Goal: Contribute content: Contribute content

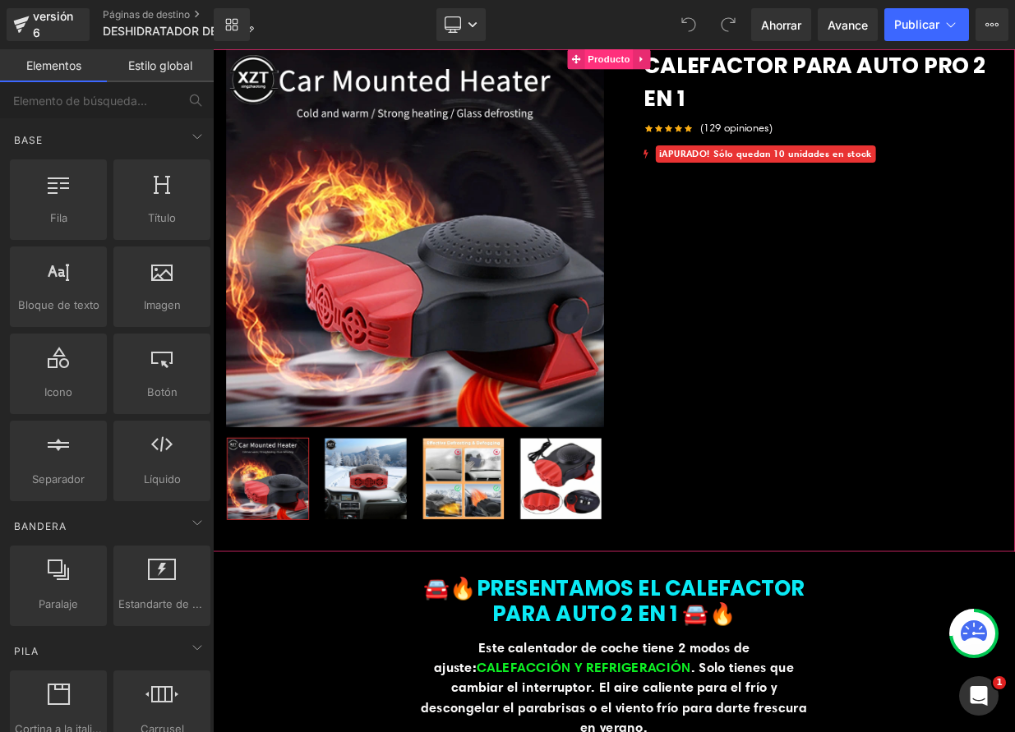
click at [704, 67] on font "Producto" at bounding box center [704, 61] width 53 height 13
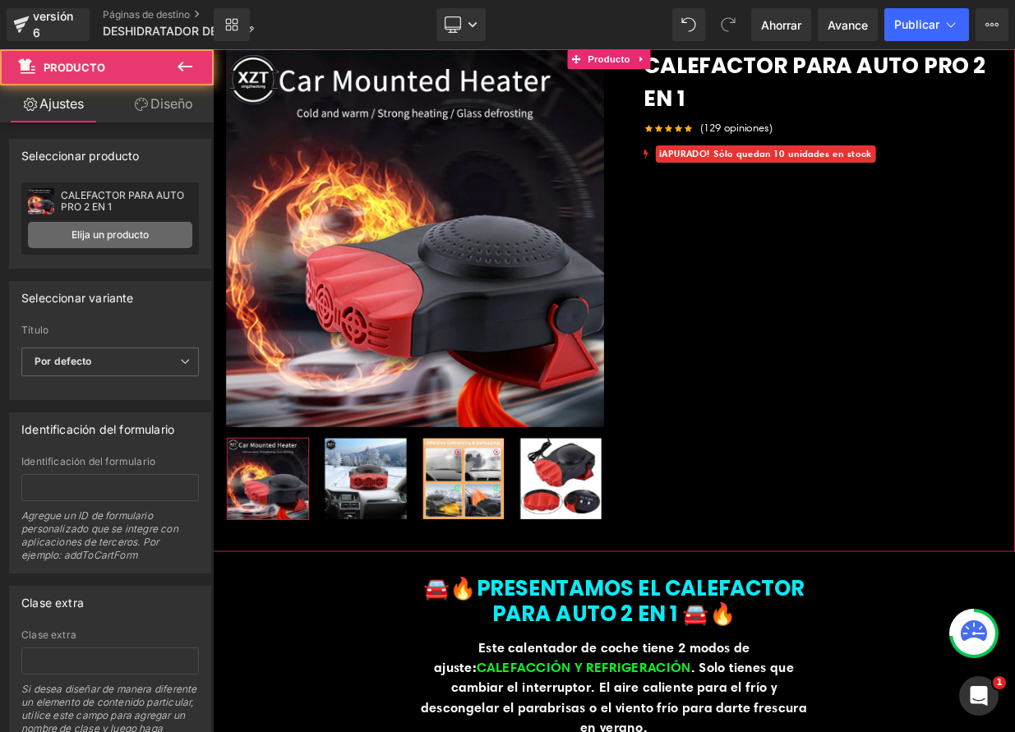
click at [138, 230] on font "Elija un producto" at bounding box center [109, 234] width 77 height 12
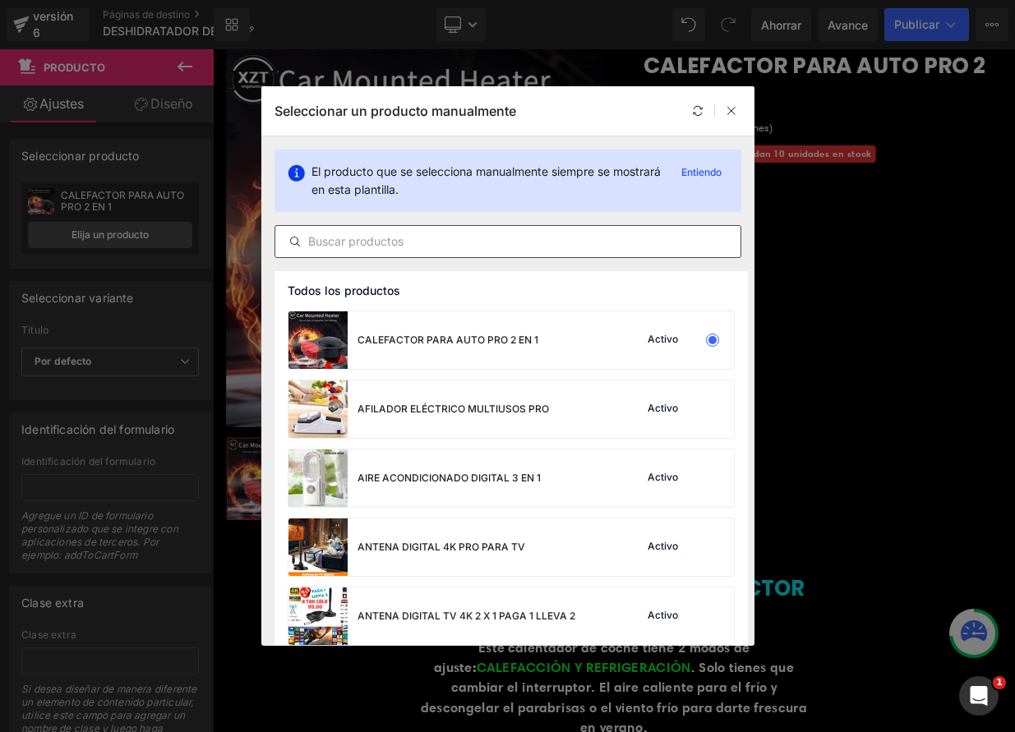
click at [403, 244] on input "text" at bounding box center [507, 242] width 465 height 20
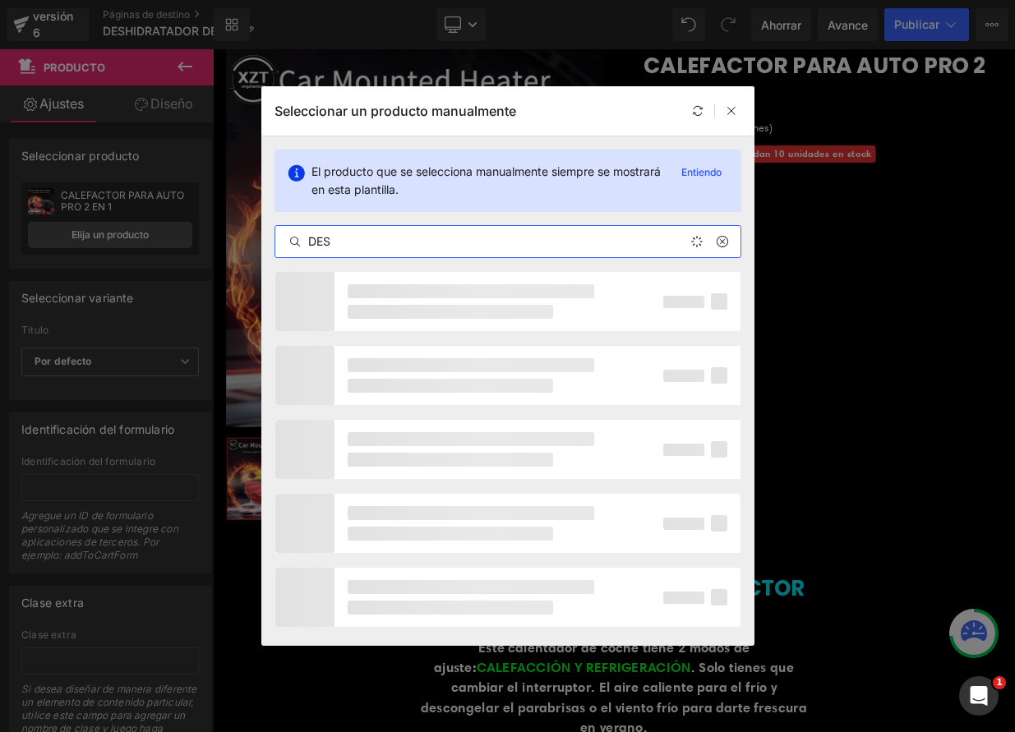
type input "DESH"
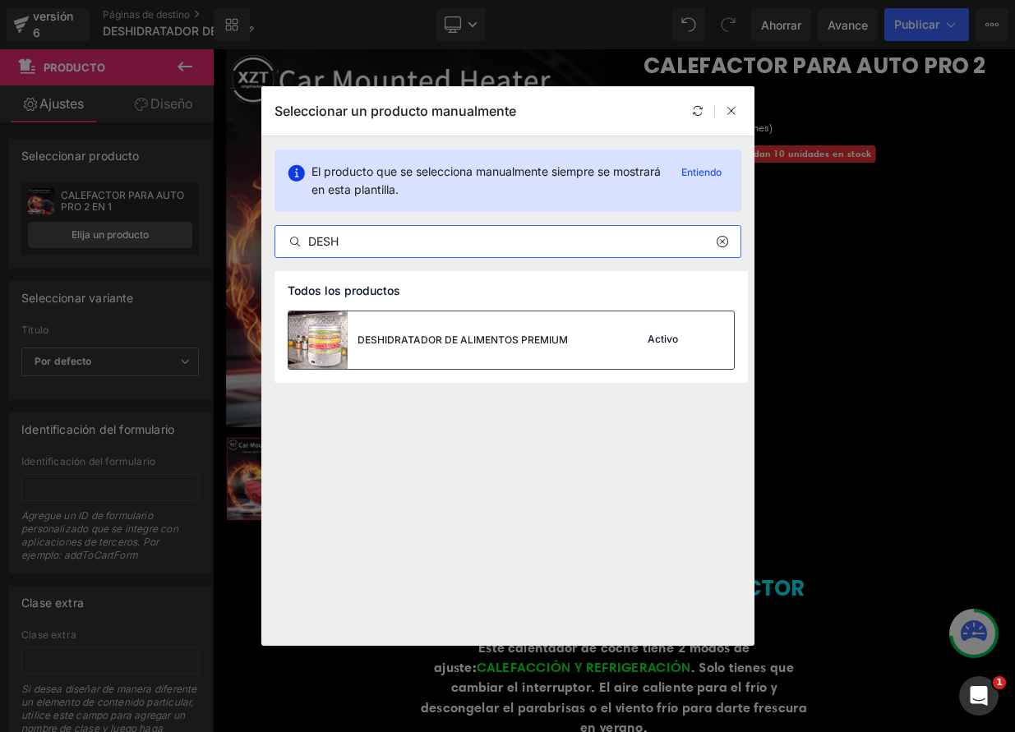
click at [472, 354] on div "DESHIDRATADOR DE ALIMENTOS PREMIUM" at bounding box center [427, 340] width 279 height 58
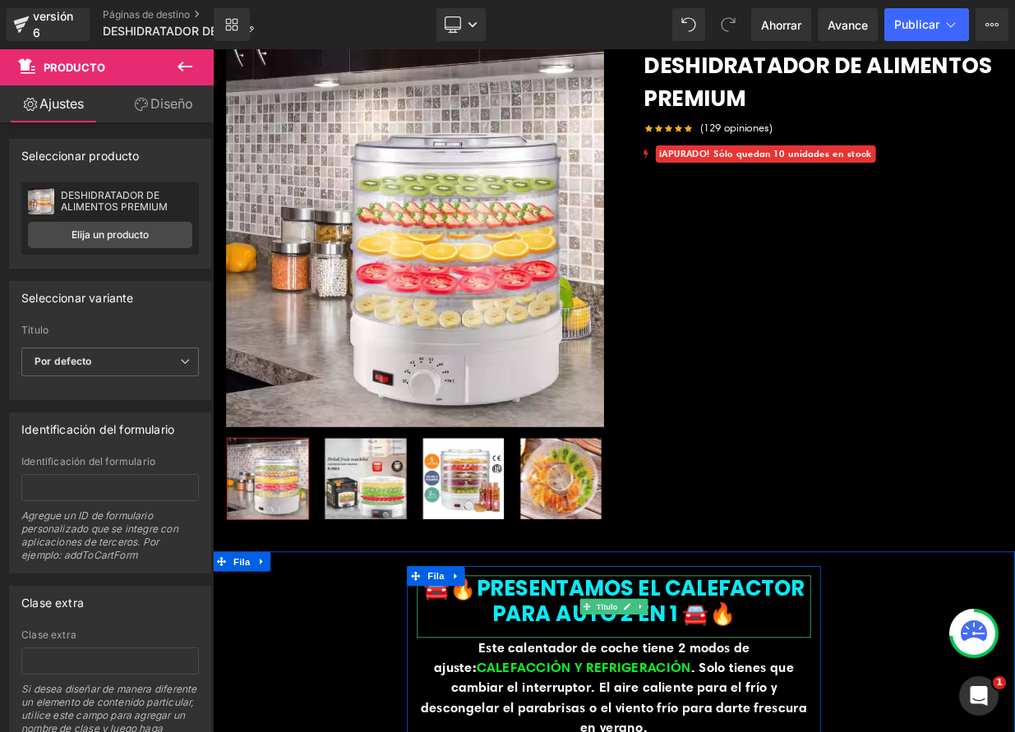
click at [722, 731] on icon at bounding box center [726, 740] width 8 height 8
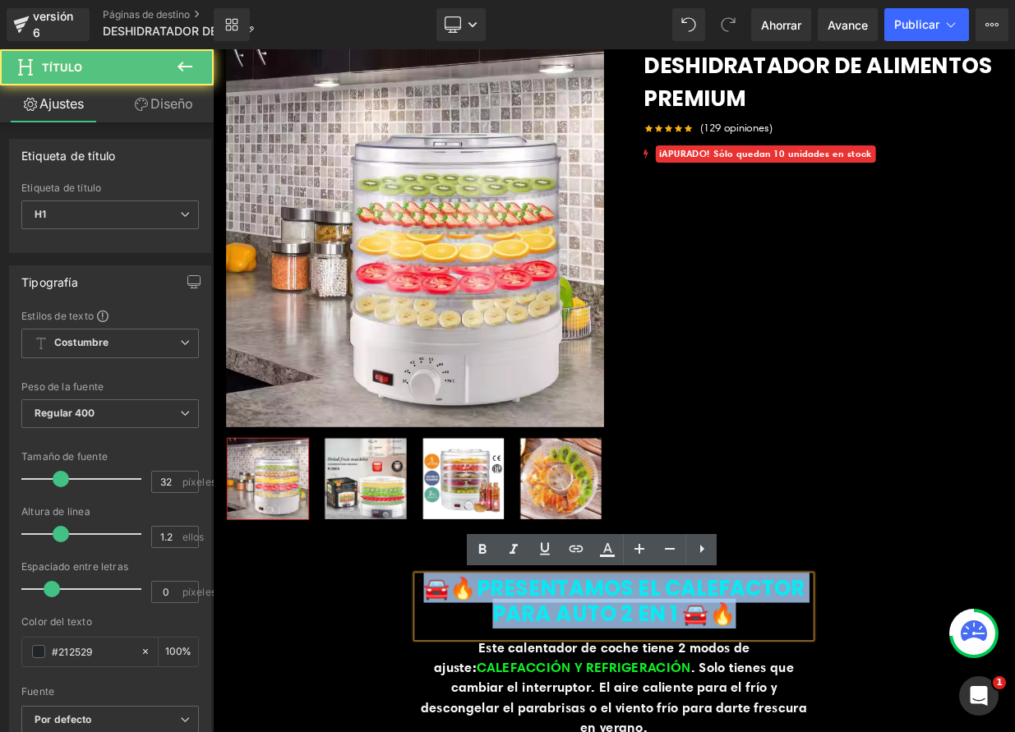
drag, startPoint x: 471, startPoint y: 719, endPoint x: 872, endPoint y: 756, distance: 402.8
click at [872, 731] on h1 "🚘🔥PRESENTAMOS EL CALEFACTOR PARA AUTO 2 EN 1 🚘🔥" at bounding box center [710, 733] width 488 height 63
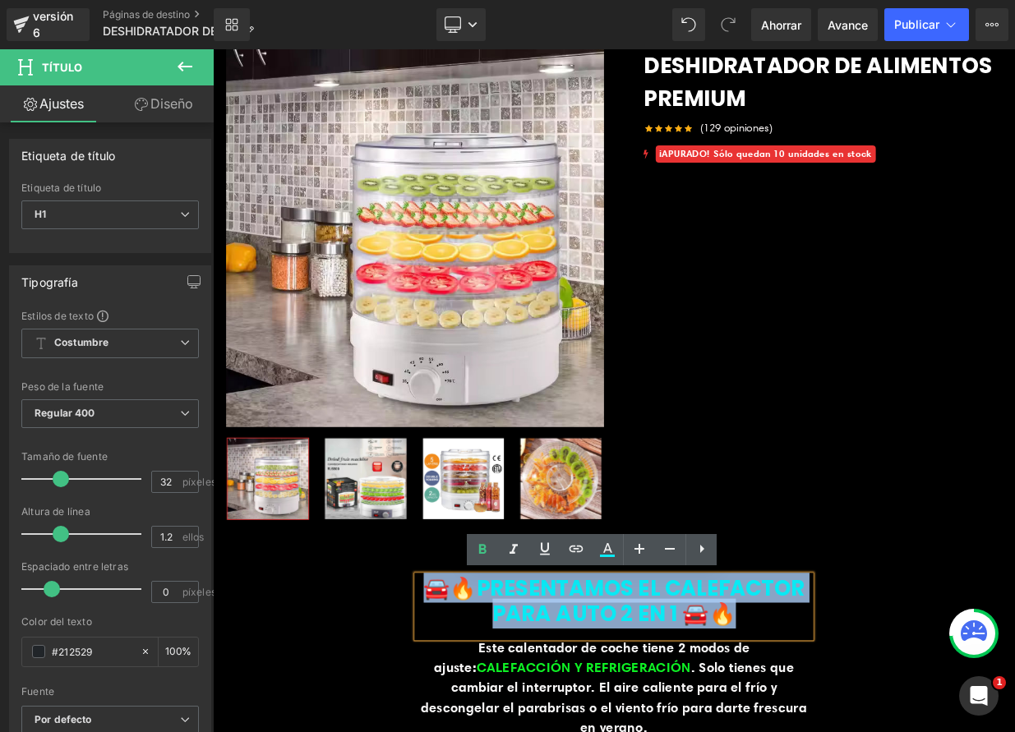
paste div
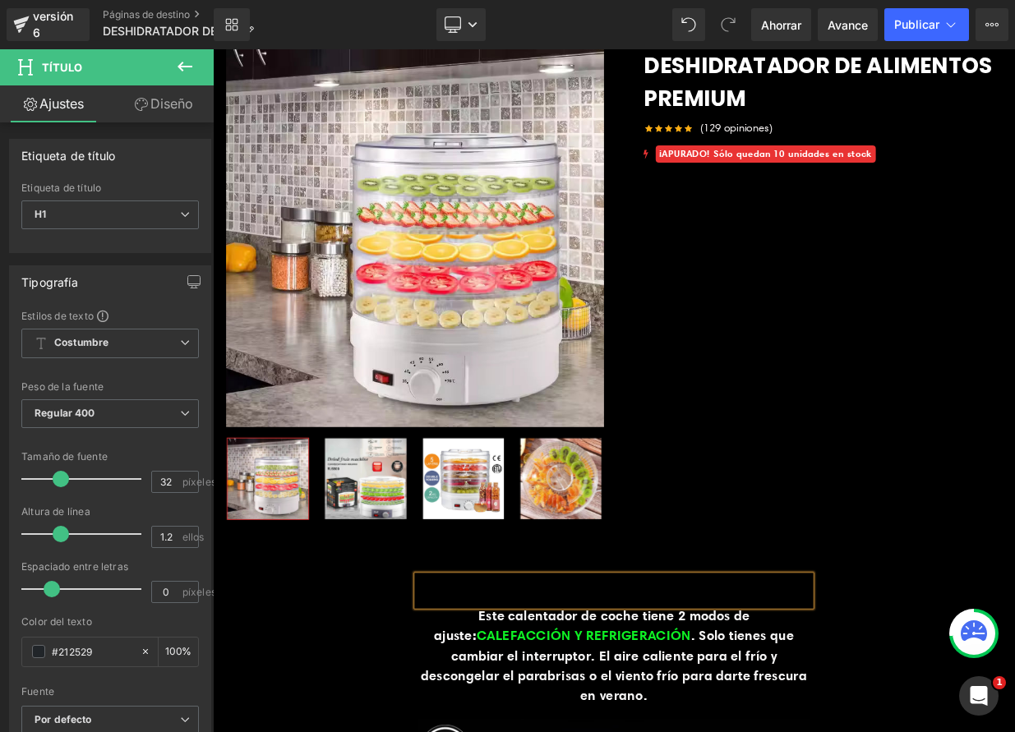
click at [597, 721] on div at bounding box center [710, 721] width 488 height 38
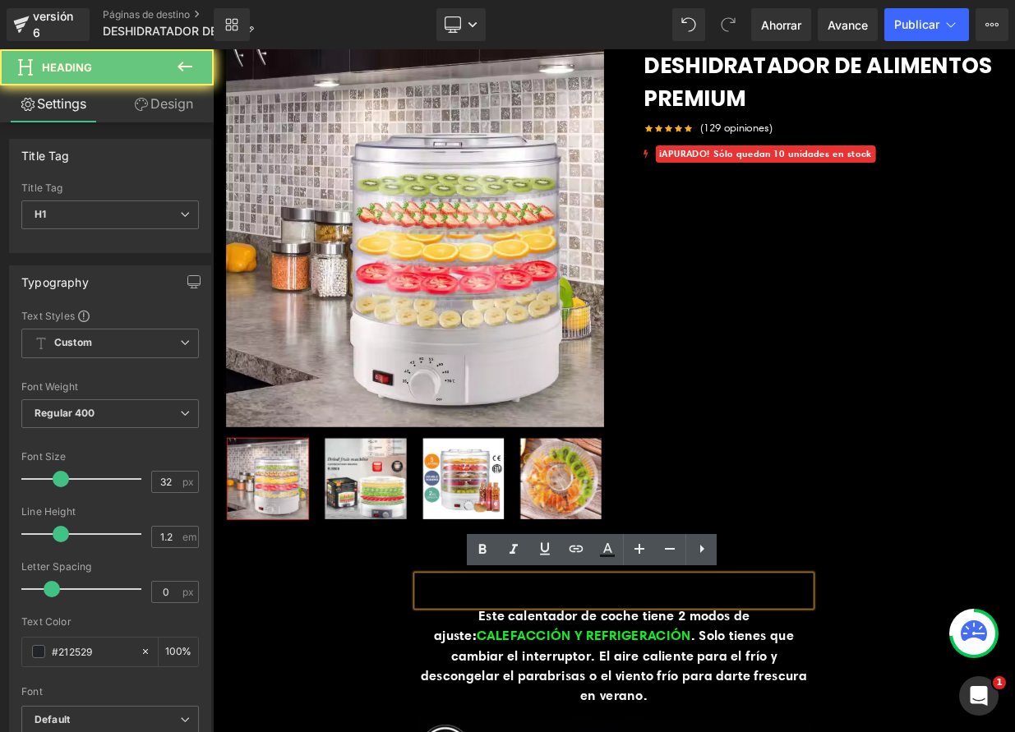
click at [597, 721] on div at bounding box center [710, 721] width 488 height 38
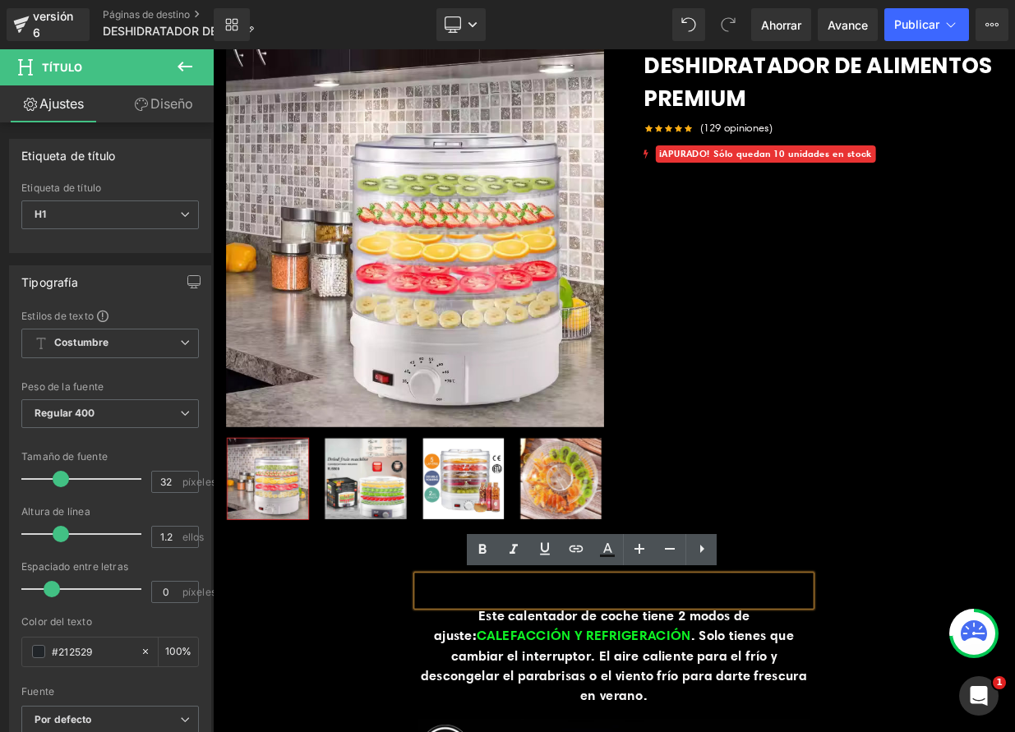
click at [491, 710] on div at bounding box center [710, 721] width 488 height 38
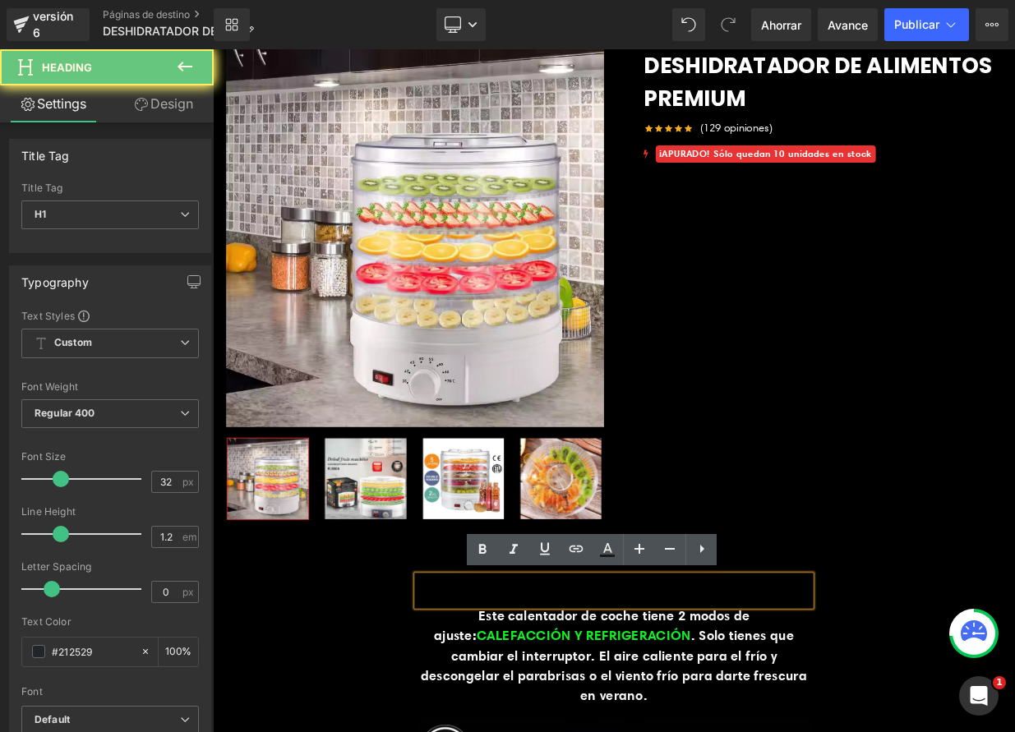
click at [491, 710] on div at bounding box center [710, 721] width 488 height 38
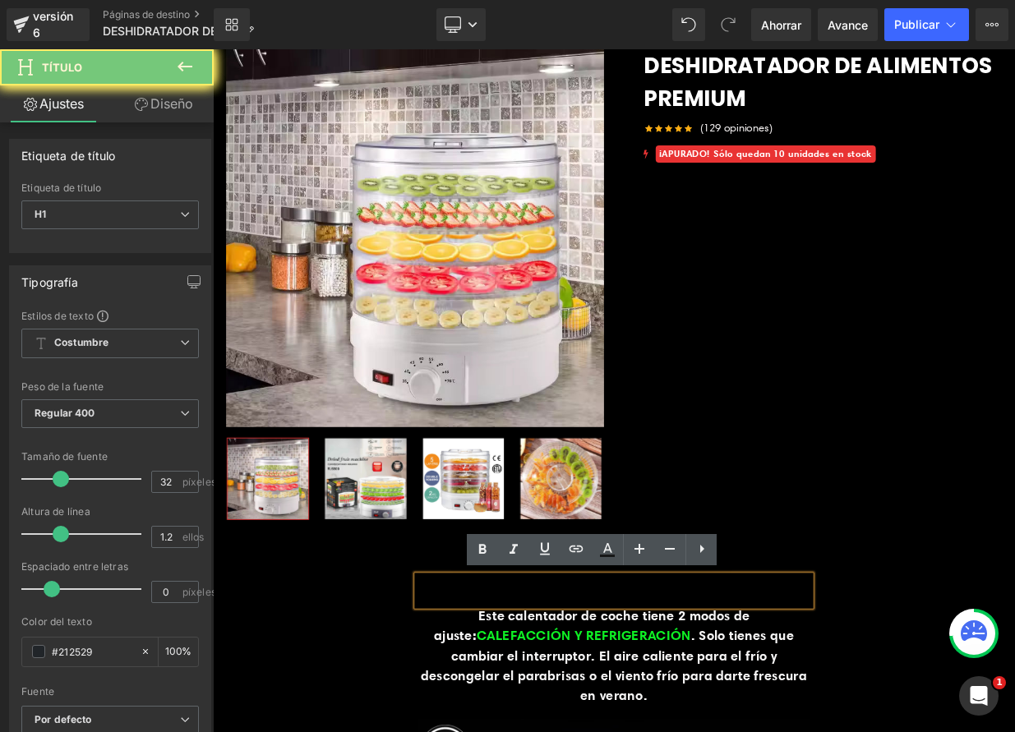
click at [491, 710] on div at bounding box center [710, 721] width 488 height 38
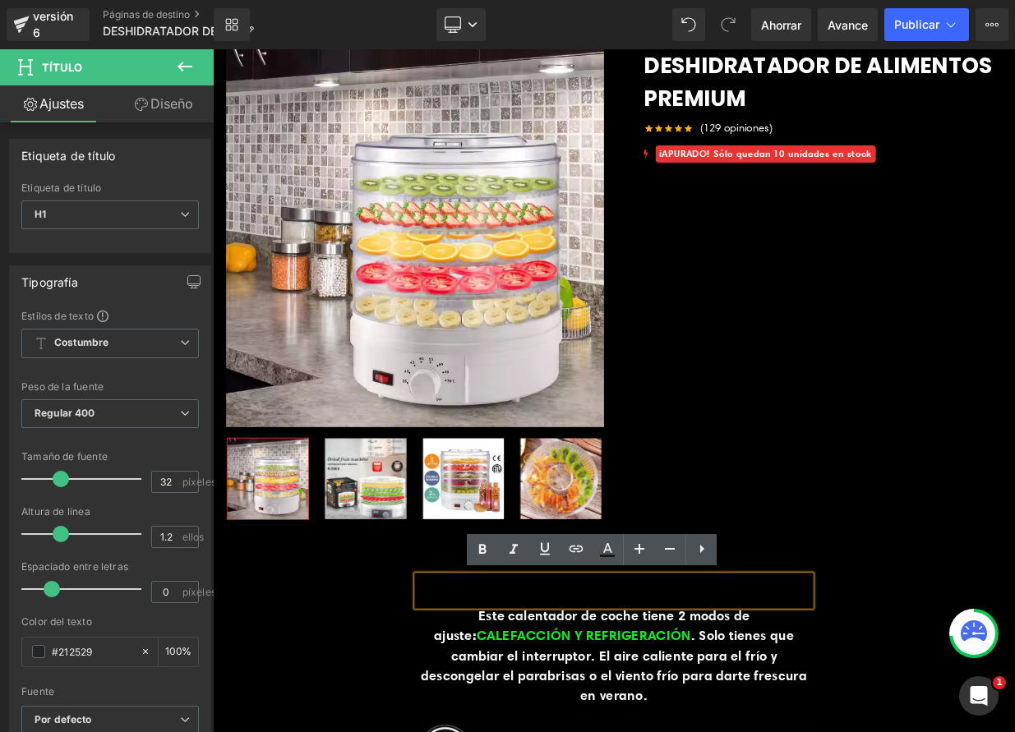
click at [491, 711] on div at bounding box center [710, 721] width 488 height 38
click at [603, 556] on icon at bounding box center [607, 556] width 15 height 2
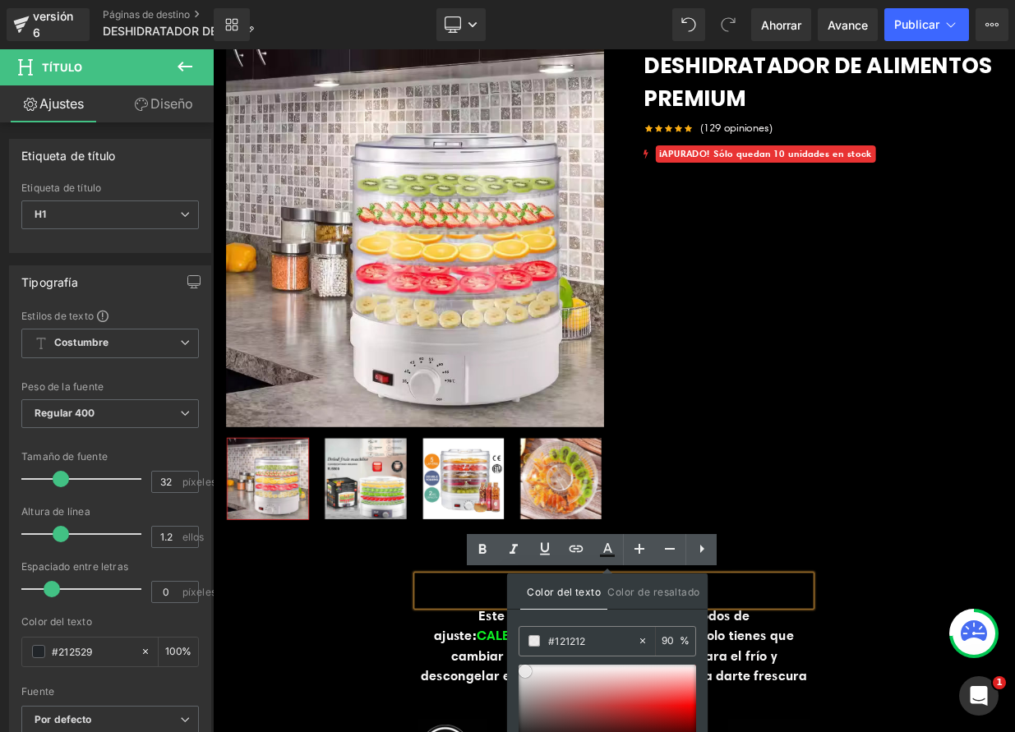
type input "#ebe9e9"
click at [525, 671] on div at bounding box center [608, 706] width 178 height 82
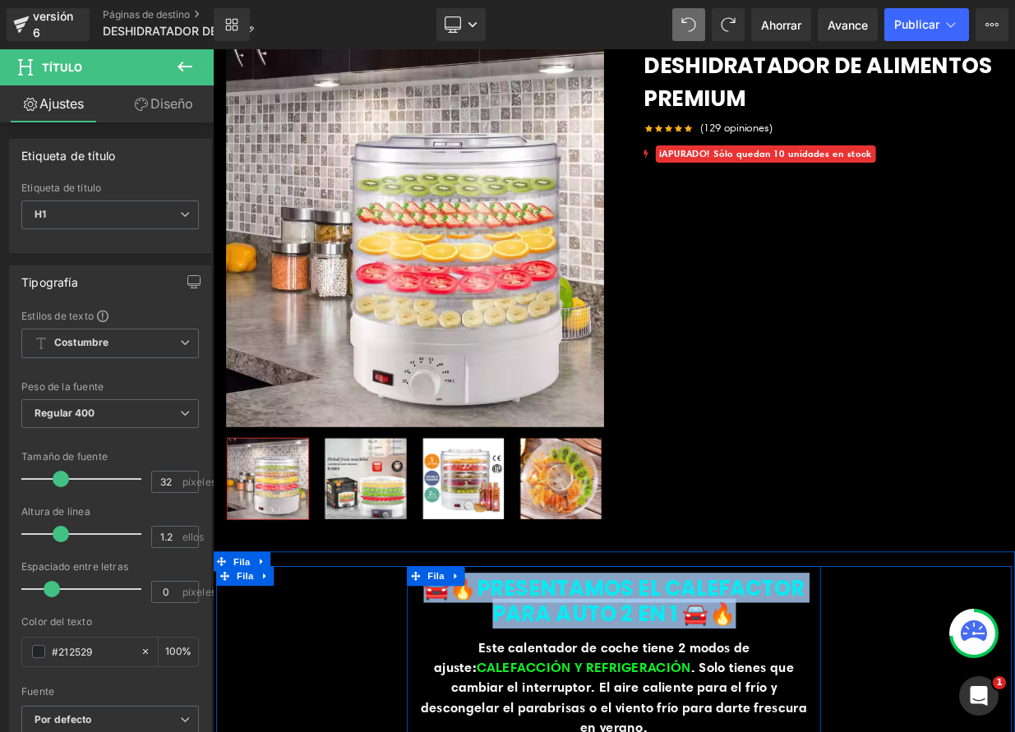
drag, startPoint x: 626, startPoint y: 736, endPoint x: 469, endPoint y: 699, distance: 161.5
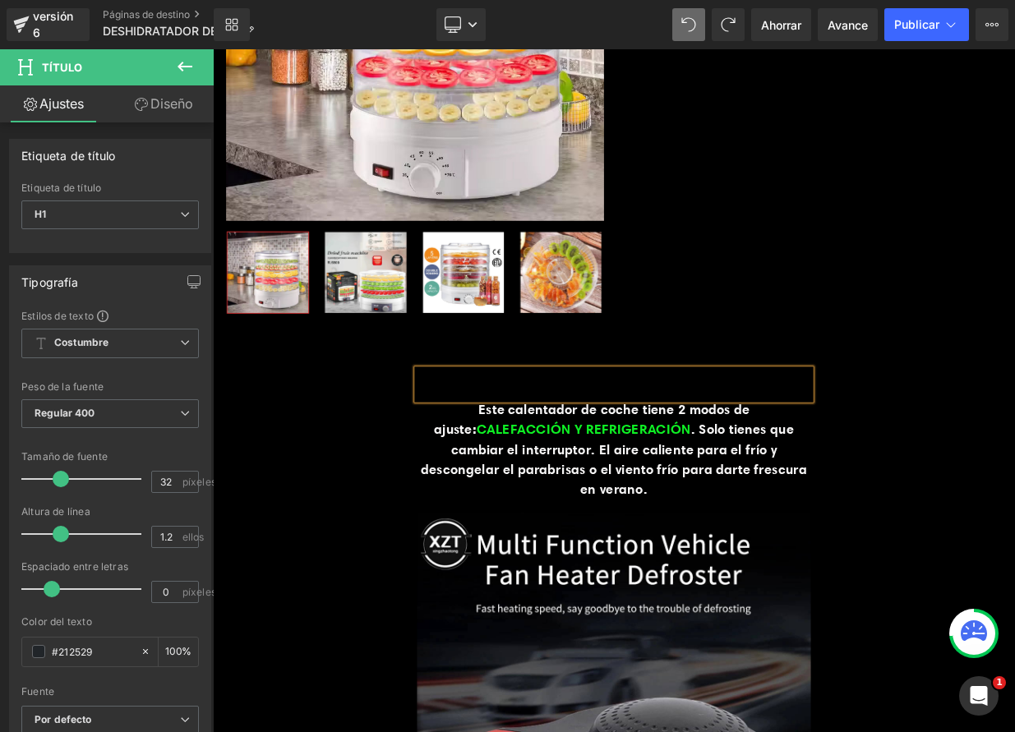
scroll to position [259, 0]
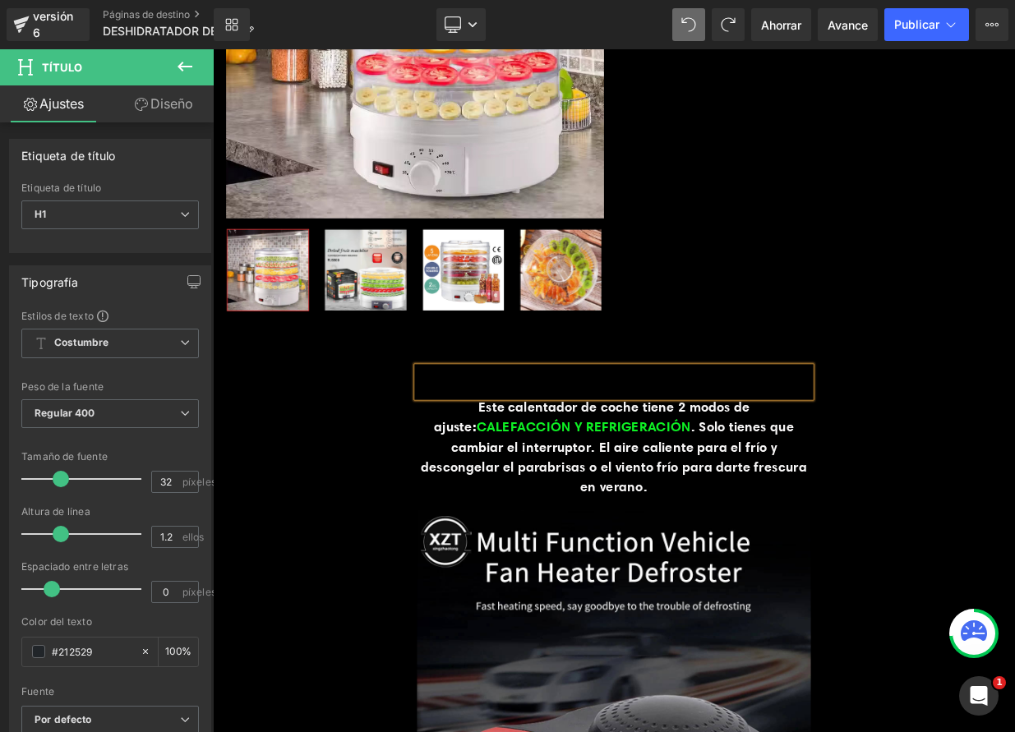
click at [713, 454] on div at bounding box center [710, 462] width 488 height 38
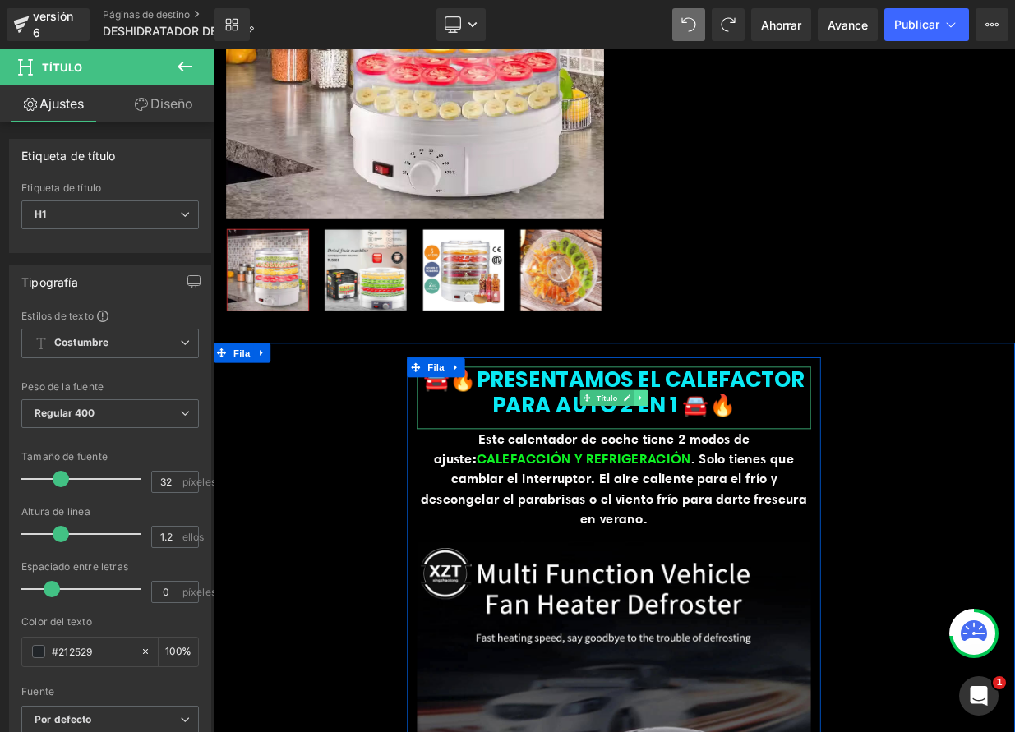
click at [742, 482] on link at bounding box center [743, 482] width 17 height 20
click at [748, 482] on icon at bounding box center [752, 481] width 9 height 9
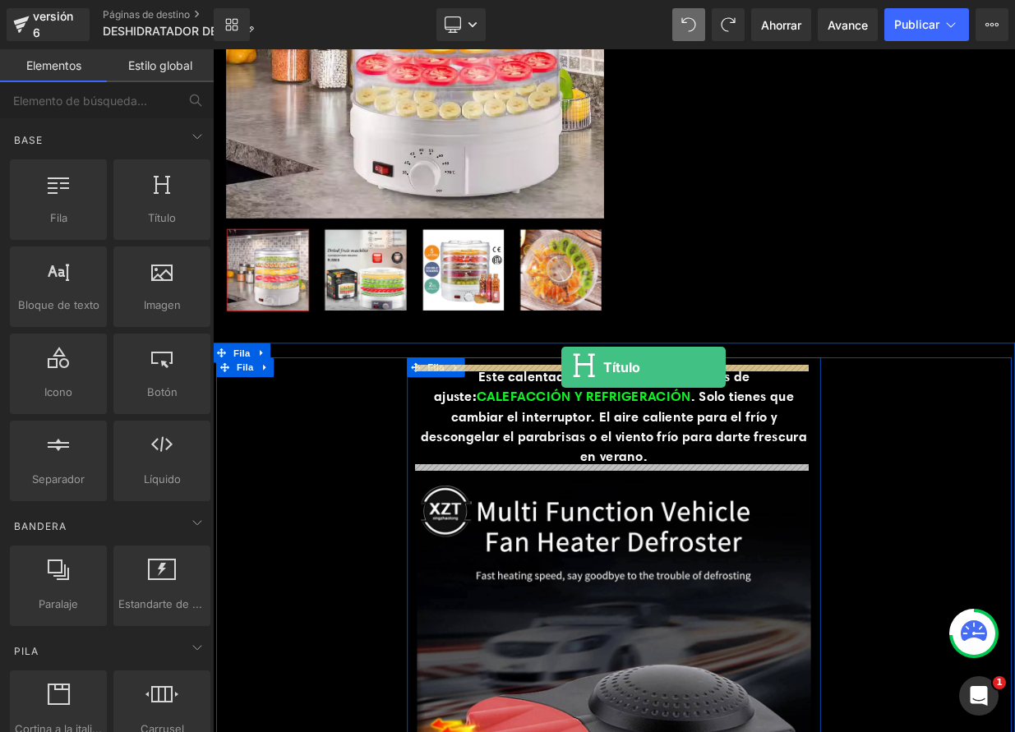
drag, startPoint x: 371, startPoint y: 264, endPoint x: 645, endPoint y: 443, distance: 327.8
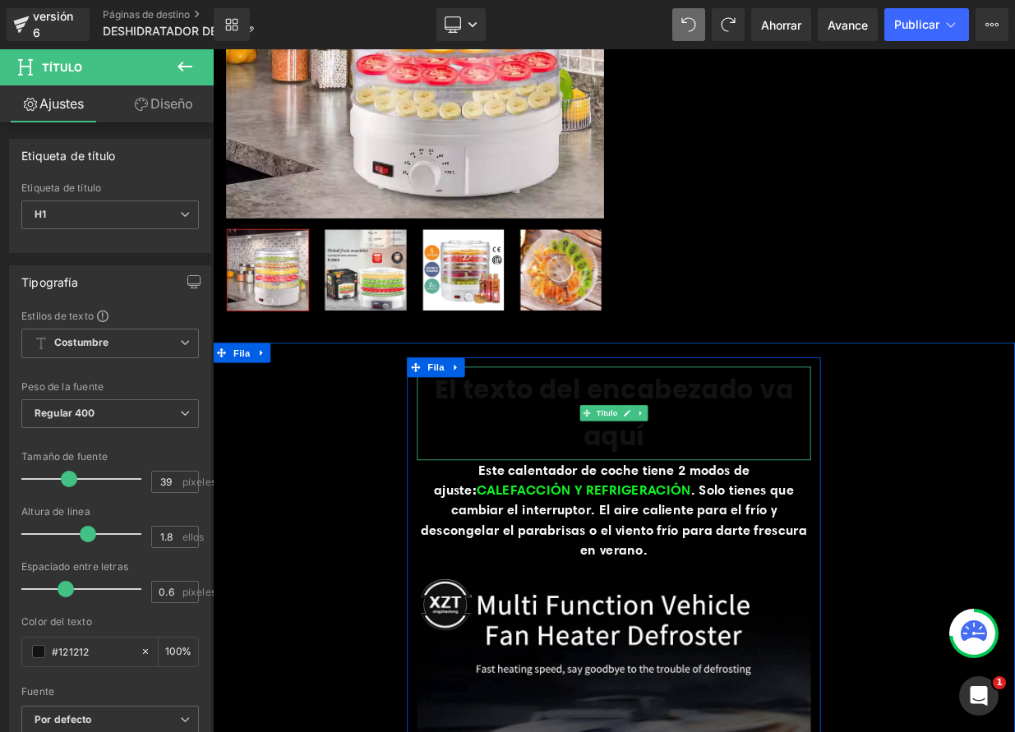
click at [550, 477] on font "El texto del encabezado va aquí" at bounding box center [710, 500] width 445 height 103
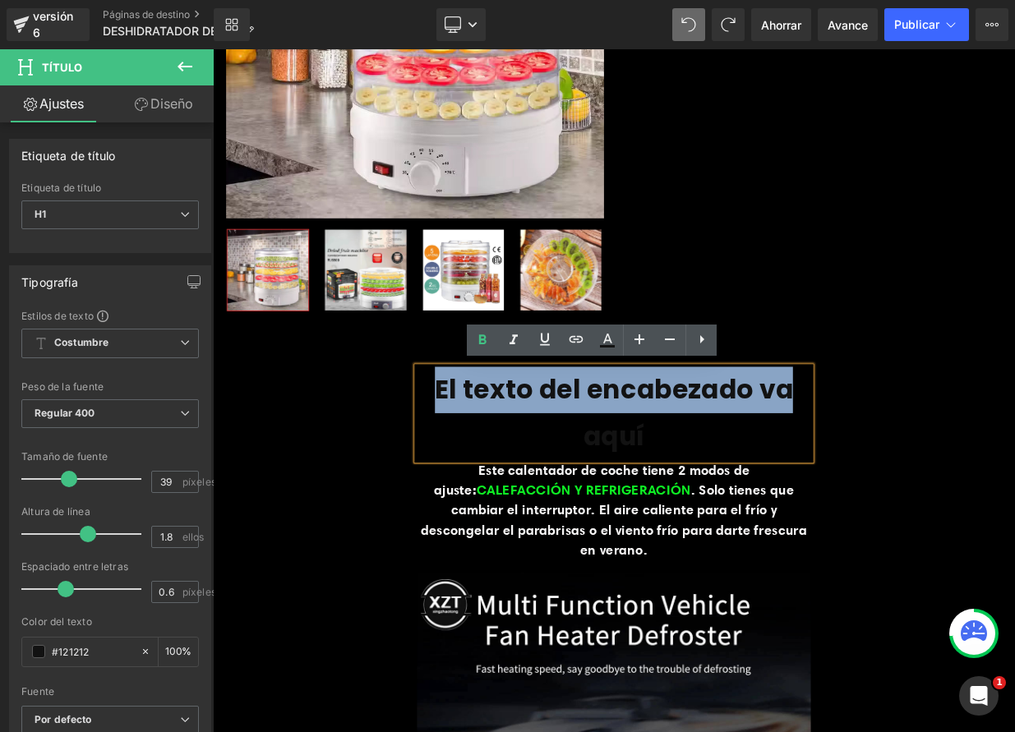
drag, startPoint x: 501, startPoint y: 472, endPoint x: 953, endPoint y: 487, distance: 452.3
click at [489, 464] on h1 "El texto del encabezado va aquí" at bounding box center [710, 500] width 488 height 115
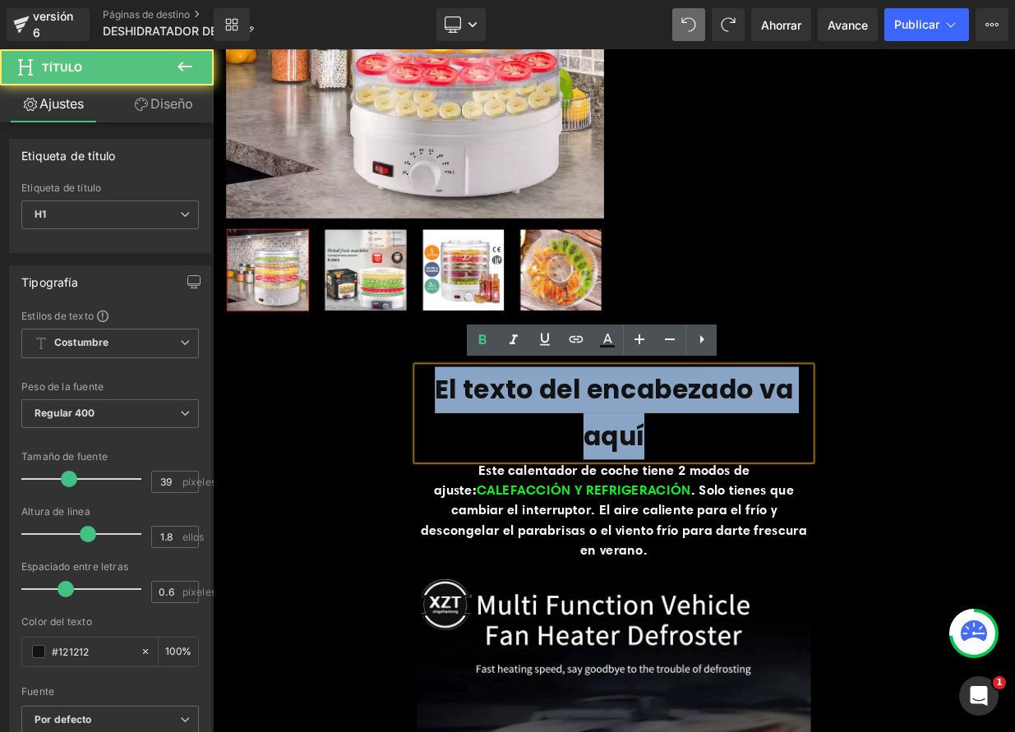
drag, startPoint x: 473, startPoint y: 454, endPoint x: 826, endPoint y: 545, distance: 364.8
click at [826, 545] on h1 "El texto del encabezado va aquí" at bounding box center [710, 500] width 488 height 115
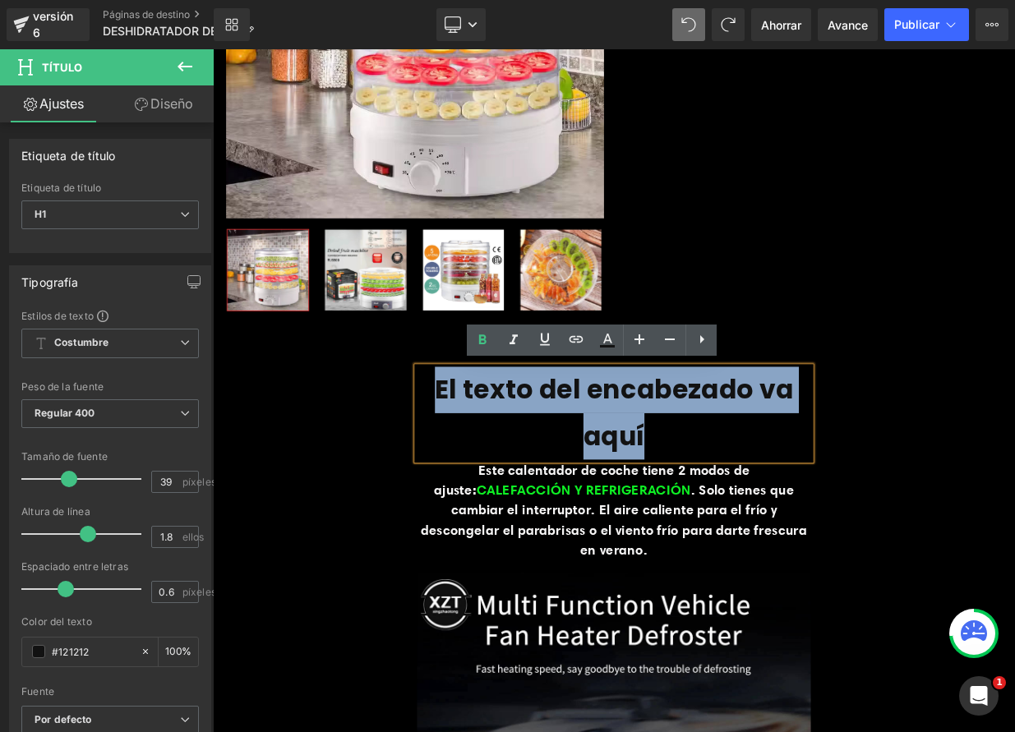
paste div
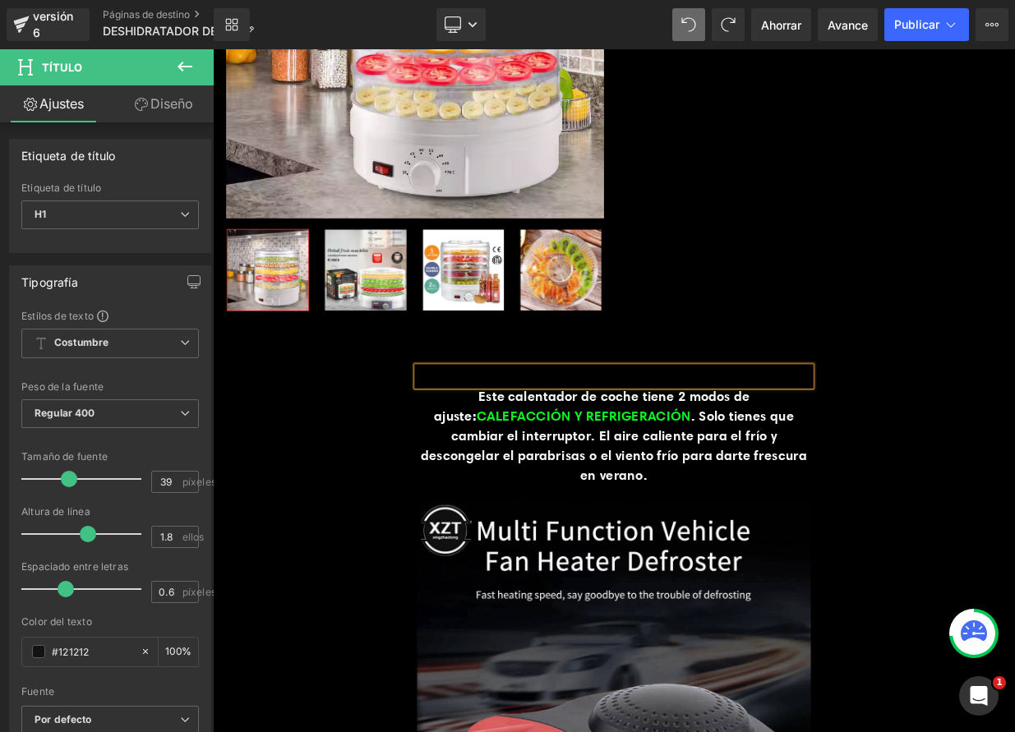
click at [579, 458] on div at bounding box center [710, 455] width 488 height 24
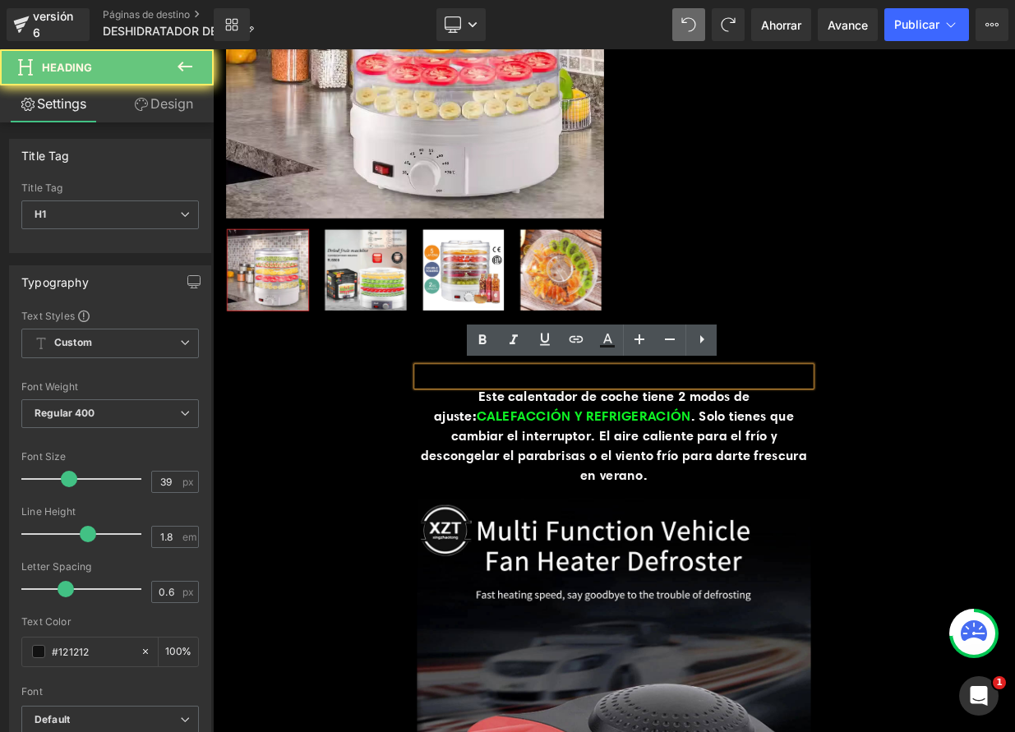
click at [579, 458] on div at bounding box center [710, 455] width 488 height 24
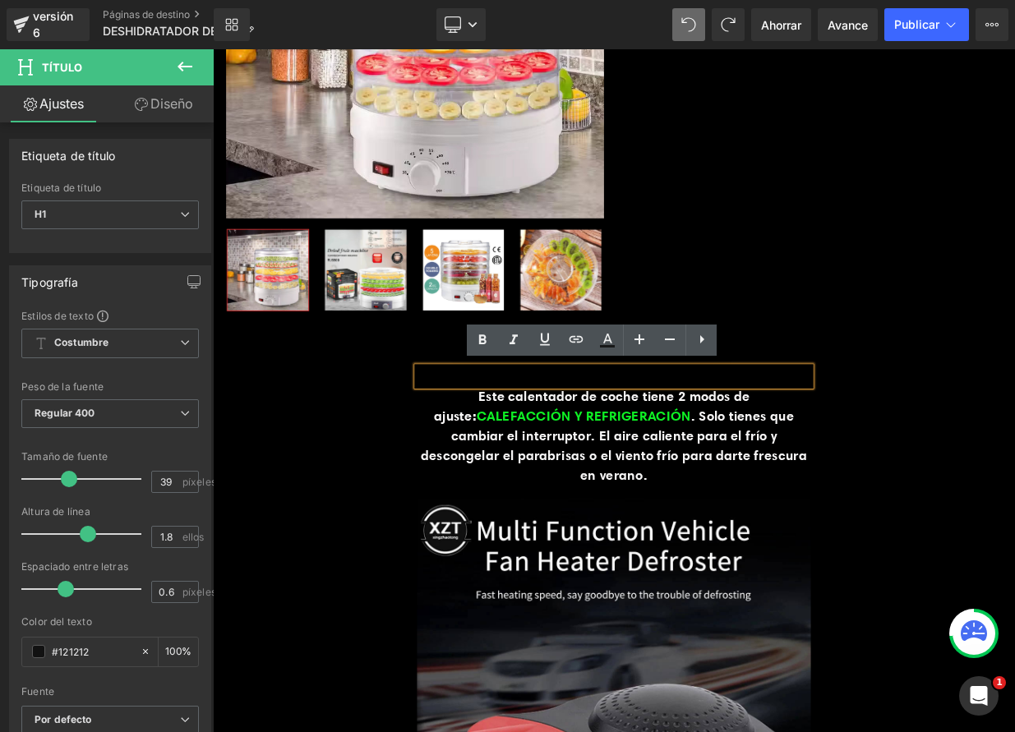
drag, startPoint x: 467, startPoint y: 453, endPoint x: 946, endPoint y: 448, distance: 479.2
click at [946, 448] on div at bounding box center [710, 455] width 488 height 24
click at [596, 339] on link at bounding box center [607, 340] width 31 height 31
type input "#121212"
type input "90"
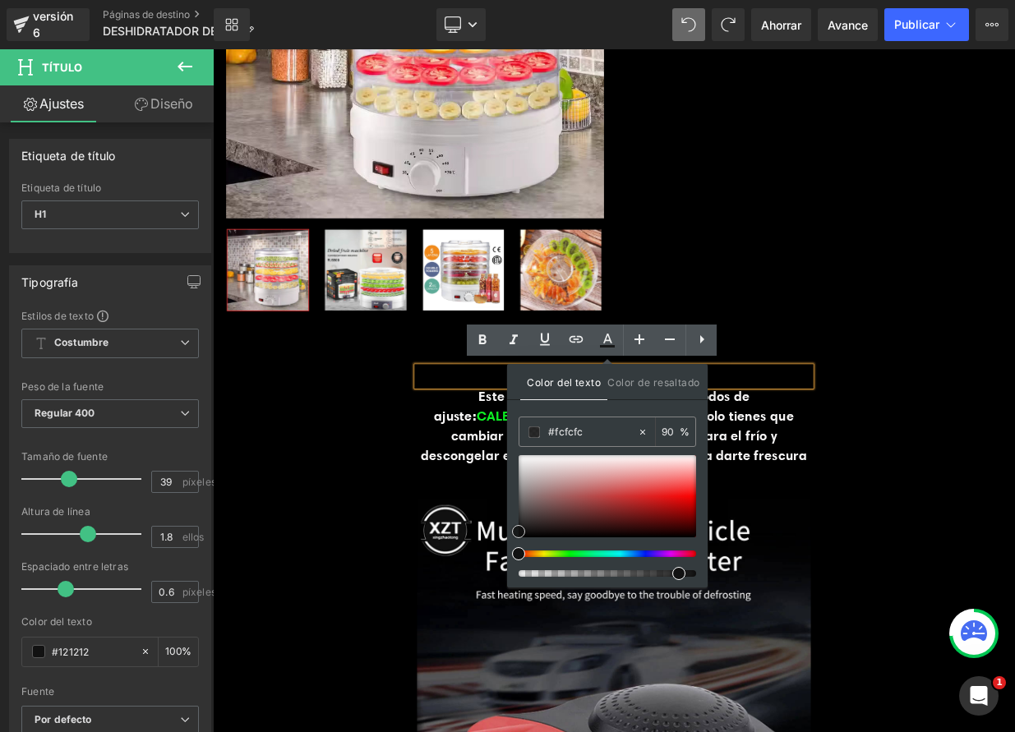
click at [522, 457] on div at bounding box center [608, 496] width 178 height 82
type input "#faf9f9"
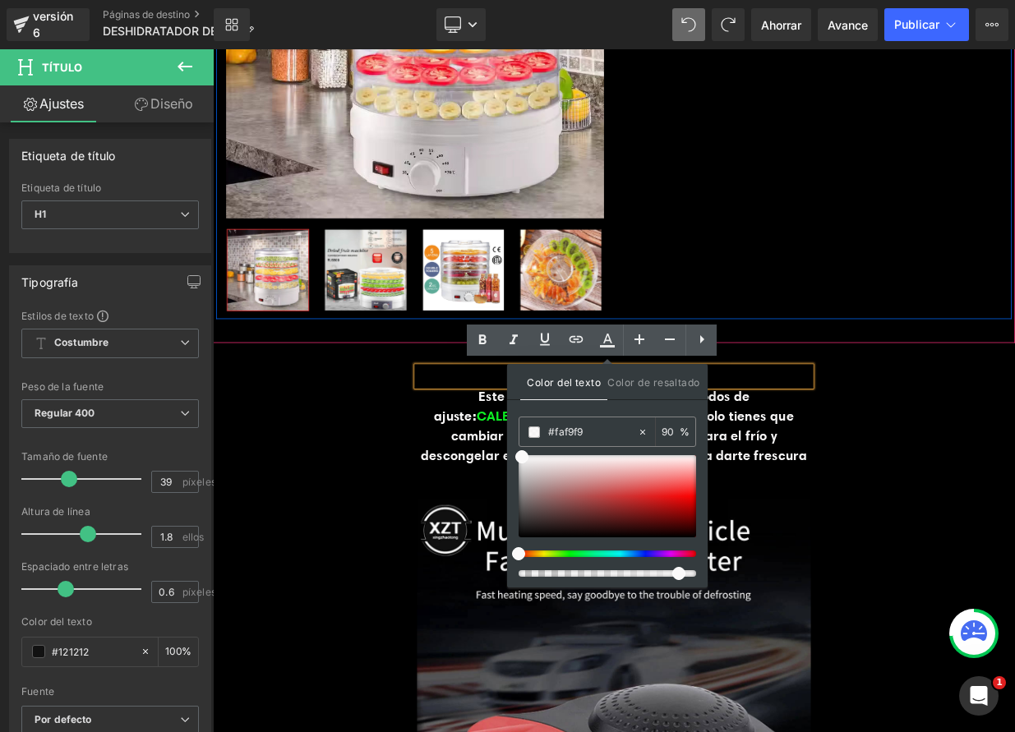
click at [934, 323] on div "Mejor vendido (P) Imagen Fila ‹" at bounding box center [710, 86] width 986 height 593
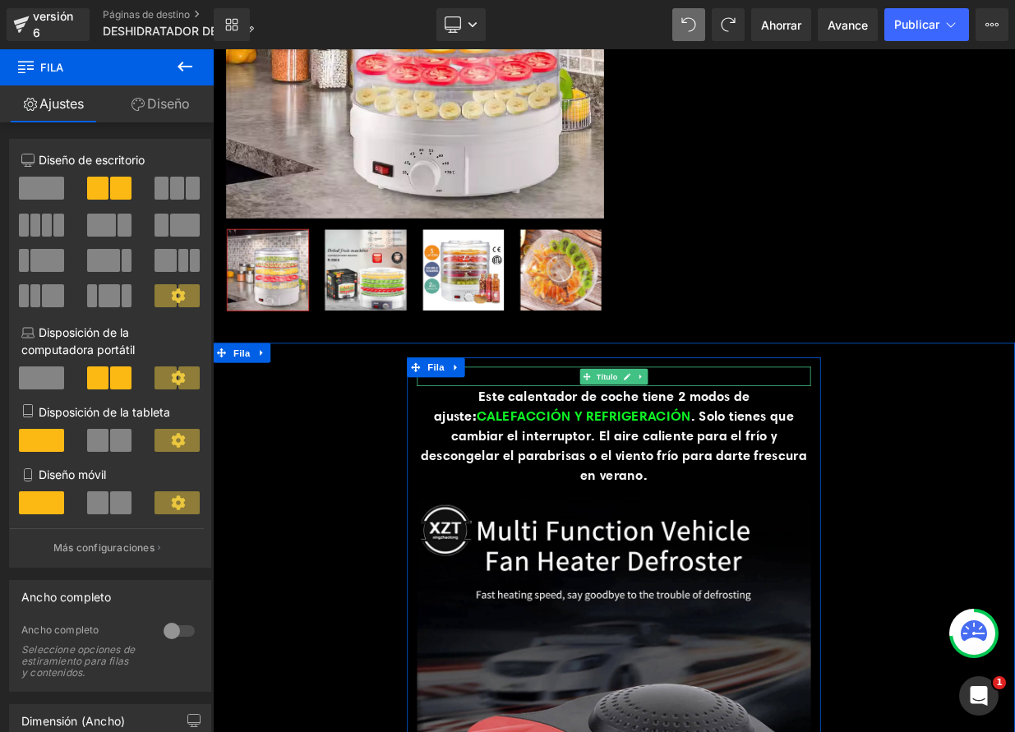
click at [630, 450] on div at bounding box center [710, 455] width 488 height 24
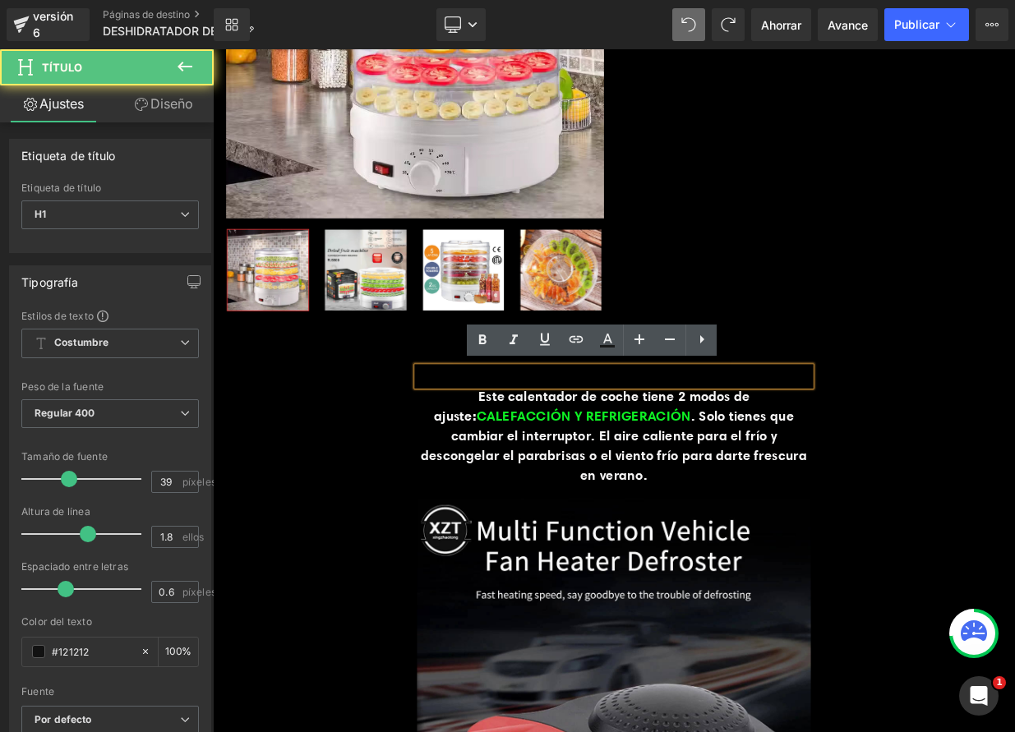
click at [632, 452] on div at bounding box center [710, 455] width 488 height 24
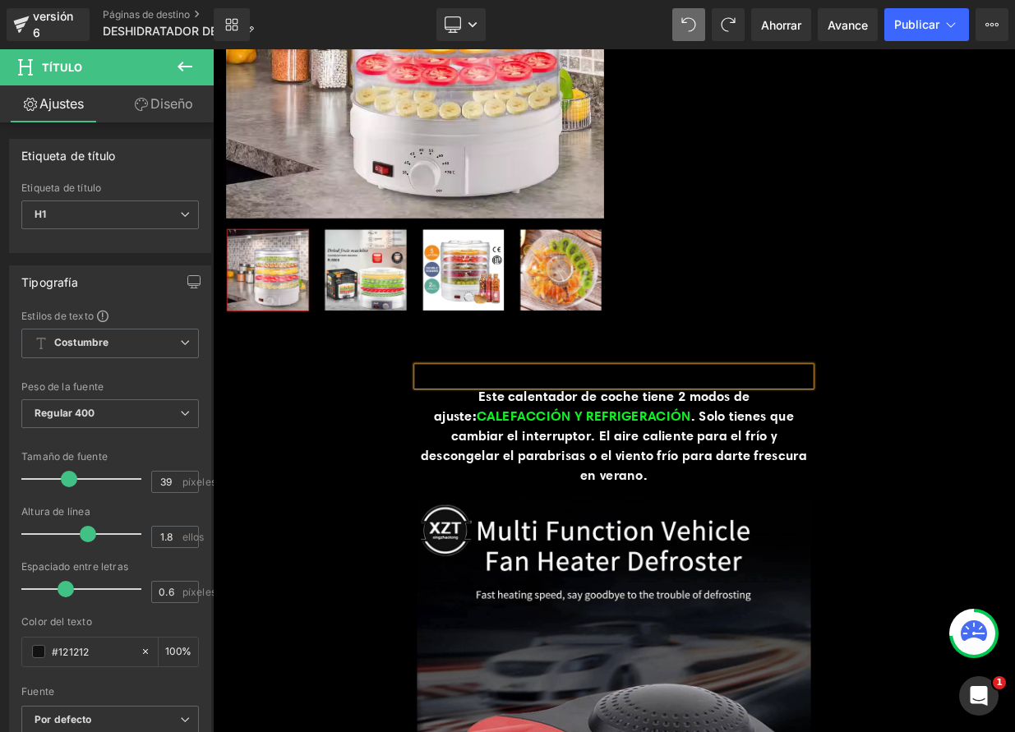
click at [688, 21] on icon at bounding box center [688, 24] width 15 height 15
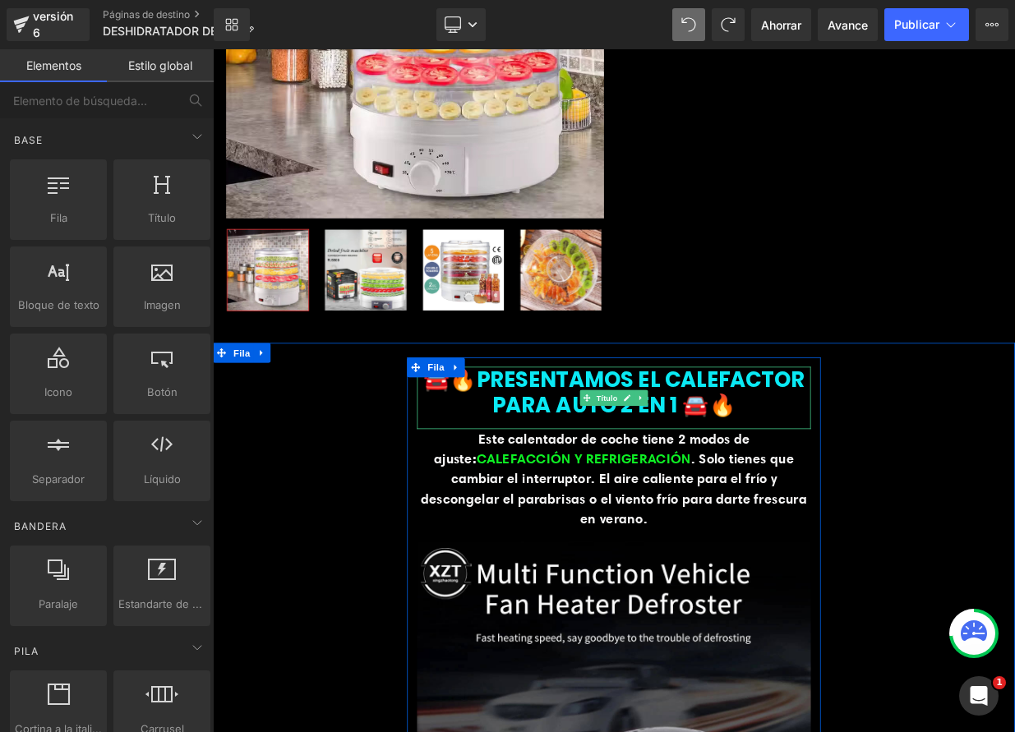
click at [795, 489] on font "🚘🔥PRESENTAMOS EL CALEFACTOR PARA AUTO 2 EN 1 🚘🔥" at bounding box center [710, 474] width 473 height 68
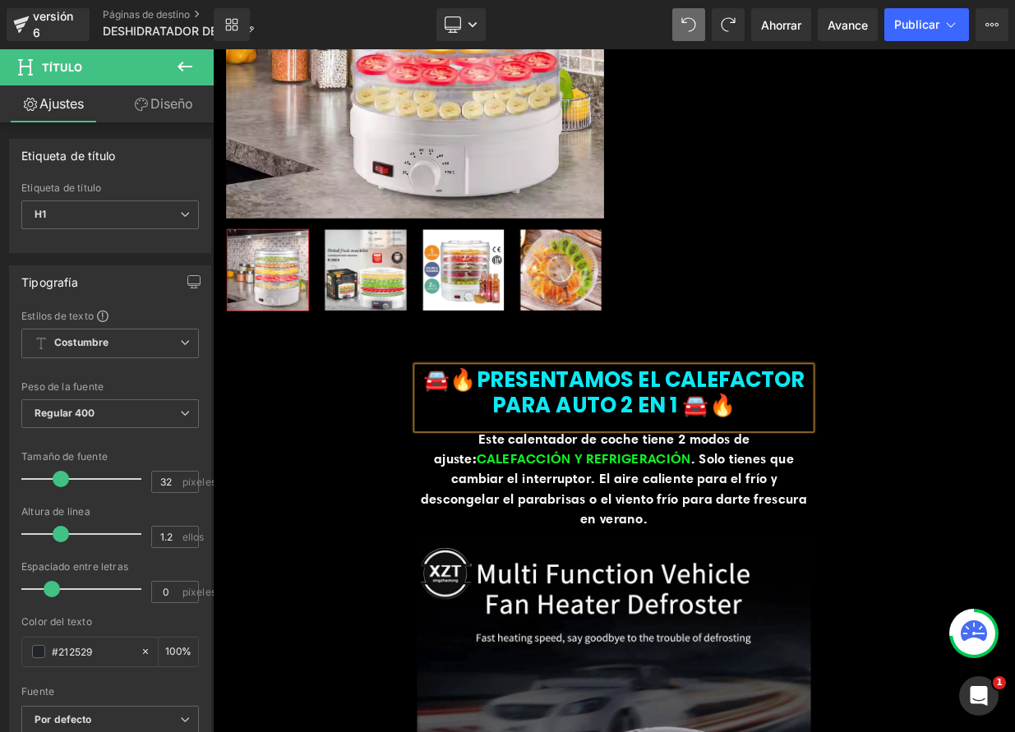
click at [805, 484] on font "🚘🔥PRESENTAMOS EL CALEFACTOR PARA AUTO 2 EN 1 🚘🔥" at bounding box center [710, 474] width 473 height 68
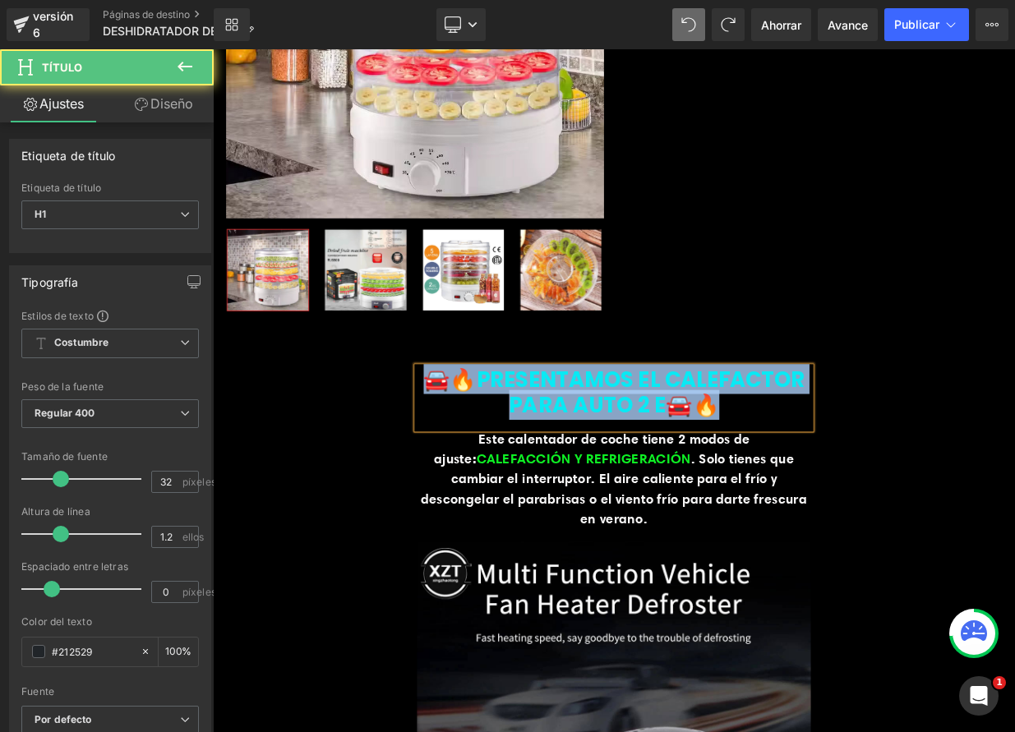
drag, startPoint x: 468, startPoint y: 449, endPoint x: 902, endPoint y: 509, distance: 438.1
click at [902, 509] on div "🚘🔥PRESENTAMOS EL CALEFACTOR PARA AUTO 2 E🚘🔥" at bounding box center [710, 481] width 488 height 77
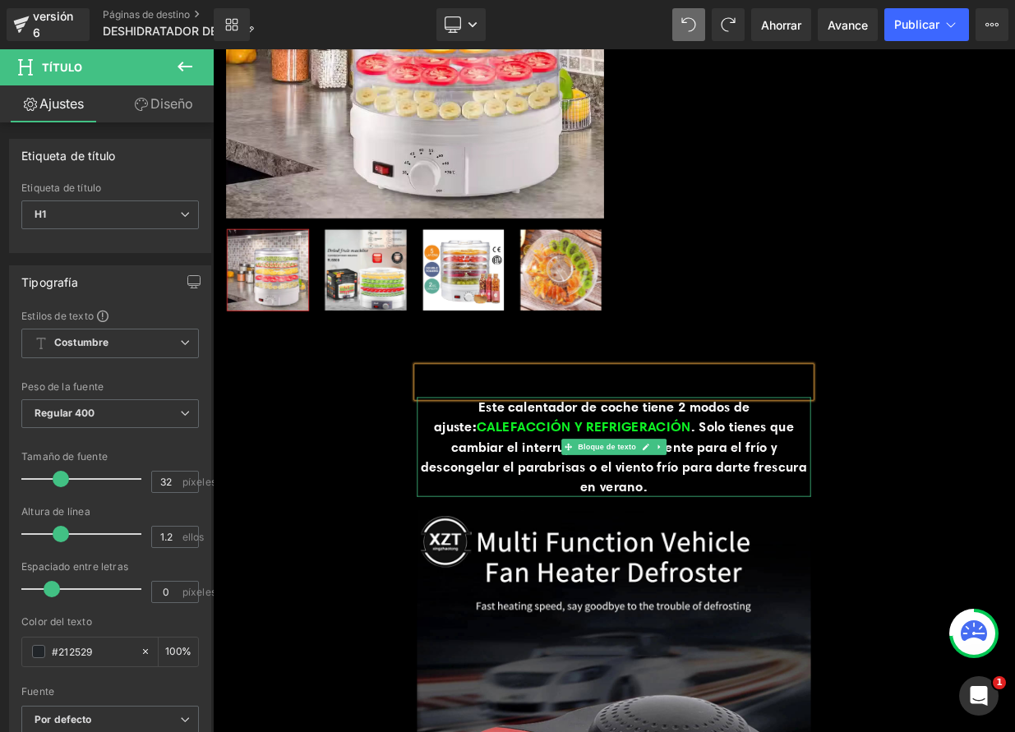
click at [491, 489] on p "Este calentador de coche tiene 2 modos de ajuste: CALEFACCIÓN Y REFRIGERACIÓN .…" at bounding box center [710, 542] width 488 height 123
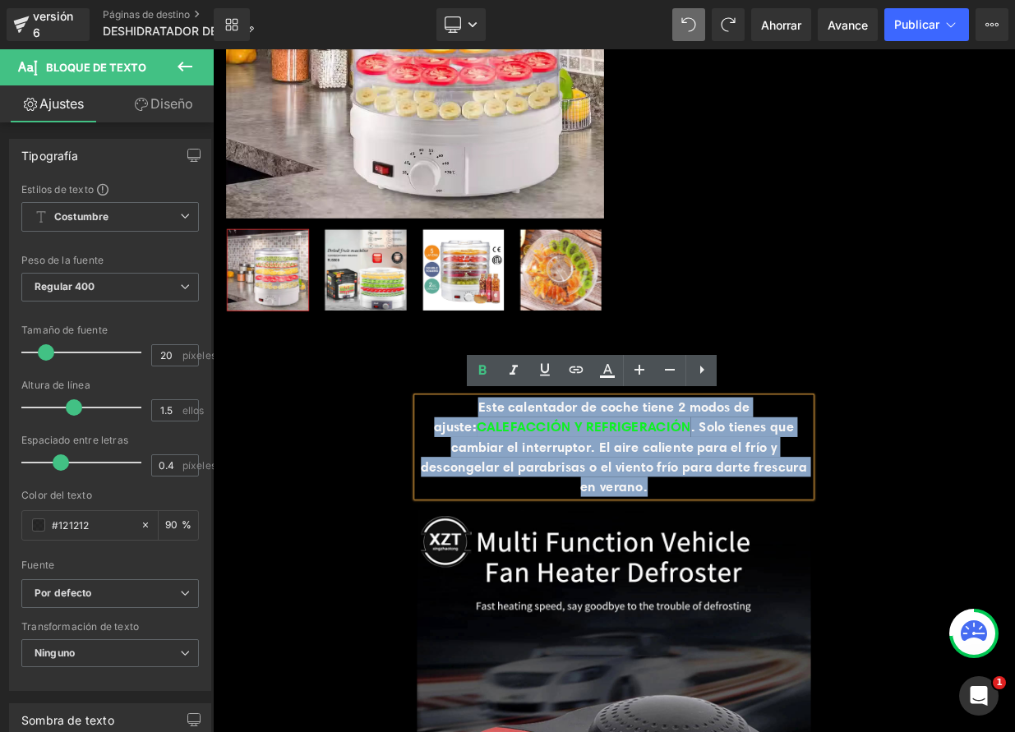
drag, startPoint x: 517, startPoint y: 498, endPoint x: 841, endPoint y: 587, distance: 335.7
click at [841, 587] on p "Este calentador de coche tiene 2 modos de ajuste: CALEFACCIÓN Y REFRIGERACIÓN .…" at bounding box center [710, 542] width 488 height 123
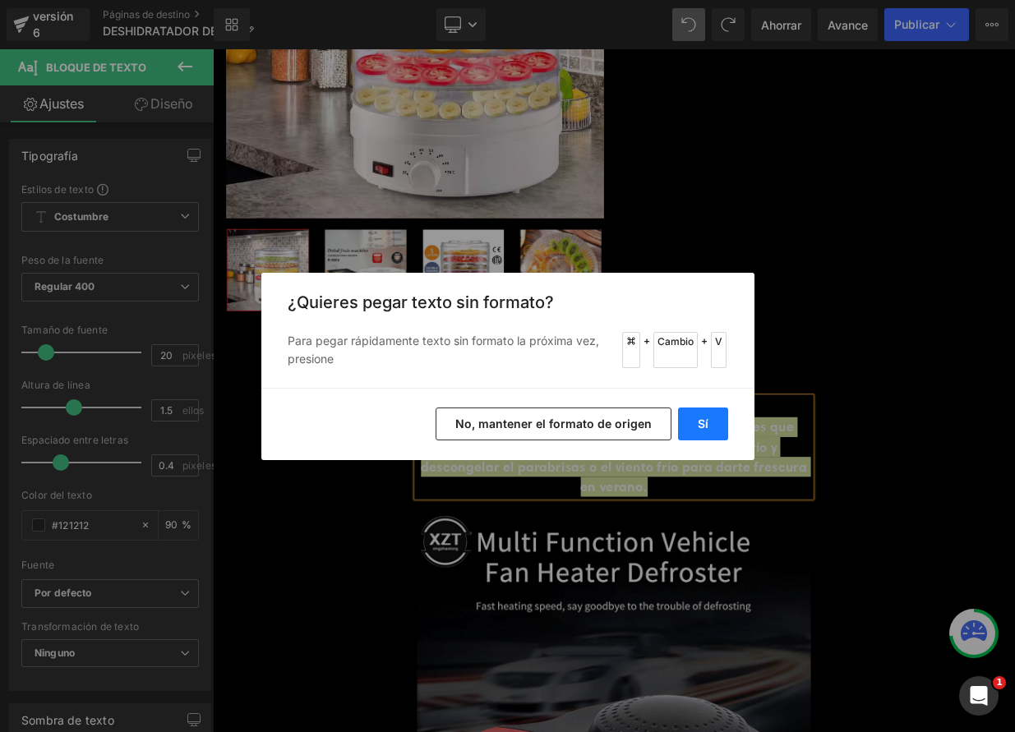
click at [703, 431] on button "Sí" at bounding box center [703, 424] width 50 height 33
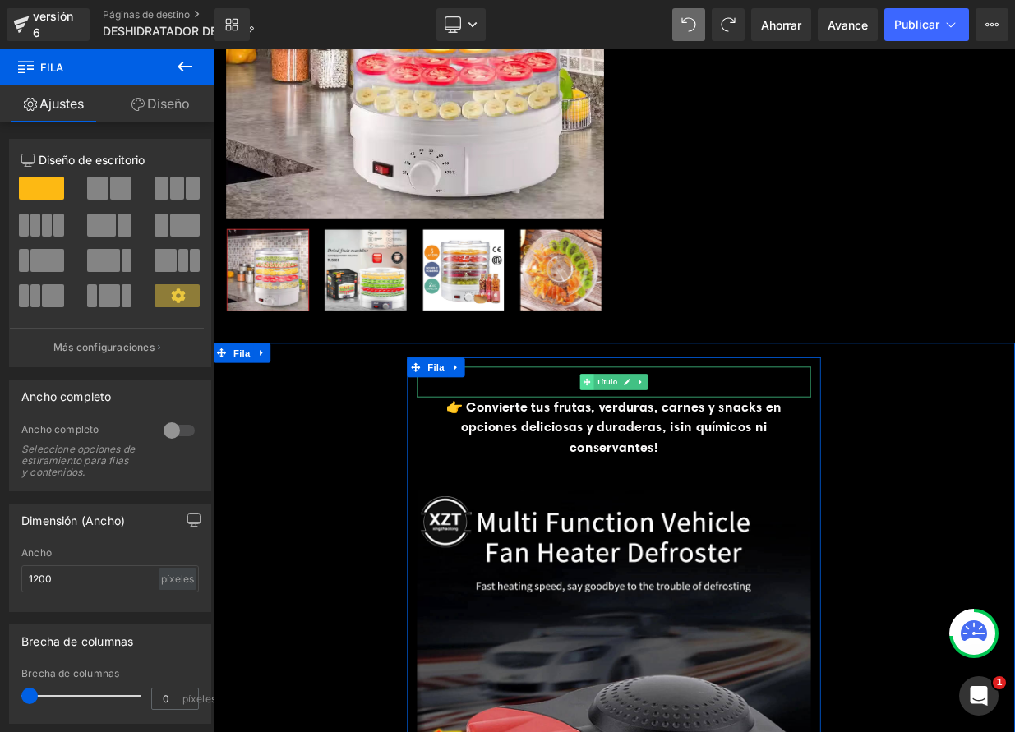
click at [668, 454] on span at bounding box center [676, 462] width 17 height 20
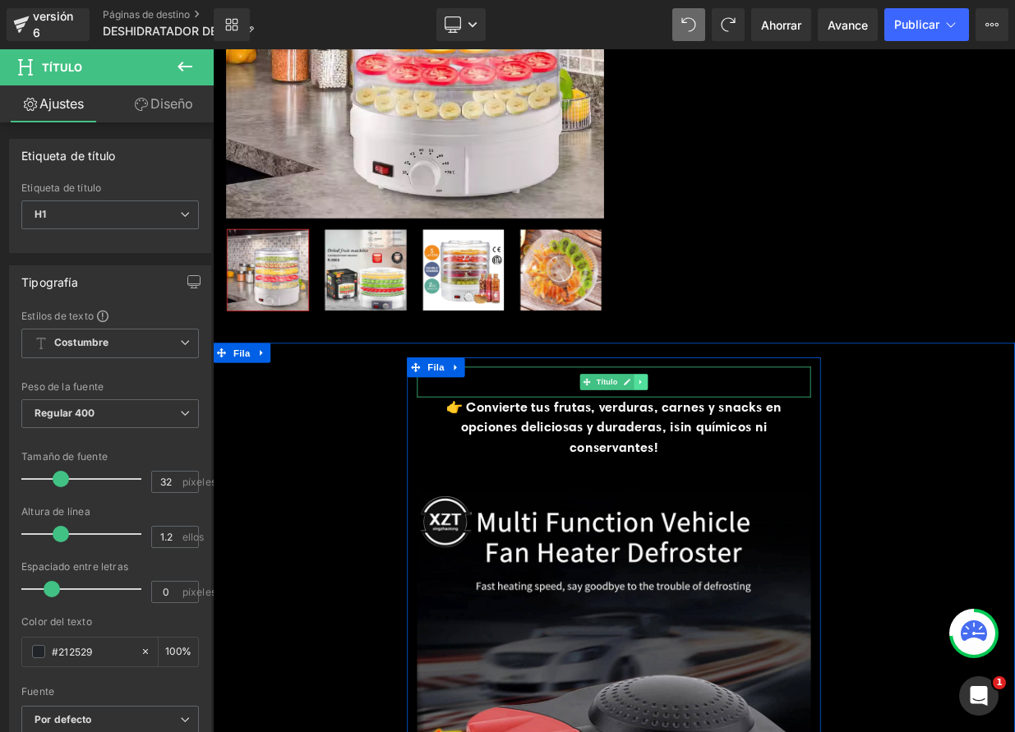
click at [739, 462] on icon at bounding box center [743, 462] width 9 height 10
click at [749, 462] on icon at bounding box center [752, 462] width 9 height 9
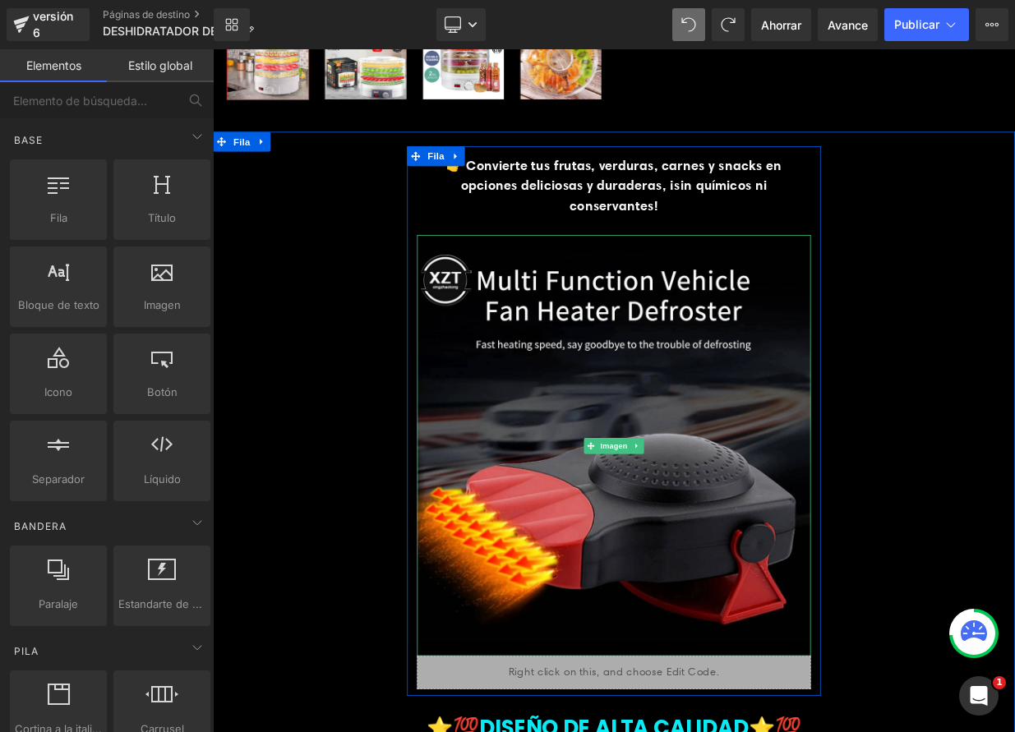
scroll to position [783, 0]
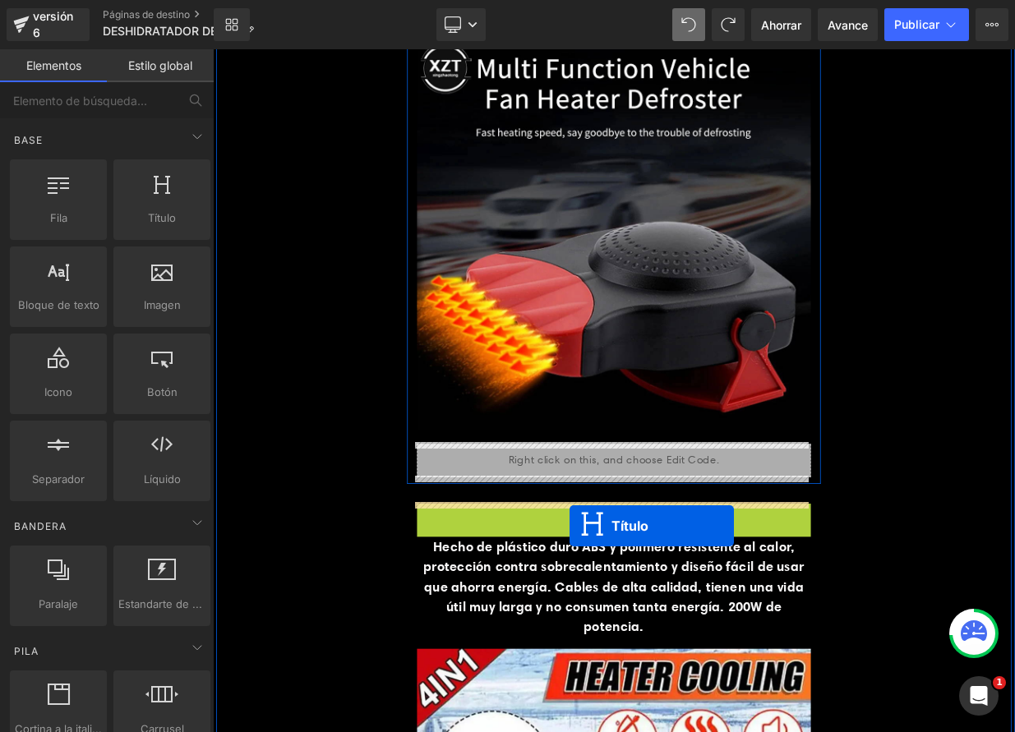
drag, startPoint x: 670, startPoint y: 634, endPoint x: 655, endPoint y: 640, distance: 16.2
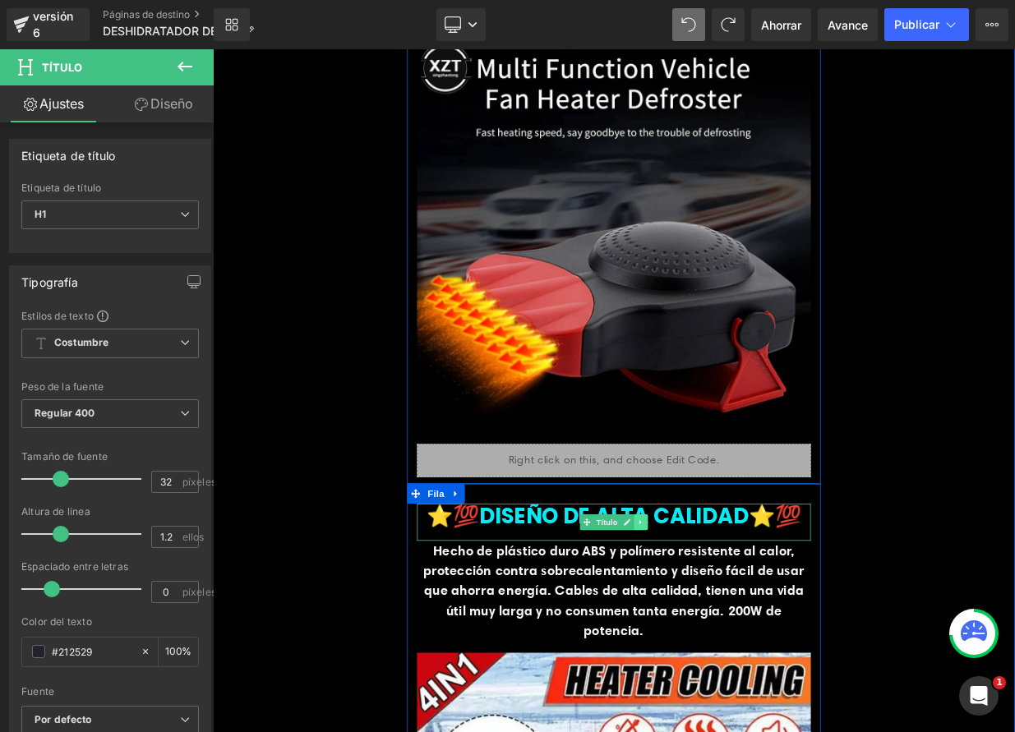
click at [739, 637] on icon at bounding box center [743, 636] width 9 height 10
click at [731, 636] on icon at bounding box center [735, 636] width 9 height 10
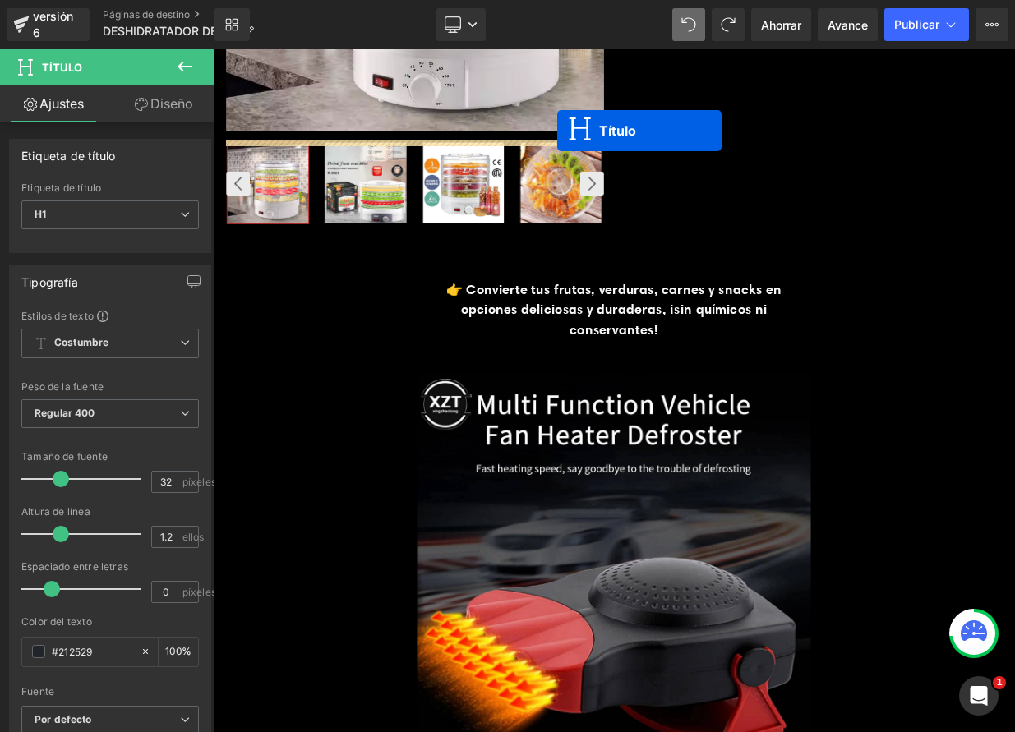
scroll to position [349, 0]
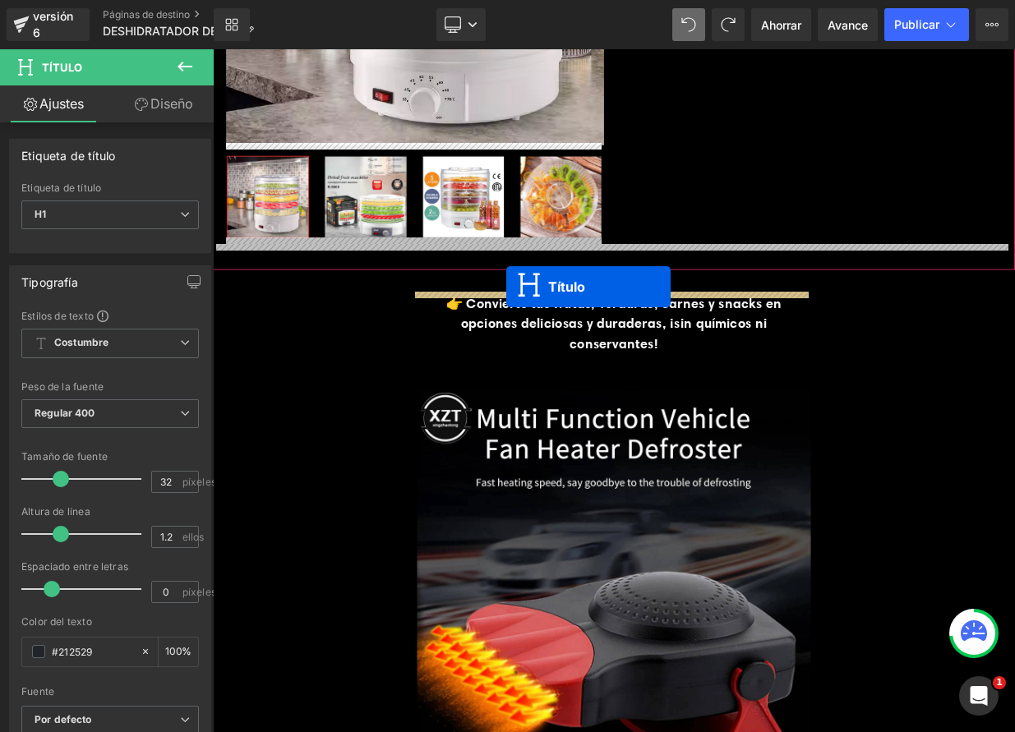
drag, startPoint x: 645, startPoint y: 511, endPoint x: 576, endPoint y: 344, distance: 181.3
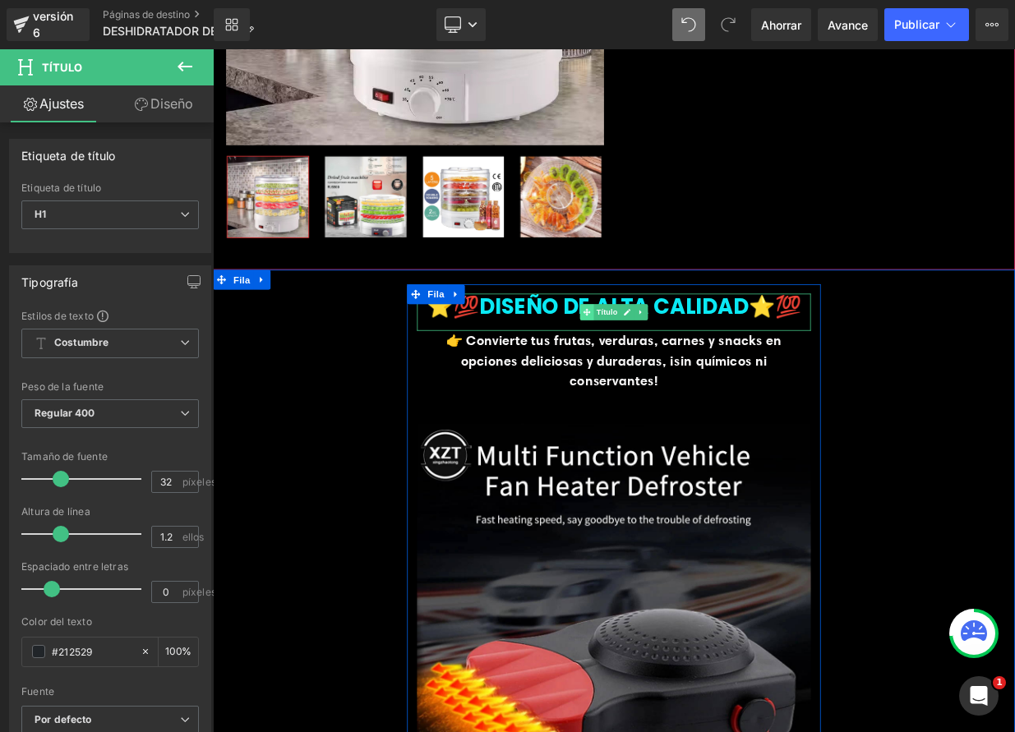
click at [668, 371] on span at bounding box center [676, 376] width 17 height 20
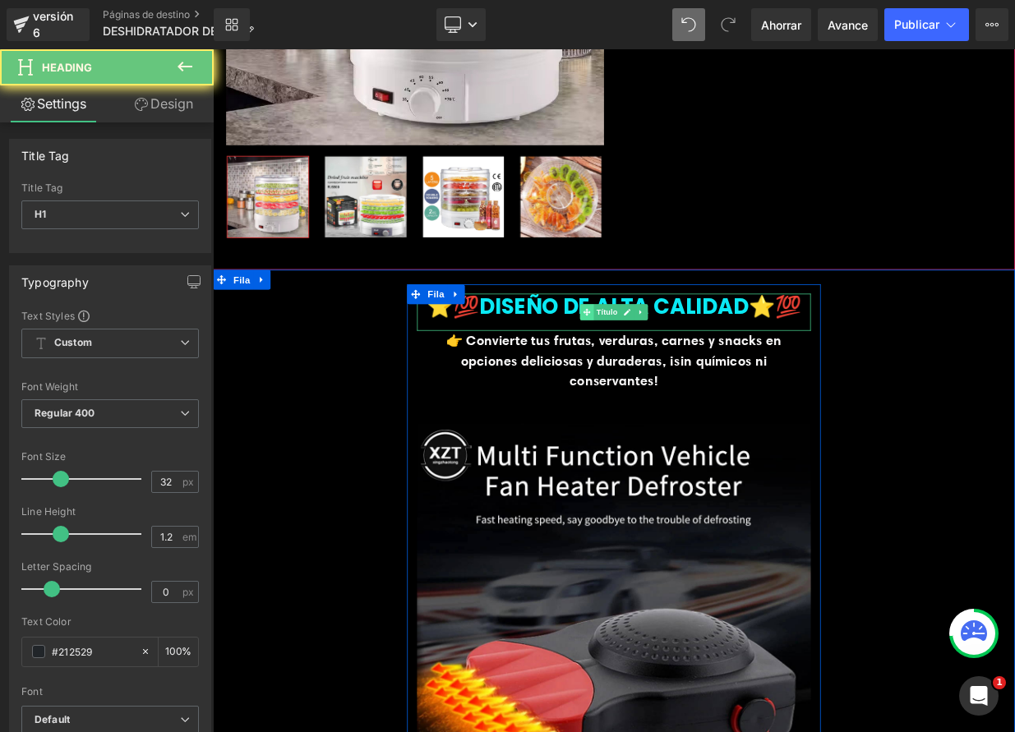
click at [668, 371] on span at bounding box center [676, 376] width 17 height 20
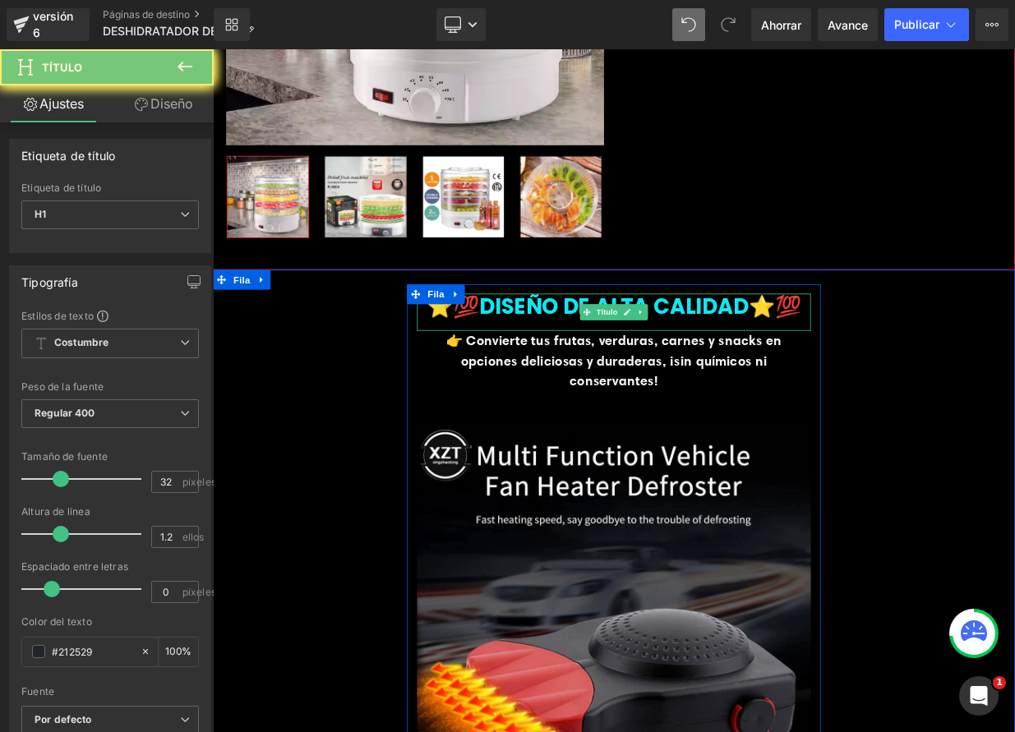
click at [632, 368] on font "⭐️💯DISEÑO DE ALTA CALIDAD⭐️💯" at bounding box center [709, 367] width 465 height 37
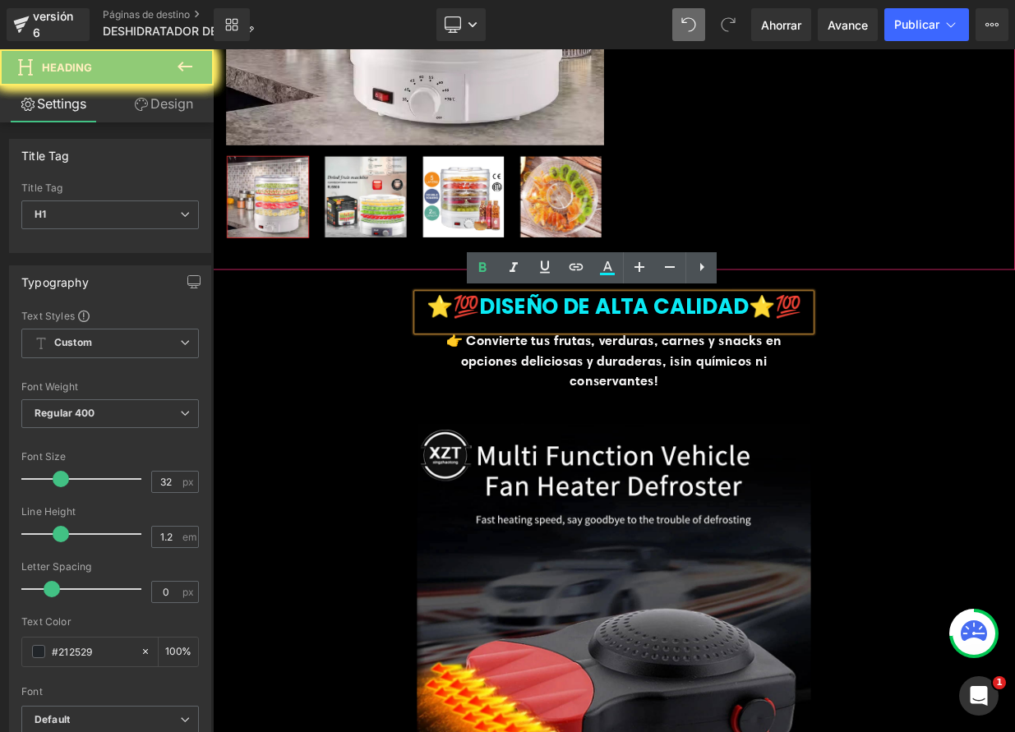
click at [632, 368] on font "⭐️💯DISEÑO DE ALTA CALIDAD⭐️💯" at bounding box center [709, 367] width 465 height 37
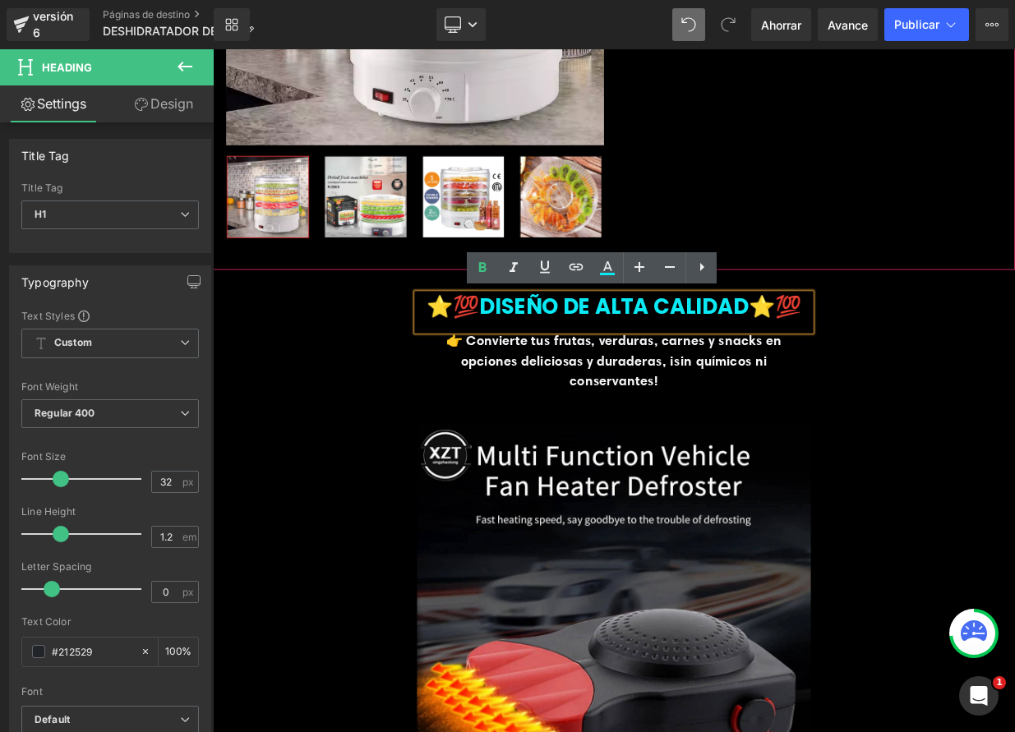
click at [632, 368] on font "⭐️💯DISEÑO DE ALTA CALIDAD⭐️💯" at bounding box center [709, 367] width 465 height 37
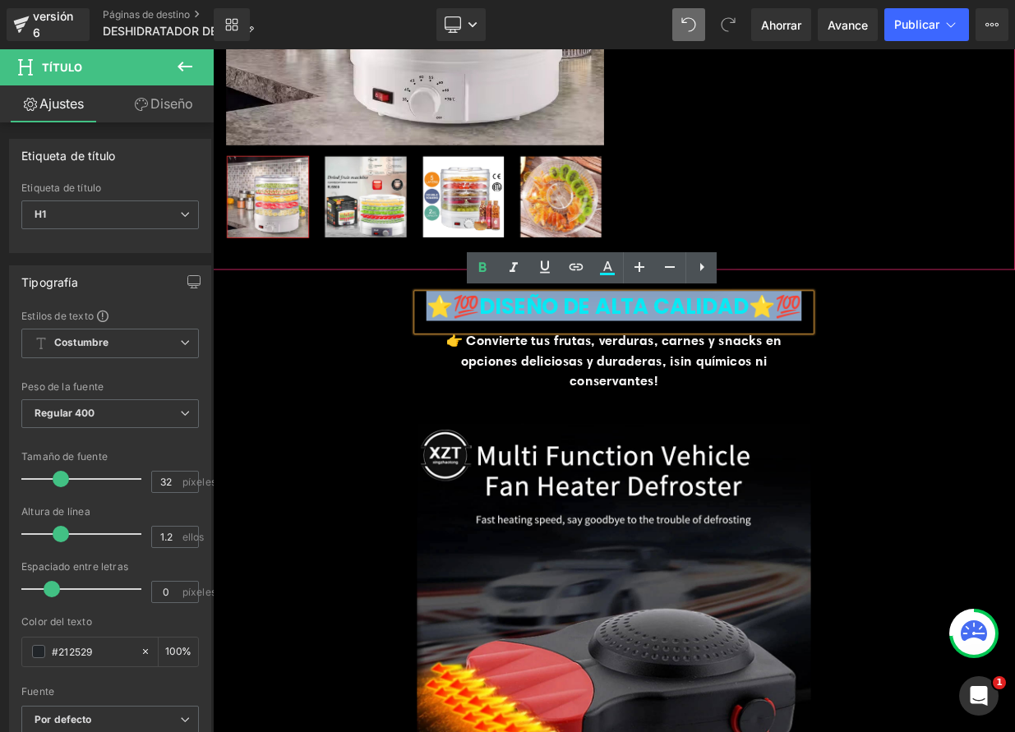
paste div
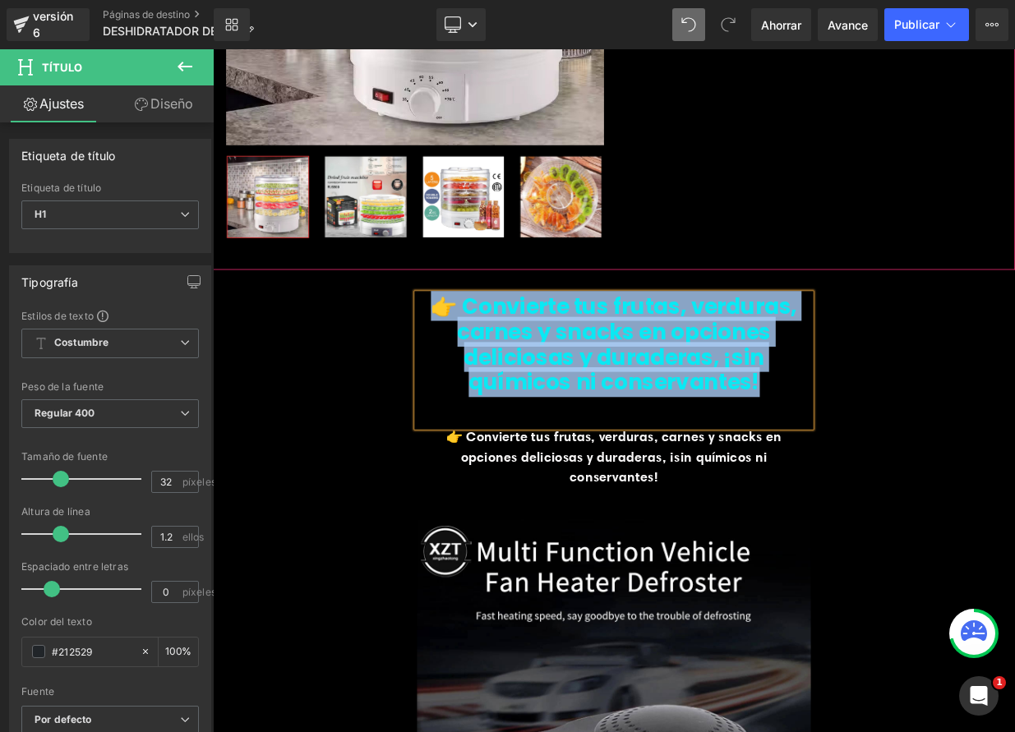
drag, startPoint x: 662, startPoint y: 405, endPoint x: 838, endPoint y: 481, distance: 192.2
click at [838, 481] on div "👉 Convierte tus frutas, verduras, carnes y snacks en opciones deliciosas y dura…" at bounding box center [710, 435] width 488 height 164
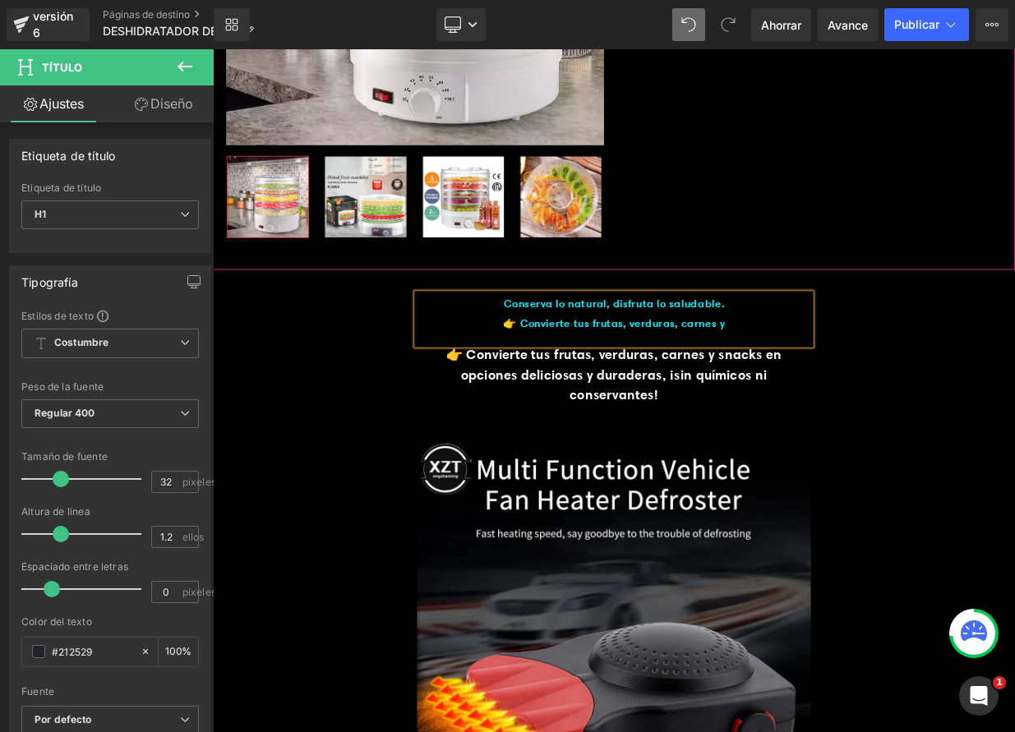
drag, startPoint x: 855, startPoint y: 391, endPoint x: 560, endPoint y: 385, distance: 295.1
click at [560, 385] on div "👉 Convierte tus frutas, verduras, carnes y" at bounding box center [710, 389] width 488 height 25
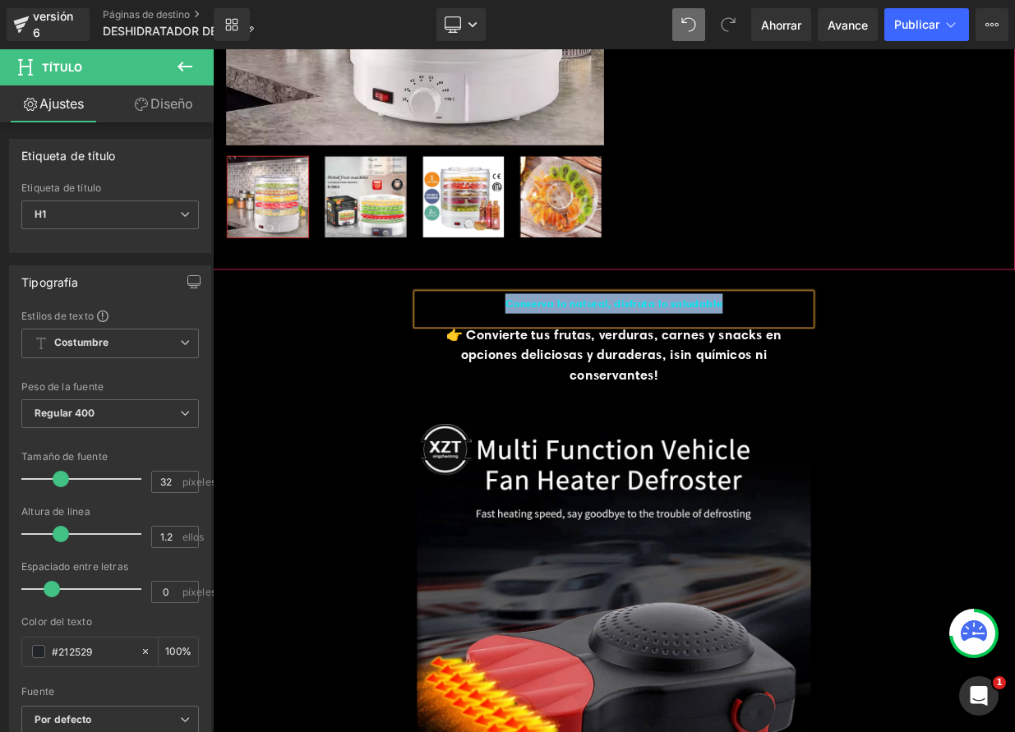
drag, startPoint x: 858, startPoint y: 353, endPoint x: 559, endPoint y: 362, distance: 299.3
click at [561, 364] on div "Conserva lo natural, disfruta lo saludable" at bounding box center [710, 365] width 488 height 25
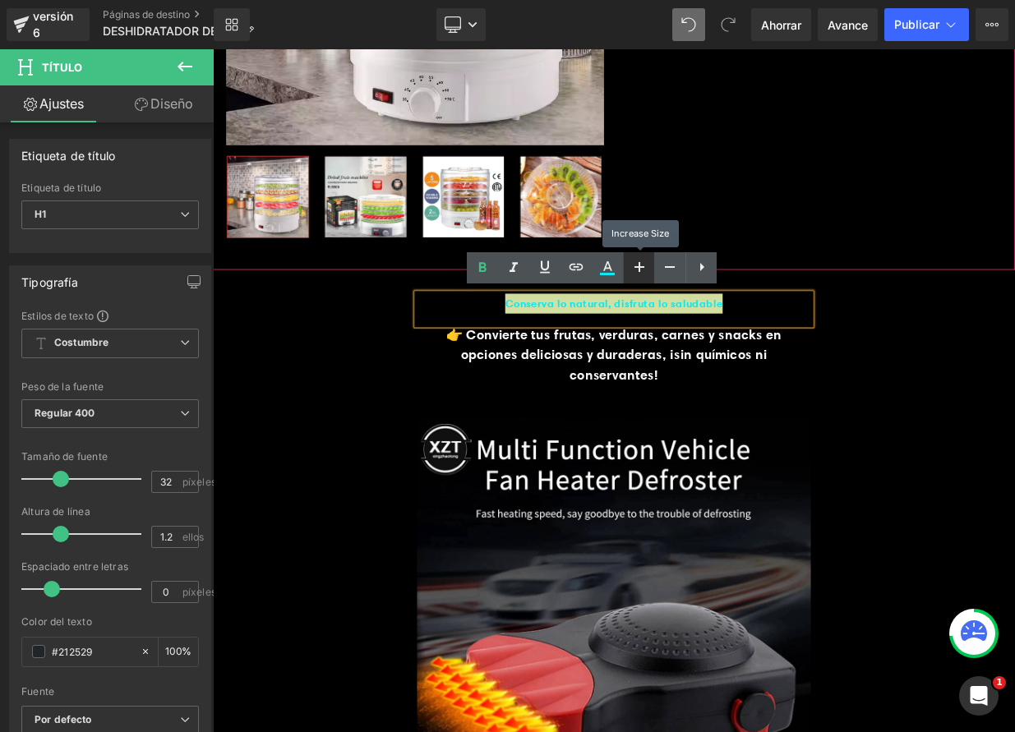
click at [637, 277] on link at bounding box center [638, 267] width 31 height 31
click at [641, 275] on icon at bounding box center [640, 267] width 20 height 20
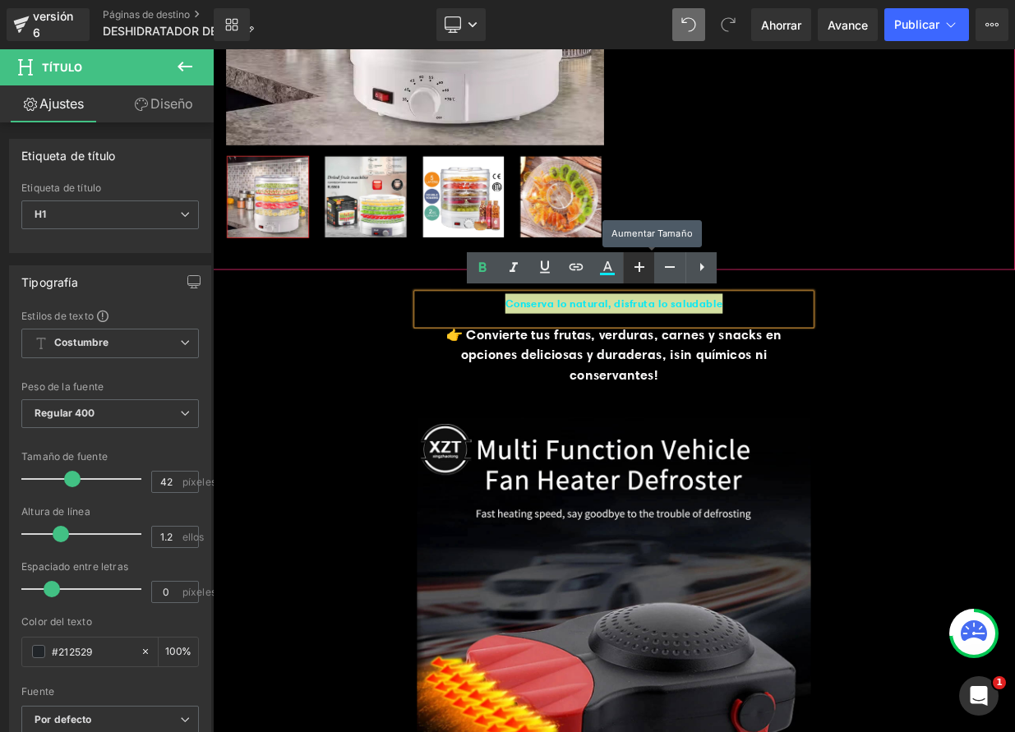
click at [641, 275] on icon at bounding box center [640, 267] width 20 height 20
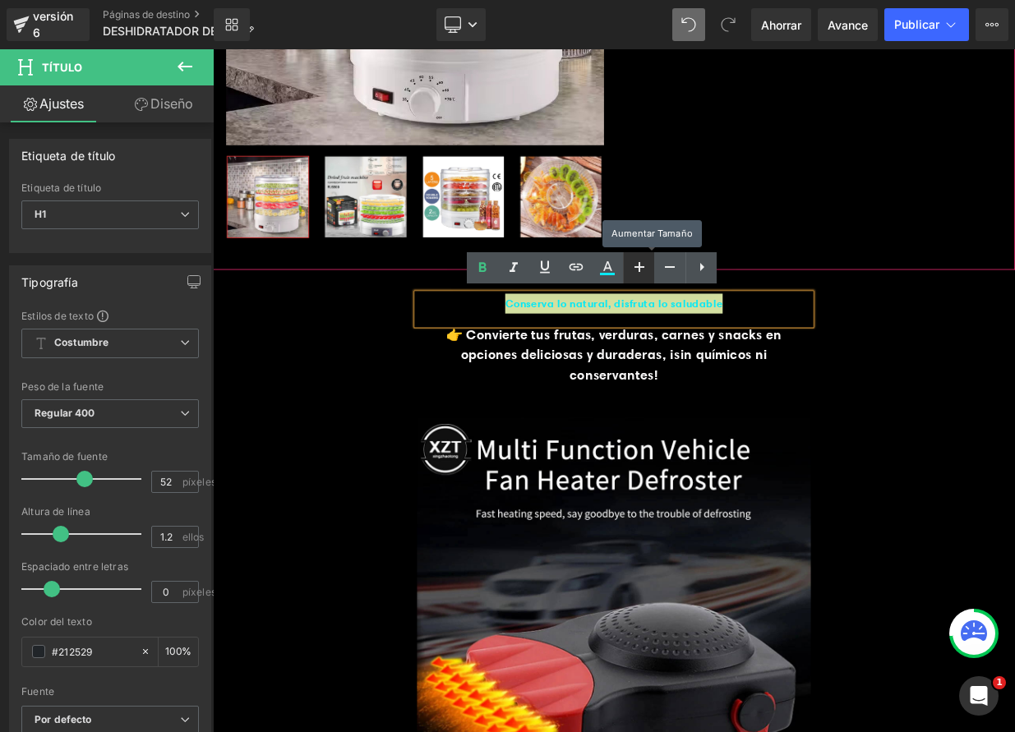
click at [641, 275] on icon at bounding box center [640, 267] width 20 height 20
click at [642, 275] on icon at bounding box center [640, 267] width 20 height 20
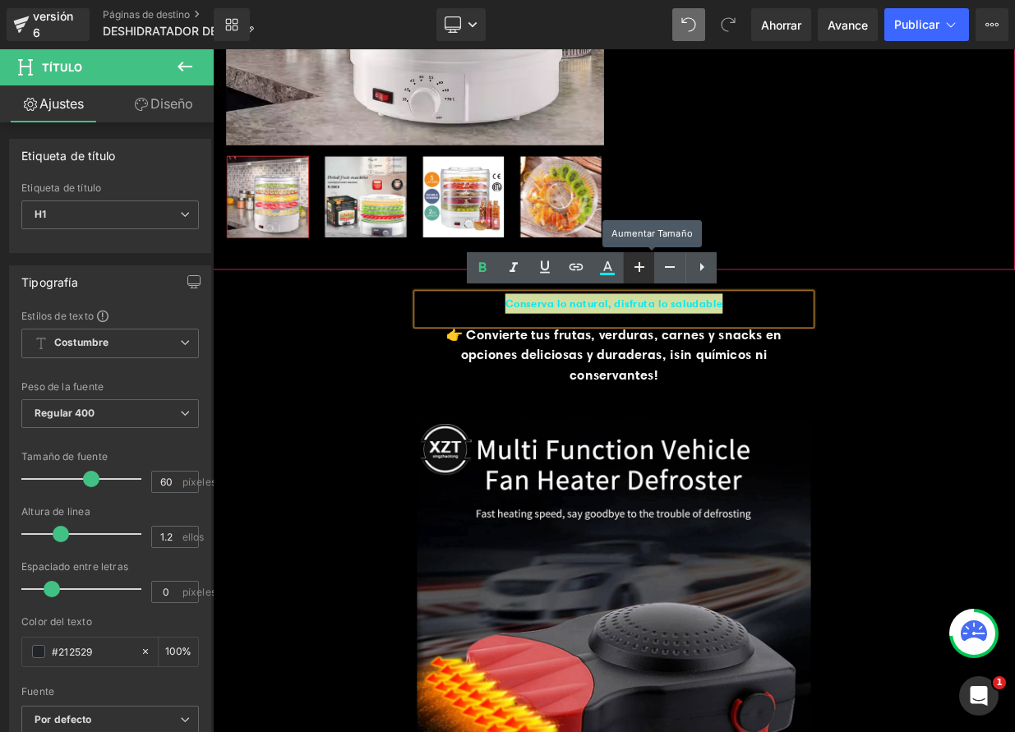
type input "62"
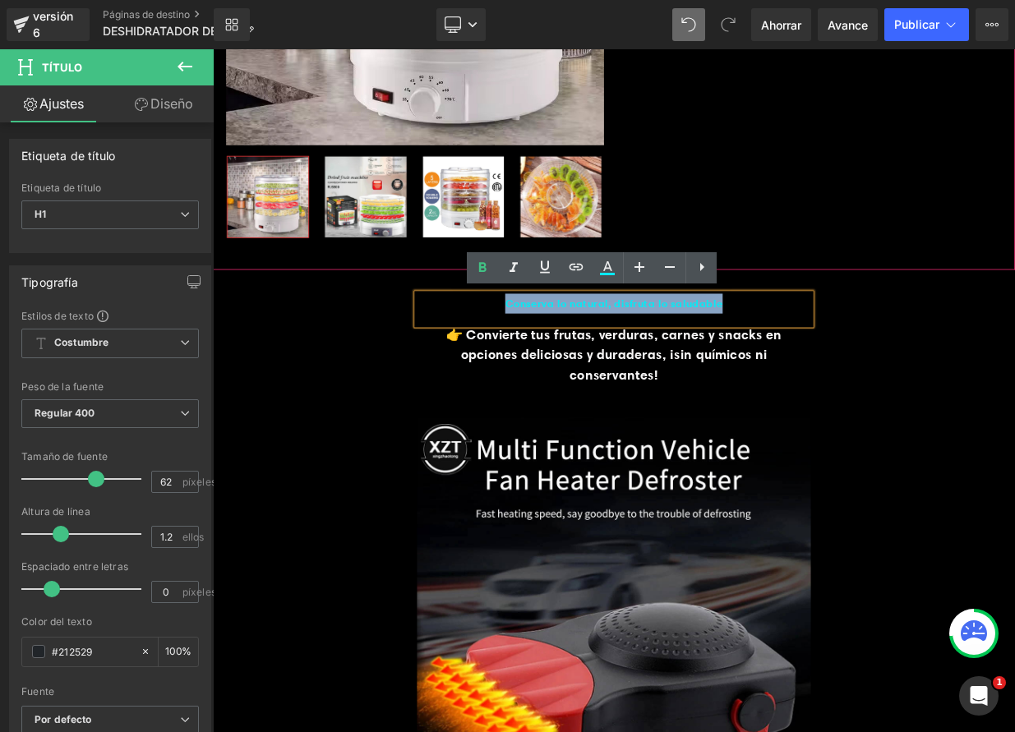
click at [865, 382] on div "Conserva lo natural, disfruta lo saludable" at bounding box center [710, 372] width 488 height 39
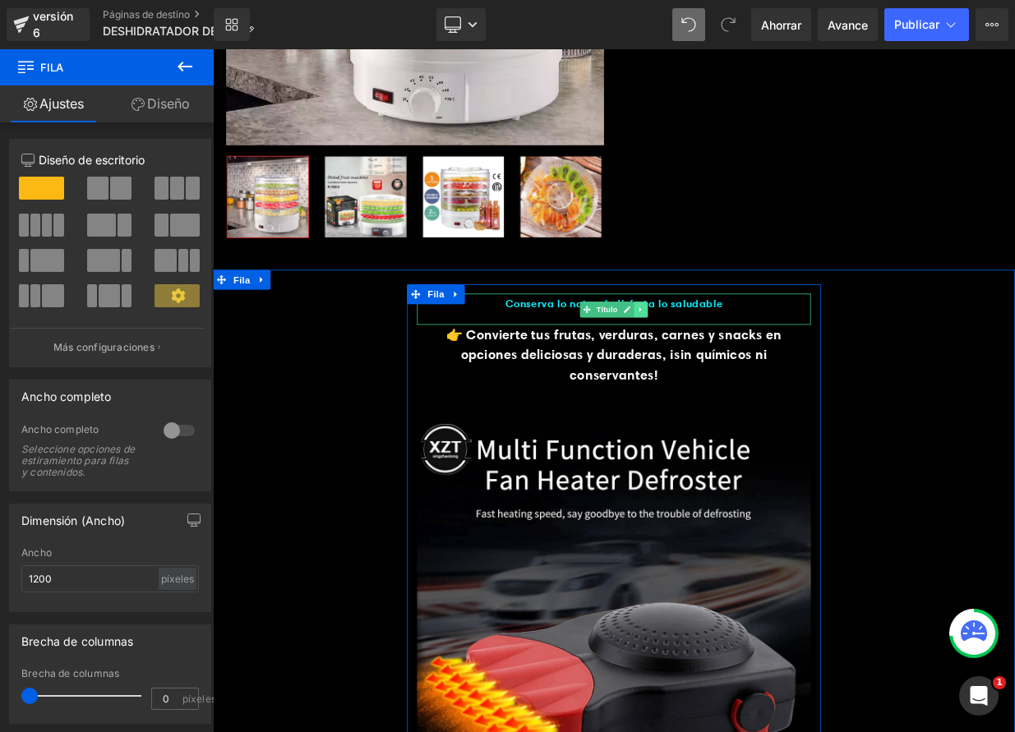
click at [740, 373] on icon at bounding box center [743, 372] width 9 height 10
click at [748, 371] on icon at bounding box center [752, 371] width 9 height 9
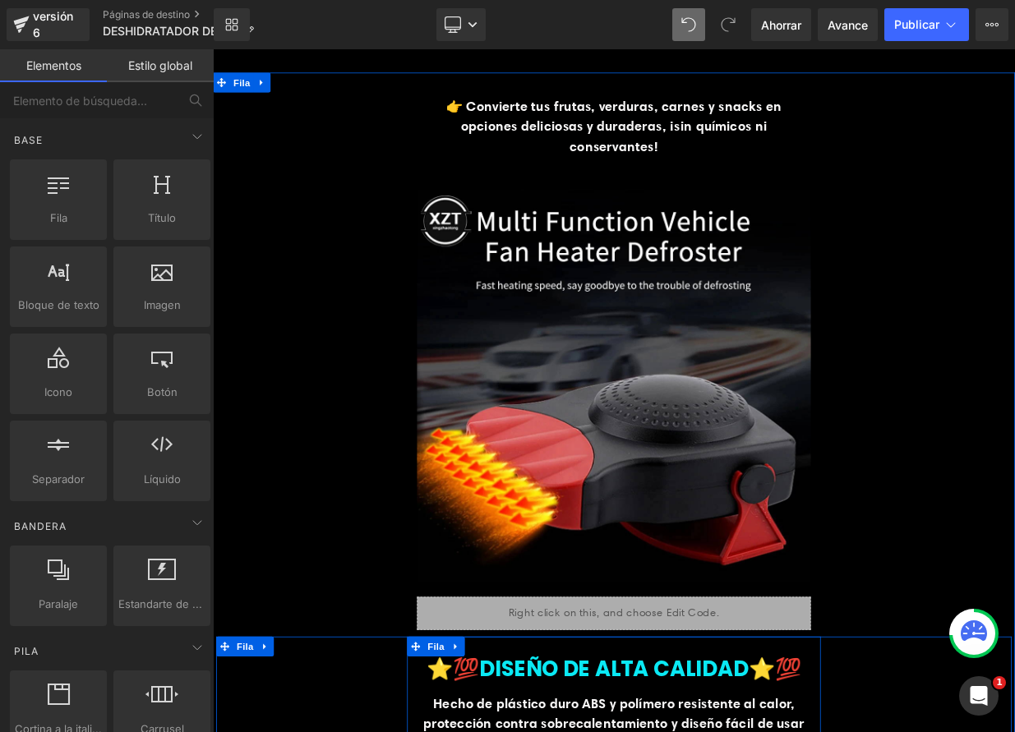
scroll to position [595, 0]
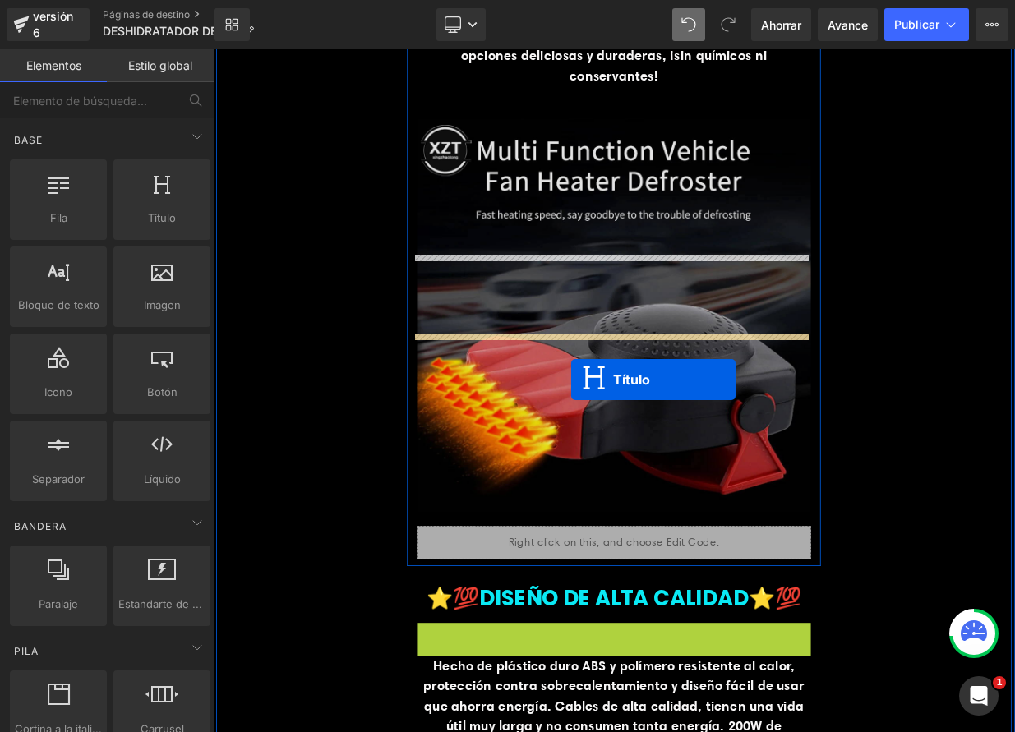
scroll to position [395, 0]
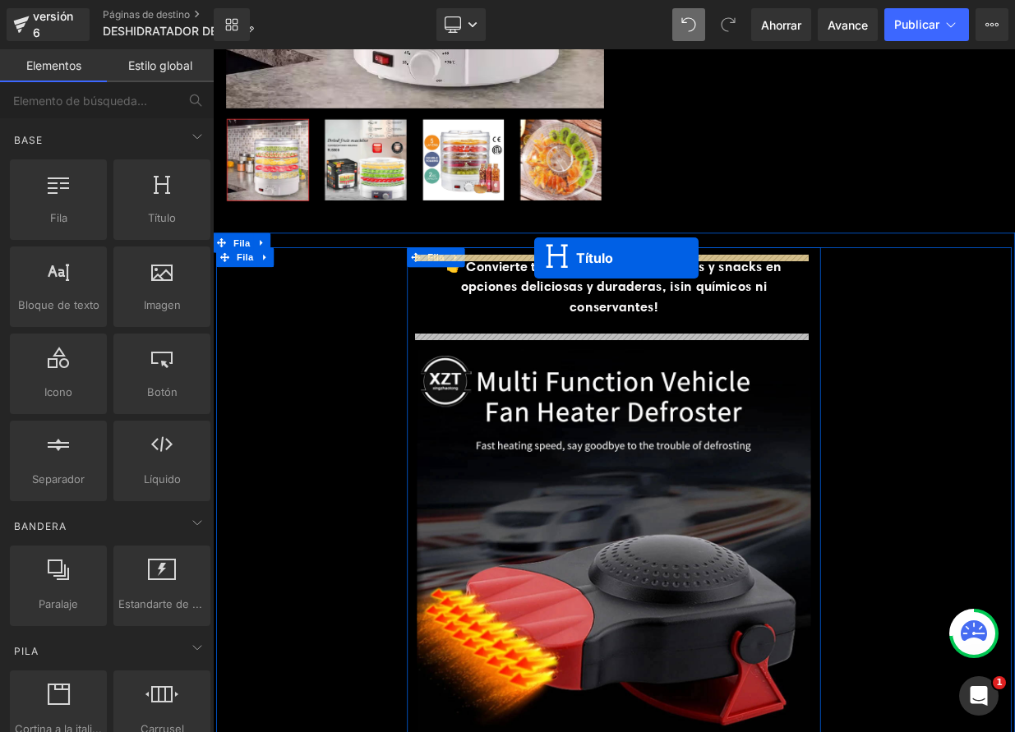
drag, startPoint x: 675, startPoint y: 566, endPoint x: 611, endPoint y: 308, distance: 265.7
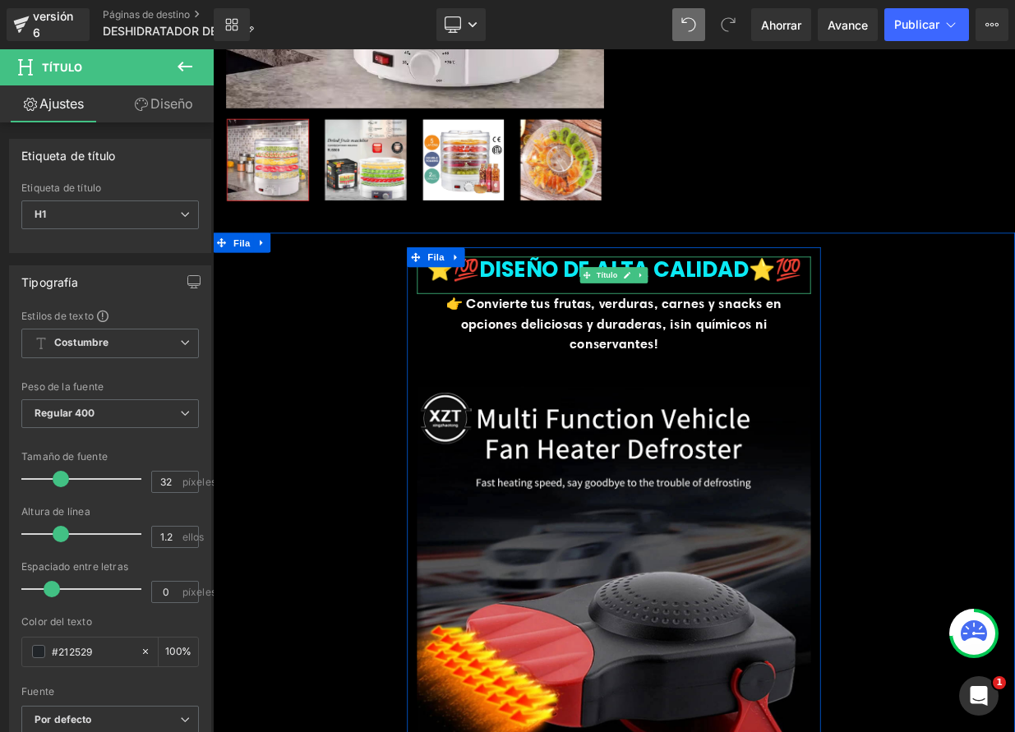
click at [810, 318] on font "⭐️💯DISEÑO DE ALTA CALIDAD⭐️💯" at bounding box center [709, 321] width 465 height 37
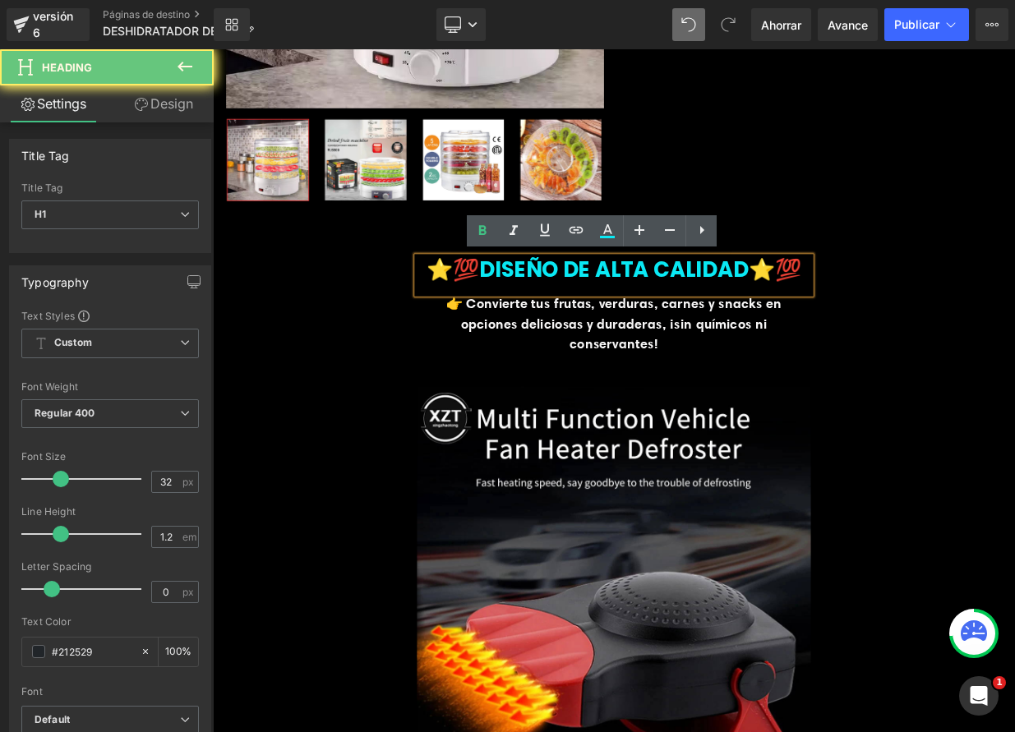
click at [810, 318] on font "⭐️💯DISEÑO DE ALTA CALIDAD⭐️💯" at bounding box center [709, 321] width 465 height 37
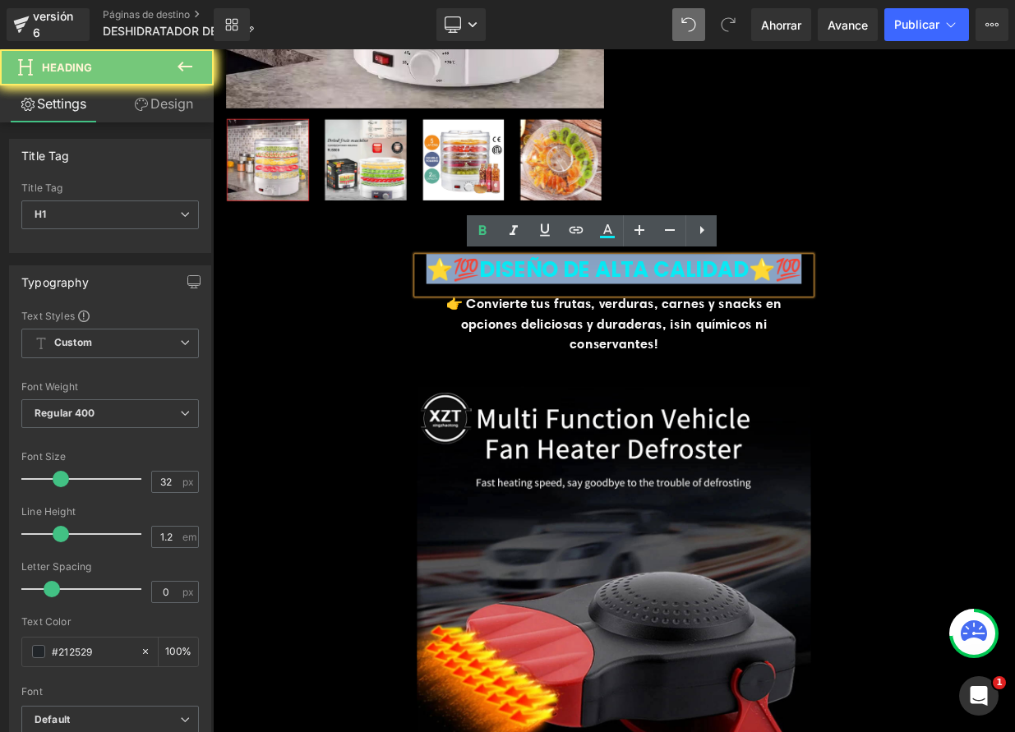
click at [810, 318] on font "⭐️💯DISEÑO DE ALTA CALIDAD⭐️💯" at bounding box center [709, 321] width 465 height 37
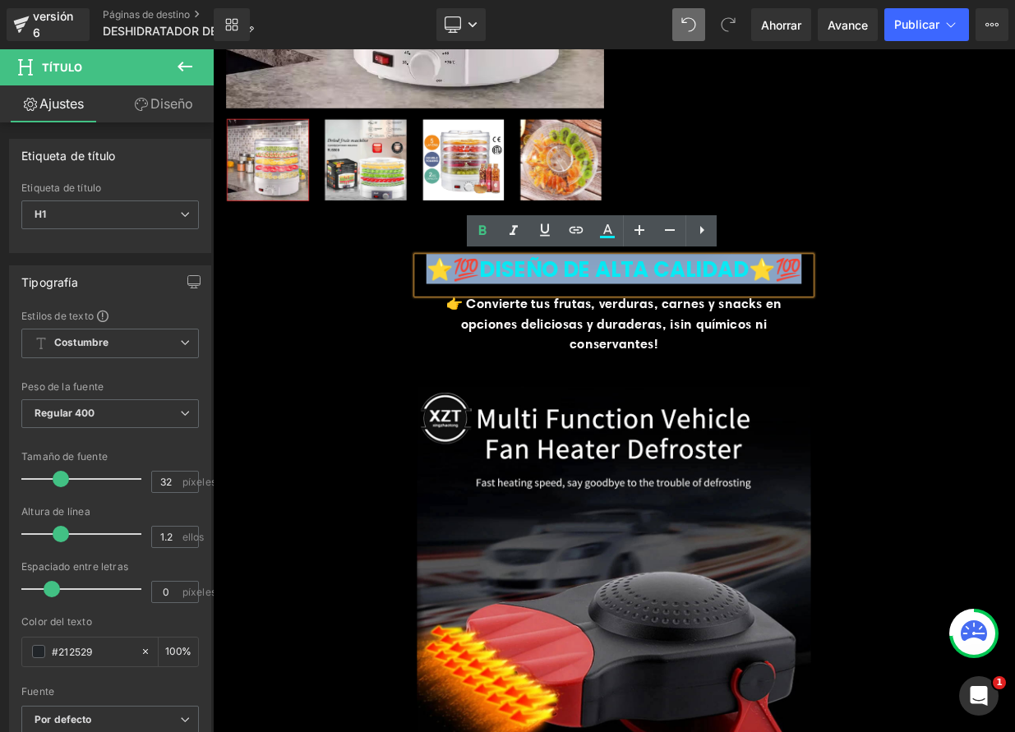
paste div
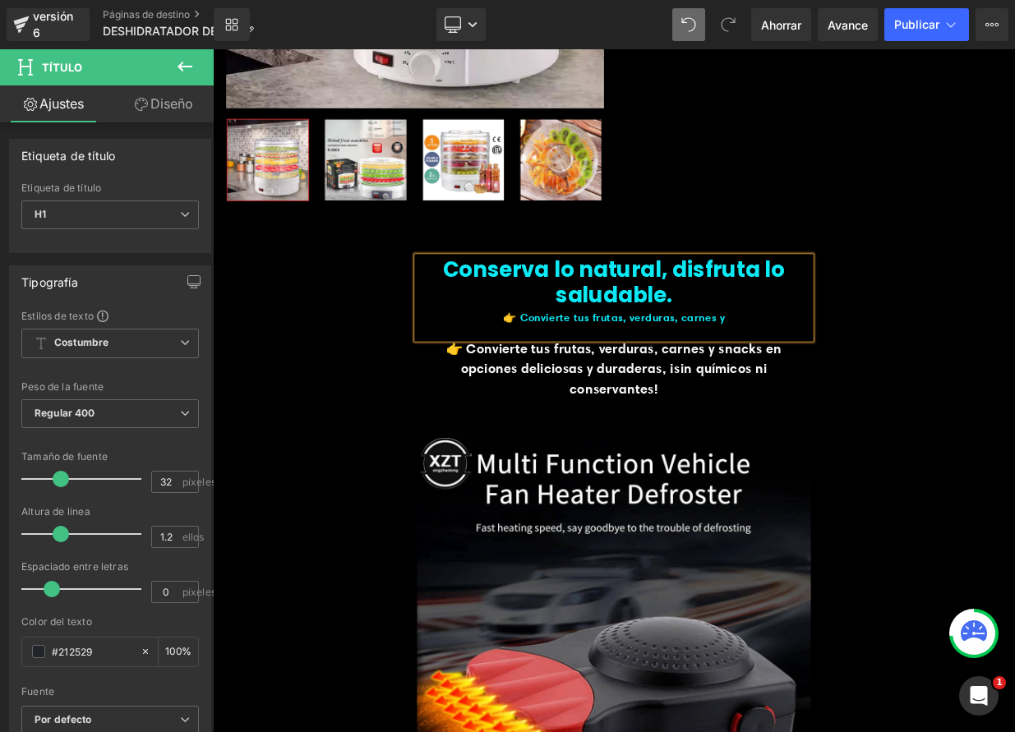
drag, startPoint x: 869, startPoint y: 386, endPoint x: 546, endPoint y: 373, distance: 323.2
click at [556, 374] on div "👉 Convierte tus frutas, verduras, carnes y" at bounding box center [710, 382] width 488 height 25
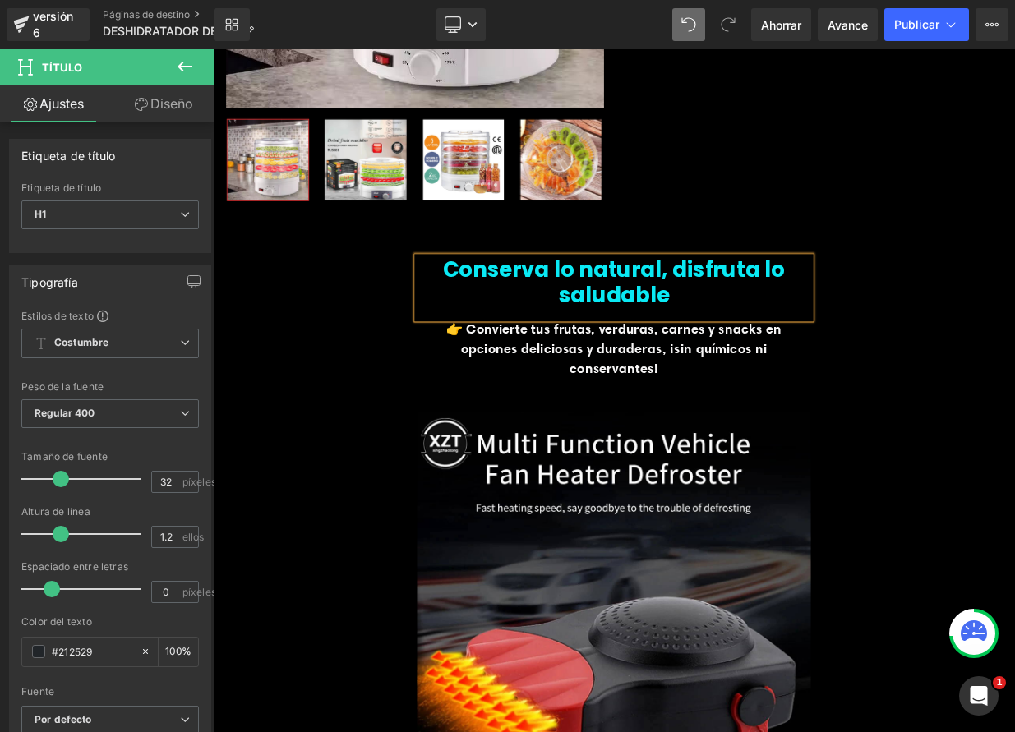
click at [512, 319] on font "Conserva lo natural, disfruta lo saludable" at bounding box center [710, 337] width 424 height 68
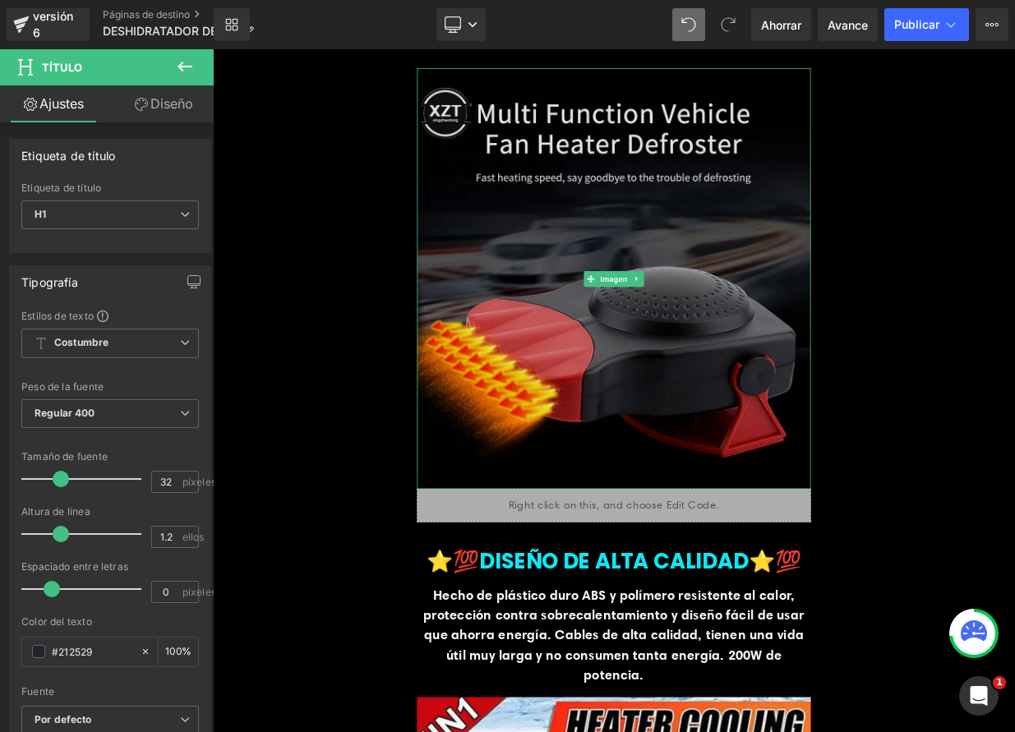
scroll to position [957, 0]
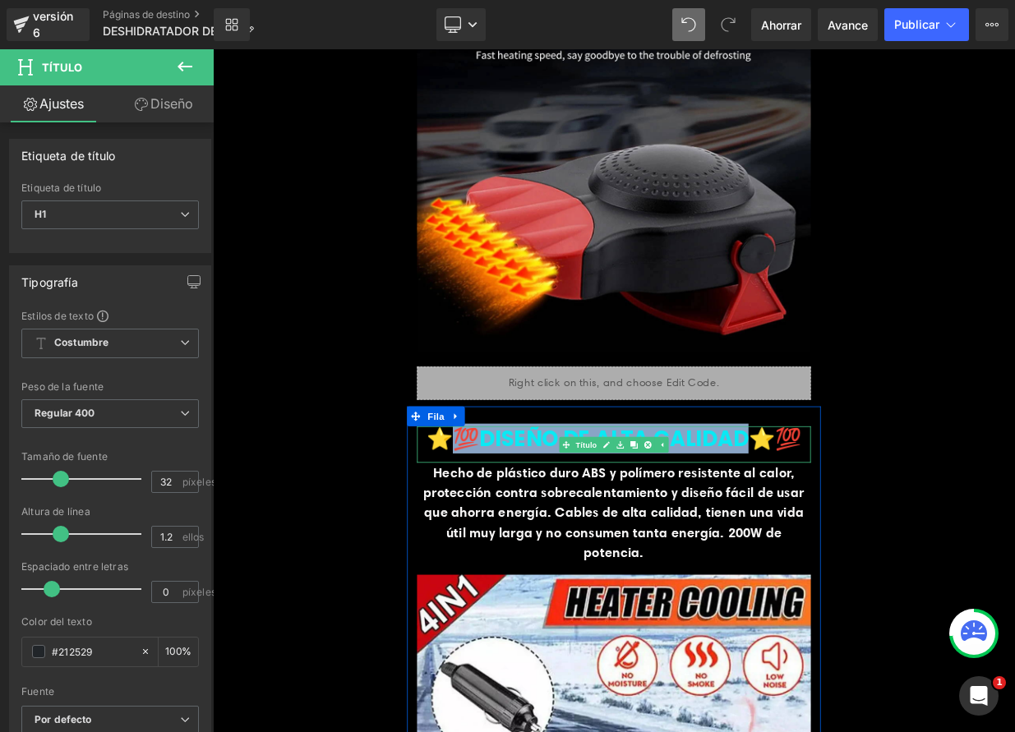
drag, startPoint x: 514, startPoint y: 533, endPoint x: 880, endPoint y: 532, distance: 366.5
click at [886, 528] on font "⭐️💯DISEÑO DE ALTA CALIDAD⭐️💯" at bounding box center [709, 532] width 465 height 37
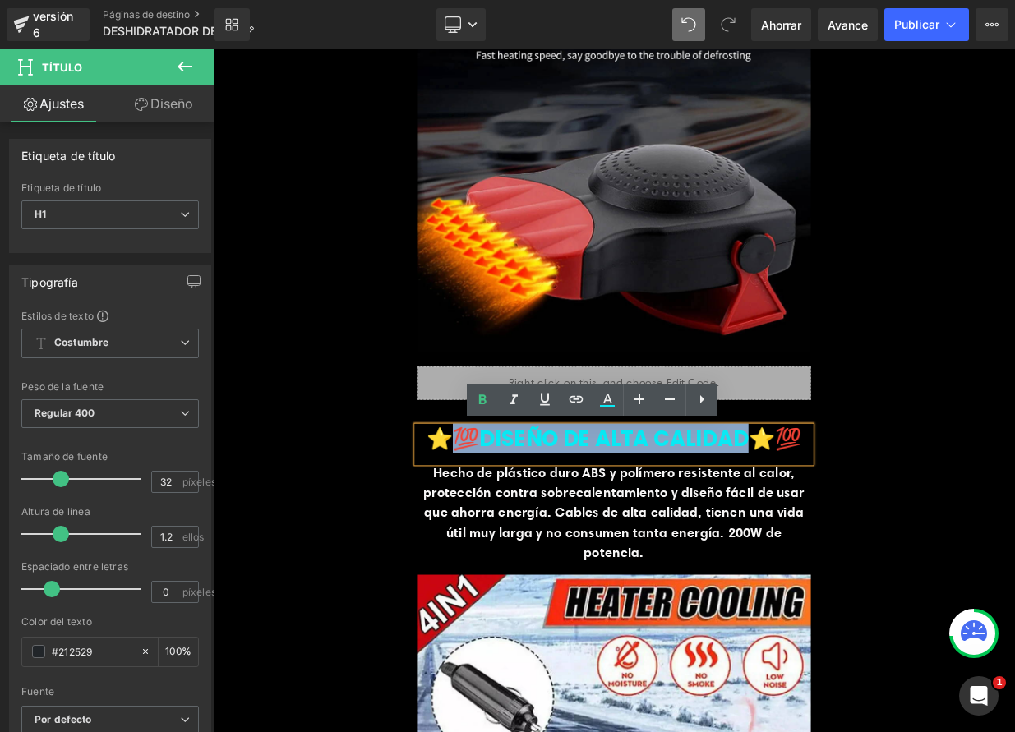
paste div
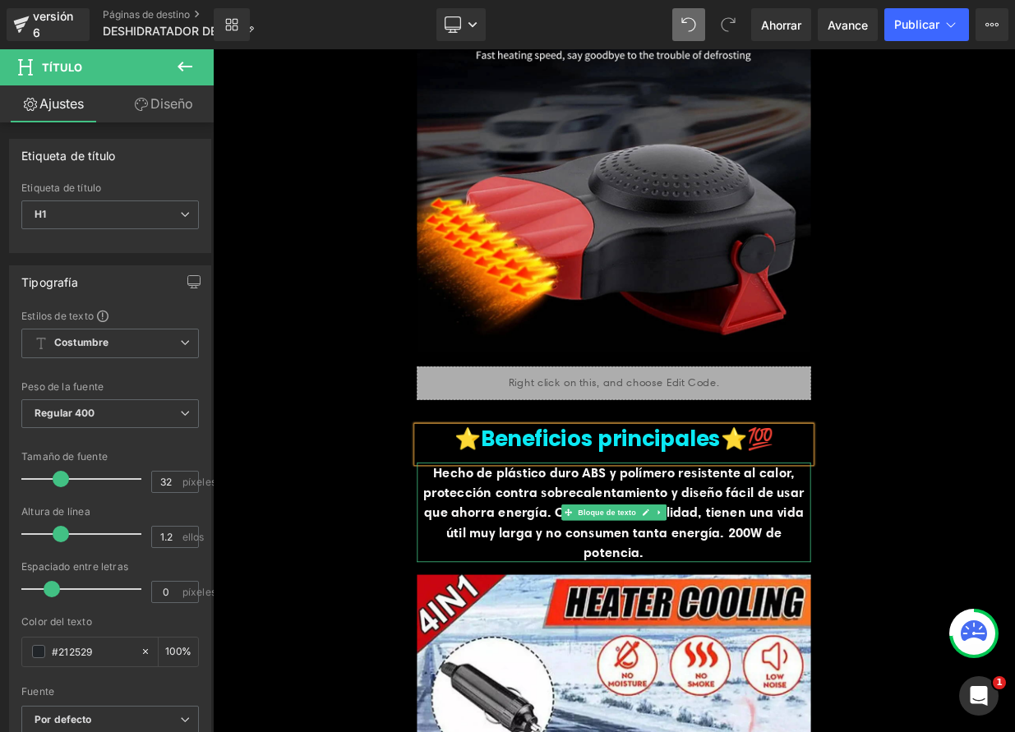
click at [675, 648] on font "Hecho de plástico duro ABS y polímero resistente al calor, protección contra so…" at bounding box center [710, 623] width 473 height 119
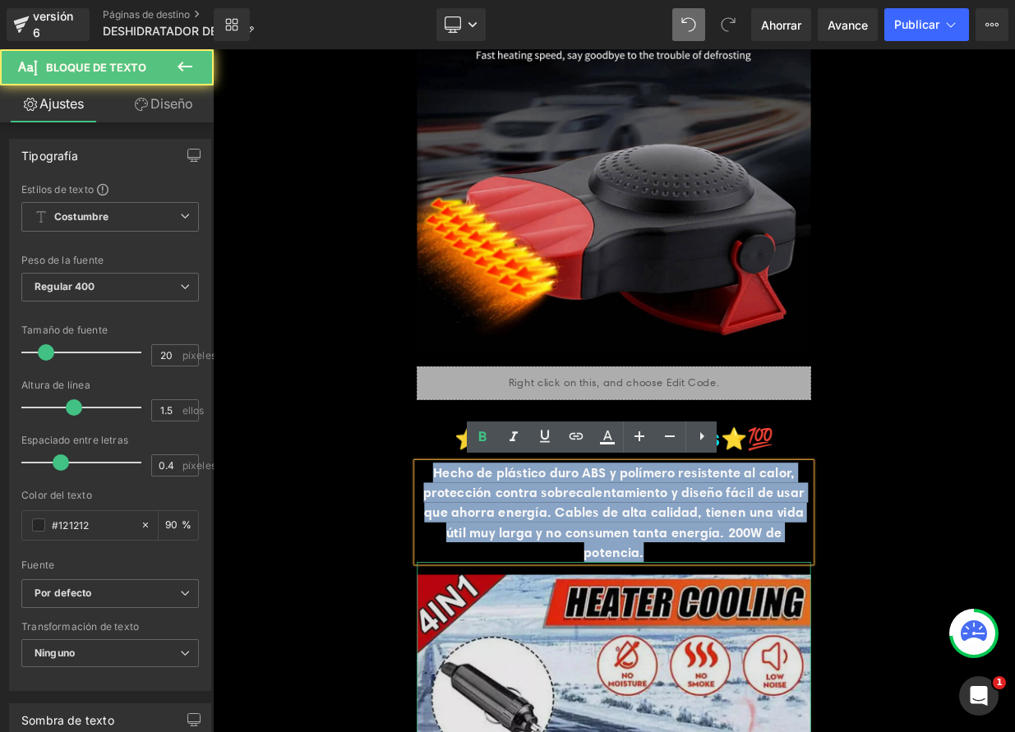
drag, startPoint x: 467, startPoint y: 574, endPoint x: 765, endPoint y: 692, distance: 320.6
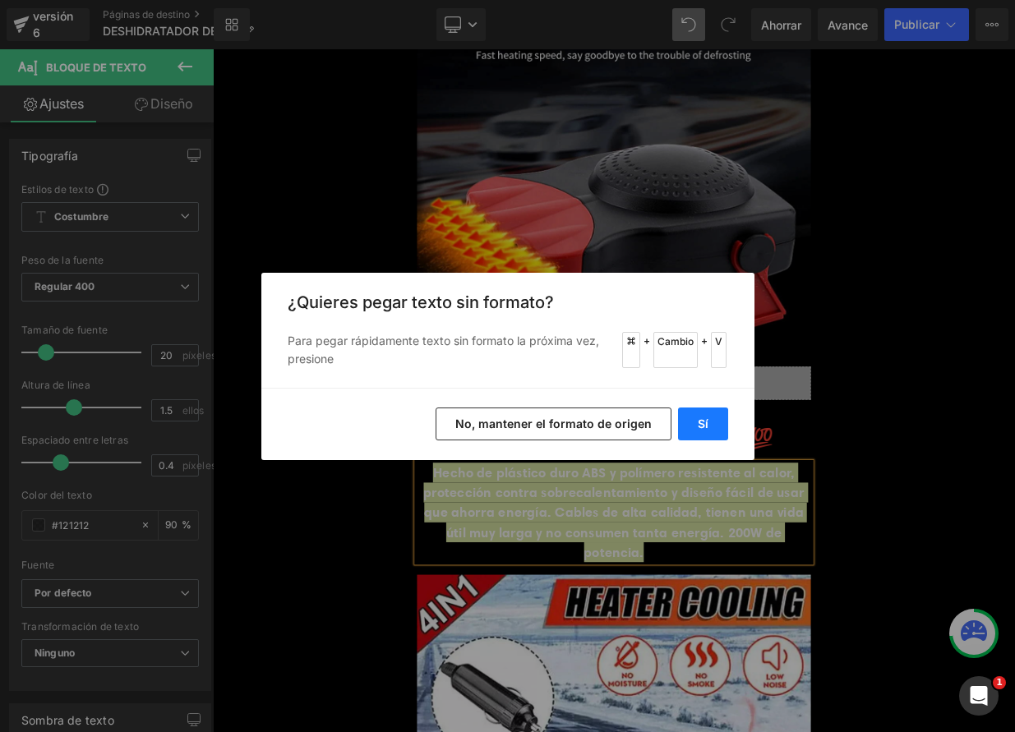
click at [707, 431] on button "Sí" at bounding box center [703, 424] width 50 height 33
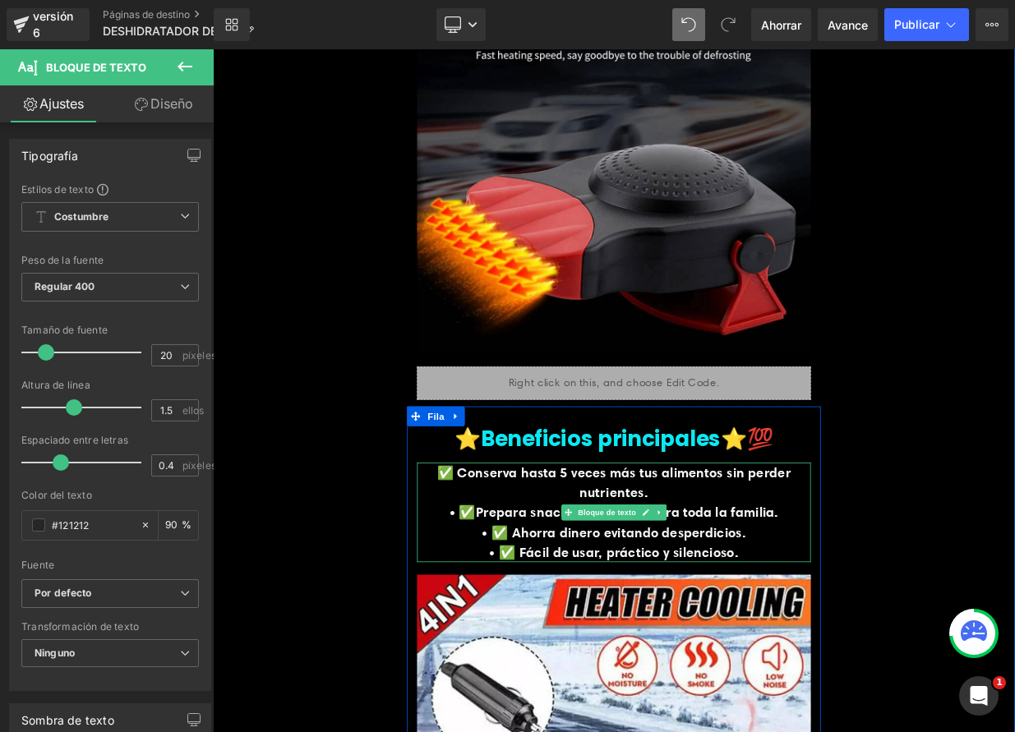
click at [510, 624] on font "• ✅Prepara snacks saludables para toda la familia." at bounding box center [710, 623] width 408 height 21
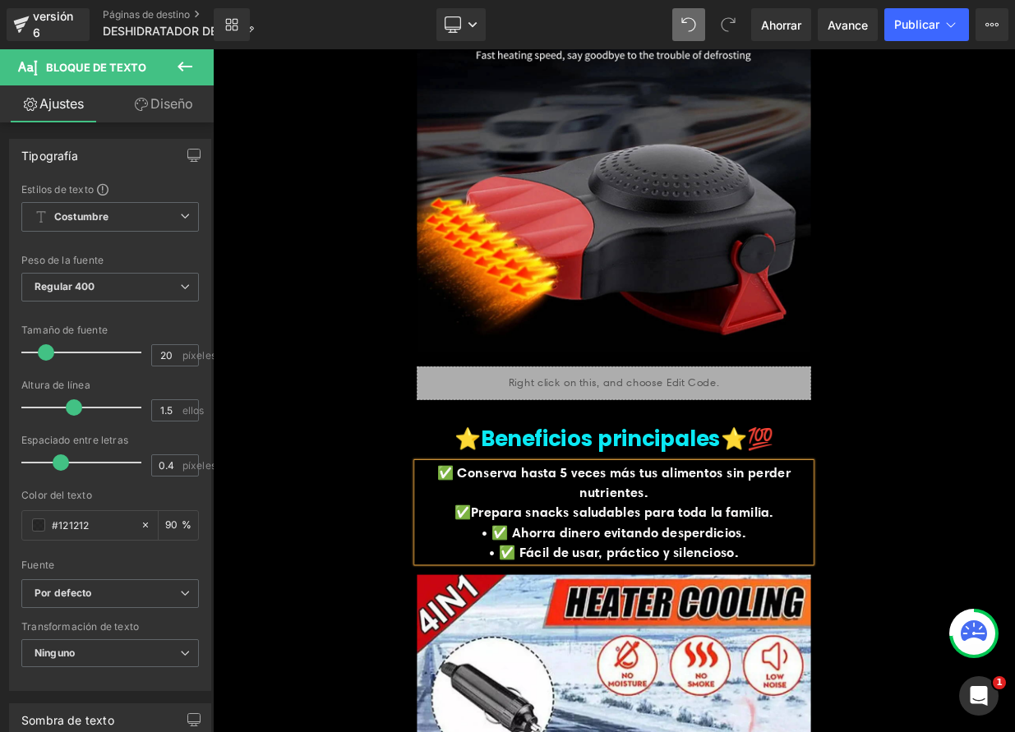
click at [551, 643] on font "• ✅ Ahorra dinero evitando desperdicios." at bounding box center [711, 648] width 328 height 21
click at [589, 668] on font "• ✅ Fácil de usar, práctico y silencioso." at bounding box center [710, 672] width 309 height 21
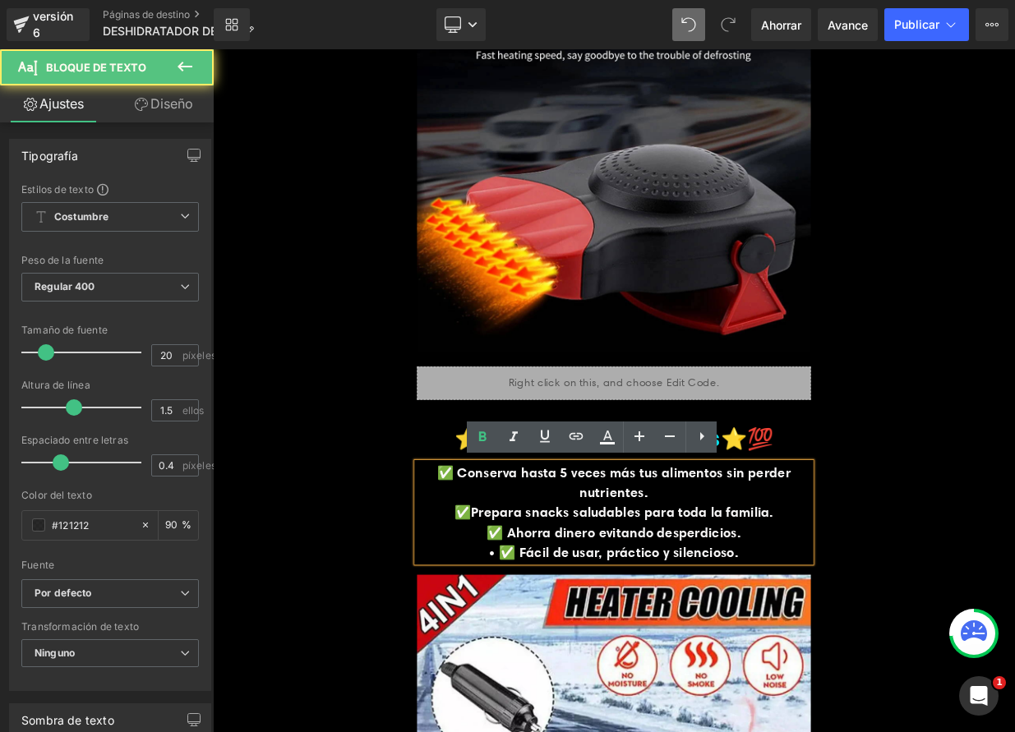
click at [556, 671] on font "• ✅ Fácil de usar, práctico y silencioso." at bounding box center [710, 672] width 309 height 21
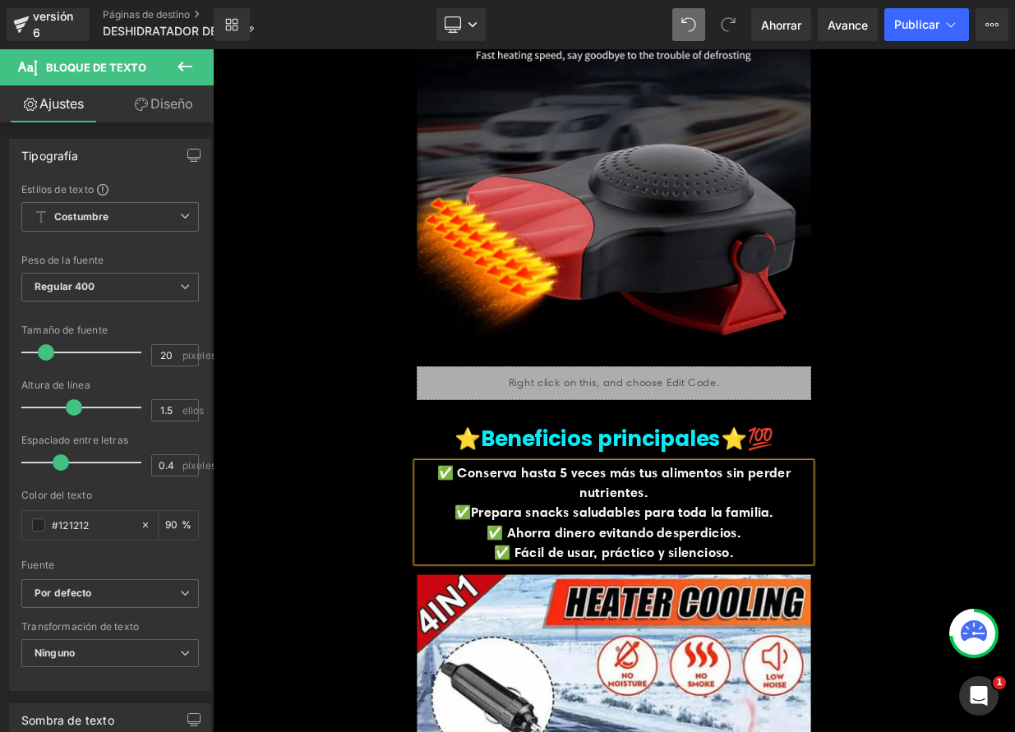
click at [737, 630] on font "✅Prepara snacks saludables para toda la familia." at bounding box center [710, 623] width 396 height 21
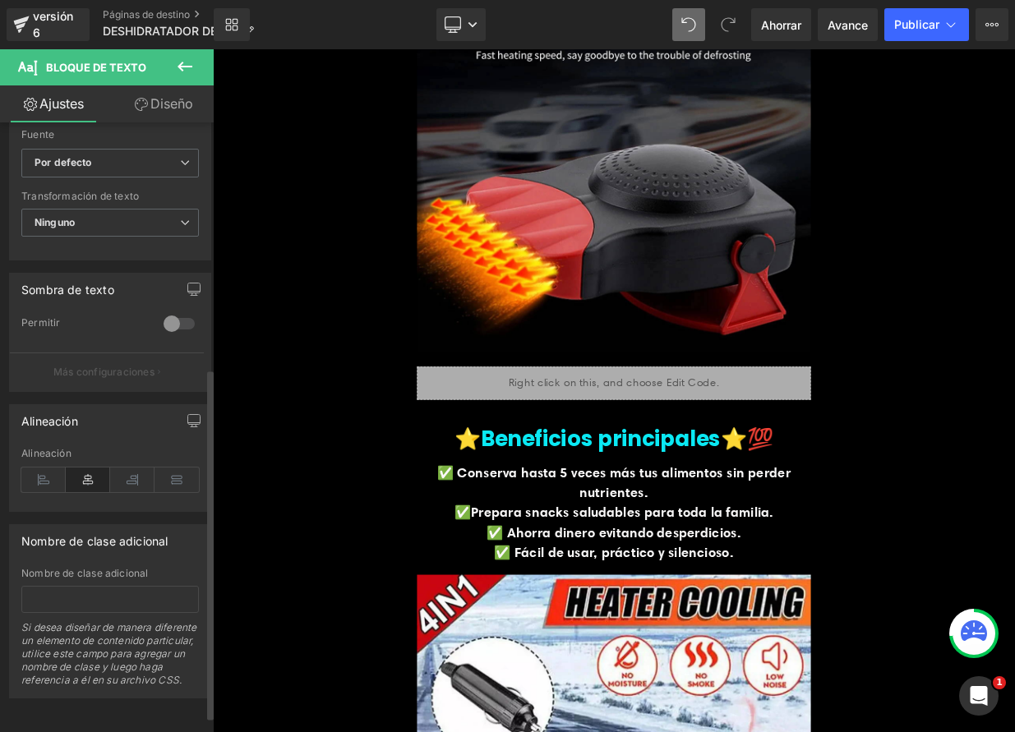
scroll to position [456, 0]
click at [55, 468] on icon at bounding box center [43, 480] width 44 height 25
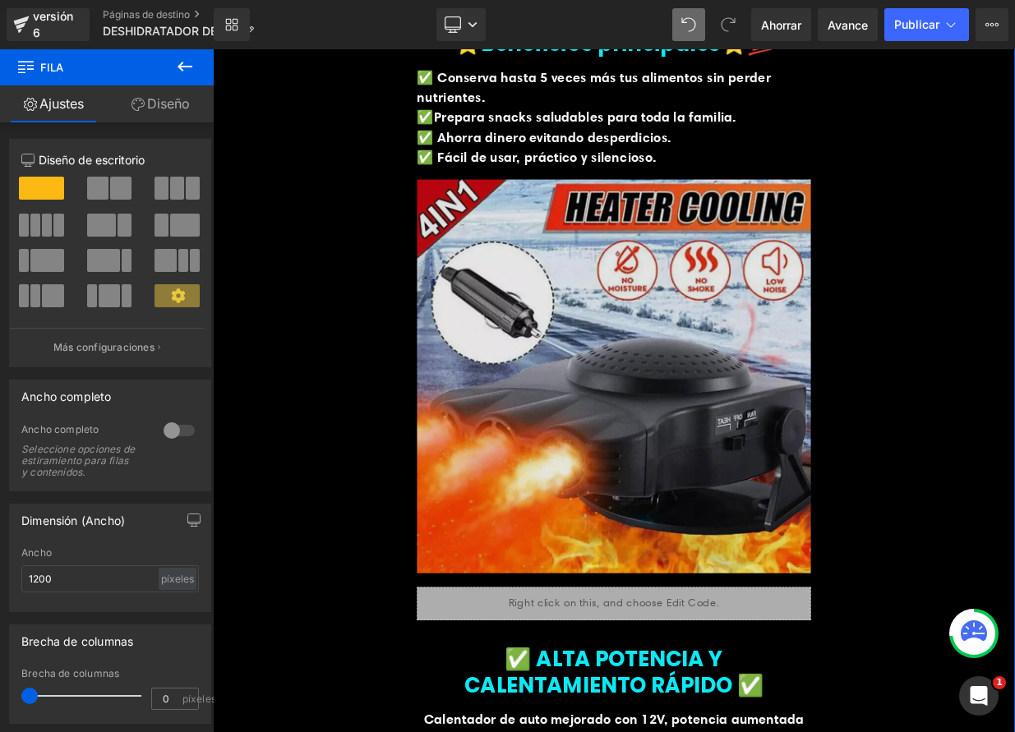
scroll to position [1528, 0]
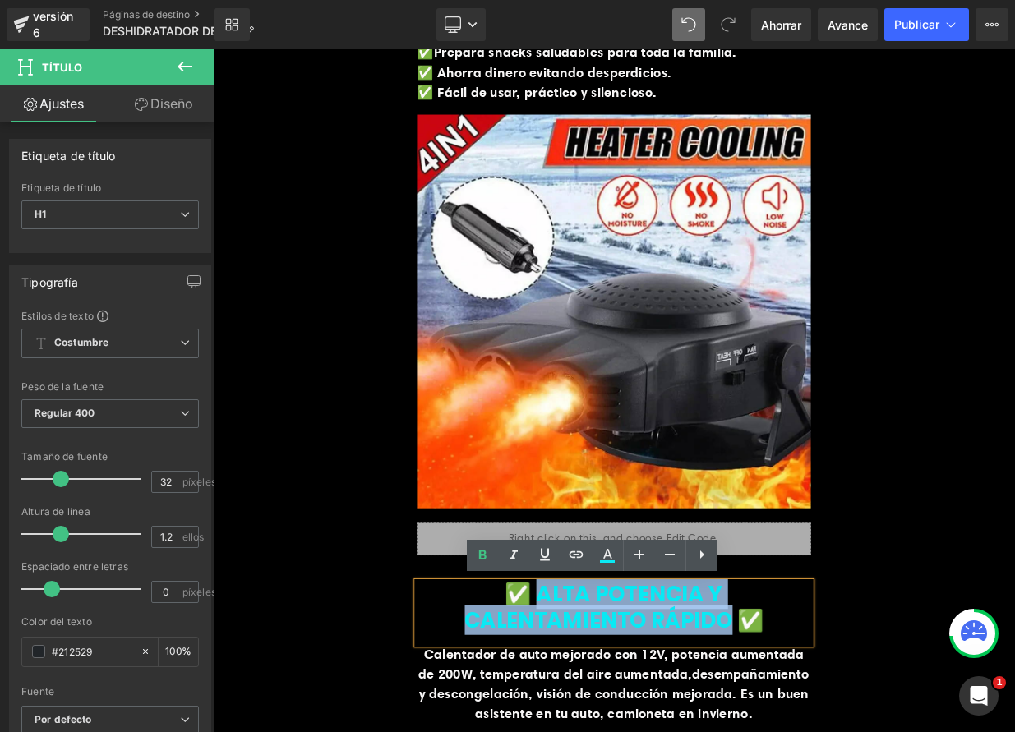
drag, startPoint x: 851, startPoint y: 755, endPoint x: 607, endPoint y: 717, distance: 247.0
click at [607, 717] on font "✅ ALTA POTENCIA Y CALENTAMIENTO RÁPIDO ✅" at bounding box center [710, 740] width 371 height 68
paste div
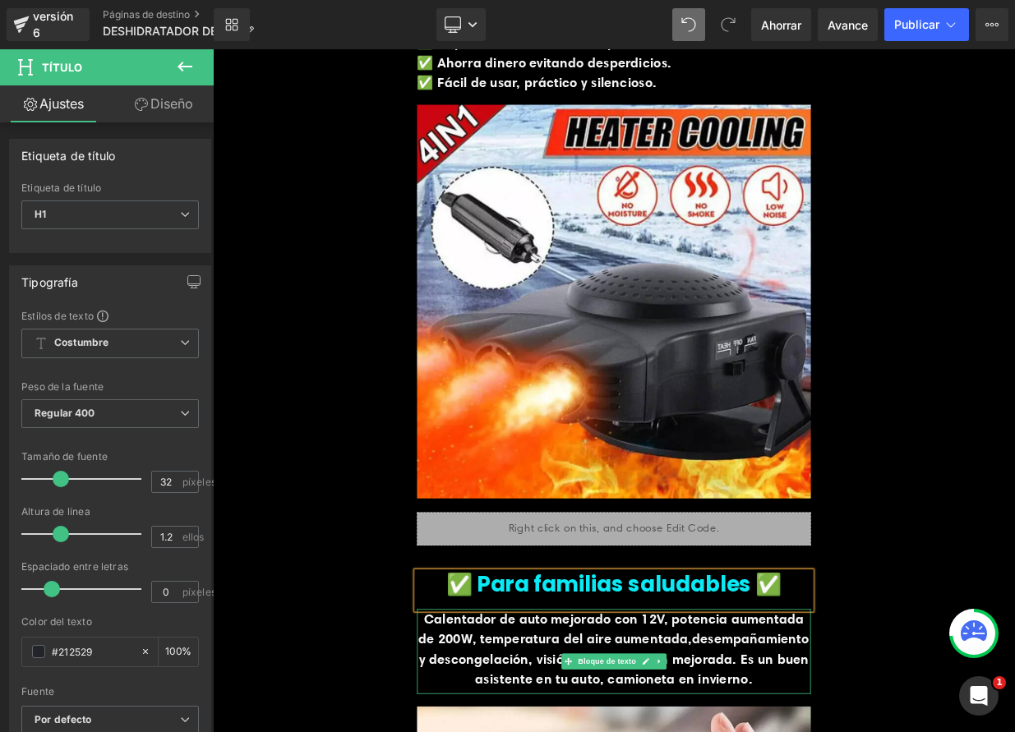
scroll to position [1639, 0]
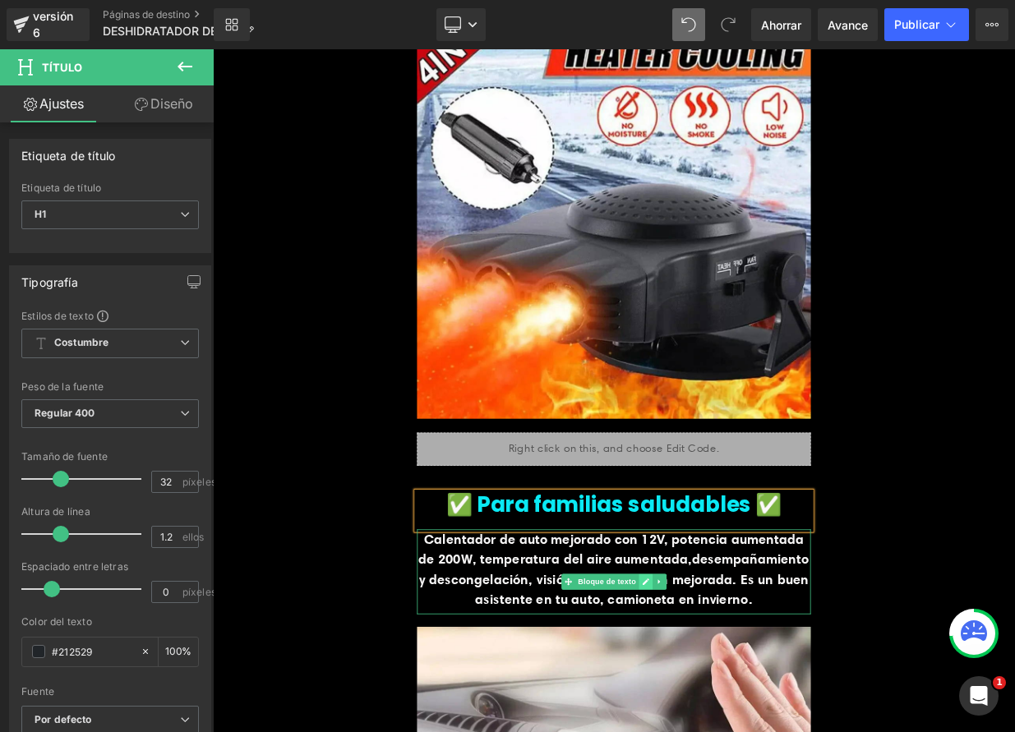
click at [744, 713] on link at bounding box center [748, 709] width 17 height 20
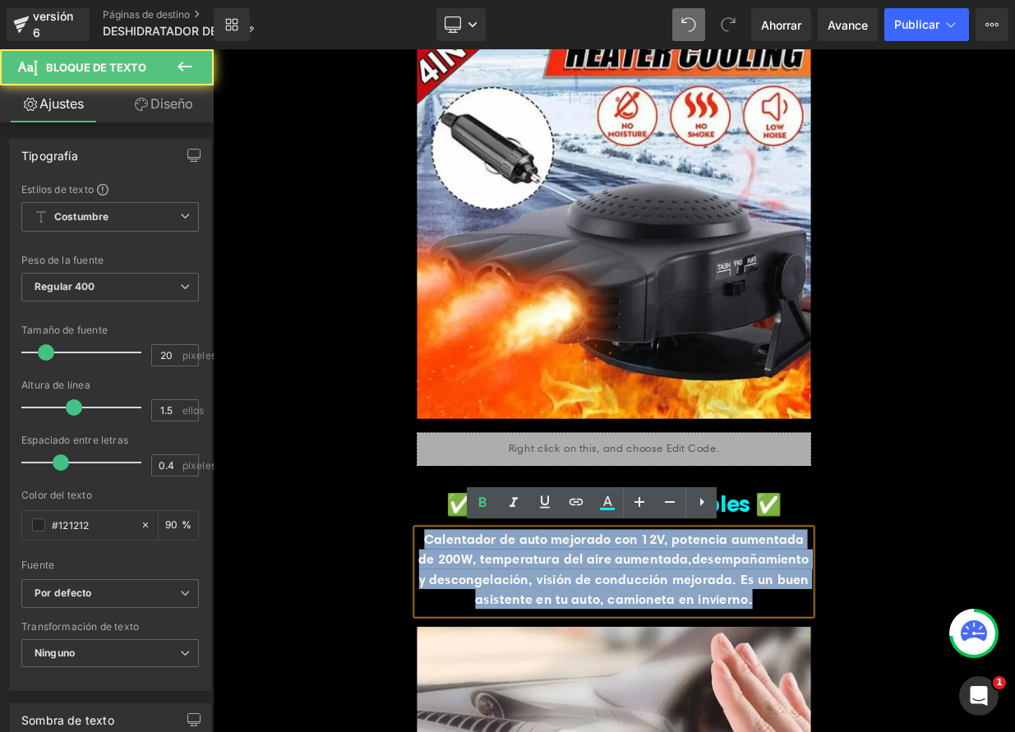
drag, startPoint x: 464, startPoint y: 653, endPoint x: 820, endPoint y: 759, distance: 371.9
click at [820, 731] on p "Calentador de auto mejorado con 12V, potencia aumentada de 200W, temperatura de…" at bounding box center [710, 693] width 488 height 99
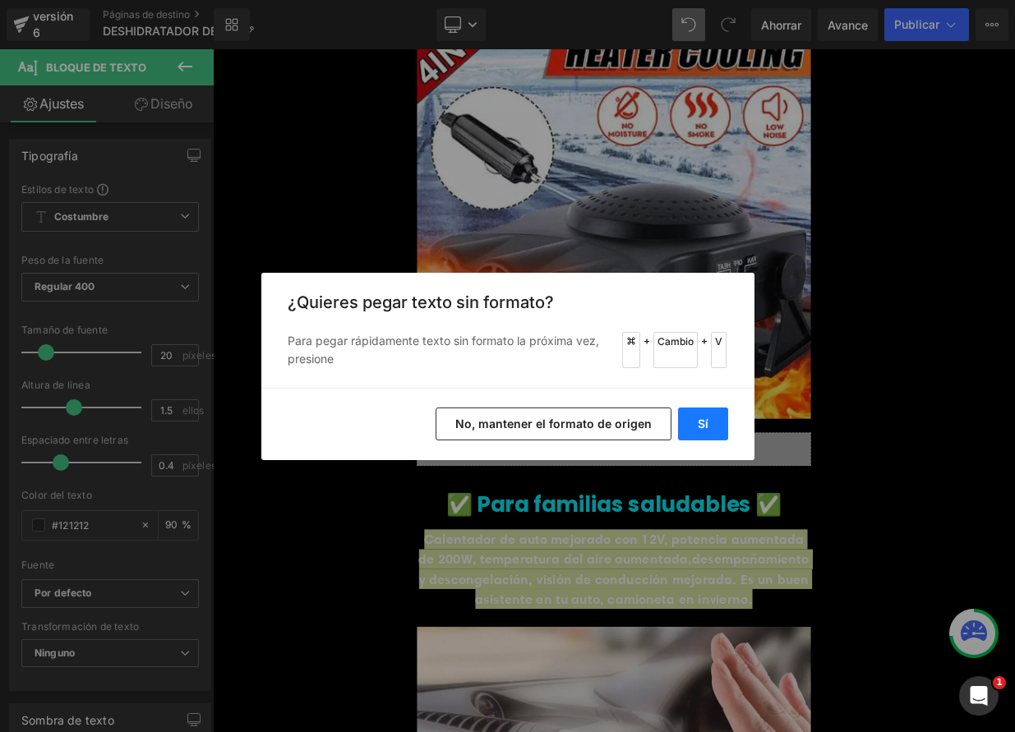
click at [718, 429] on button "Sí" at bounding box center [703, 424] width 50 height 33
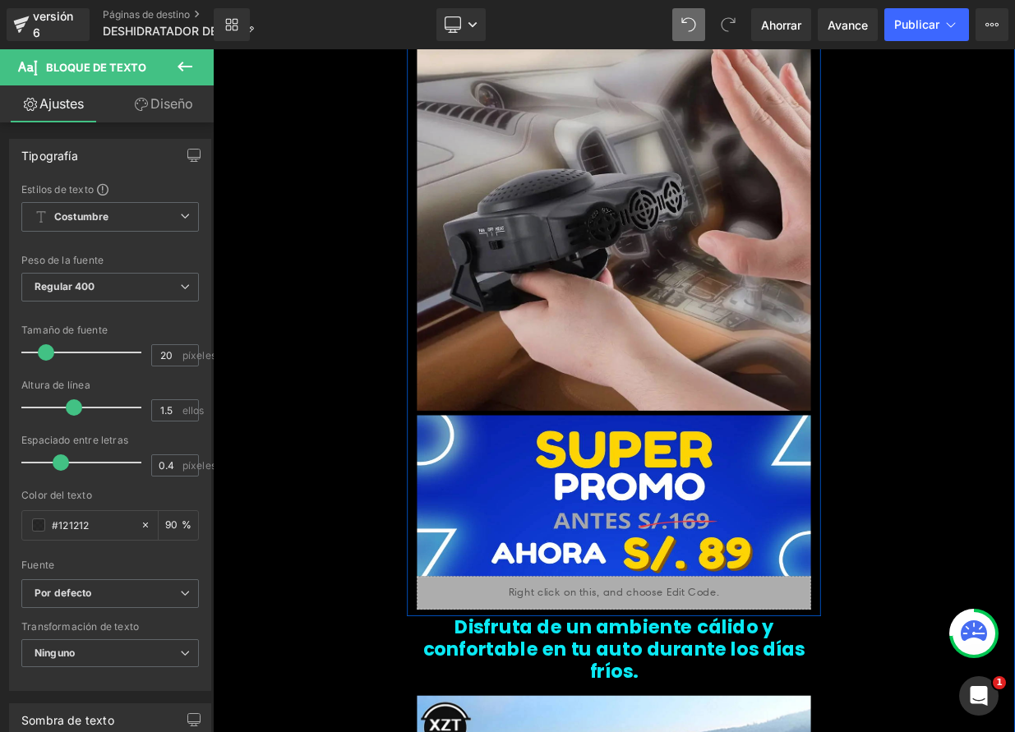
scroll to position [2716, 0]
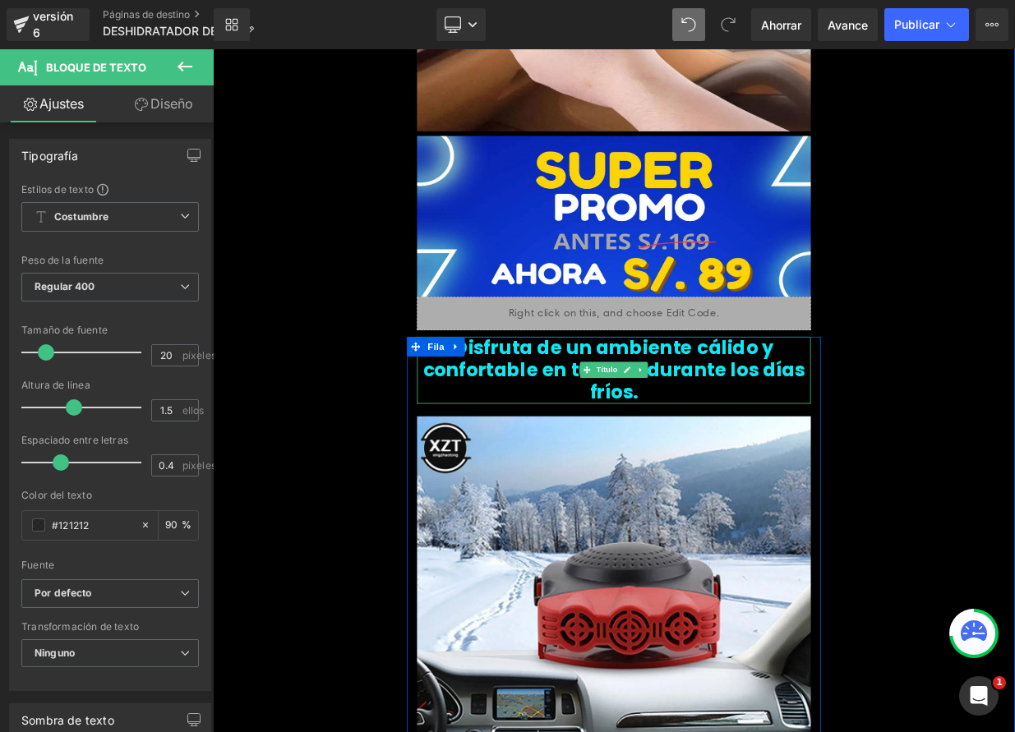
drag, startPoint x: 723, startPoint y: 432, endPoint x: 685, endPoint y: 440, distance: 38.7
click at [723, 442] on icon at bounding box center [726, 447] width 9 height 10
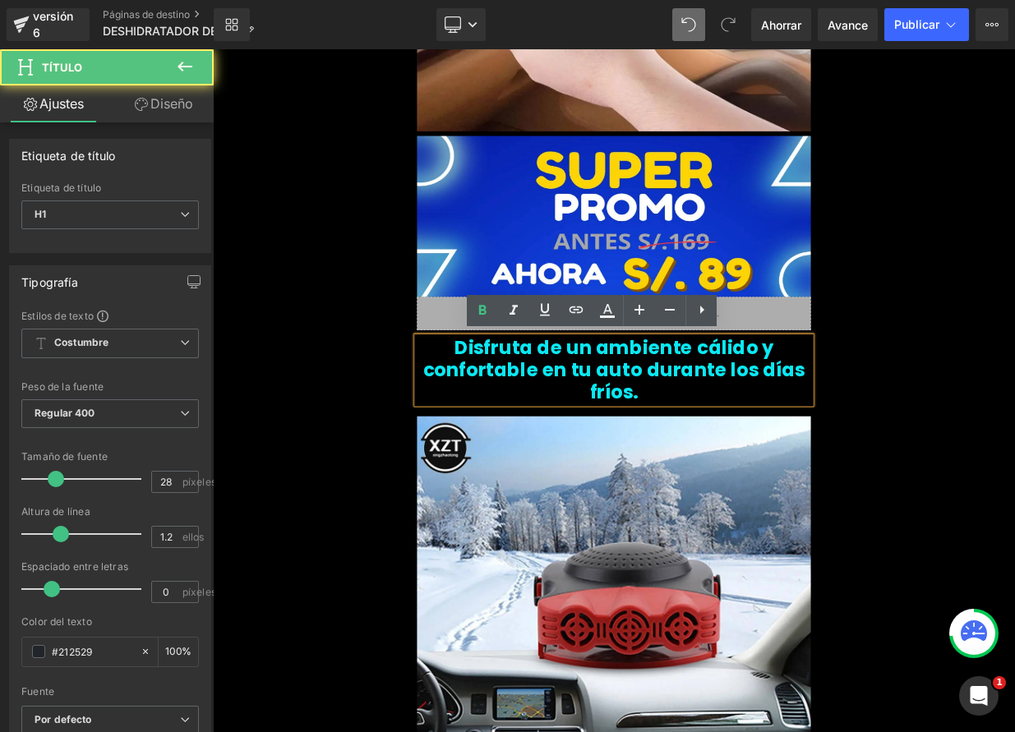
drag, startPoint x: 464, startPoint y: 417, endPoint x: 905, endPoint y: 451, distance: 442.7
click at [905, 451] on h1 "Disfruta de un ambiente cálido y confortable en tu auto durante los días fríos." at bounding box center [710, 447] width 488 height 83
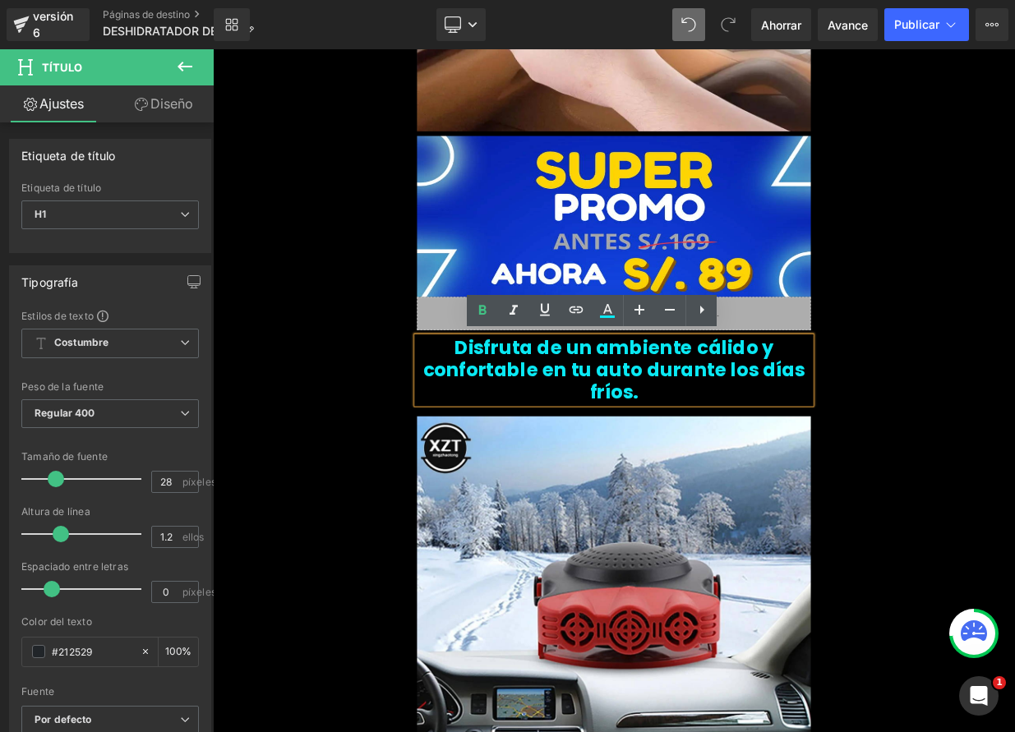
paste div
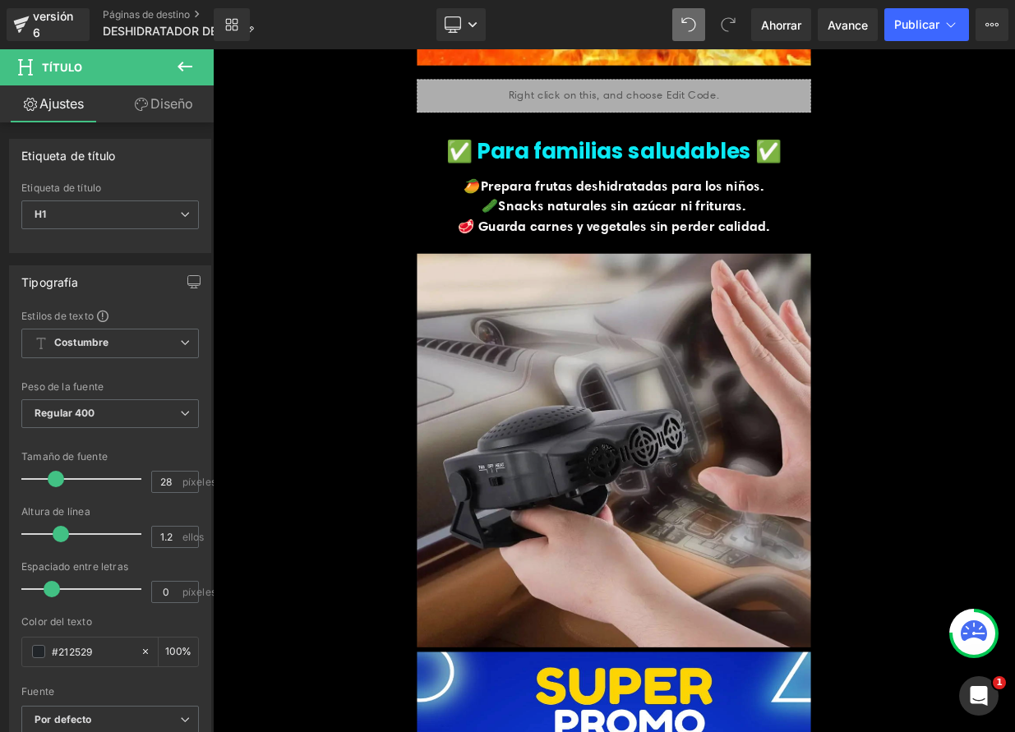
scroll to position [2059, 0]
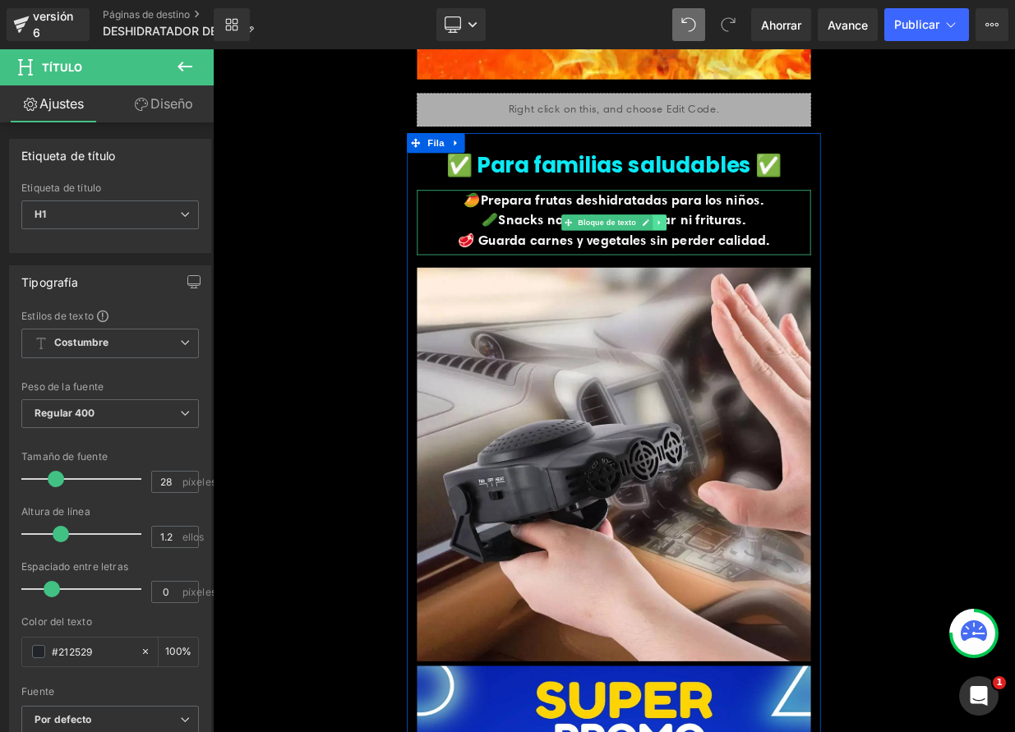
click at [762, 265] on icon at bounding box center [766, 264] width 9 height 10
click at [754, 265] on icon at bounding box center [758, 263] width 9 height 9
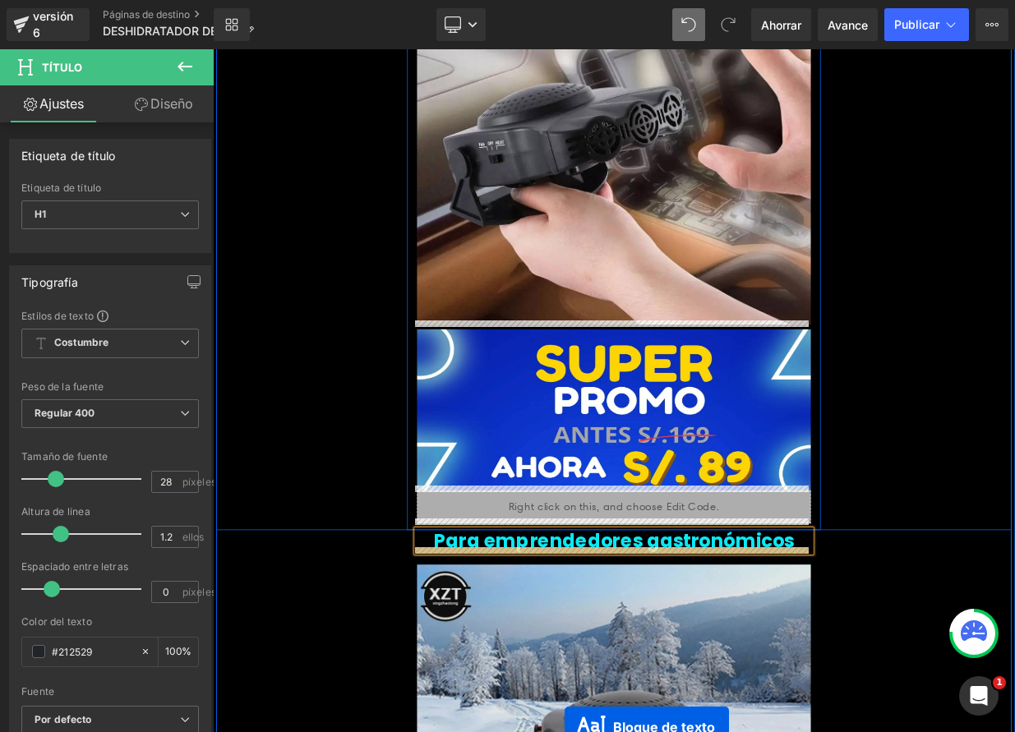
scroll to position [2537, 0]
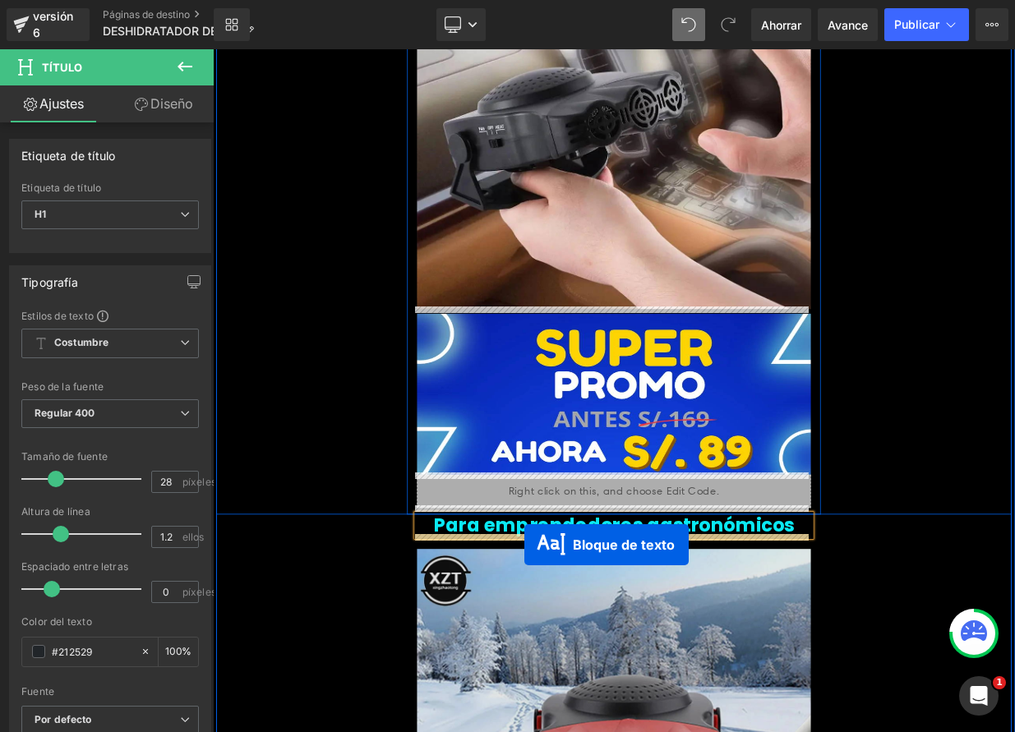
drag, startPoint x: 653, startPoint y: 344, endPoint x: 599, endPoint y: 664, distance: 324.1
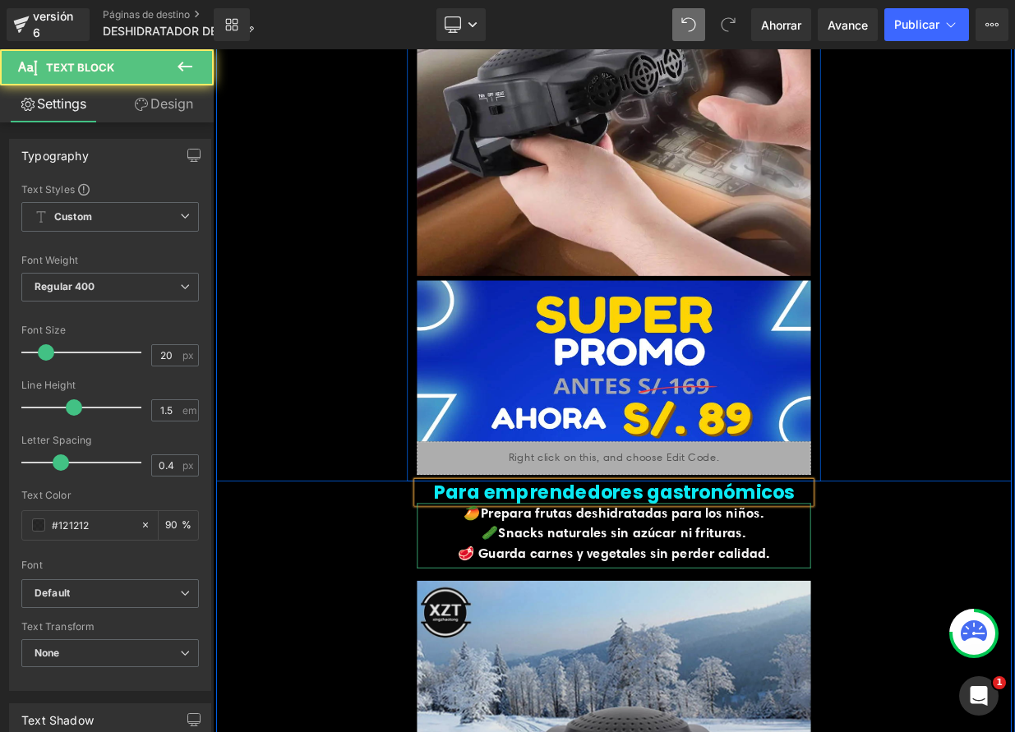
scroll to position [2496, 0]
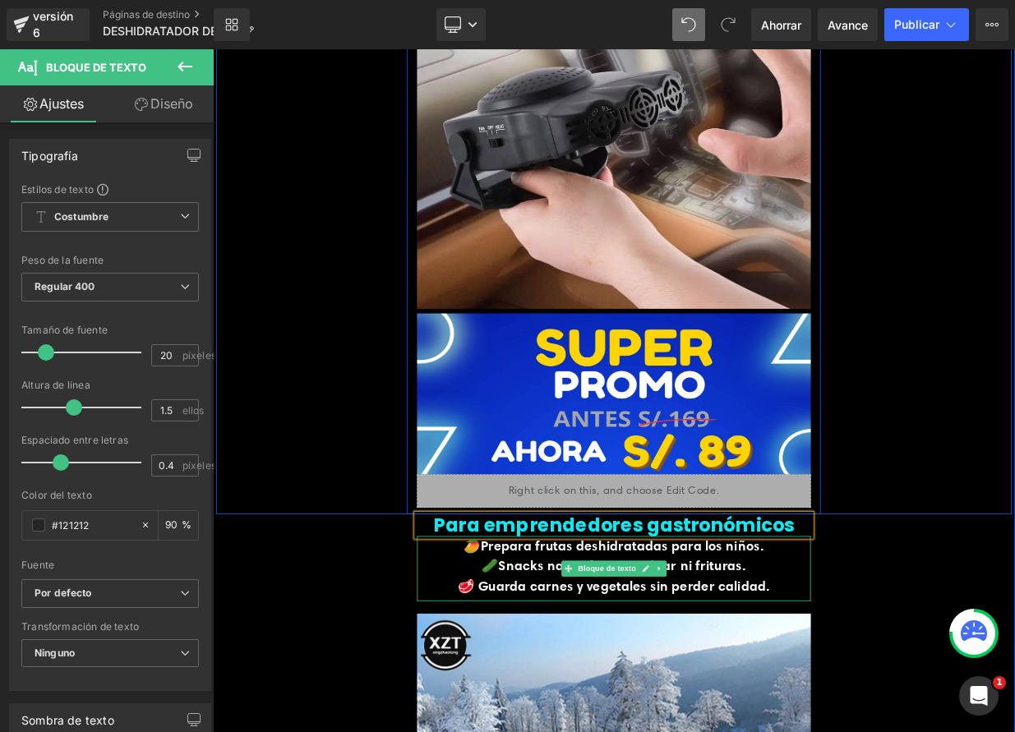
click at [745, 690] on icon at bounding box center [749, 694] width 9 height 10
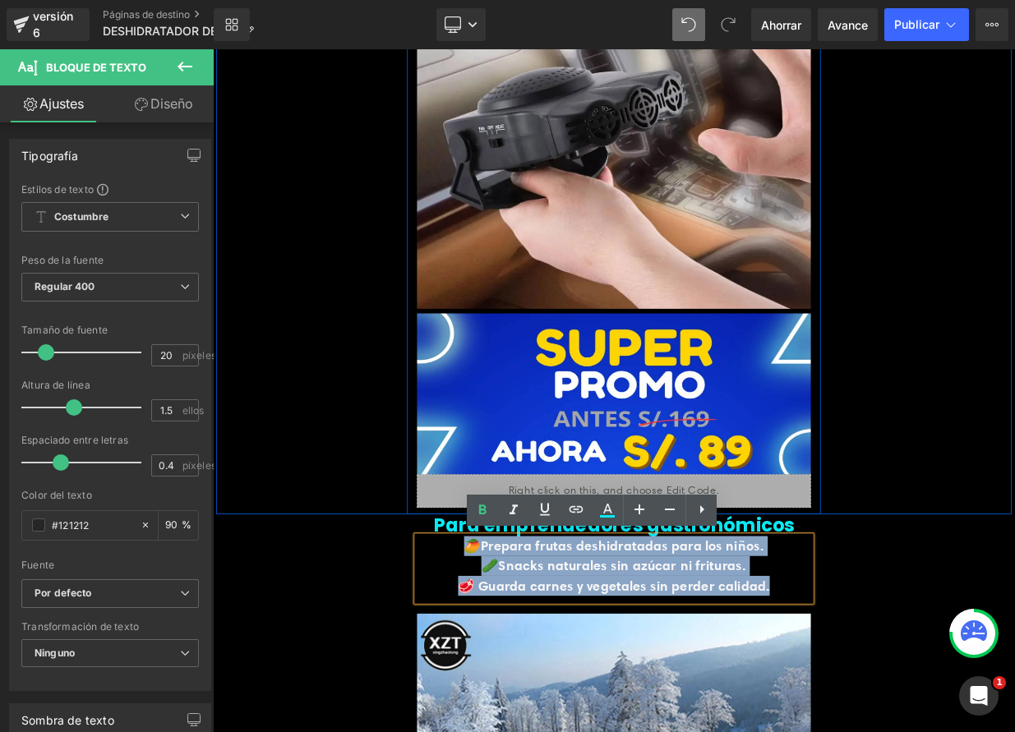
drag, startPoint x: 522, startPoint y: 667, endPoint x: 935, endPoint y: 722, distance: 417.1
click at [935, 722] on div "🥭Prepara frutas deshidratadas para los niños. 🥒Snacks naturales sin azúcar ni f…" at bounding box center [710, 693] width 488 height 81
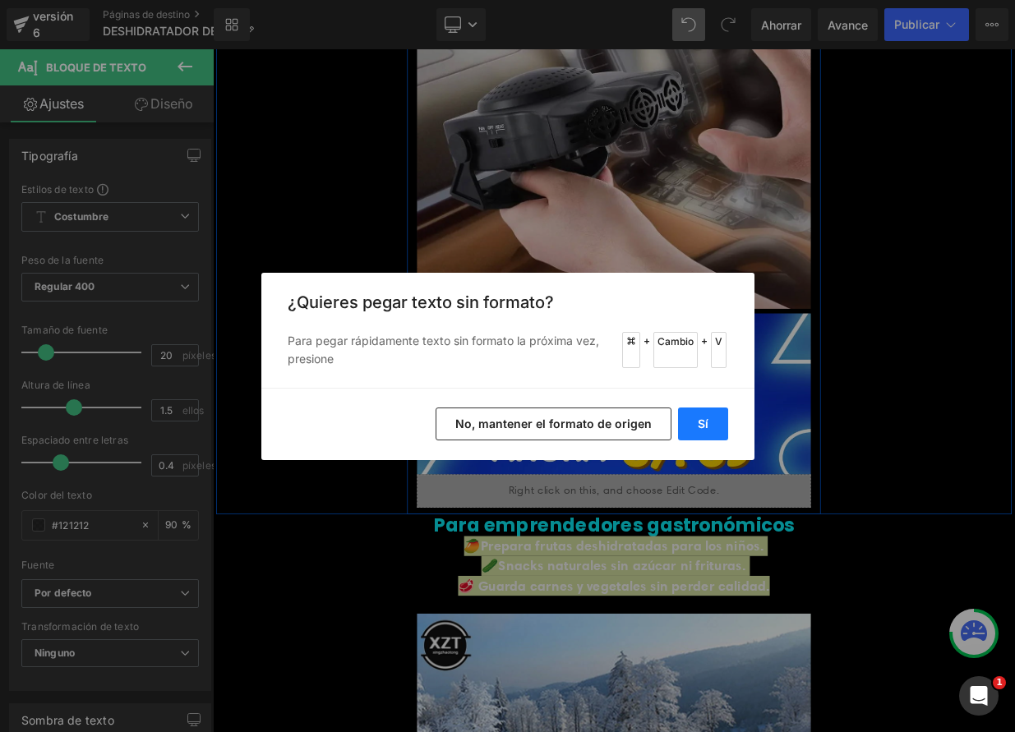
drag, startPoint x: 705, startPoint y: 427, endPoint x: 607, endPoint y: 469, distance: 106.7
click at [705, 427] on font "Sí" at bounding box center [703, 424] width 11 height 14
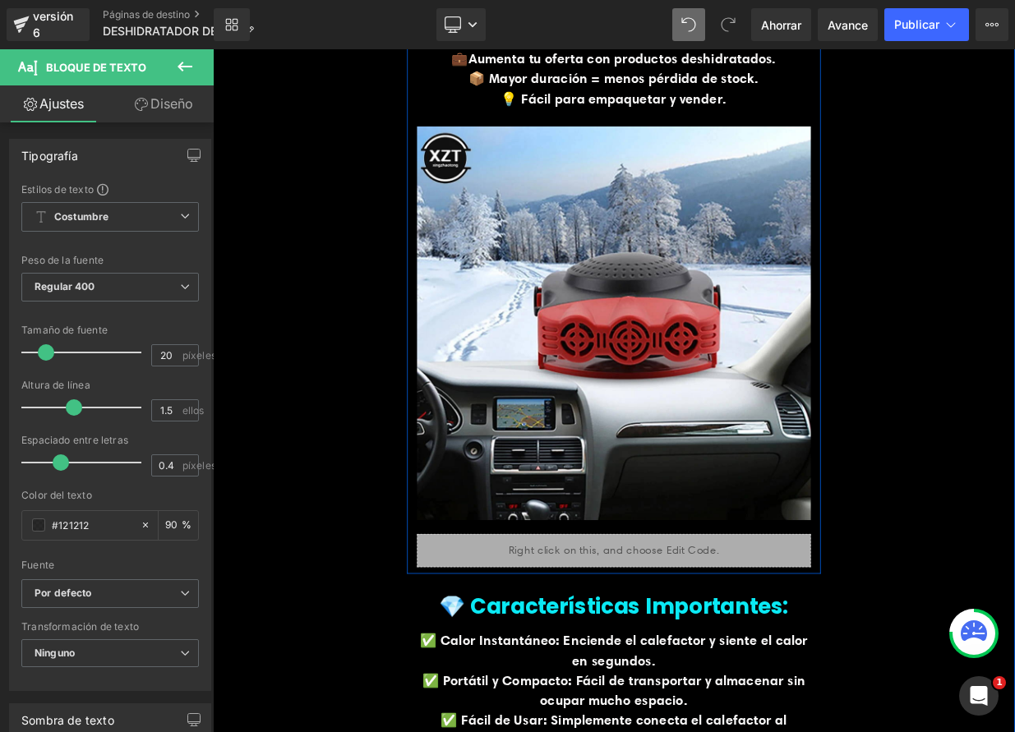
scroll to position [3290, 0]
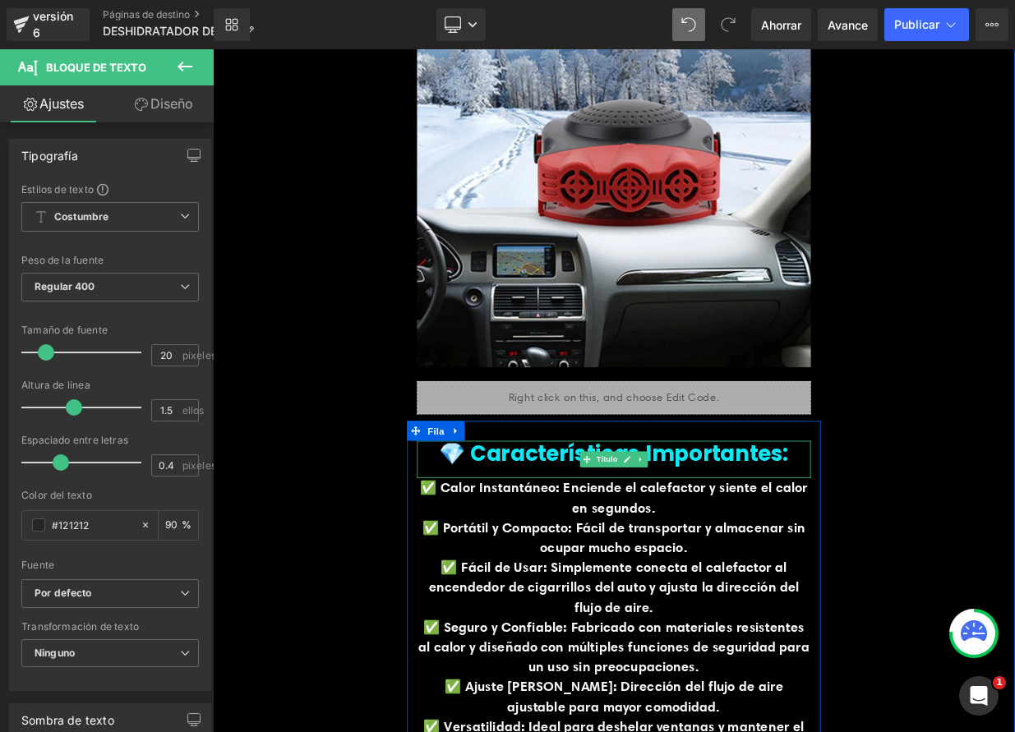
drag, startPoint x: 720, startPoint y: 560, endPoint x: 654, endPoint y: 563, distance: 65.8
click at [721, 560] on link at bounding box center [726, 558] width 17 height 20
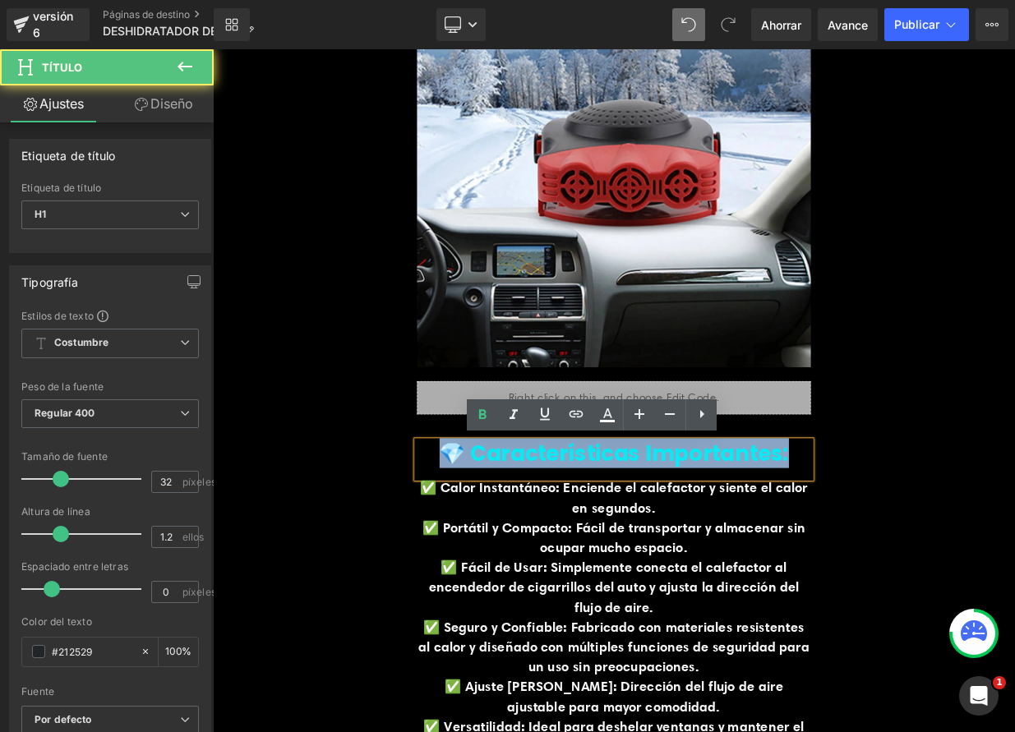
drag, startPoint x: 690, startPoint y: 551, endPoint x: 947, endPoint y: 551, distance: 257.2
click at [947, 551] on h1 "💎 Características Importantes:" at bounding box center [710, 550] width 488 height 31
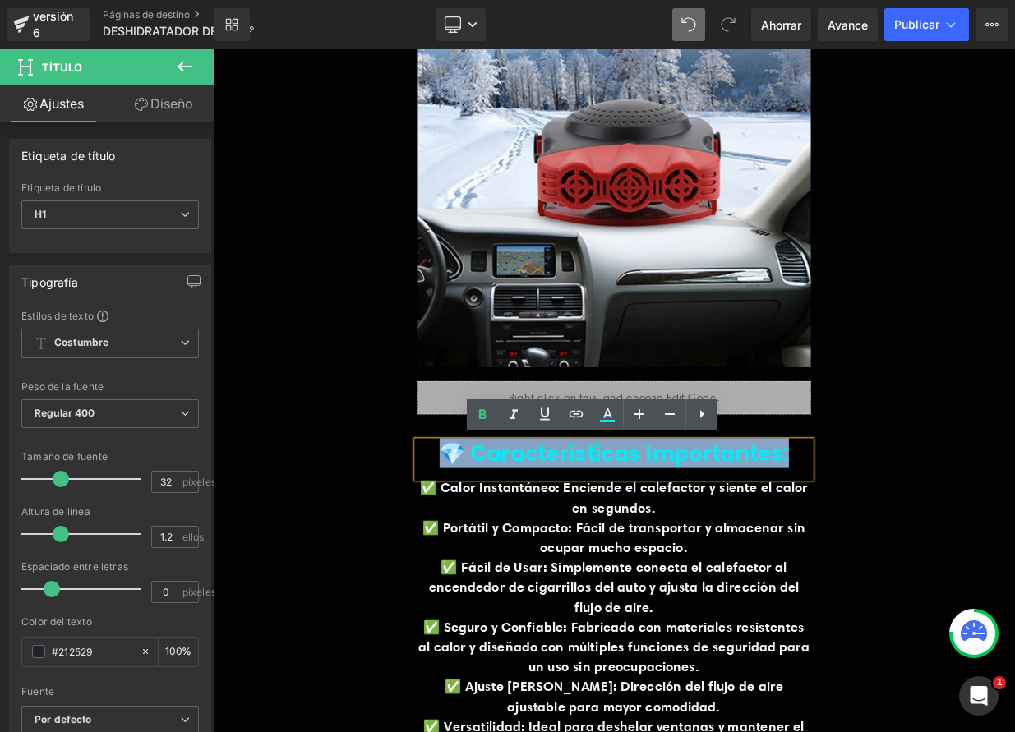
paste div
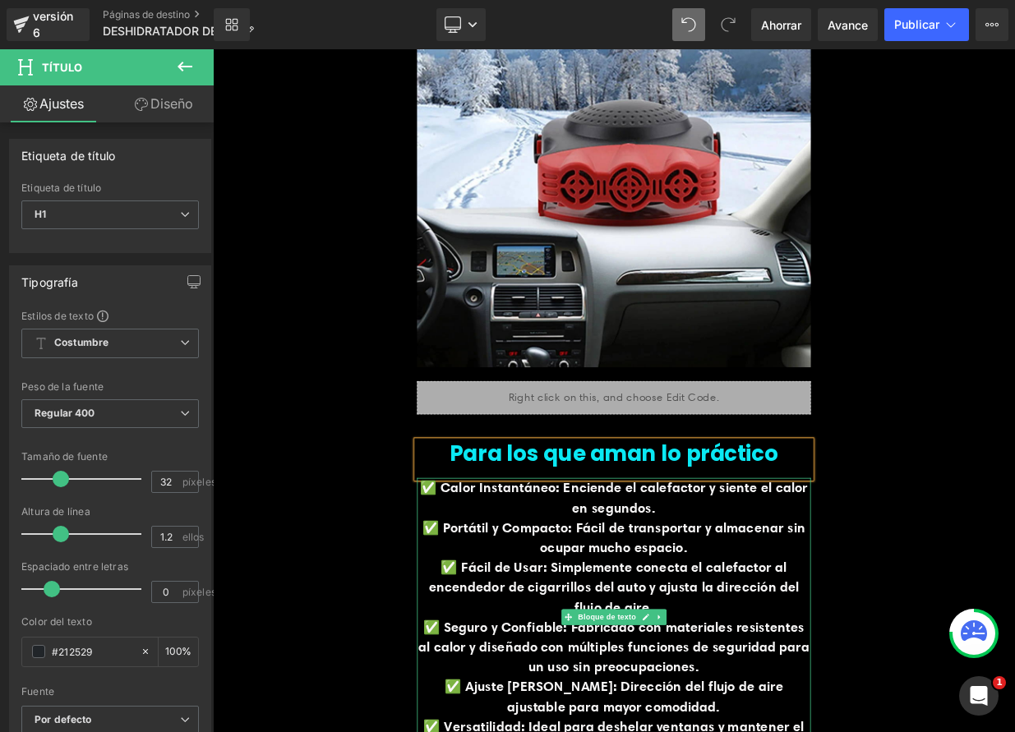
click at [486, 588] on font "✅ Calor Instantáneo: Enciende el calefactor y siente el calor en segundos." at bounding box center [709, 605] width 481 height 45
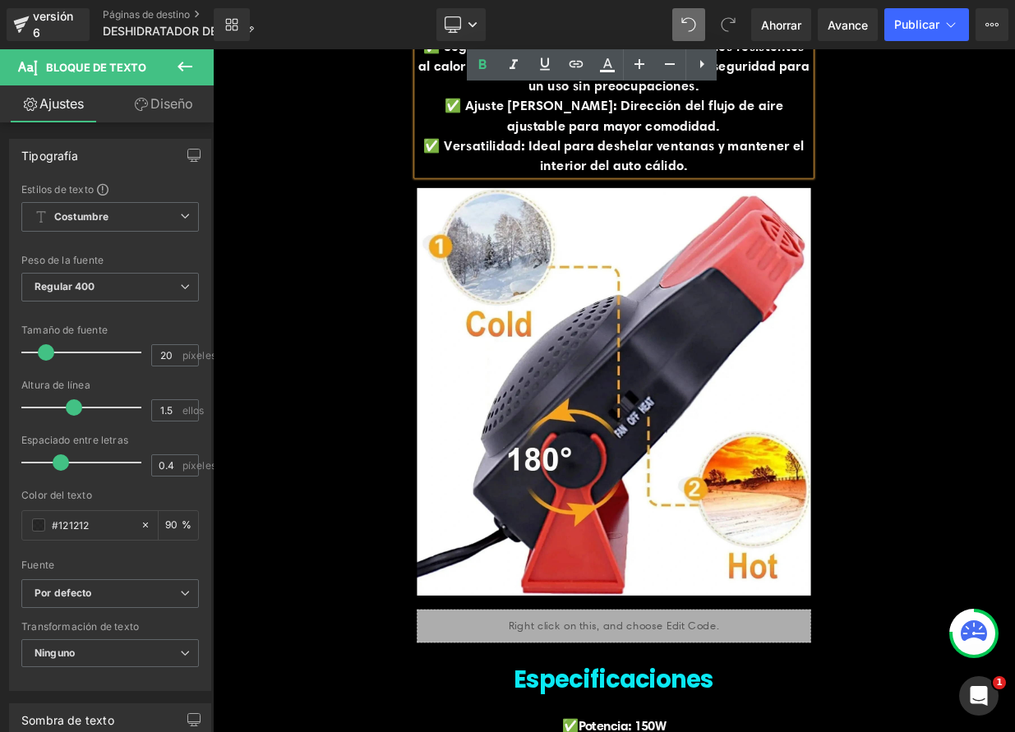
scroll to position [3845, 0]
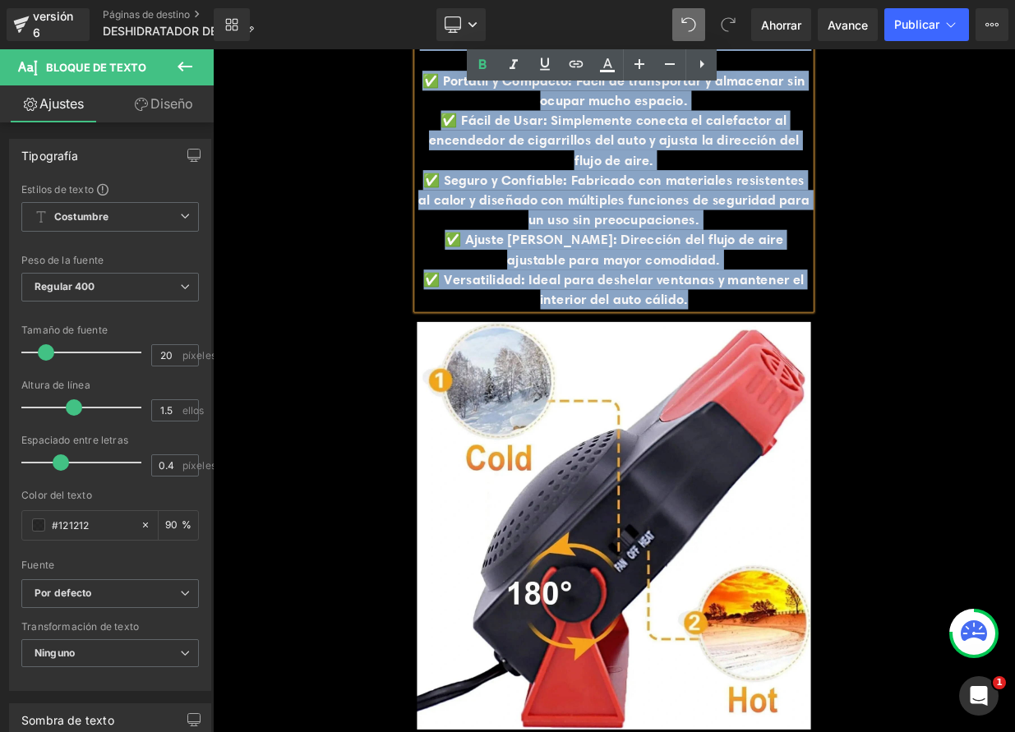
drag, startPoint x: 485, startPoint y: 589, endPoint x: 844, endPoint y: 348, distance: 432.8
click at [845, 349] on div "✅ Calor Instantáneo: Enciende el calefactor y siente el calor en segundos. ✅ Po…" at bounding box center [710, 198] width 488 height 345
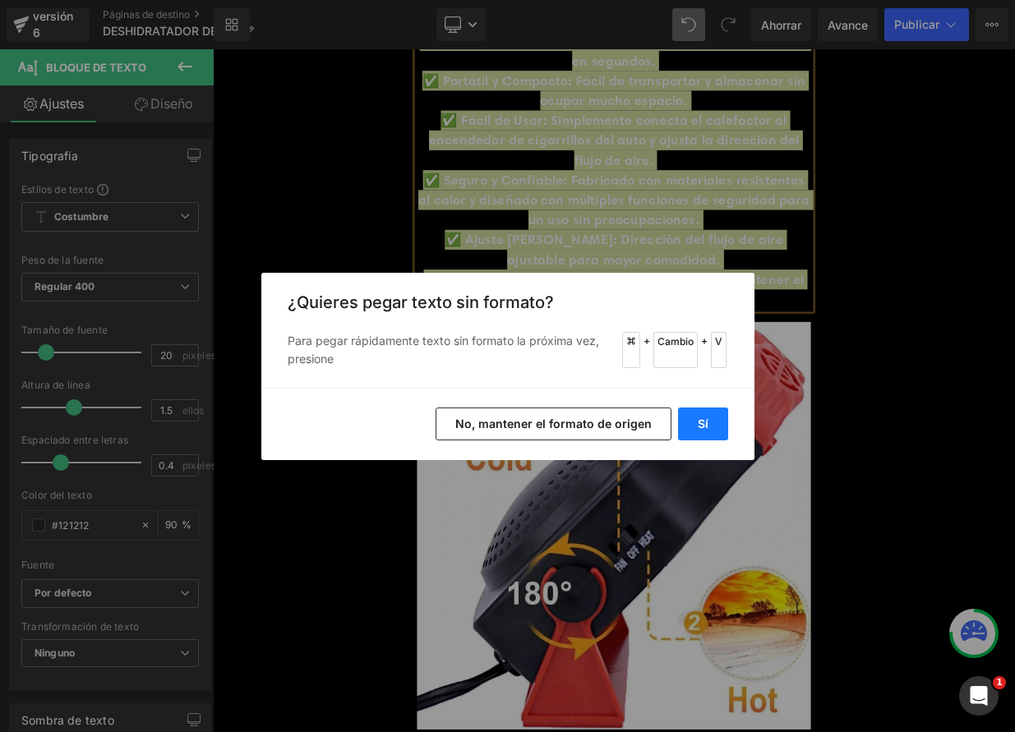
drag, startPoint x: 690, startPoint y: 419, endPoint x: 594, endPoint y: 457, distance: 103.3
click at [691, 419] on button "Sí" at bounding box center [703, 424] width 50 height 33
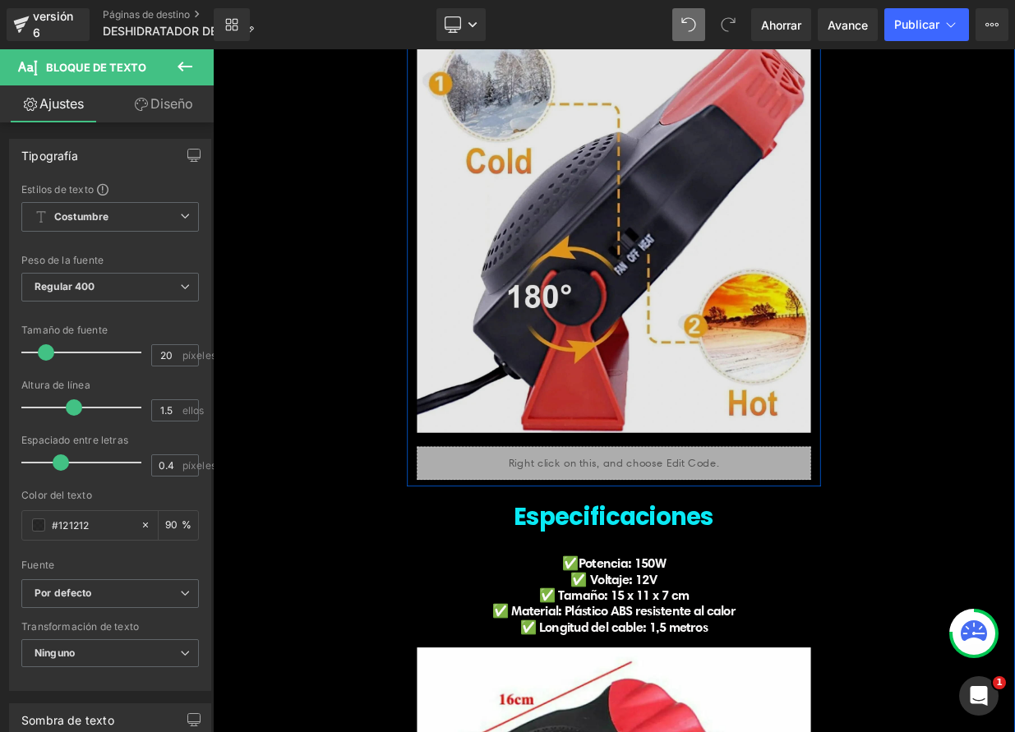
scroll to position [4032, 0]
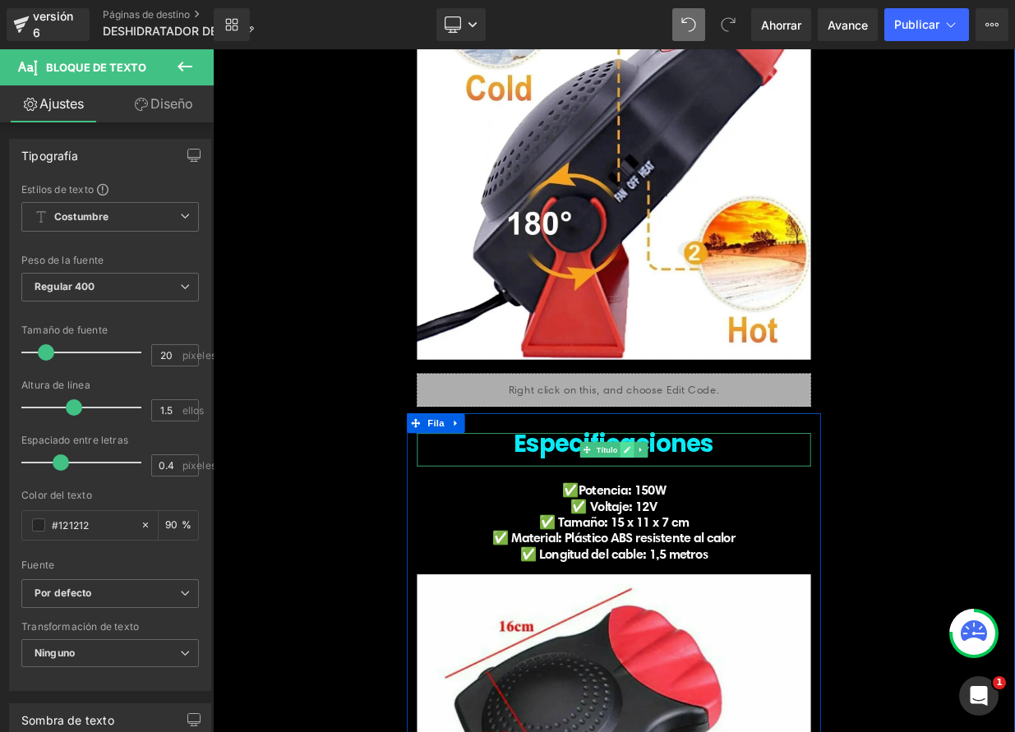
click at [723, 548] on link at bounding box center [726, 546] width 17 height 20
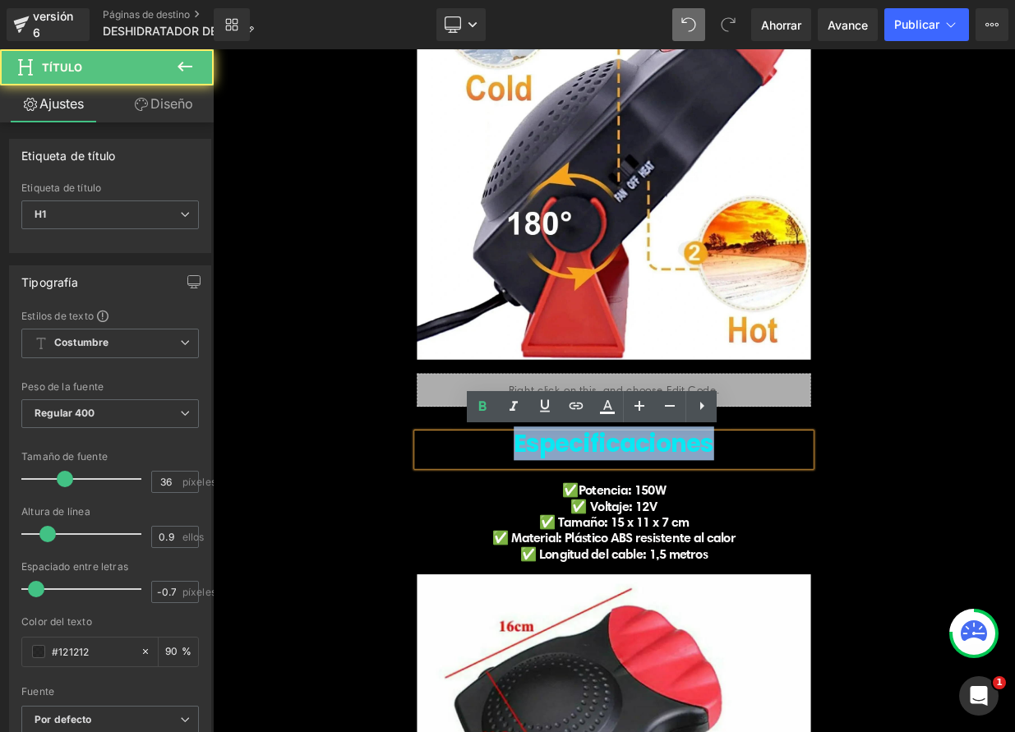
drag, startPoint x: 589, startPoint y: 537, endPoint x: 859, endPoint y: 542, distance: 269.6
click at [859, 542] on h1 "Especificaciones" at bounding box center [710, 538] width 488 height 26
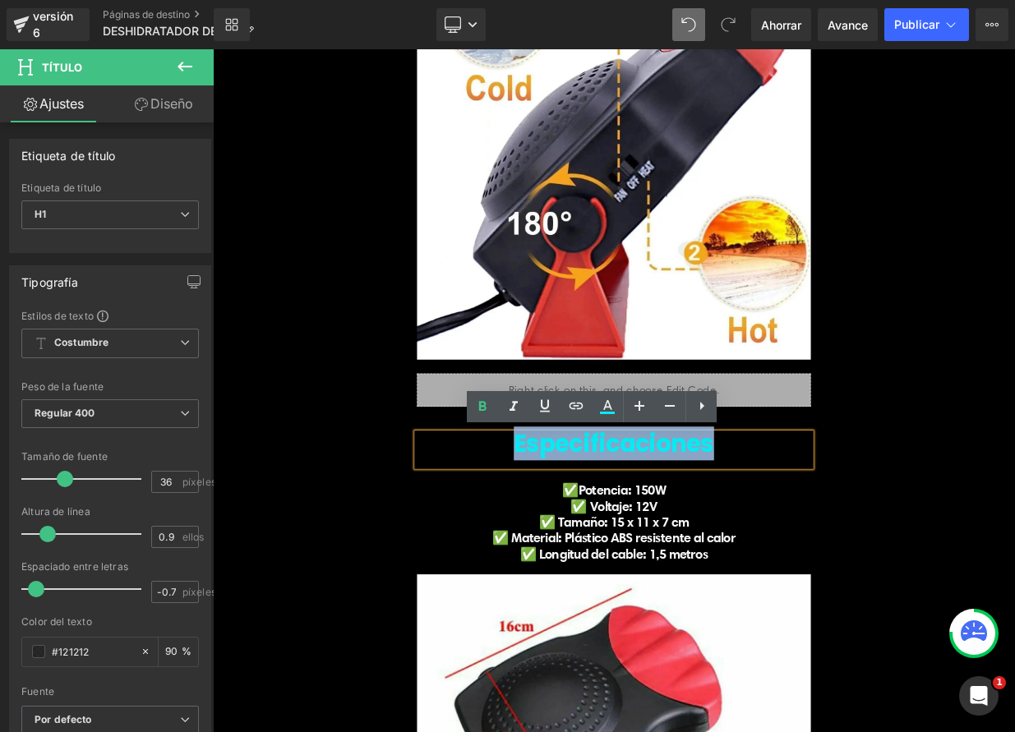
paste div
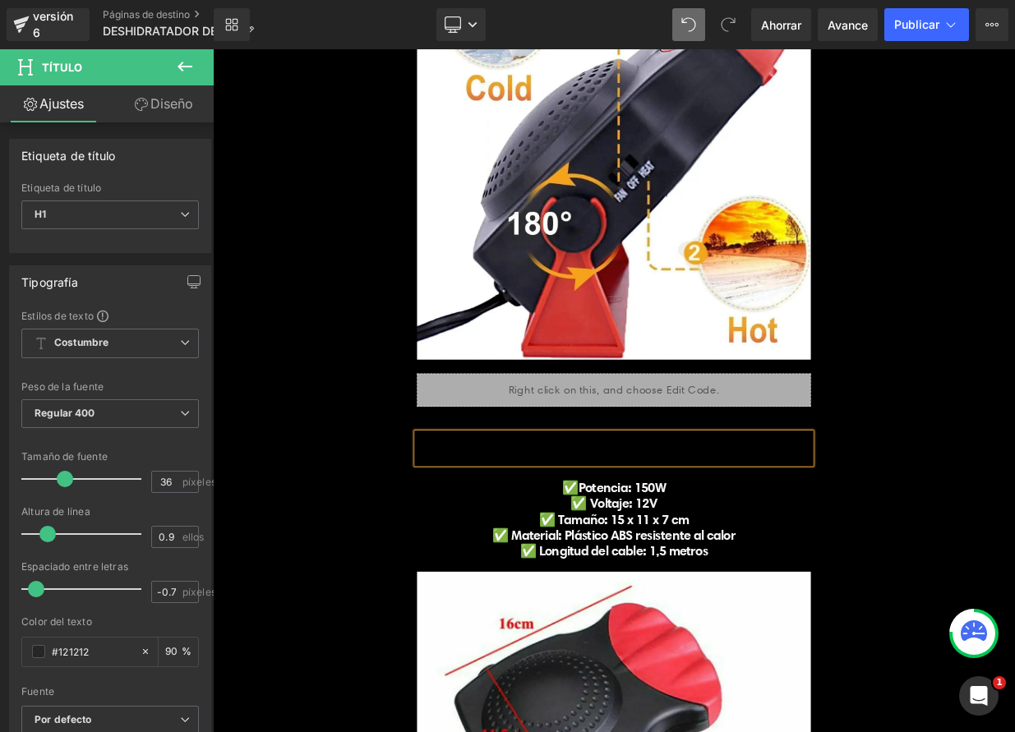
click at [631, 534] on div at bounding box center [710, 544] width 488 height 38
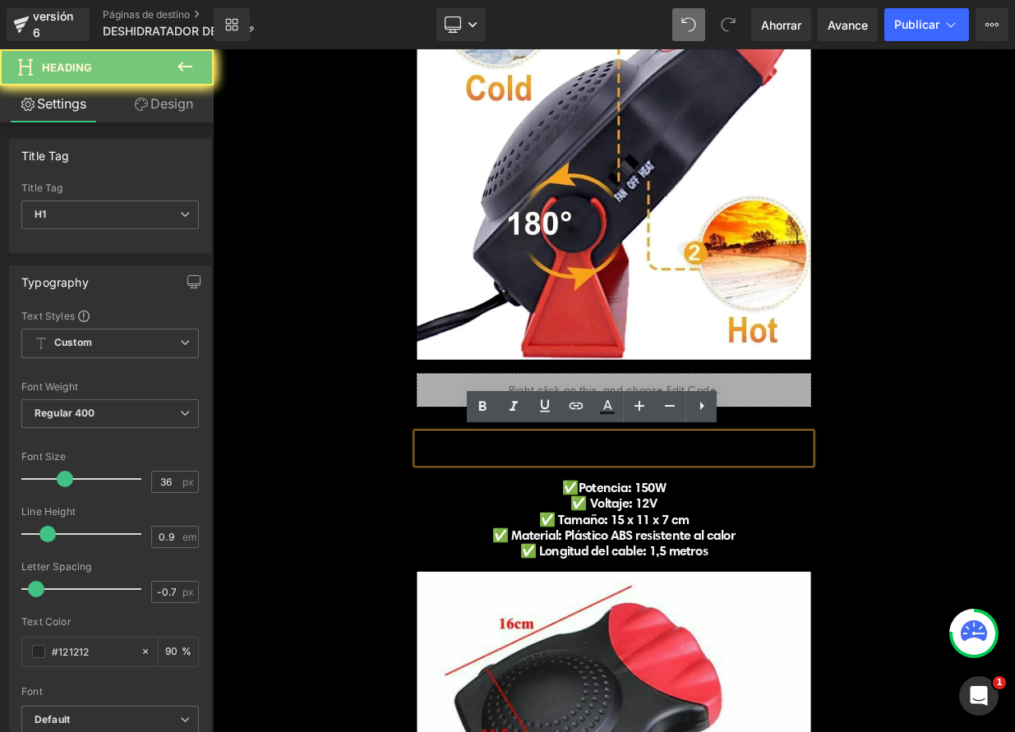
click at [632, 536] on div at bounding box center [710, 544] width 488 height 38
click at [634, 538] on div at bounding box center [710, 544] width 488 height 38
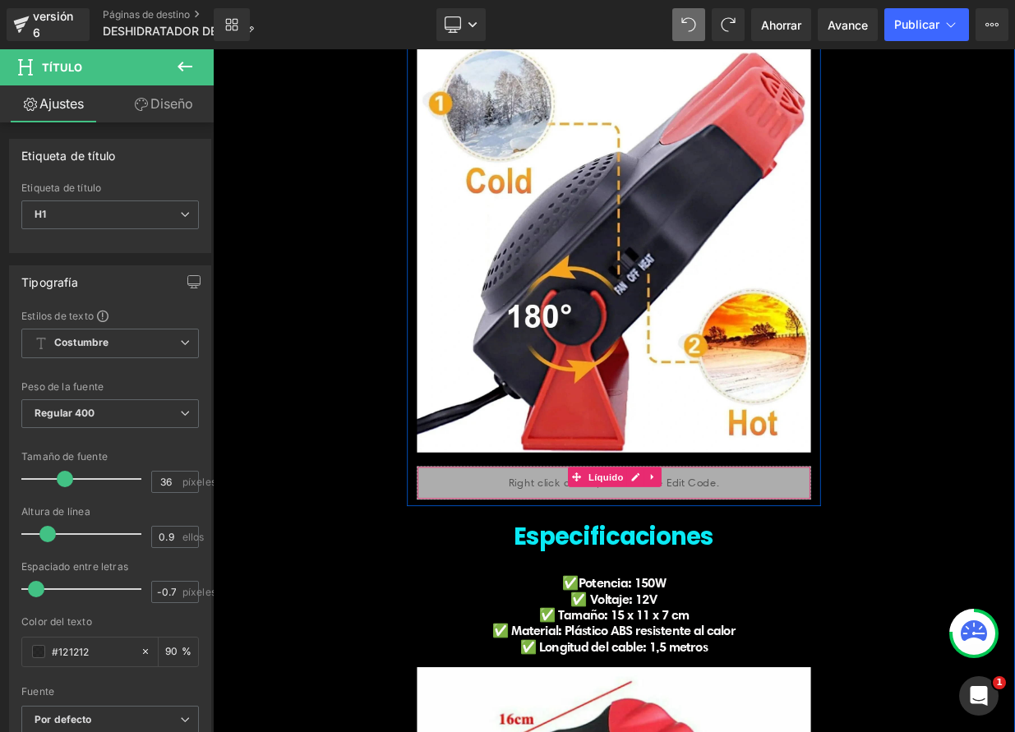
scroll to position [3914, 0]
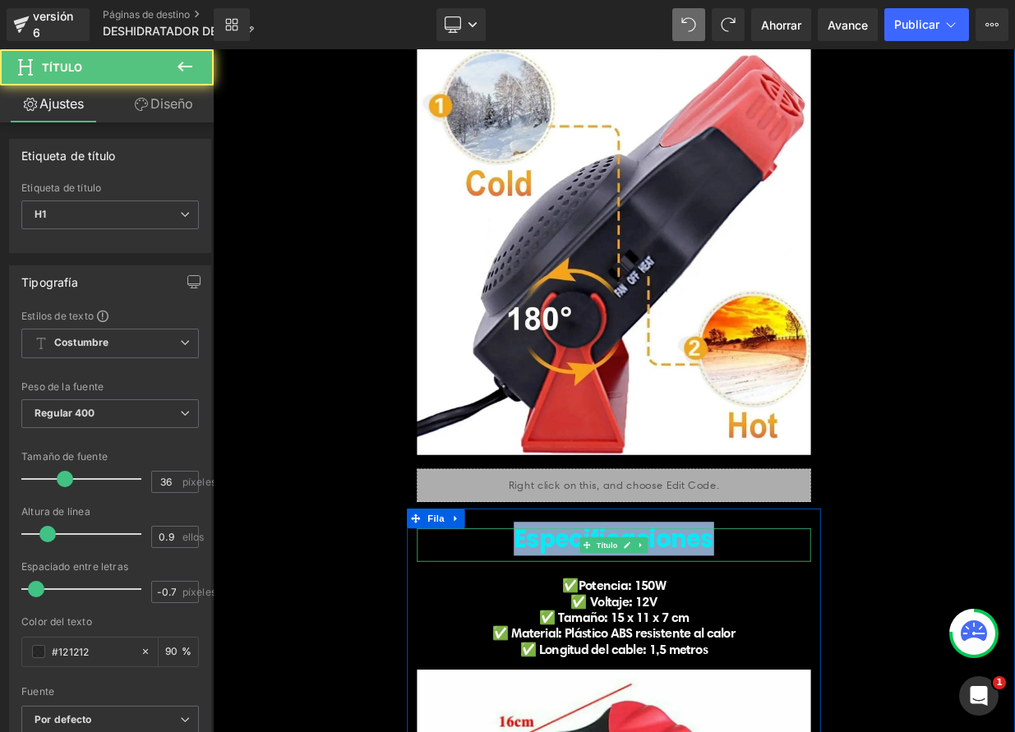
drag, startPoint x: 831, startPoint y: 665, endPoint x: 565, endPoint y: 640, distance: 267.4
click at [578, 647] on h1 "Especificaciones" at bounding box center [710, 656] width 488 height 26
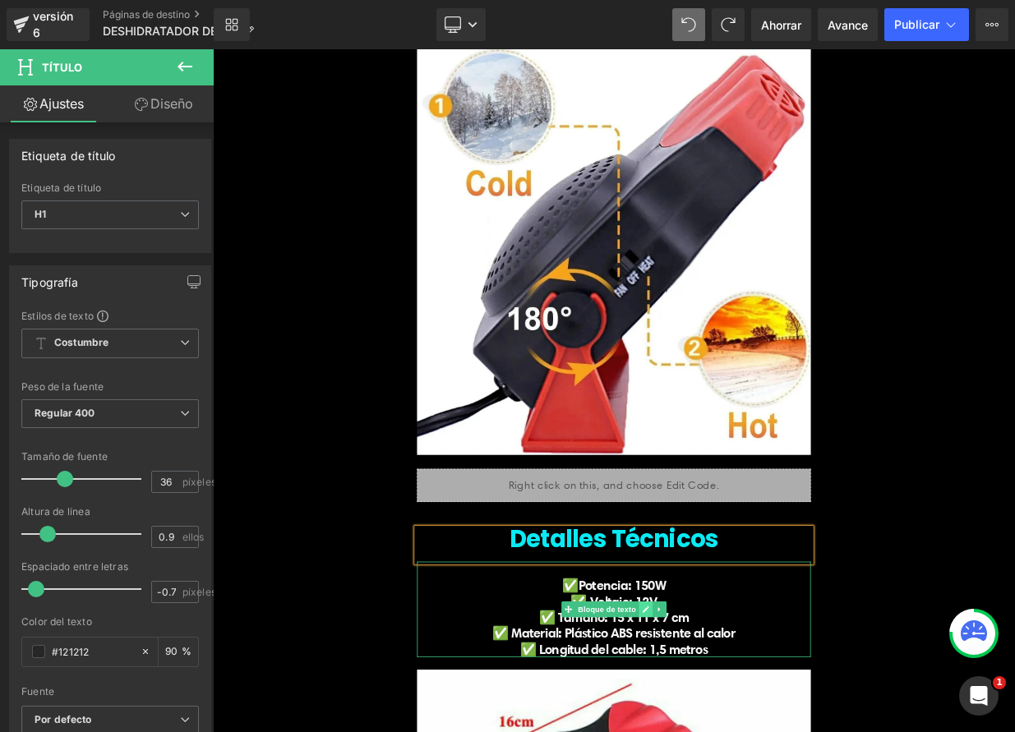
click at [745, 731] on icon at bounding box center [749, 744] width 9 height 10
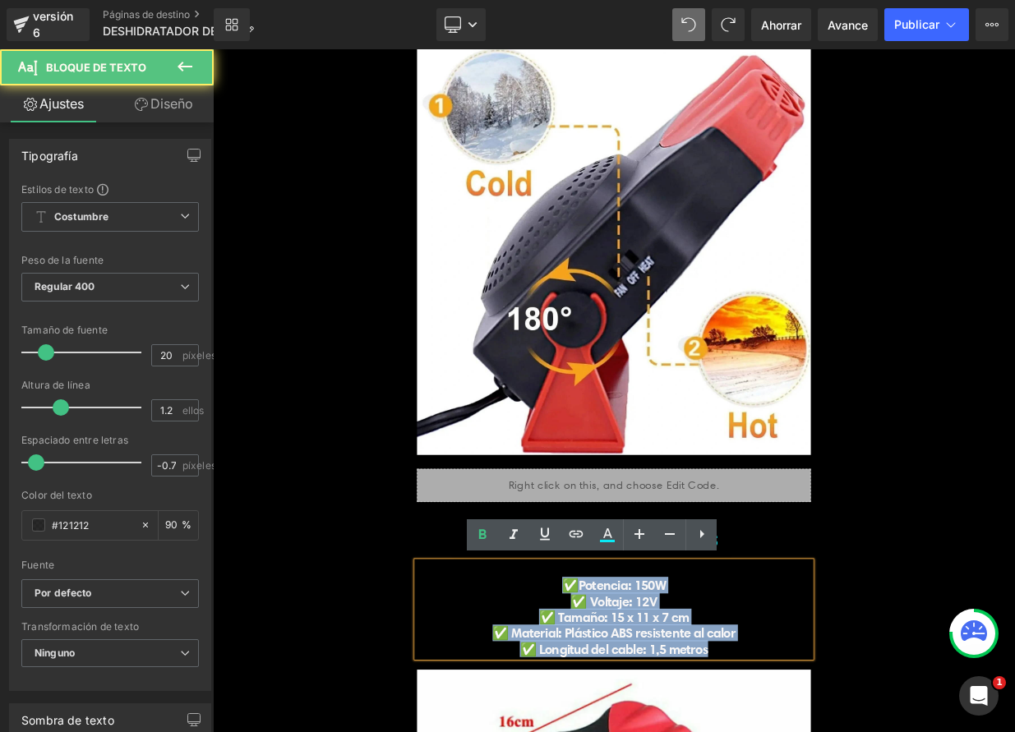
drag, startPoint x: 708, startPoint y: 749, endPoint x: 842, endPoint y: 786, distance: 139.2
click at [843, 731] on div "✅Potencia: 150W ✅ Voltaje: 12V ✅ Tamaño: 15 x 11 x 7 cm ✅ Material: Plástico AB…" at bounding box center [710, 744] width 488 height 118
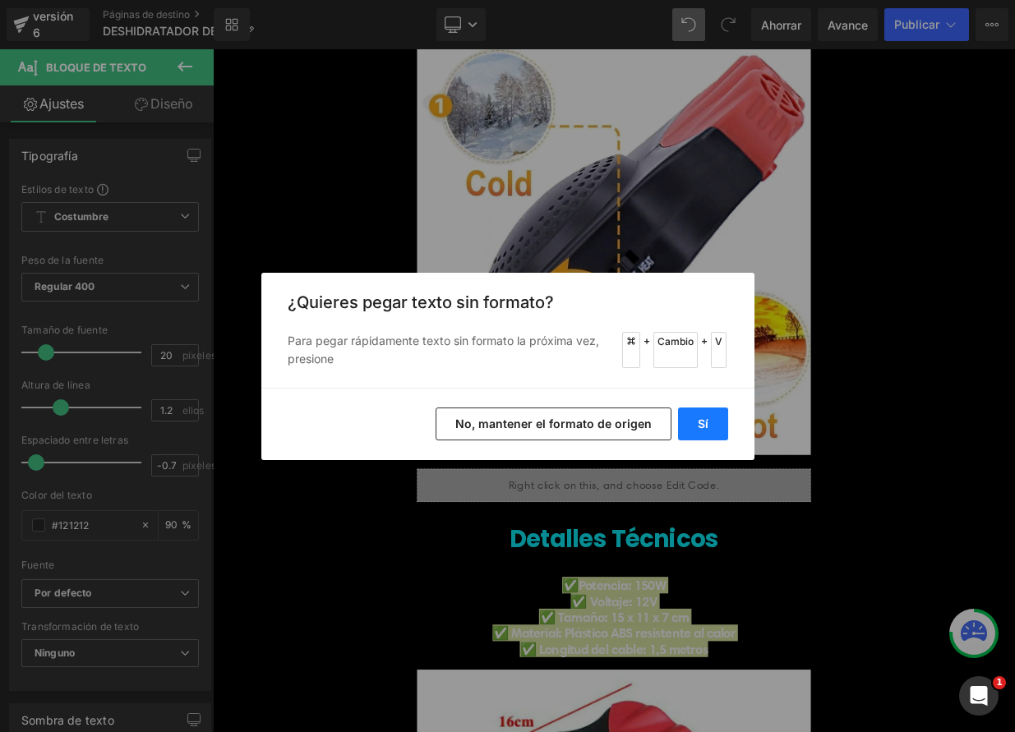
click at [691, 428] on button "Sí" at bounding box center [703, 424] width 50 height 33
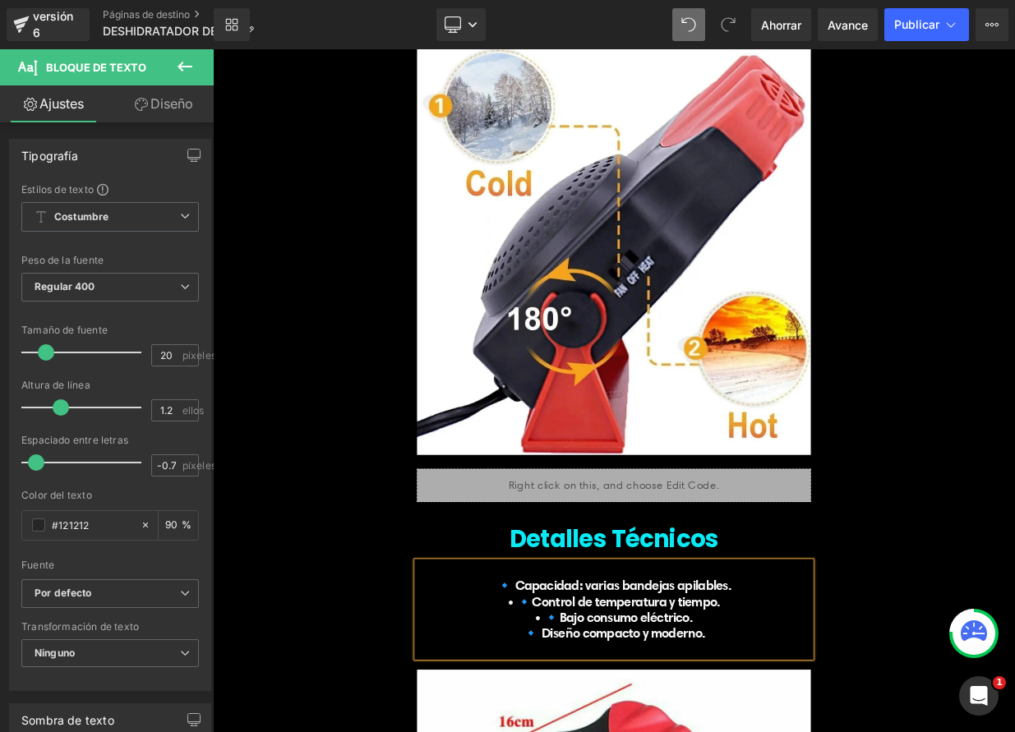
click at [582, 731] on font "• 🔹Control de temperatura y tiempo." at bounding box center [711, 733] width 264 height 21
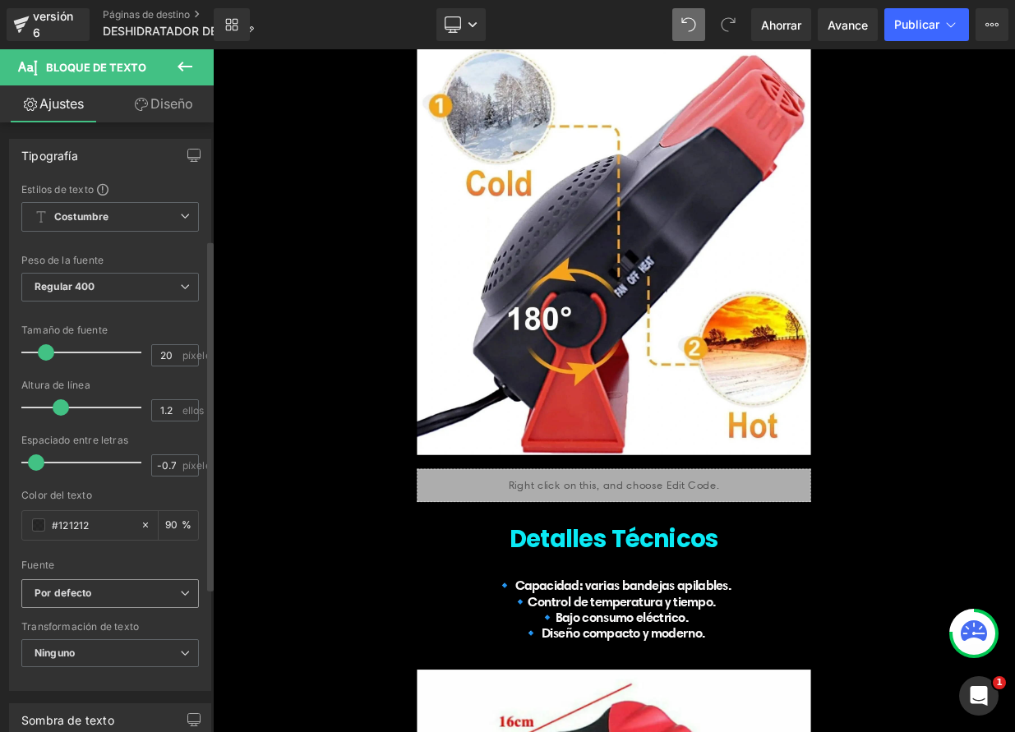
scroll to position [265, 0]
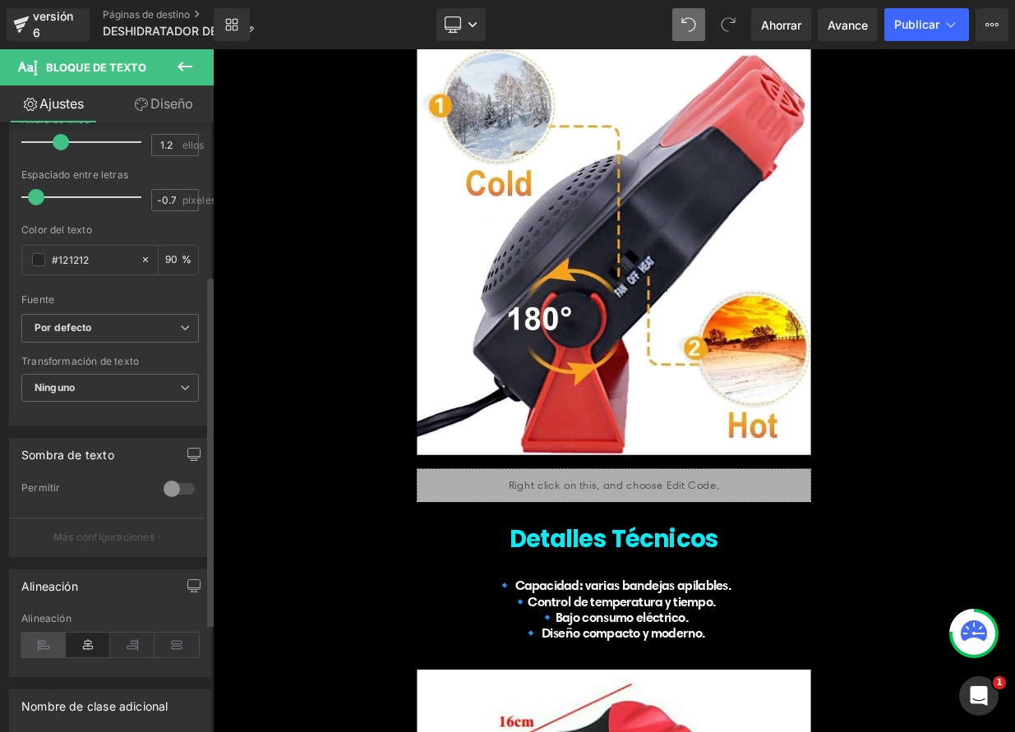
drag, startPoint x: 40, startPoint y: 641, endPoint x: 57, endPoint y: 643, distance: 16.6
click at [40, 641] on icon at bounding box center [43, 645] width 44 height 25
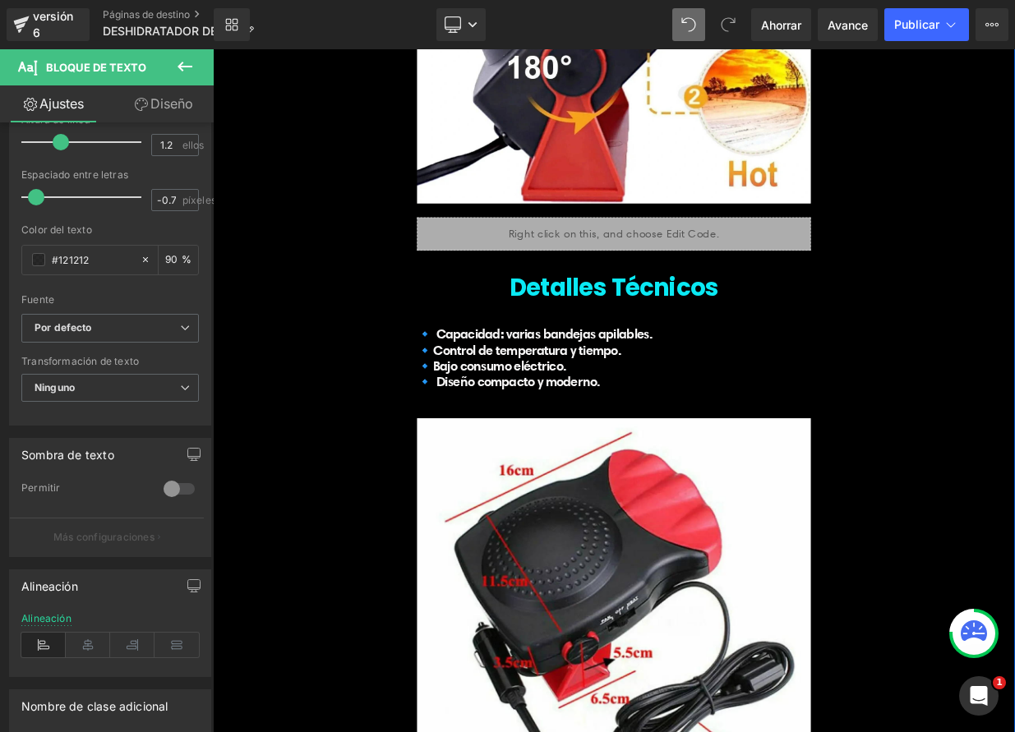
scroll to position [4210, 0]
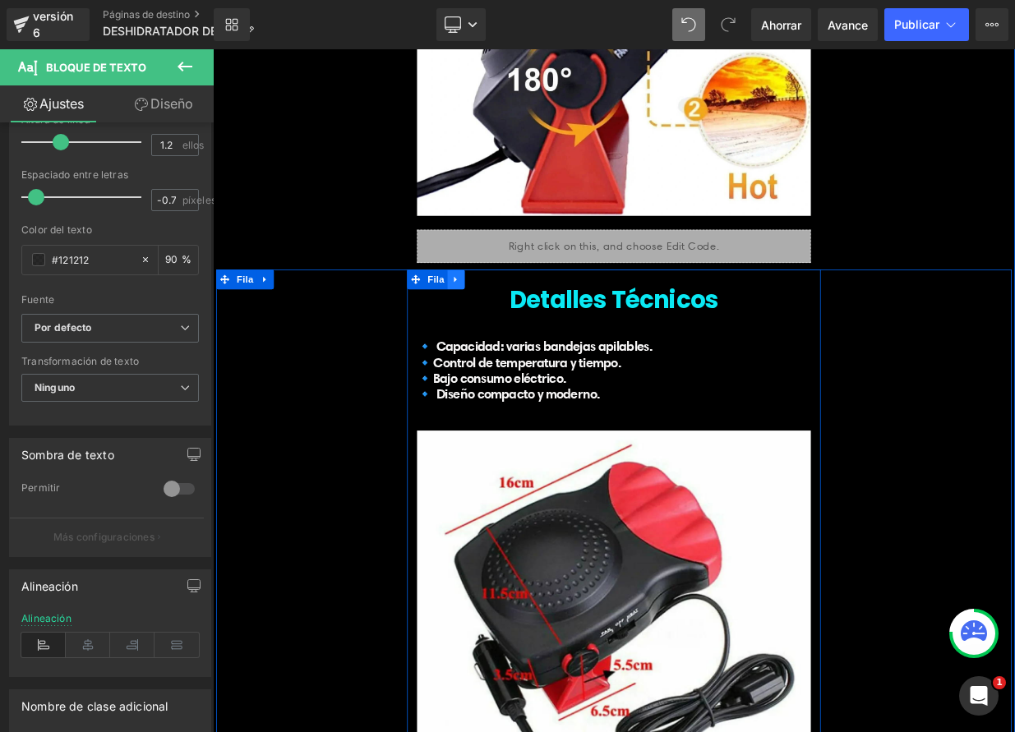
click at [510, 342] on link at bounding box center [514, 334] width 21 height 25
click at [527, 339] on link at bounding box center [535, 334] width 21 height 25
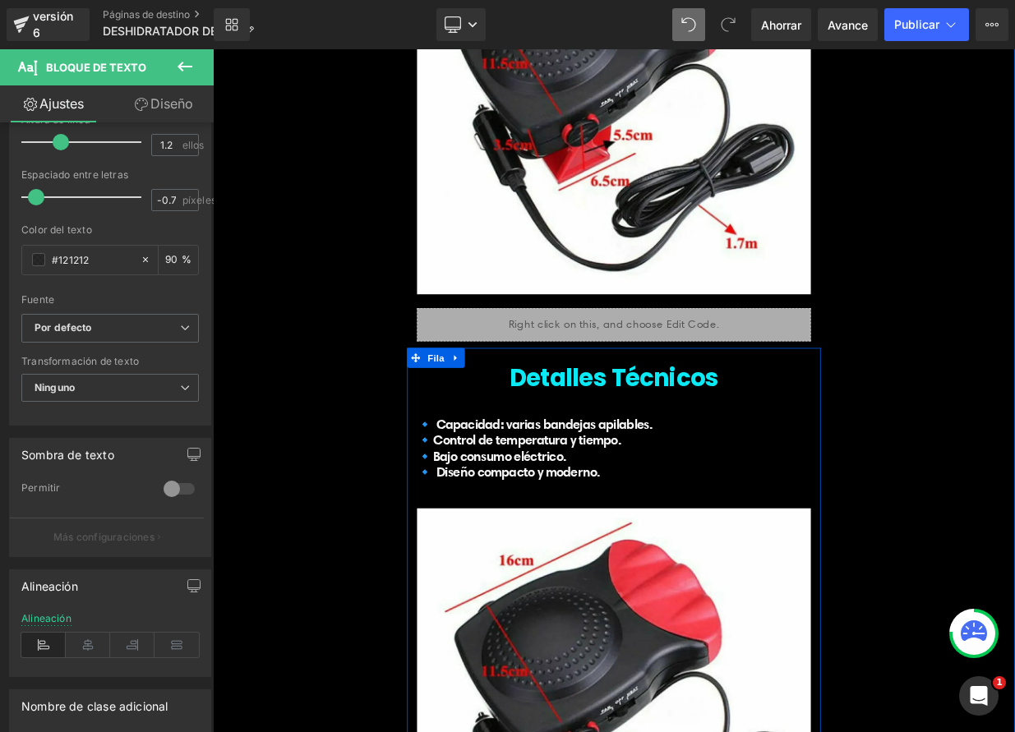
scroll to position [4871, 0]
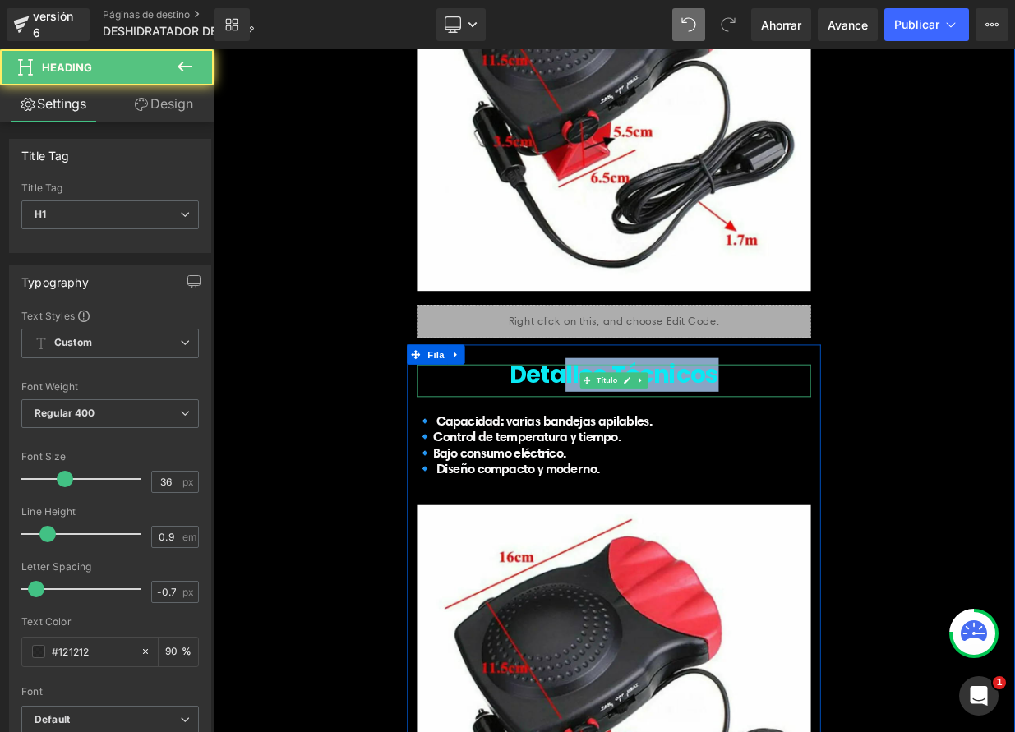
drag, startPoint x: 736, startPoint y: 457, endPoint x: 622, endPoint y: 456, distance: 113.4
click at [622, 456] on h1 "Detalles Técnicos" at bounding box center [710, 453] width 488 height 26
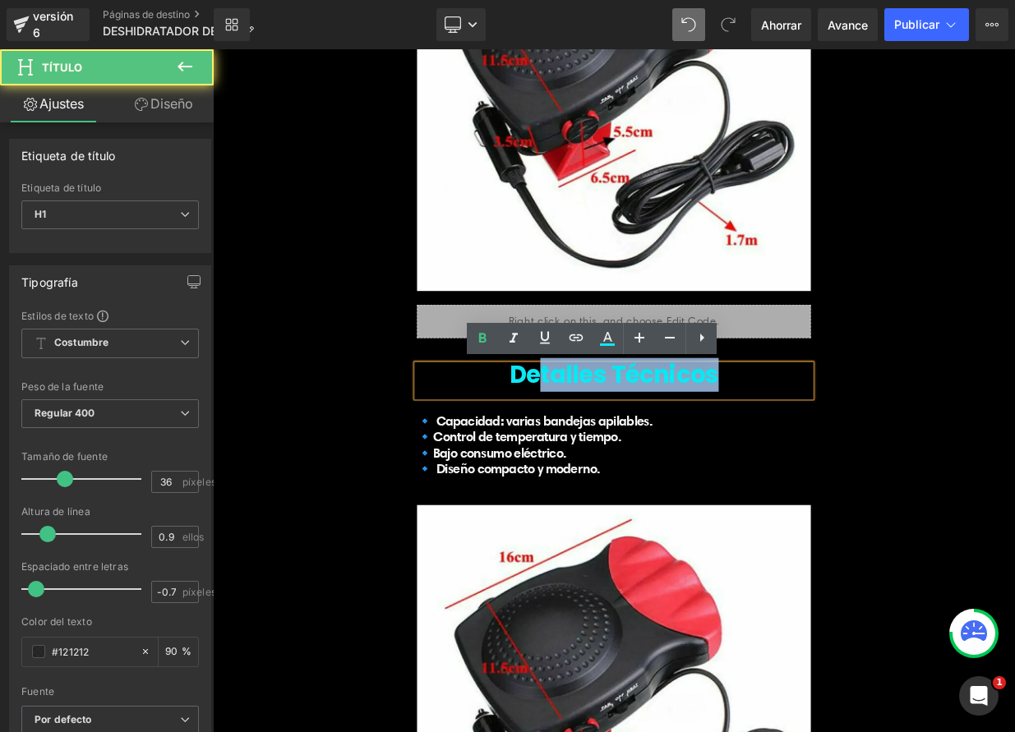
click at [593, 454] on font "Detalles Técnicos" at bounding box center [709, 453] width 259 height 42
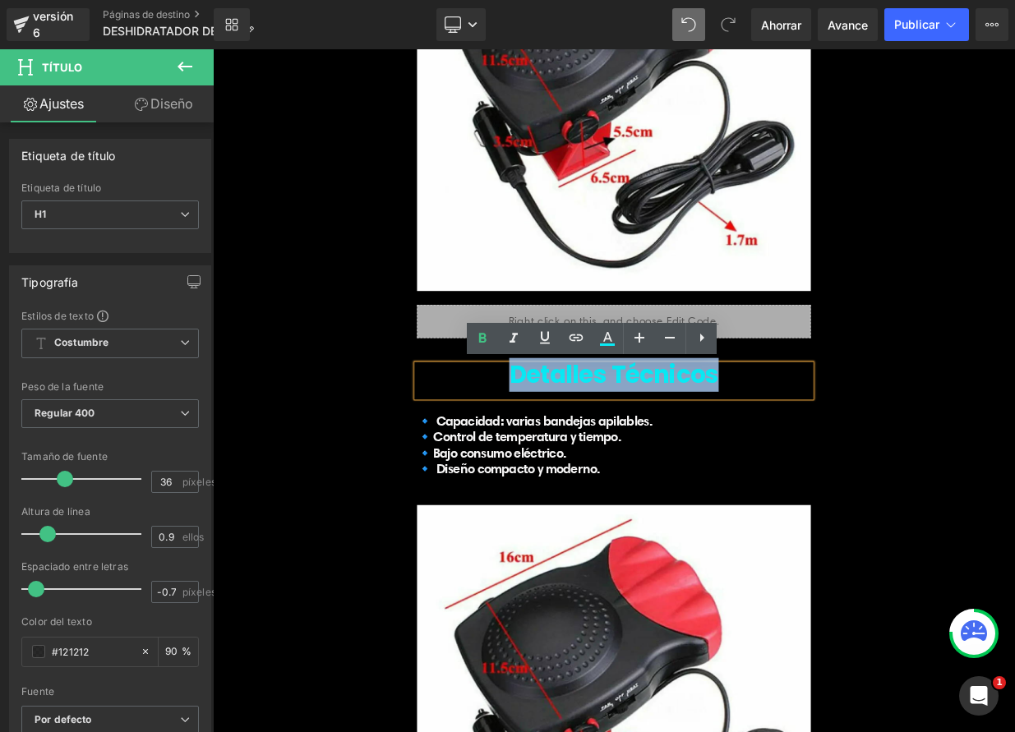
drag, startPoint x: 566, startPoint y: 448, endPoint x: 852, endPoint y: 447, distance: 286.0
click at [853, 446] on h1 "Detalles Técnicos" at bounding box center [710, 453] width 488 height 26
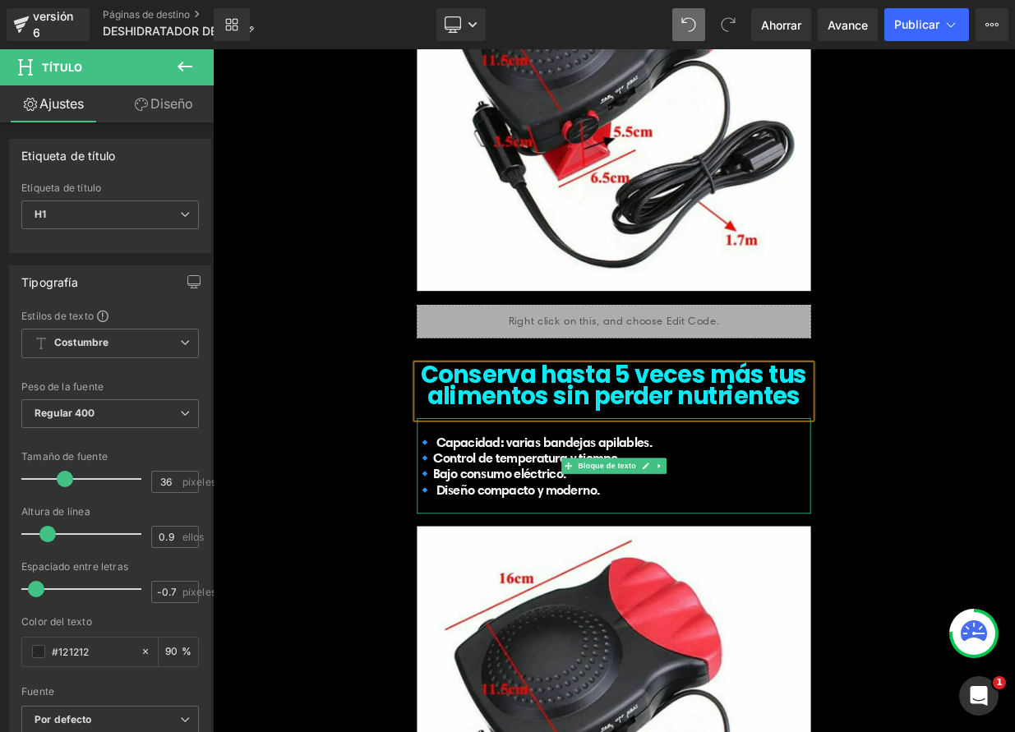
click at [762, 536] on p "🔹 Capacidad: varias bandejas apilables." at bounding box center [710, 537] width 488 height 20
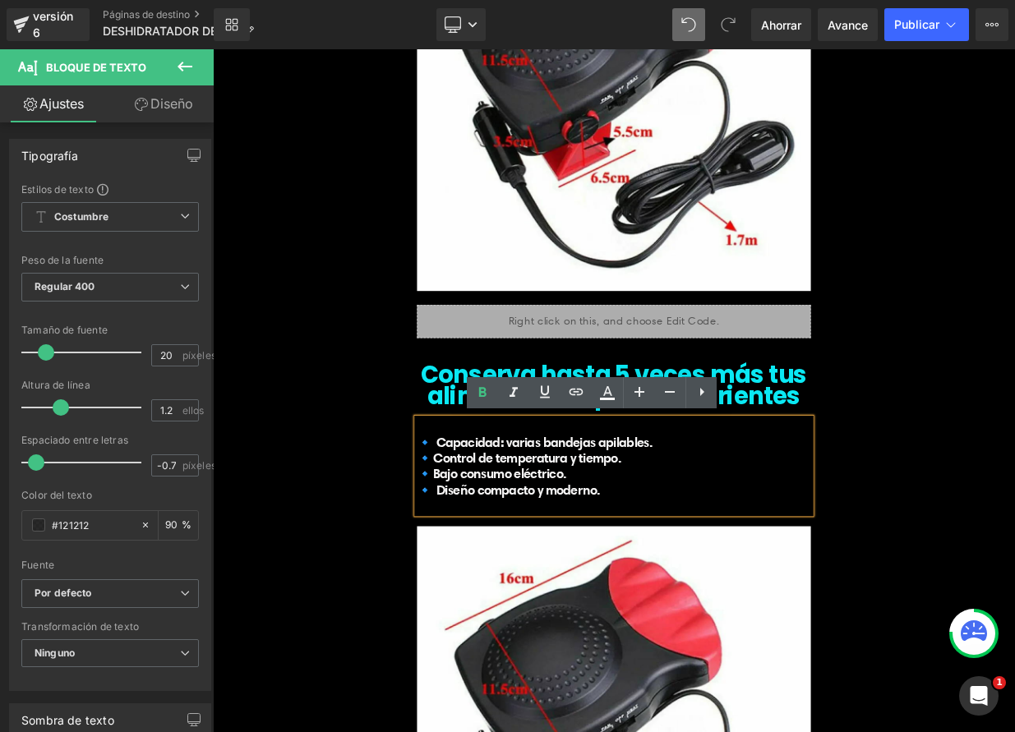
drag, startPoint x: 763, startPoint y: 539, endPoint x: 486, endPoint y: 535, distance: 277.0
click at [486, 535] on p "🔹 Capacidad: varias bandejas apilables." at bounding box center [710, 537] width 488 height 20
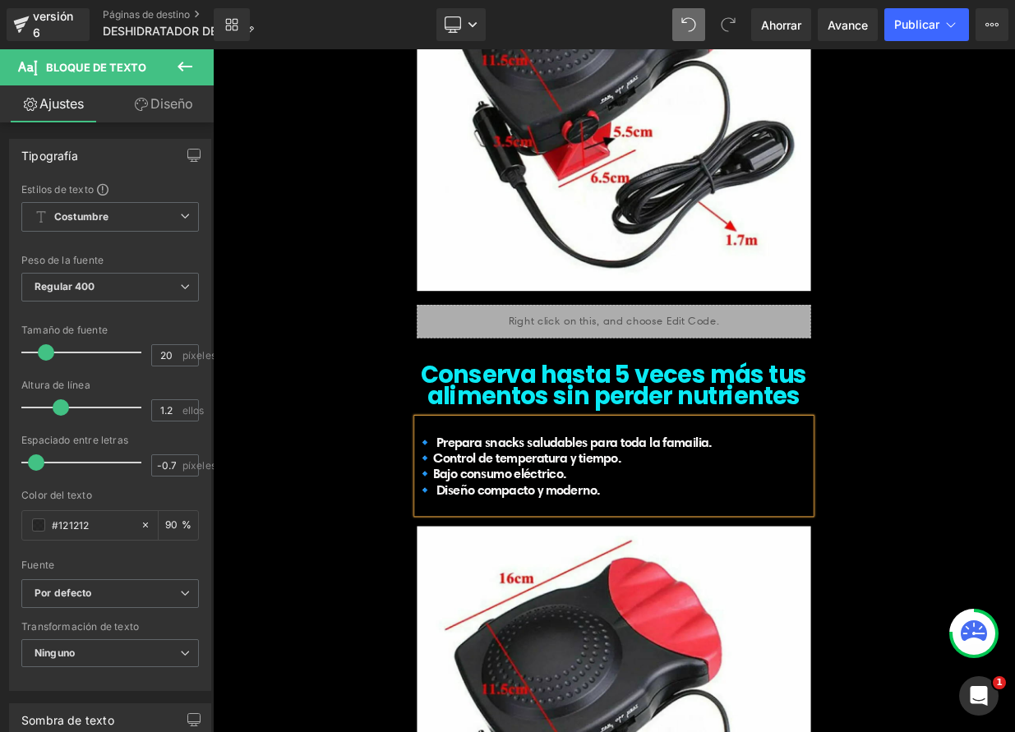
drag, startPoint x: 726, startPoint y: 557, endPoint x: 486, endPoint y: 556, distance: 240.8
click at [482, 557] on p "🔹Control de temperatura y tiempo." at bounding box center [710, 557] width 488 height 20
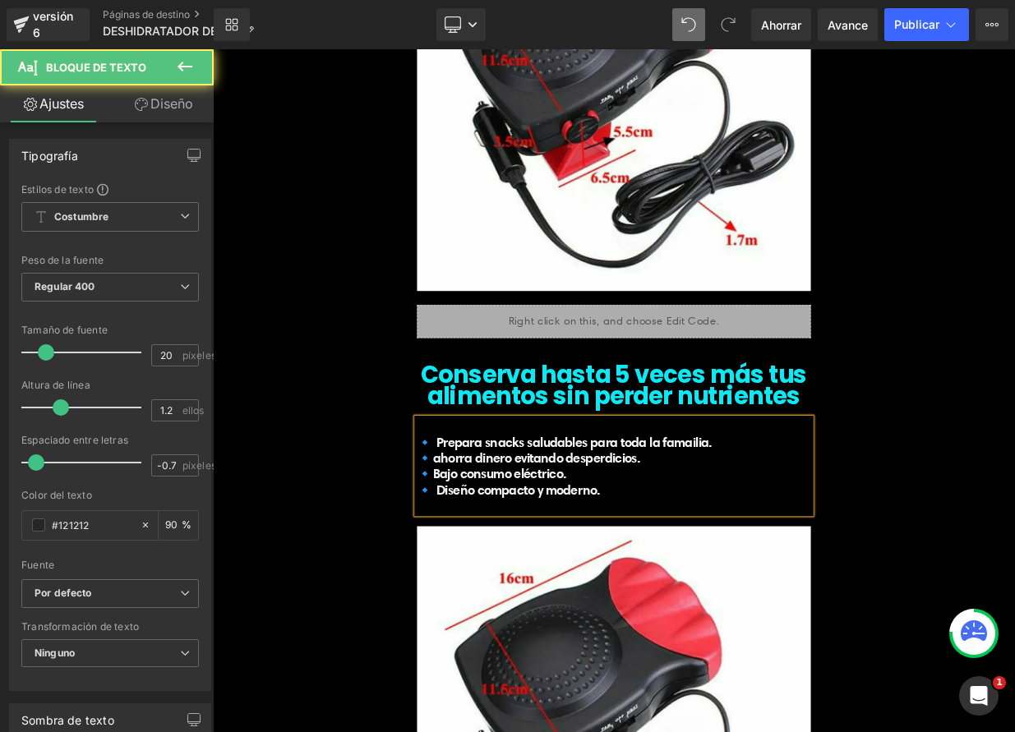
drag, startPoint x: 587, startPoint y: 583, endPoint x: 515, endPoint y: 581, distance: 71.5
click at [515, 581] on p "🔹Bajo consumo eléctrico." at bounding box center [710, 576] width 488 height 20
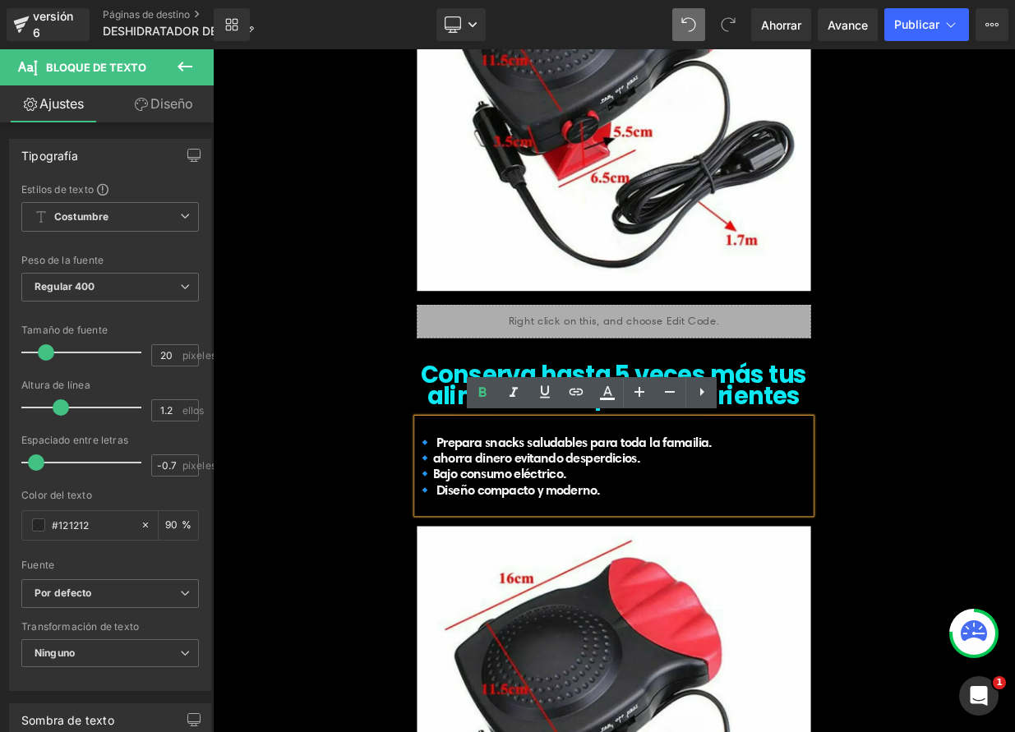
drag, startPoint x: 471, startPoint y: 575, endPoint x: 711, endPoint y: 600, distance: 241.2
click at [711, 600] on div "🔹 Prepara snacks saludables para toda la famailia. 🔹ahorra dinero evitando desp…" at bounding box center [710, 566] width 488 height 118
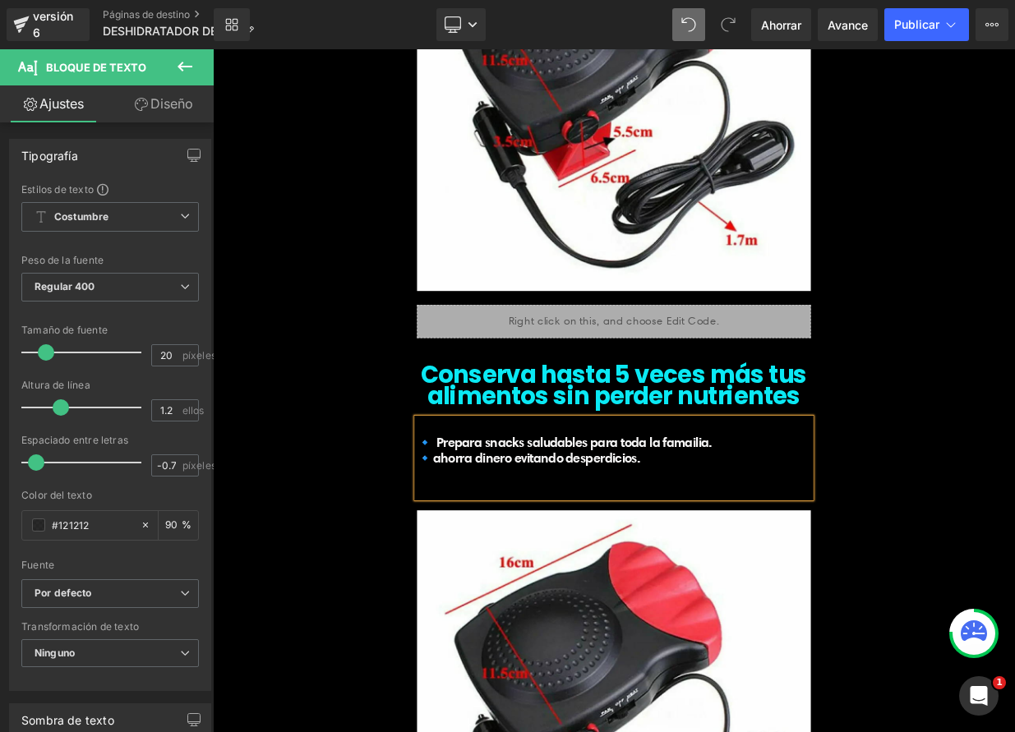
click at [576, 586] on p at bounding box center [710, 596] width 488 height 20
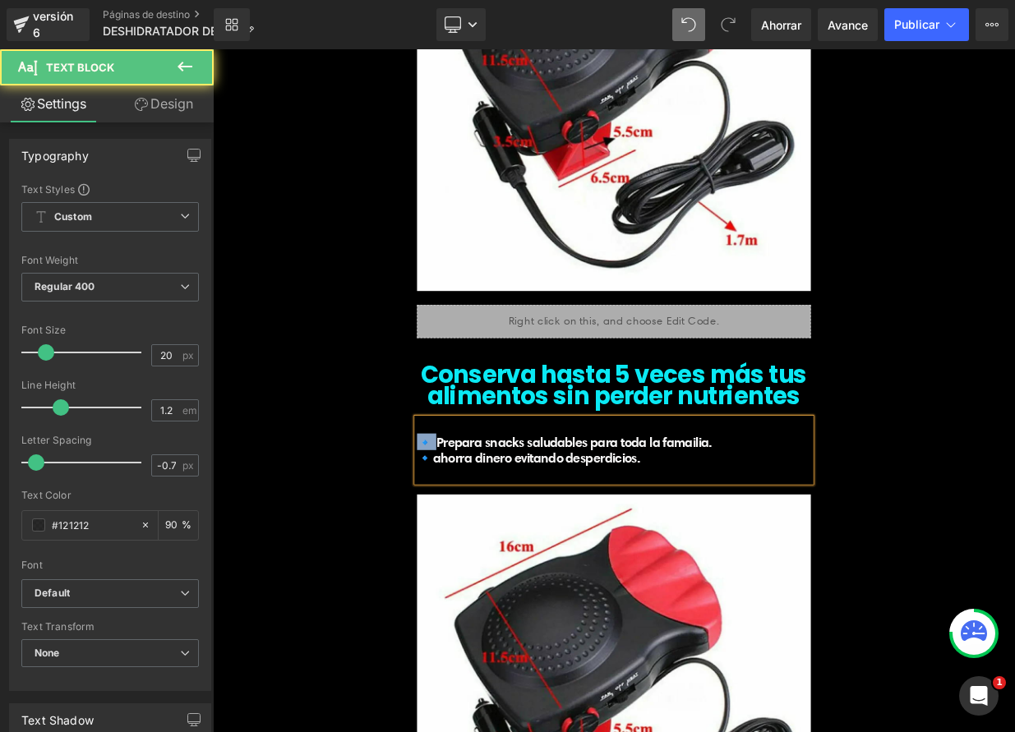
drag, startPoint x: 480, startPoint y: 533, endPoint x: 468, endPoint y: 533, distance: 11.5
click at [468, 533] on font "🔹 Prepara snacks saludables para toda la famailia." at bounding box center [649, 536] width 366 height 21
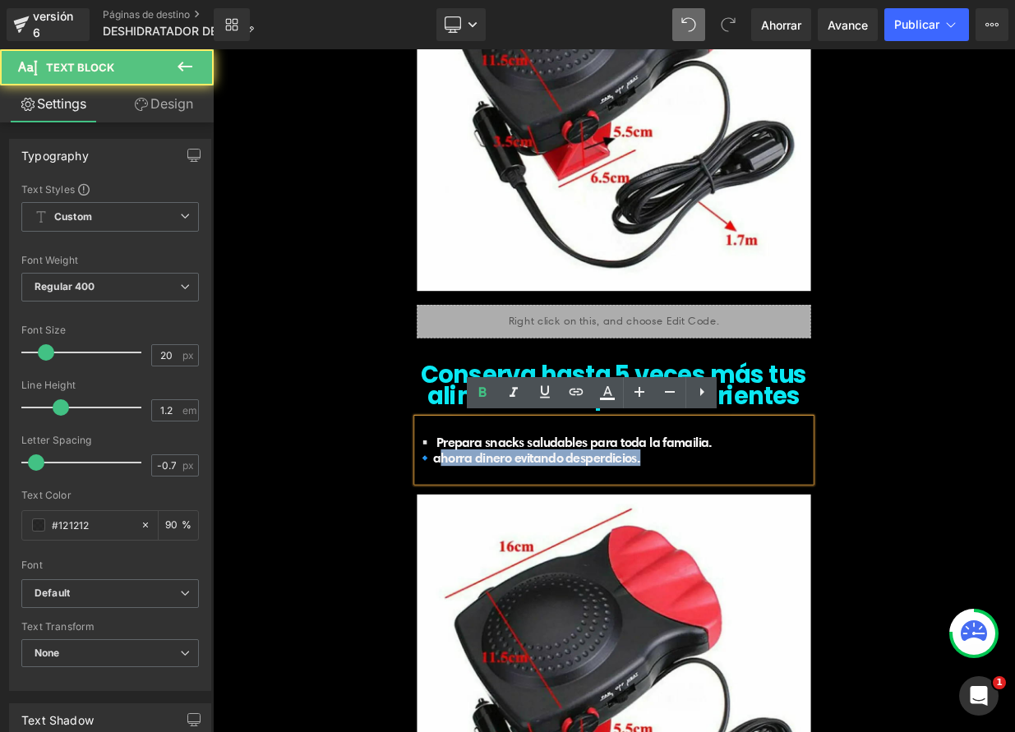
click at [466, 556] on div "▫️ Prepara snacks saludables para toda la famailia. 🔹ahorra dinero evitando des…" at bounding box center [710, 546] width 488 height 79
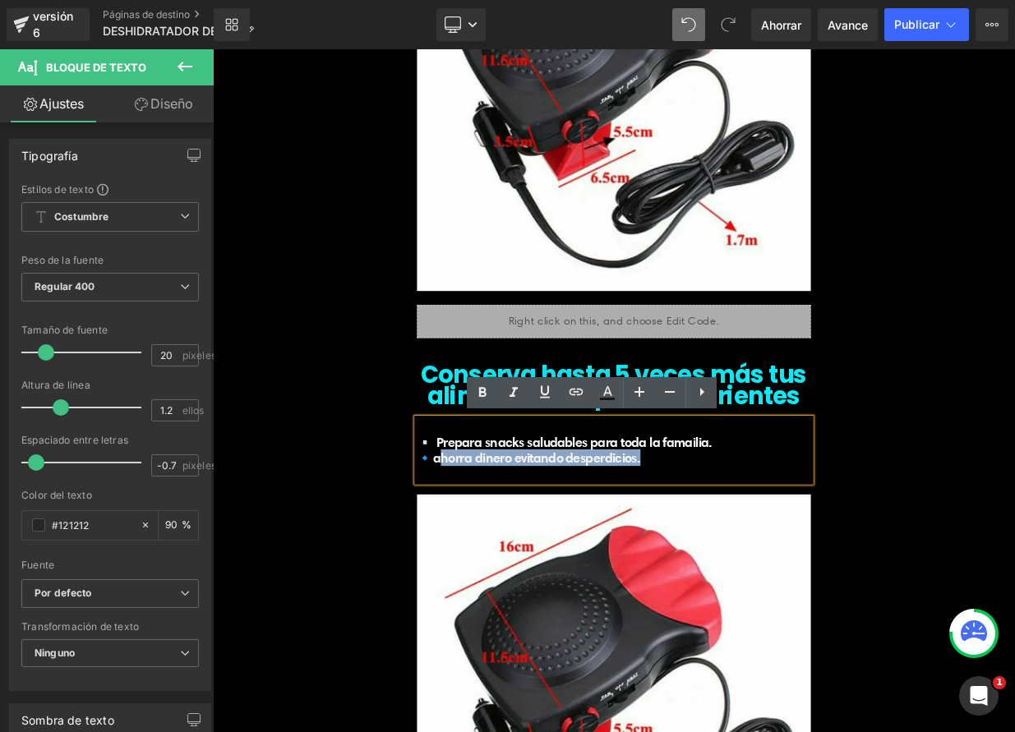
click at [478, 557] on font "🔹ahorra dinero evitando desperdicios." at bounding box center [604, 556] width 277 height 21
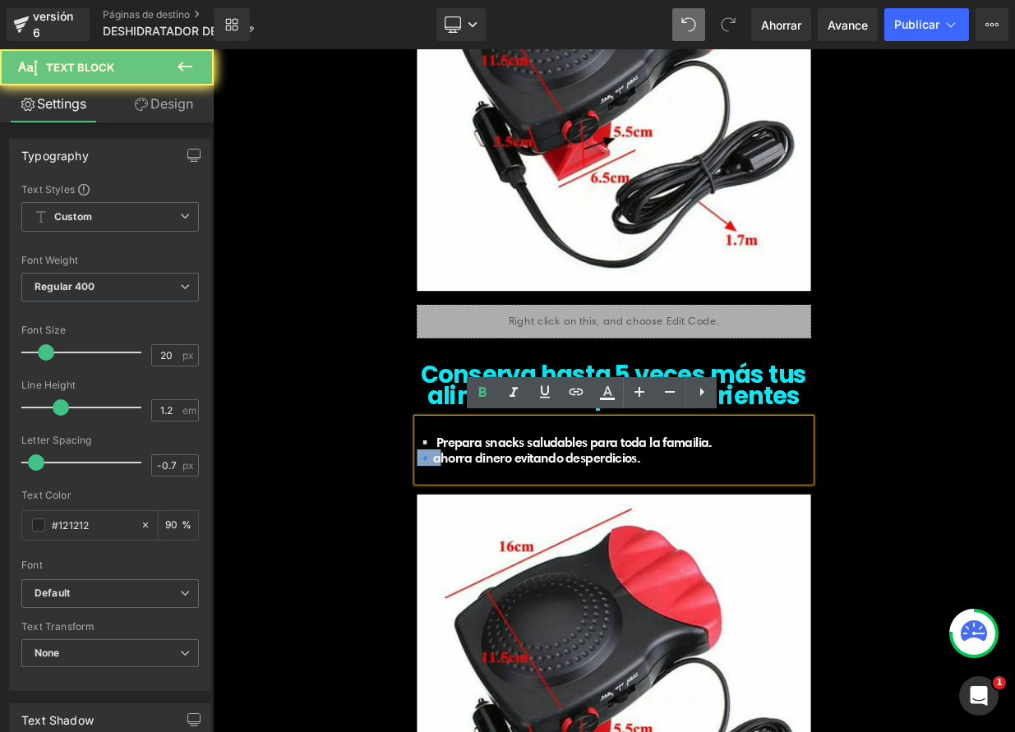
drag, startPoint x: 478, startPoint y: 556, endPoint x: 466, endPoint y: 555, distance: 12.4
click at [466, 556] on font "🔹ahorra dinero evitando desperdicios." at bounding box center [604, 556] width 277 height 21
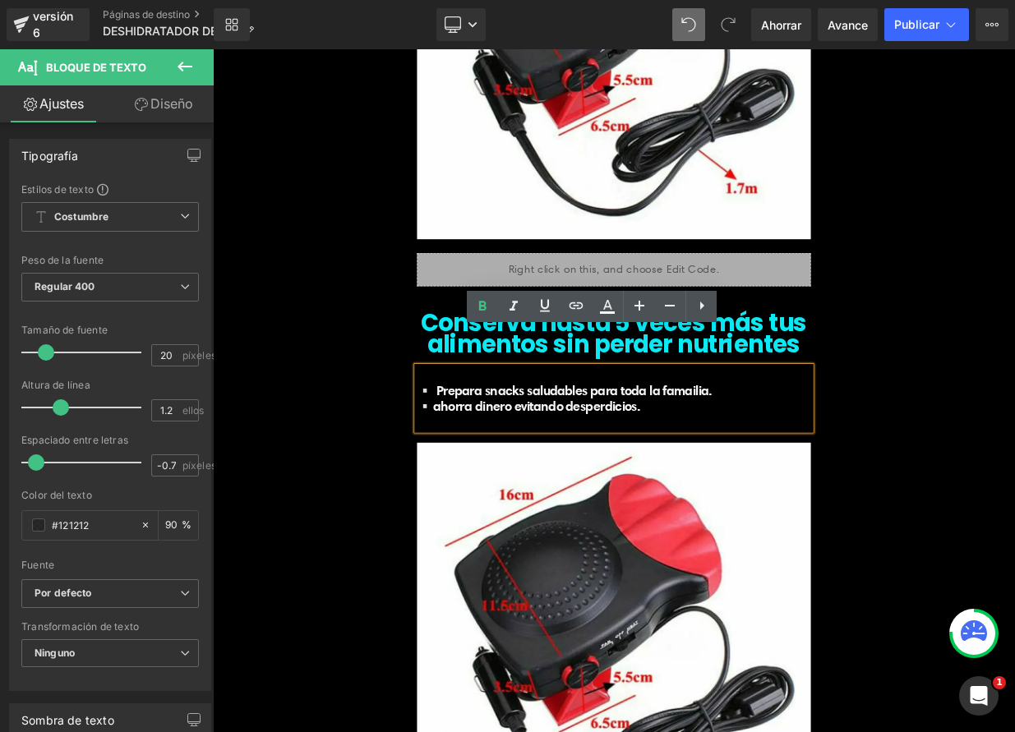
scroll to position [5004, 0]
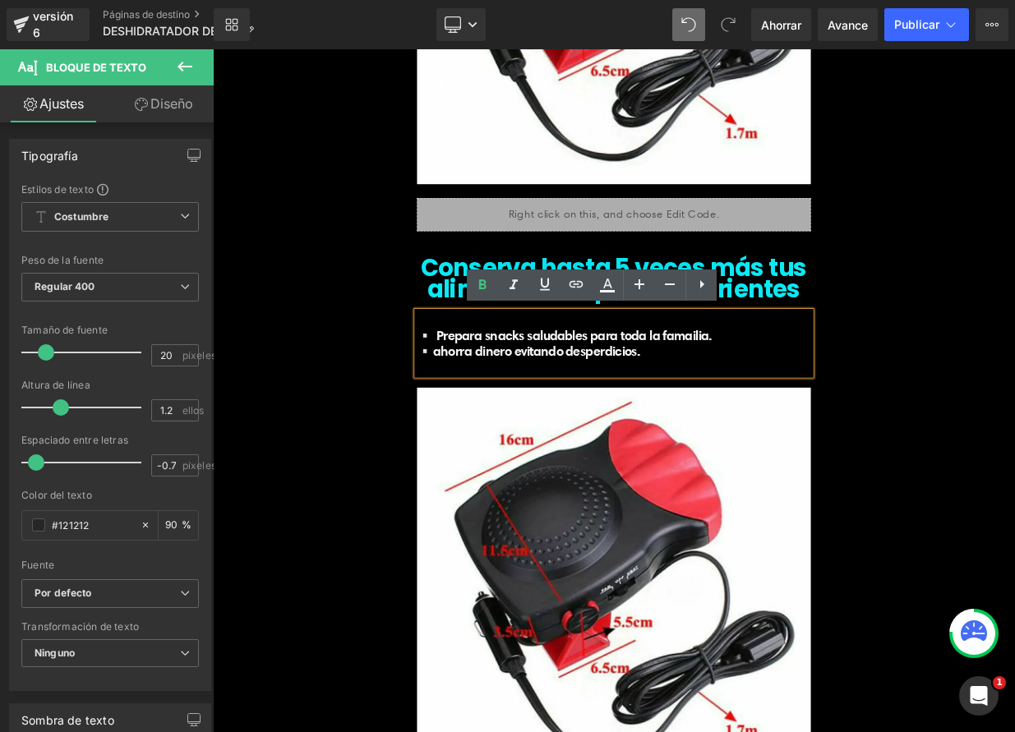
click at [491, 424] on font "▫️ahorra dinero evitando desperdicios." at bounding box center [604, 423] width 277 height 21
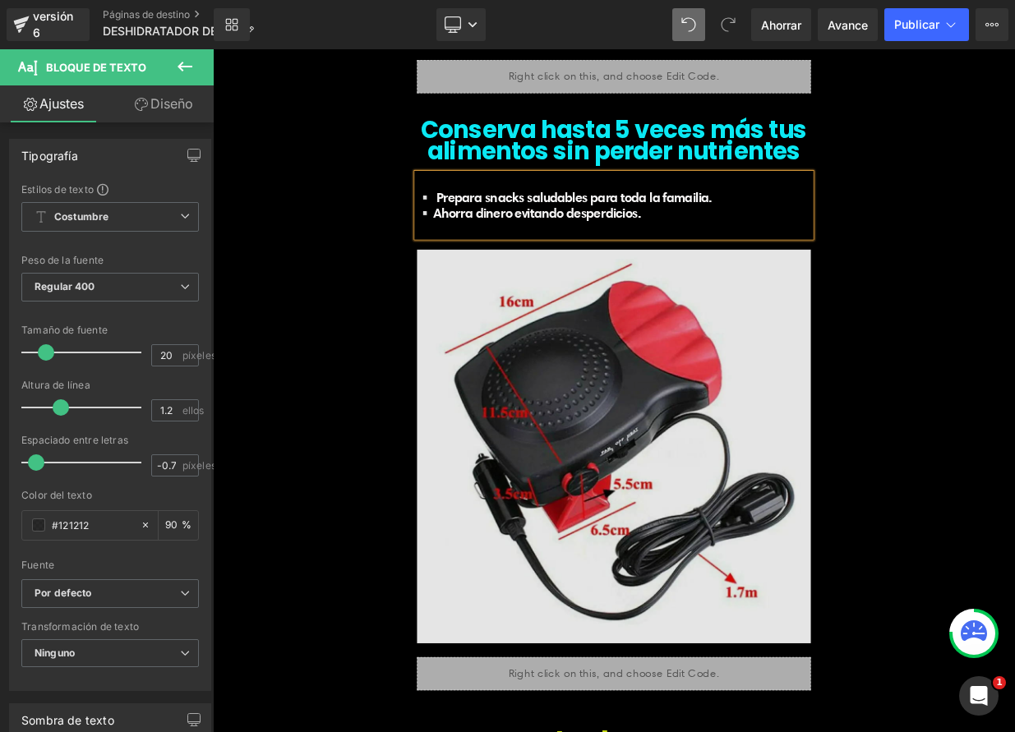
scroll to position [5731, 0]
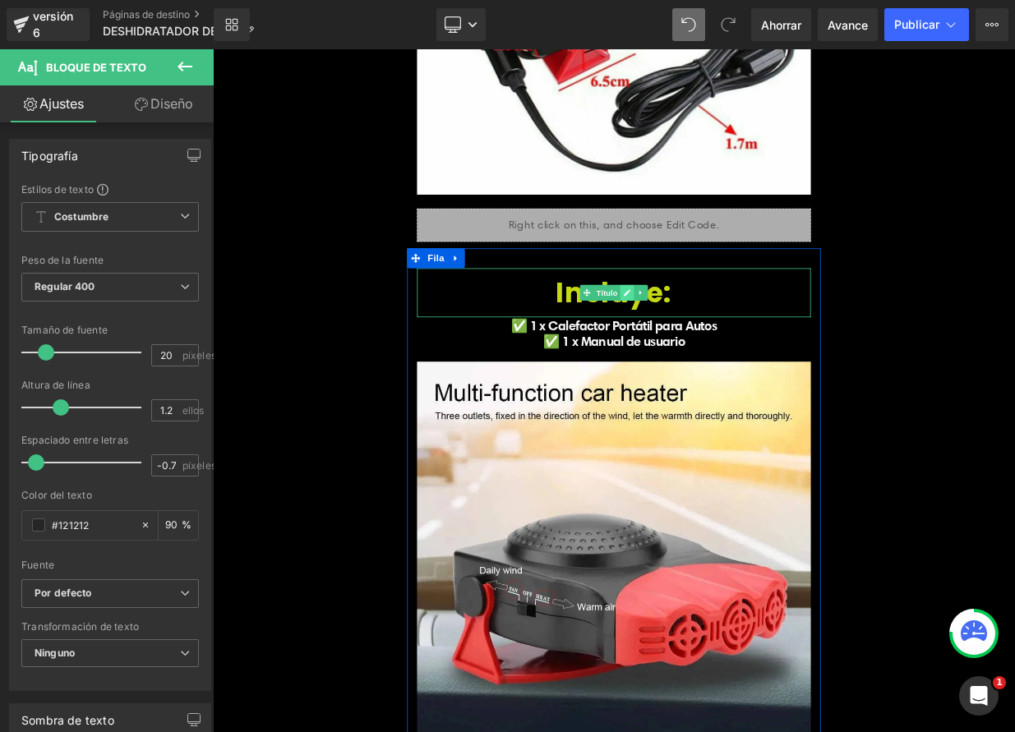
click at [722, 354] on link at bounding box center [726, 351] width 17 height 20
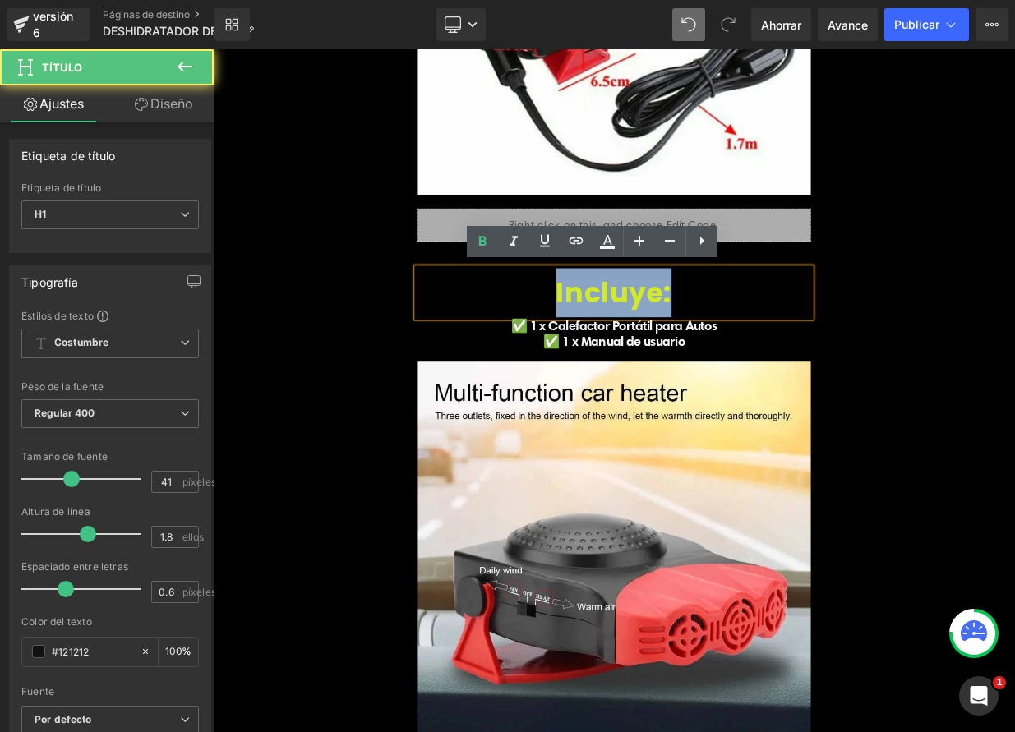
drag, startPoint x: 630, startPoint y: 348, endPoint x: 791, endPoint y: 358, distance: 161.4
click at [791, 358] on h1 "Incluye:" at bounding box center [710, 351] width 488 height 61
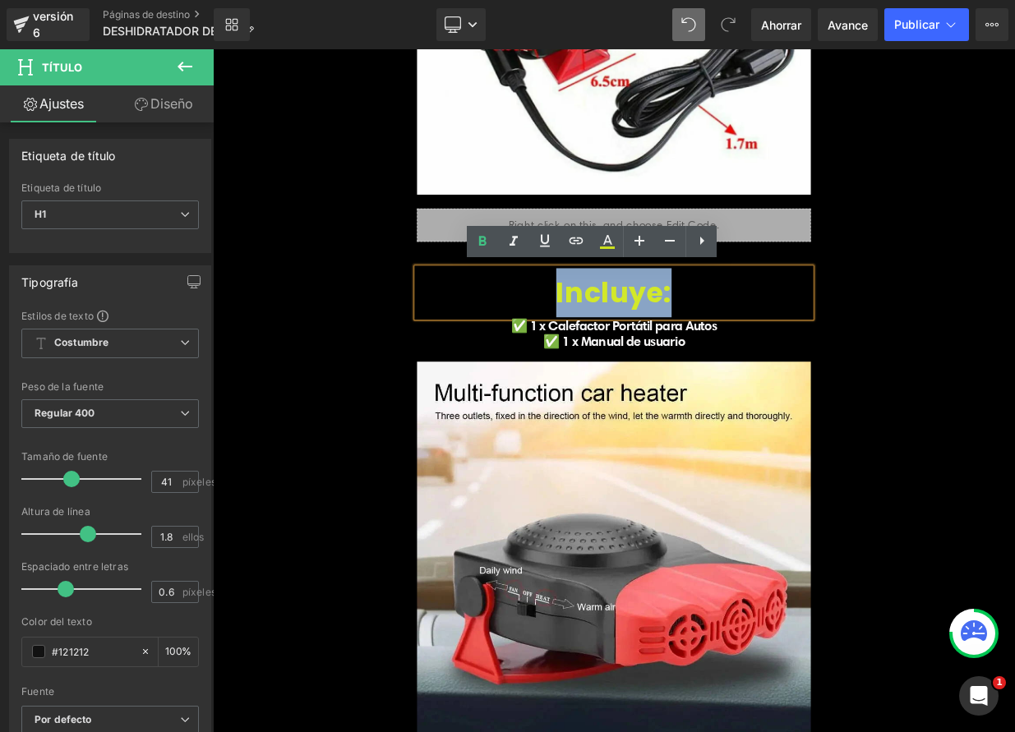
paste div
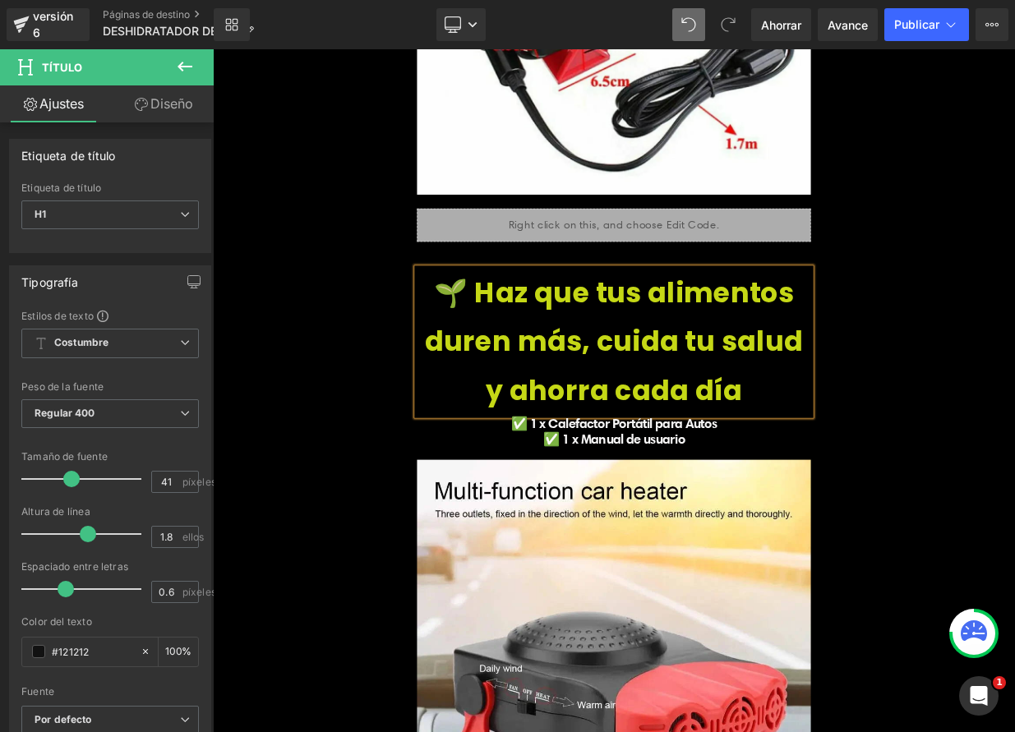
click at [476, 413] on span "🌱 Haz que tus alimentos duren más, cuida tu salud y ahorra cada día" at bounding box center [710, 411] width 468 height 168
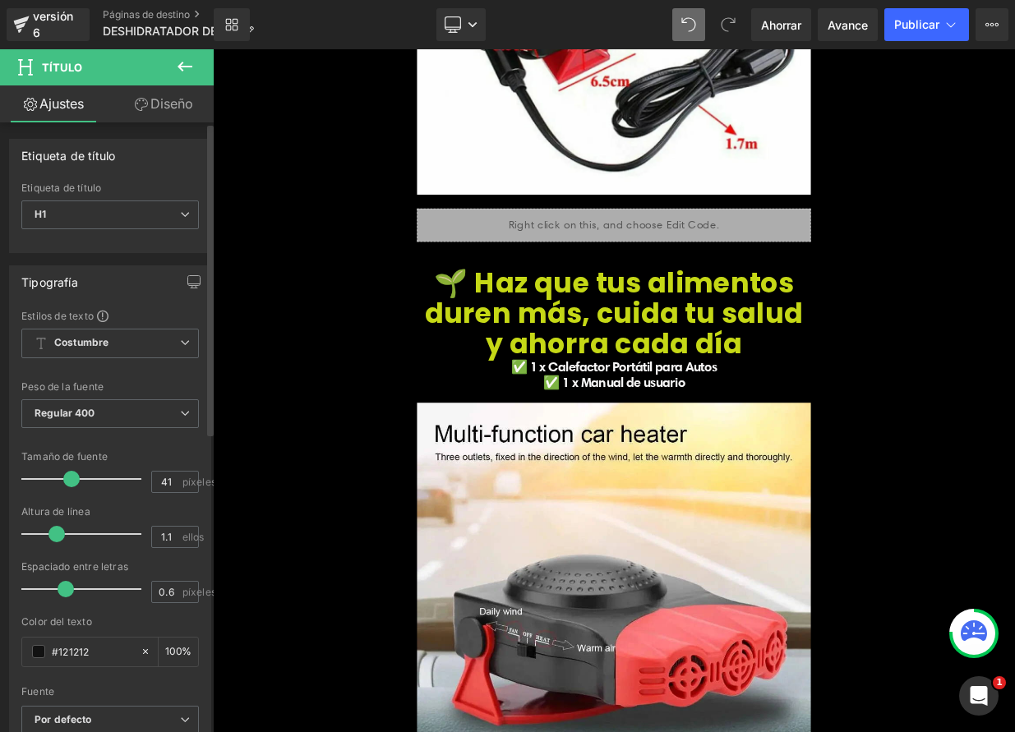
type input "1"
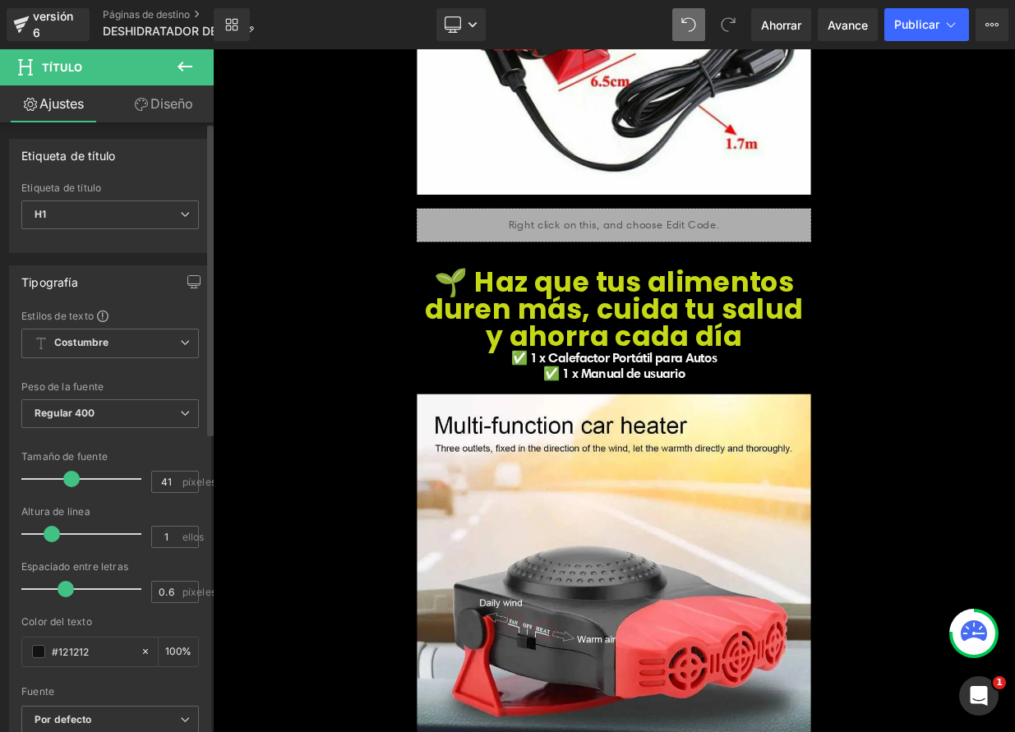
drag, startPoint x: 87, startPoint y: 534, endPoint x: 73, endPoint y: 510, distance: 28.3
click at [55, 526] on div at bounding box center [86, 534] width 112 height 33
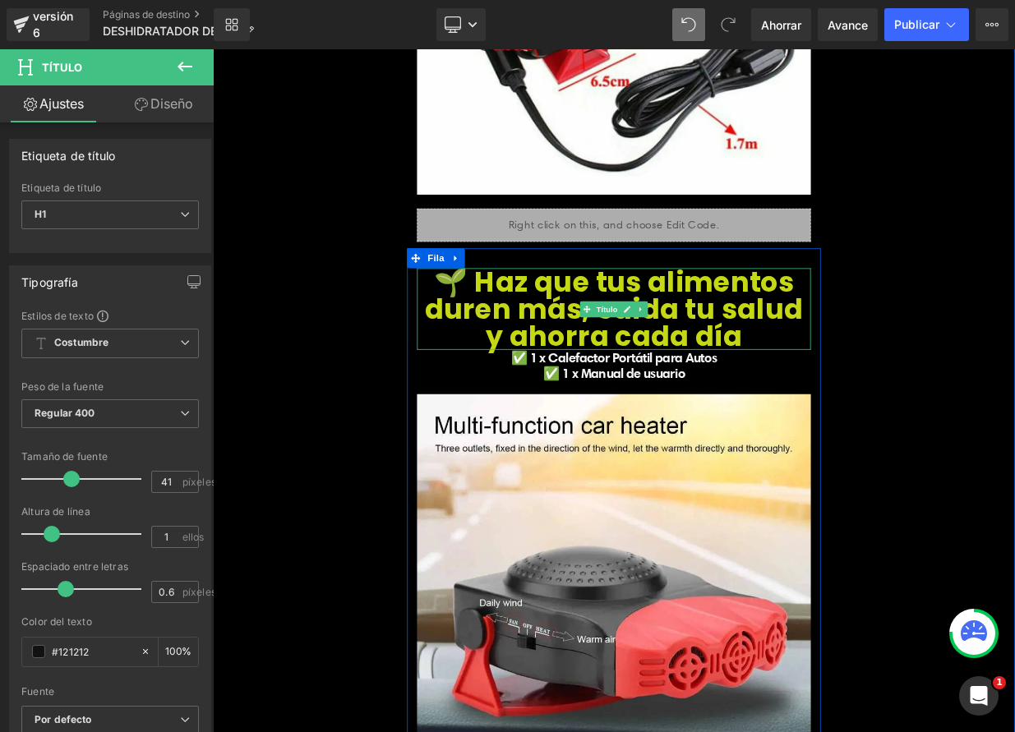
drag, startPoint x: 575, startPoint y: 350, endPoint x: 533, endPoint y: 336, distance: 44.2
click at [575, 350] on font "🌱 Haz que tus alimentos duren más, cuida tu salud y ahorra cada día" at bounding box center [710, 371] width 468 height 114
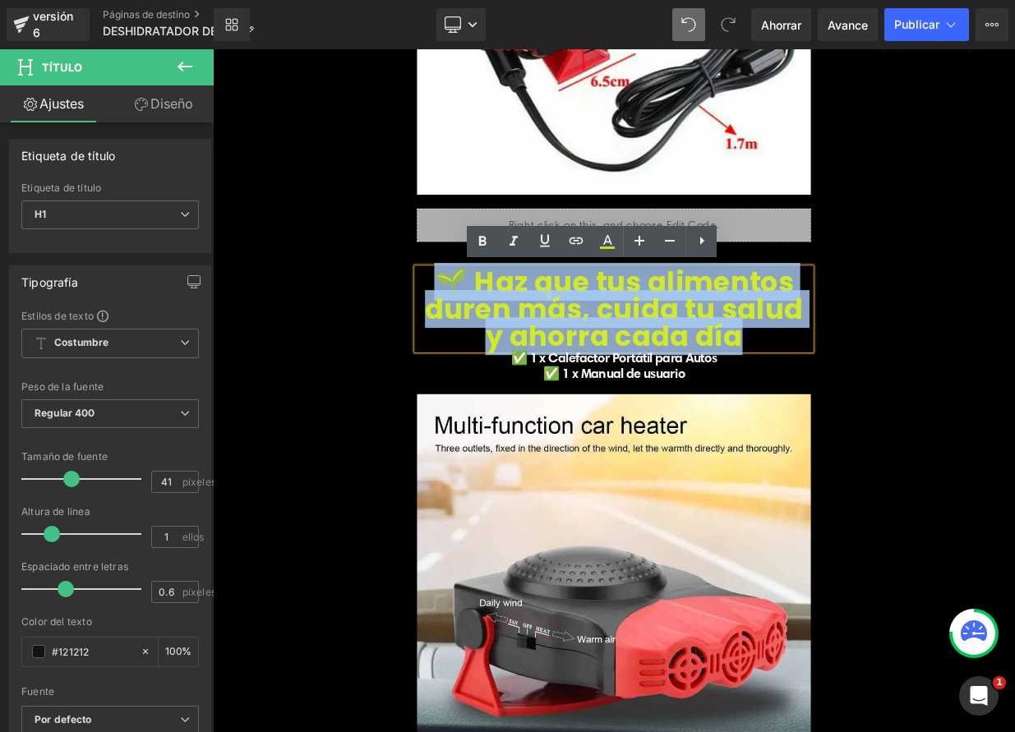
drag, startPoint x: 473, startPoint y: 338, endPoint x: 782, endPoint y: 401, distance: 315.4
click at [782, 401] on h1 "🌱 Haz que tus alimentos duren más, cuida tu salud y ahorra cada día" at bounding box center [710, 371] width 488 height 101
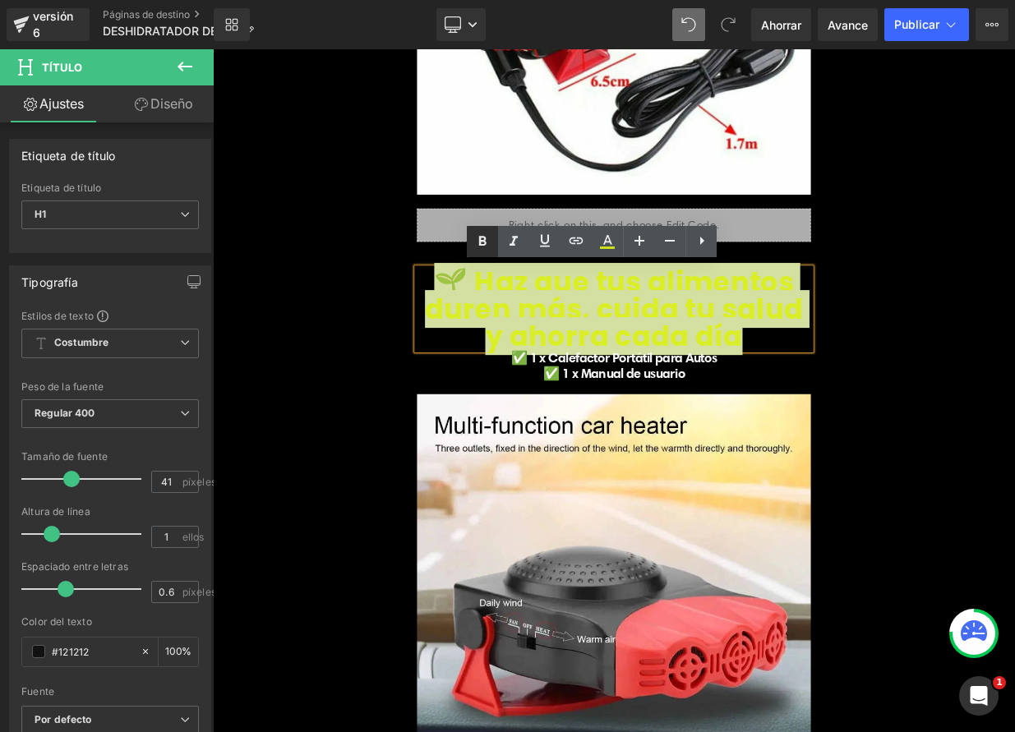
click at [488, 239] on icon at bounding box center [483, 242] width 20 height 20
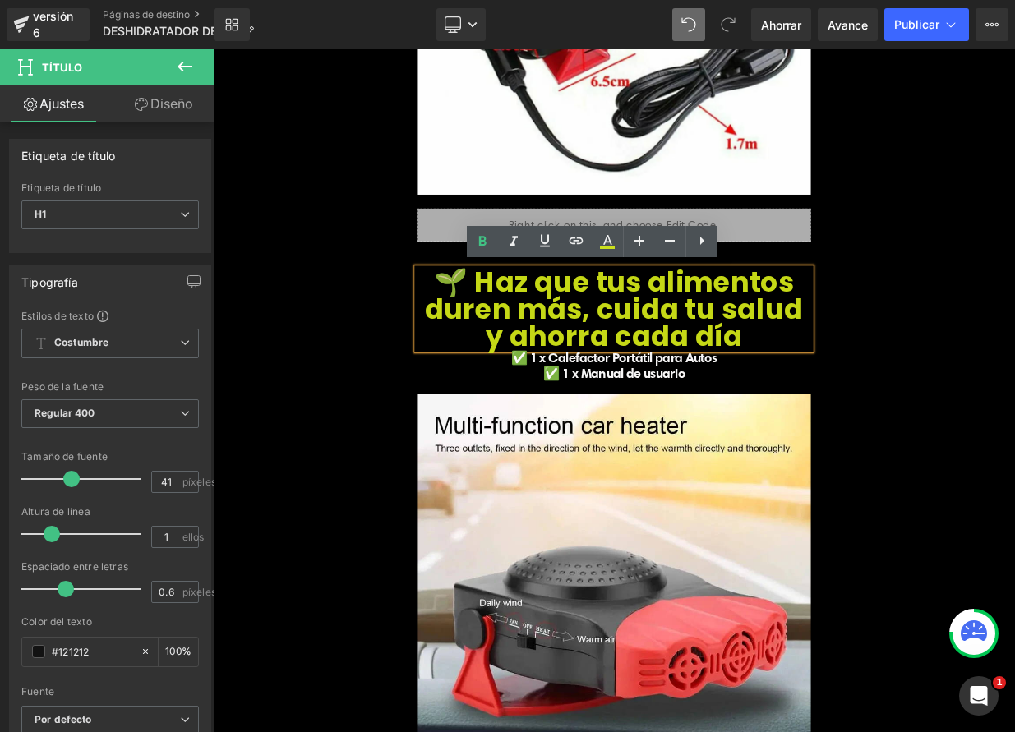
click at [838, 410] on h1 "🌱 Haz que tus alimentos duren más, cuida tu salud y ahorra cada día" at bounding box center [710, 371] width 488 height 101
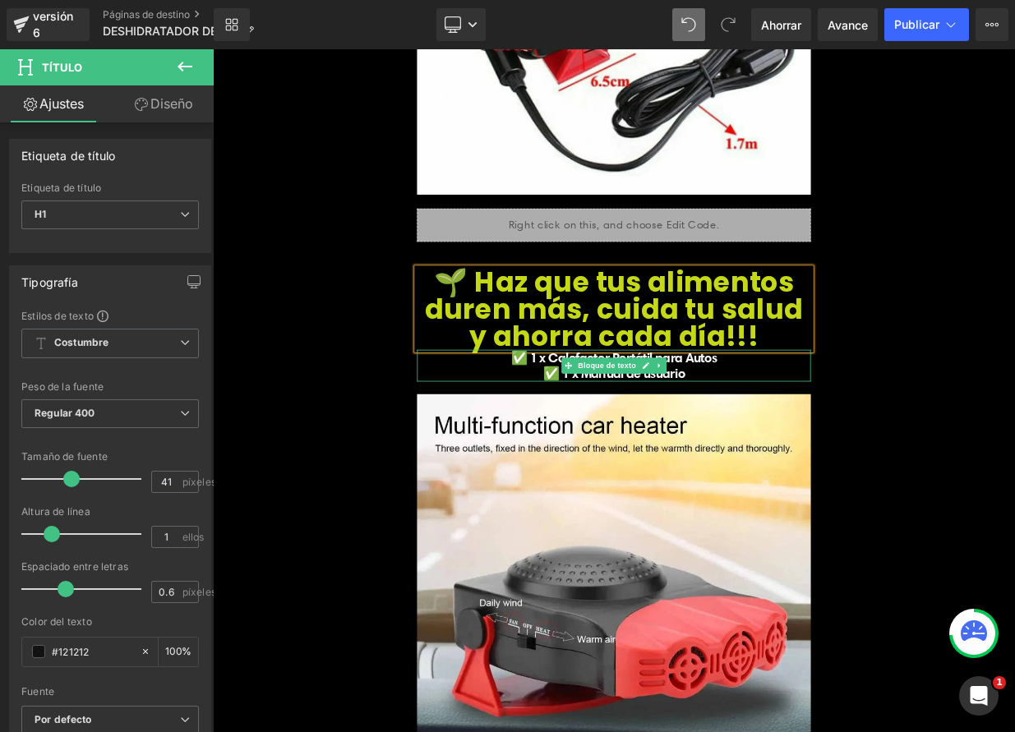
click at [570, 431] on p "✅ 1 x Calefactor Portátil para Autos" at bounding box center [710, 432] width 488 height 20
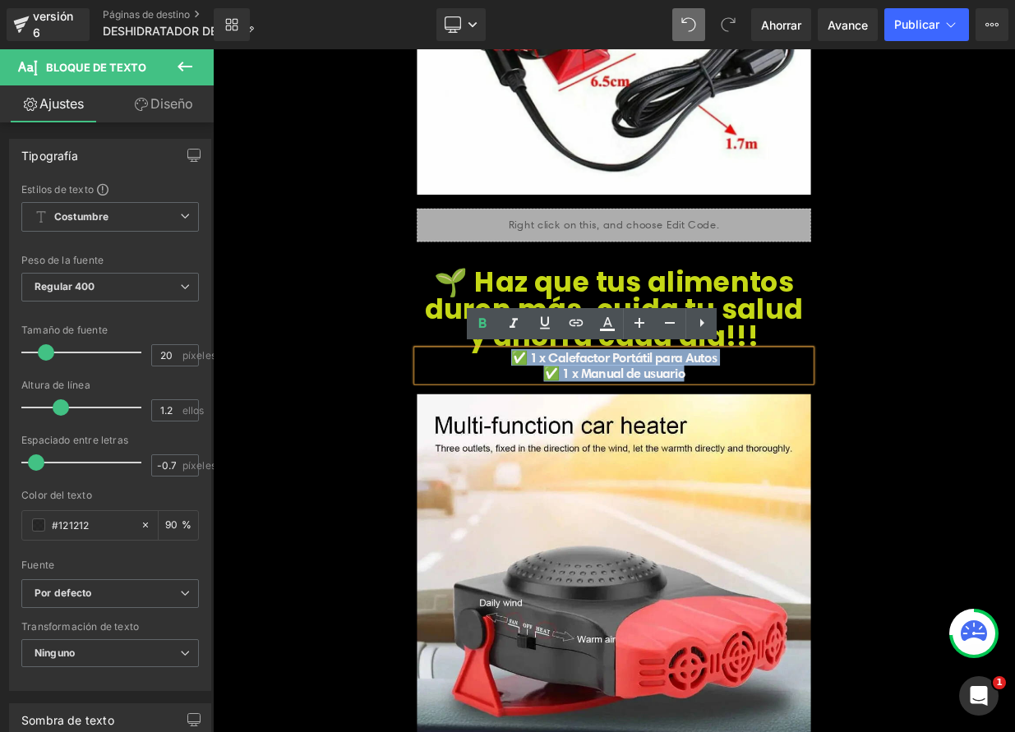
drag, startPoint x: 572, startPoint y: 429, endPoint x: 819, endPoint y: 444, distance: 247.8
click at [819, 444] on div "✅ 1 x Calefactor Portátil para Autos ✅ 1 x Manual de usuario" at bounding box center [710, 441] width 488 height 39
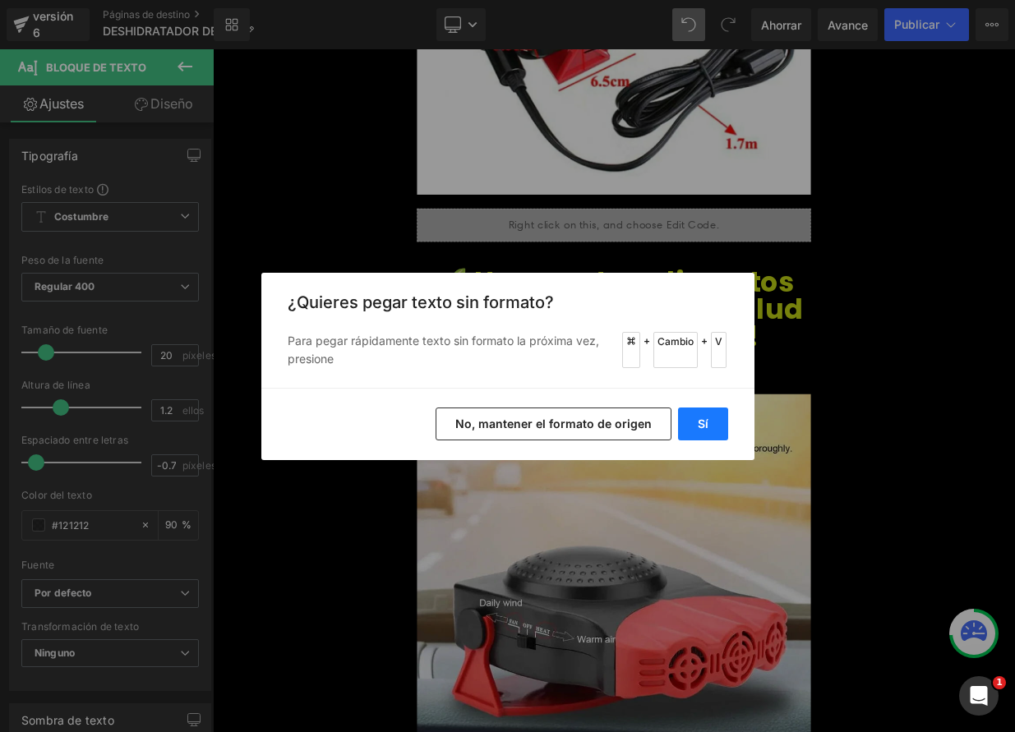
drag, startPoint x: 690, startPoint y: 417, endPoint x: 592, endPoint y: 456, distance: 105.5
click at [690, 417] on button "Sí" at bounding box center [703, 424] width 50 height 33
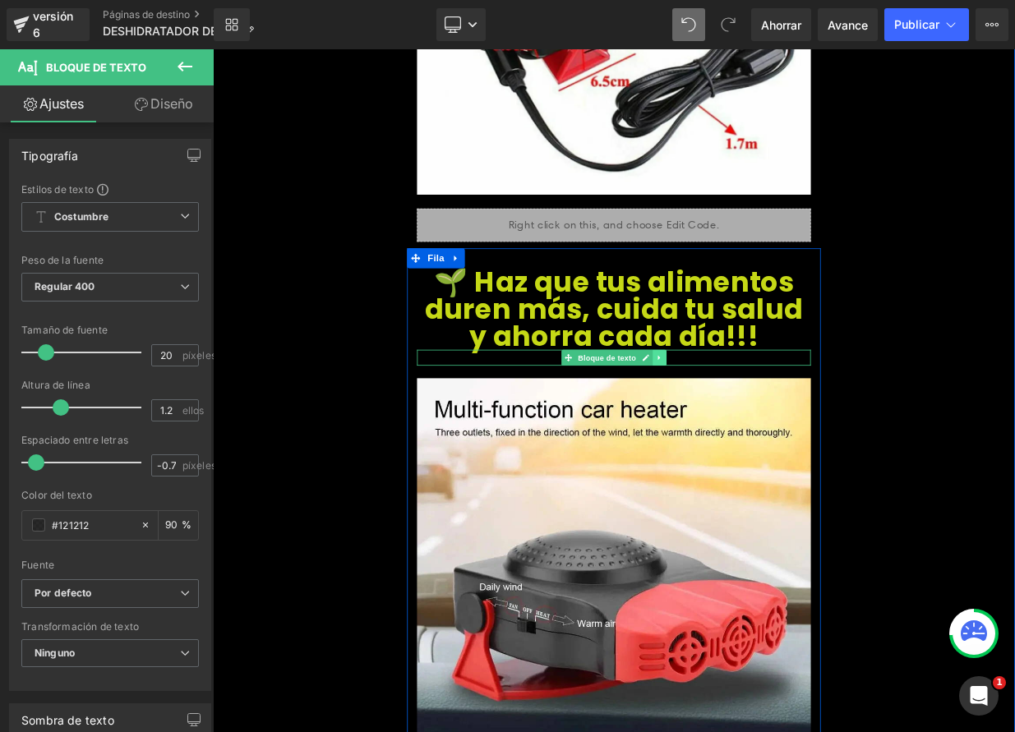
click at [764, 431] on icon at bounding box center [765, 432] width 2 height 6
click at [770, 432] on icon at bounding box center [774, 432] width 9 height 10
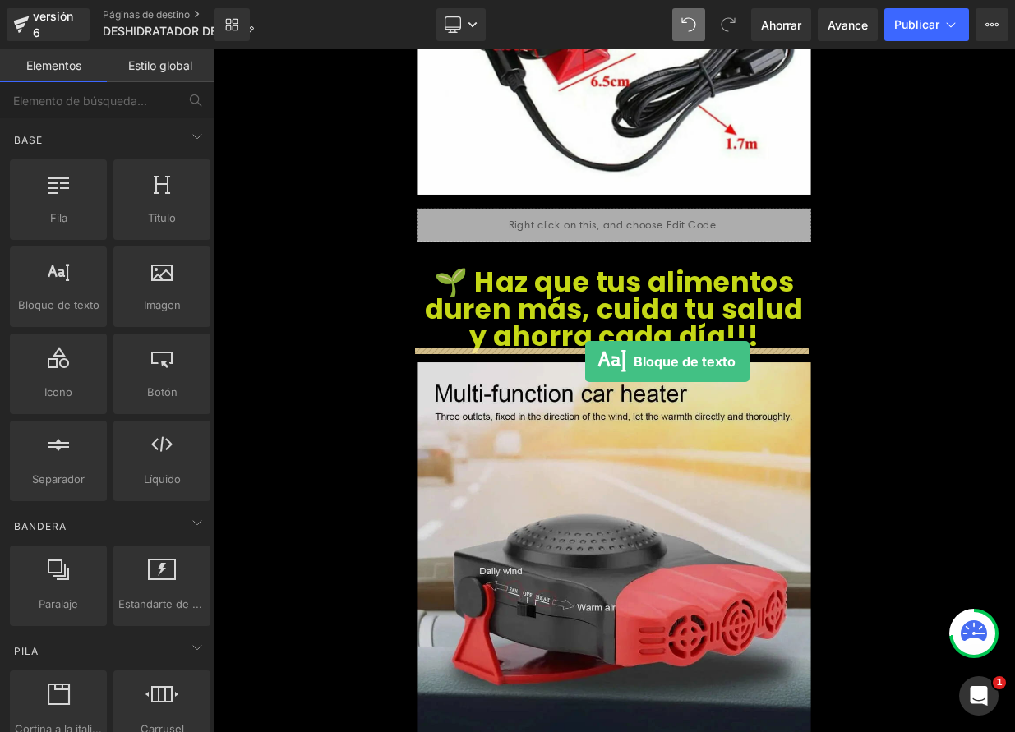
drag, startPoint x: 276, startPoint y: 343, endPoint x: 675, endPoint y: 436, distance: 409.4
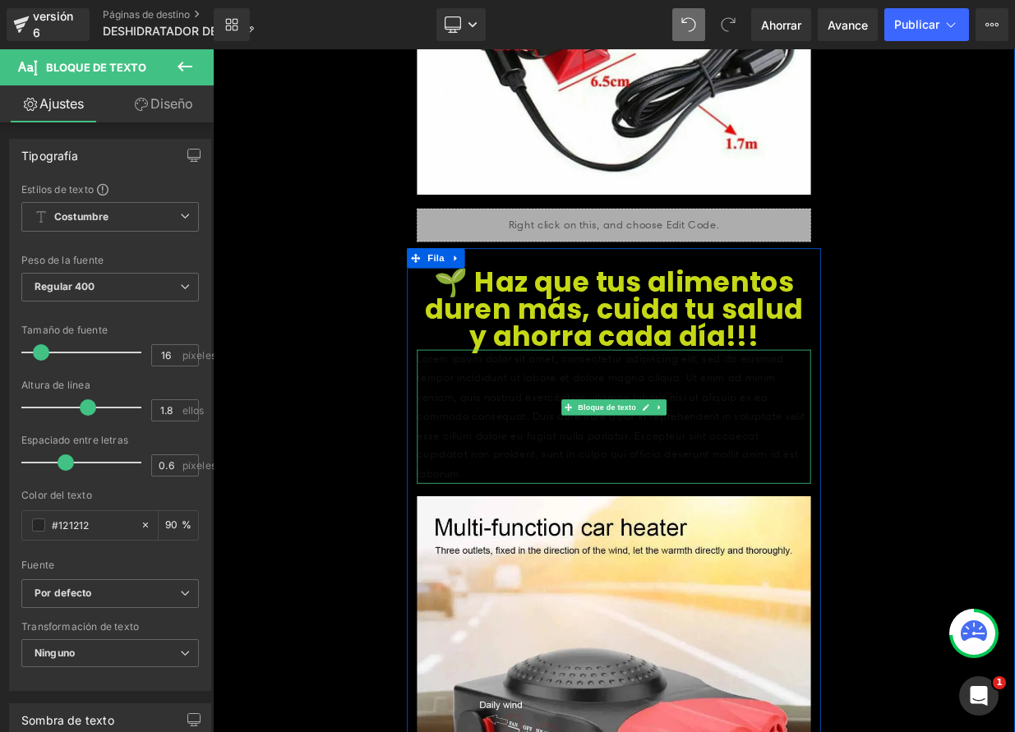
click at [493, 454] on font "Lorem ipsum dolor sit amet, consectetur adipiscing elit, sed do eiusmod tempor …" at bounding box center [707, 504] width 482 height 158
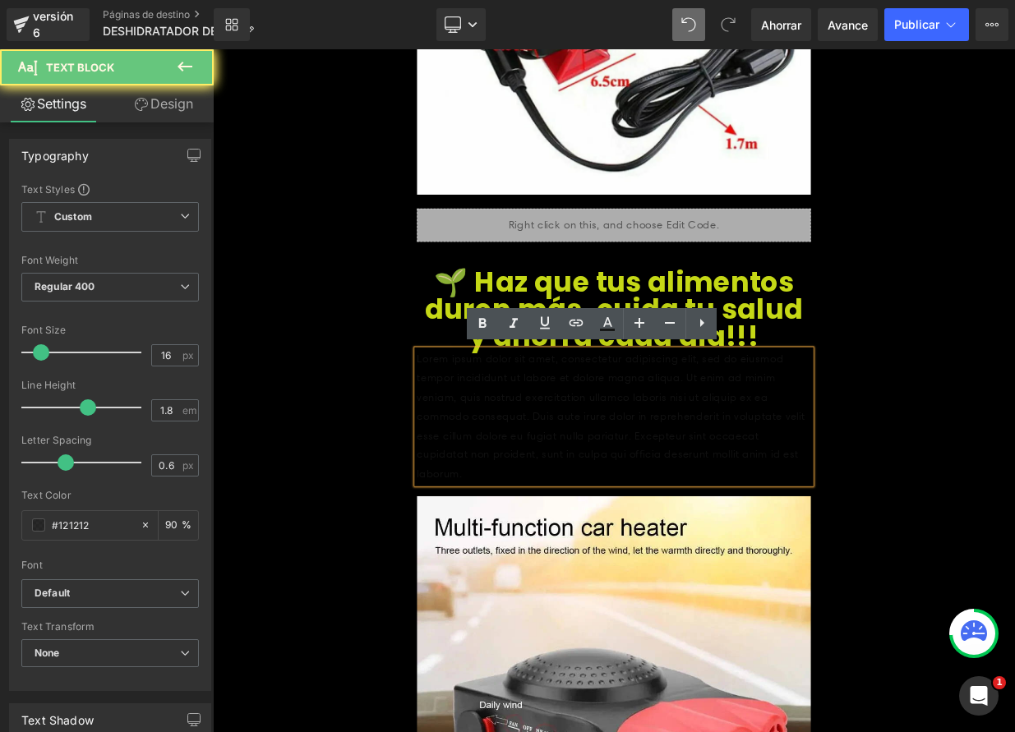
click at [493, 454] on font "Lorem ipsum dolor sit amet, consectetur adipiscing elit, sed do eiusmod tempor …" at bounding box center [707, 504] width 482 height 158
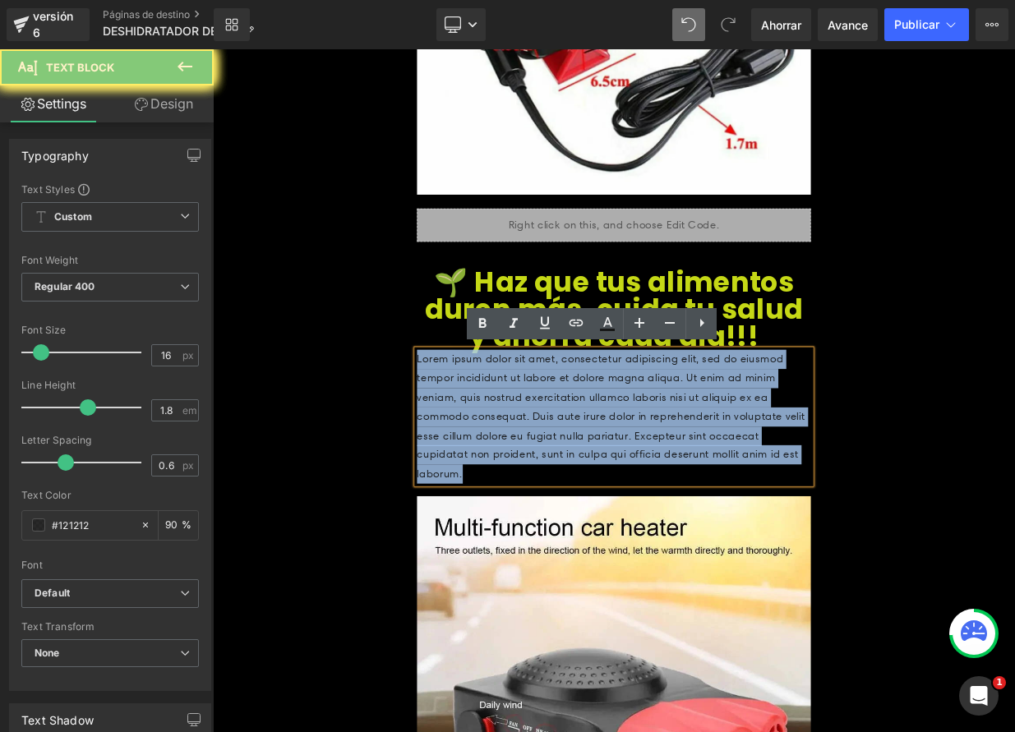
click at [493, 454] on font "Lorem ipsum dolor sit amet, consectetur adipiscing elit, sed do eiusmod tempor …" at bounding box center [707, 504] width 482 height 158
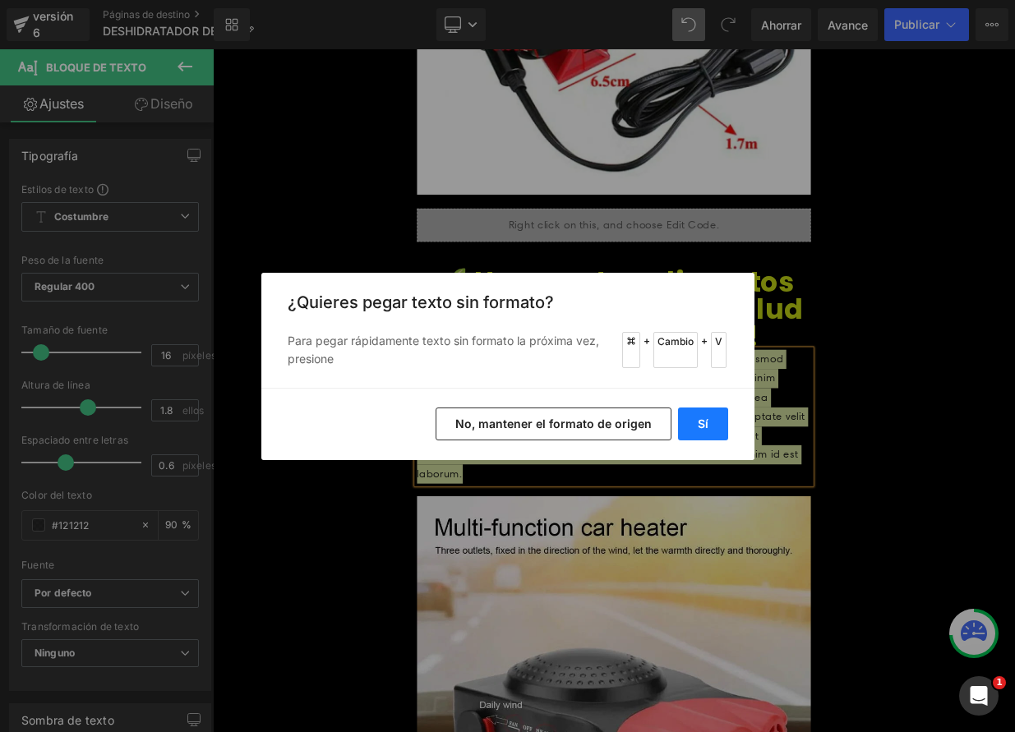
click at [694, 423] on button "Sí" at bounding box center [703, 424] width 50 height 33
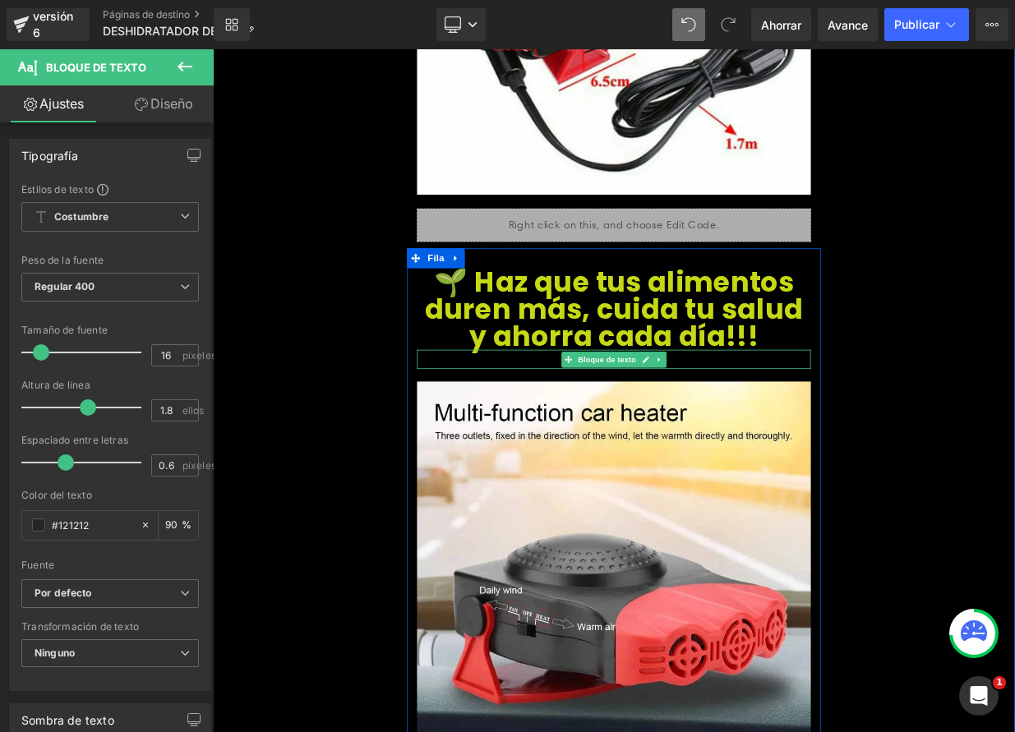
click at [620, 427] on div at bounding box center [710, 434] width 488 height 24
click at [620, 445] on div "Imagen" at bounding box center [710, 705] width 488 height 521
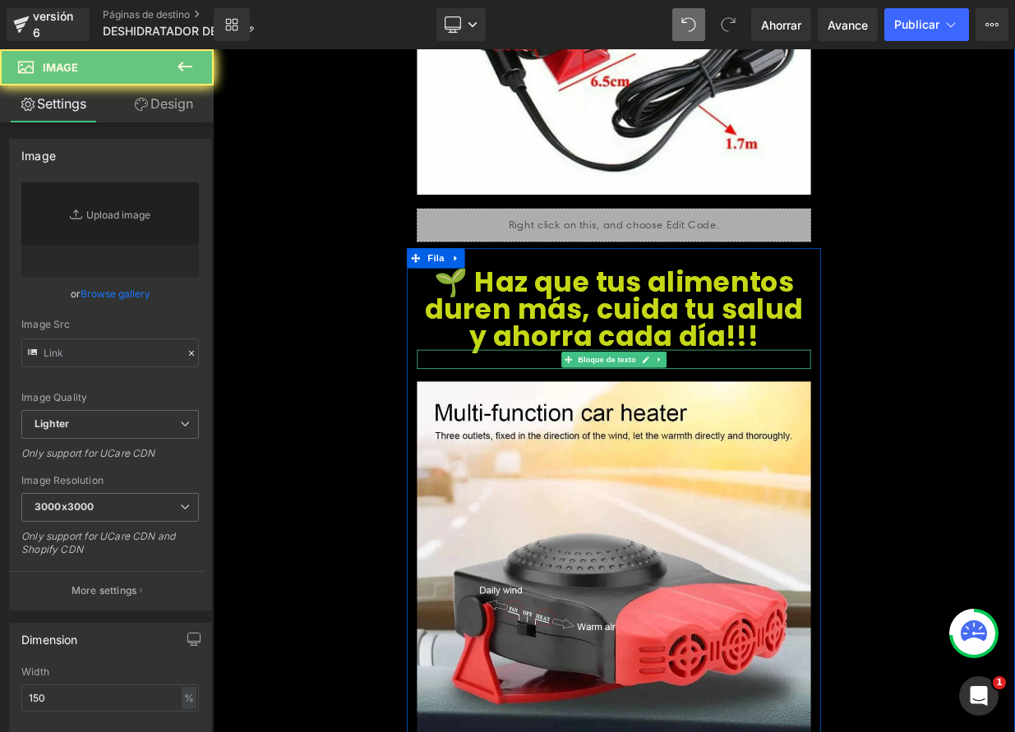
click at [213, 49] on div at bounding box center [213, 49] width 0 height 0
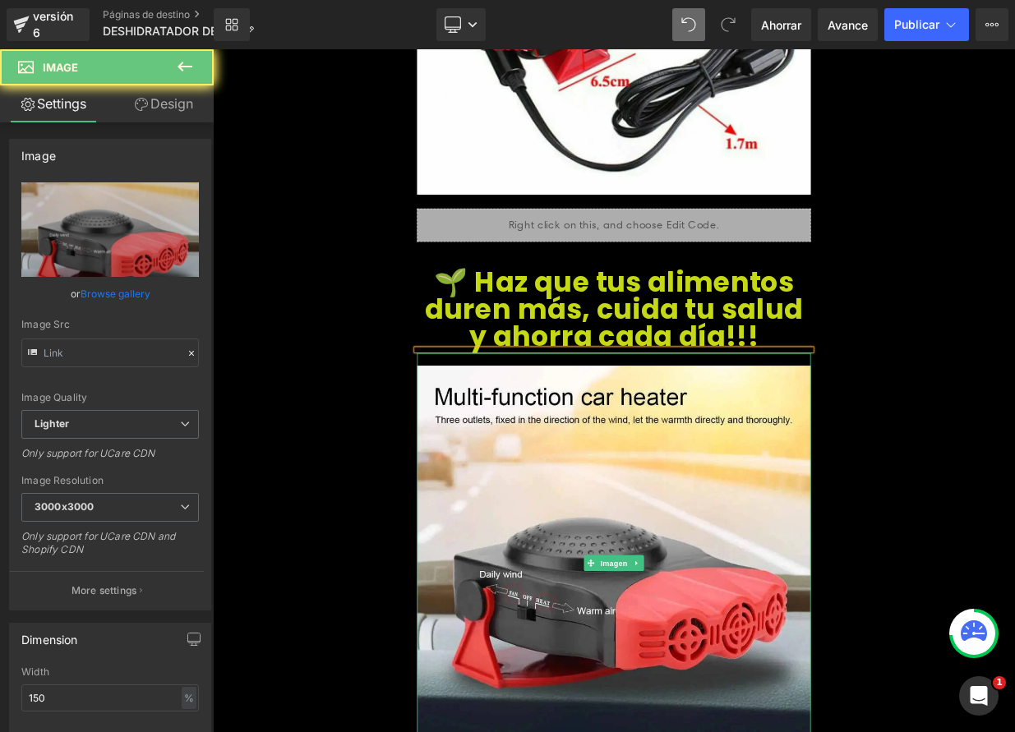
click at [620, 427] on div "🌱 Haz que tus alimentos duren más, cuida tu salud y ahorra cada día!!! Título B…" at bounding box center [710, 654] width 513 height 667
type input "[URL][DOMAIN_NAME]"
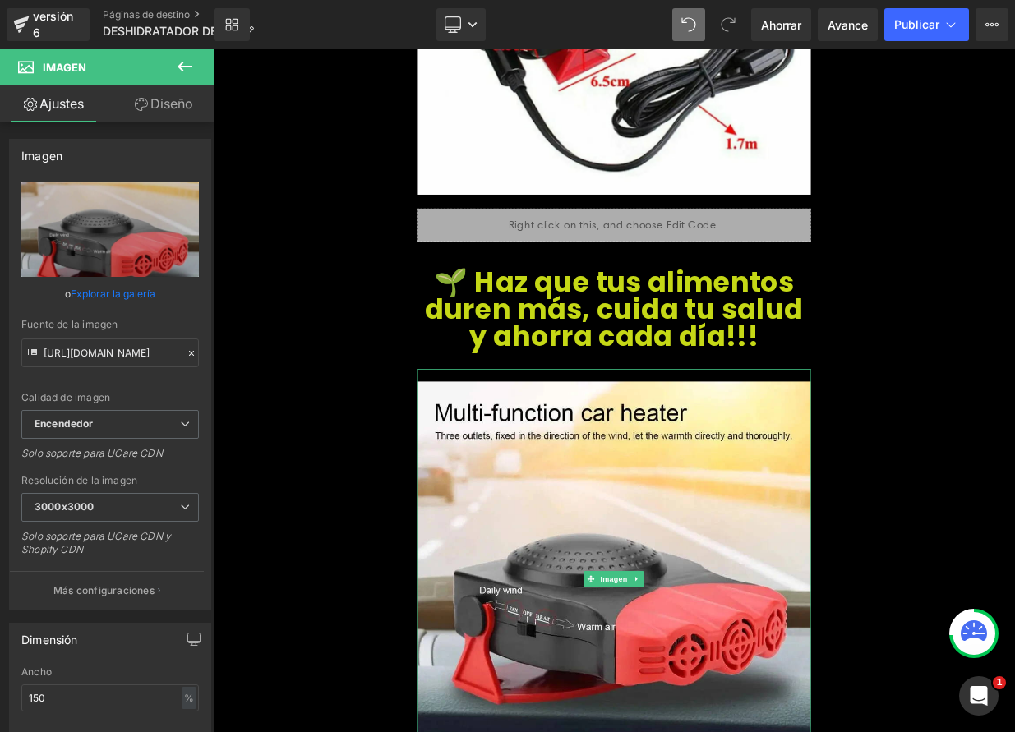
click at [623, 431] on div at bounding box center [710, 434] width 488 height 24
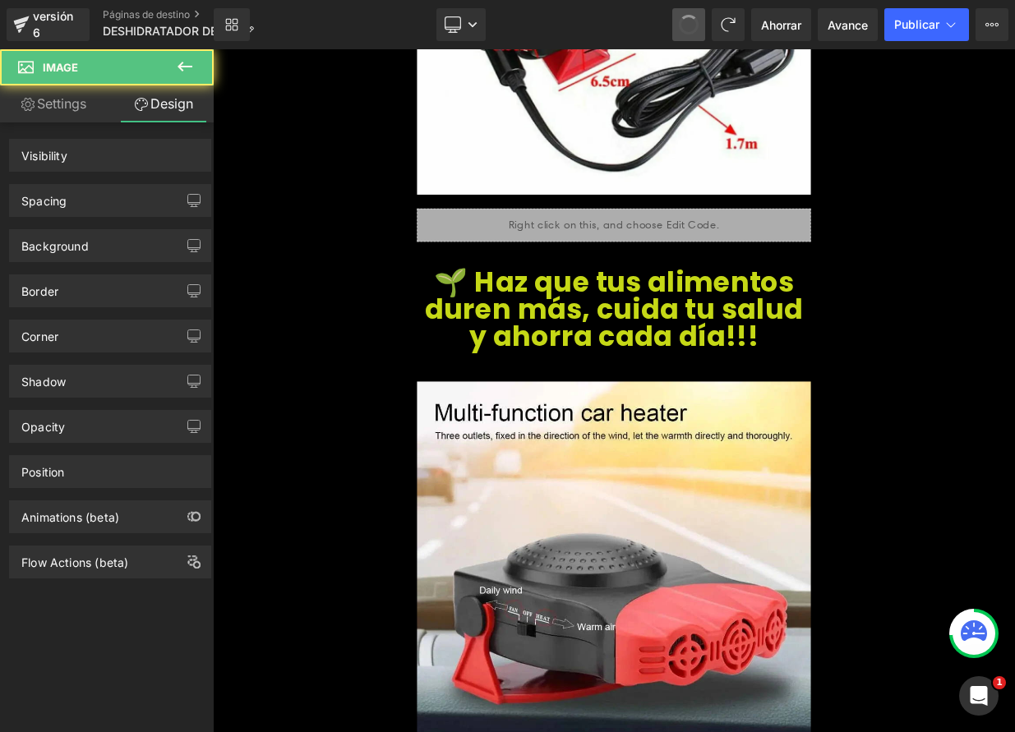
click at [694, 30] on span at bounding box center [688, 24] width 21 height 21
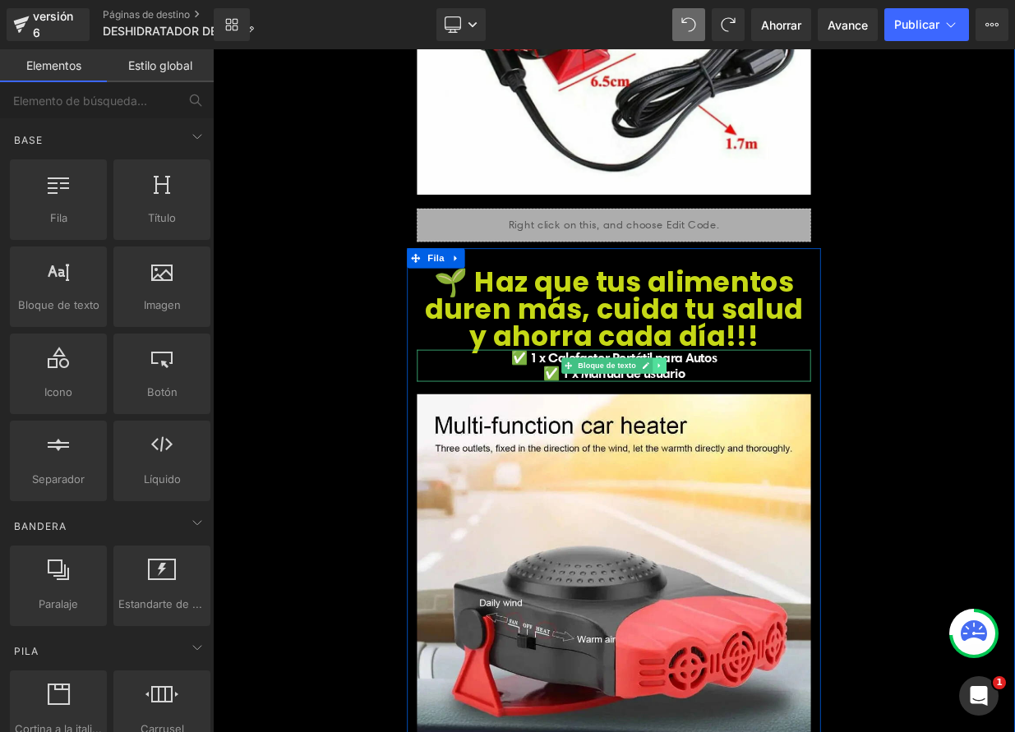
click at [764, 440] on icon at bounding box center [765, 442] width 2 height 6
click at [770, 442] on icon at bounding box center [774, 441] width 9 height 9
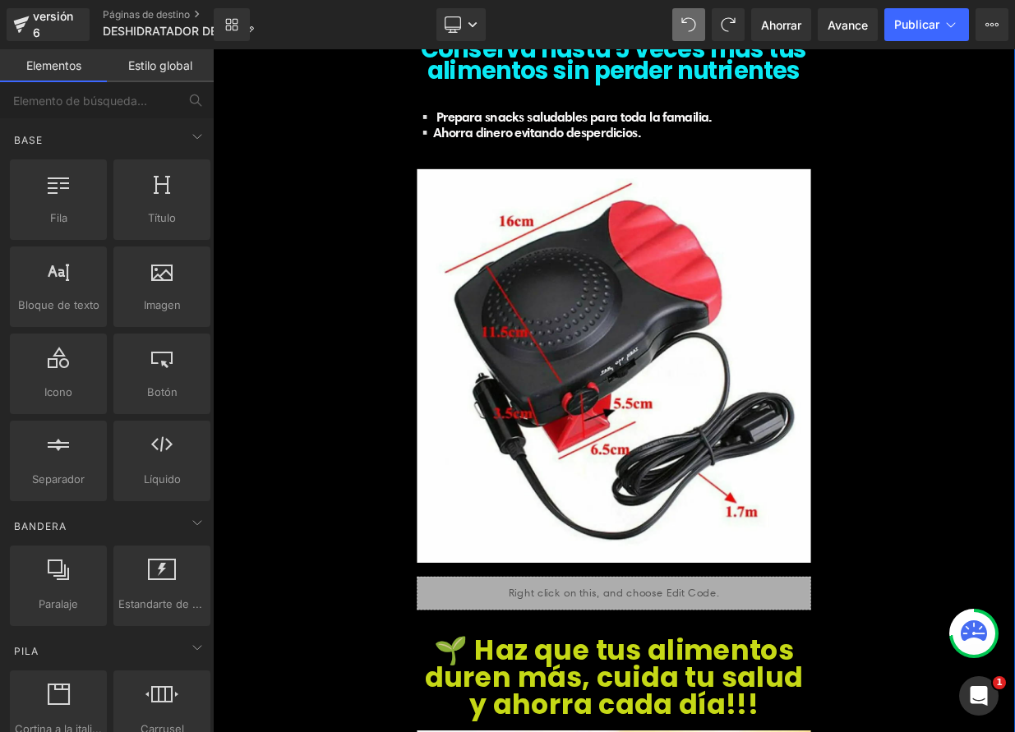
scroll to position [5262, 0]
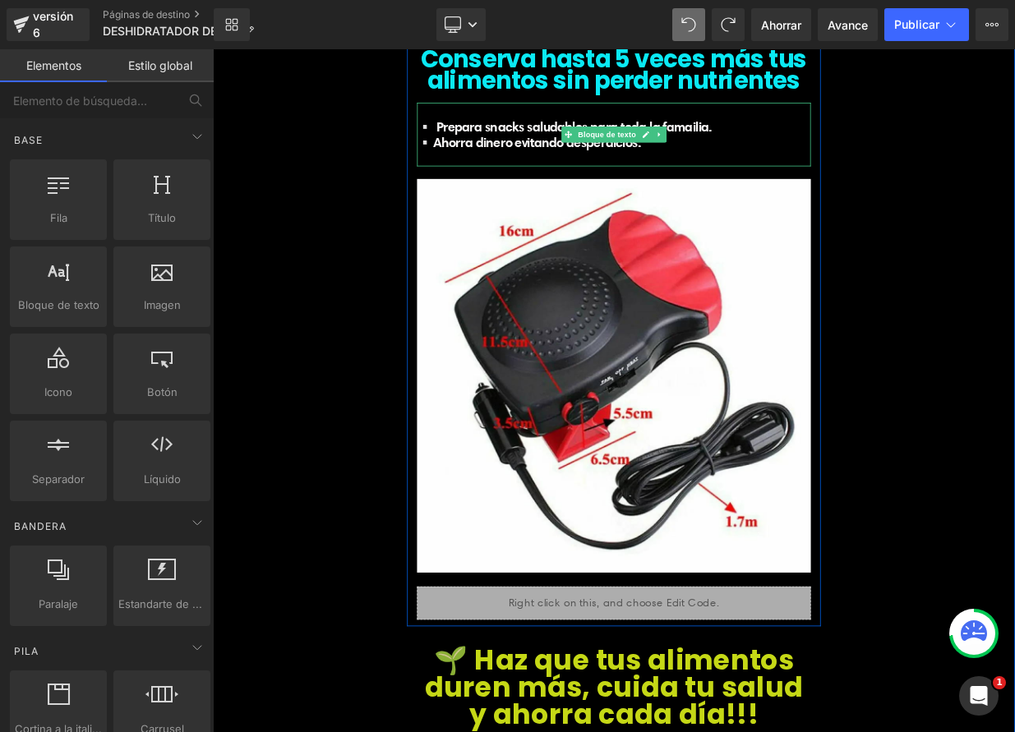
click at [762, 154] on icon at bounding box center [766, 155] width 9 height 10
click at [752, 161] on link at bounding box center [758, 155] width 17 height 20
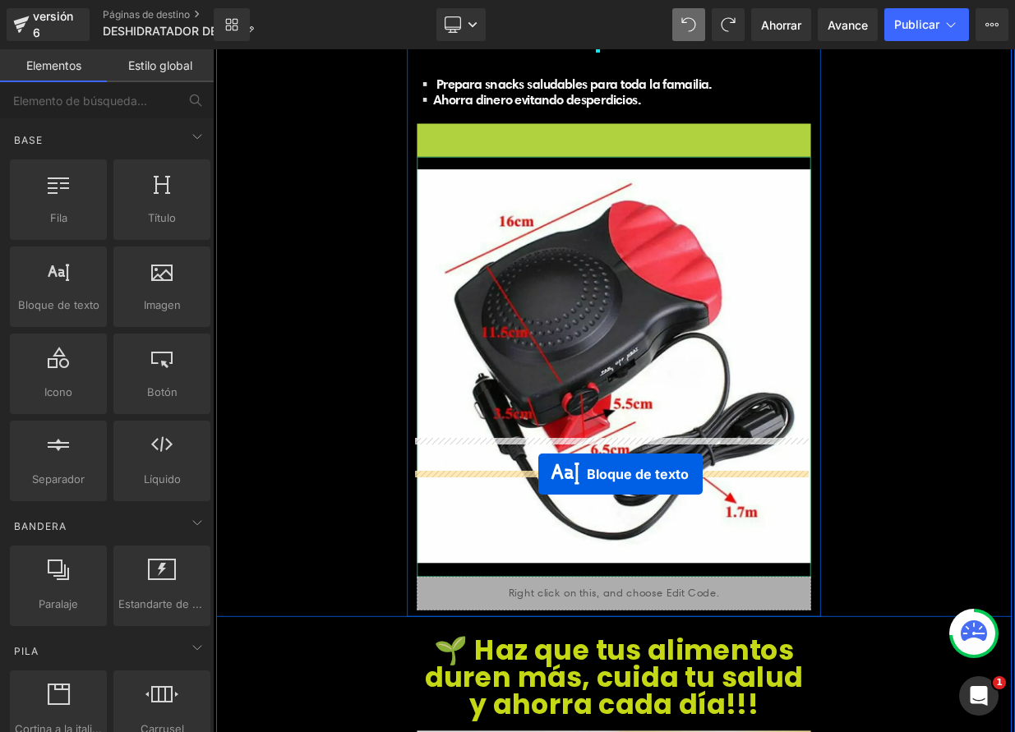
scroll to position [5486, 0]
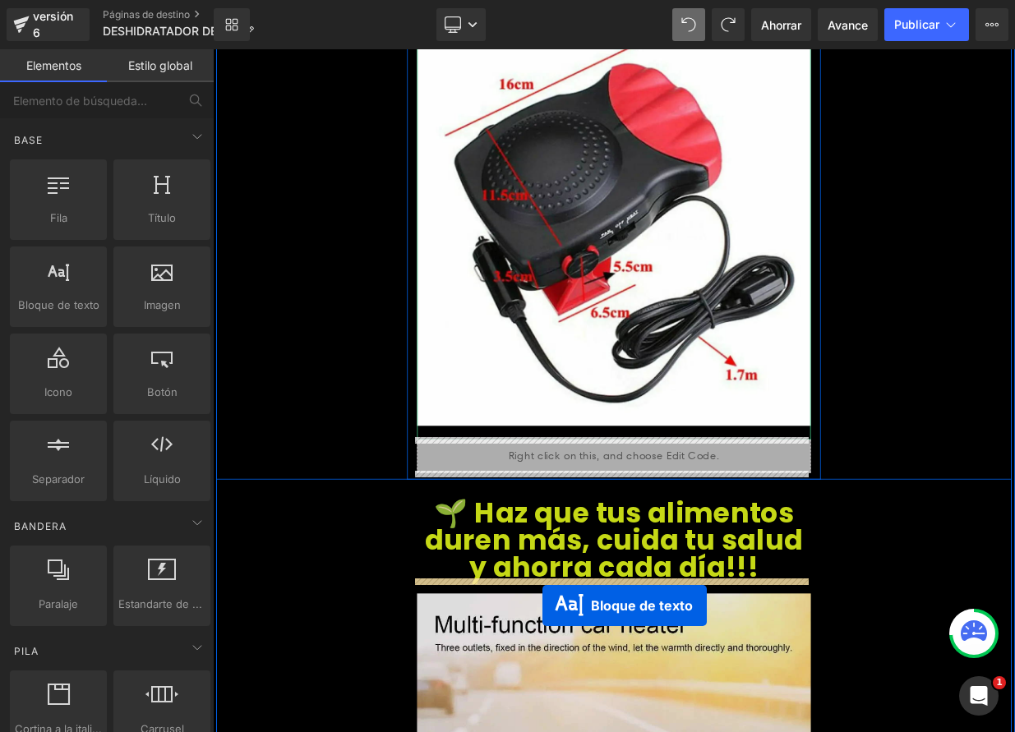
drag, startPoint x: 647, startPoint y: 235, endPoint x: 621, endPoint y: 739, distance: 504.4
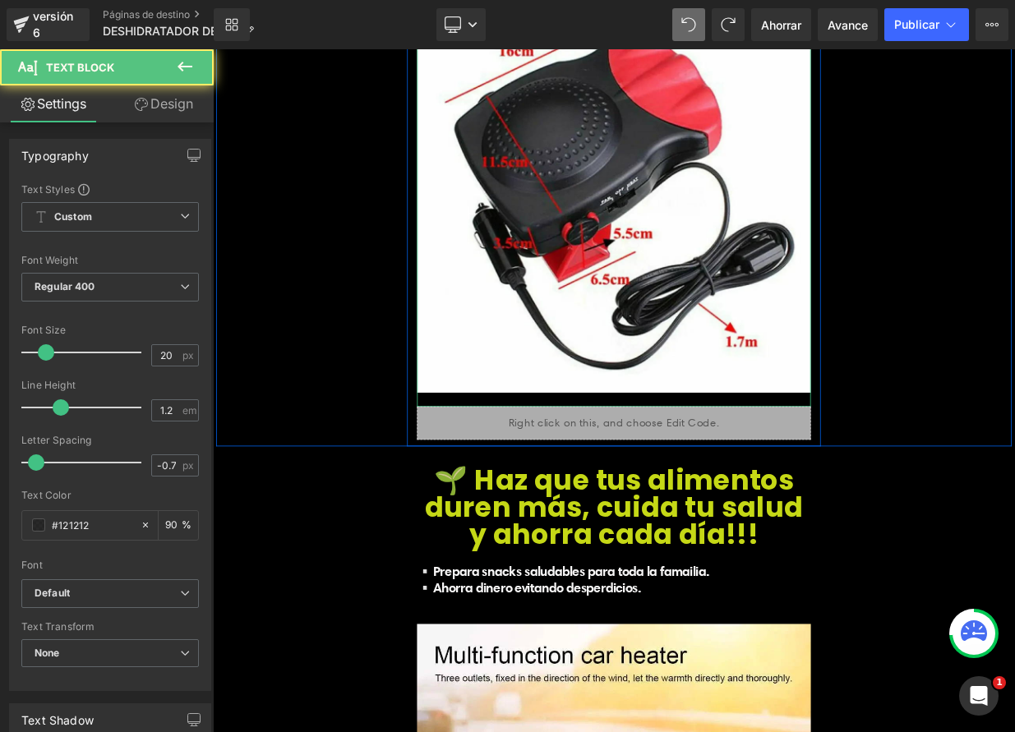
scroll to position [5445, 0]
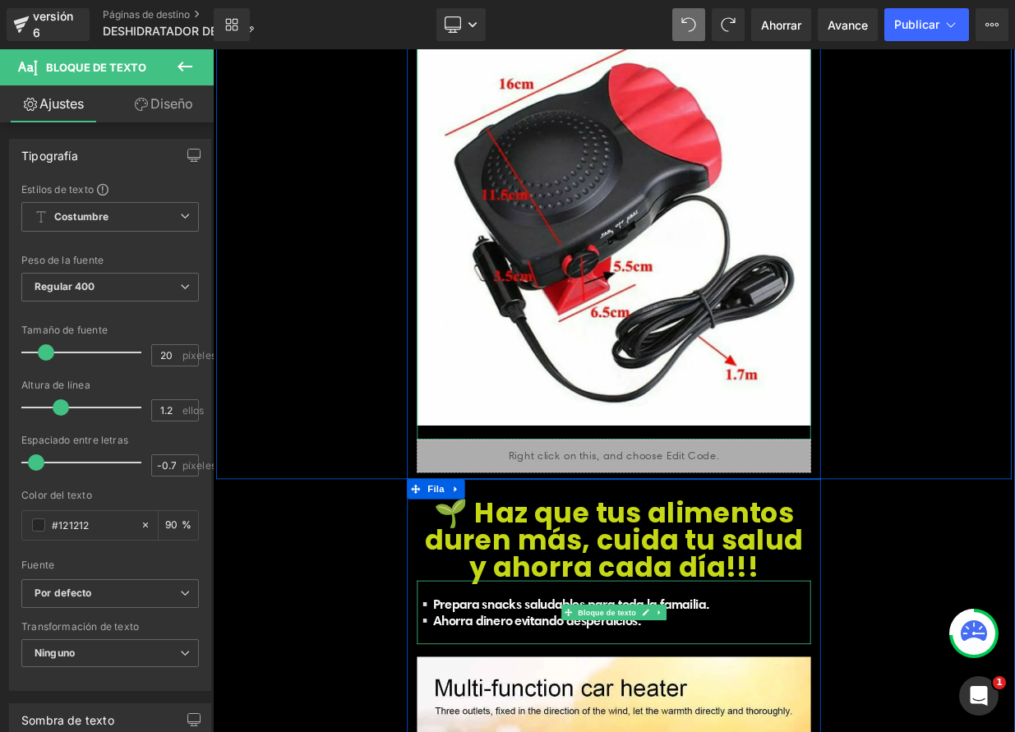
drag, startPoint x: 470, startPoint y: 738, endPoint x: 765, endPoint y: 763, distance: 296.1
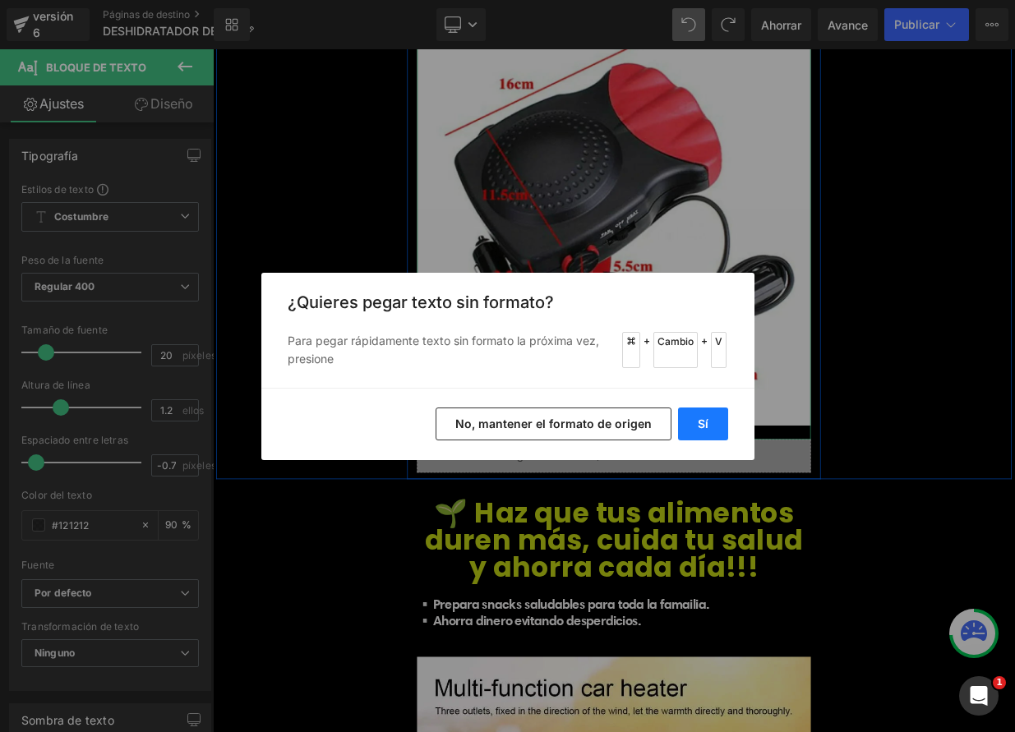
drag, startPoint x: 703, startPoint y: 417, endPoint x: 605, endPoint y: 476, distance: 114.3
click at [703, 417] on font "Sí" at bounding box center [703, 424] width 11 height 14
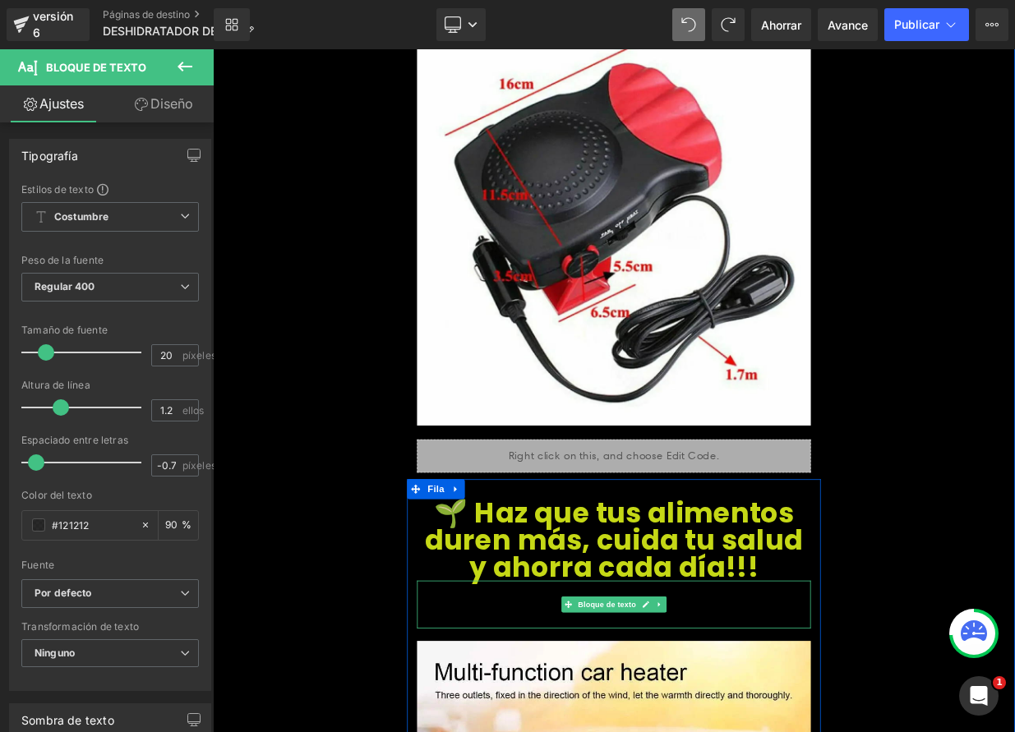
click at [594, 731] on p at bounding box center [710, 738] width 488 height 20
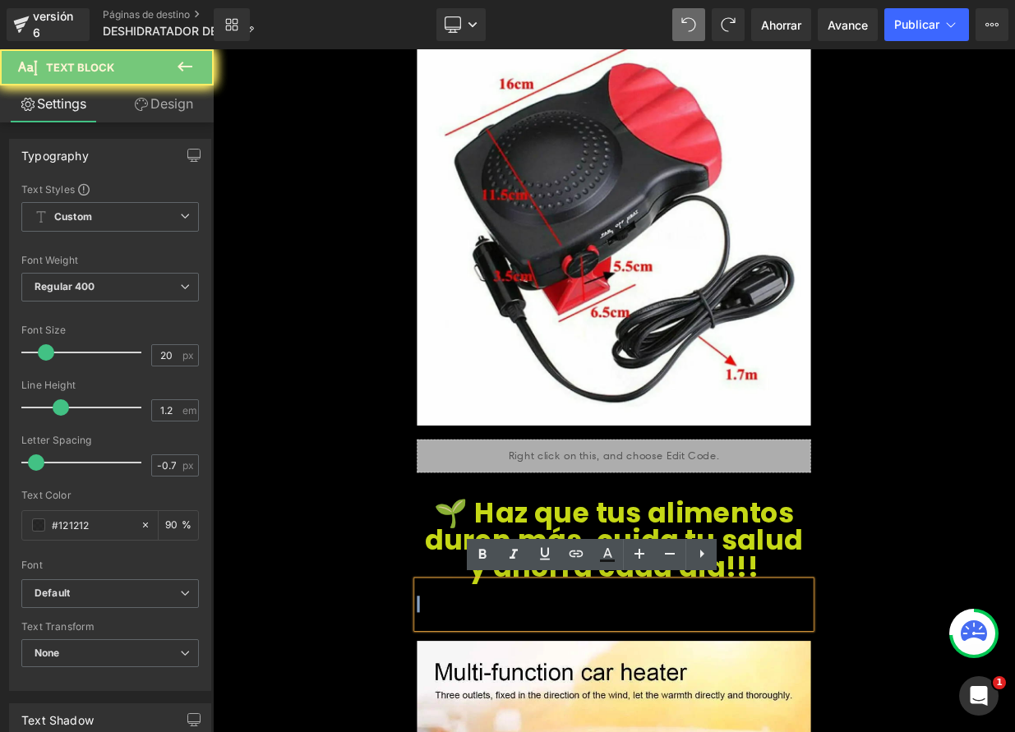
click at [594, 731] on p at bounding box center [710, 738] width 488 height 20
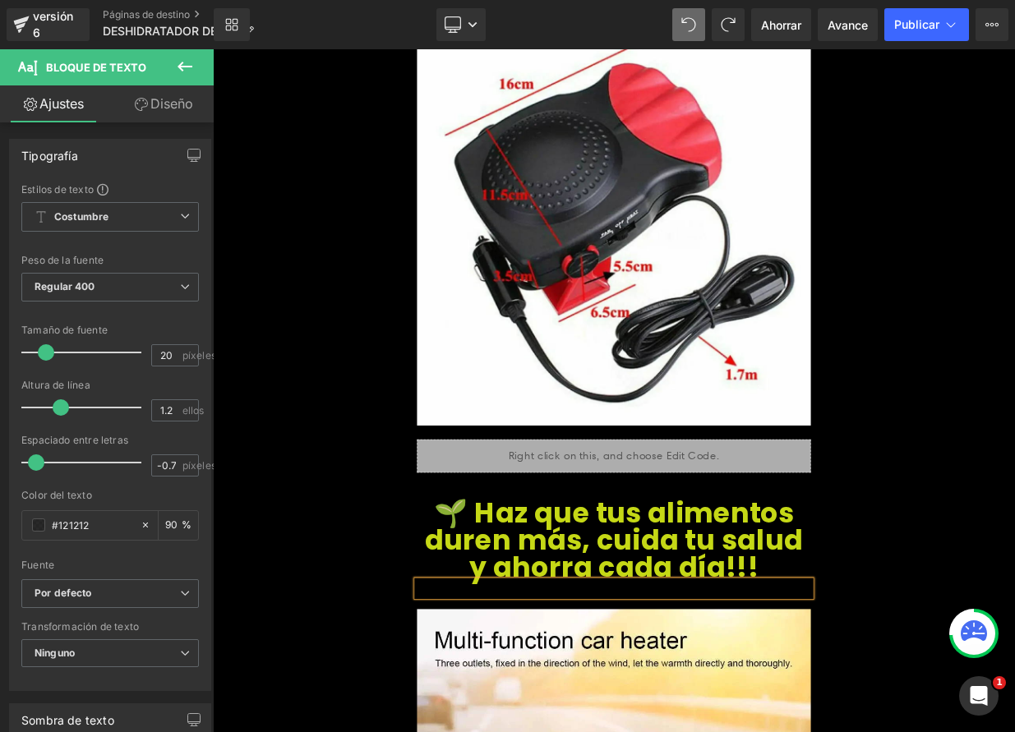
click at [514, 722] on div at bounding box center [710, 718] width 488 height 20
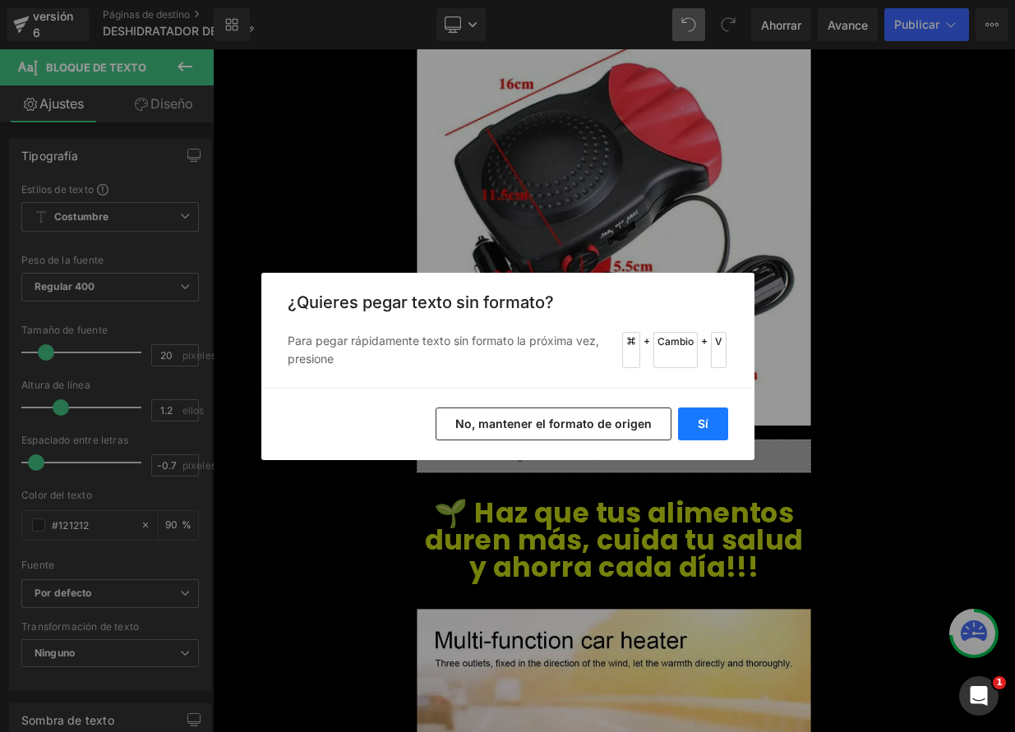
drag, startPoint x: 717, startPoint y: 422, endPoint x: 622, endPoint y: 461, distance: 102.1
click at [717, 422] on button "Sí" at bounding box center [703, 424] width 50 height 33
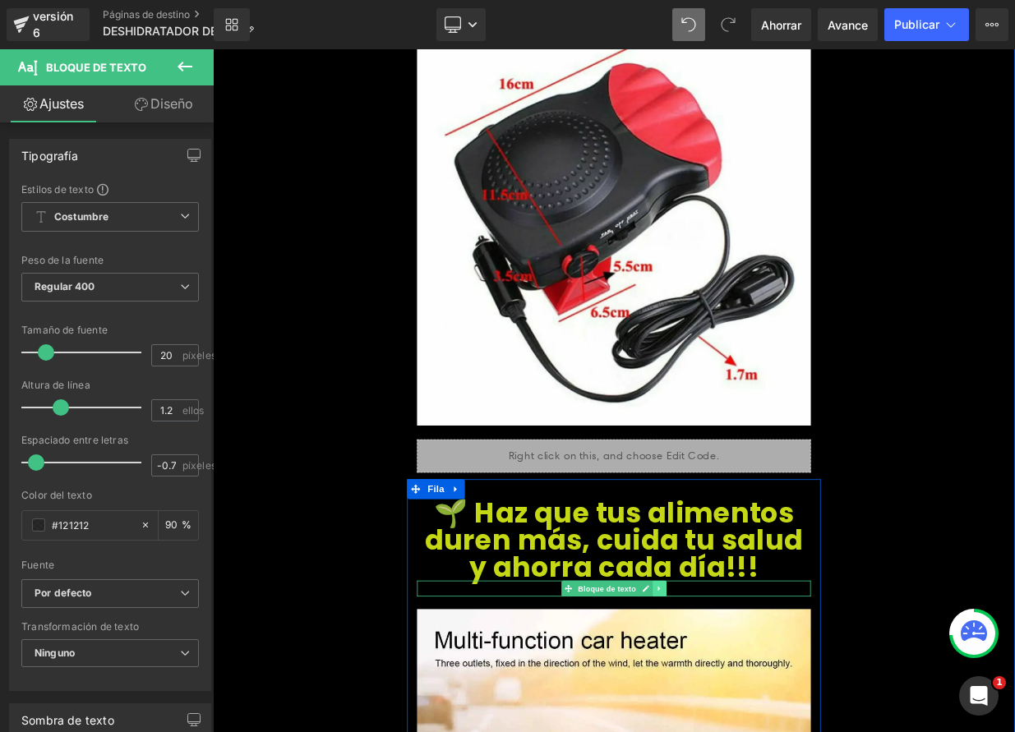
click at [764, 717] on icon at bounding box center [765, 719] width 2 height 6
click at [770, 718] on icon at bounding box center [774, 718] width 9 height 9
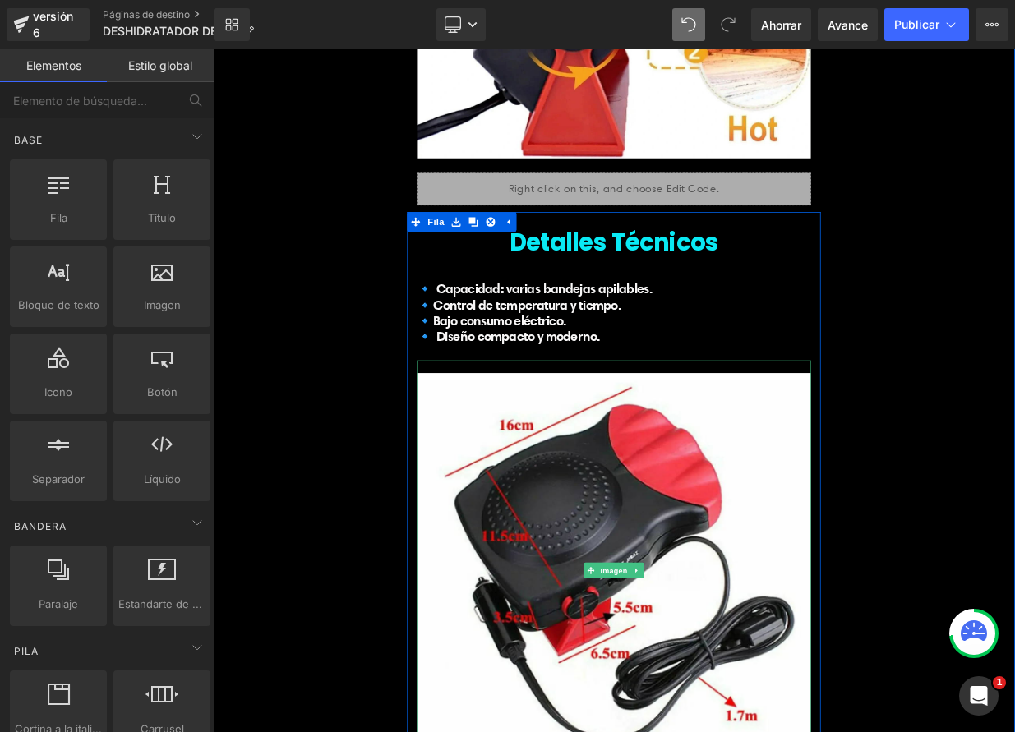
scroll to position [4213, 0]
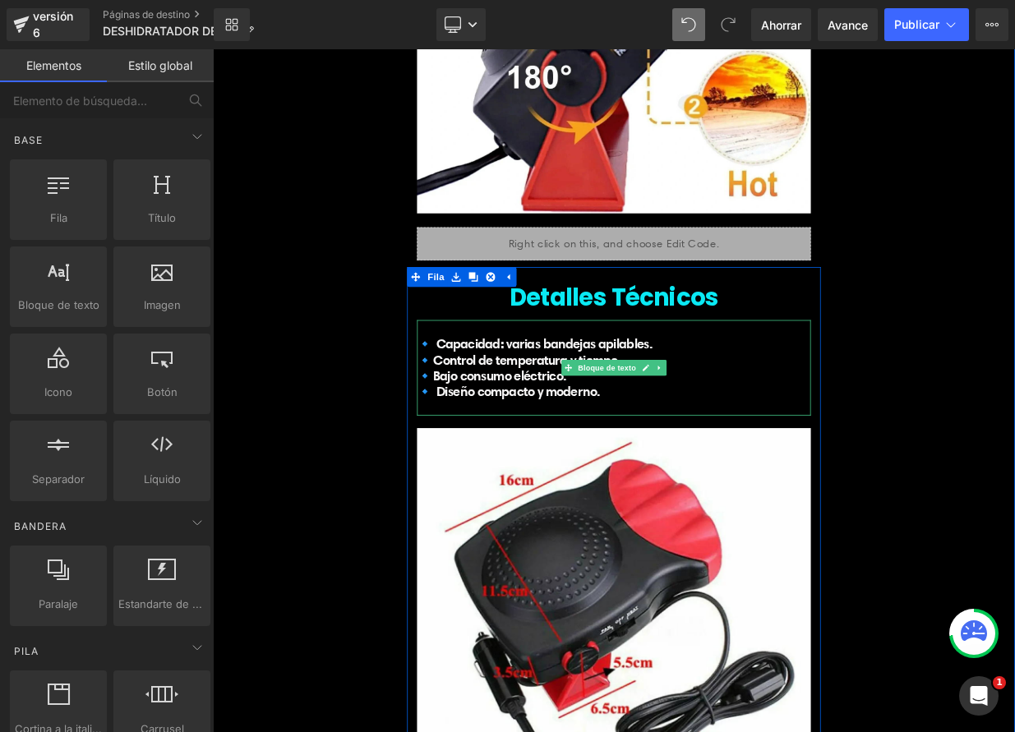
drag, startPoint x: 472, startPoint y: 477, endPoint x: 537, endPoint y: 477, distance: 65.7
click at [473, 476] on font "🔹 Diseño compacto y moderno." at bounding box center [579, 474] width 227 height 21
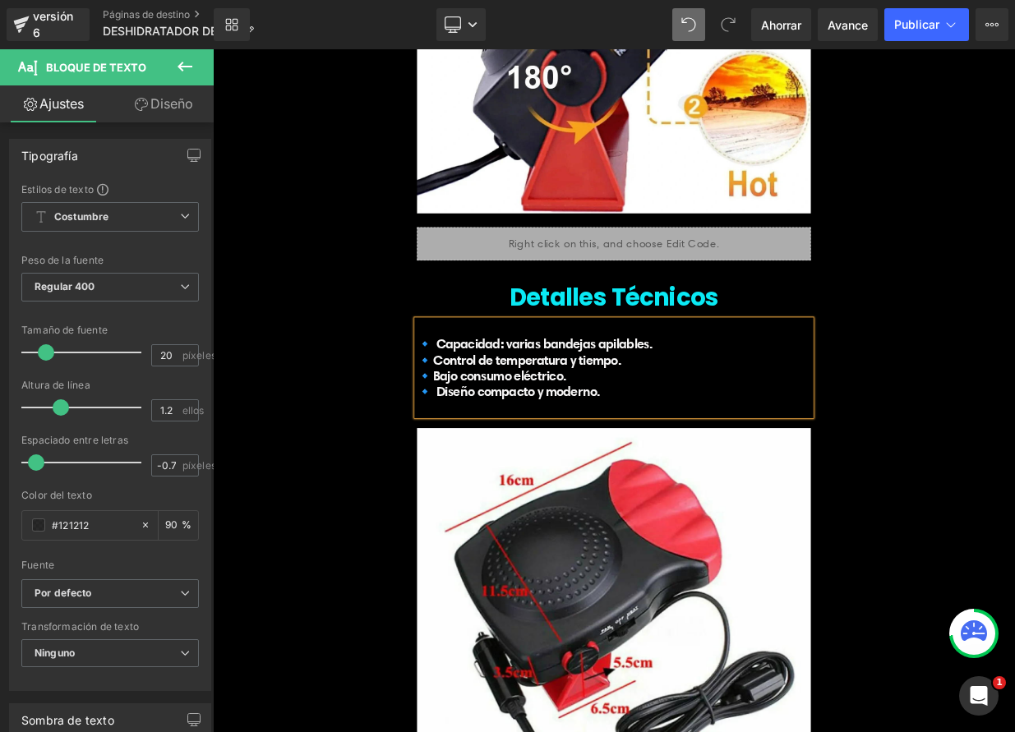
click at [732, 451] on p "🔹Bajo consumo eléctrico." at bounding box center [710, 455] width 488 height 20
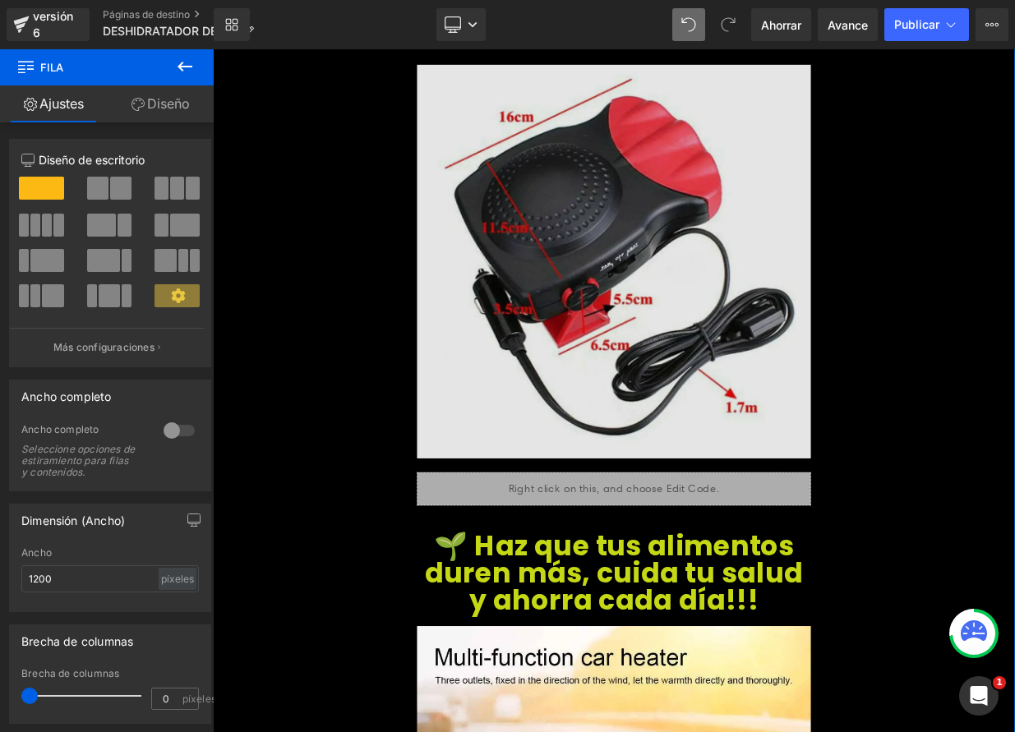
scroll to position [5624, 0]
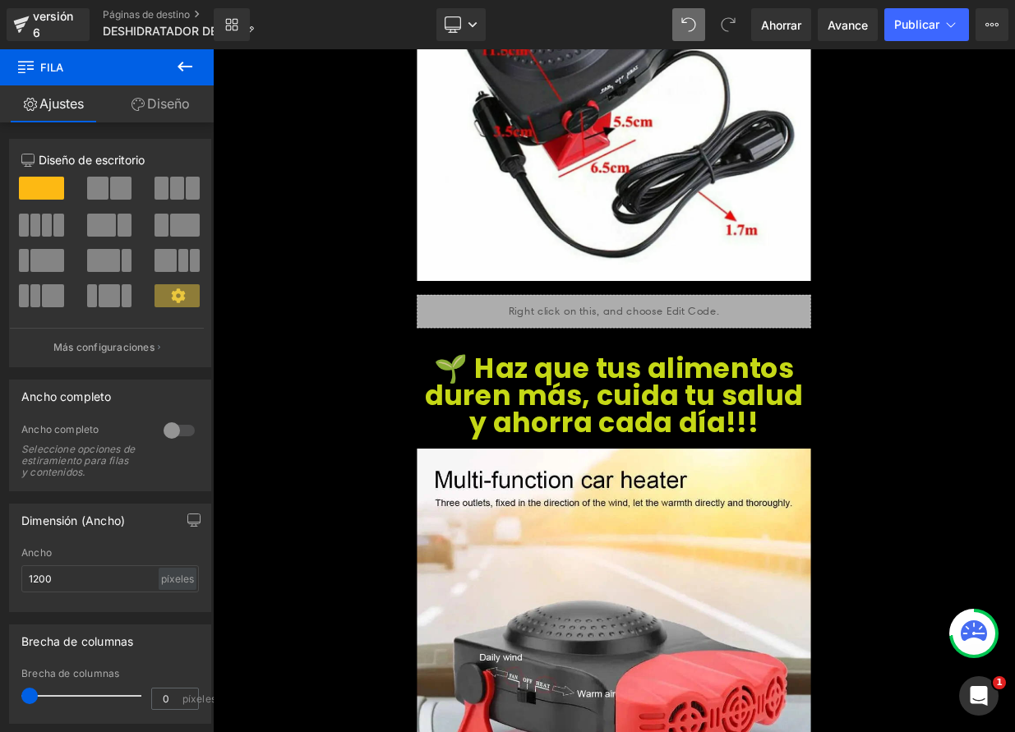
click at [187, 76] on icon at bounding box center [185, 67] width 20 height 20
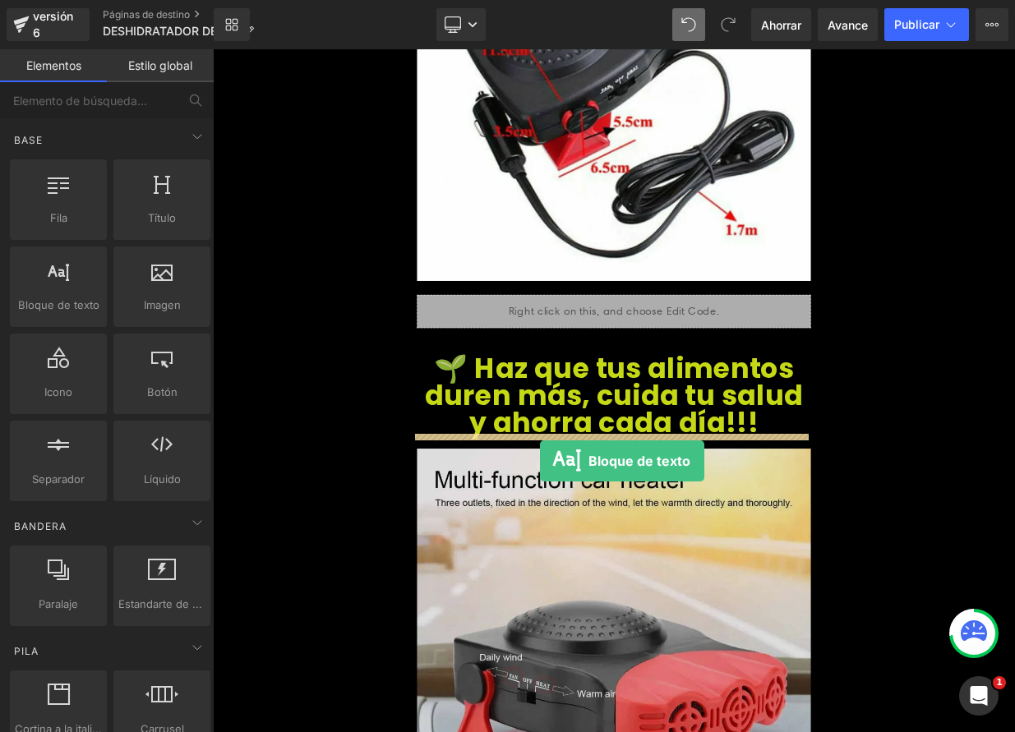
drag, startPoint x: 268, startPoint y: 334, endPoint x: 619, endPoint y: 560, distance: 417.8
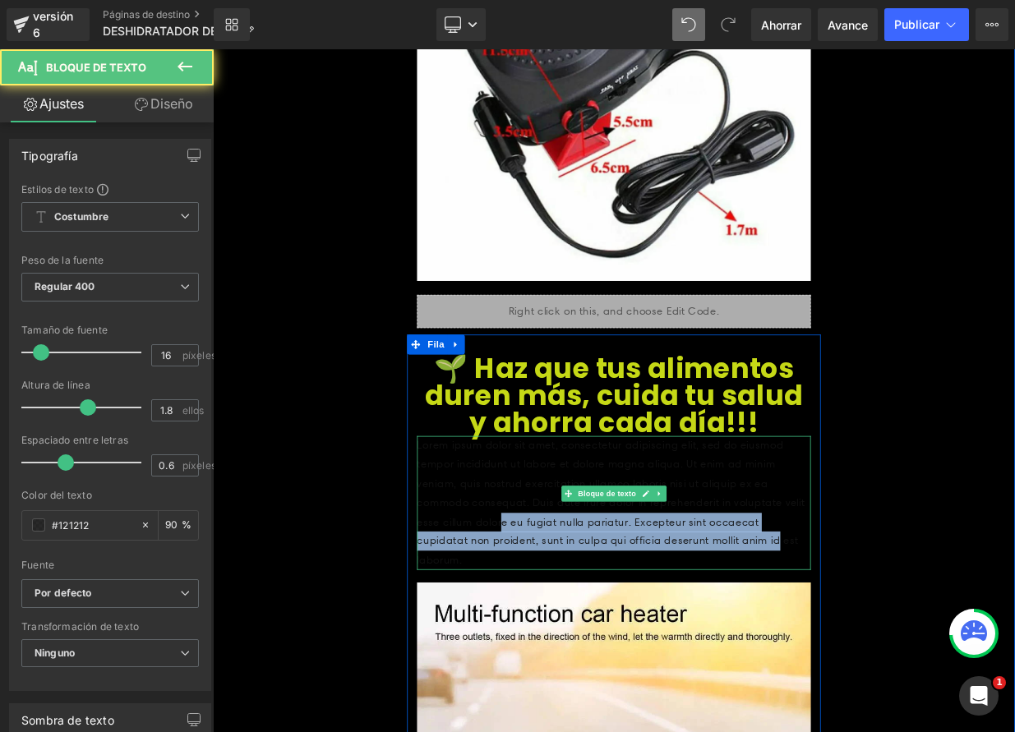
drag, startPoint x: 759, startPoint y: 653, endPoint x: 619, endPoint y: 643, distance: 140.1
click at [566, 640] on font "Lorem ipsum dolor sit amet, consectetur adipiscing elit, sed do eiusmod tempor …" at bounding box center [707, 612] width 482 height 158
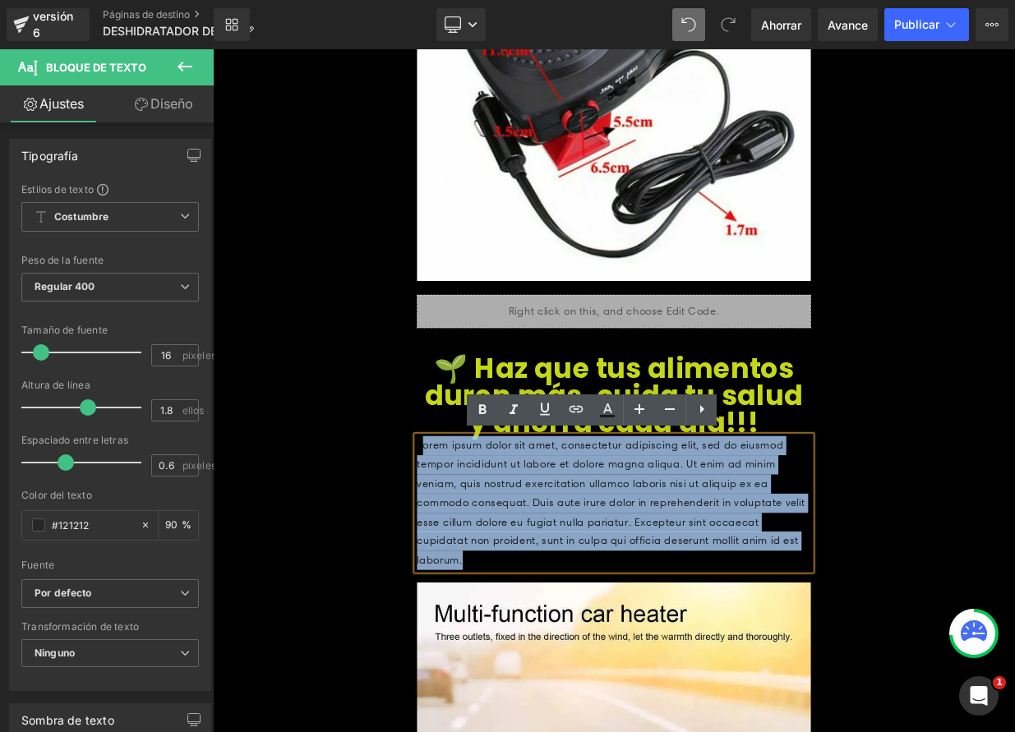
drag, startPoint x: 527, startPoint y: 570, endPoint x: 952, endPoint y: 667, distance: 435.8
click at [952, 667] on div "Lorem ipsum dolor sit amet, consectetur adipiscing elit, sed do eiusmod tempor …" at bounding box center [710, 612] width 488 height 166
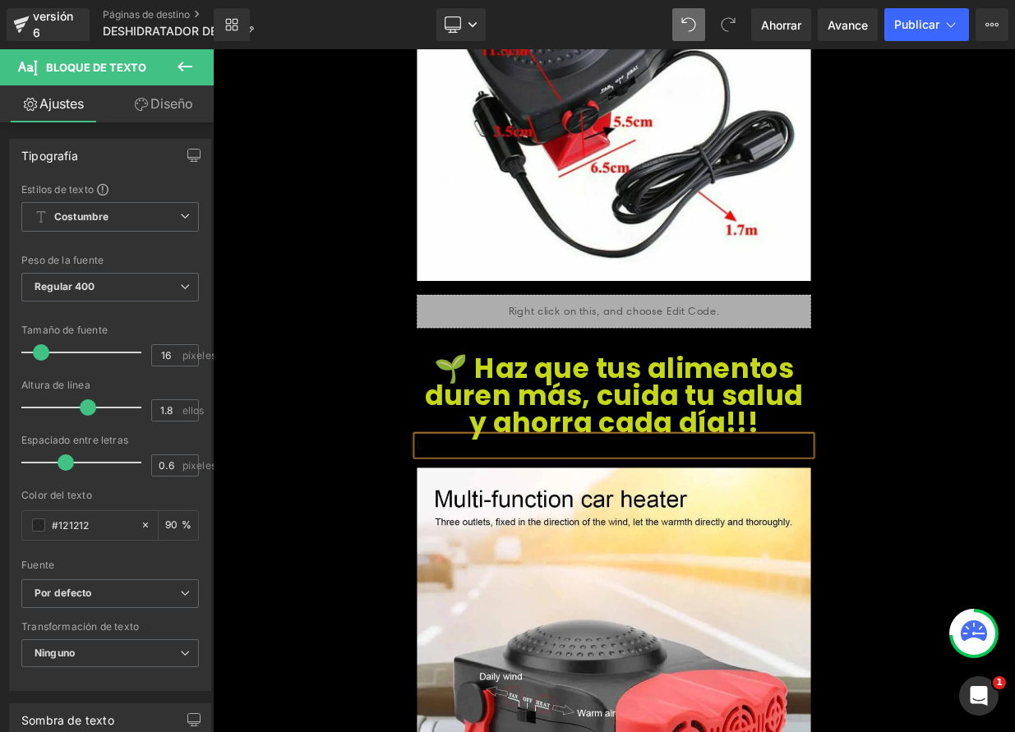
click at [523, 537] on p "L" at bounding box center [710, 541] width 488 height 24
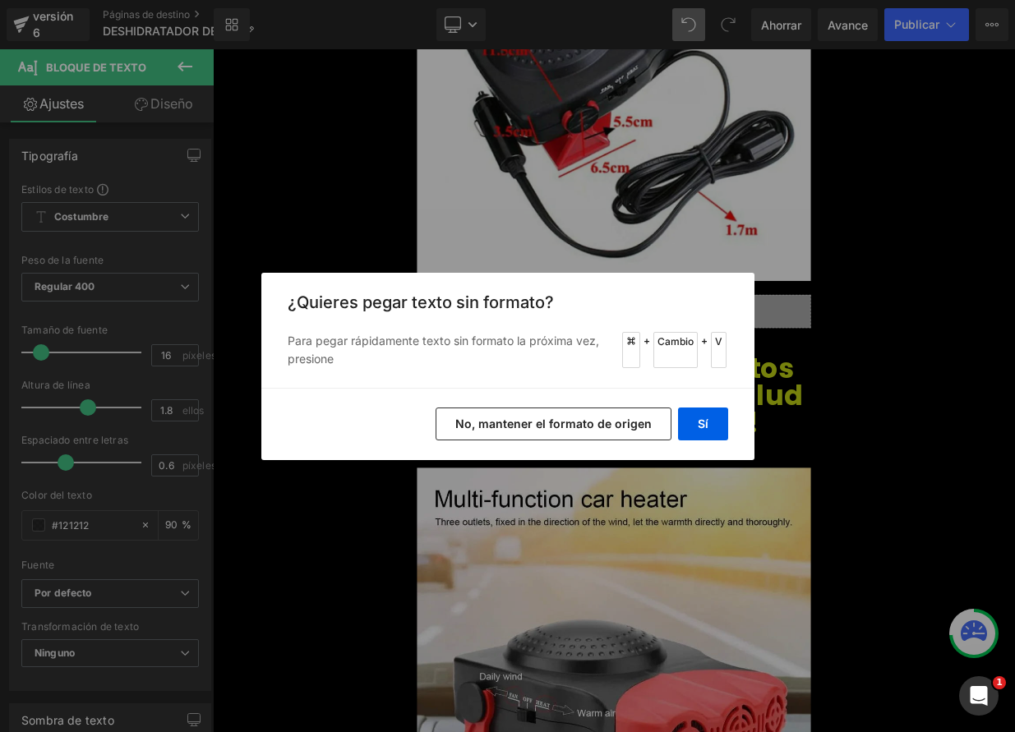
click at [545, 430] on font "No, mantener el formato de origen" at bounding box center [553, 424] width 196 height 14
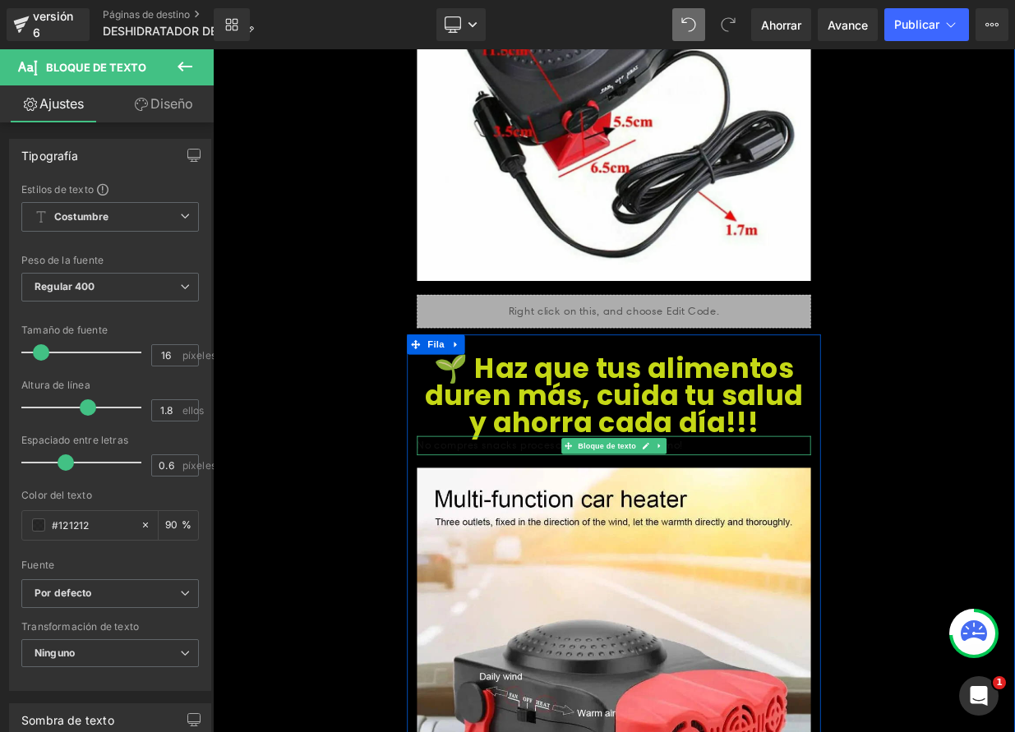
click at [630, 542] on font "No compres snacks procesados… ¡hazlos tú mismo!" at bounding box center [631, 541] width 330 height 16
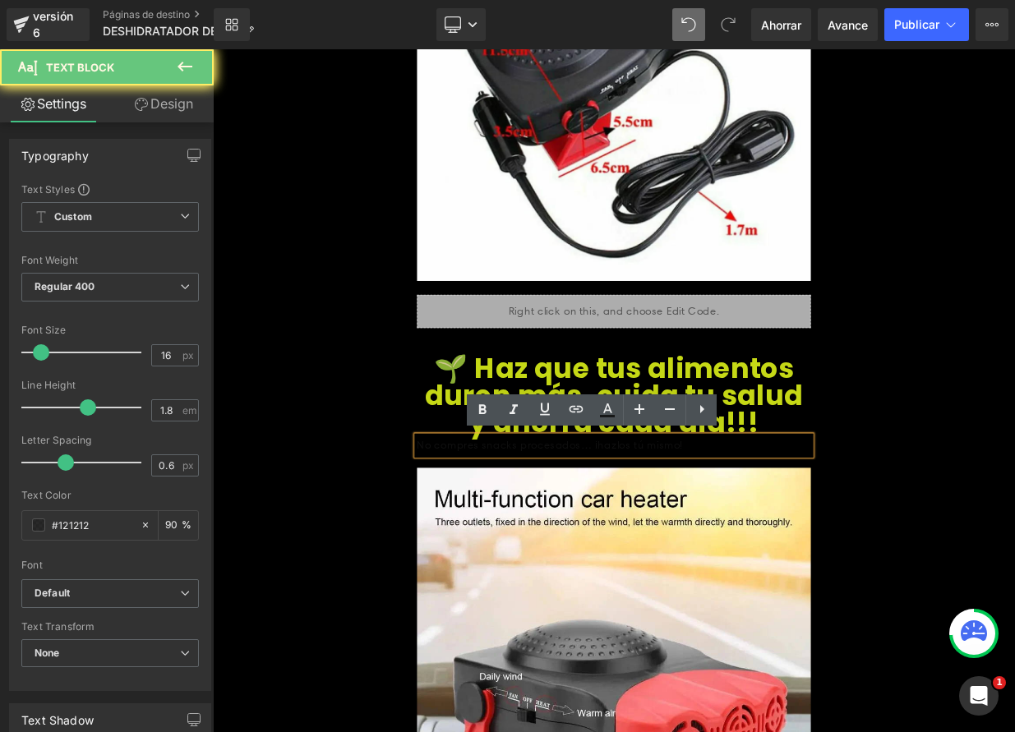
click at [630, 542] on font "No compres snacks procesados… ¡hazlos tú mismo!" at bounding box center [631, 541] width 330 height 16
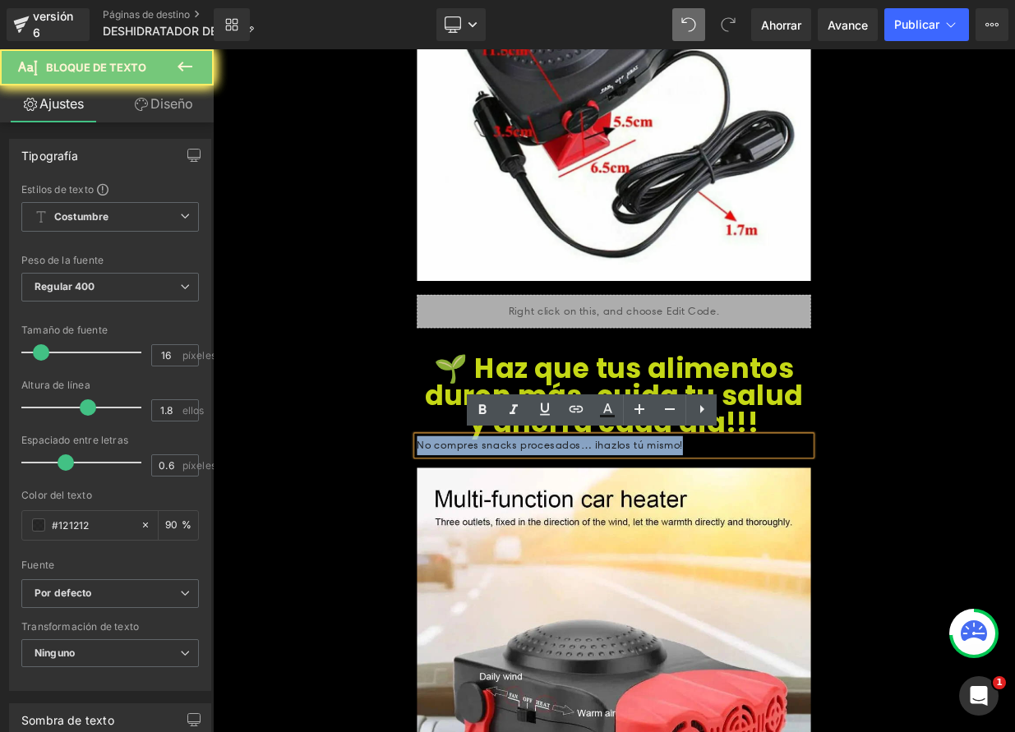
click at [630, 542] on font "No compres snacks procesados… ¡hazlos tú mismo!" at bounding box center [631, 541] width 330 height 16
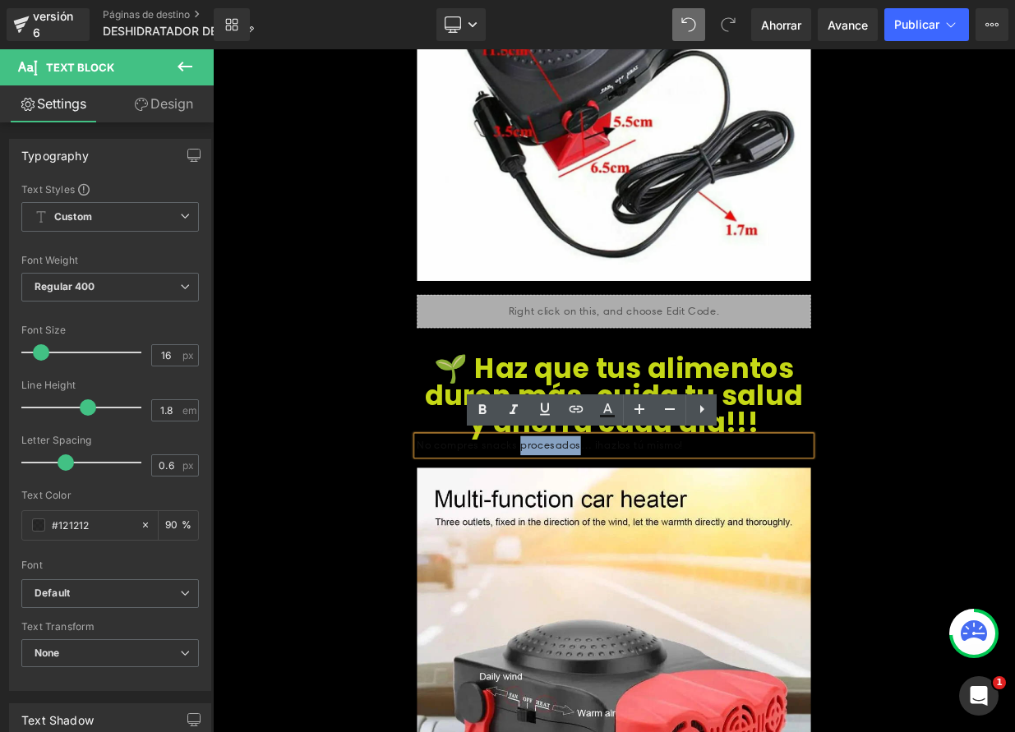
click at [630, 542] on font "No compres snacks procesados… ¡hazlos tú mismo!" at bounding box center [631, 541] width 330 height 16
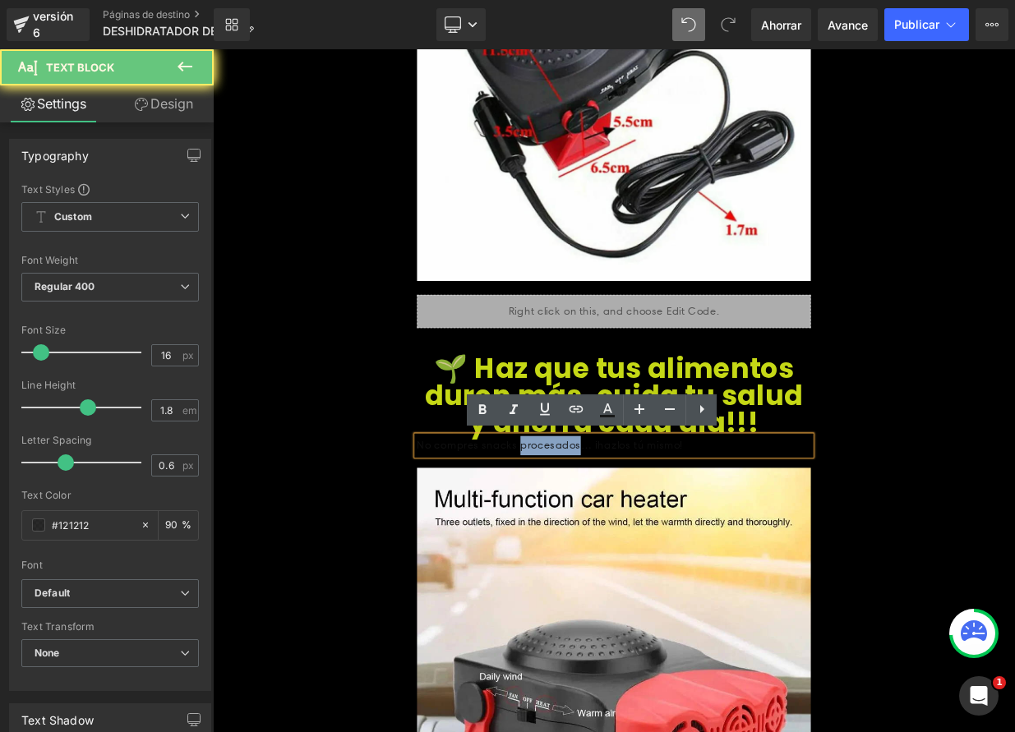
click at [630, 542] on font "No compres snacks procesados… ¡hazlos tú mismo!" at bounding box center [631, 541] width 330 height 16
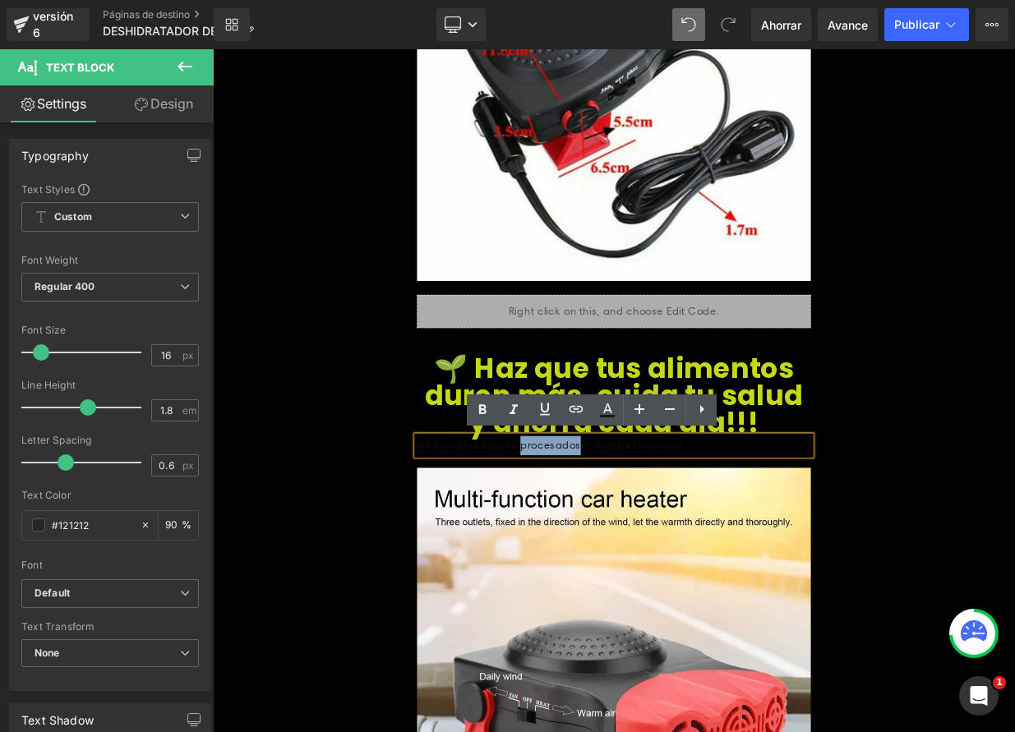
click at [630, 542] on font "No compres snacks procesados… ¡hazlos tú mismo!" at bounding box center [631, 541] width 330 height 16
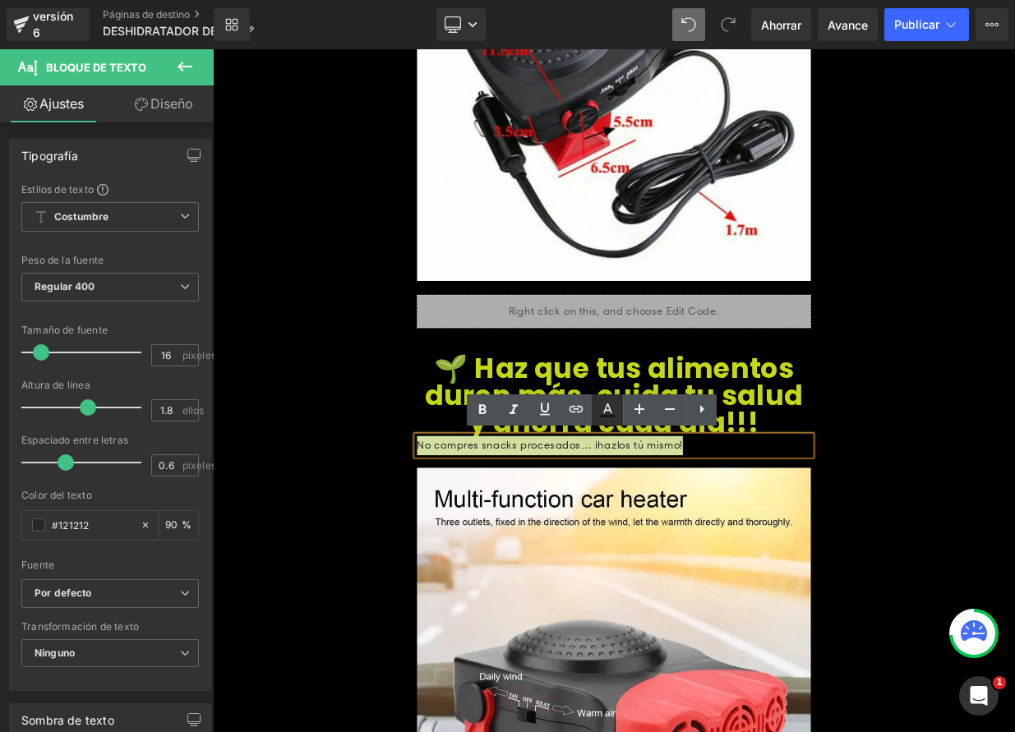
click at [602, 413] on icon at bounding box center [607, 410] width 20 height 20
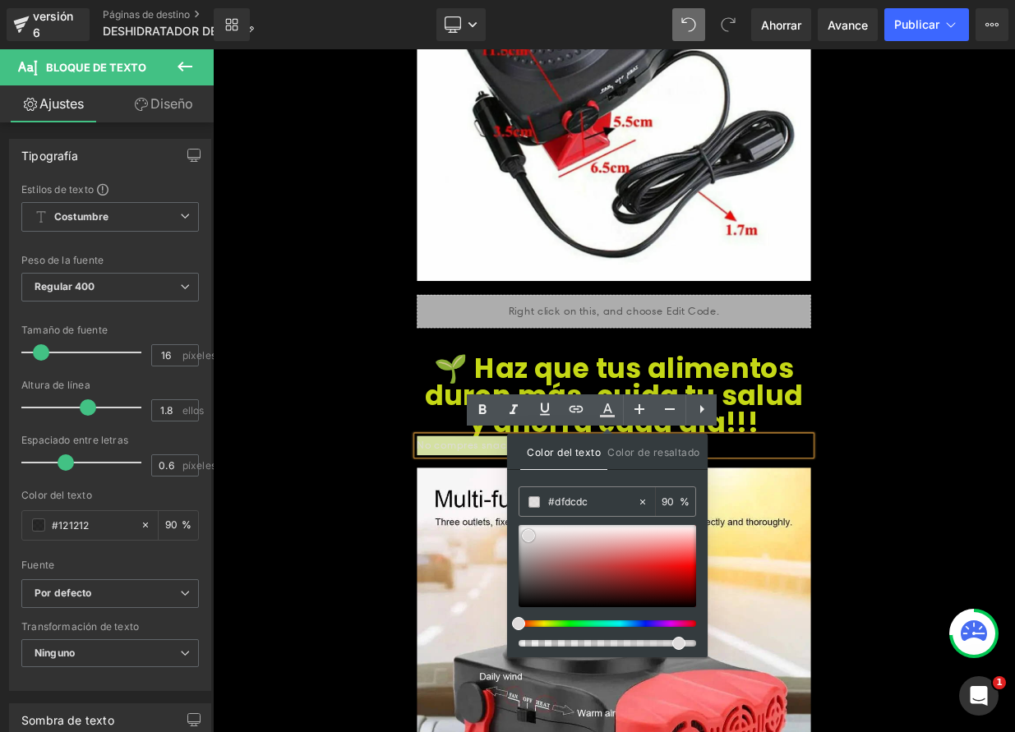
drag, startPoint x: 525, startPoint y: 529, endPoint x: 532, endPoint y: 538, distance: 11.2
click at [532, 538] on span at bounding box center [528, 535] width 13 height 13
click at [482, 413] on icon at bounding box center [482, 410] width 7 height 10
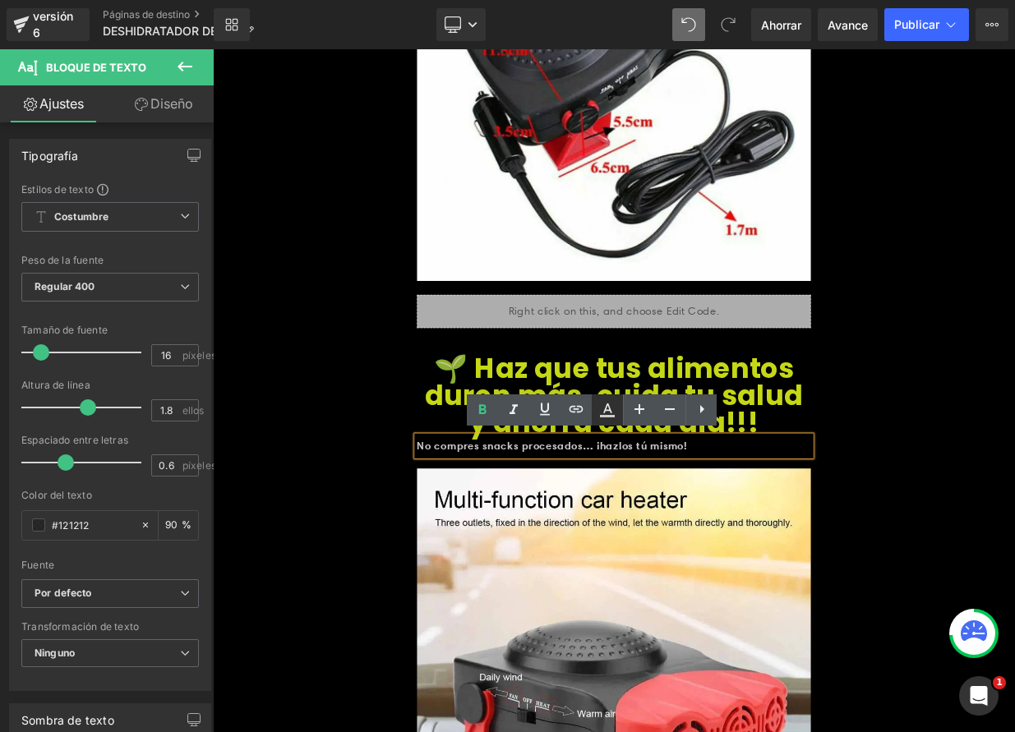
click at [605, 417] on icon at bounding box center [607, 410] width 20 height 20
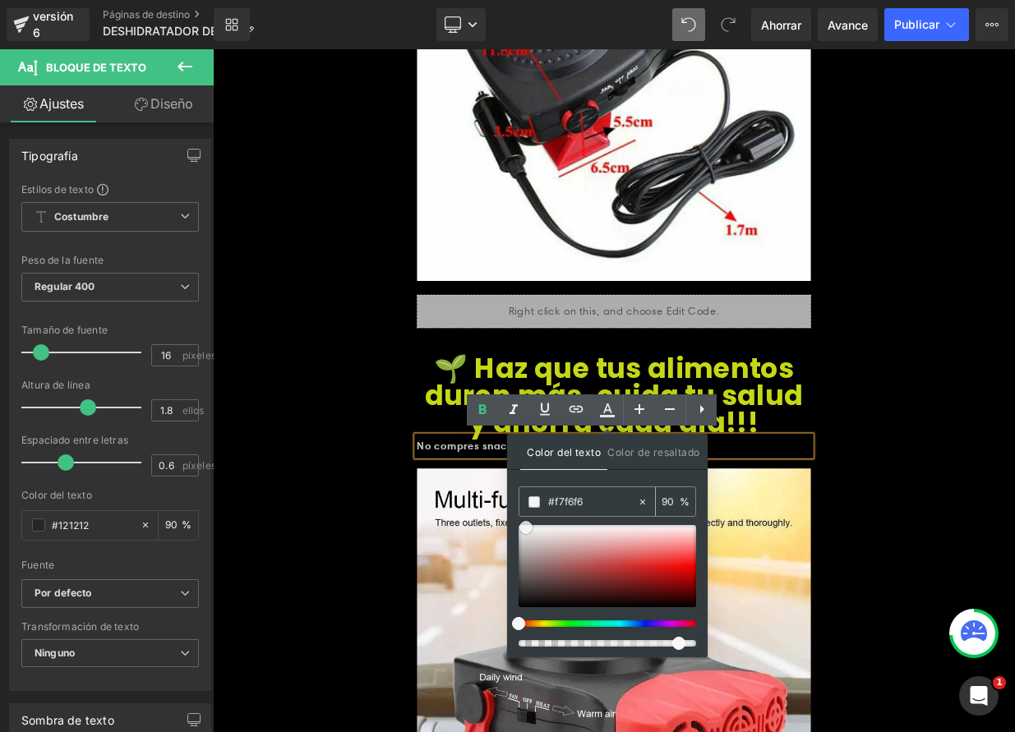
drag, startPoint x: 528, startPoint y: 532, endPoint x: 527, endPoint y: 506, distance: 25.5
click at [525, 522] on span at bounding box center [525, 527] width 13 height 13
click at [530, 533] on font "No compres snacks procesados… ¡hazlos tú mismo!" at bounding box center [633, 541] width 334 height 16
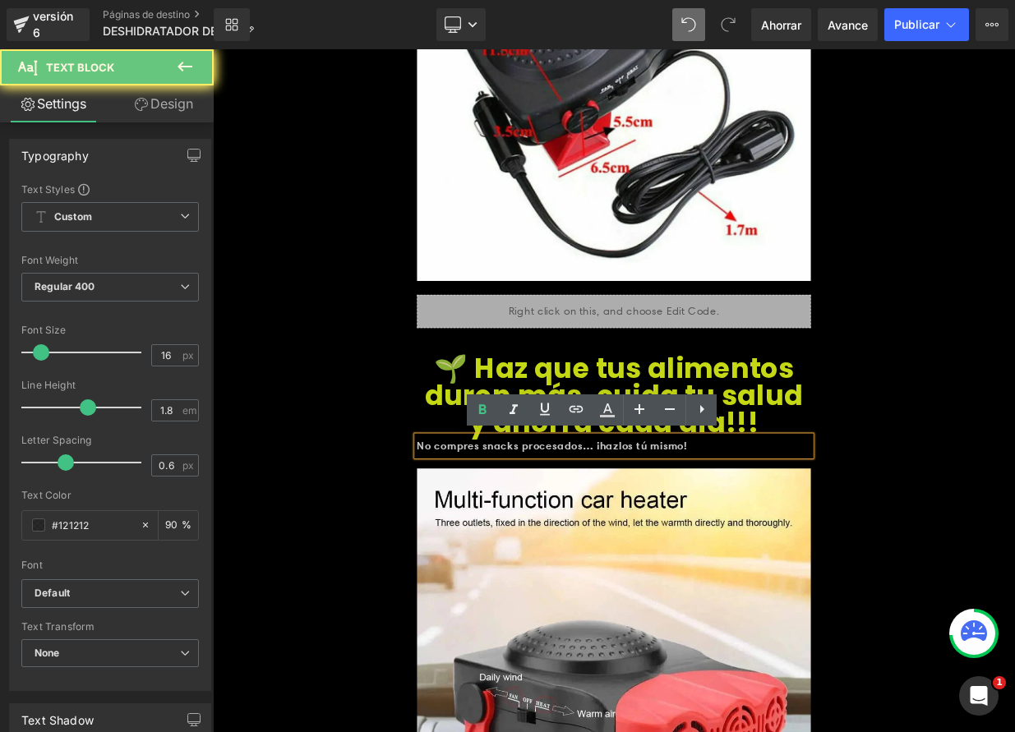
click at [530, 534] on font "No compres snacks procesados… ¡hazlos tú mismo!" at bounding box center [633, 541] width 334 height 16
click at [530, 536] on font "No compres snacks procesados… ¡hazlos tú mismo!" at bounding box center [633, 541] width 334 height 16
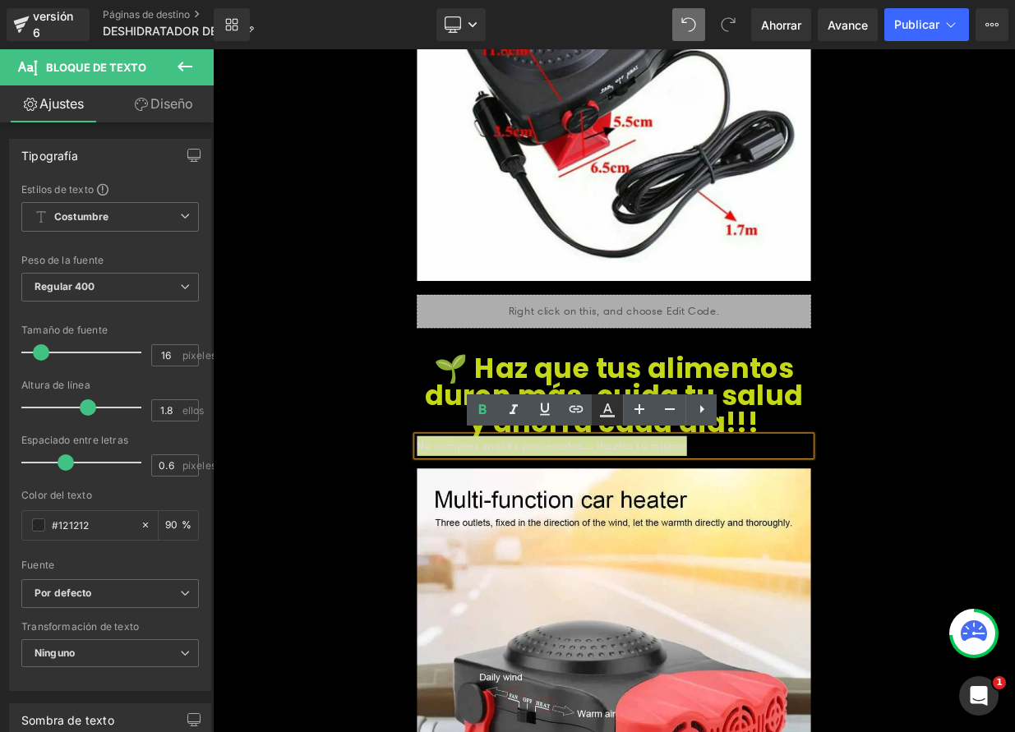
drag, startPoint x: 608, startPoint y: 414, endPoint x: 598, endPoint y: 425, distance: 14.5
click at [608, 414] on icon at bounding box center [607, 410] width 20 height 20
type input "#dfdcdc"
type input "90"
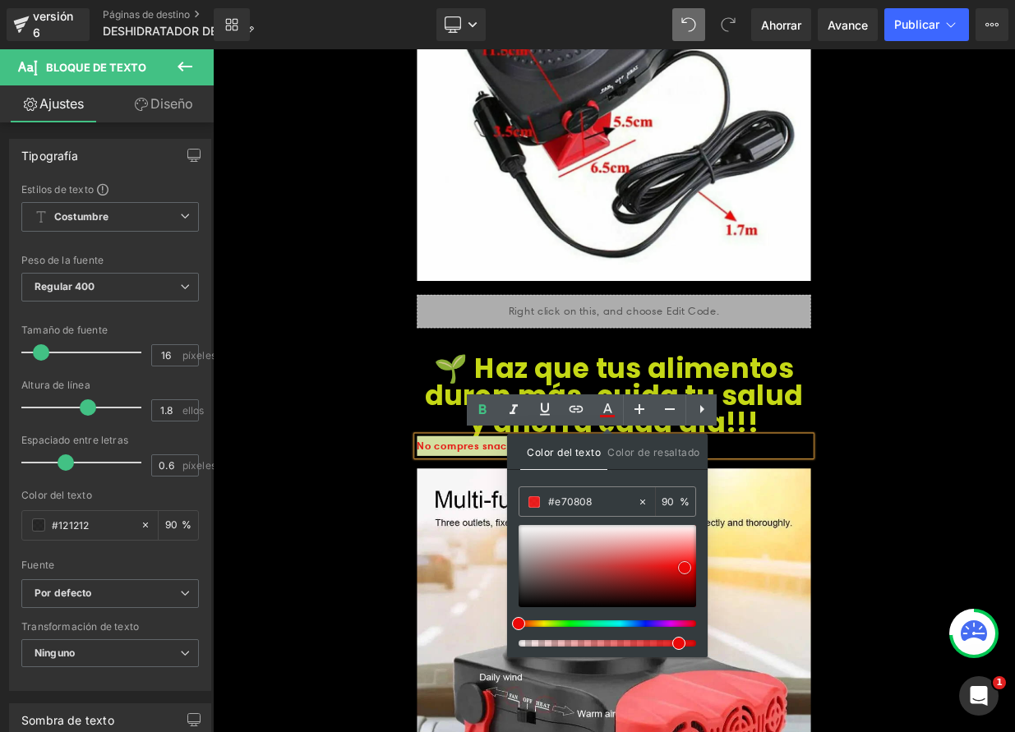
type input "#ed0707"
drag, startPoint x: 525, startPoint y: 535, endPoint x: 685, endPoint y: 567, distance: 162.6
click at [685, 567] on span at bounding box center [685, 567] width 13 height 13
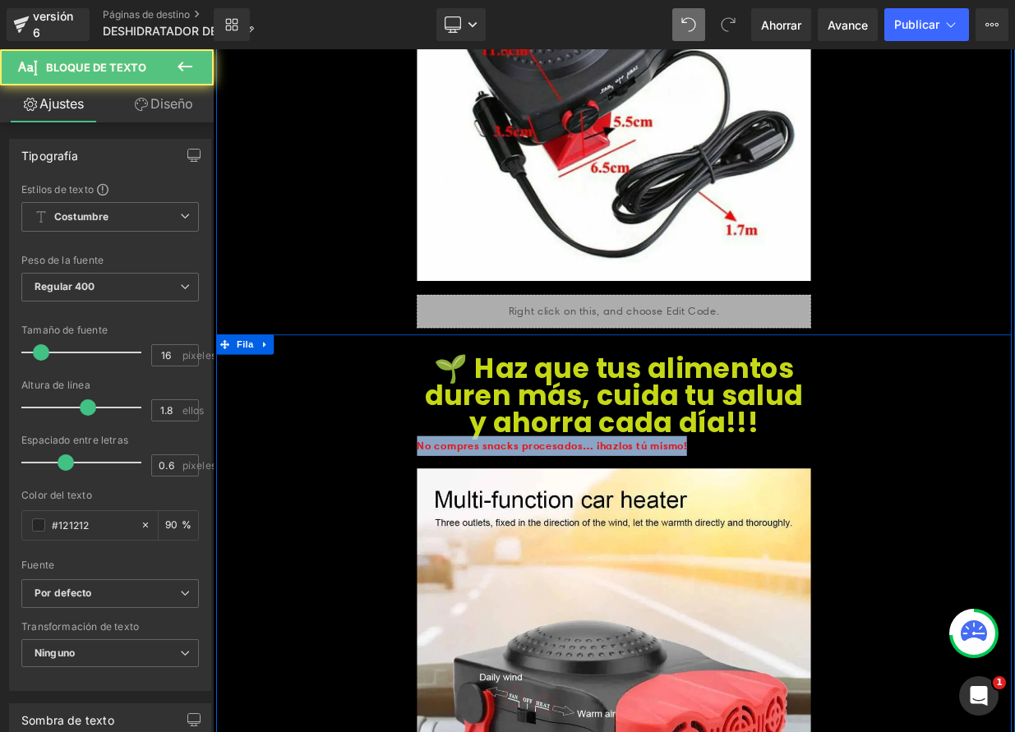
drag, startPoint x: 828, startPoint y: 542, endPoint x: 439, endPoint y: 496, distance: 391.4
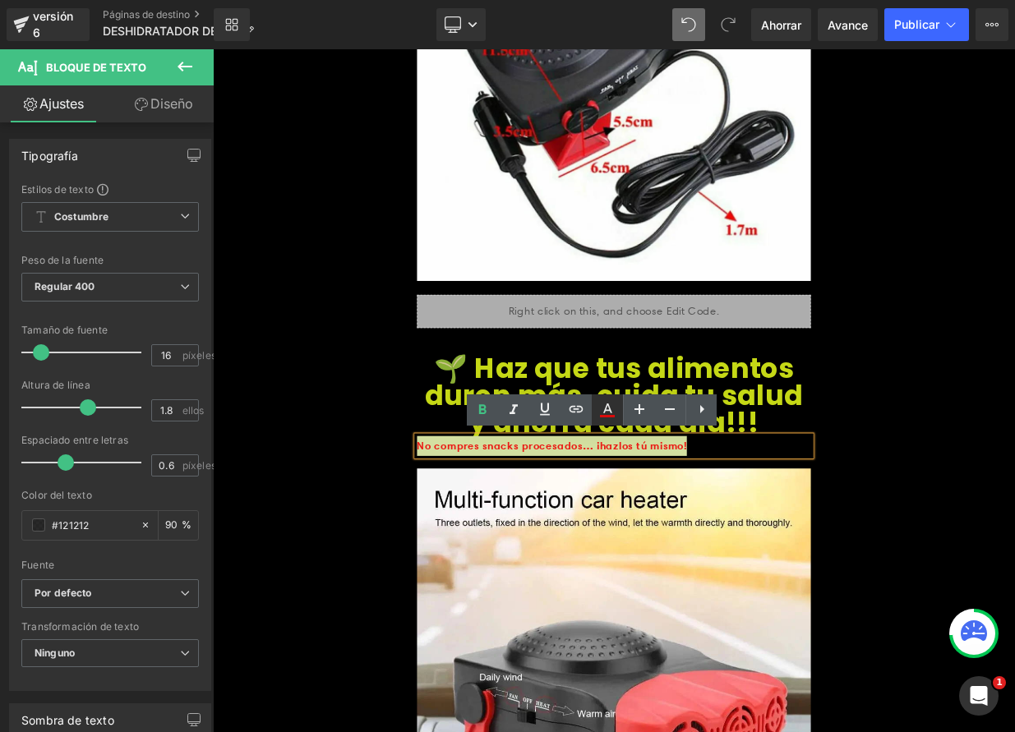
click at [615, 413] on icon at bounding box center [607, 410] width 20 height 20
type input "90"
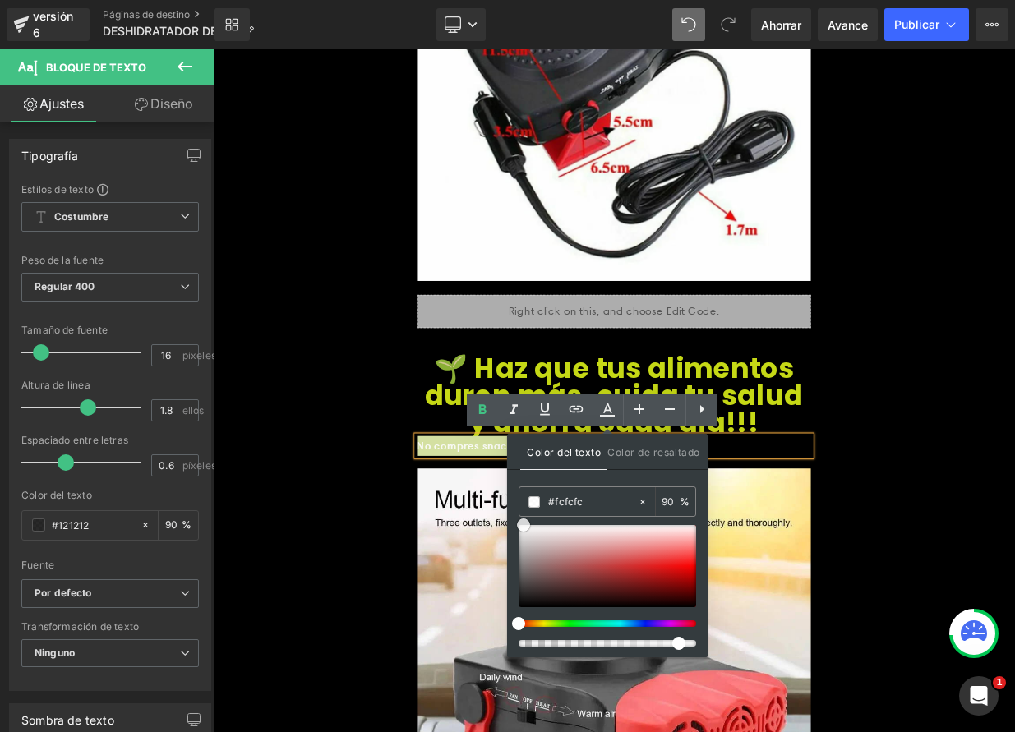
type input "#ffffff"
drag, startPoint x: 684, startPoint y: 570, endPoint x: 520, endPoint y: 528, distance: 168.8
click at [520, 528] on span at bounding box center [521, 525] width 13 height 13
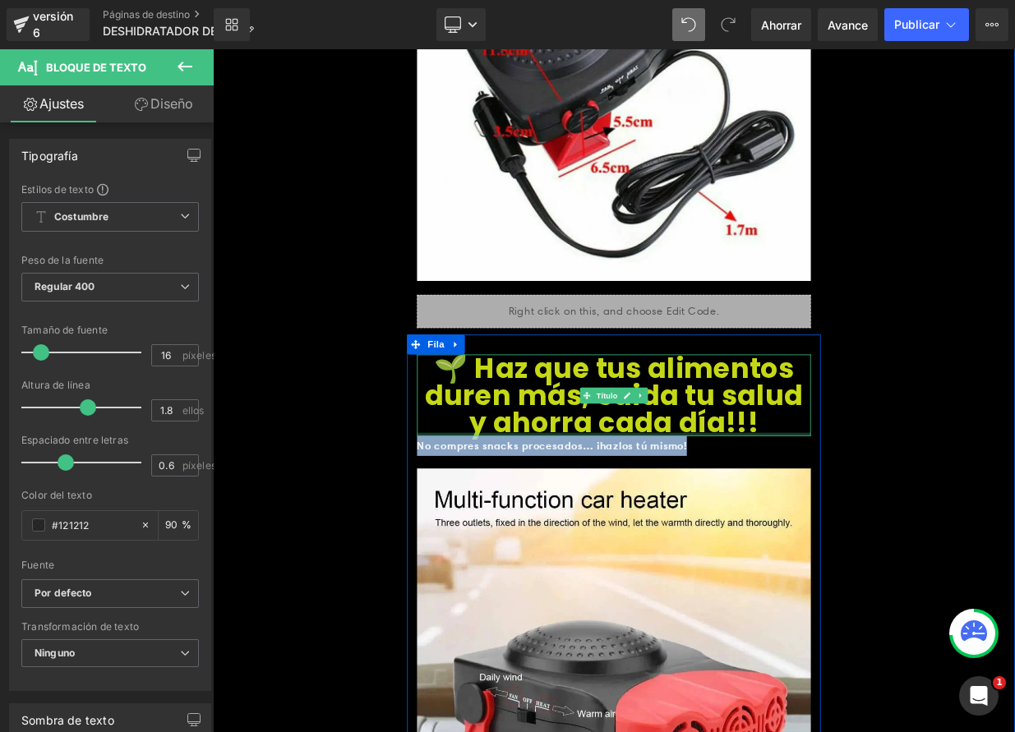
drag, startPoint x: 820, startPoint y: 543, endPoint x: 483, endPoint y: 519, distance: 337.8
click at [740, 482] on link at bounding box center [743, 479] width 17 height 20
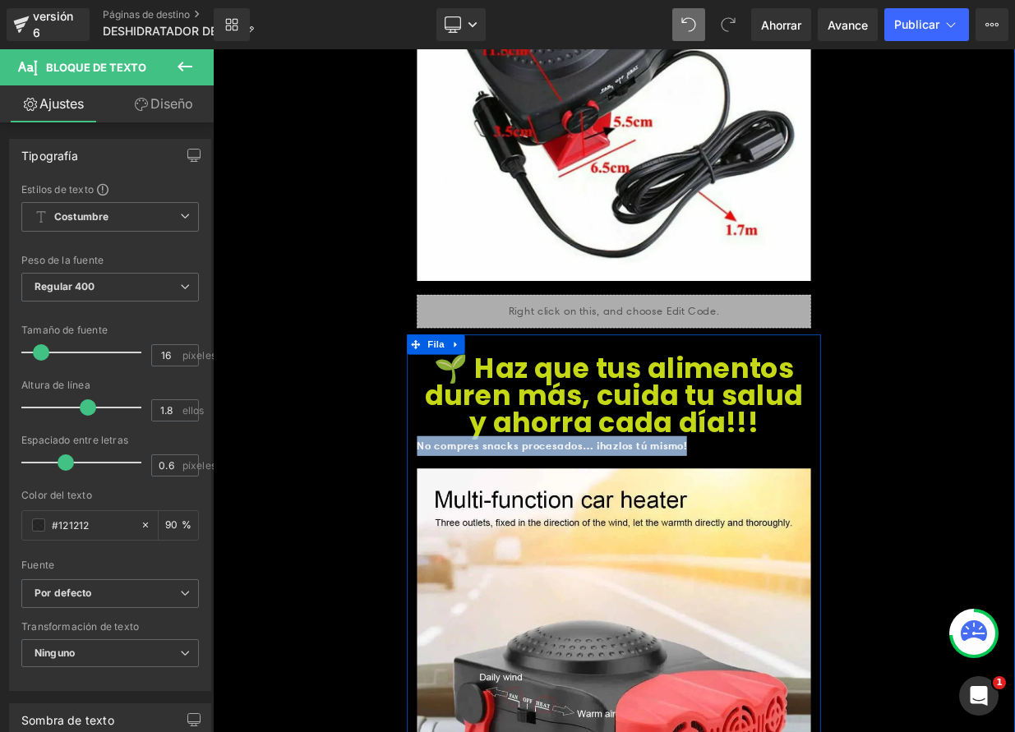
click at [827, 542] on p "No compres snacks procesados… ¡hazlos tú mismo!" at bounding box center [710, 541] width 488 height 25
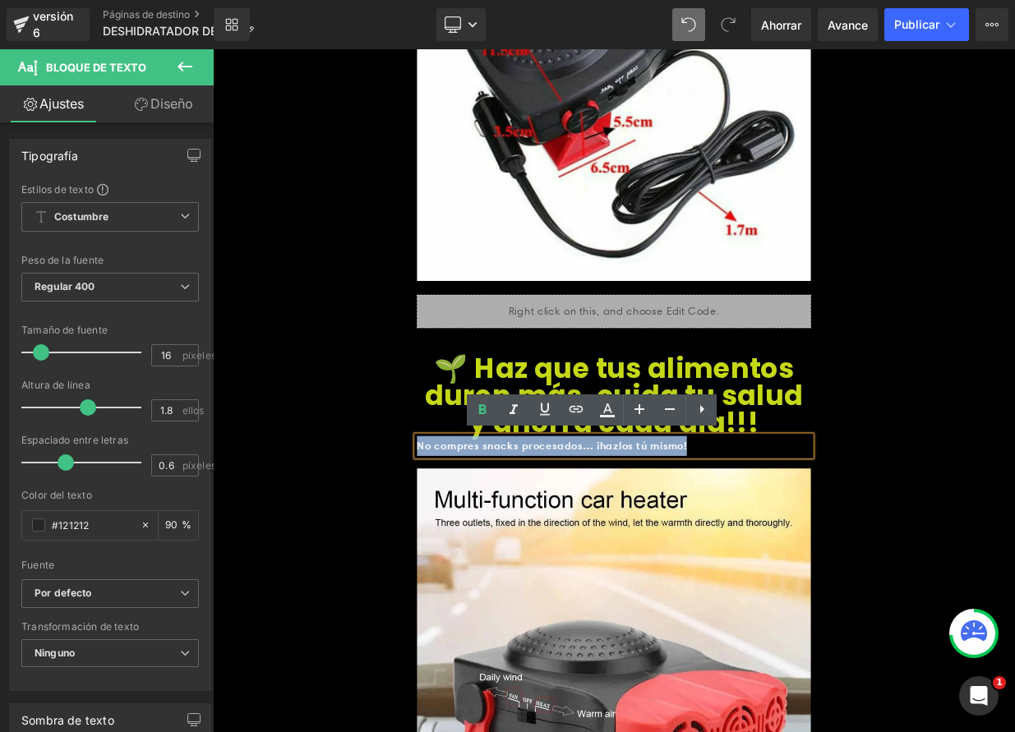
drag, startPoint x: 829, startPoint y: 543, endPoint x: 450, endPoint y: 541, distance: 379.7
click at [644, 418] on icon at bounding box center [640, 409] width 20 height 20
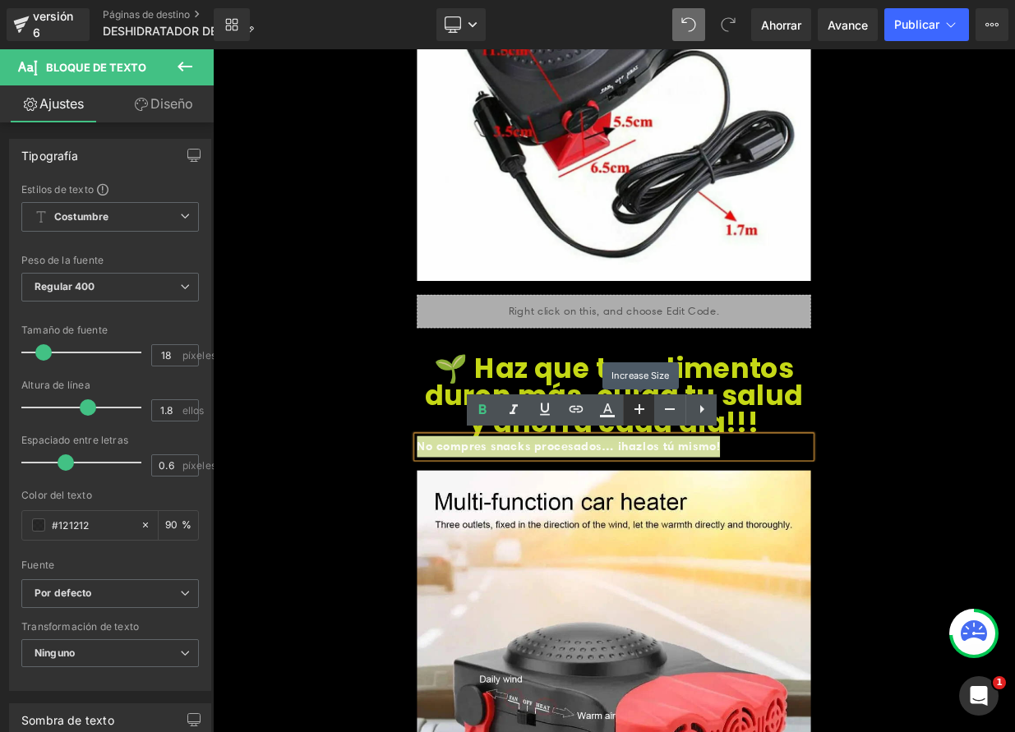
click at [644, 418] on icon at bounding box center [640, 409] width 20 height 20
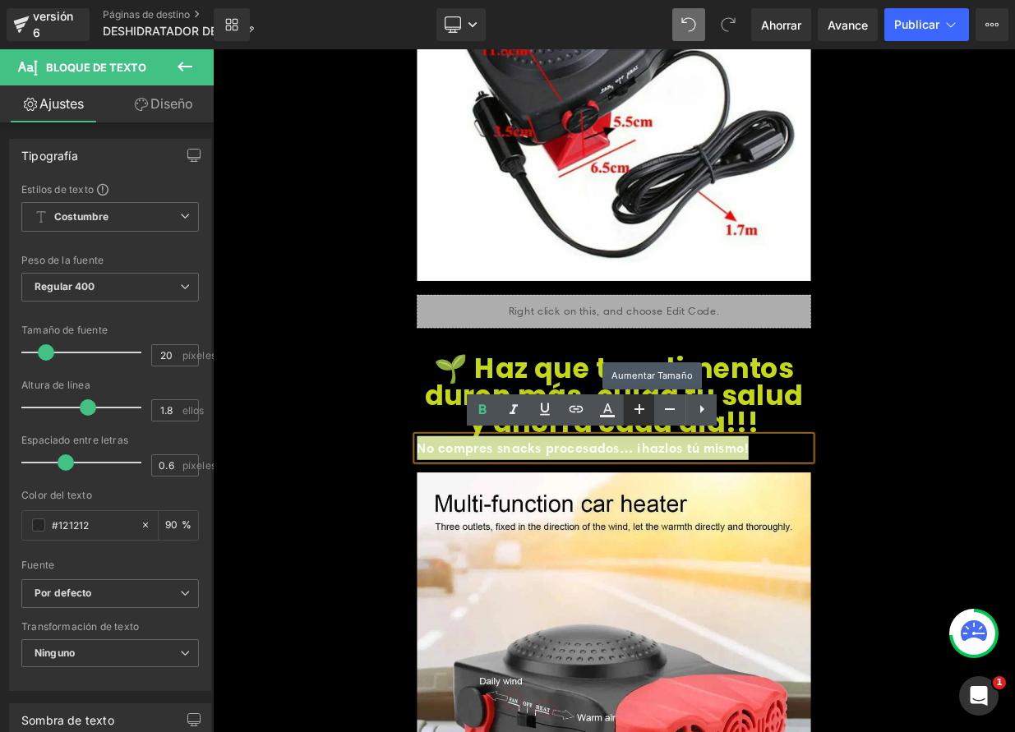
click at [644, 418] on icon at bounding box center [640, 409] width 20 height 20
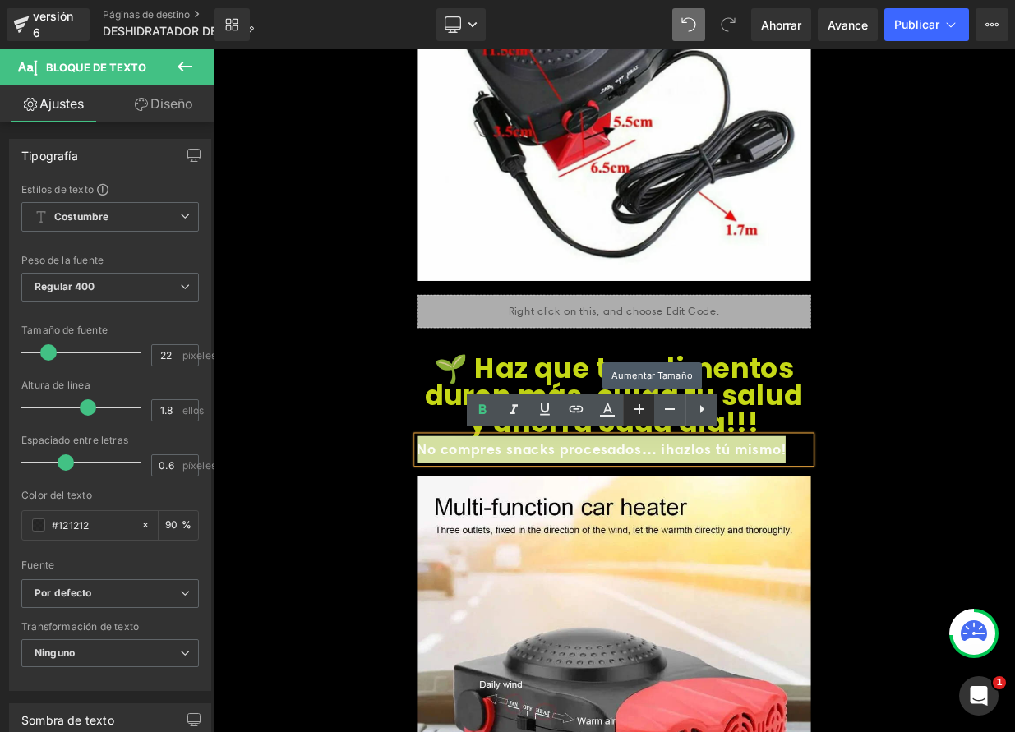
click at [644, 418] on icon at bounding box center [640, 409] width 20 height 20
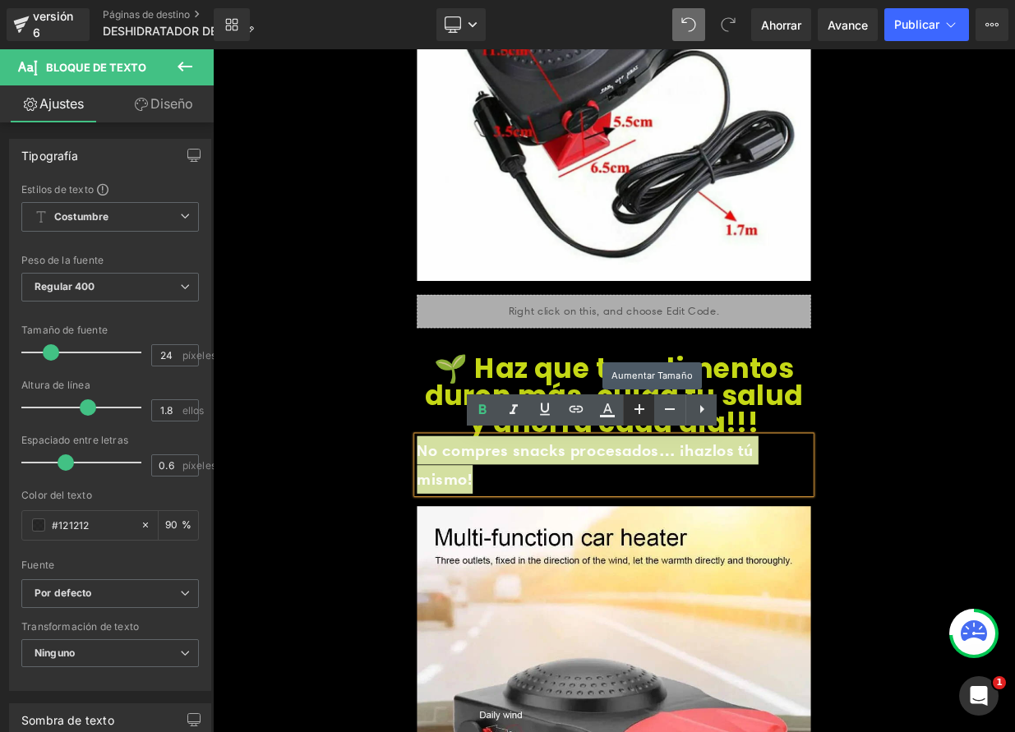
click at [644, 418] on icon at bounding box center [640, 409] width 20 height 20
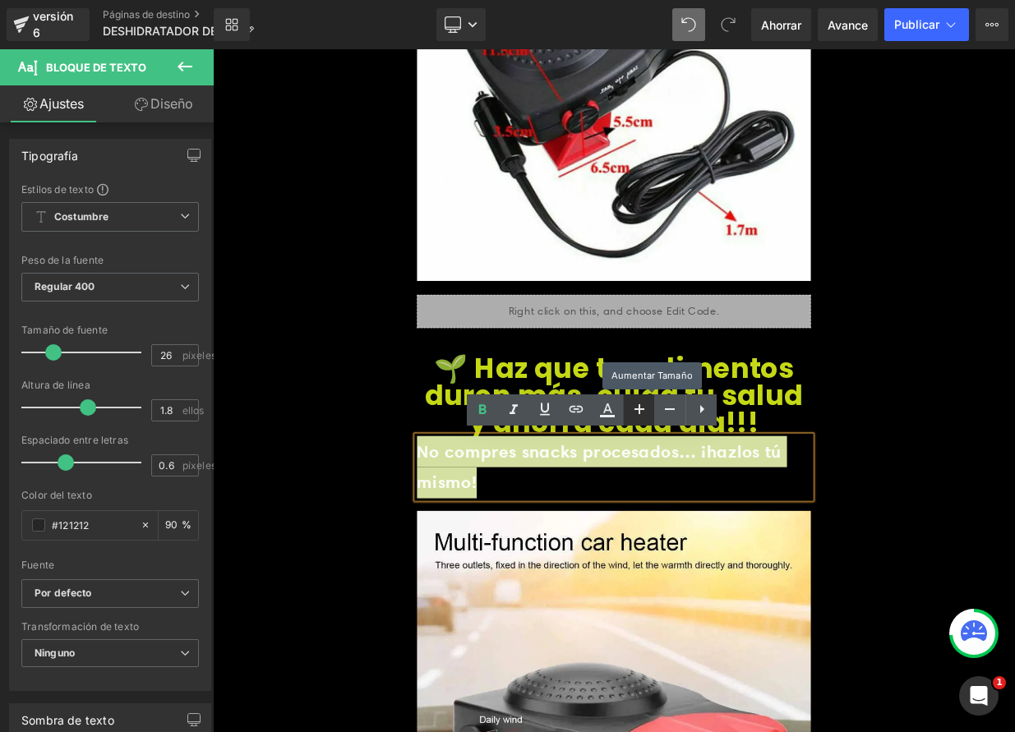
click at [644, 418] on icon at bounding box center [640, 409] width 20 height 20
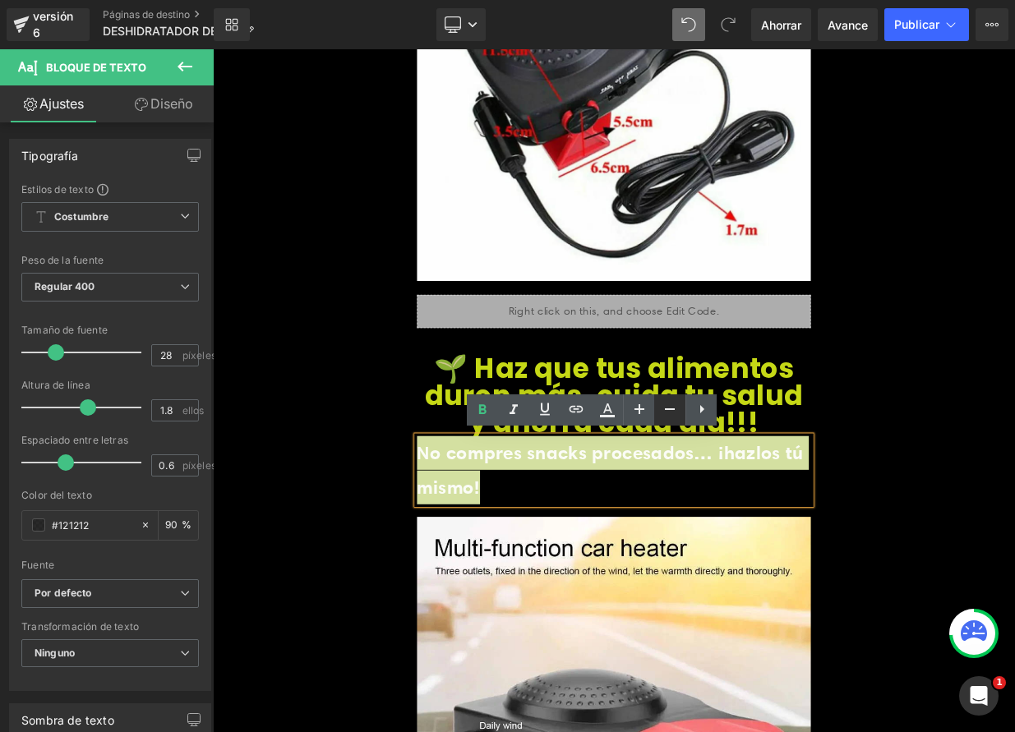
click at [663, 413] on icon at bounding box center [670, 409] width 20 height 20
type input "26"
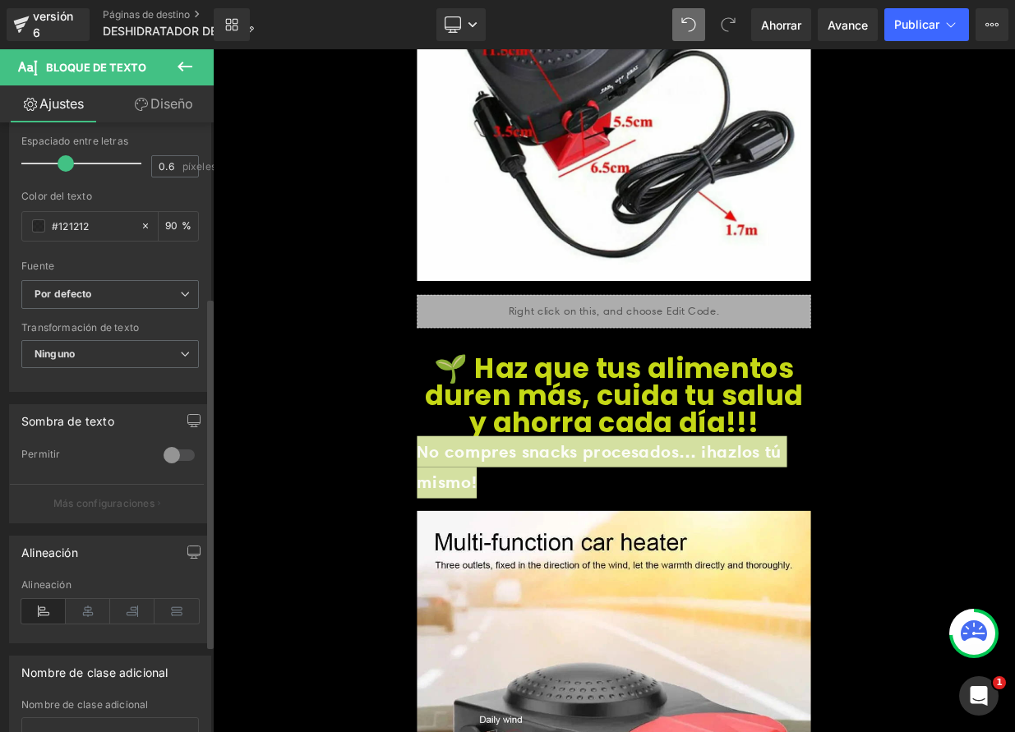
scroll to position [304, 0]
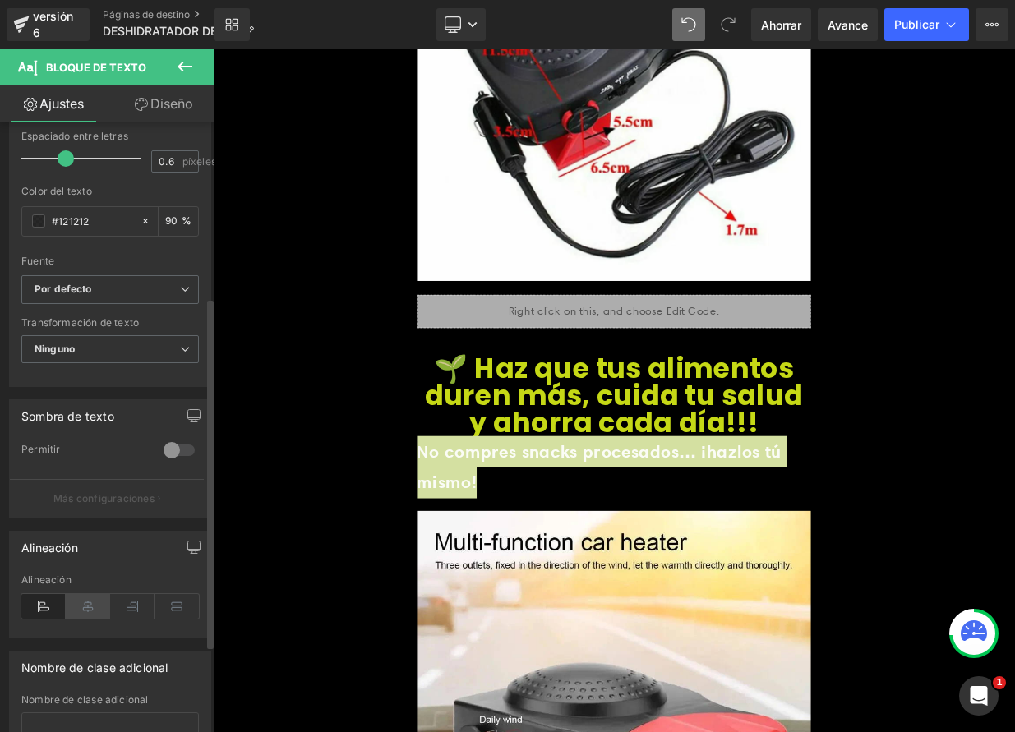
click at [90, 619] on icon at bounding box center [88, 606] width 44 height 25
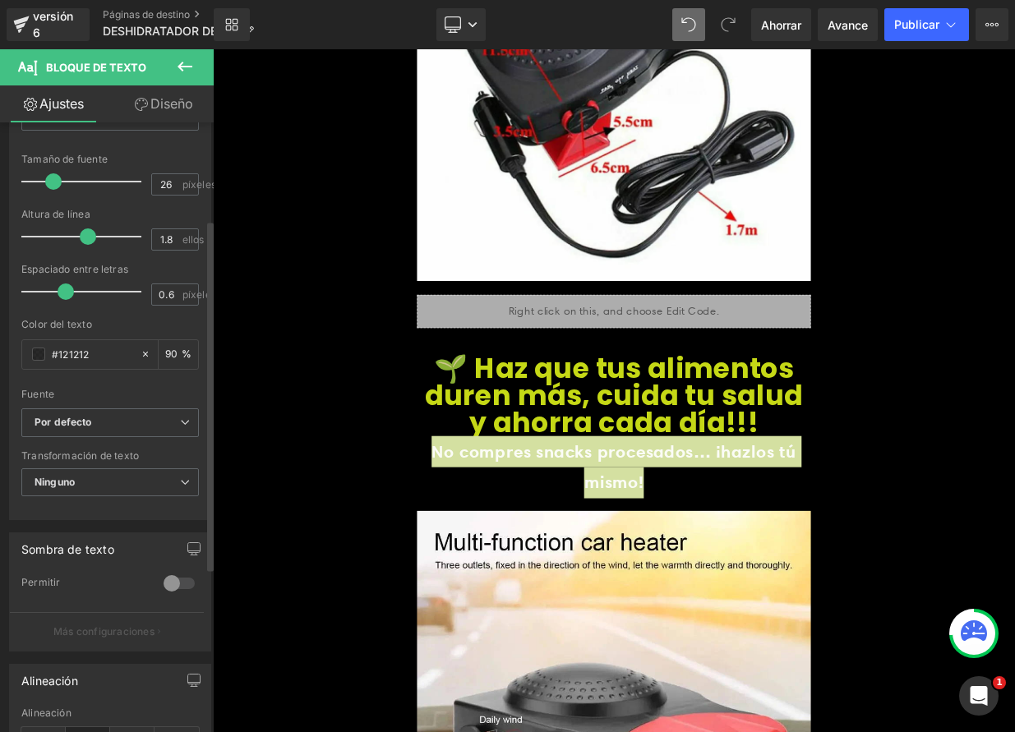
scroll to position [169, 0]
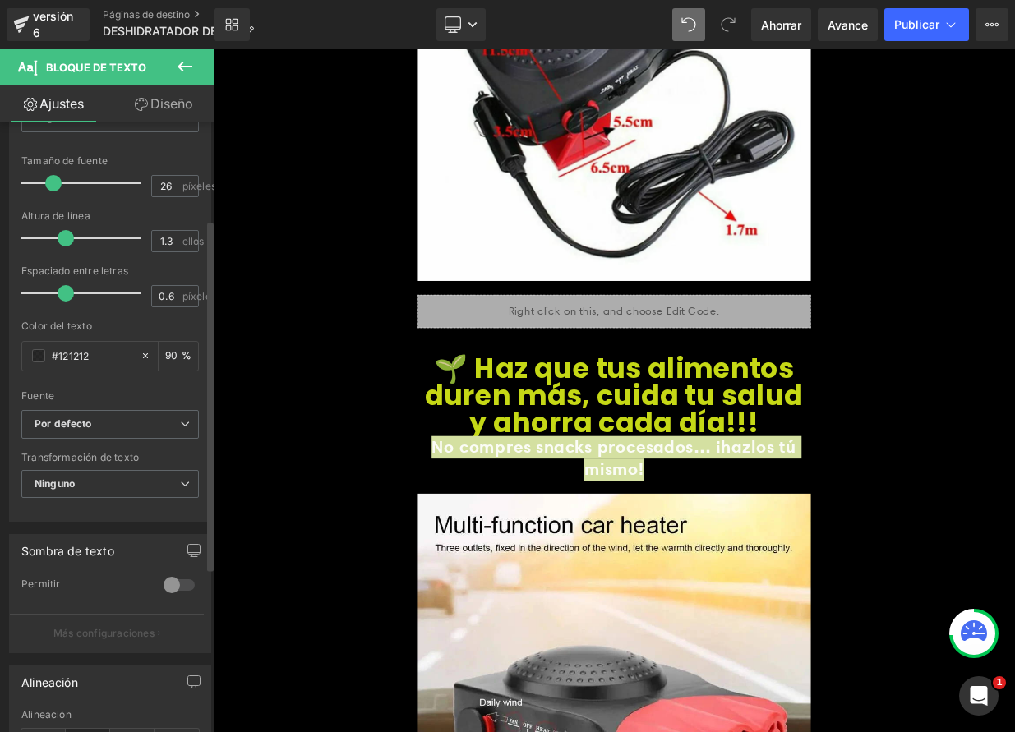
type input "1.2"
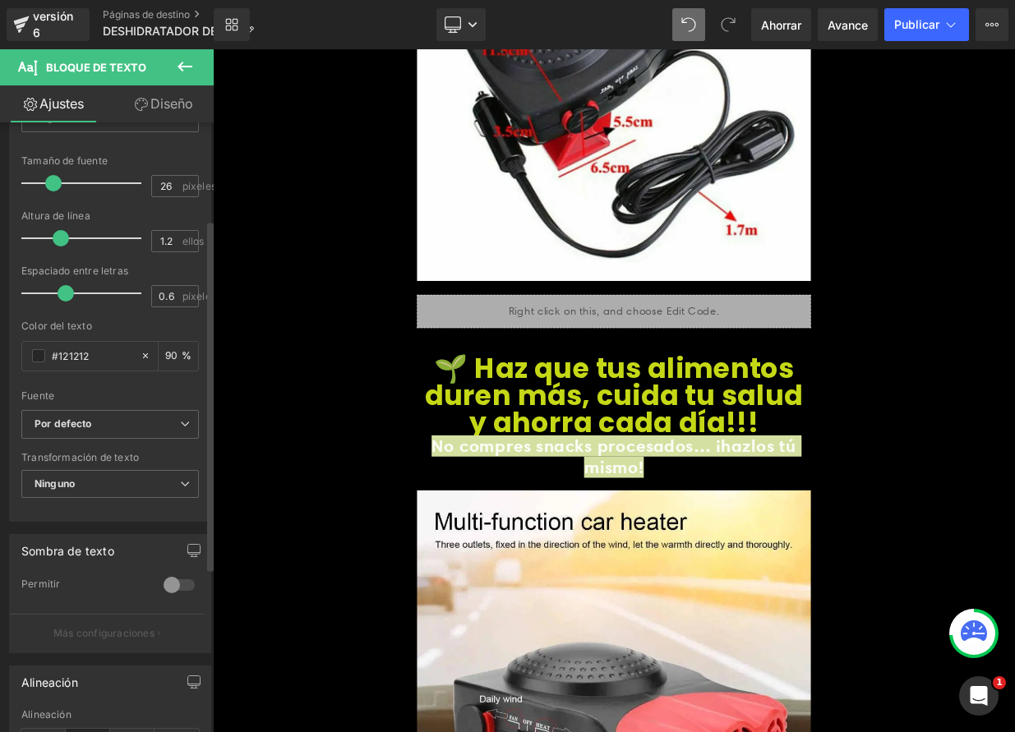
drag, startPoint x: 82, startPoint y: 238, endPoint x: 58, endPoint y: 239, distance: 24.7
click at [58, 239] on span at bounding box center [61, 238] width 16 height 16
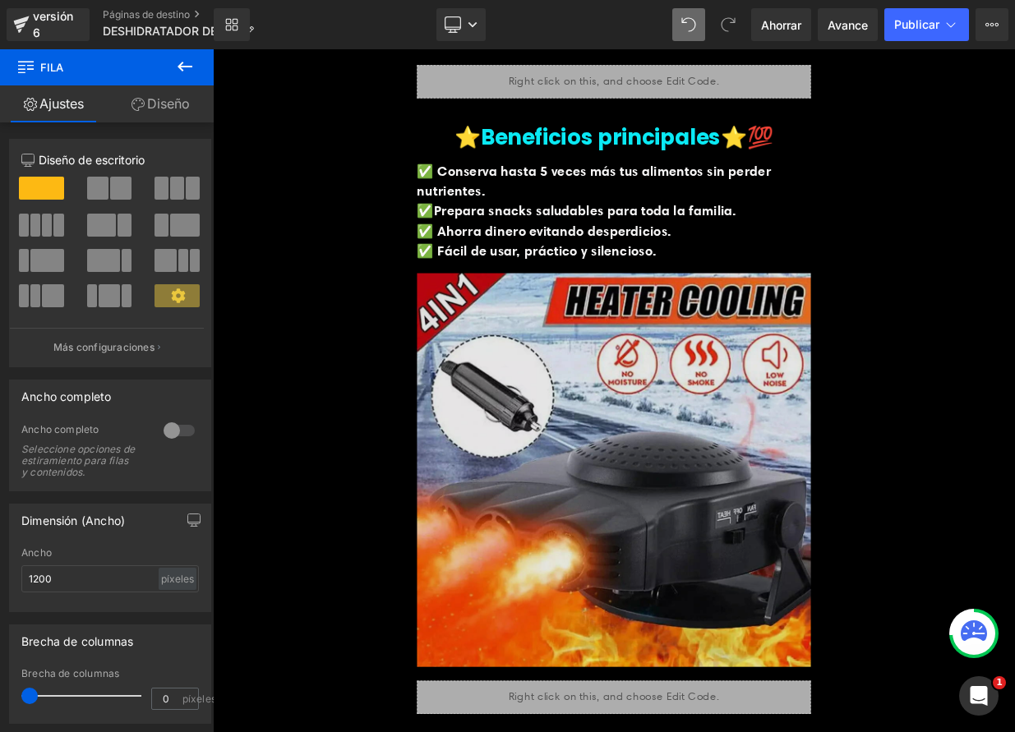
scroll to position [1347, 0]
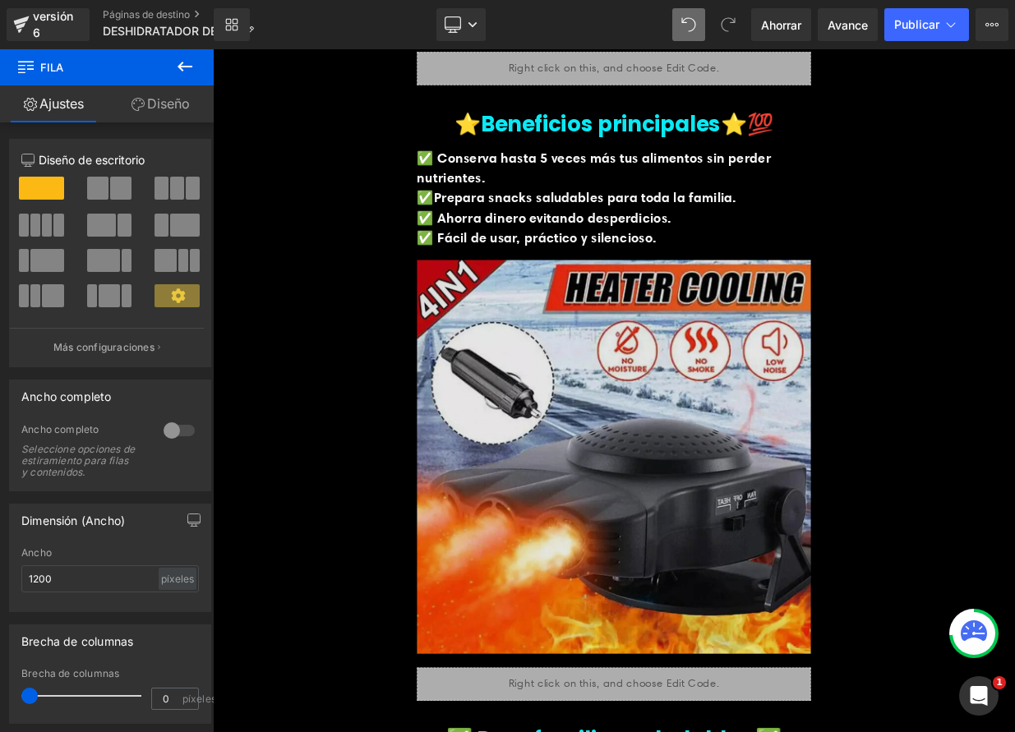
click at [630, 551] on img at bounding box center [710, 555] width 488 height 521
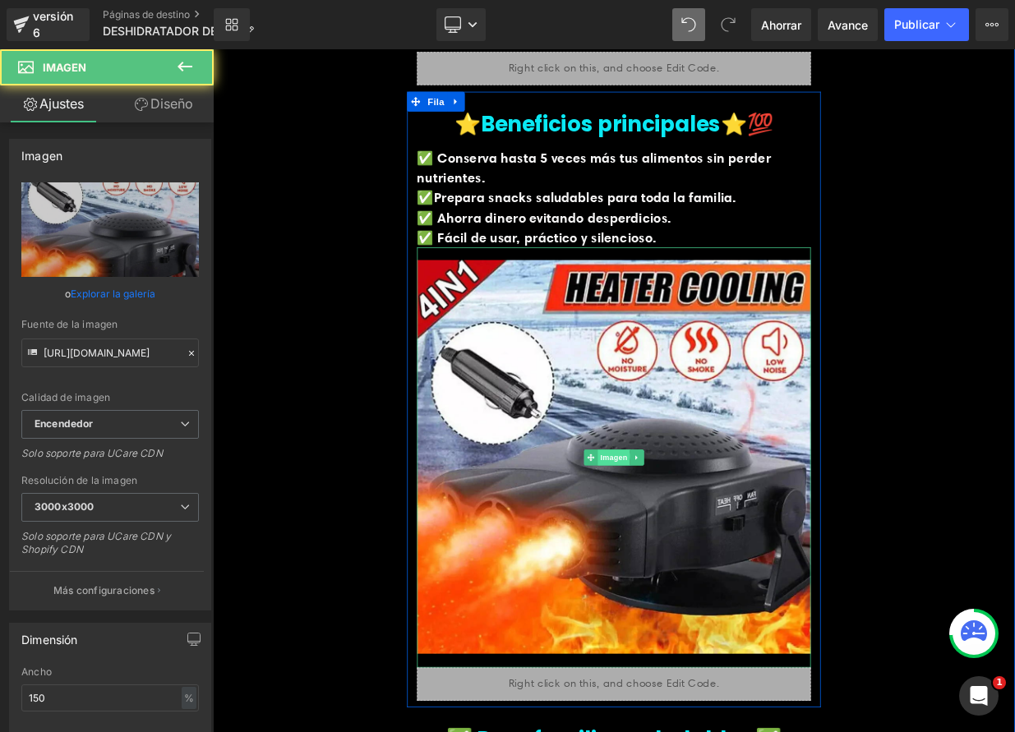
click at [694, 552] on font "Imagen" at bounding box center [711, 556] width 34 height 11
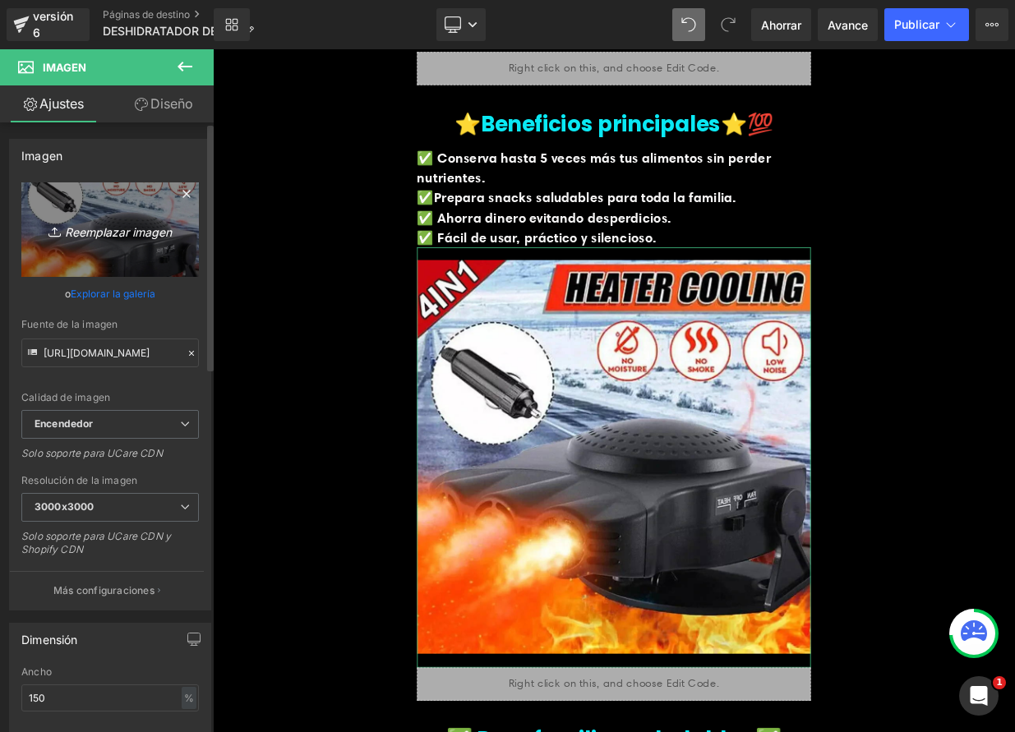
click at [117, 234] on font "Reemplazar imagen" at bounding box center [118, 231] width 107 height 14
type input "C:\fakepath\3.jpeg"
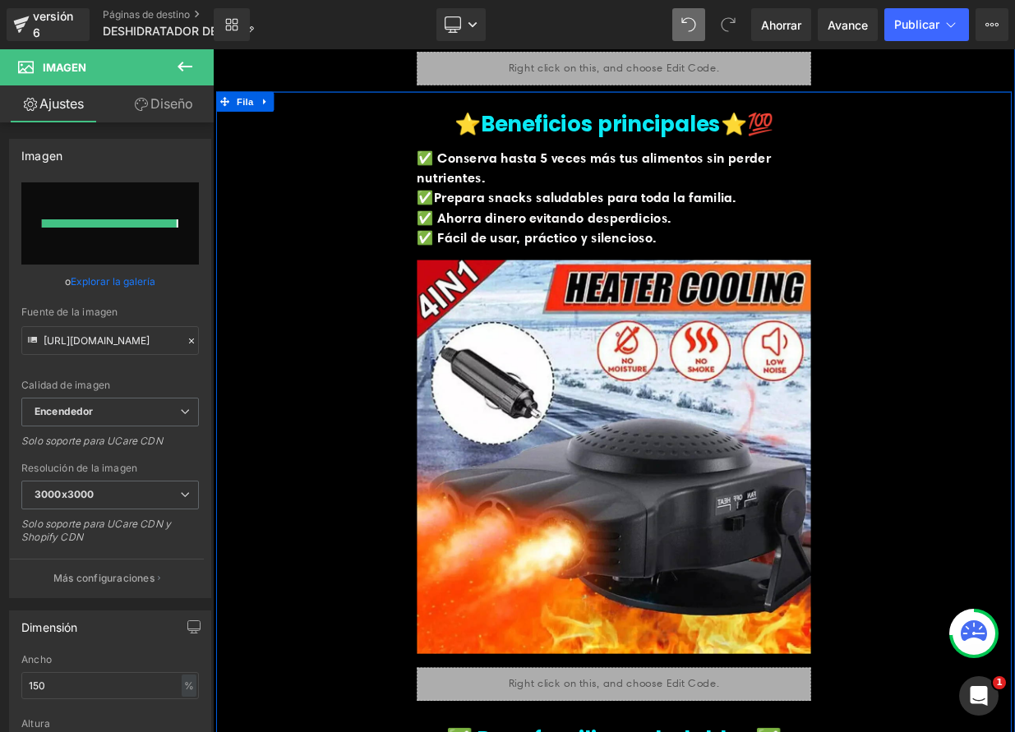
type input "https://ucarecdn.com/e64f33ca-f03f-49c9-a4c0-a2bb1f703894/-/format/auto/-/previ…"
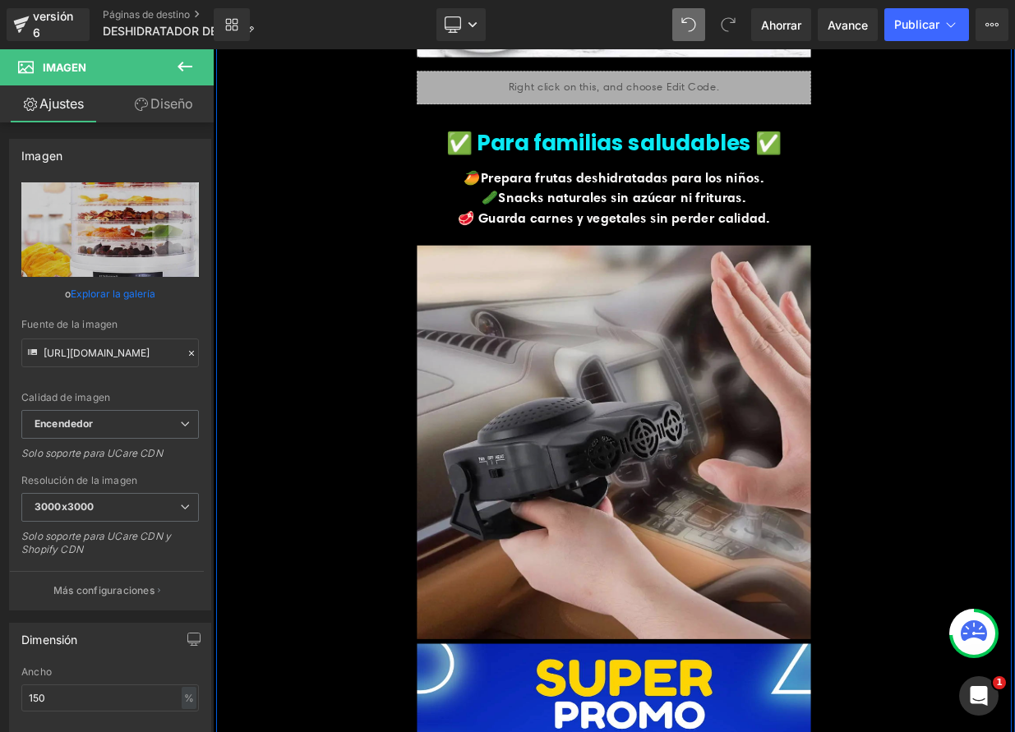
scroll to position [2096, 0]
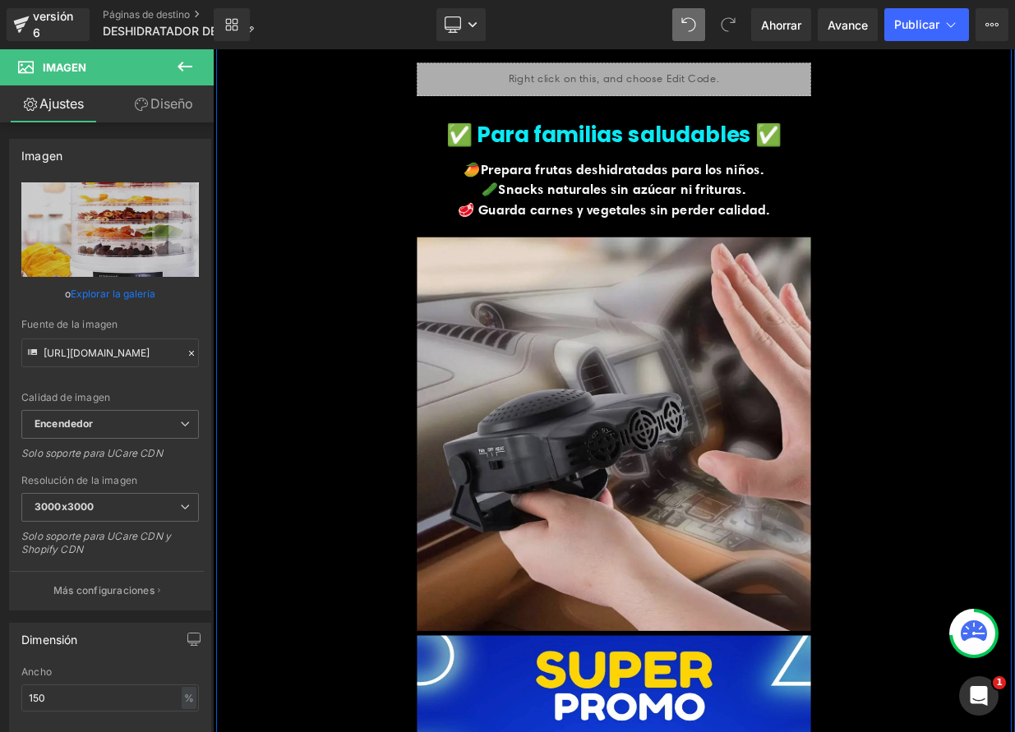
click at [680, 515] on div "Imagen" at bounding box center [710, 519] width 488 height 504
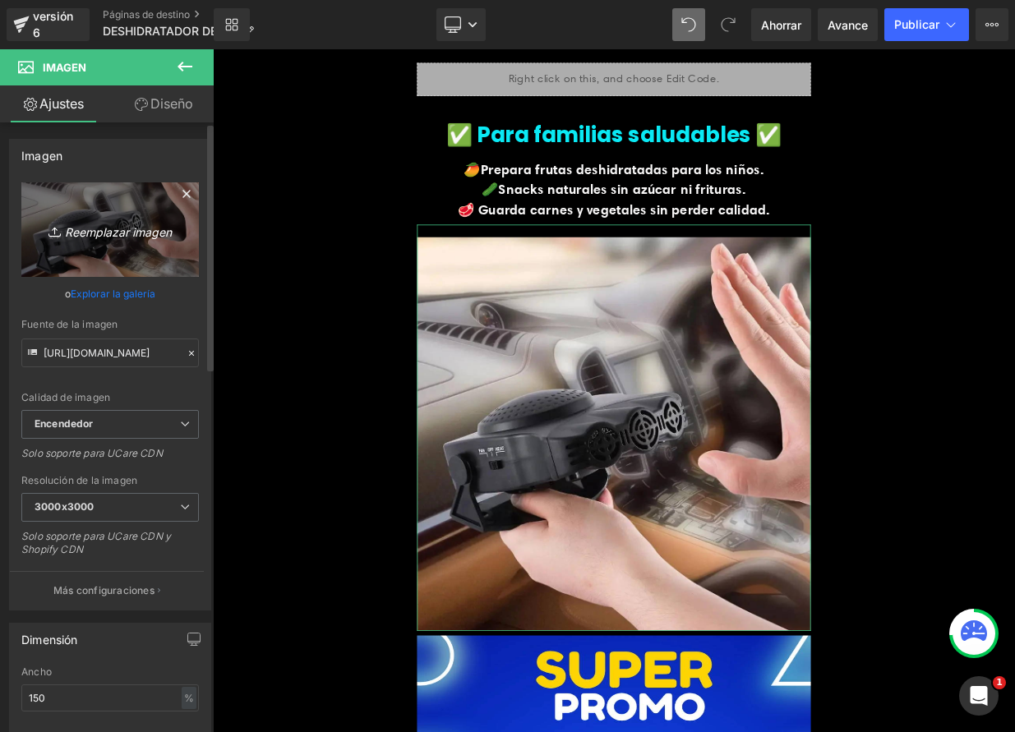
click at [129, 231] on font "Reemplazar imagen" at bounding box center [118, 231] width 107 height 14
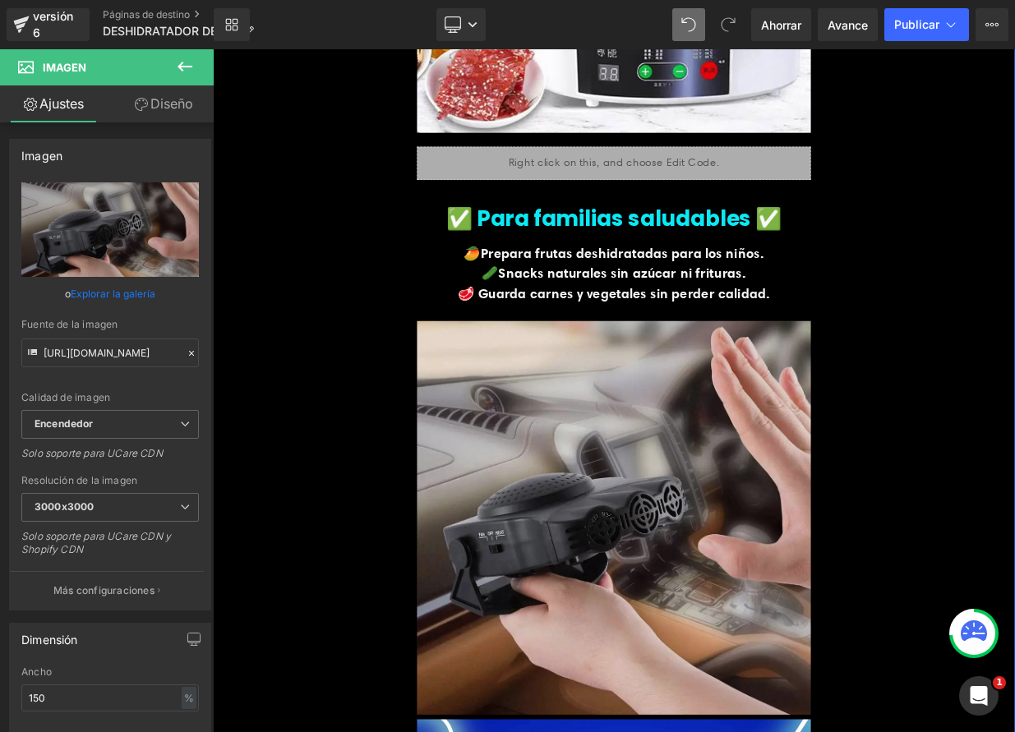
scroll to position [2057, 0]
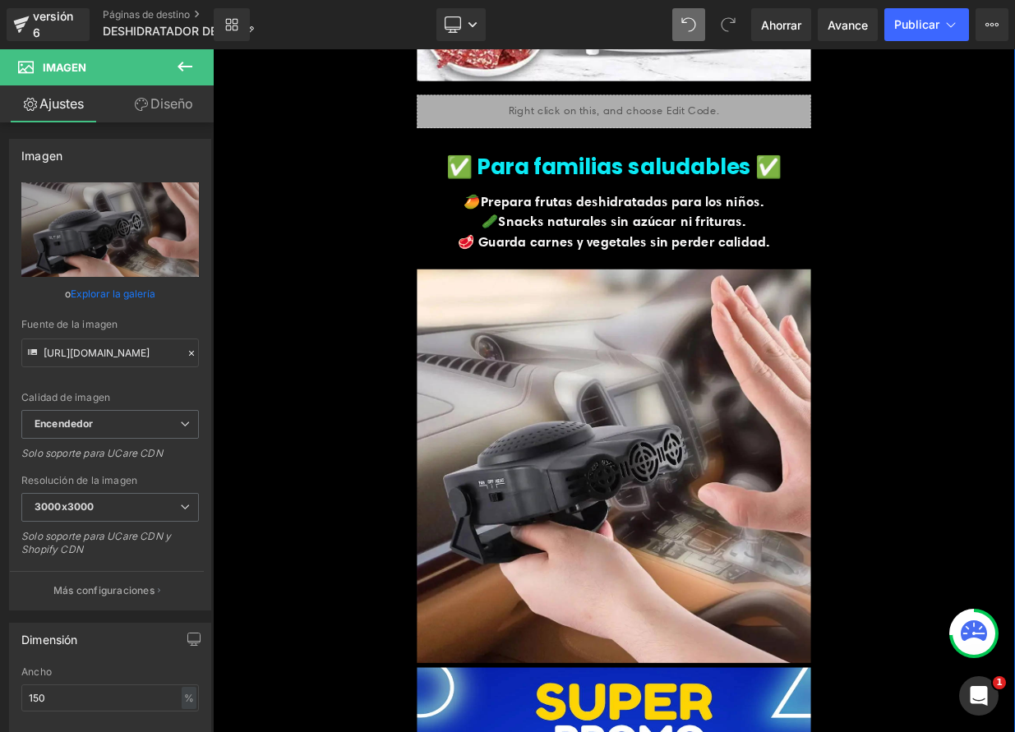
click at [688, 593] on img at bounding box center [710, 559] width 488 height 504
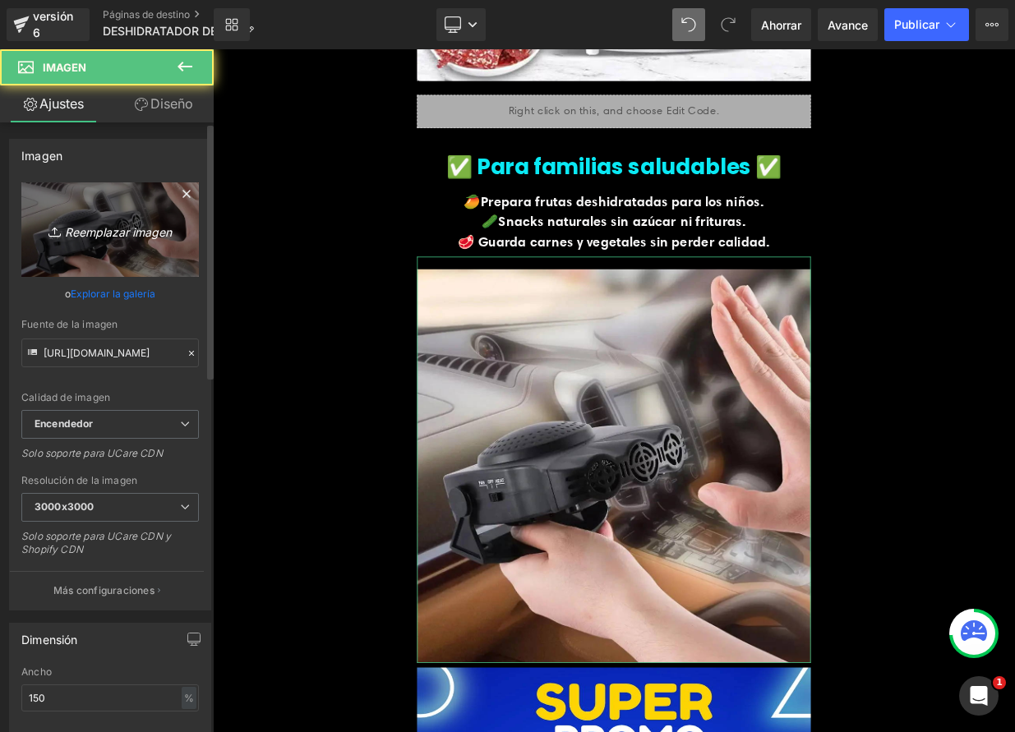
click at [126, 238] on icon "Reemplazar imagen" at bounding box center [109, 229] width 131 height 21
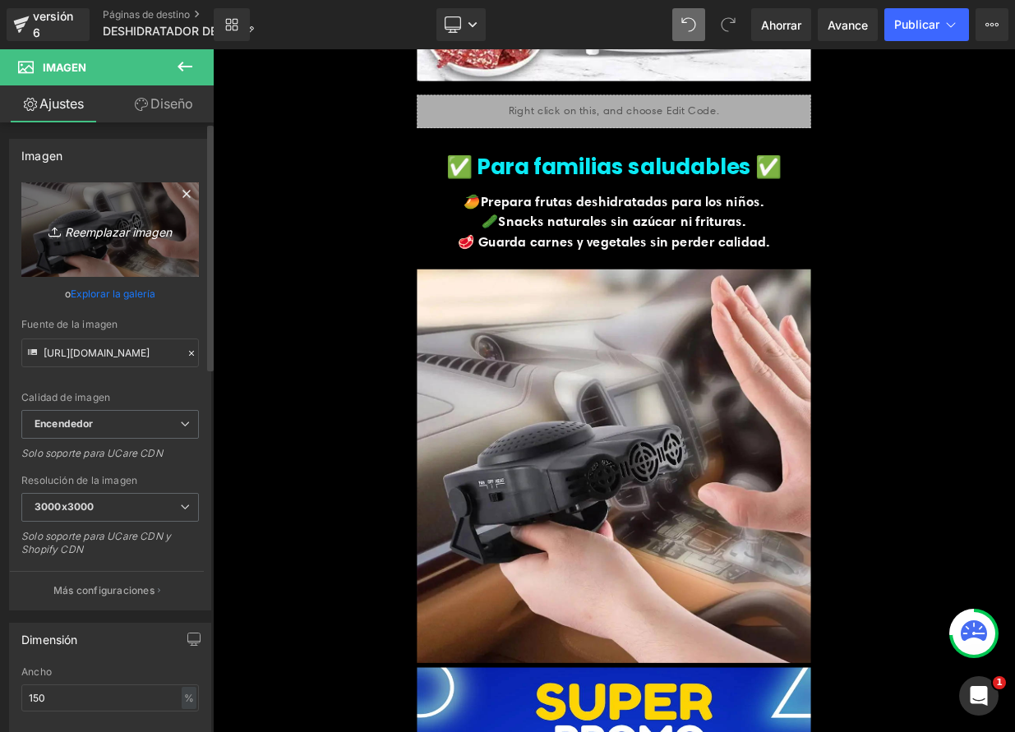
type input "C:\fakepath\WhatsApp Image 2025-09-10 at 00.03.45 2.jpeg"
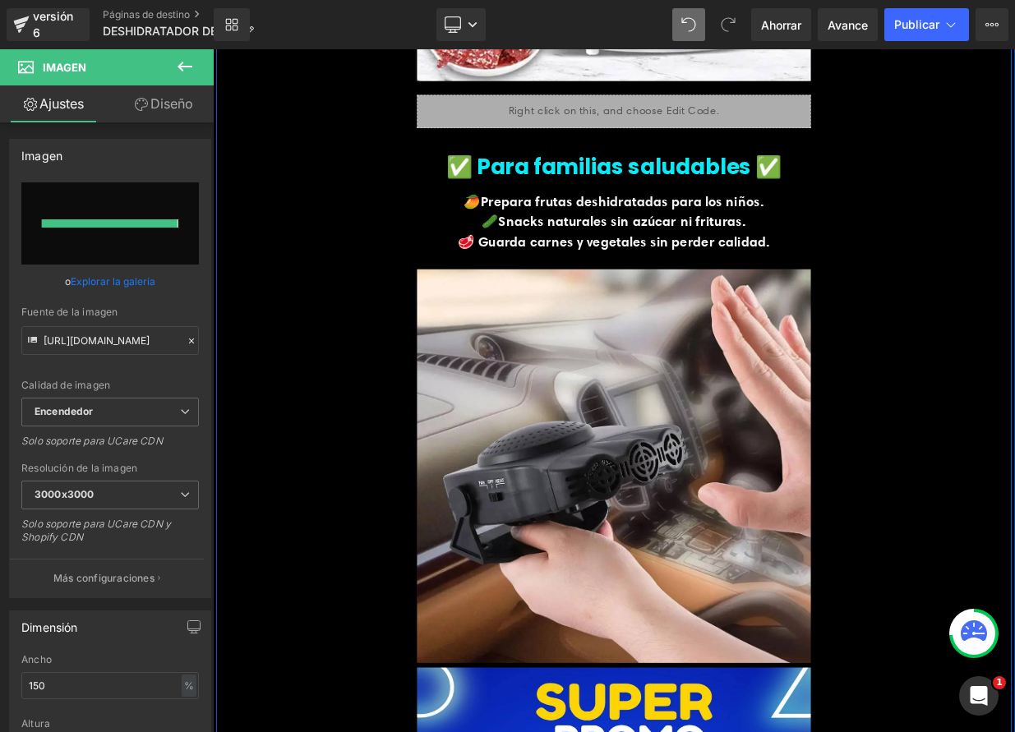
type input "https://ucarecdn.com/b7e8d447-658e-4ee7-926a-306807f9de1a/-/format/auto/-/previ…"
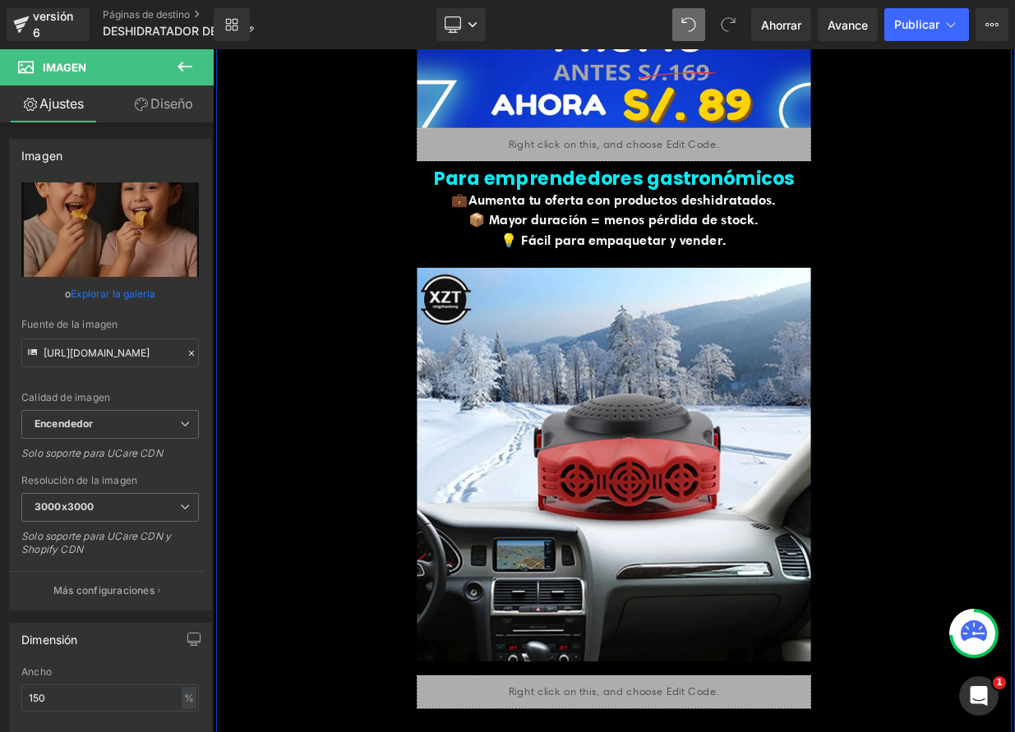
scroll to position [3001, 0]
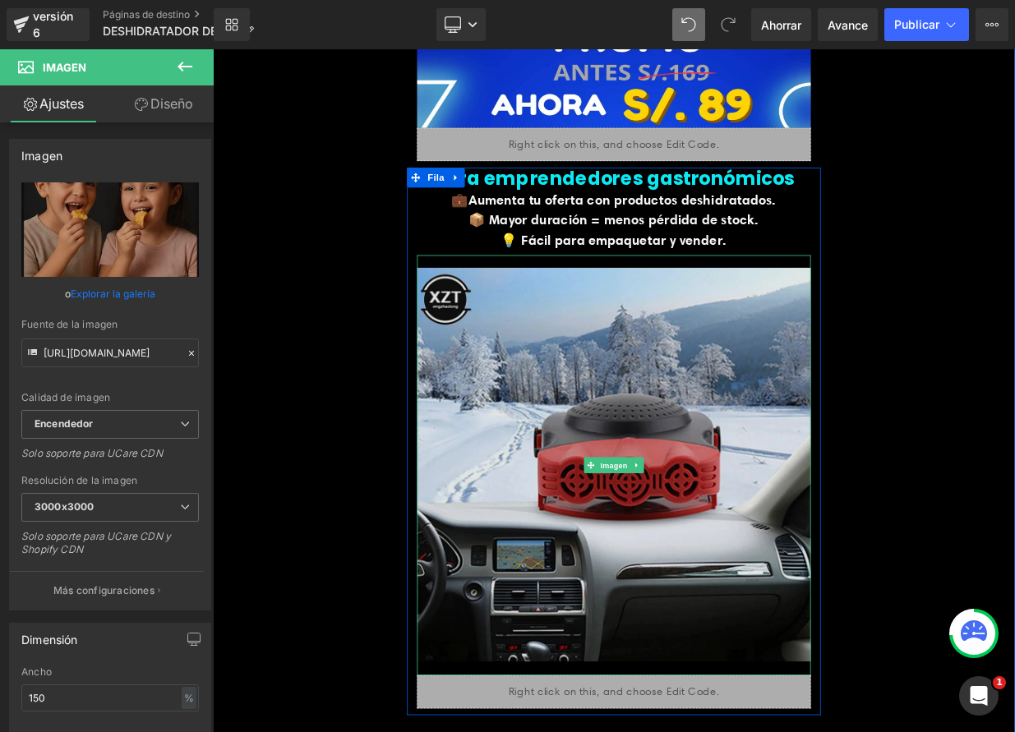
click at [692, 609] on img at bounding box center [710, 565] width 488 height 521
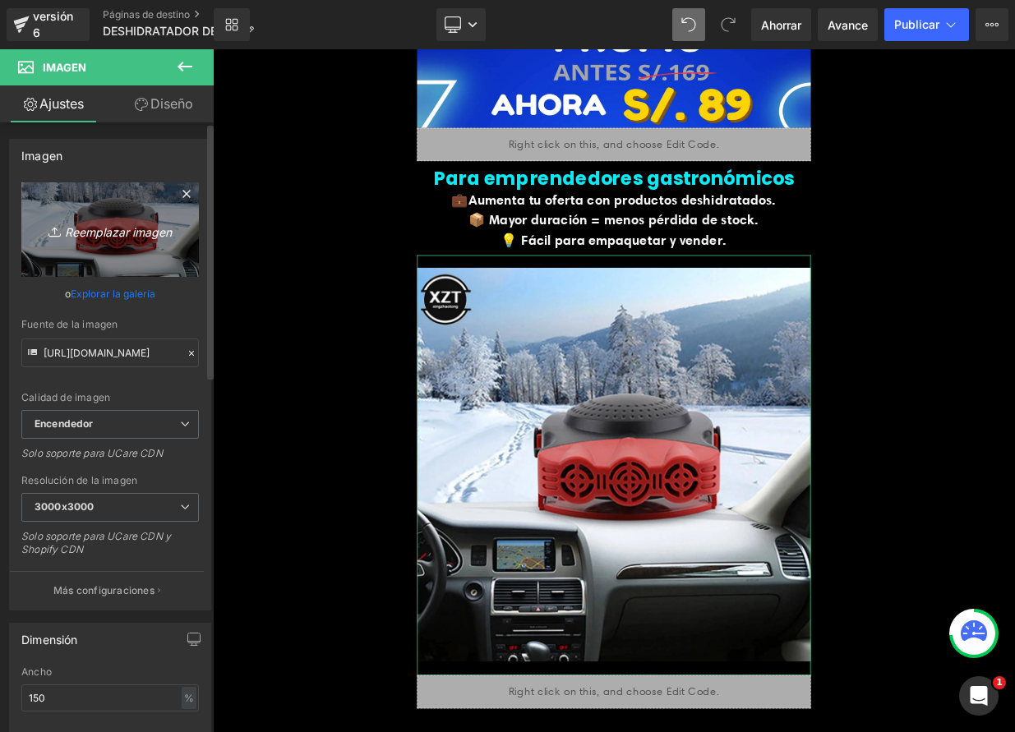
click at [86, 224] on icon "Reemplazar imagen" at bounding box center [109, 229] width 131 height 21
type input "C:\fakepath\2.jpeg"
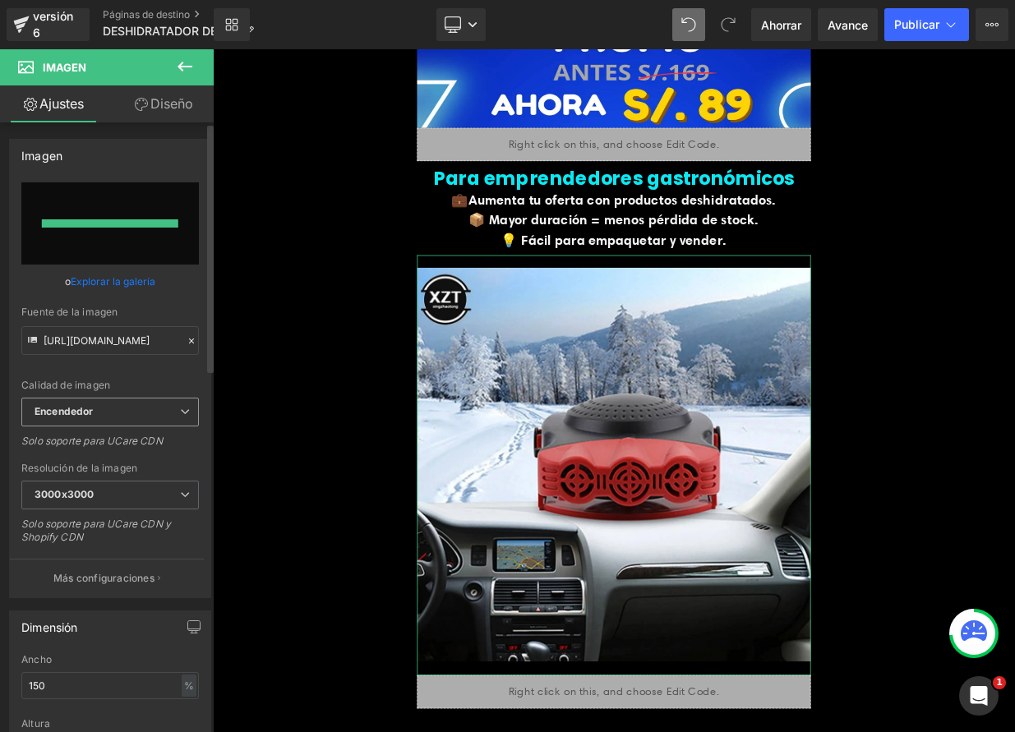
type input "https://ucarecdn.com/2b5625ea-a4fc-4f69-af6c-41b401ea7d6a/-/format/auto/-/previ…"
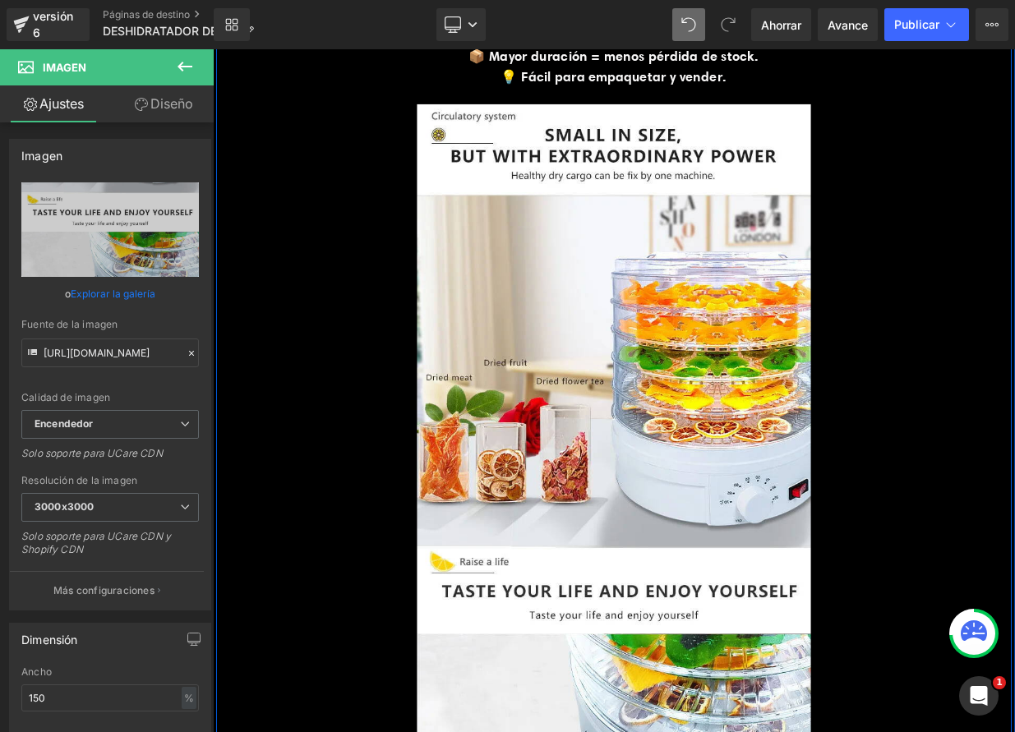
scroll to position [3208, 0]
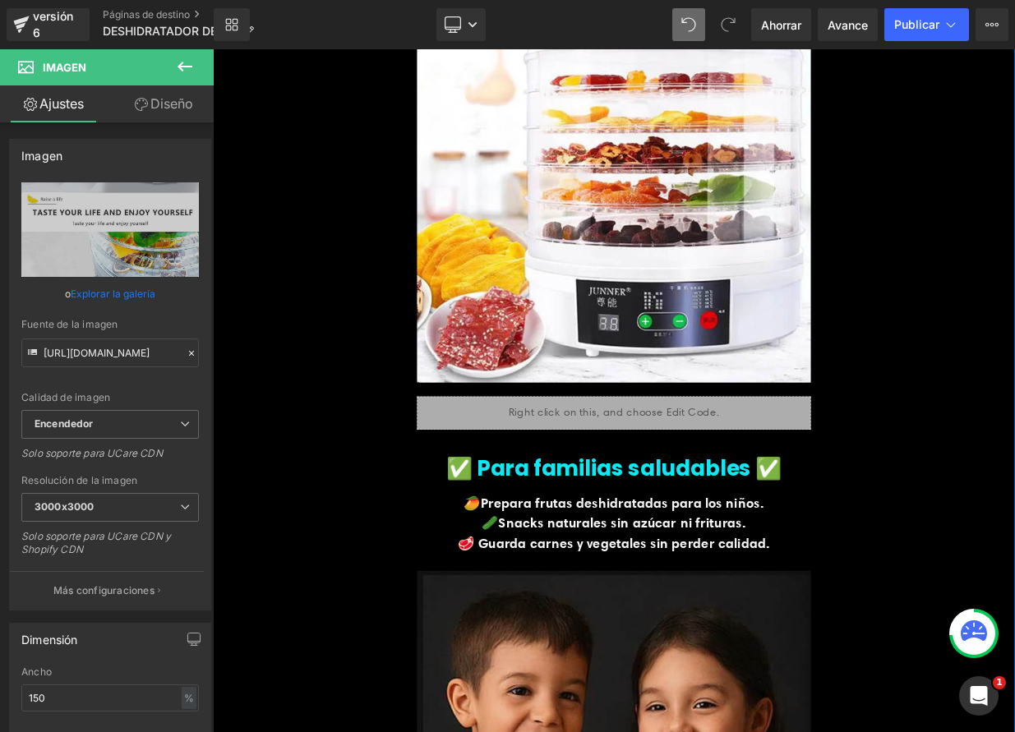
scroll to position [1152, 0]
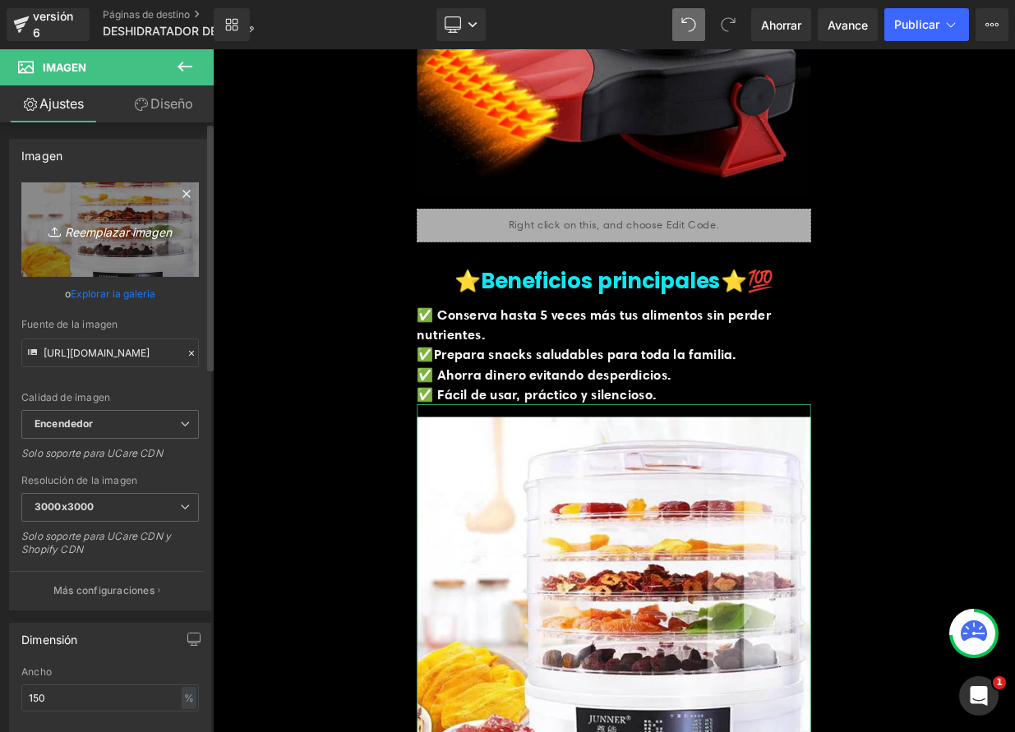
click at [125, 232] on font "Reemplazar imagen" at bounding box center [118, 231] width 107 height 14
type input "C:\fakepath\2.jpeg"
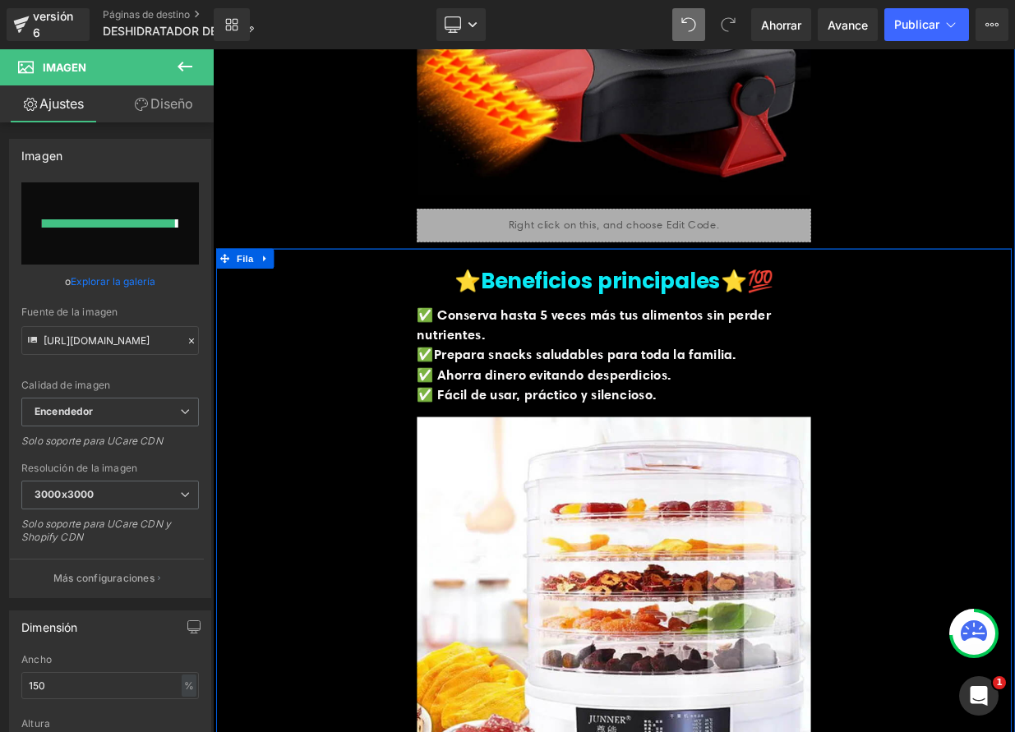
type input "https://ucarecdn.com/02b68a75-286a-49e2-8750-1d966fa04bc2/-/format/auto/-/previ…"
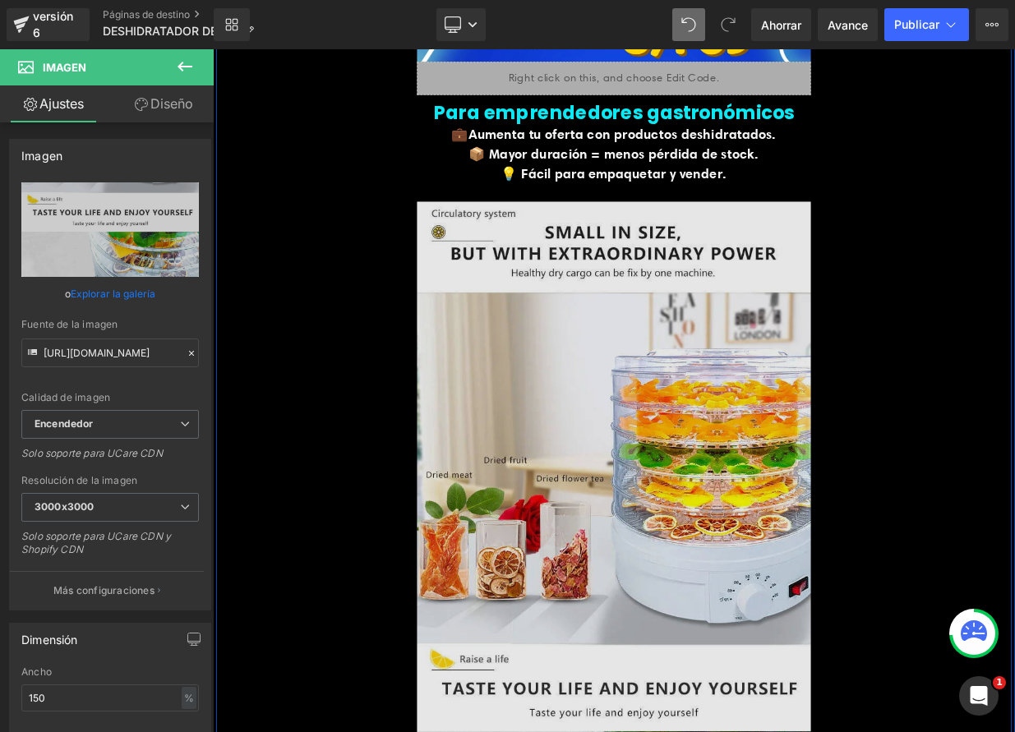
scroll to position [3914, 0]
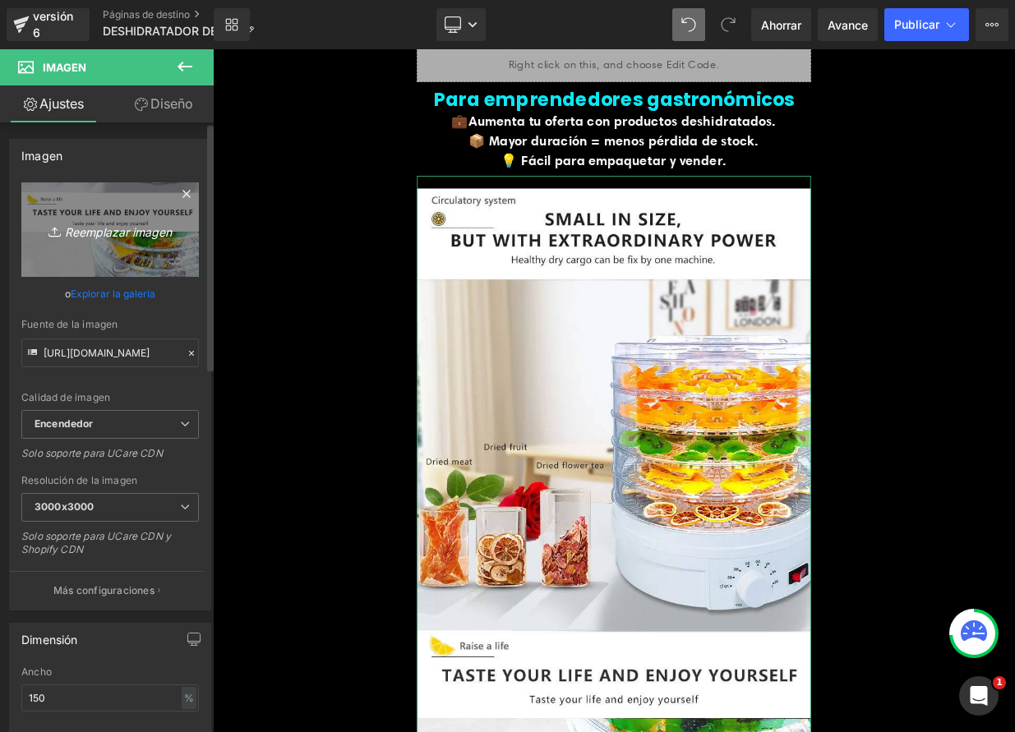
click at [97, 233] on font "Reemplazar imagen" at bounding box center [118, 231] width 107 height 14
type input "C:\fakepath\3.jpeg"
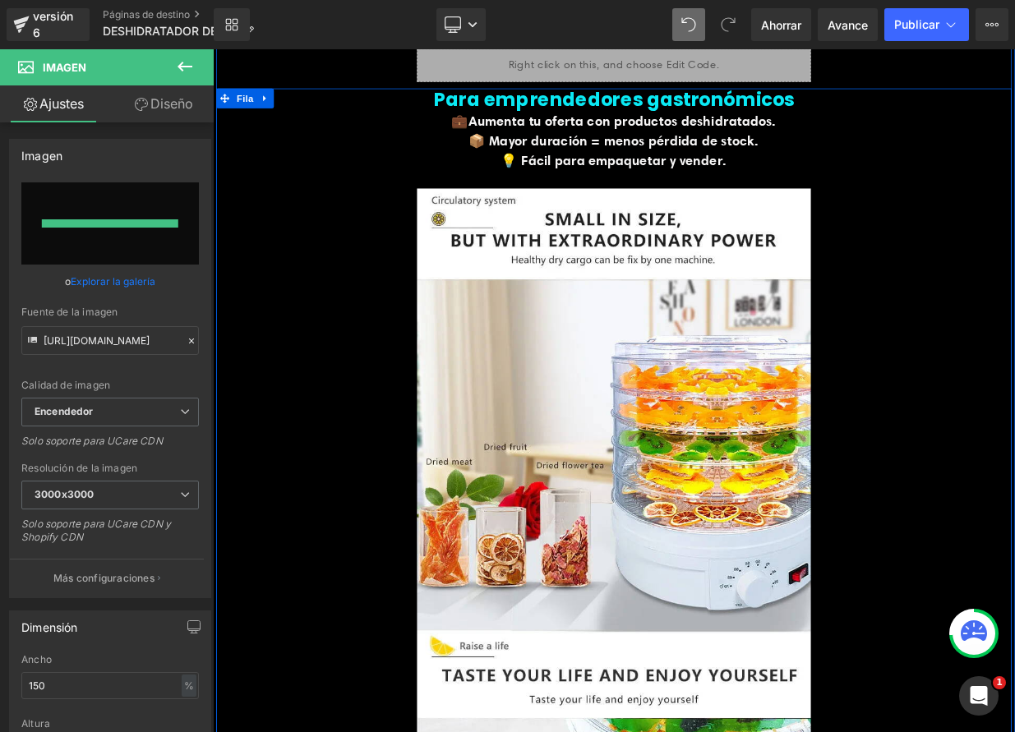
type input "https://ucarecdn.com/80e29900-0f6d-4c74-82ea-d4f87f453e0d/-/format/auto/-/previ…"
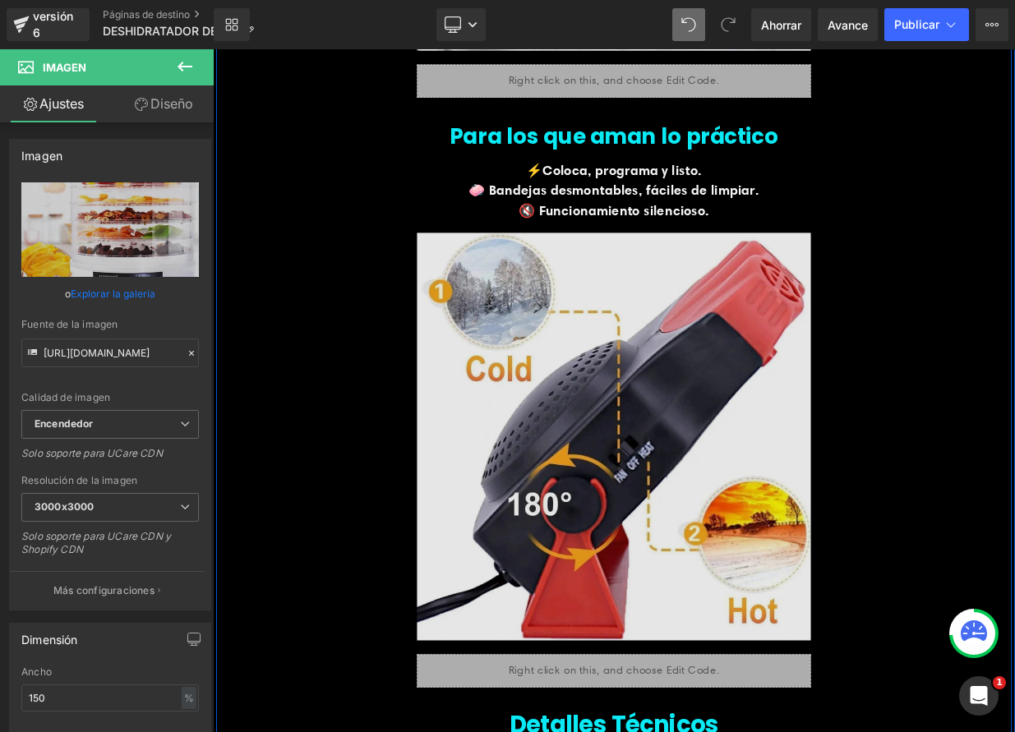
scroll to position [4585, 0]
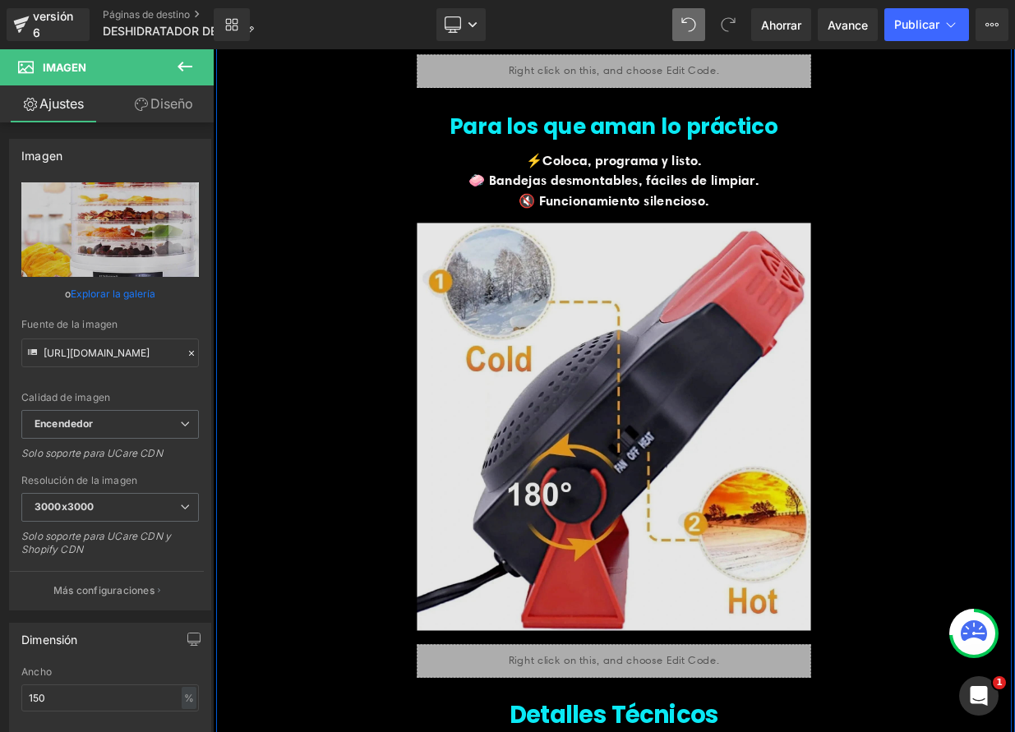
click at [770, 503] on img at bounding box center [710, 518] width 488 height 538
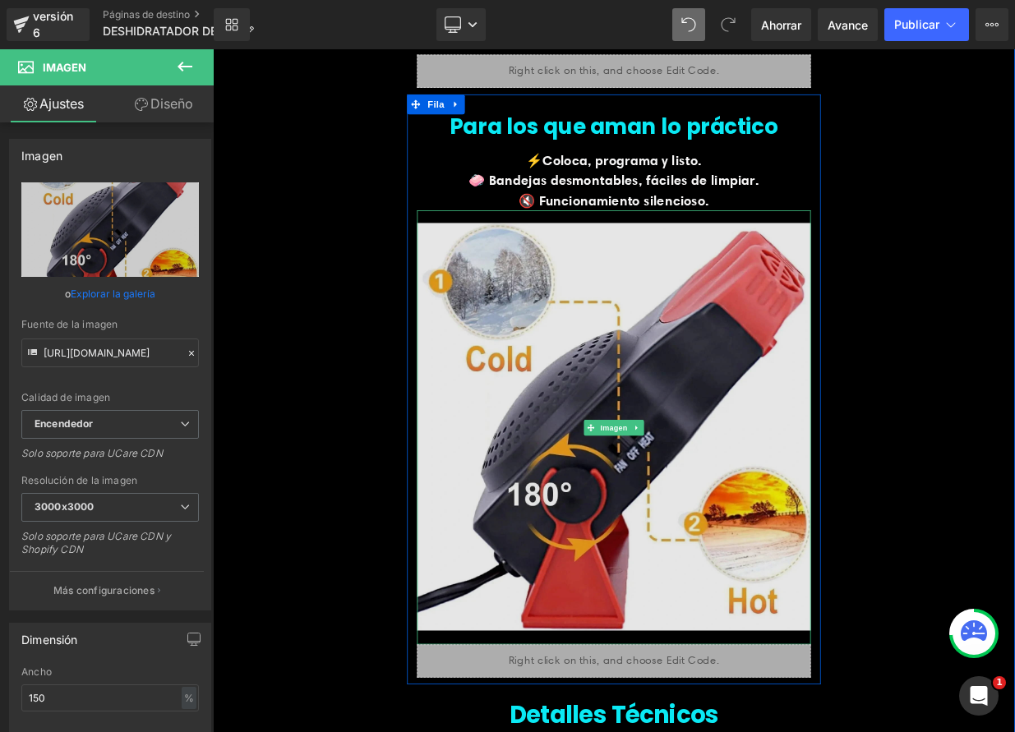
drag, startPoint x: 690, startPoint y: 528, endPoint x: 671, endPoint y: 524, distance: 18.7
click at [690, 528] on img at bounding box center [710, 518] width 488 height 538
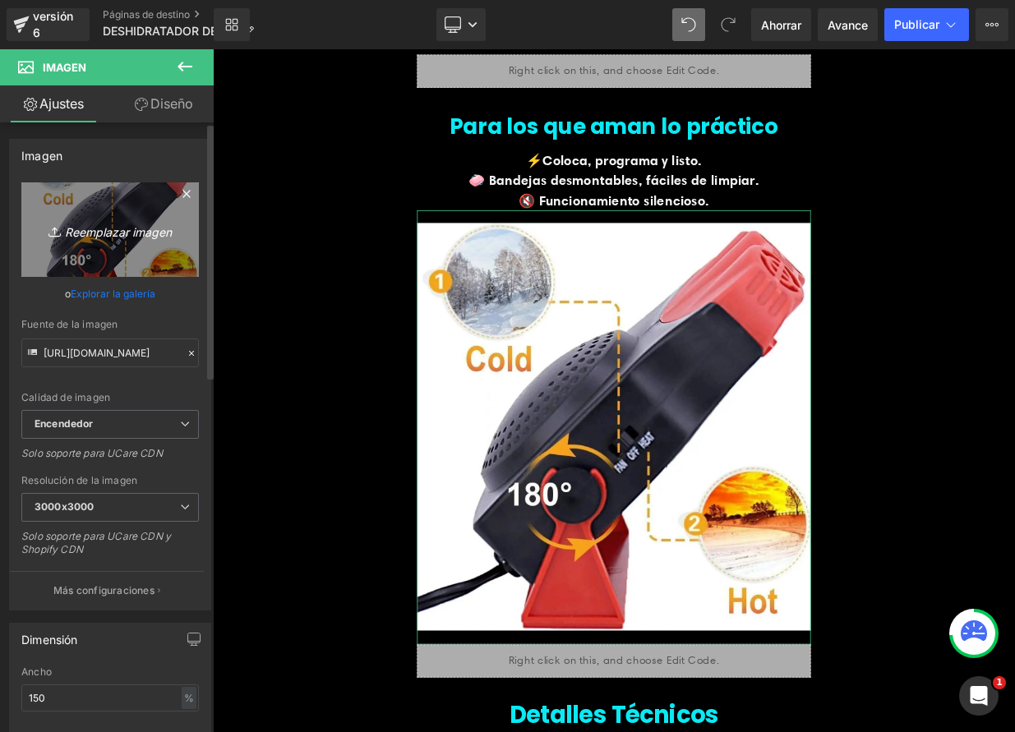
click at [79, 230] on font "Reemplazar imagen" at bounding box center [118, 231] width 107 height 14
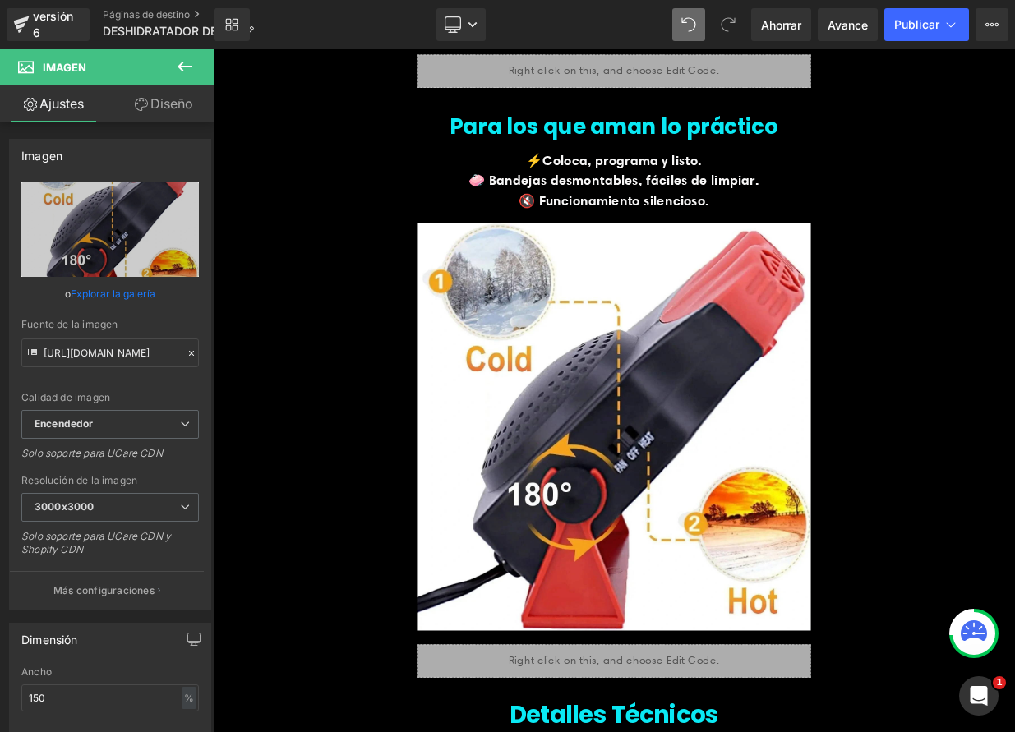
type input "C:\fakepath\depositphotos_496301026-stock-photo-woman-putting-tray-cut-fruits.j…"
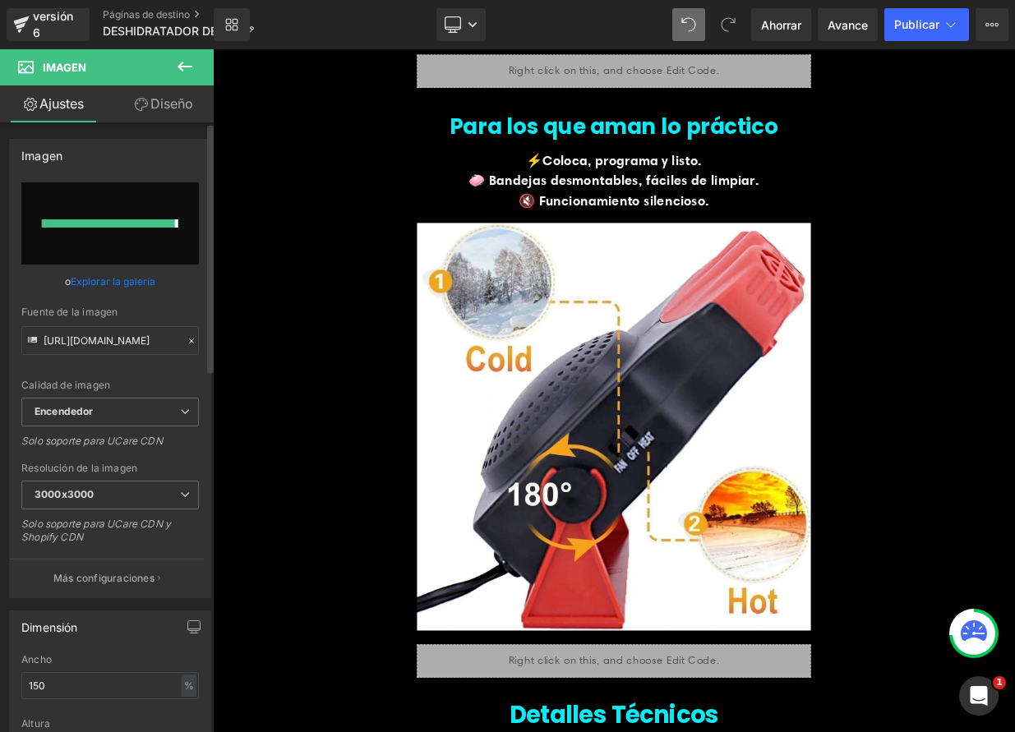
type input "https://ucarecdn.com/0ef8c68e-2032-4f8a-9c30-628bea95ab72/-/format/auto/-/previ…"
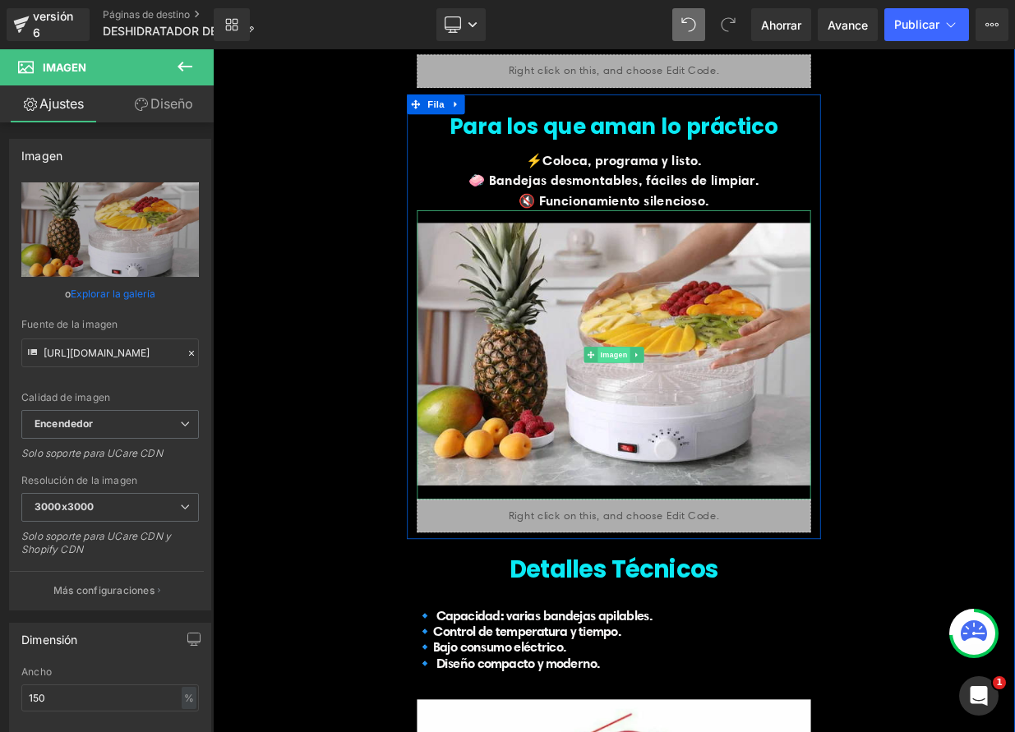
click at [704, 423] on font "Imagen" at bounding box center [711, 428] width 34 height 11
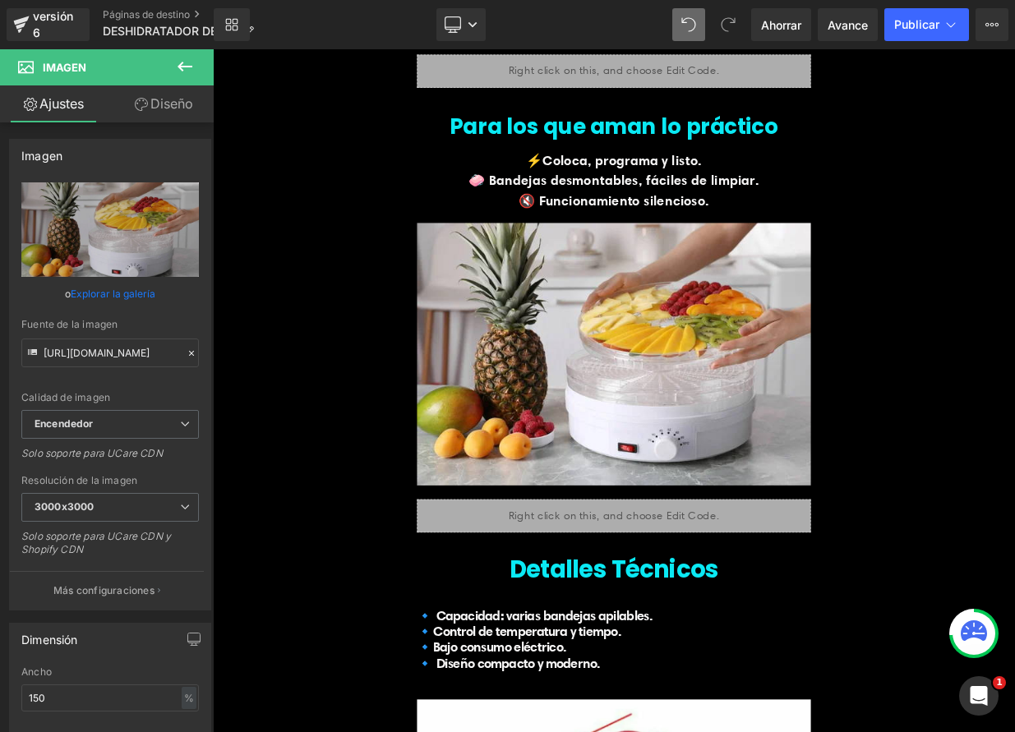
type input "C:\fakepath\depositphotos_496301026-stock-photo-woman-putting-tray-cut-fruits.w…"
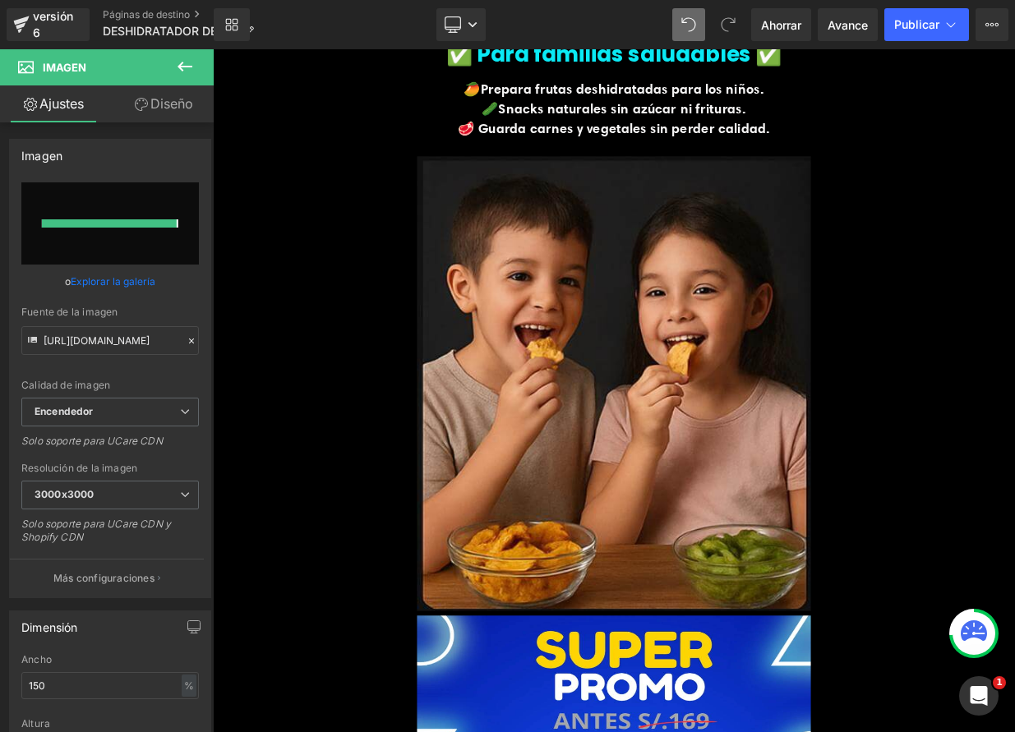
type input "https://ucarecdn.com/be74bf64-e91e-46f6-ac3f-fd7b281e840e/-/format/auto/-/previ…"
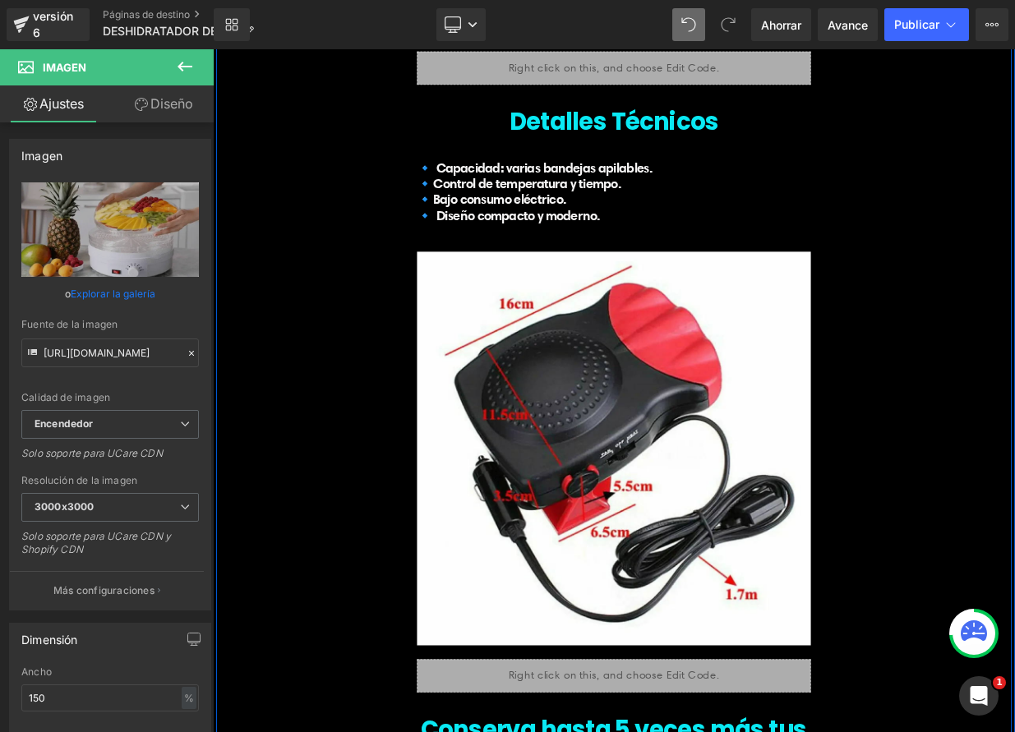
scroll to position [5146, 0]
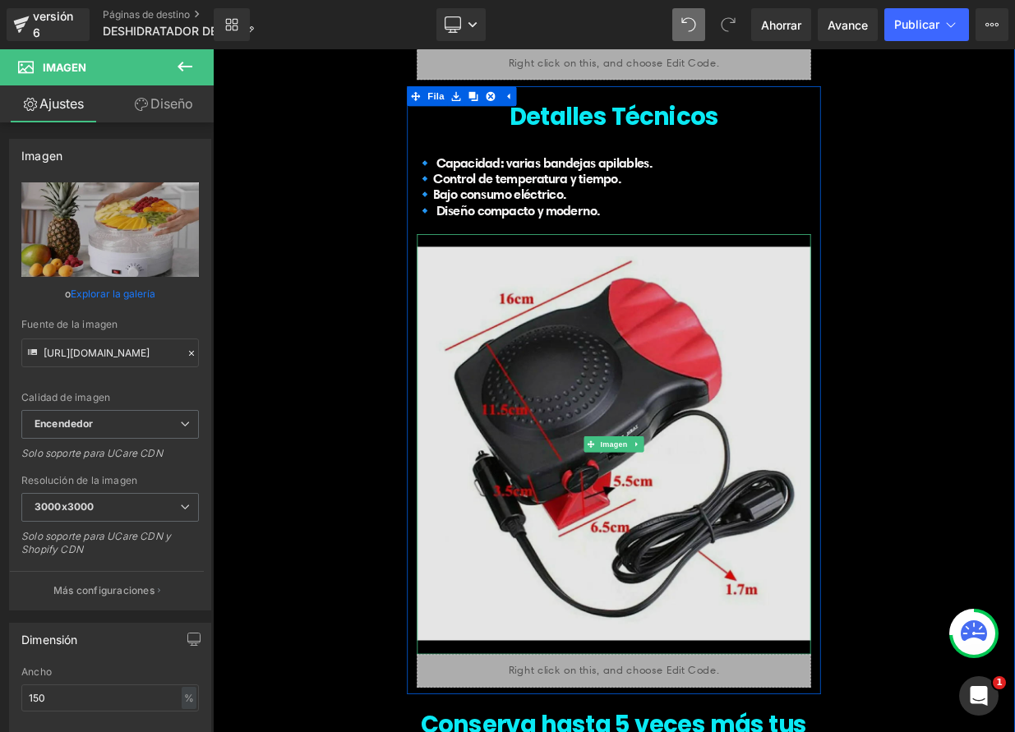
click at [686, 578] on img at bounding box center [710, 539] width 488 height 521
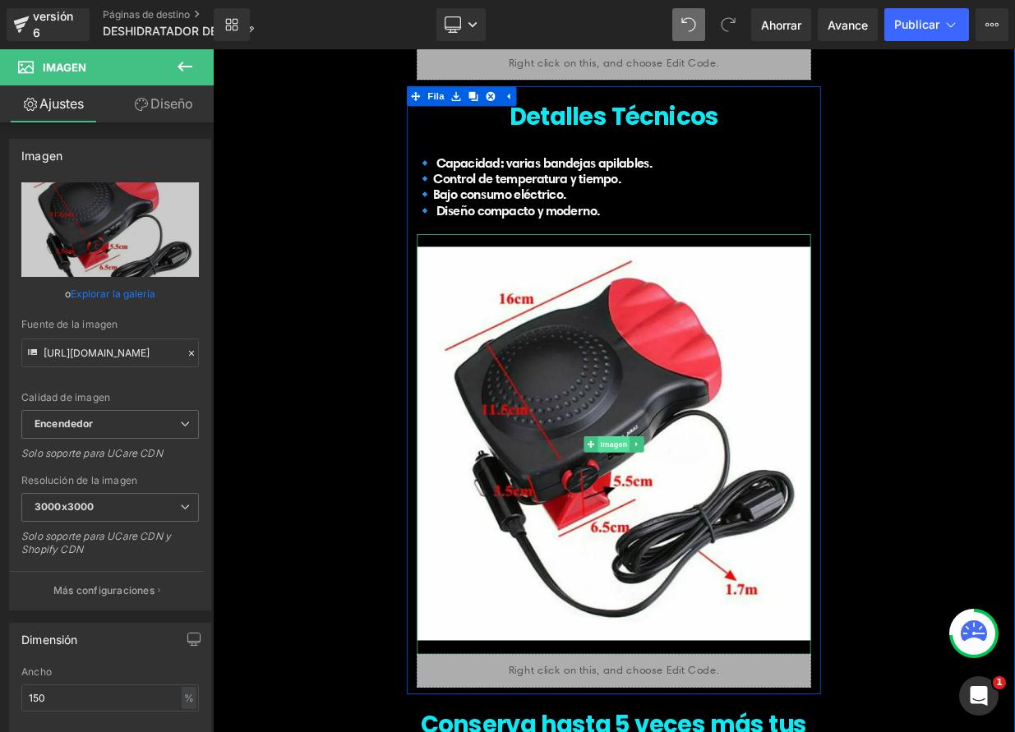
click at [694, 530] on font "Imagen" at bounding box center [711, 539] width 34 height 20
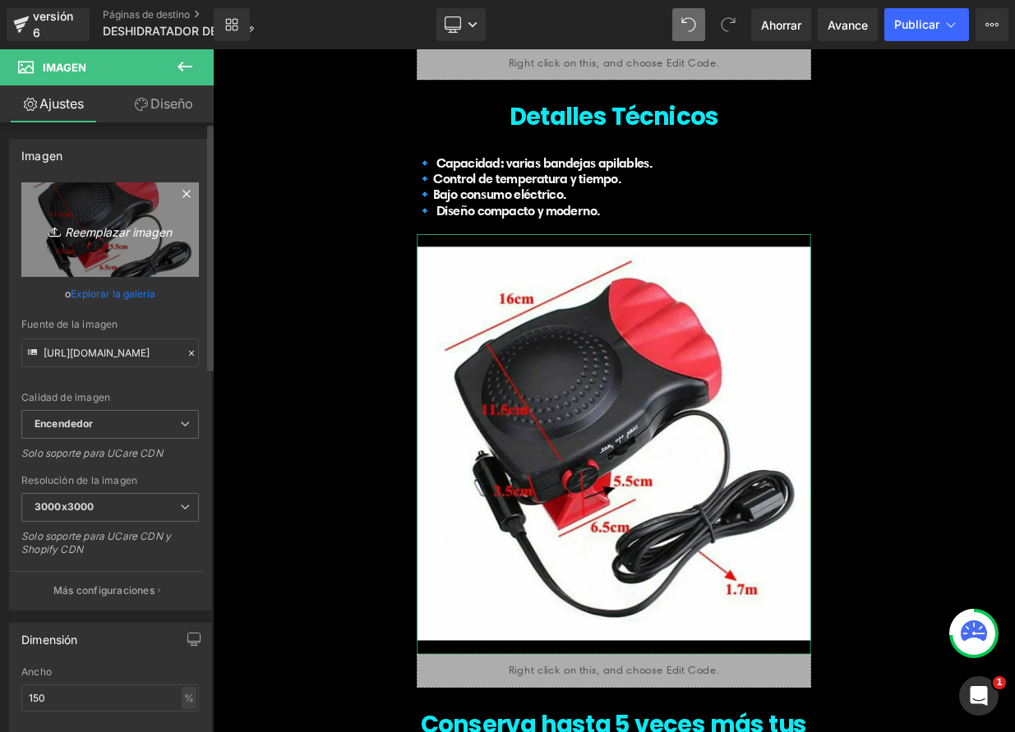
click at [151, 231] on font "Reemplazar imagen" at bounding box center [118, 231] width 107 height 14
type input "C:\fakepath\5-2.jpeg"
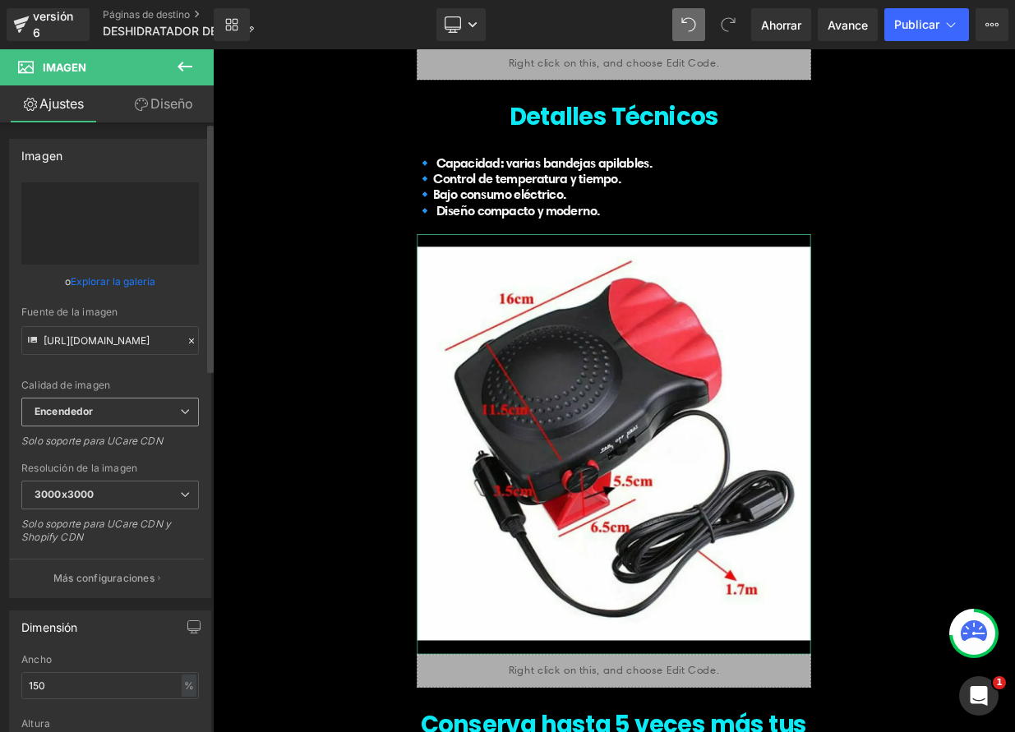
type input "https://ucarecdn.com/55cffb72-ddbc-4fee-a27b-a48ee4821bfc/-/format/auto/-/previ…"
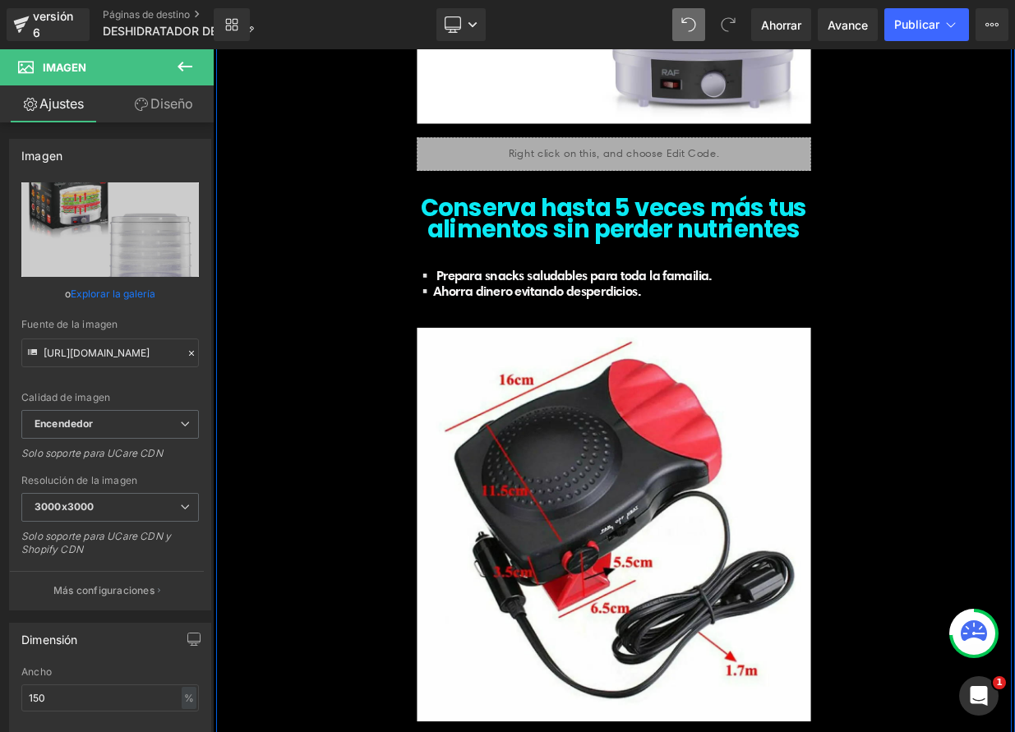
scroll to position [5791, 0]
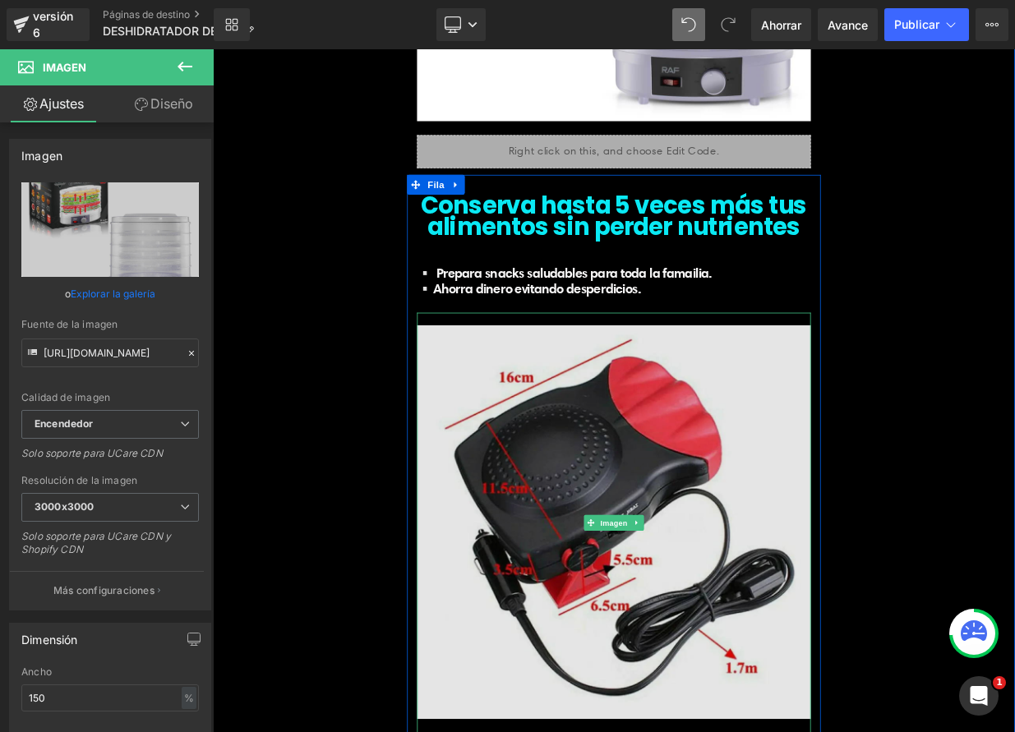
click at [750, 619] on img at bounding box center [710, 636] width 488 height 521
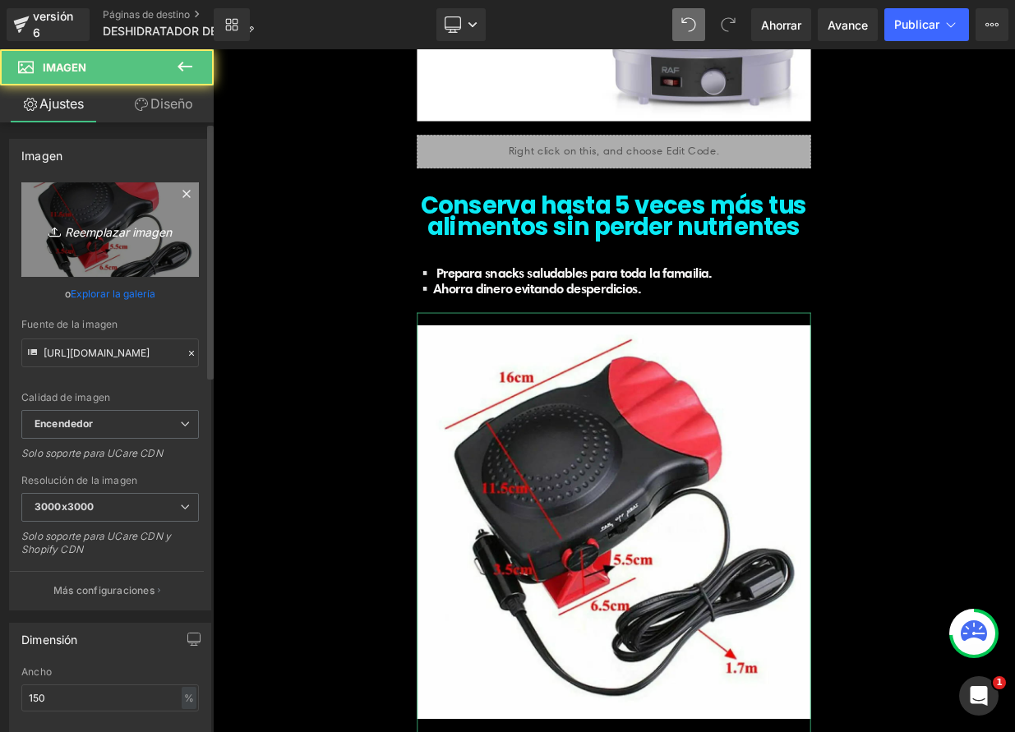
click at [93, 234] on font "Reemplazar imagen" at bounding box center [118, 231] width 107 height 14
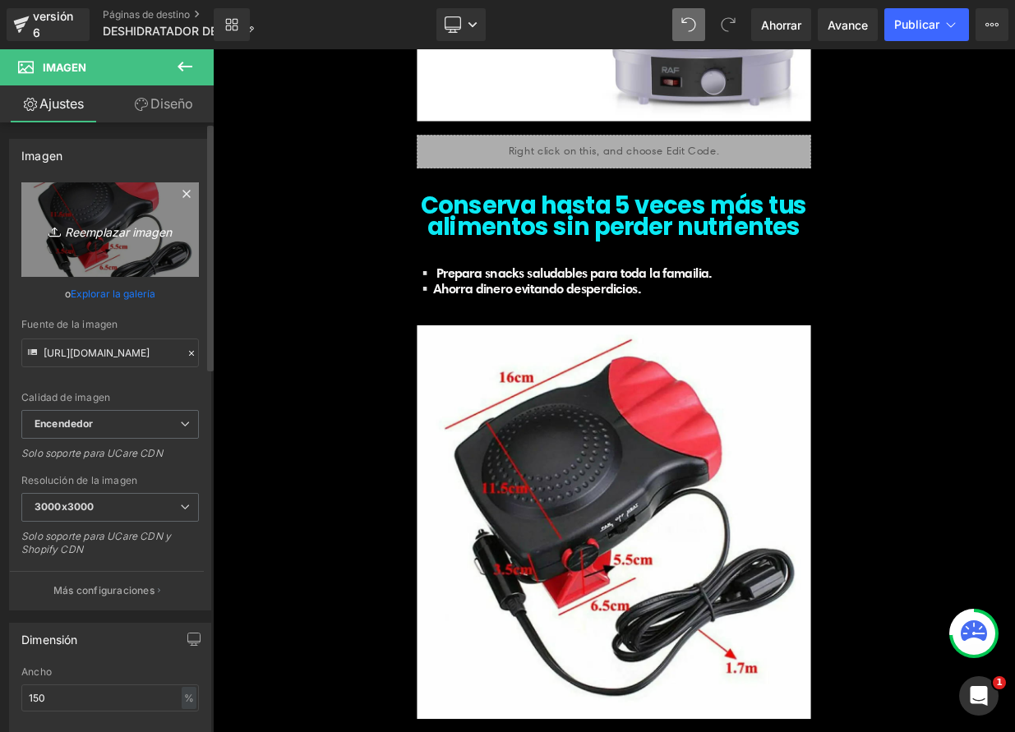
type input "C:\fakepath\deshidratador-de-alimentos-blanik-50410-default-2.jpg"
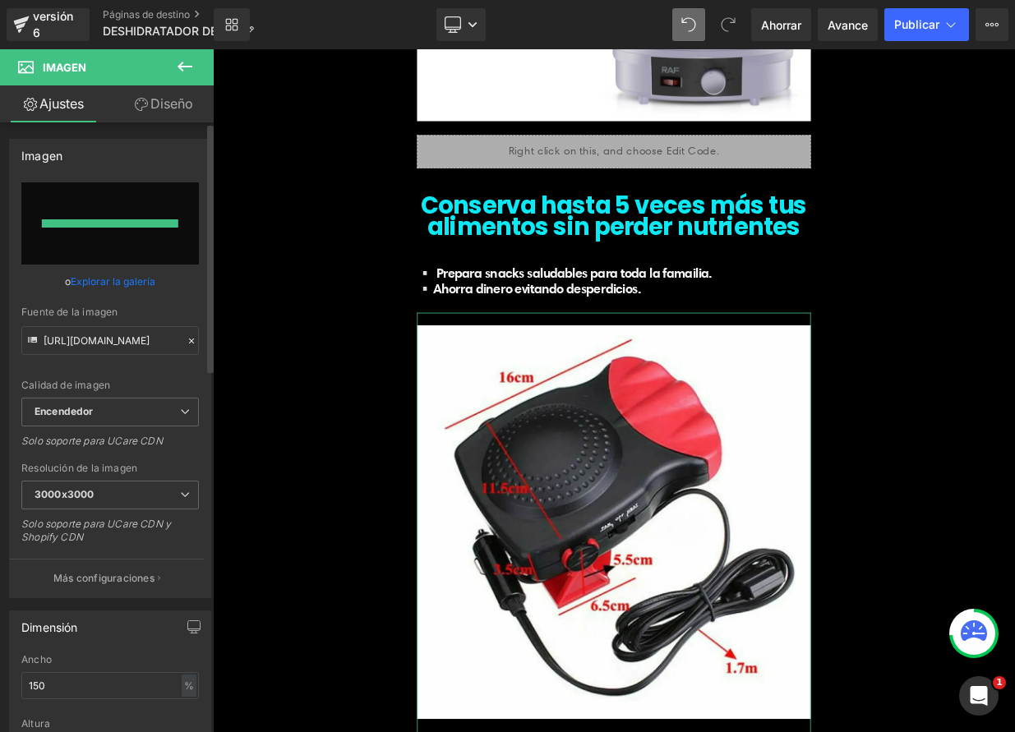
type input "https://ucarecdn.com/20ce0666-df70-4fe4-8cb4-c407e8b90a39/-/format/auto/-/previ…"
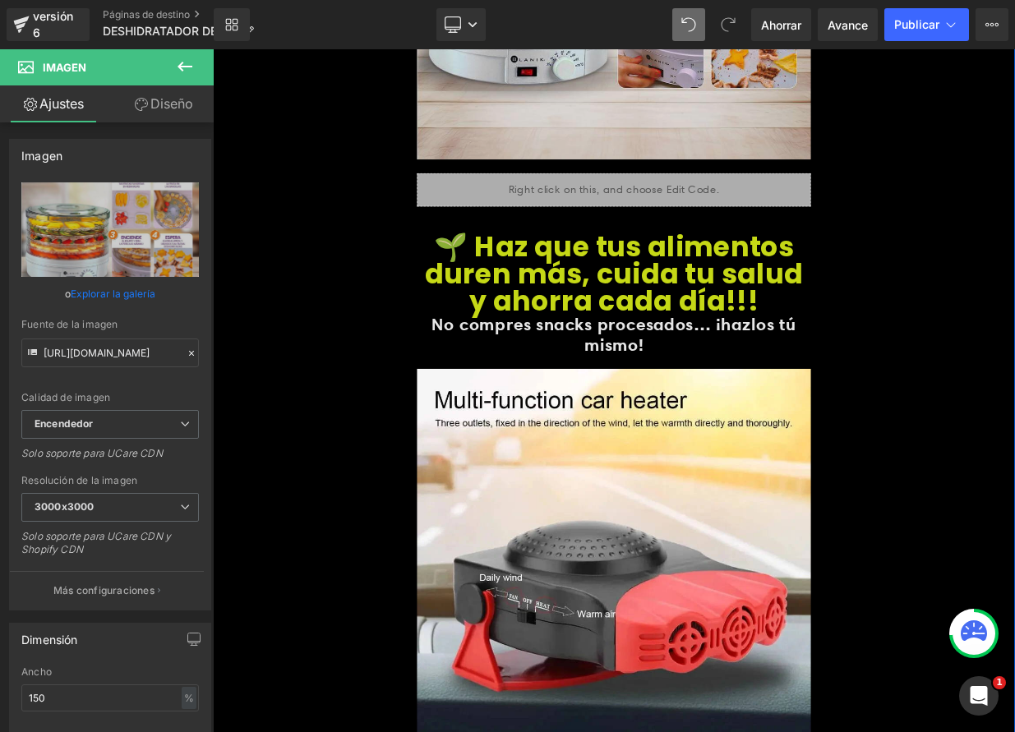
scroll to position [6489, 0]
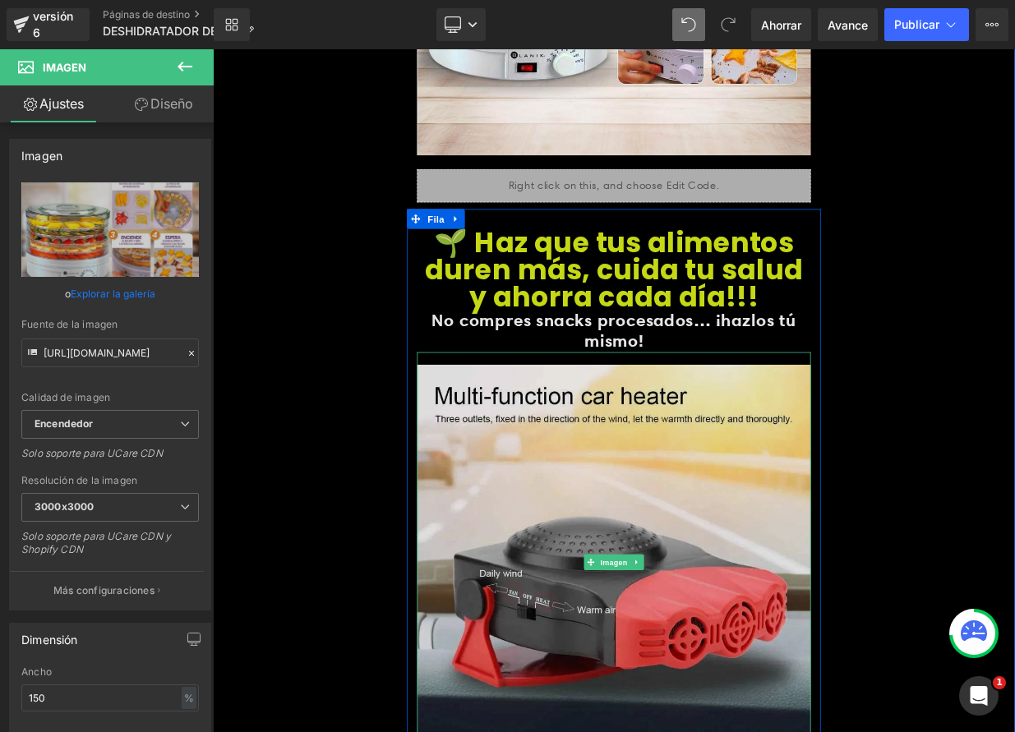
click at [699, 676] on font "Imagen" at bounding box center [711, 686] width 34 height 20
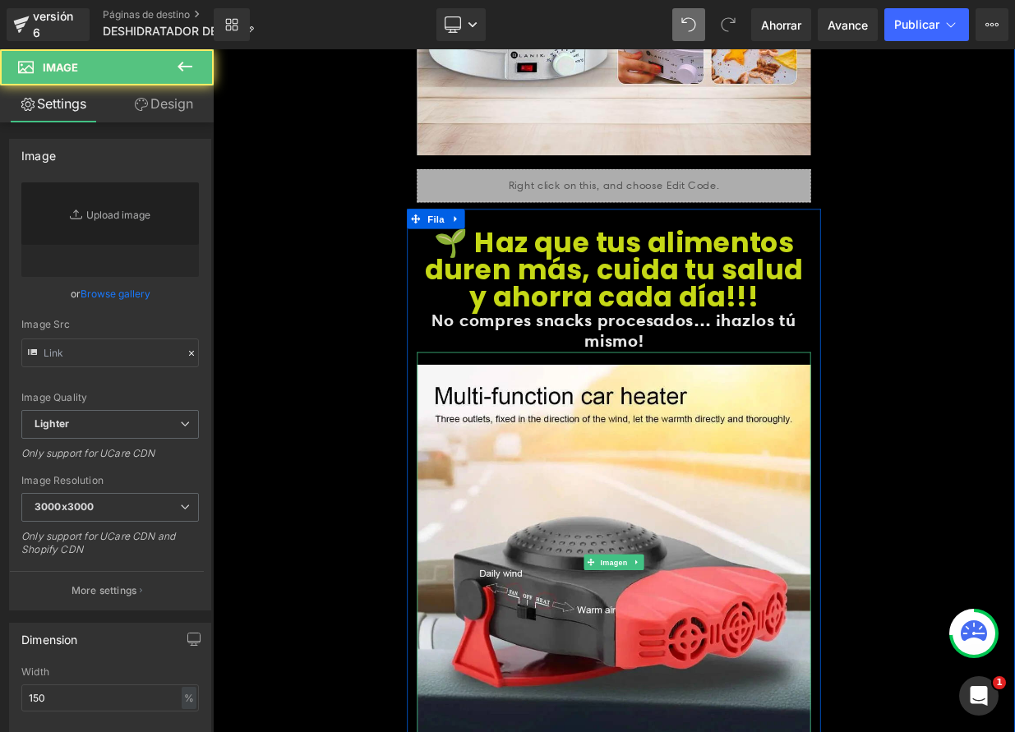
type input "[URL][DOMAIN_NAME]"
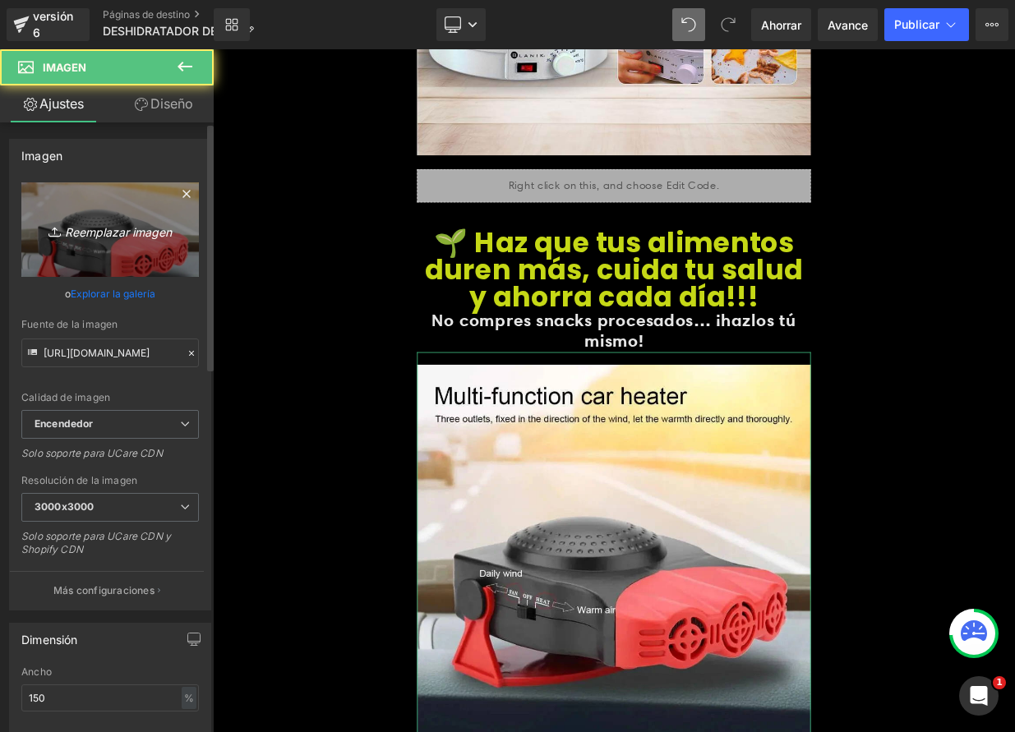
click at [115, 233] on font "Reemplazar imagen" at bounding box center [118, 231] width 107 height 14
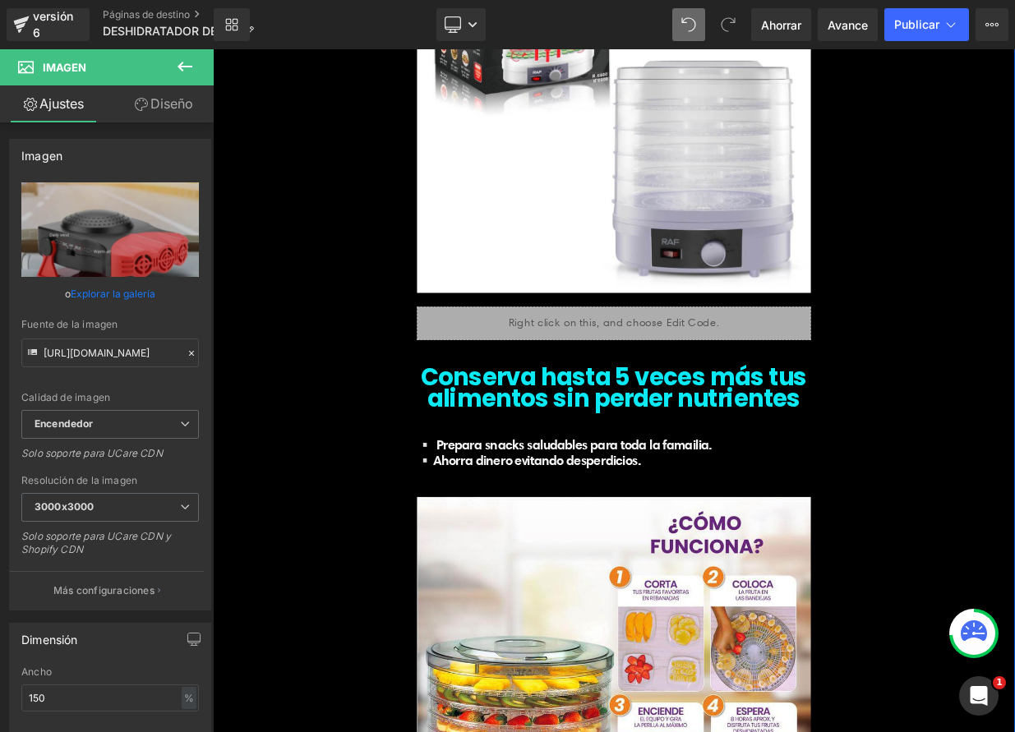
scroll to position [5539, 0]
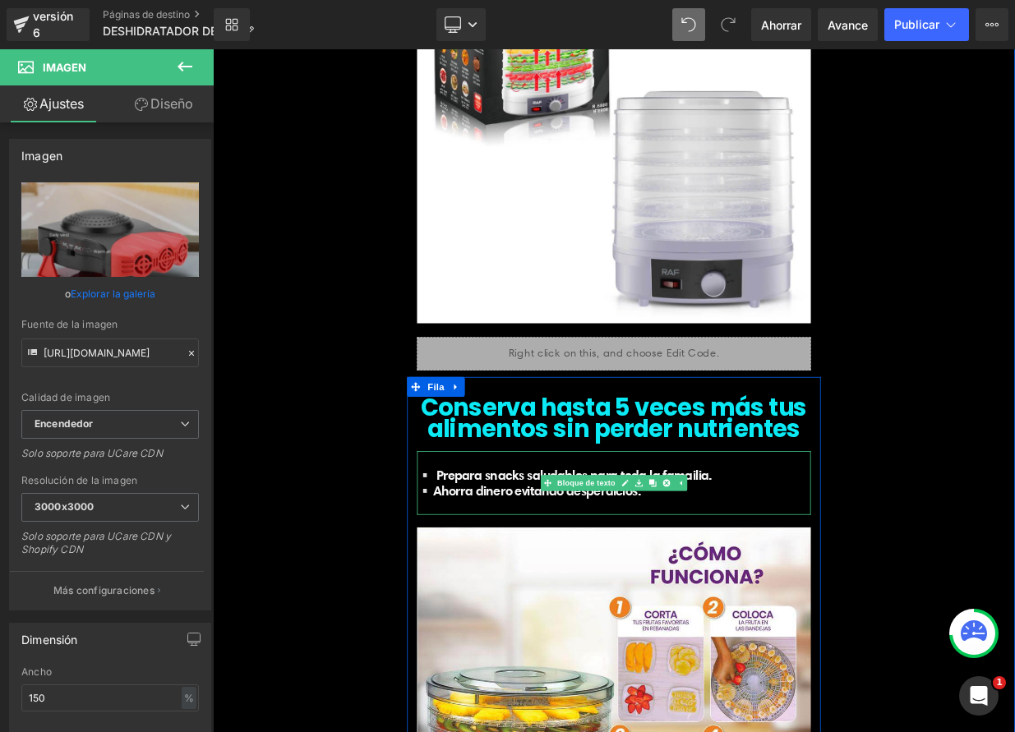
click at [767, 604] on p "▫️Ahorra dinero evitando desperdicios." at bounding box center [710, 598] width 488 height 20
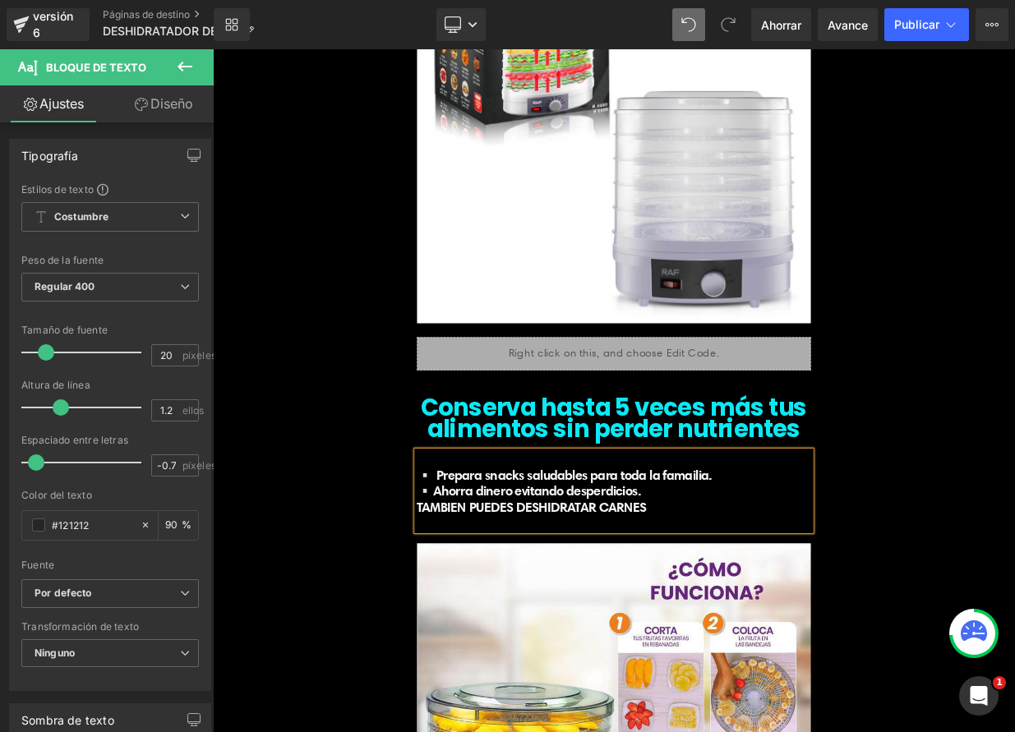
click at [466, 622] on span "TAMBIEN PUEDES DESHIDRATAR CARNES" at bounding box center [608, 617] width 284 height 21
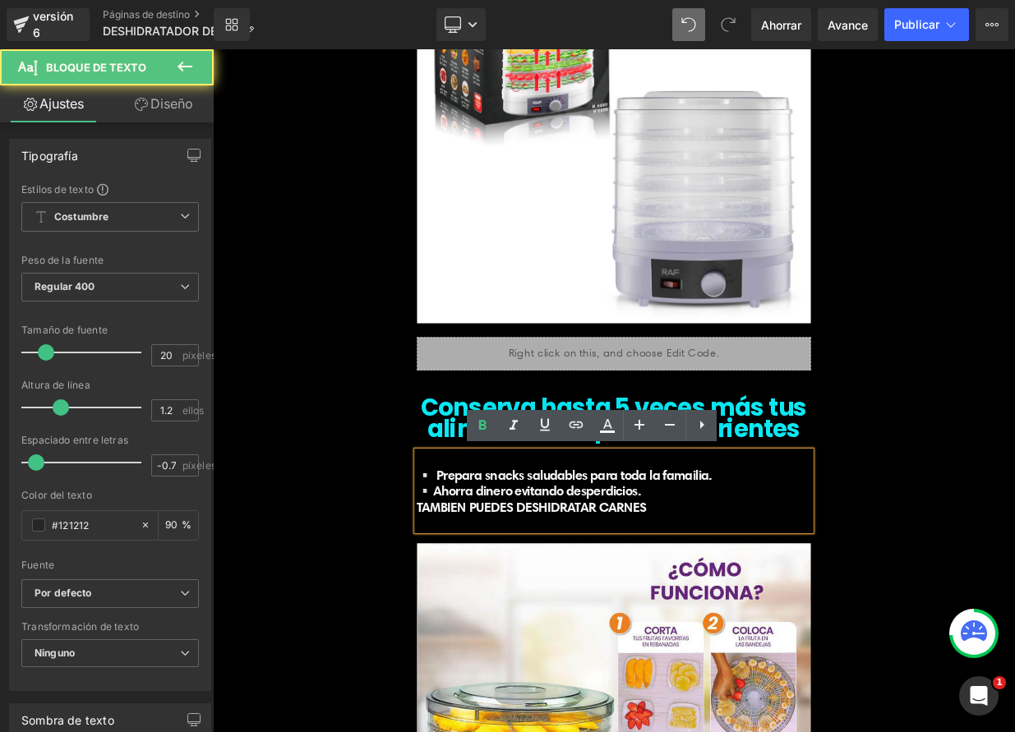
click at [477, 597] on font "▫️Ahorra dinero evitando desperdicios." at bounding box center [605, 597] width 278 height 21
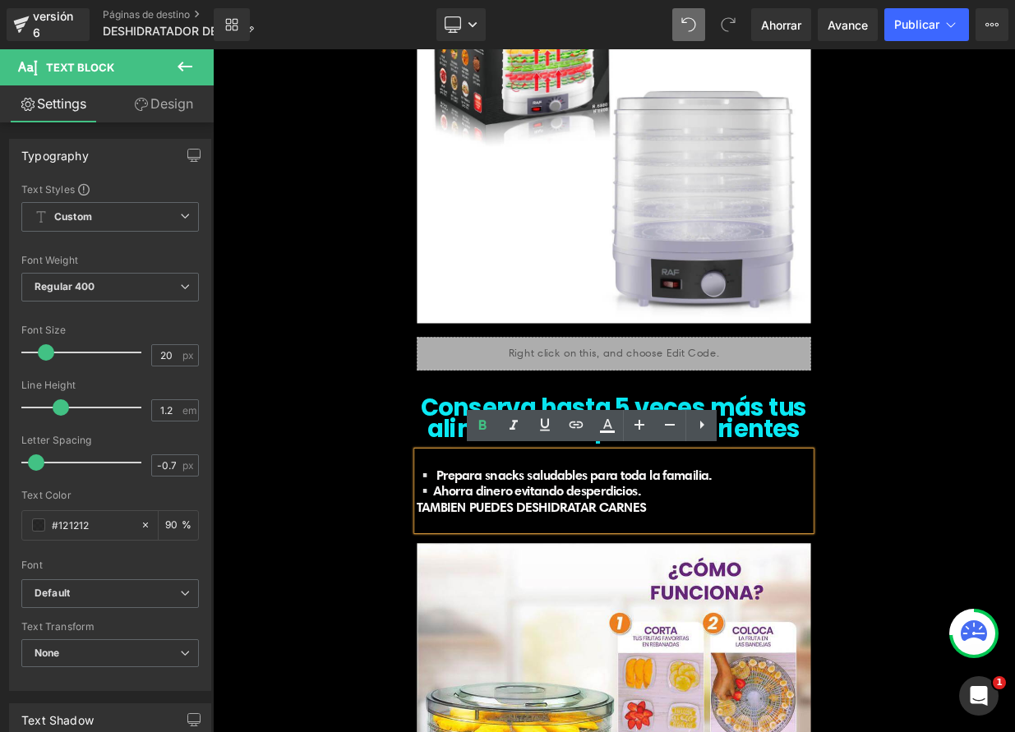
drag, startPoint x: 477, startPoint y: 596, endPoint x: 451, endPoint y: 589, distance: 26.3
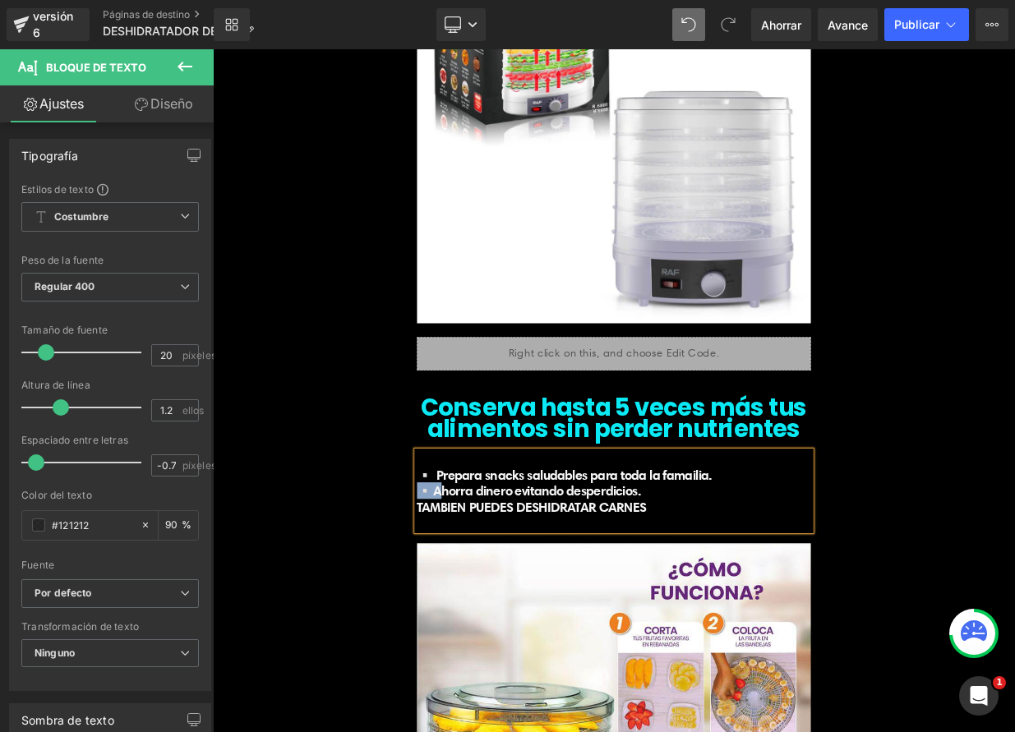
copy font "▫️"
click at [466, 618] on font "TAMBIEN PUEDES DESHIDRATAR CARNES" at bounding box center [608, 617] width 284 height 21
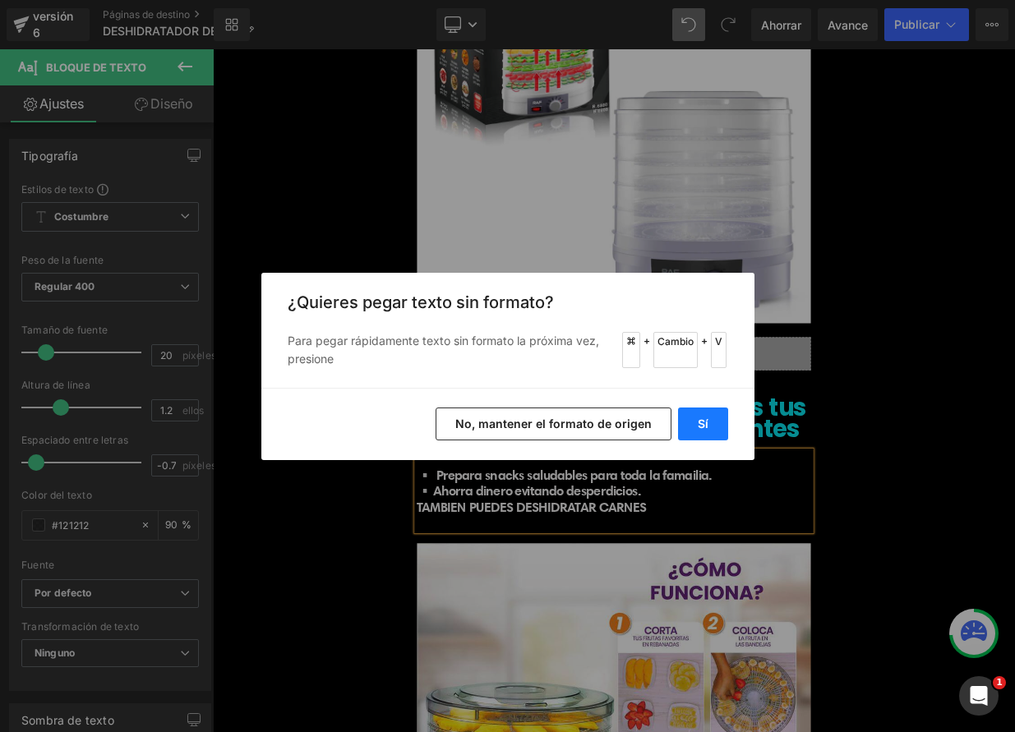
drag, startPoint x: 694, startPoint y: 420, endPoint x: 597, endPoint y: 460, distance: 105.0
click at [694, 420] on button "Sí" at bounding box center [703, 424] width 50 height 33
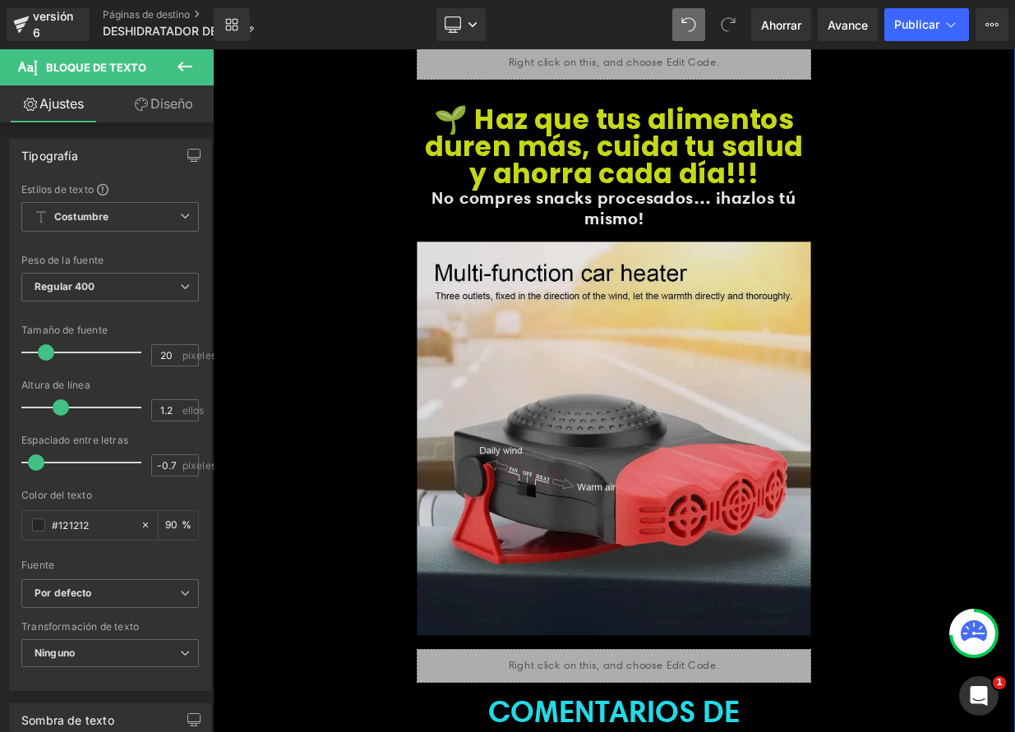
scroll to position [6584, 0]
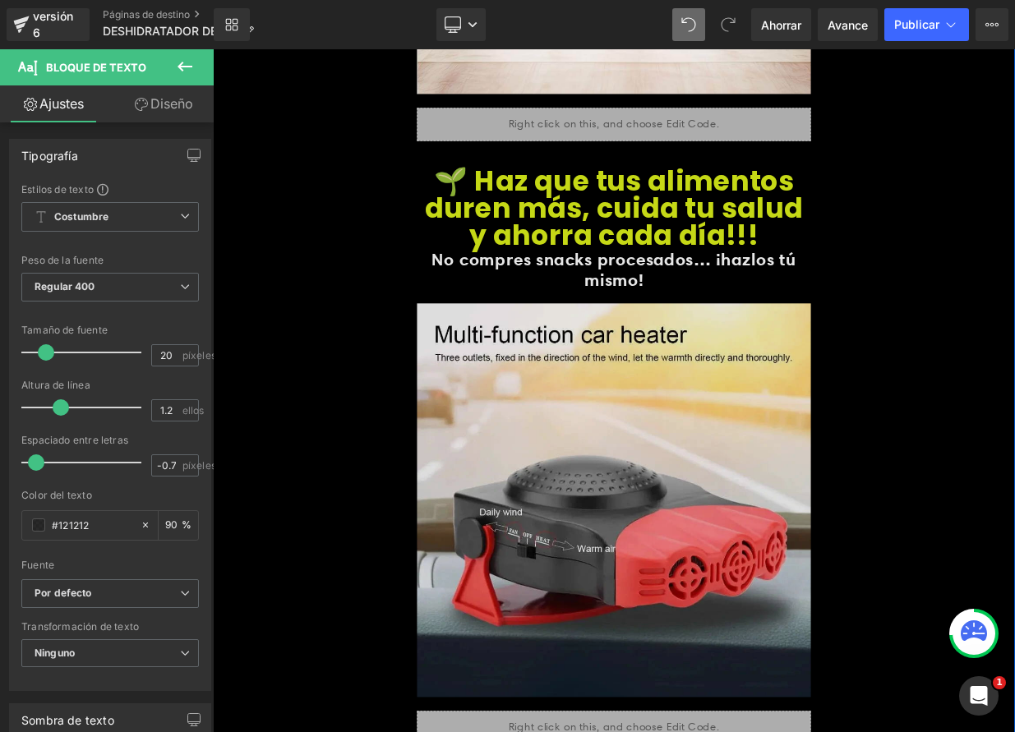
click at [719, 671] on img at bounding box center [710, 609] width 488 height 521
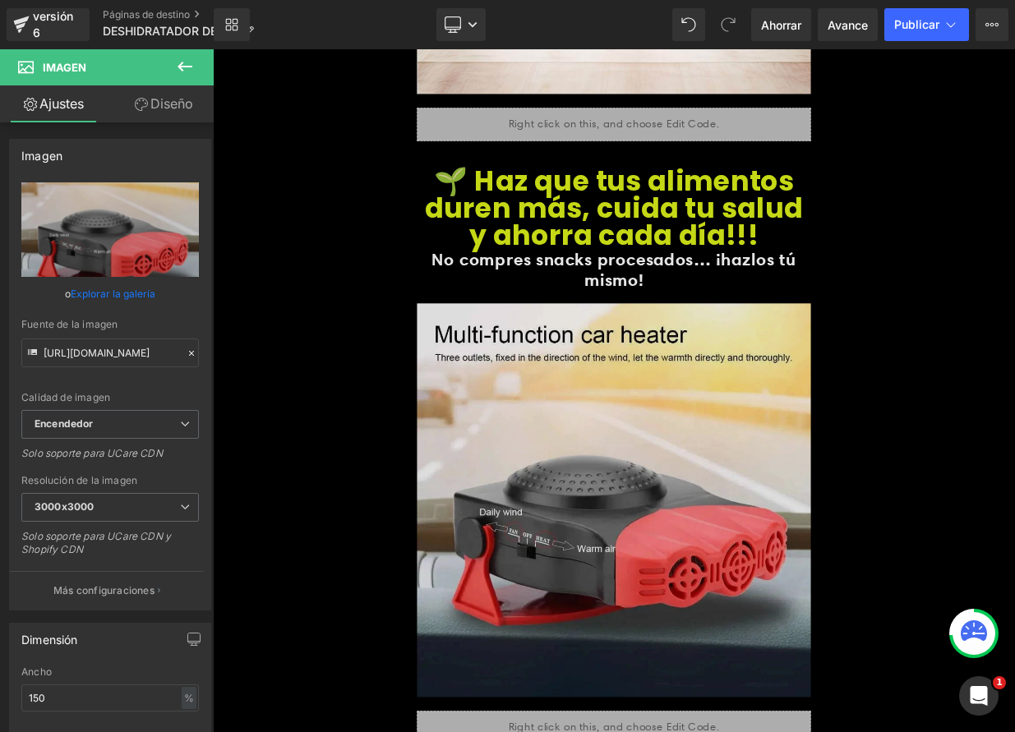
scroll to position [6584, 0]
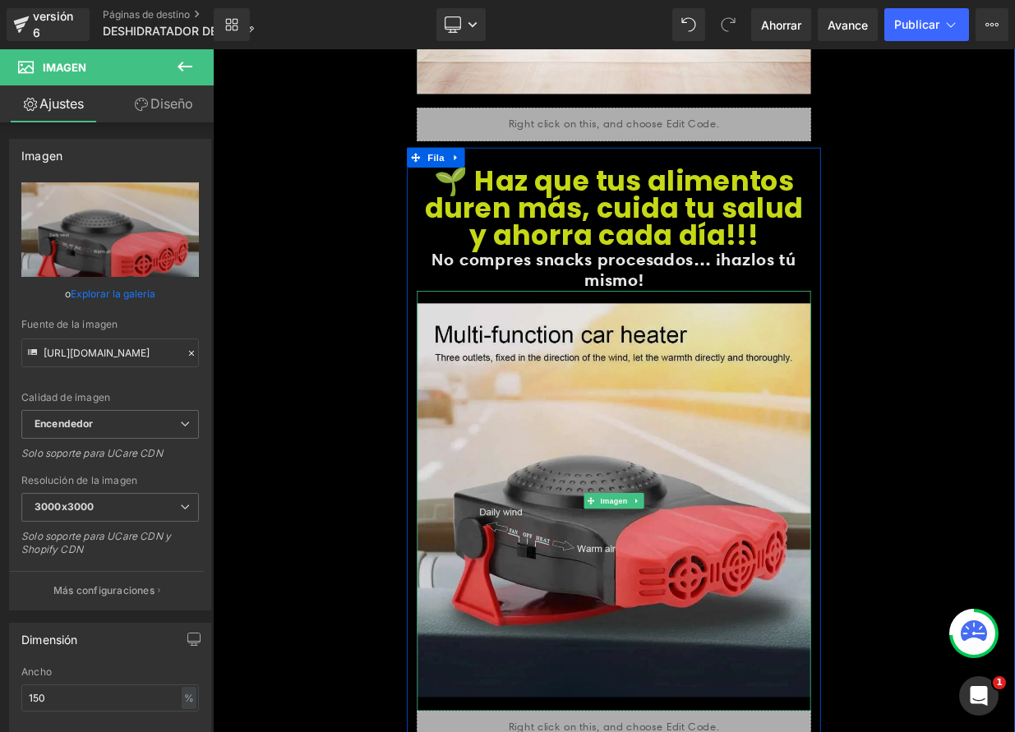
click at [671, 648] on img at bounding box center [710, 609] width 488 height 521
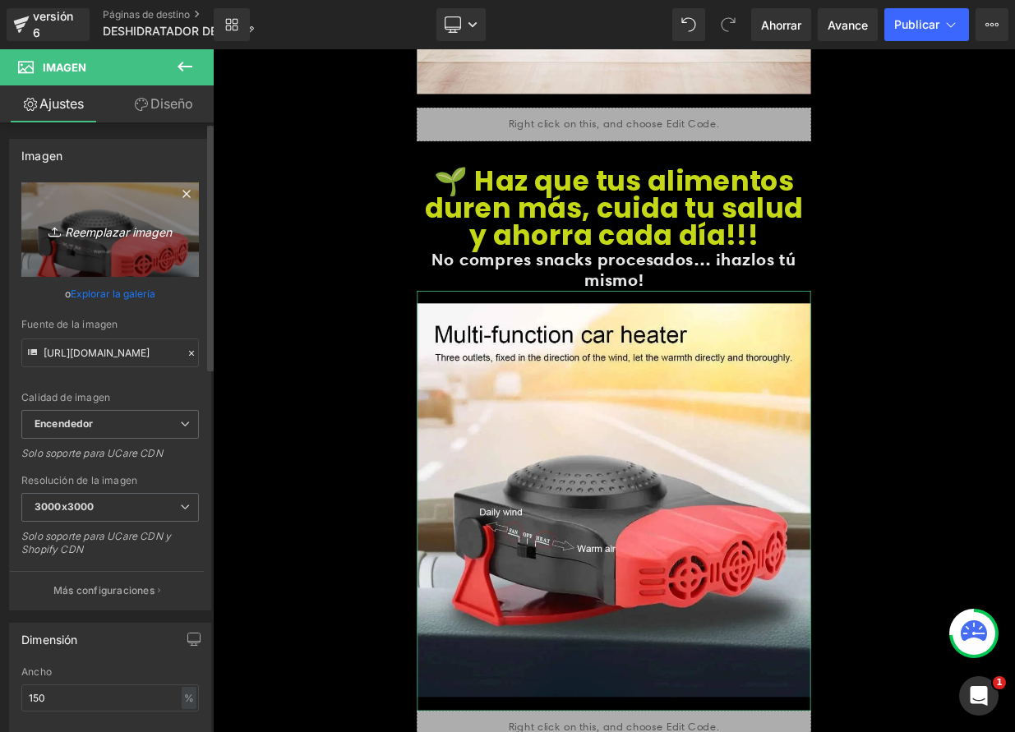
click at [115, 238] on font "Reemplazar imagen" at bounding box center [118, 231] width 107 height 14
type input "C:\fakepath\depositphotos_445659342-stock-photo-sliced-dried-dehydrated-apples-…"
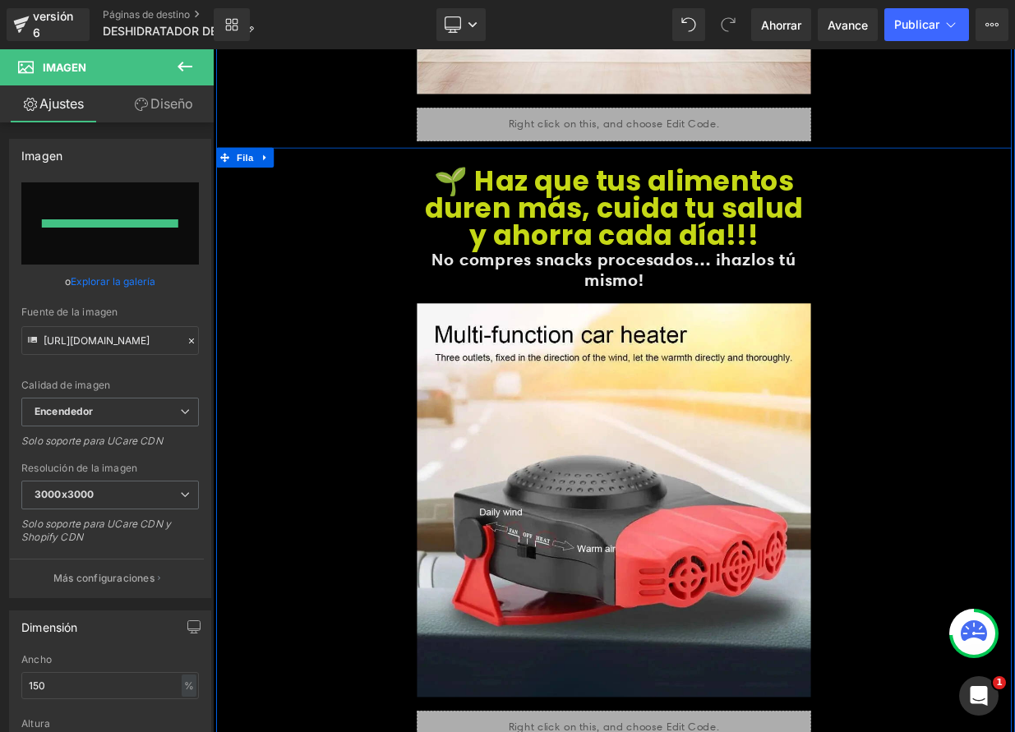
type input "[URL][DOMAIN_NAME]"
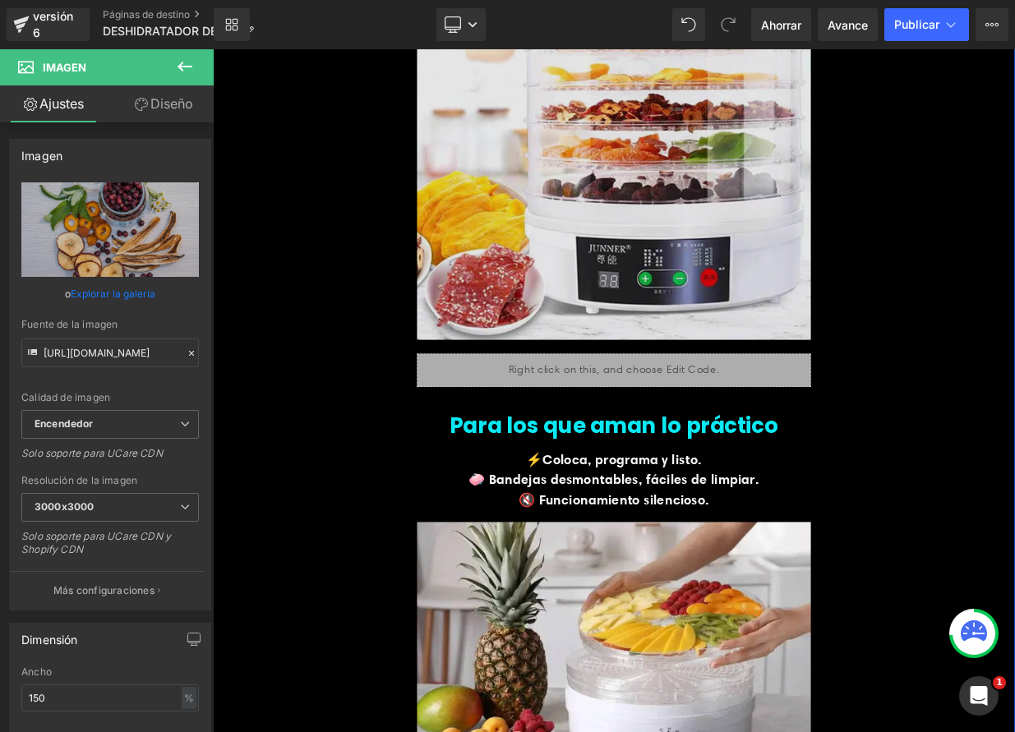
scroll to position [3867, 0]
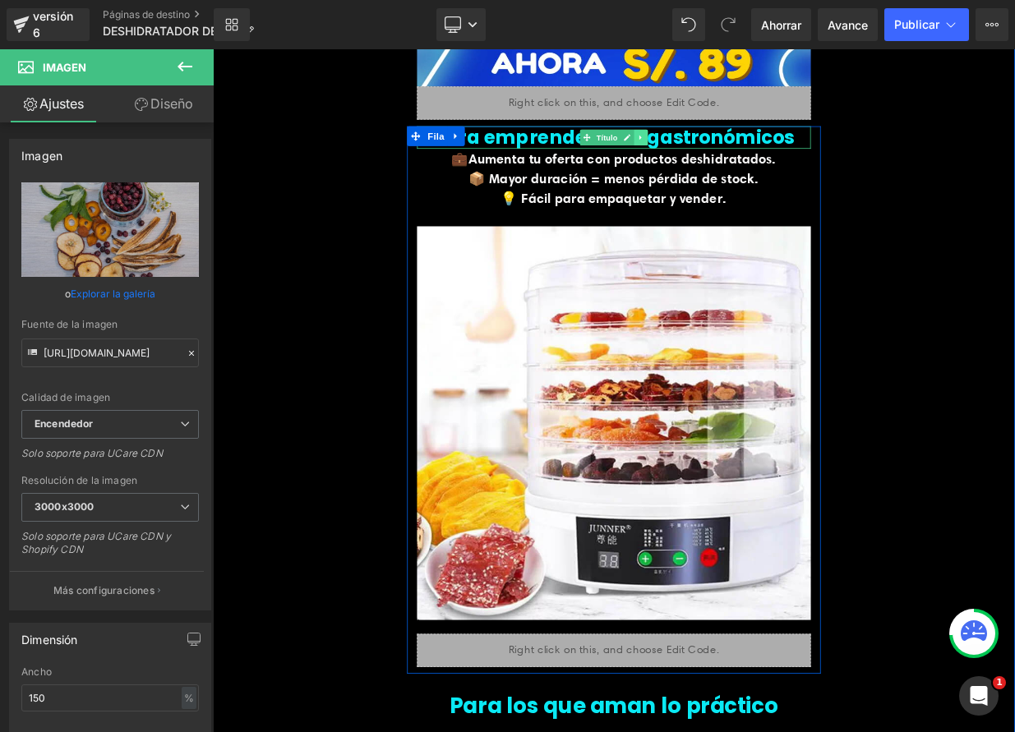
click at [739, 160] on icon at bounding box center [743, 159] width 9 height 10
click at [828, 155] on font "Para emprendedores gastronómicos" at bounding box center [710, 158] width 447 height 32
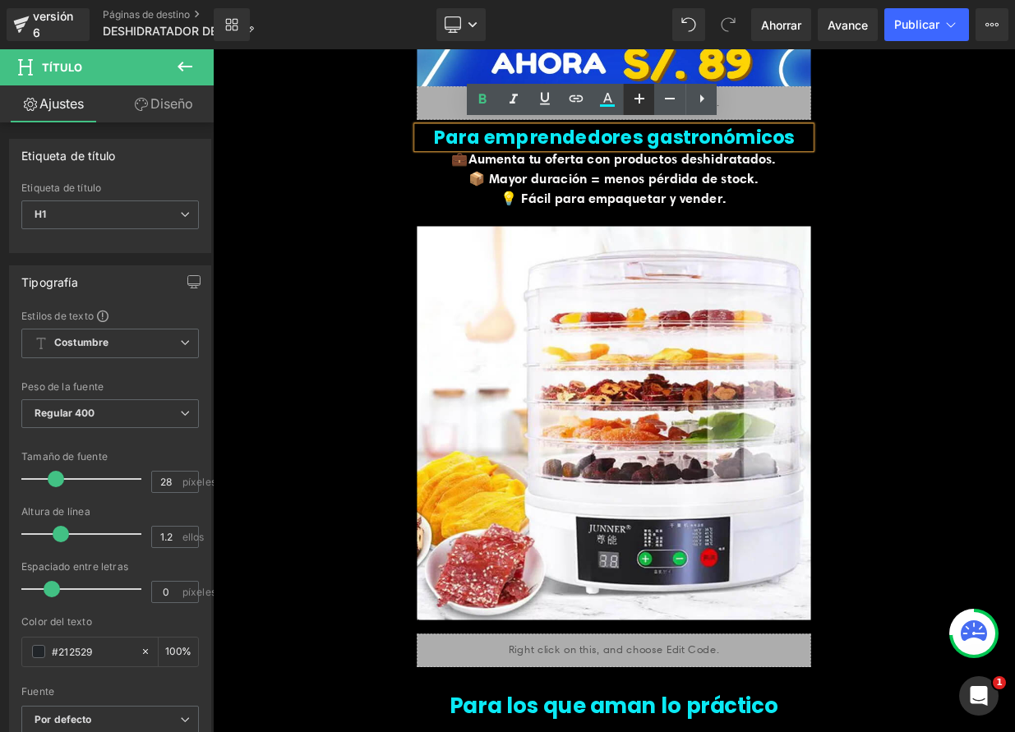
click at [644, 104] on icon at bounding box center [640, 99] width 20 height 20
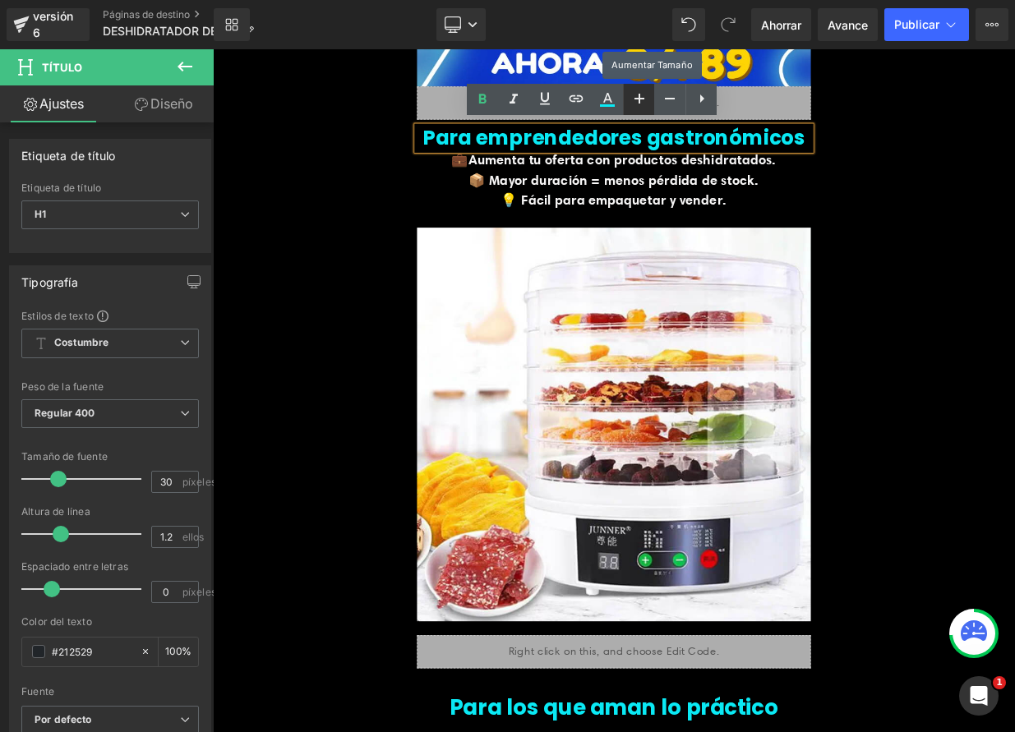
click at [643, 103] on icon at bounding box center [640, 99] width 20 height 20
type input "32"
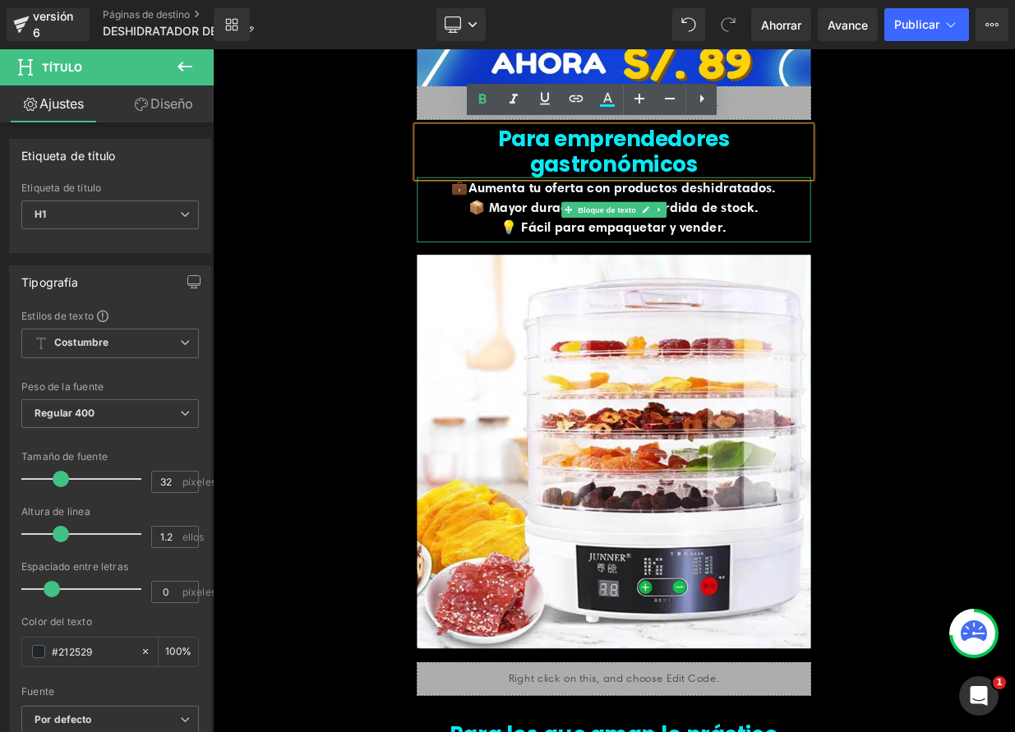
drag, startPoint x: 837, startPoint y: 214, endPoint x: 756, endPoint y: 182, distance: 86.7
click at [837, 234] on font "📦 Mayor duración = menos pérdida de stock." at bounding box center [710, 244] width 360 height 21
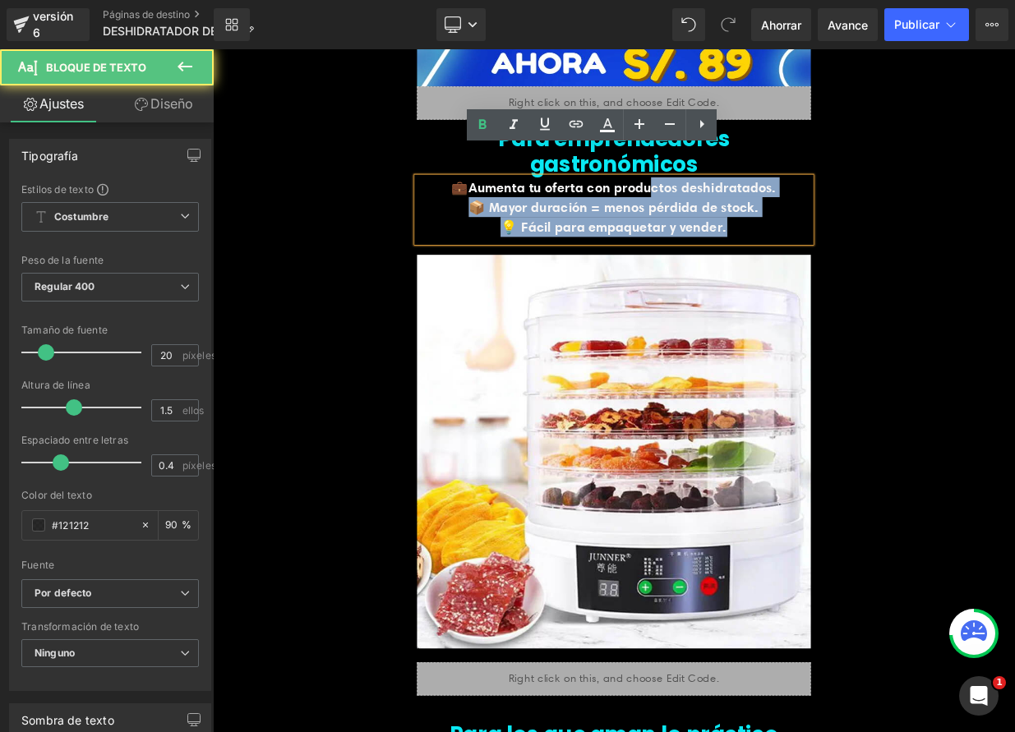
drag, startPoint x: 745, startPoint y: 186, endPoint x: 792, endPoint y: 181, distance: 47.9
click at [745, 208] on div "💼Aumenta tu oferta con productos deshidratados. 📦 Mayor duración = menos pérdid…" at bounding box center [710, 248] width 488 height 81
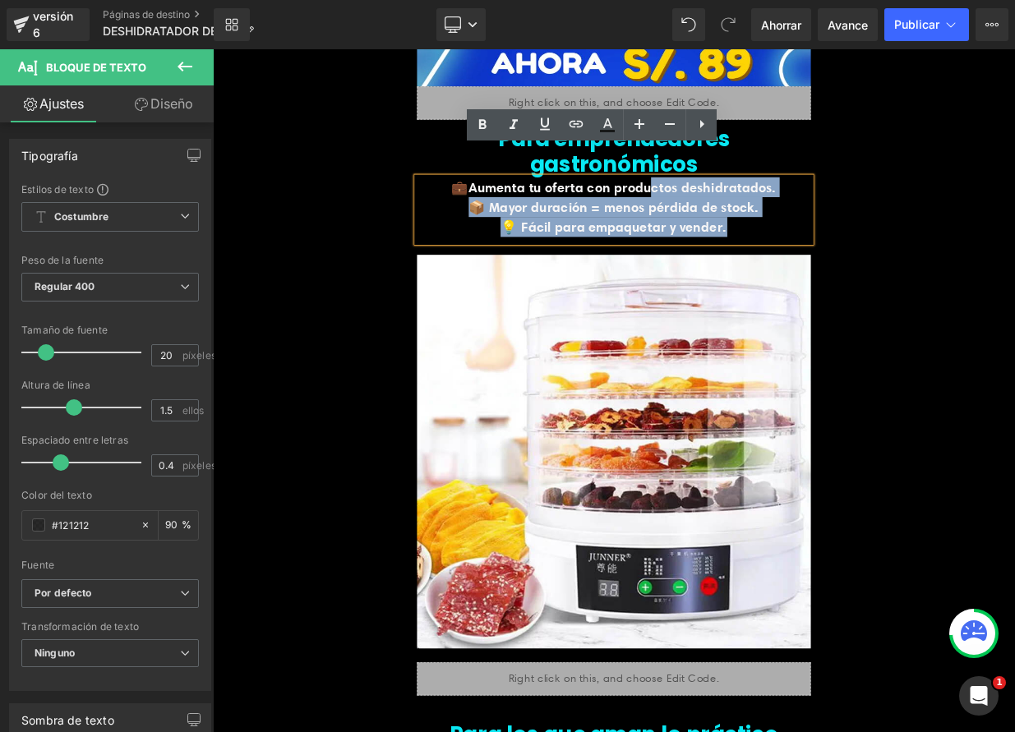
drag, startPoint x: 1025, startPoint y: 185, endPoint x: 842, endPoint y: 171, distance: 183.0
click at [1014, 185] on div "Para emprendedores gastronómicos Título 💼Aumenta tu oferta con productos deshid…" at bounding box center [710, 502] width 986 height 714
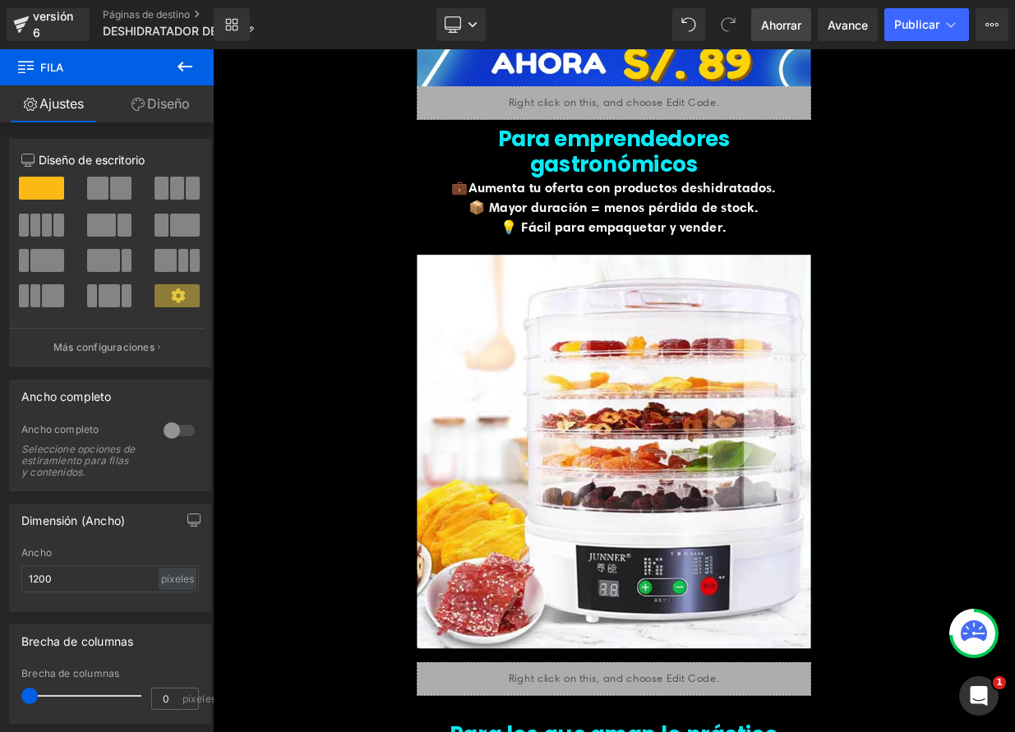
click at [762, 25] on font "Ahorrar" at bounding box center [781, 25] width 40 height 14
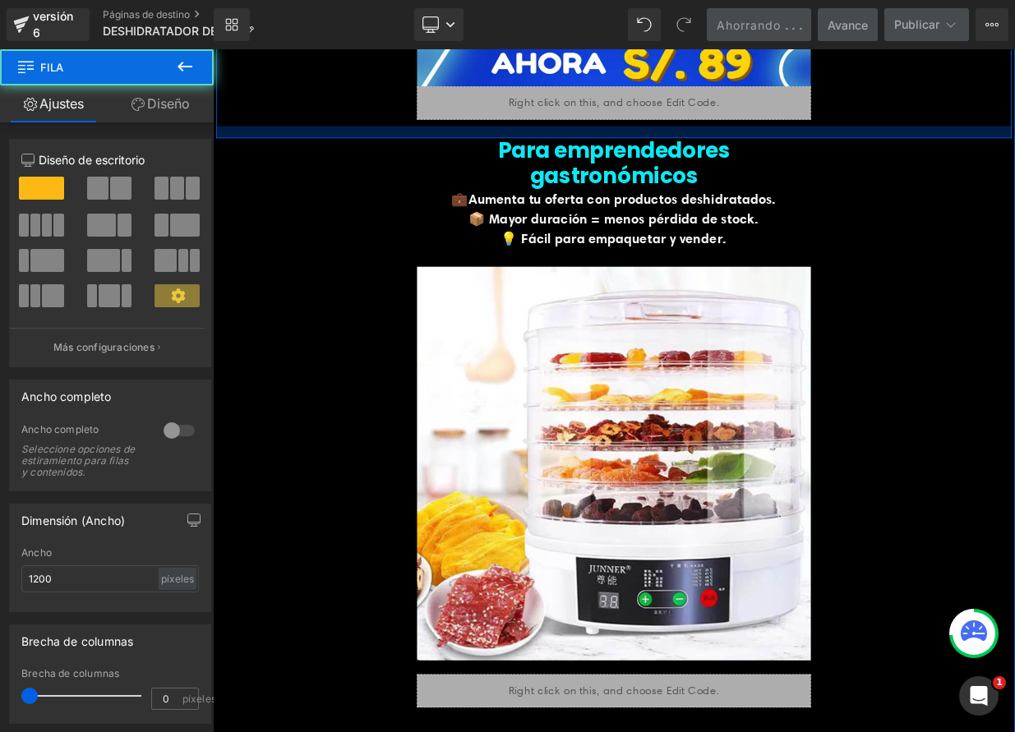
drag, startPoint x: 738, startPoint y: 141, endPoint x: 736, endPoint y: 159, distance: 18.2
click at [736, 159] on div at bounding box center [710, 152] width 986 height 15
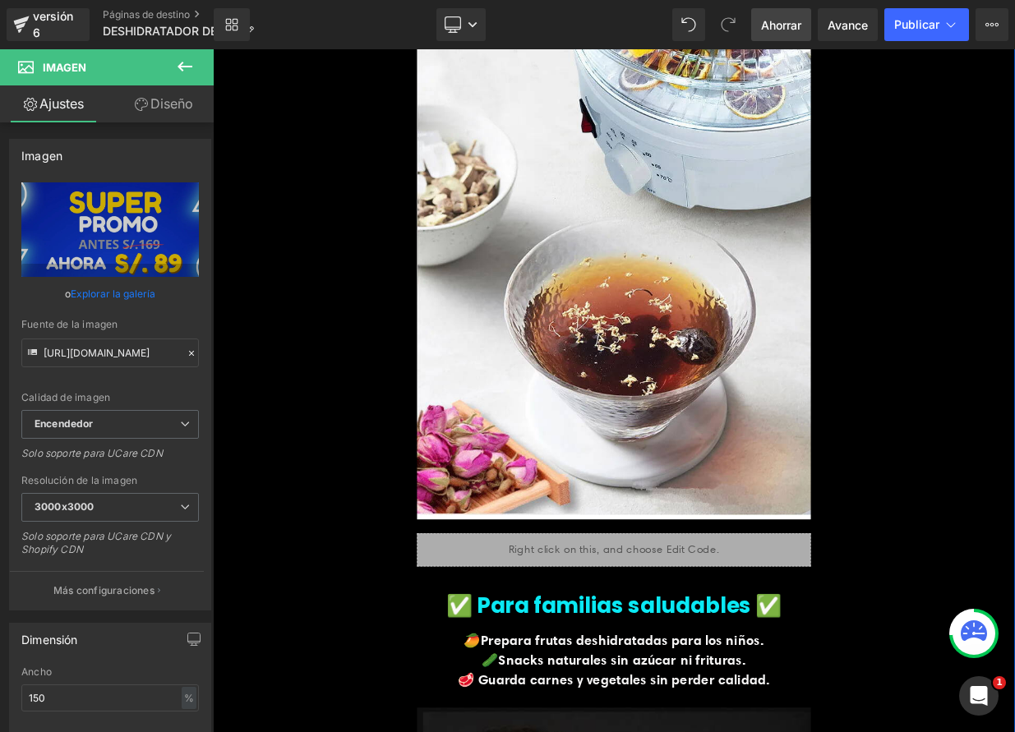
scroll to position [2279, 0]
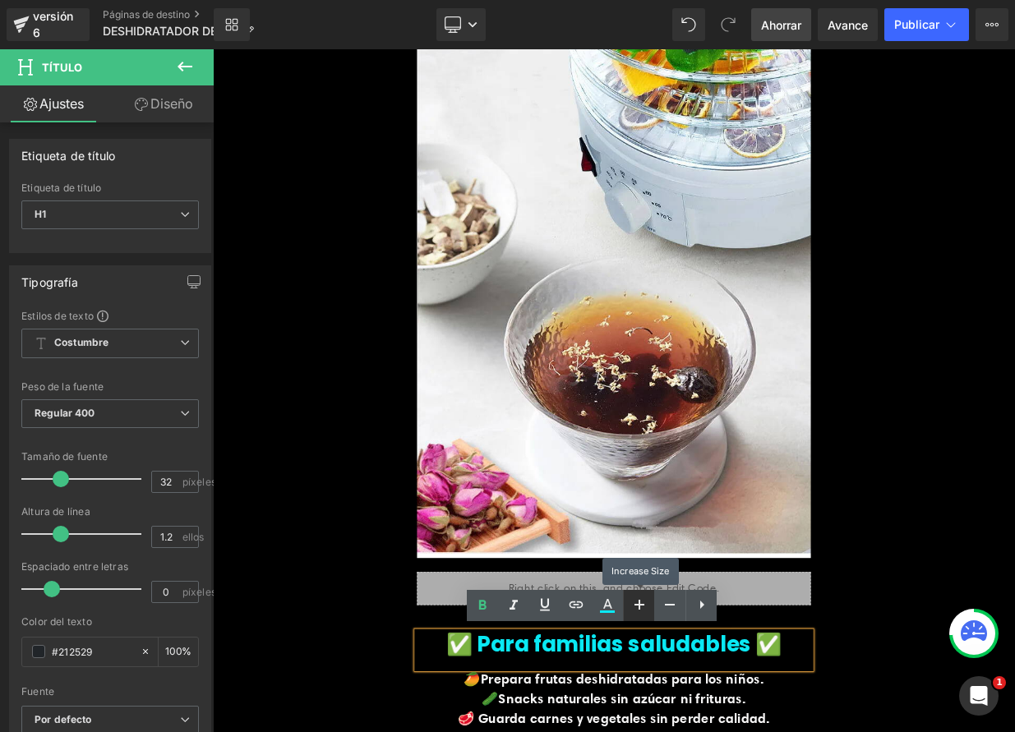
click at [639, 600] on icon at bounding box center [640, 605] width 20 height 20
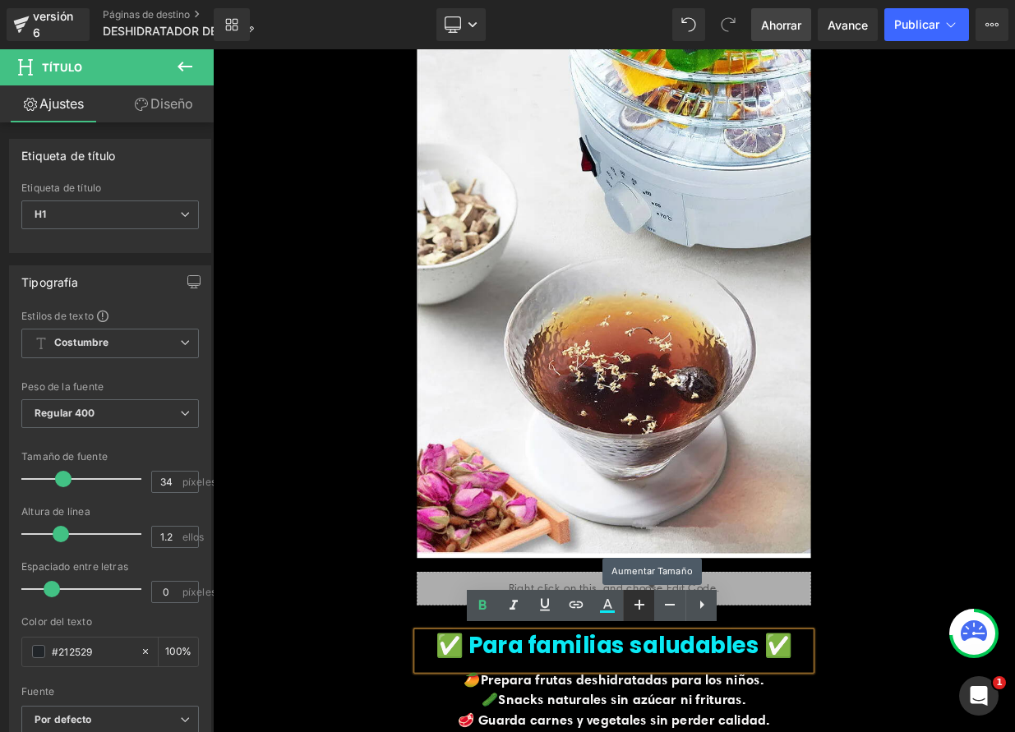
click at [640, 600] on icon at bounding box center [640, 605] width 20 height 20
type input "36"
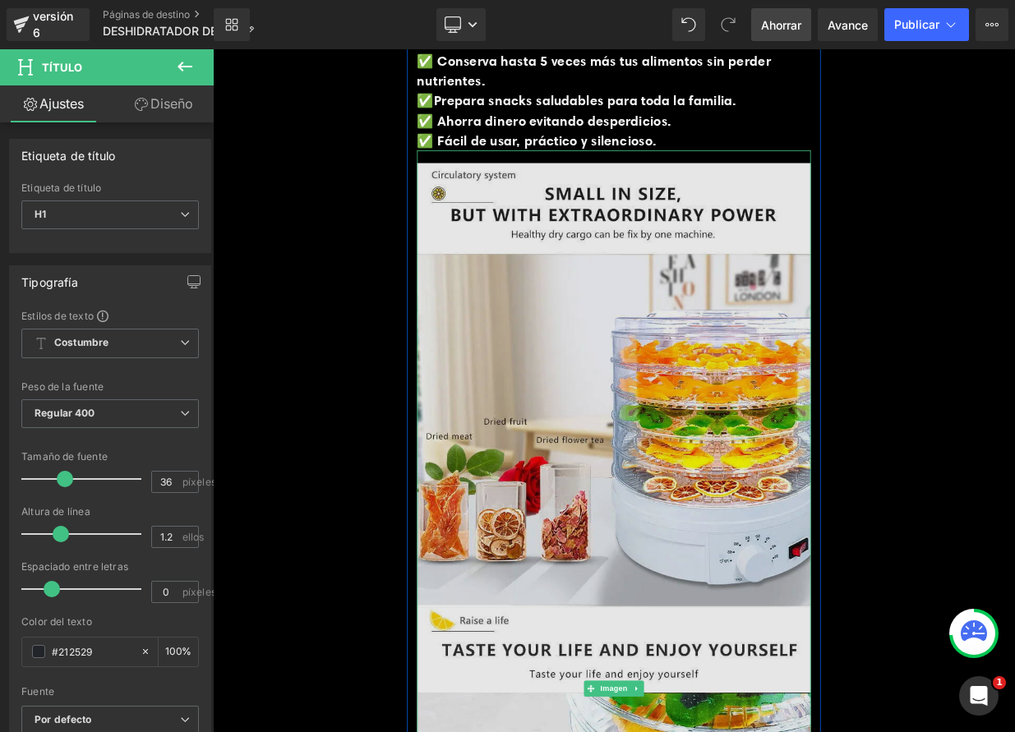
scroll to position [1269, 0]
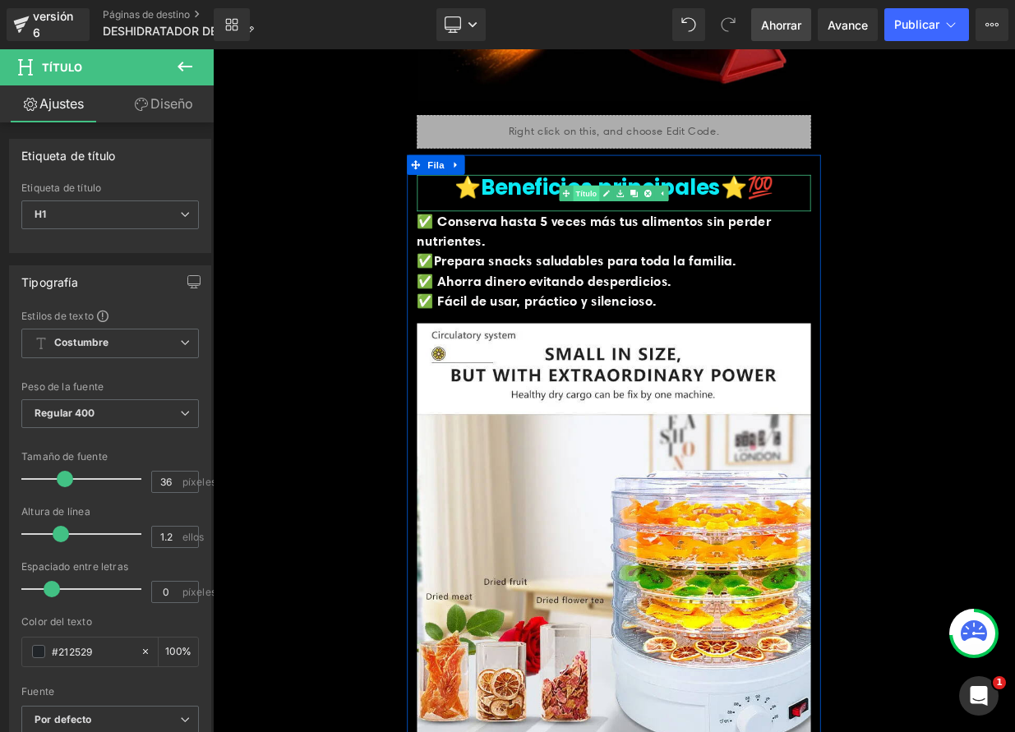
click at [677, 218] on link "Título" at bounding box center [668, 228] width 50 height 20
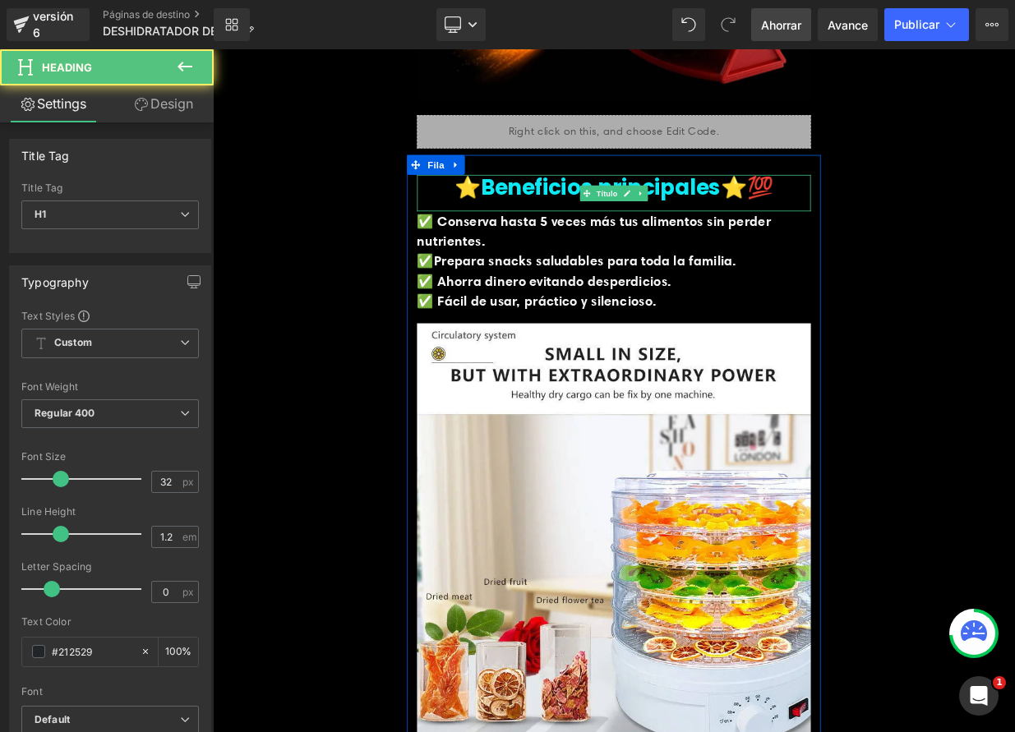
click at [609, 214] on font "⭐️Beneficios principales⭐️💯" at bounding box center [710, 219] width 396 height 37
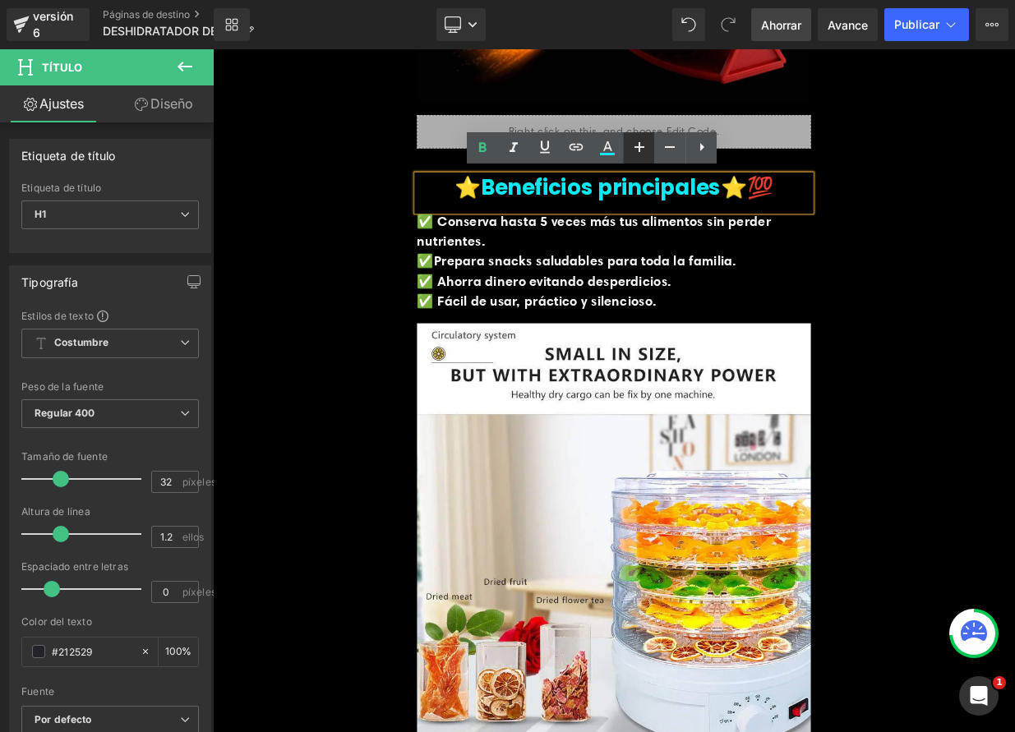
click at [640, 155] on icon at bounding box center [640, 147] width 20 height 20
type input "34"
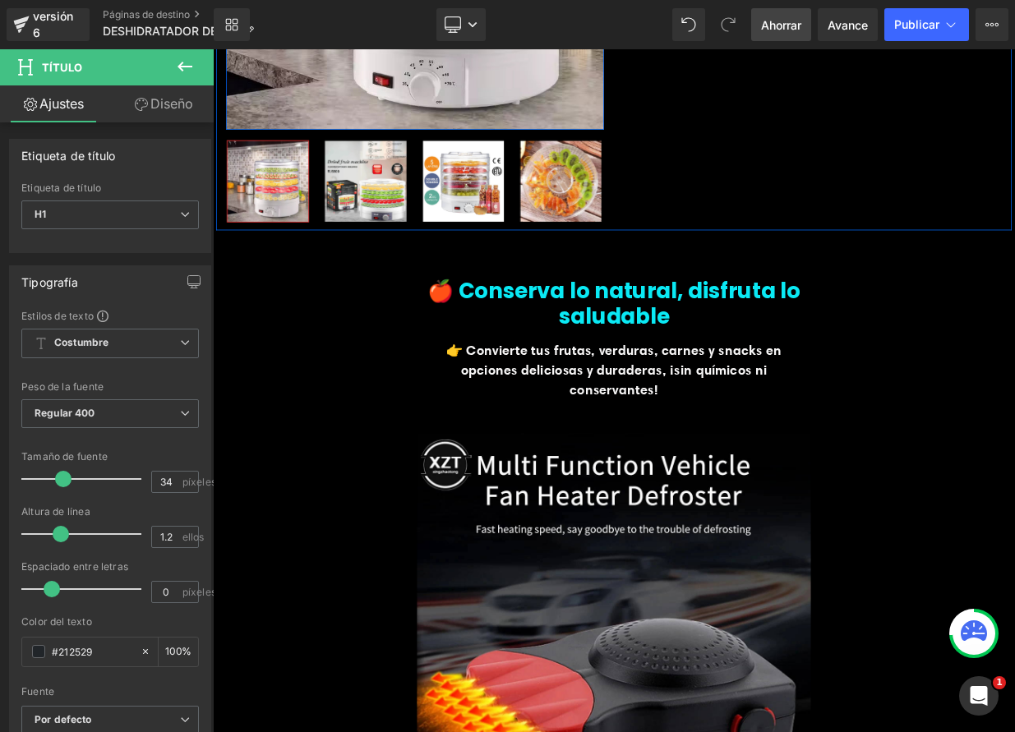
scroll to position [366, 0]
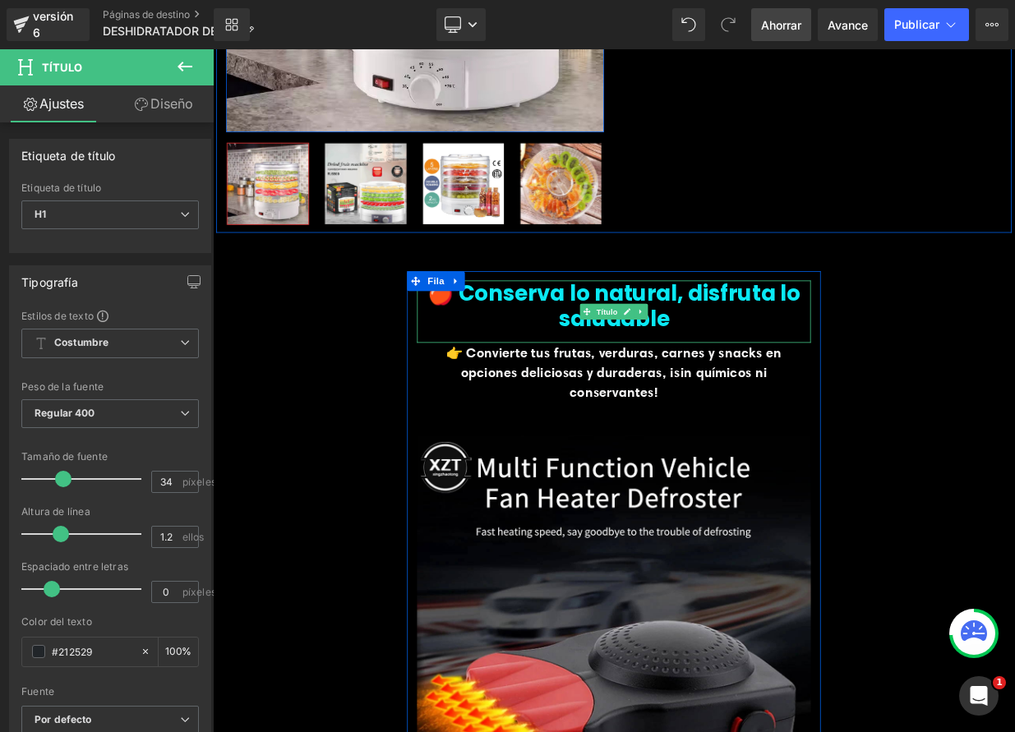
click at [717, 349] on font "🍎 Conserva lo natural, disfruta lo saludable" at bounding box center [710, 367] width 463 height 68
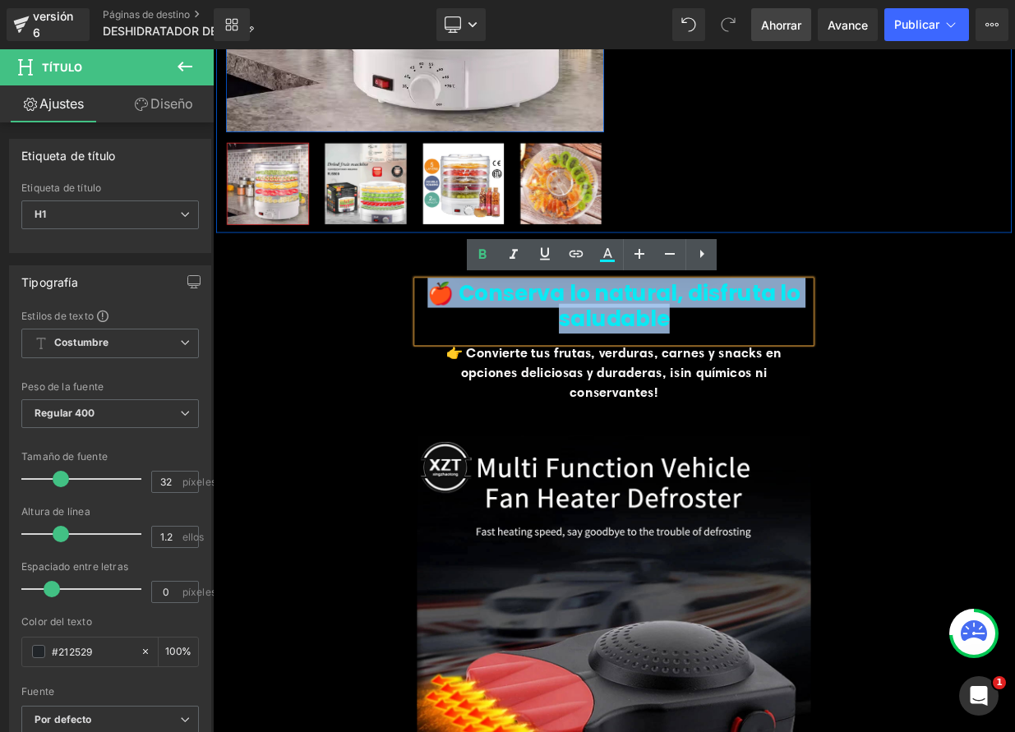
drag, startPoint x: 584, startPoint y: 376, endPoint x: 491, endPoint y: 351, distance: 96.1
click at [491, 351] on h1 "🍎 Conserva lo natural, disfruta lo saludable" at bounding box center [710, 367] width 488 height 63
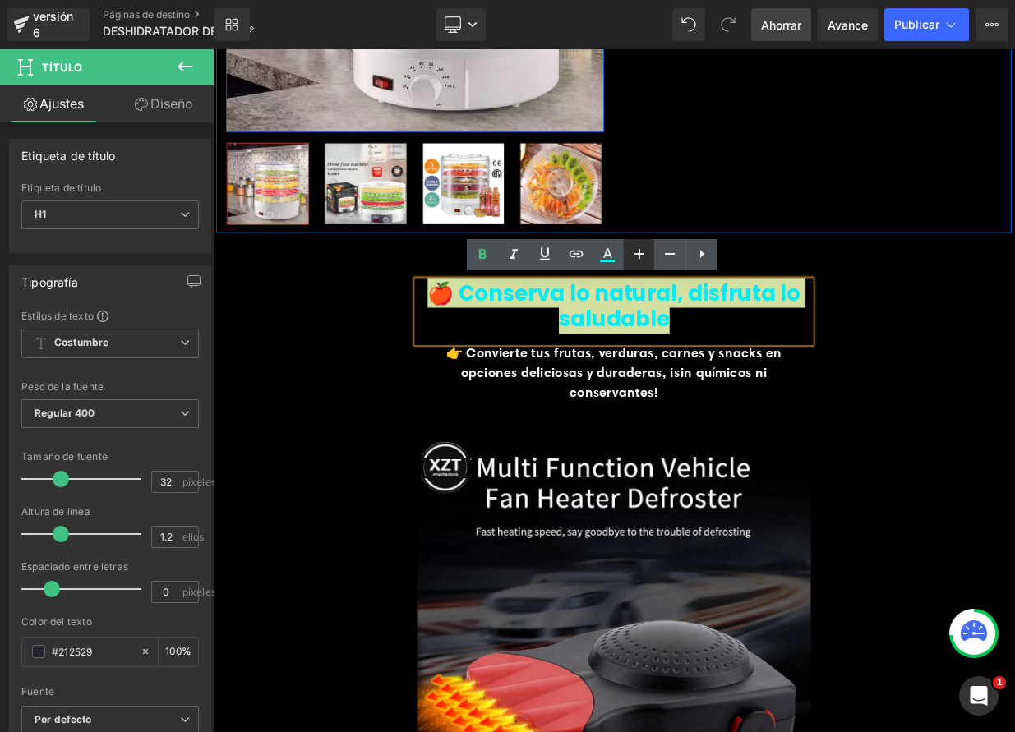
click at [643, 243] on link at bounding box center [638, 254] width 31 height 31
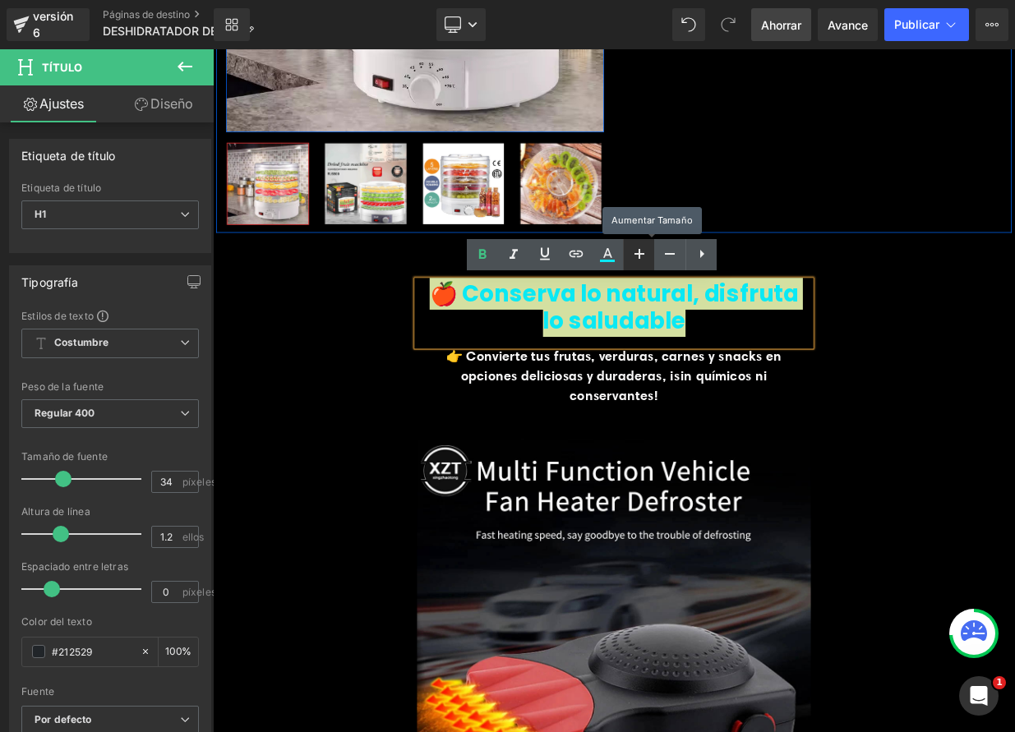
click at [643, 244] on icon at bounding box center [640, 254] width 20 height 20
type input "36"
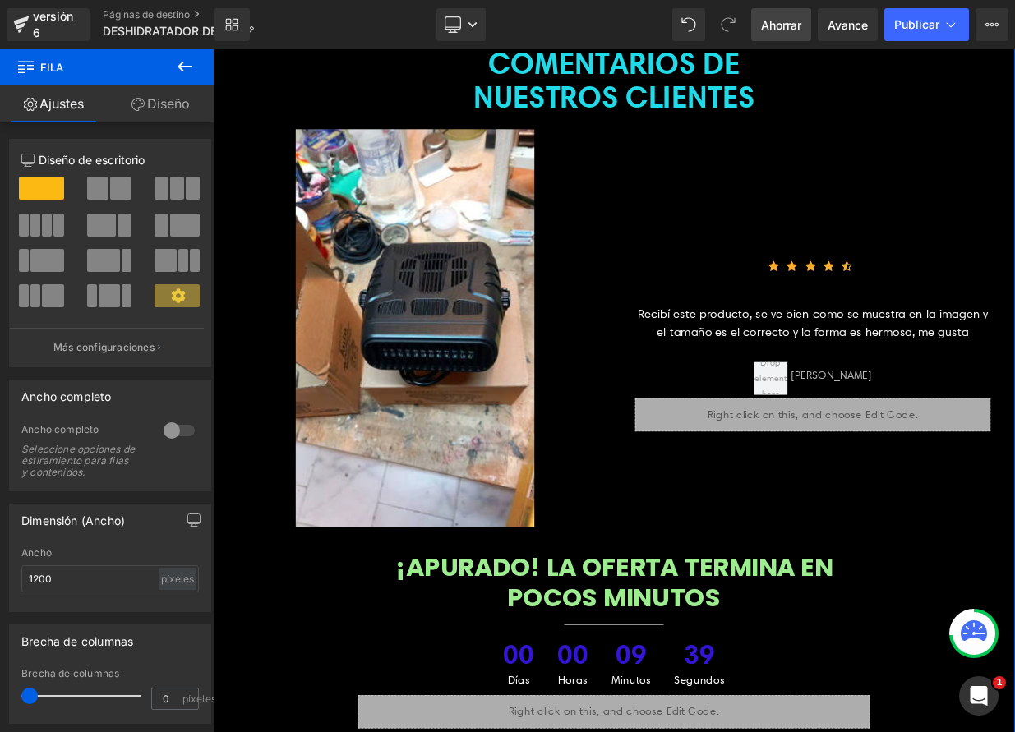
scroll to position [7164, 0]
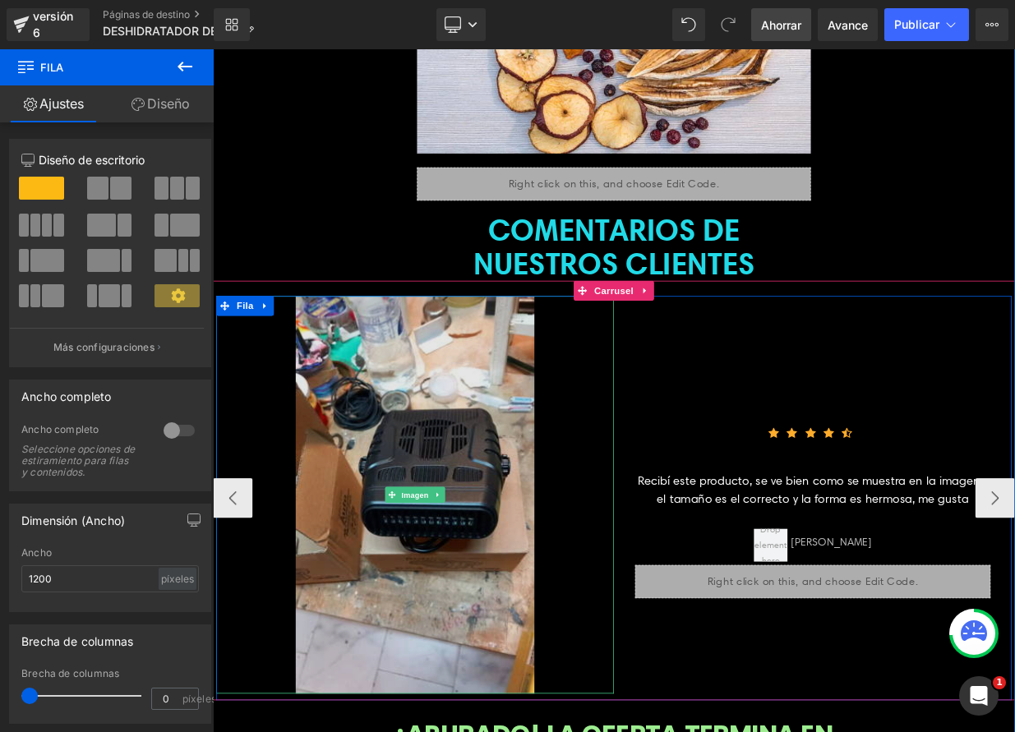
click at [455, 482] on img at bounding box center [464, 601] width 296 height 493
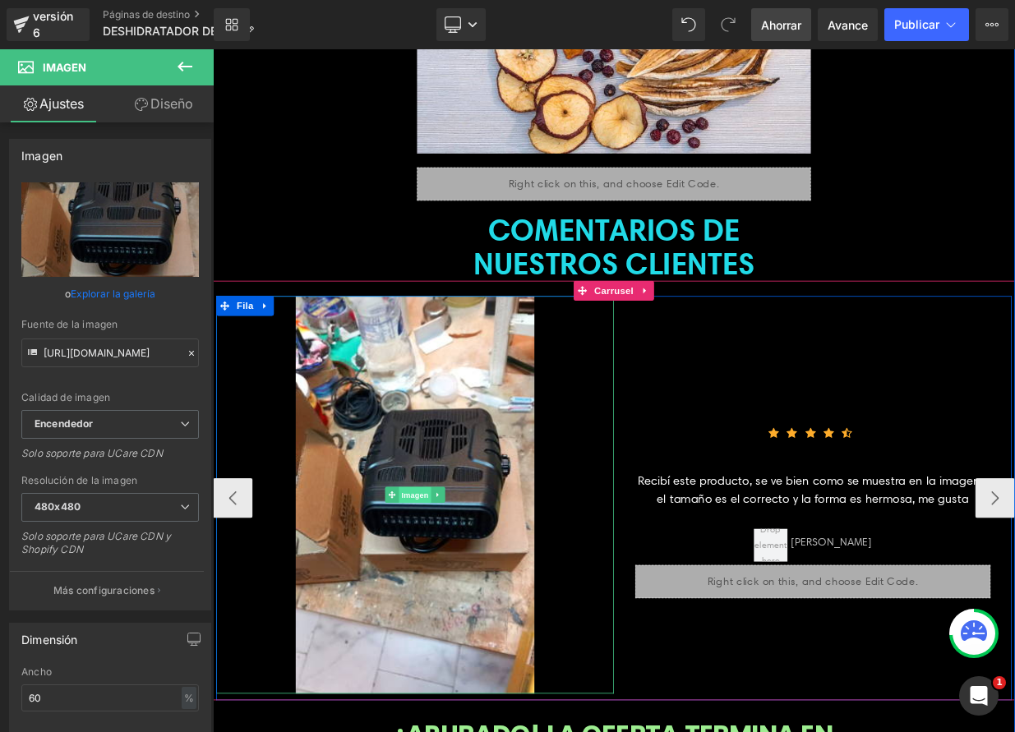
click at [452, 597] on font "Imagen" at bounding box center [464, 602] width 34 height 11
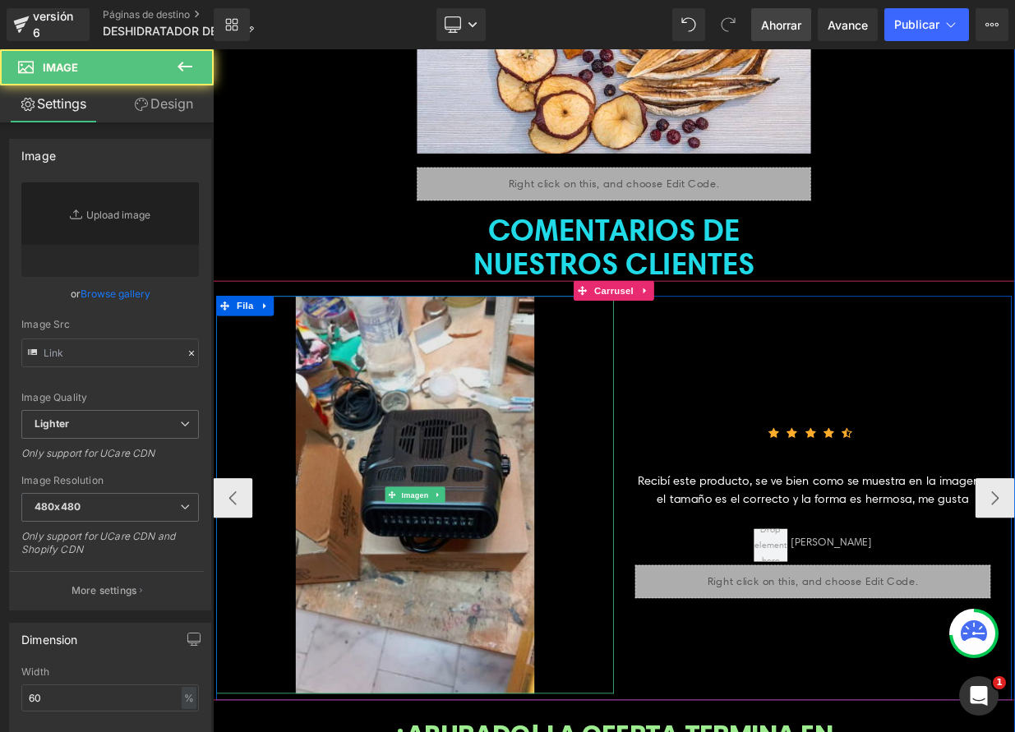
type input "[URL][DOMAIN_NAME]"
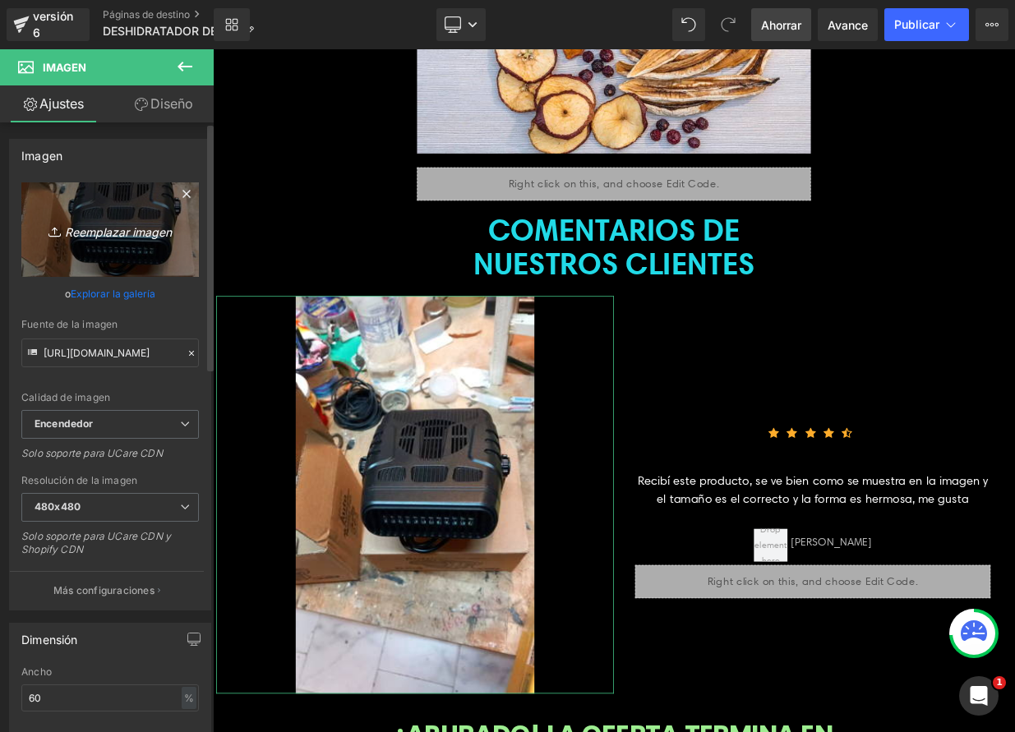
click at [136, 233] on font "Reemplazar imagen" at bounding box center [118, 231] width 107 height 14
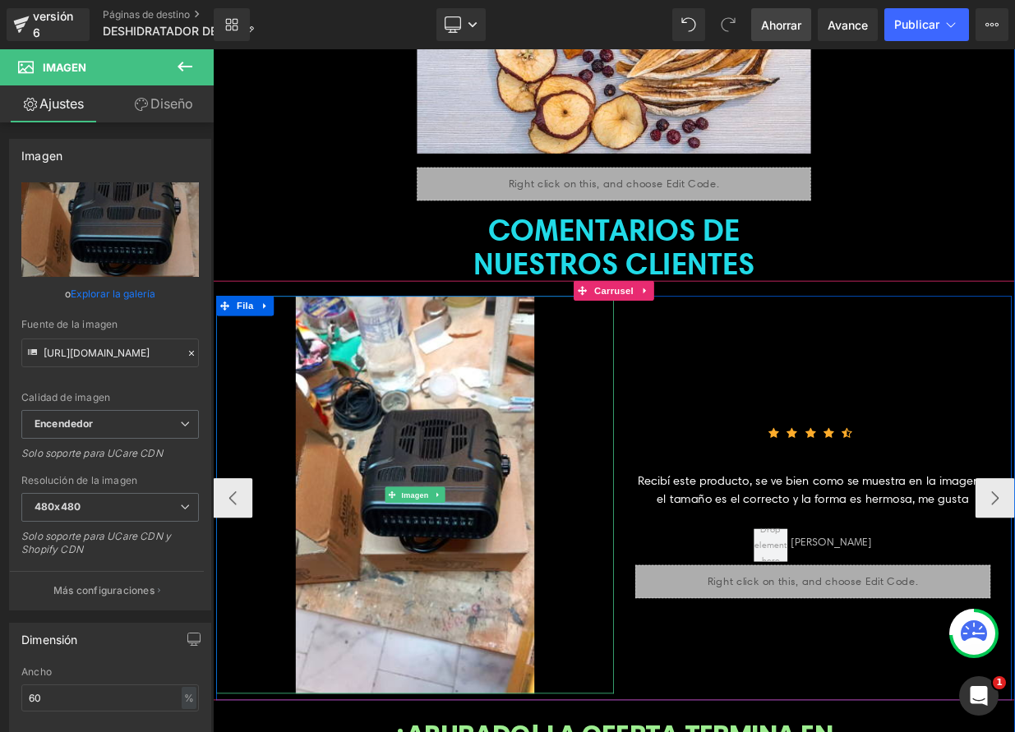
click at [465, 578] on img at bounding box center [464, 601] width 296 height 493
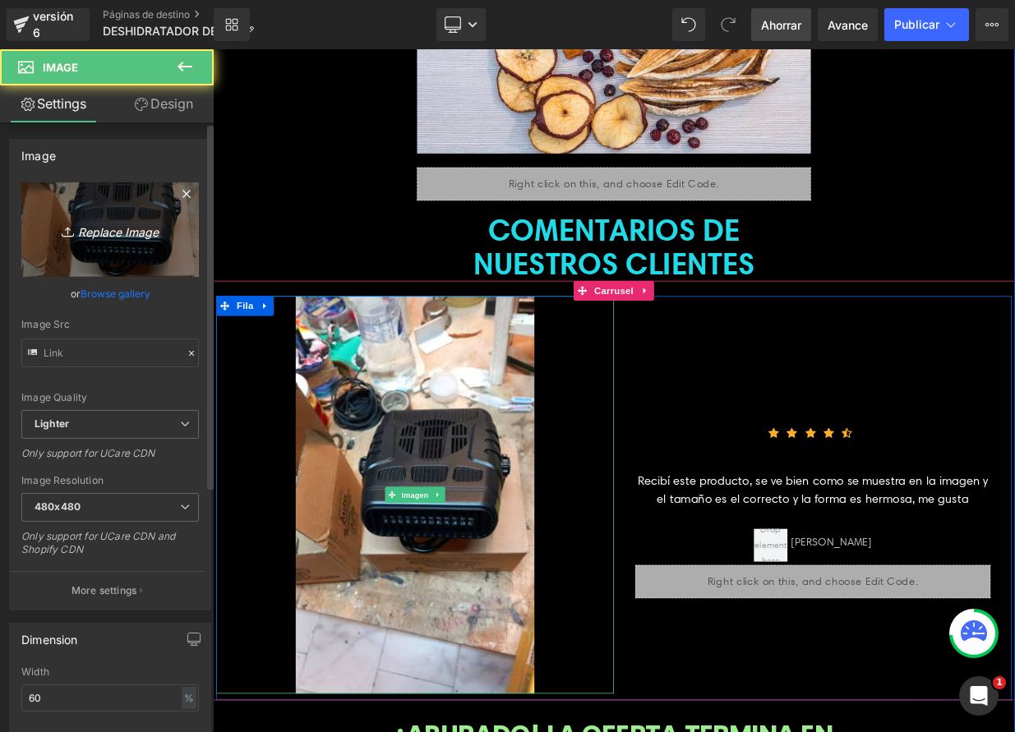
type input "[URL][DOMAIN_NAME]"
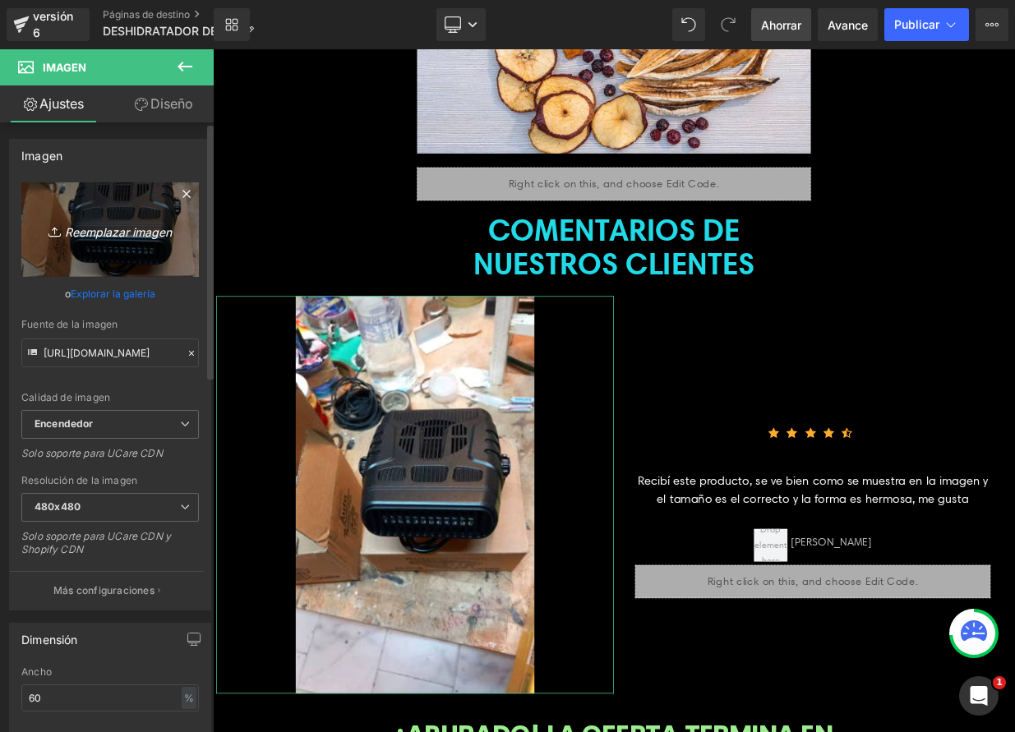
click at [113, 224] on icon "Reemplazar imagen" at bounding box center [109, 229] width 131 height 21
type input "C:\fakepath\WhatsApp Image [DATE] 12.18.45.jpeg"
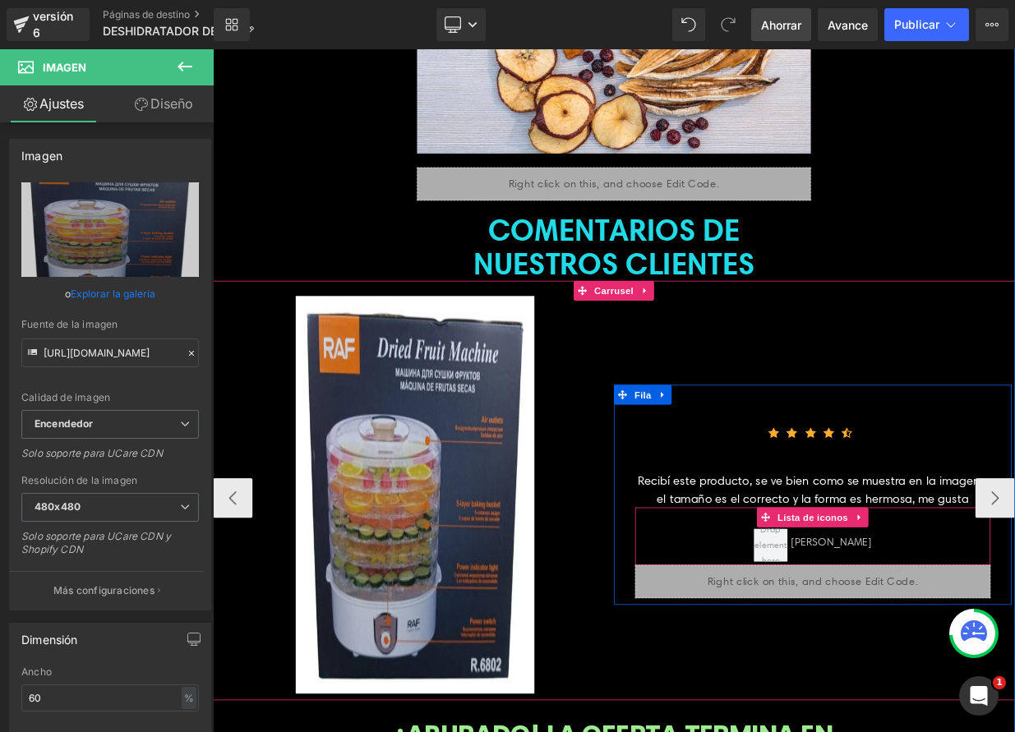
type input "[URL][DOMAIN_NAME]"
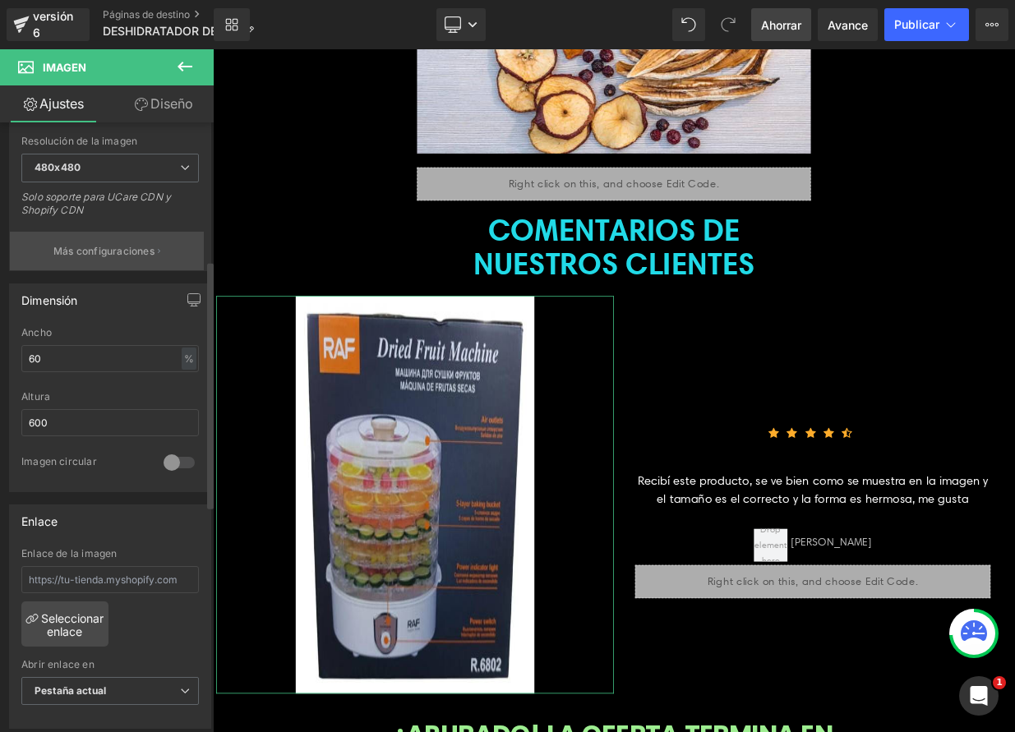
scroll to position [342, 0]
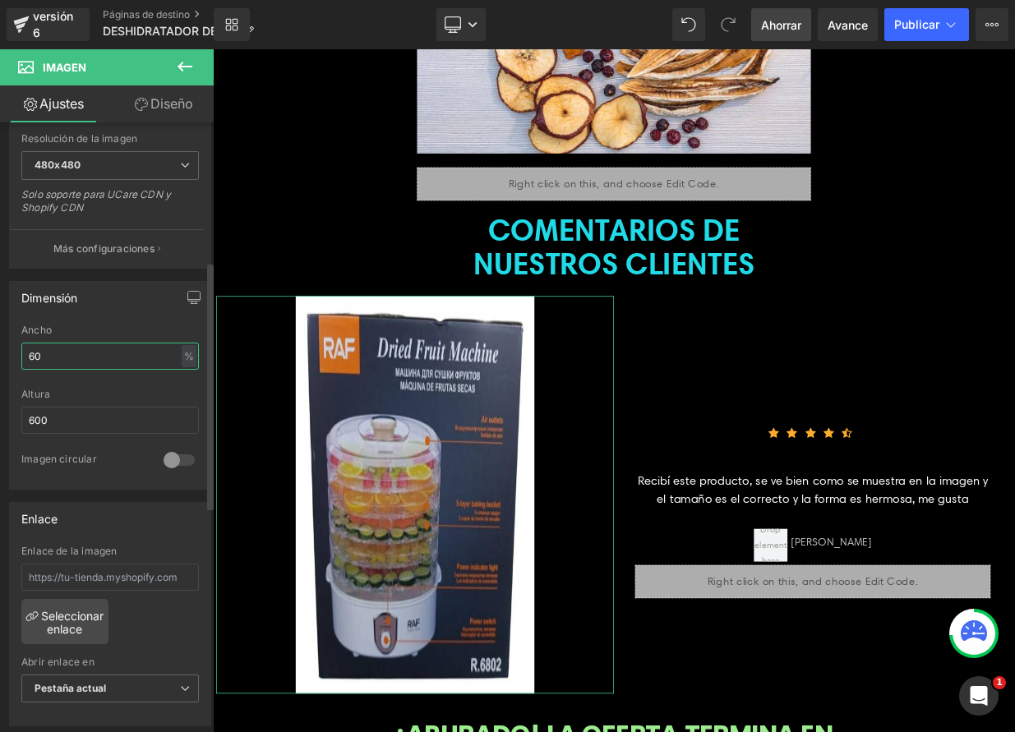
drag, startPoint x: 51, startPoint y: 348, endPoint x: 20, endPoint y: 345, distance: 31.3
click at [20, 345] on div "60% Ancho 60 % % píxeles 600px Altura 600 0 Imagen circular" at bounding box center [110, 407] width 201 height 164
drag, startPoint x: 68, startPoint y: 357, endPoint x: 28, endPoint y: 350, distance: 40.9
click at [25, 354] on input "60" at bounding box center [110, 356] width 178 height 27
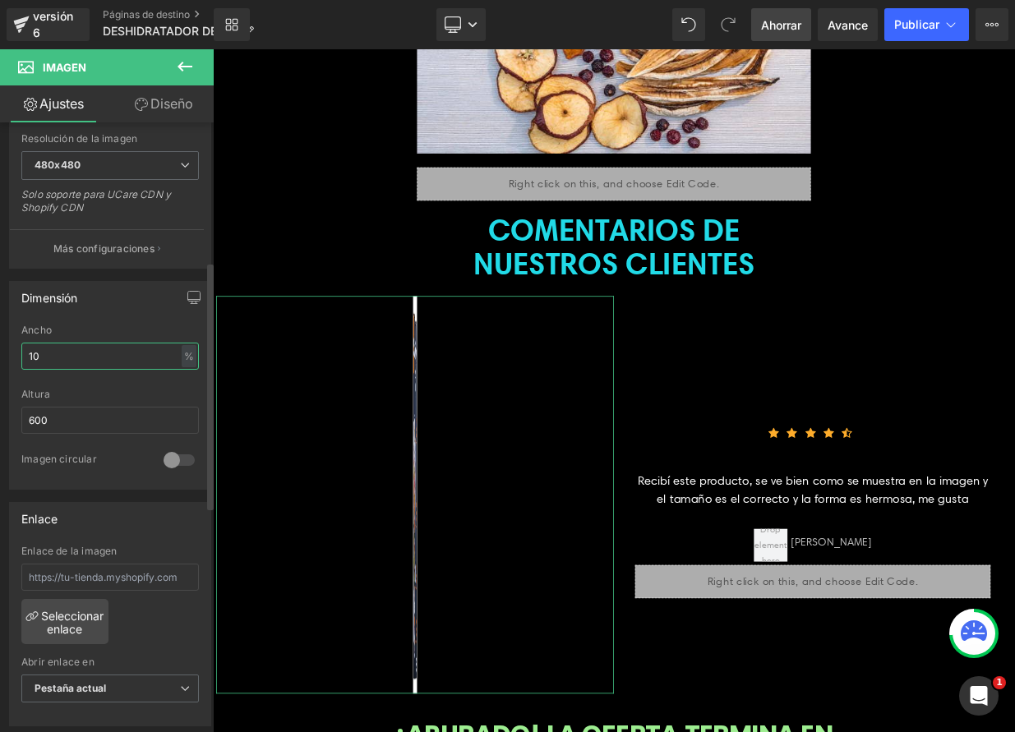
type input "100"
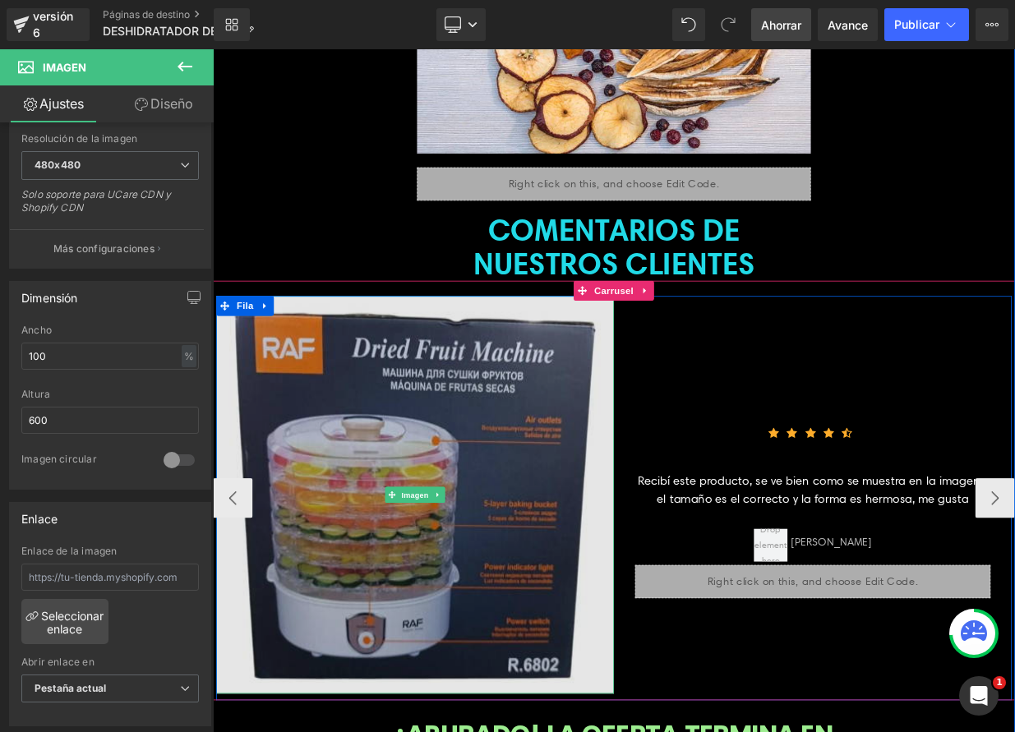
click at [670, 430] on img at bounding box center [463, 601] width 493 height 493
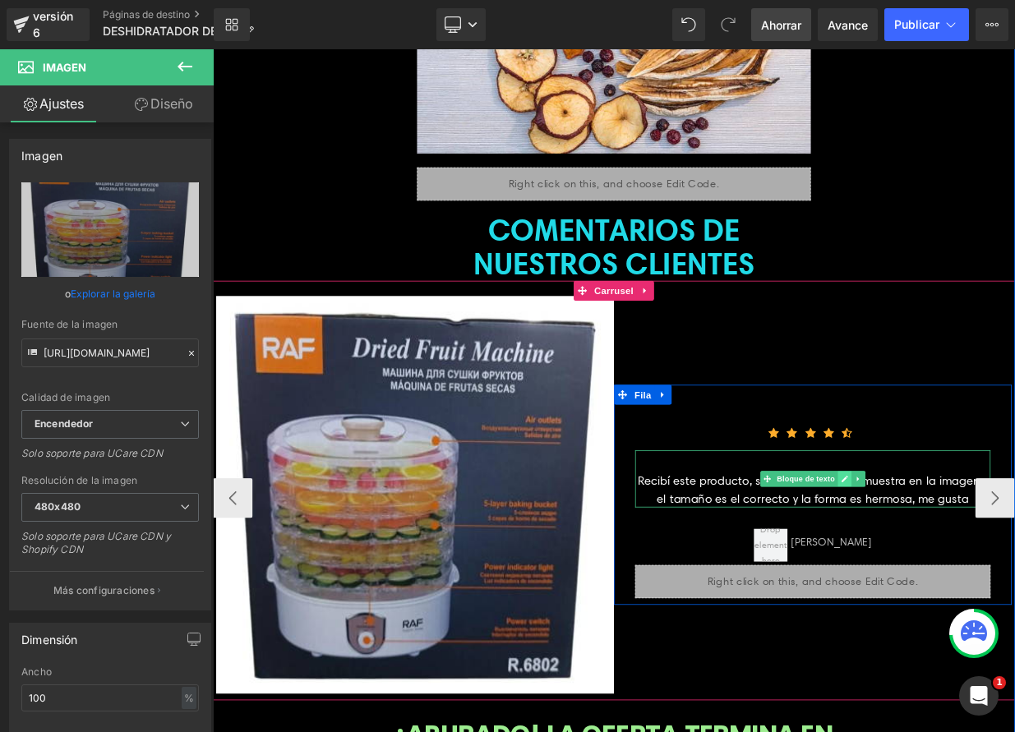
click at [997, 572] on link at bounding box center [995, 582] width 17 height 20
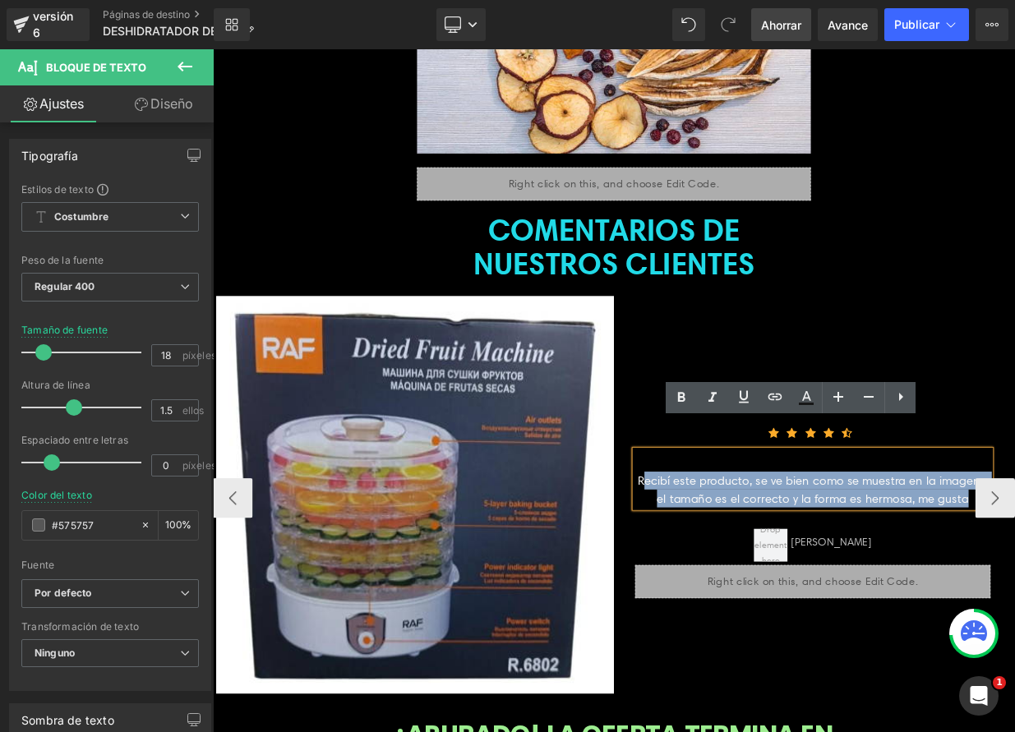
drag, startPoint x: 922, startPoint y: 573, endPoint x: 1144, endPoint y: 577, distance: 221.9
click at [1014, 571] on div "Recibí este producto, se ve bien como se muestra en la imagen y el tamaño es el…" at bounding box center [956, 582] width 440 height 71
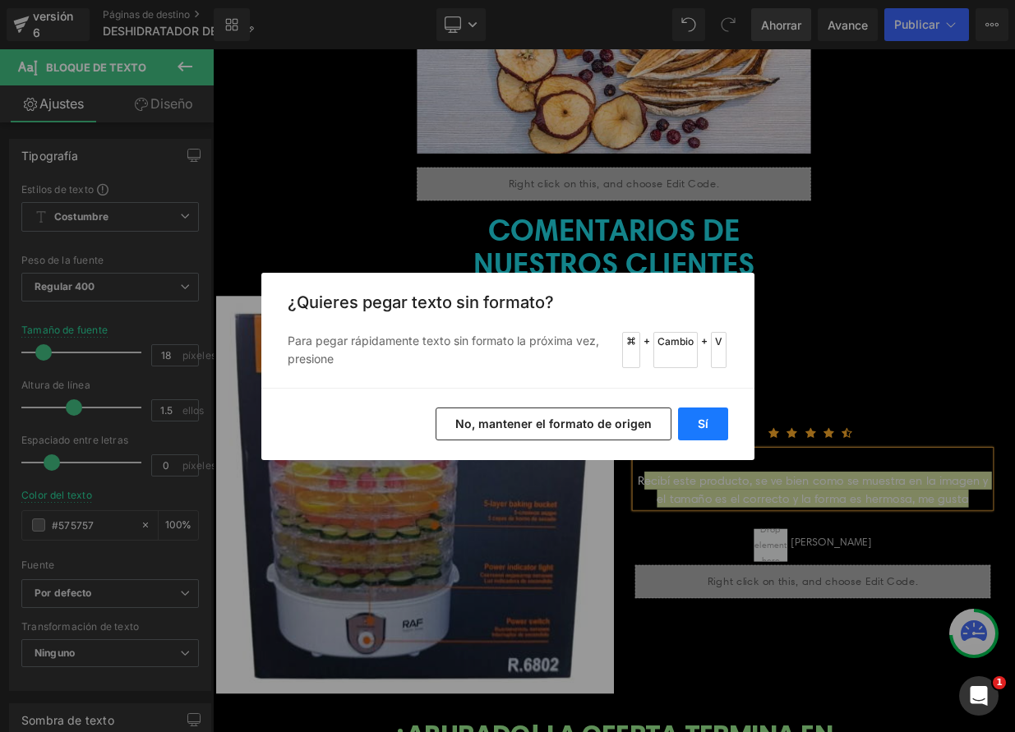
click at [713, 425] on button "Sí" at bounding box center [703, 424] width 50 height 33
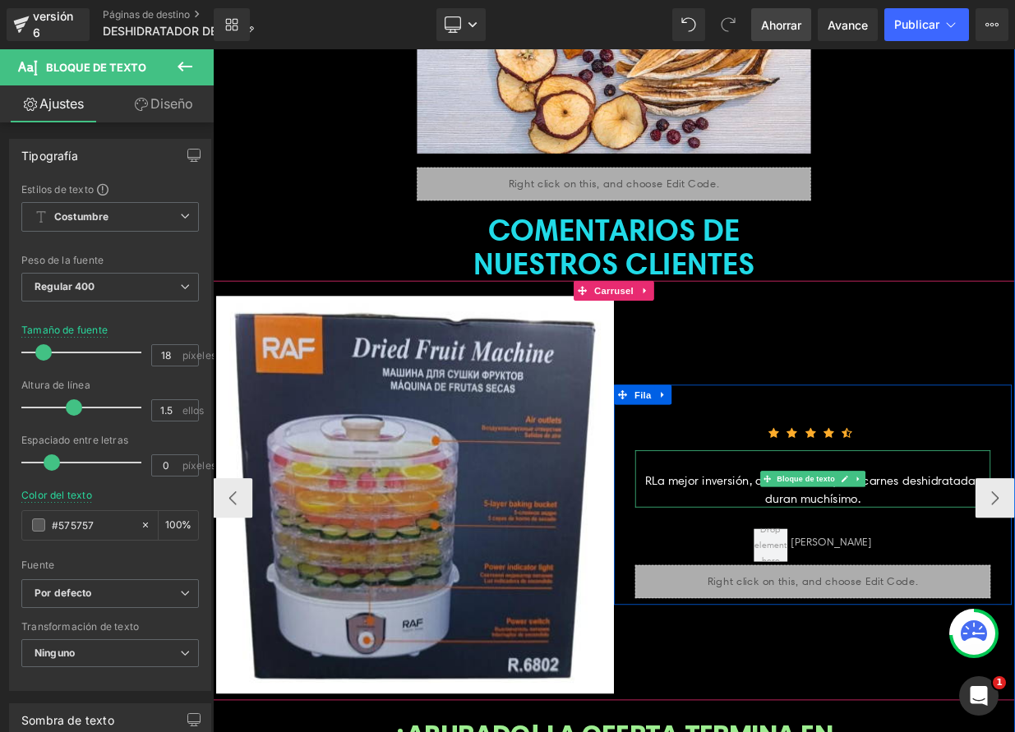
click at [758, 559] on div "RLa mejor inversión, ahorro dinero y mis carnes deshidratadas duran muchísimo." at bounding box center [956, 582] width 440 height 71
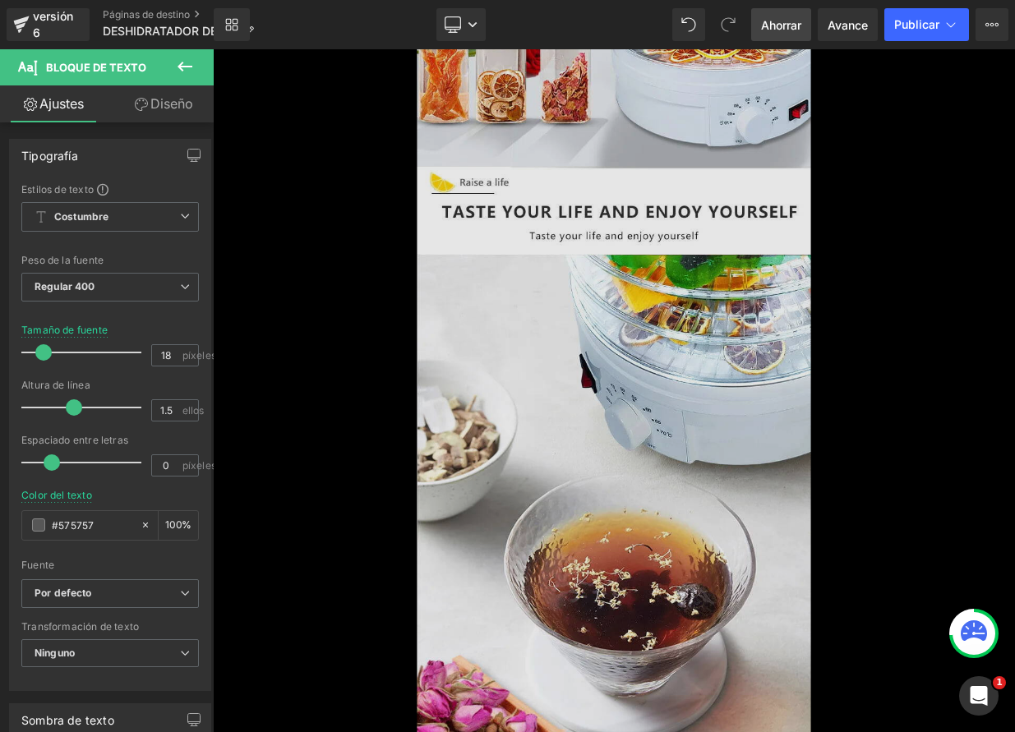
scroll to position [1948, 0]
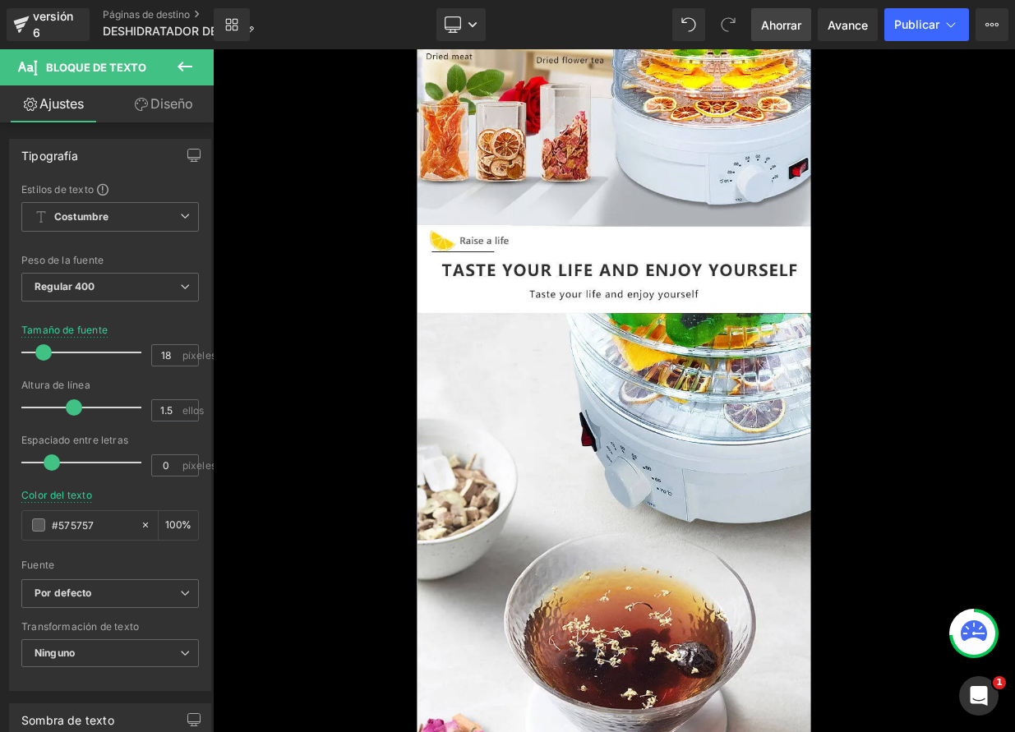
click at [786, 30] on font "Ahorrar" at bounding box center [781, 25] width 40 height 14
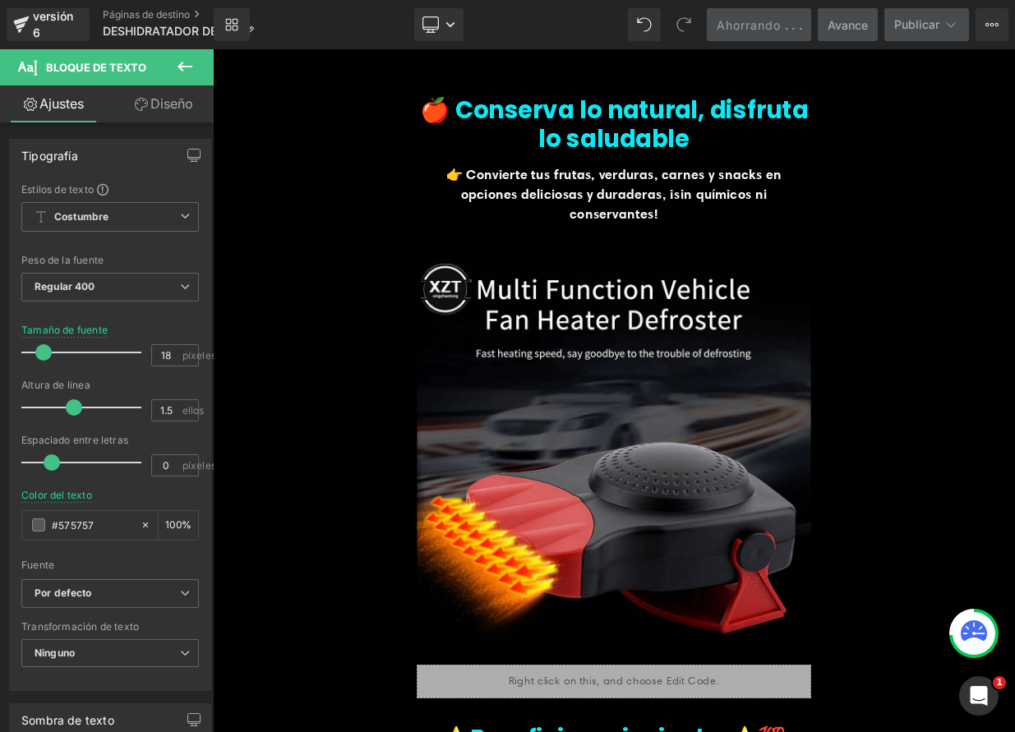
scroll to position [594, 0]
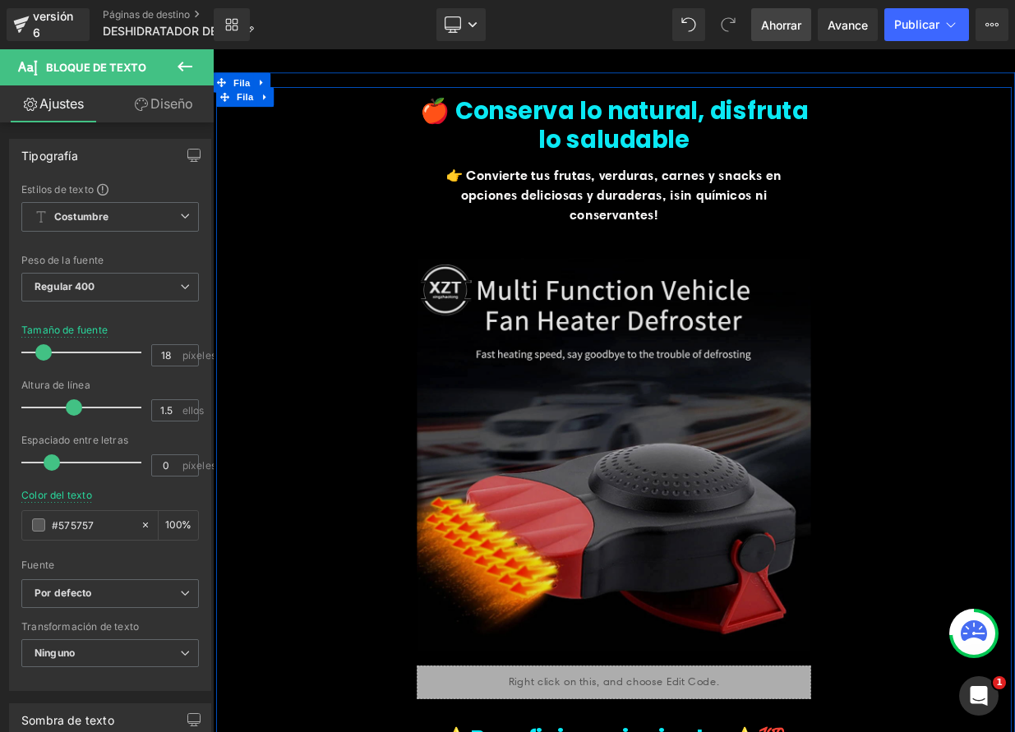
click at [625, 590] on img at bounding box center [710, 553] width 488 height 522
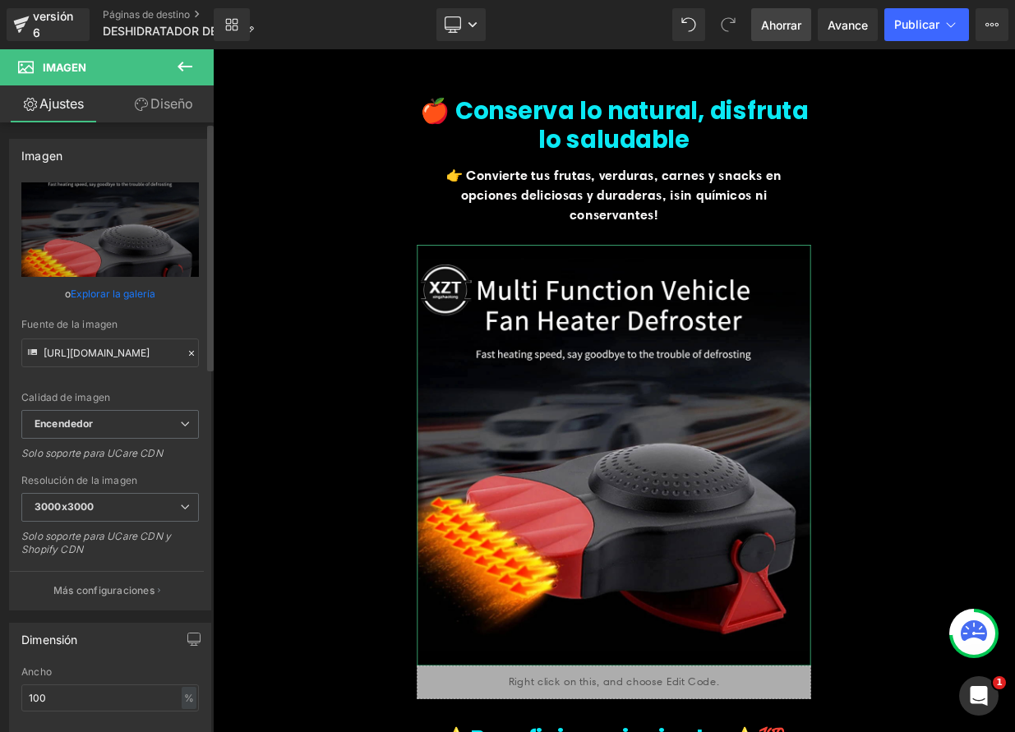
click at [189, 355] on icon at bounding box center [191, 353] width 5 height 5
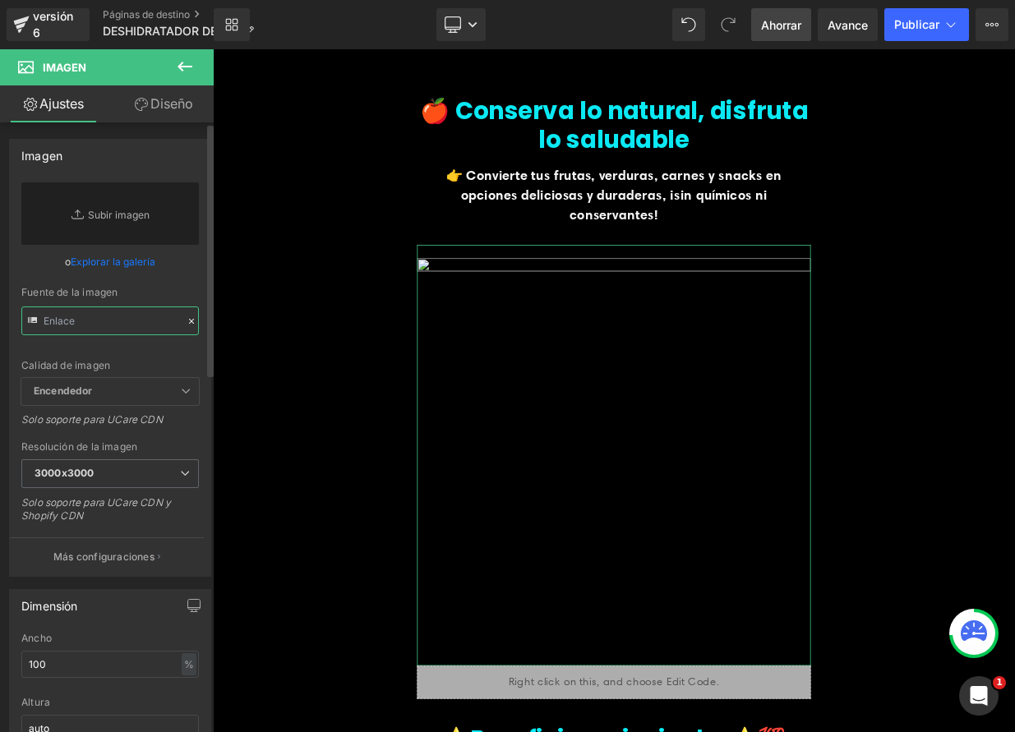
click at [97, 312] on input "text" at bounding box center [110, 321] width 178 height 29
paste input "[URL][DOMAIN_NAME]"
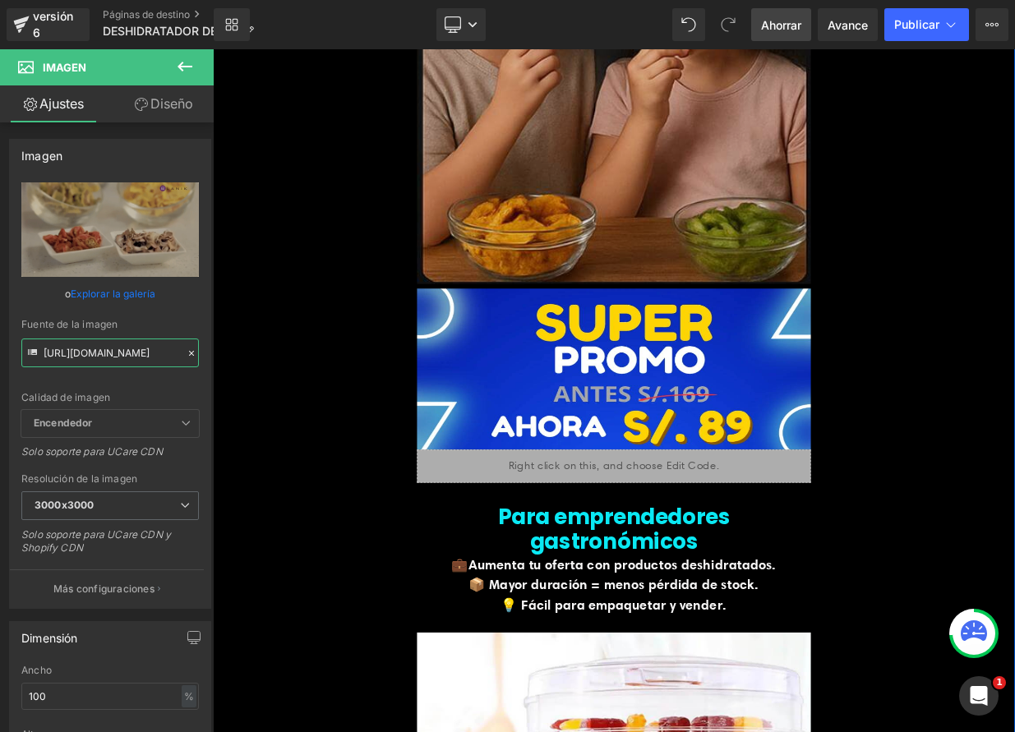
scroll to position [3165, 0]
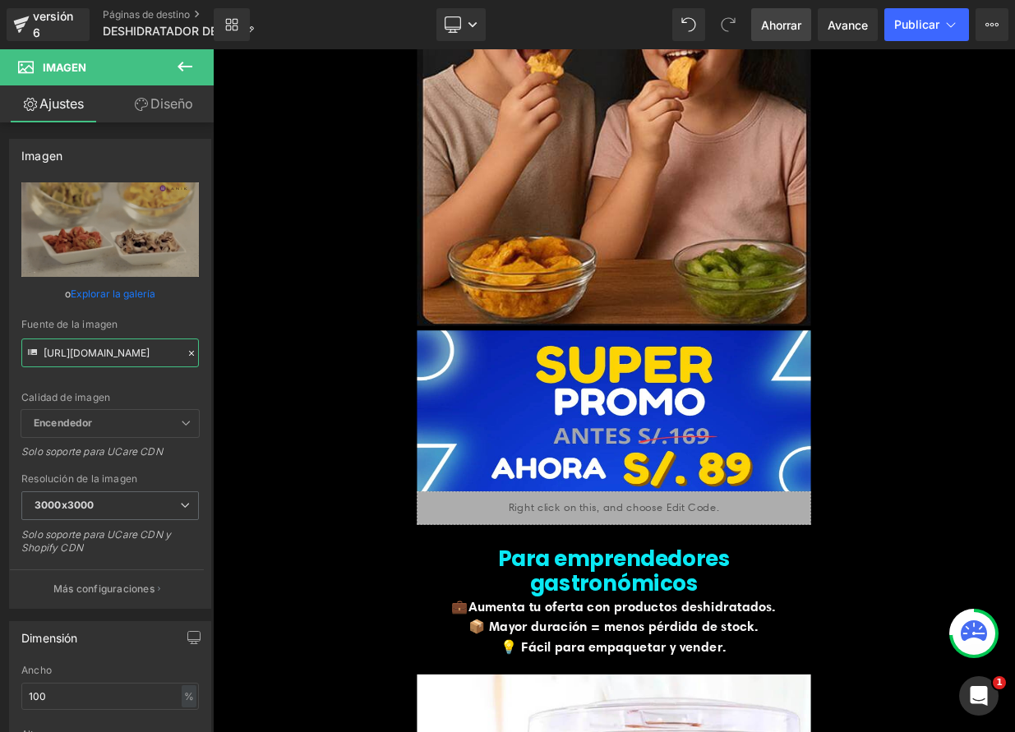
type input "[URL][DOMAIN_NAME]"
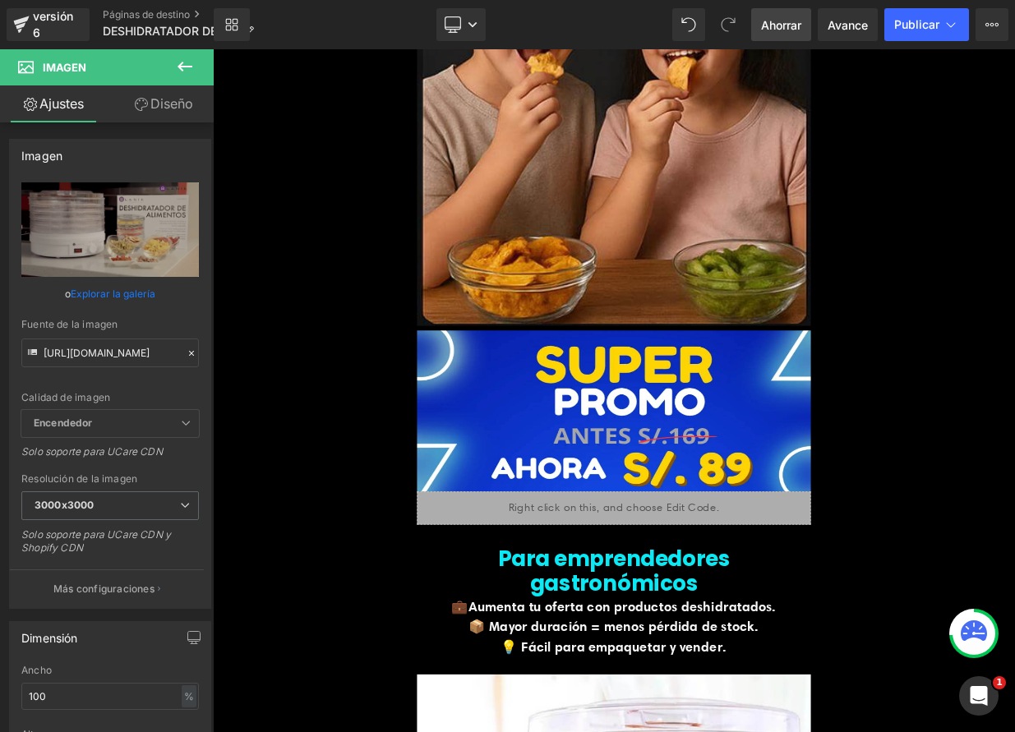
scroll to position [0, 0]
click at [773, 27] on font "Ahorrar" at bounding box center [781, 25] width 40 height 14
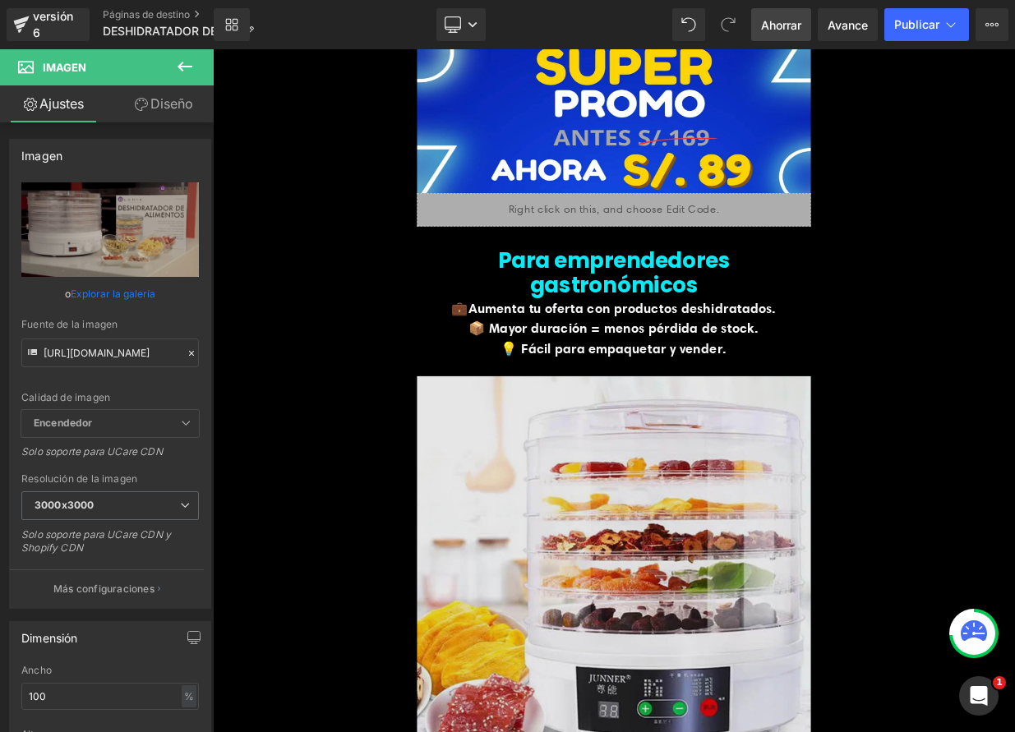
scroll to position [3548, 0]
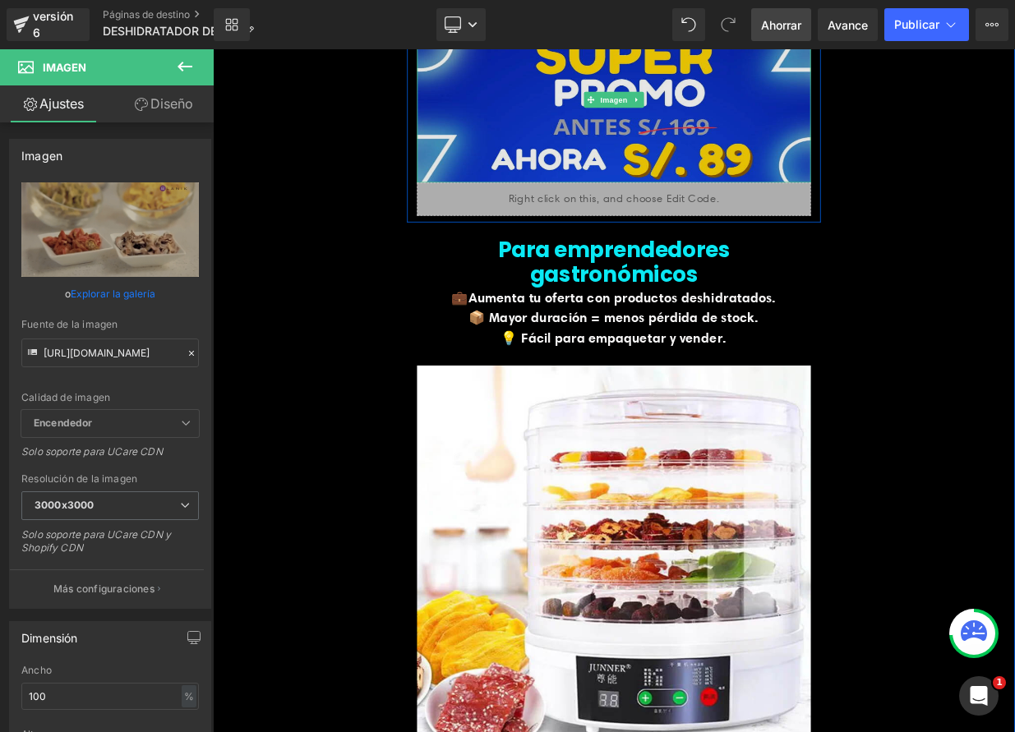
click at [611, 118] on img at bounding box center [710, 111] width 488 height 205
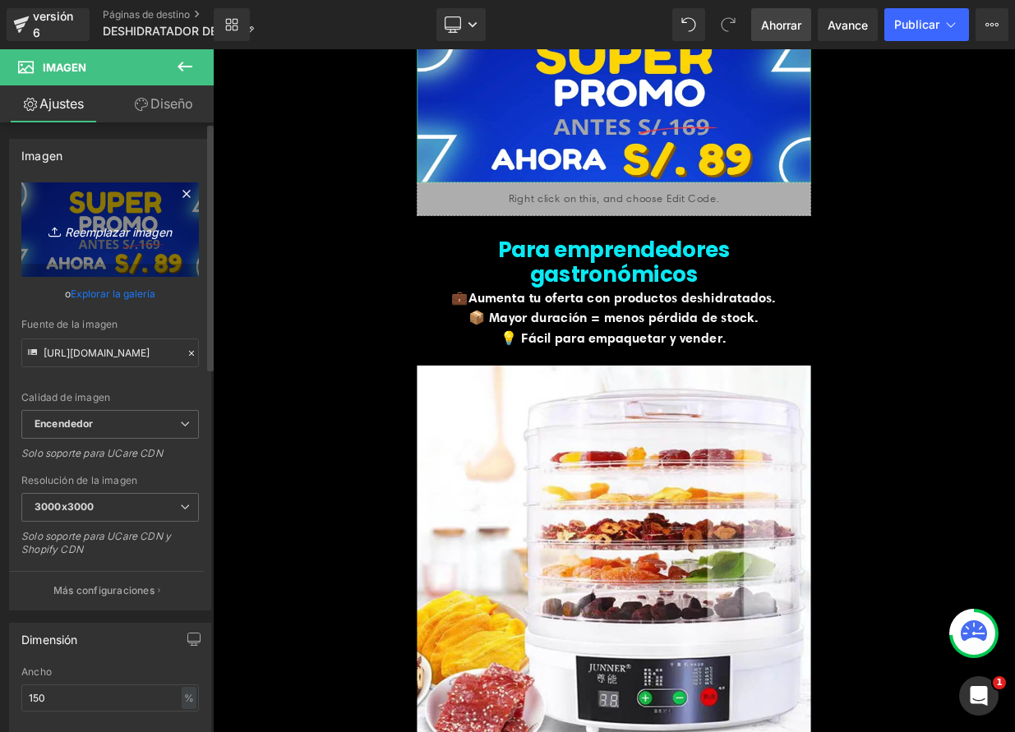
click at [105, 227] on font "Reemplazar imagen" at bounding box center [118, 231] width 107 height 14
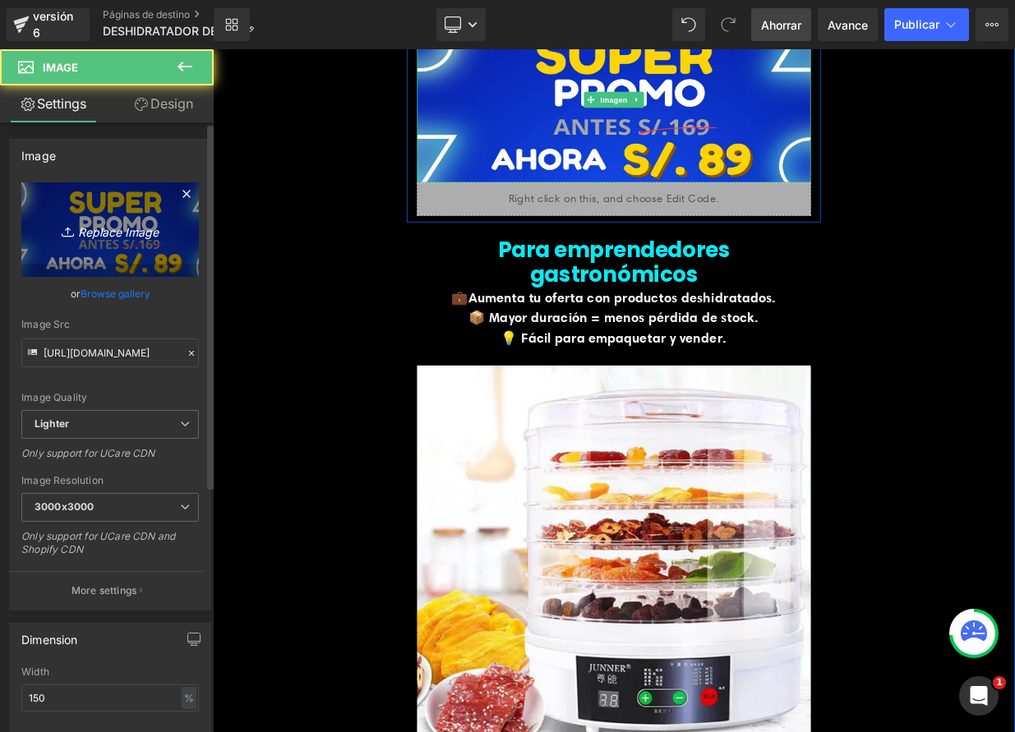
click at [95, 237] on icon "Replace Image" at bounding box center [109, 229] width 131 height 21
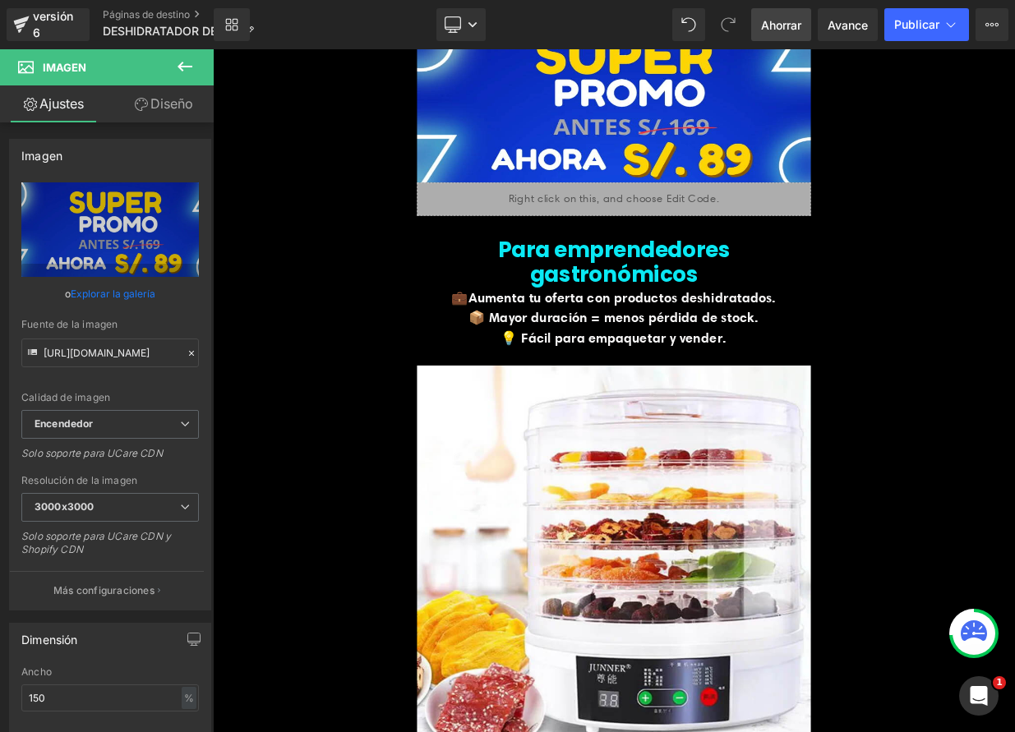
type input "C:\fakepath\DES1.png"
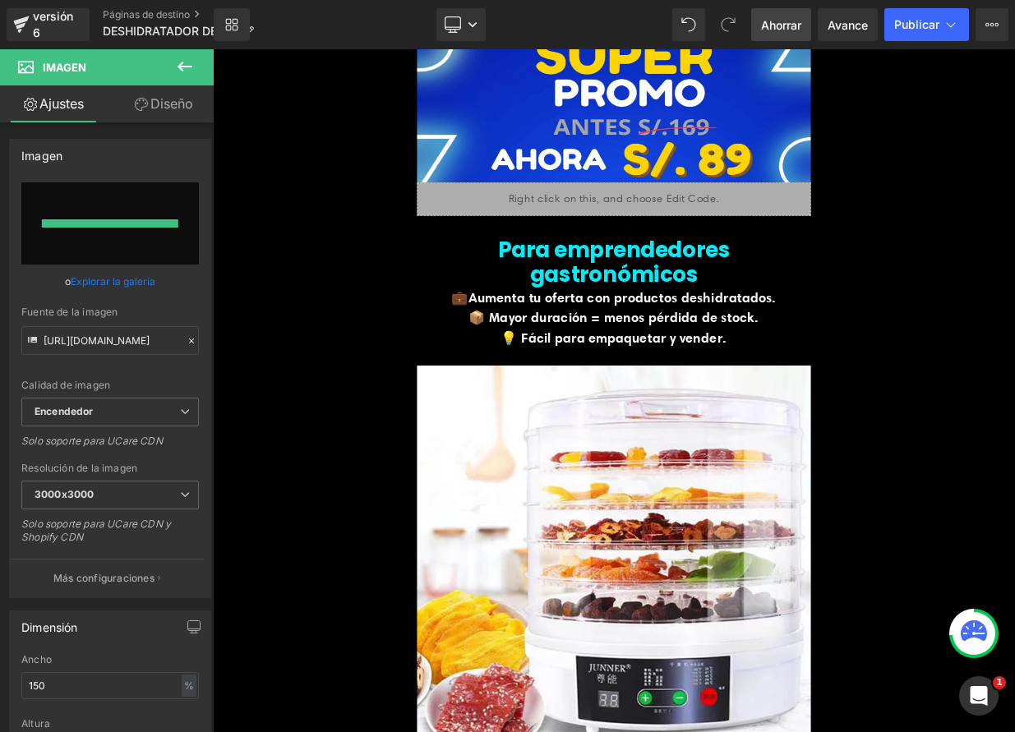
type input "[URL][DOMAIN_NAME]"
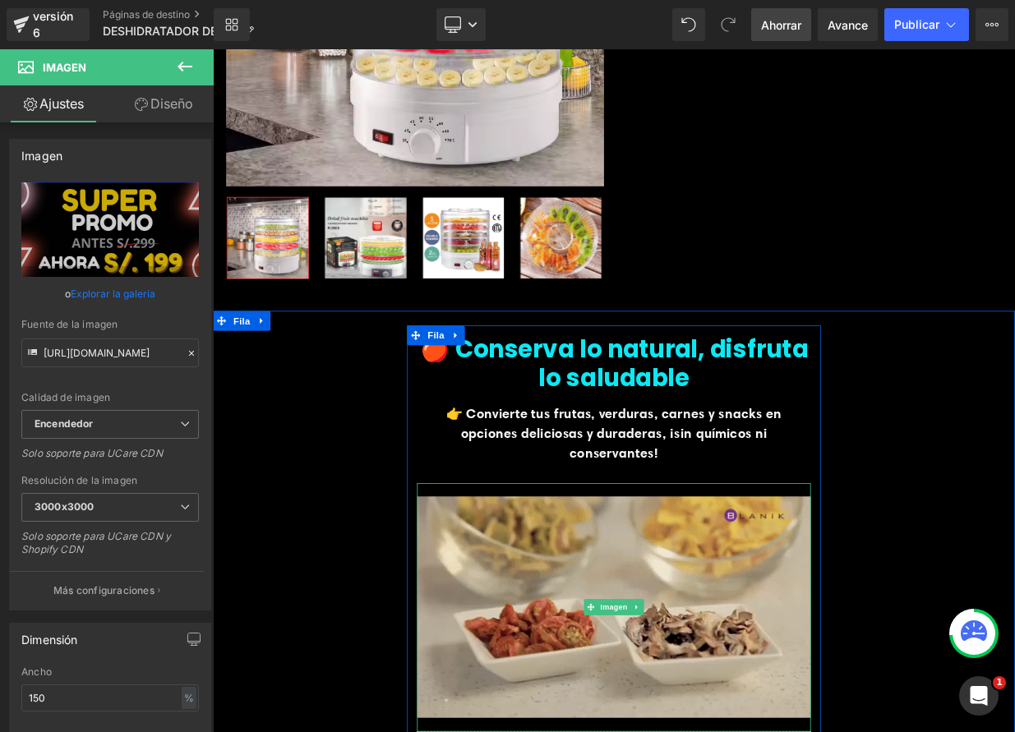
scroll to position [0, 0]
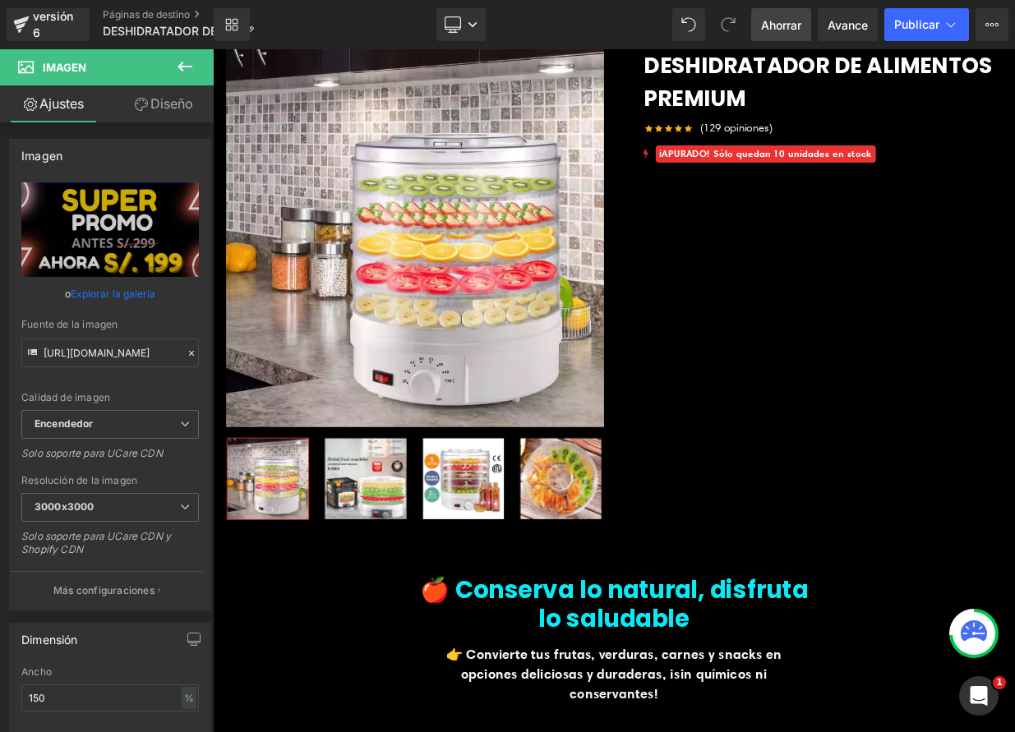
click at [779, 22] on font "Ahorrar" at bounding box center [781, 25] width 40 height 14
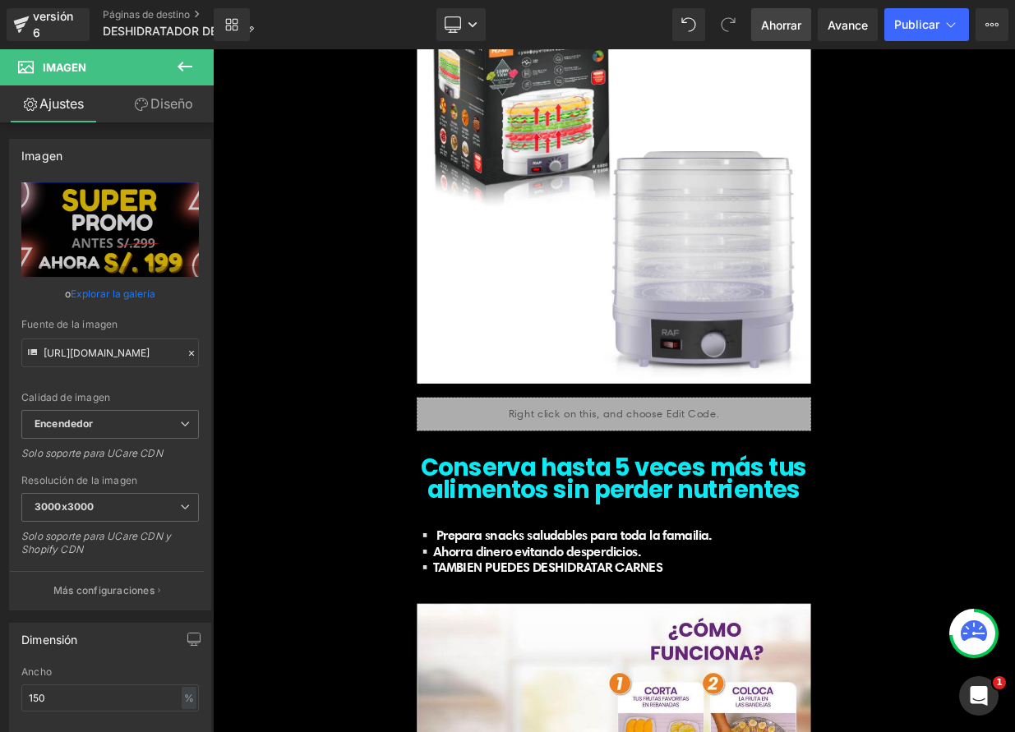
scroll to position [4525, 0]
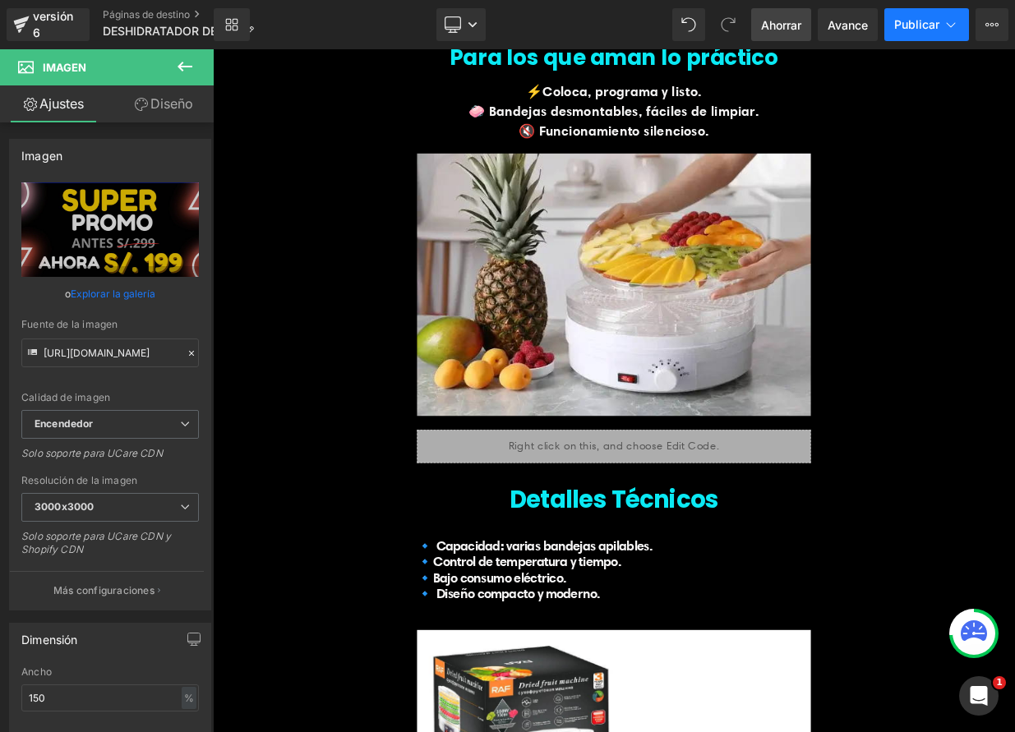
click at [943, 26] on icon at bounding box center [951, 24] width 16 height 16
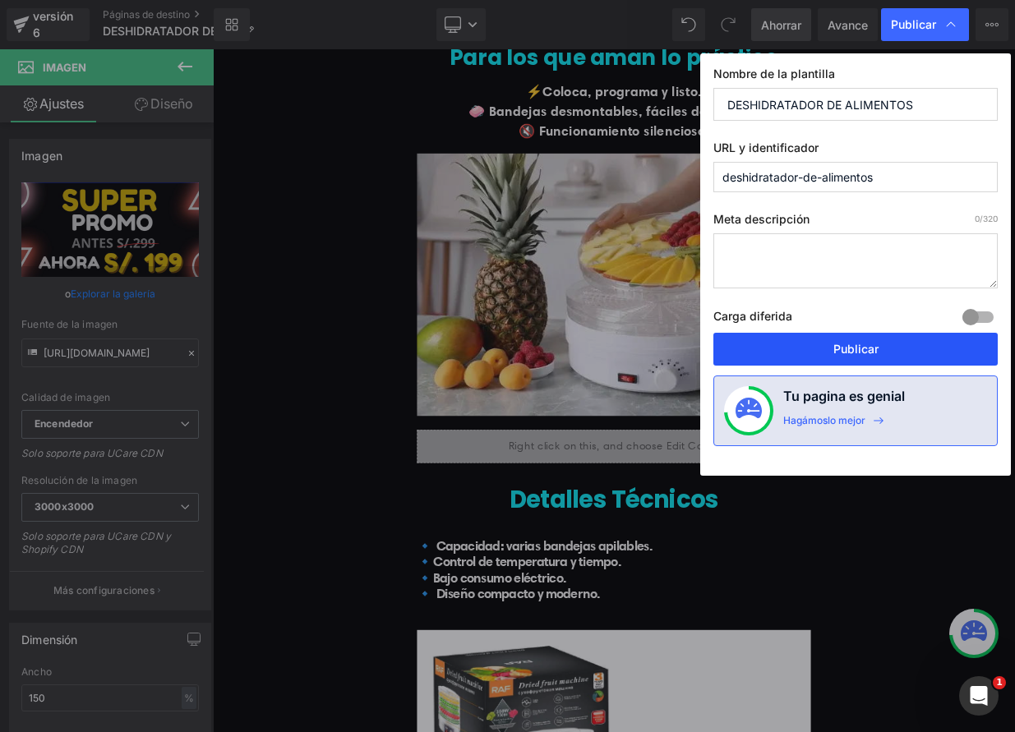
click at [841, 348] on font "Publicar" at bounding box center [855, 349] width 45 height 14
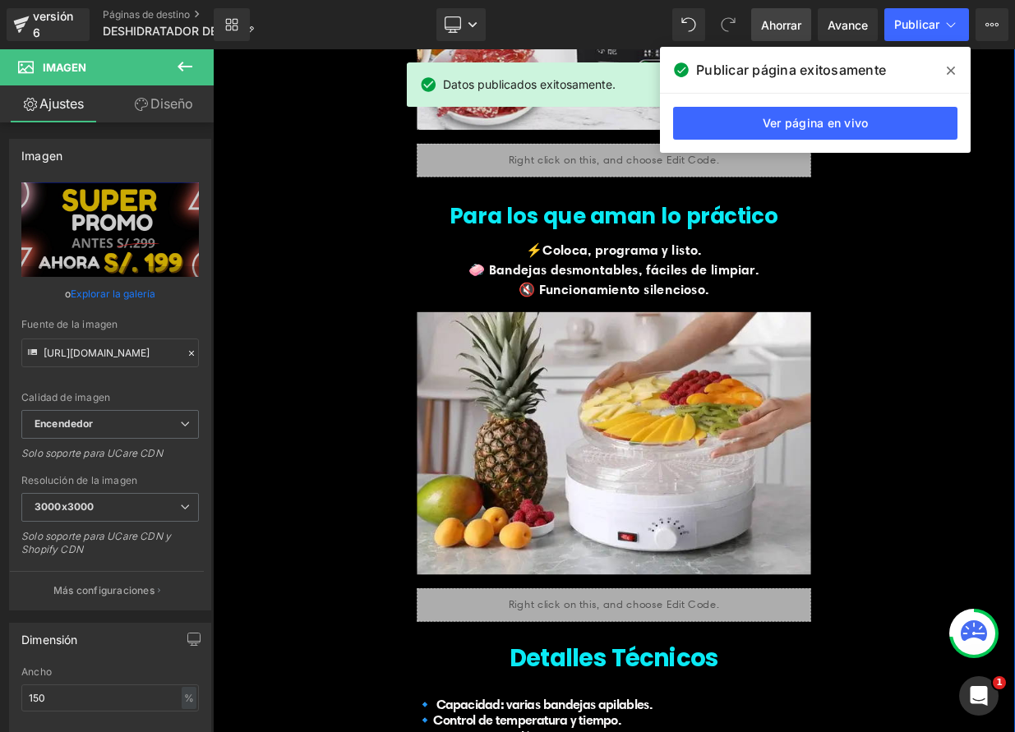
scroll to position [3955, 0]
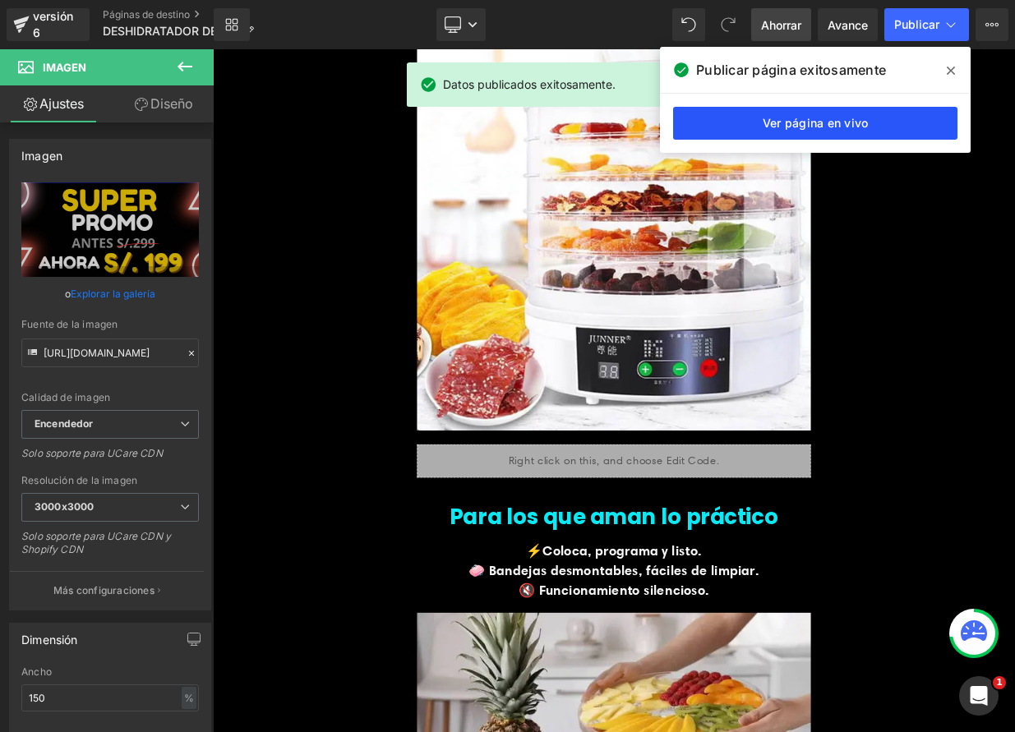
click at [857, 122] on font "Ver página en vivo" at bounding box center [816, 123] width 106 height 14
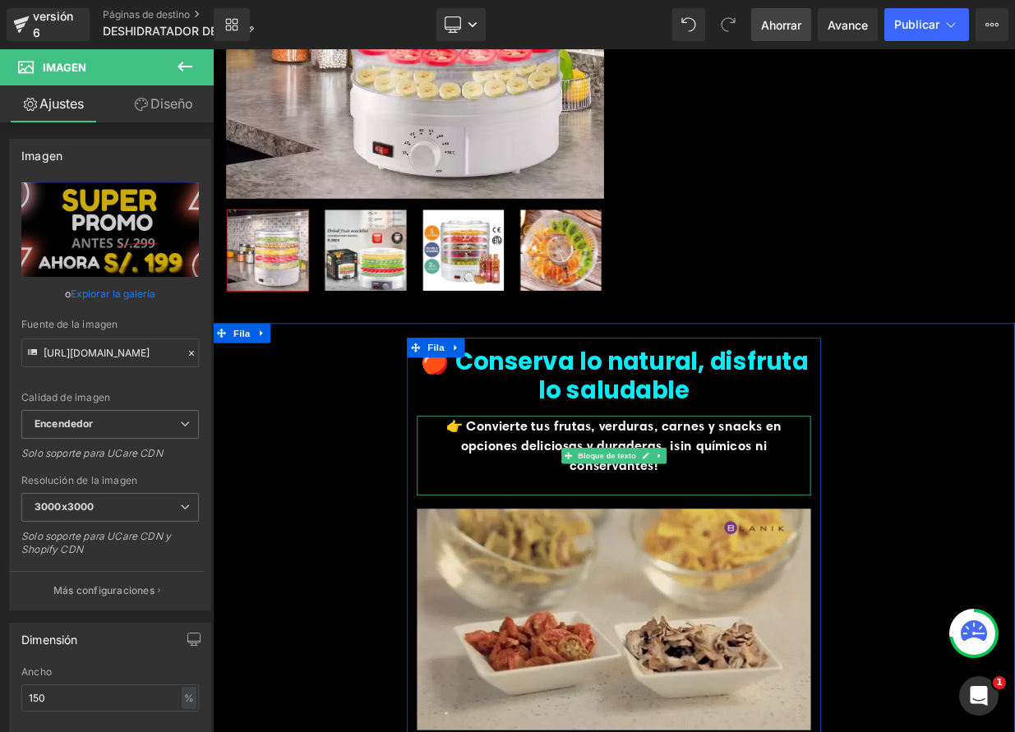
scroll to position [314, 0]
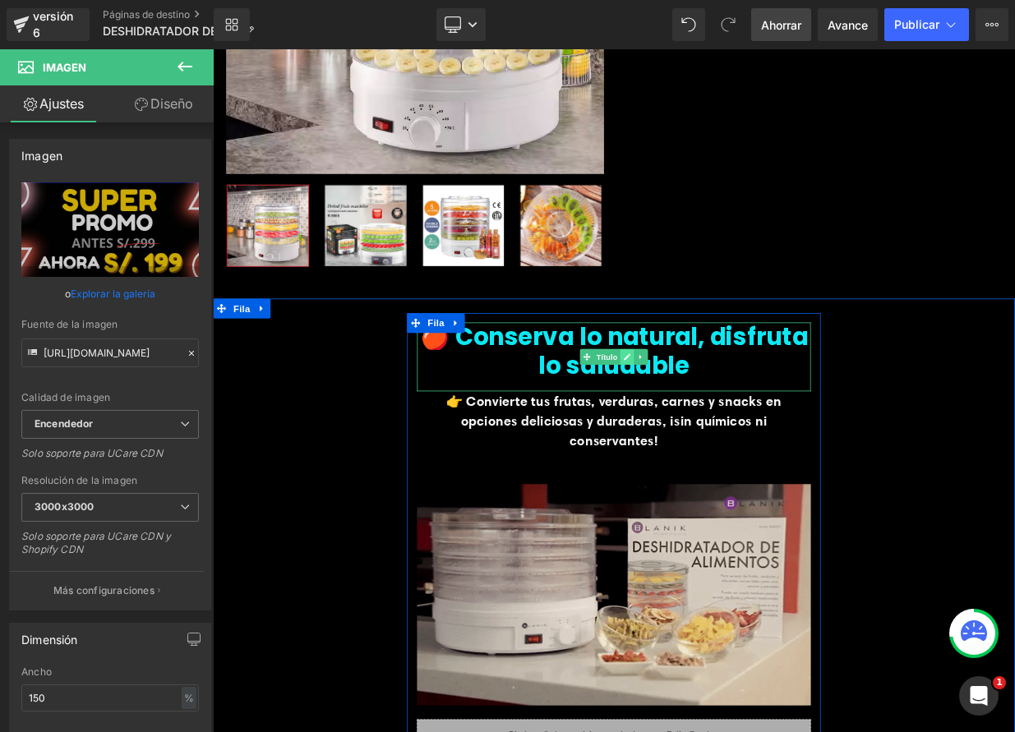
click at [722, 436] on link at bounding box center [726, 431] width 17 height 20
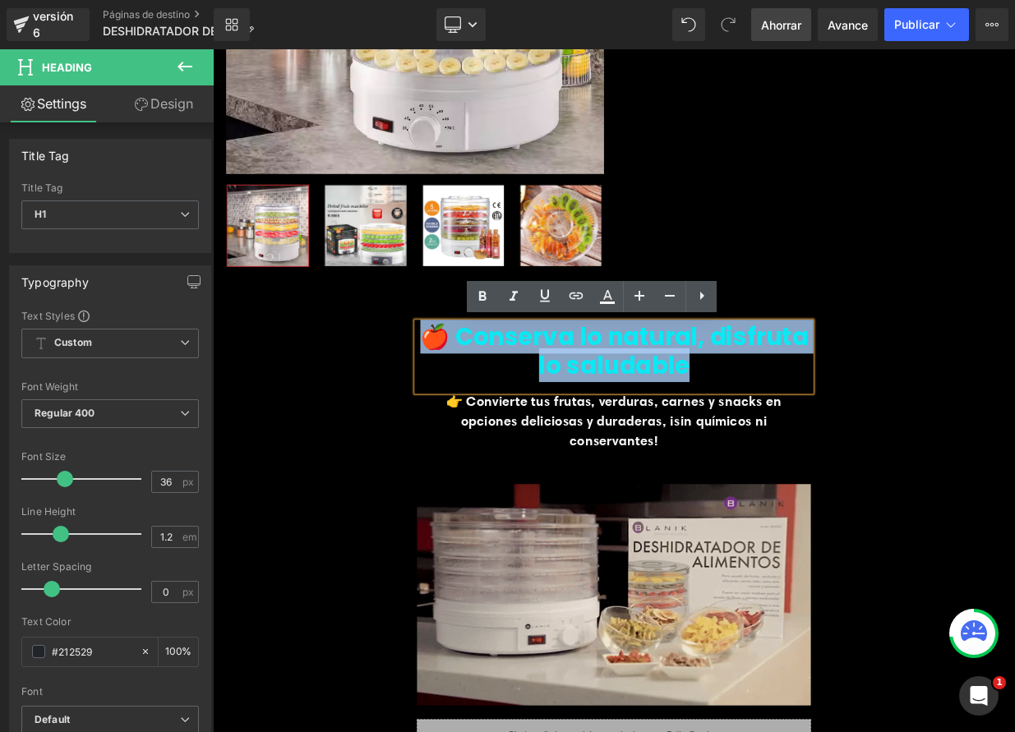
drag, startPoint x: 740, startPoint y: 437, endPoint x: 780, endPoint y: 444, distance: 40.8
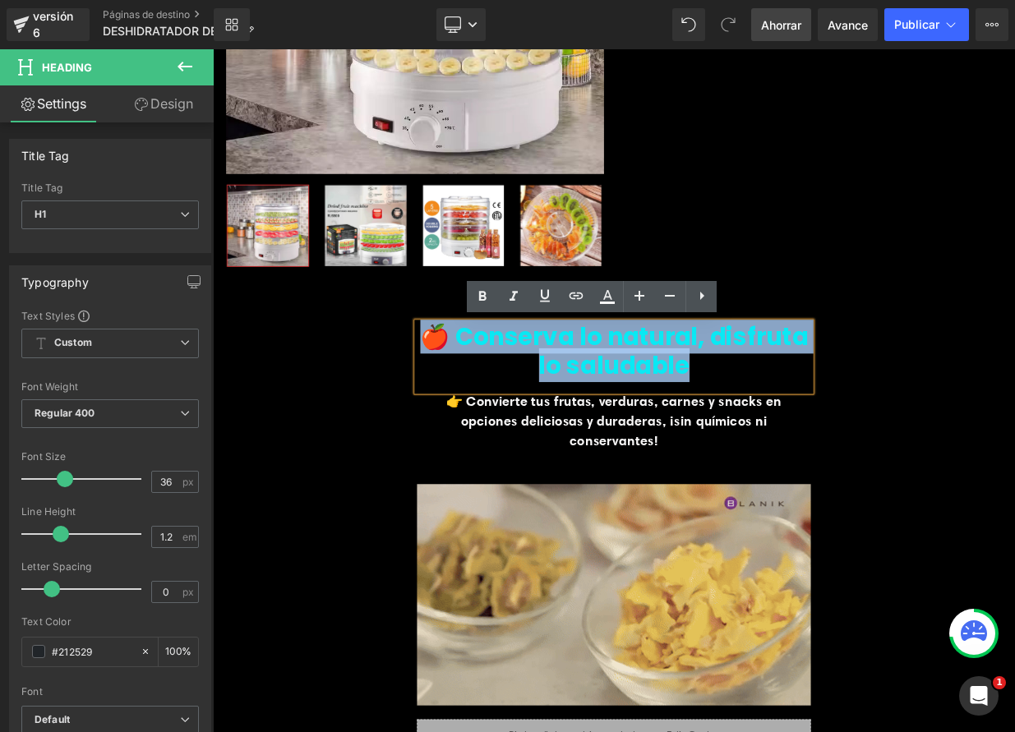
click at [781, 444] on h1 "🍎 Conserva lo natural, disfruta lo saludable" at bounding box center [710, 423] width 488 height 71
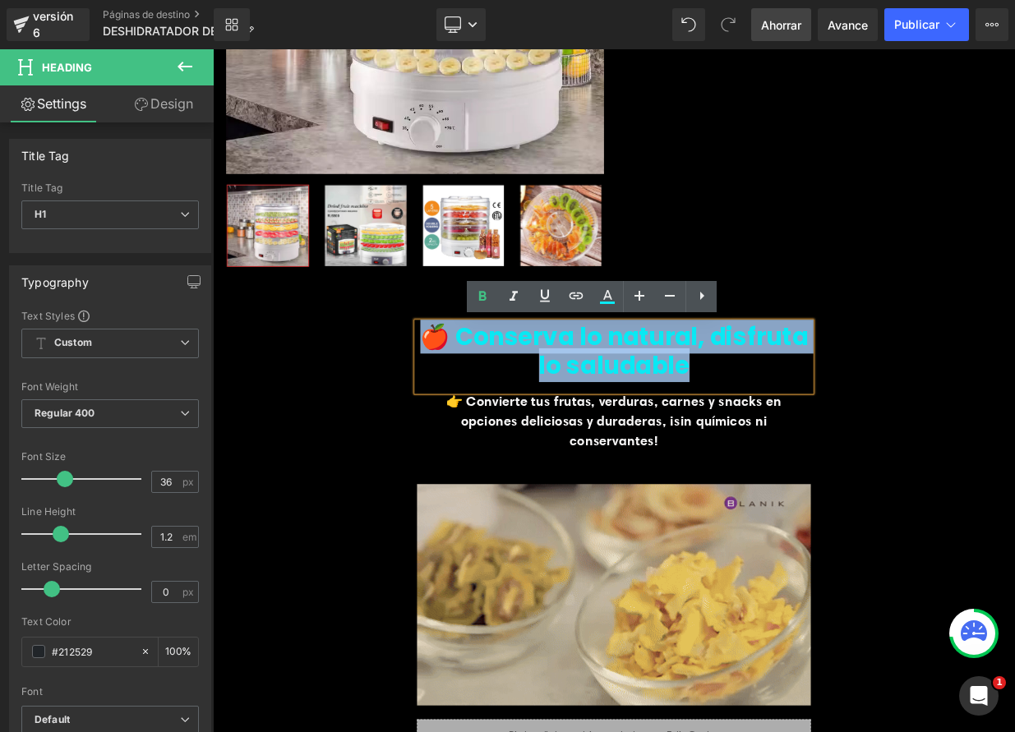
paste div
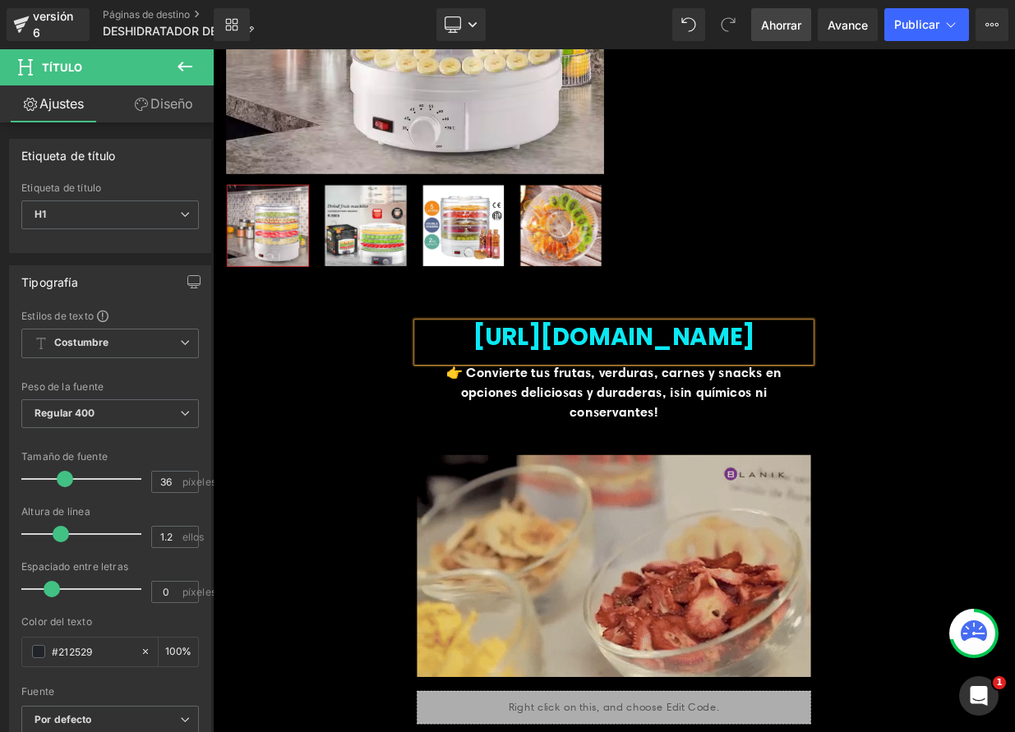
drag, startPoint x: 524, startPoint y: 469, endPoint x: 474, endPoint y: 410, distance: 77.0
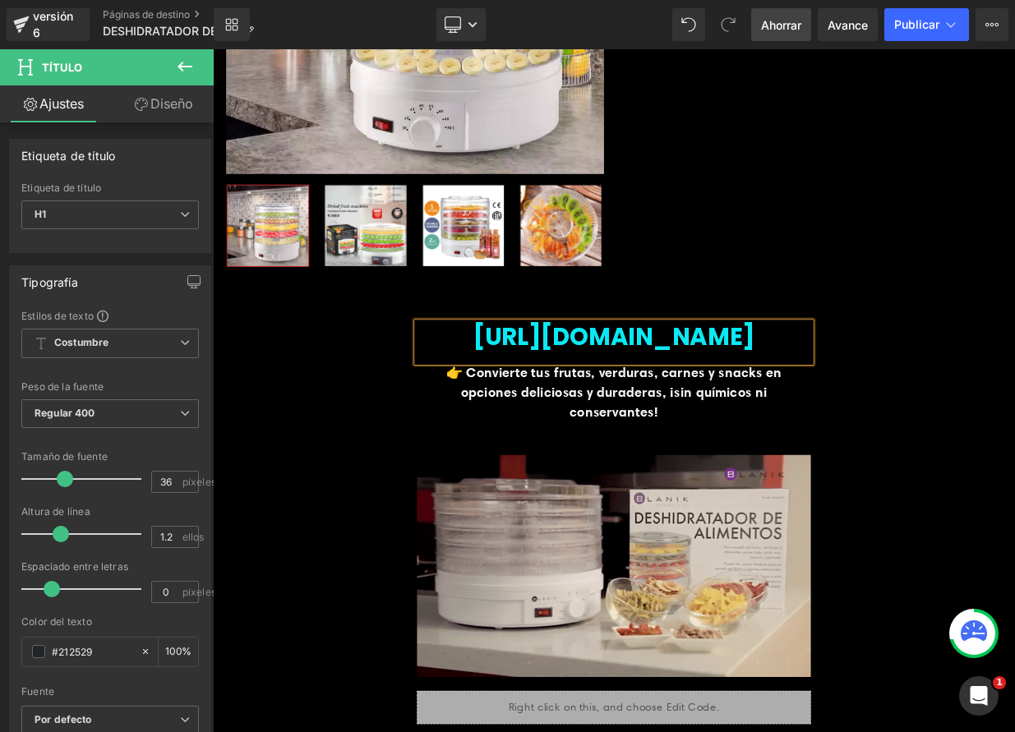
click at [474, 410] on h1 "[URL][DOMAIN_NAME]" at bounding box center [710, 405] width 488 height 35
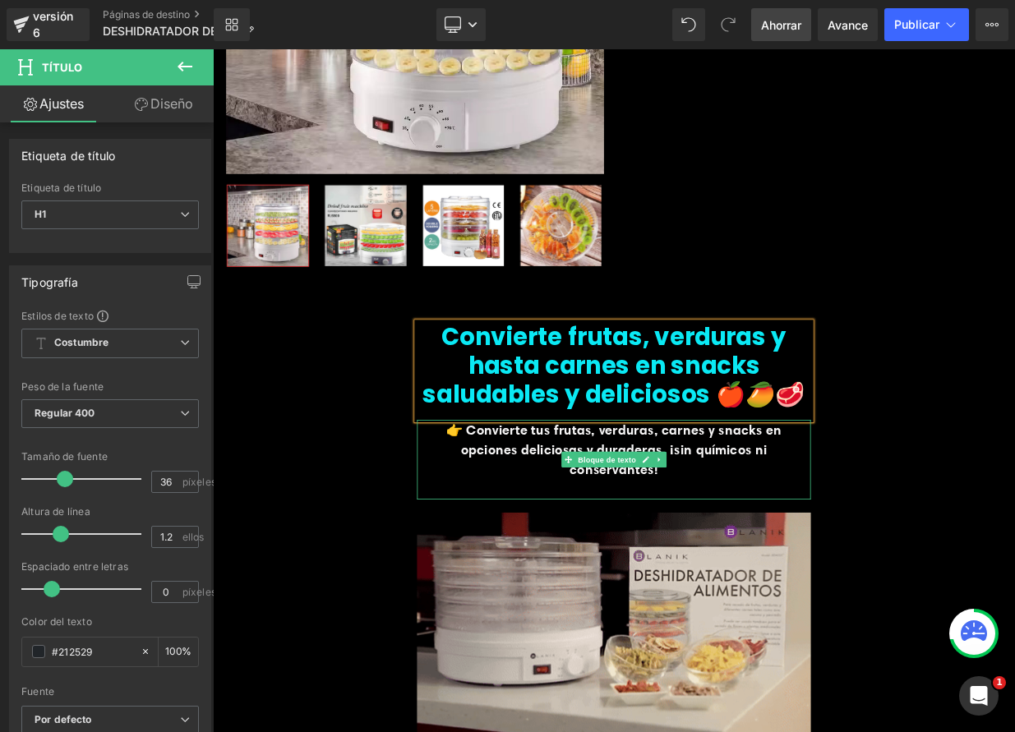
click at [558, 533] on p "👉 Convierte tus frutas, verduras, carnes y snacks en opciones deliciosas y dura…" at bounding box center [710, 546] width 488 height 74
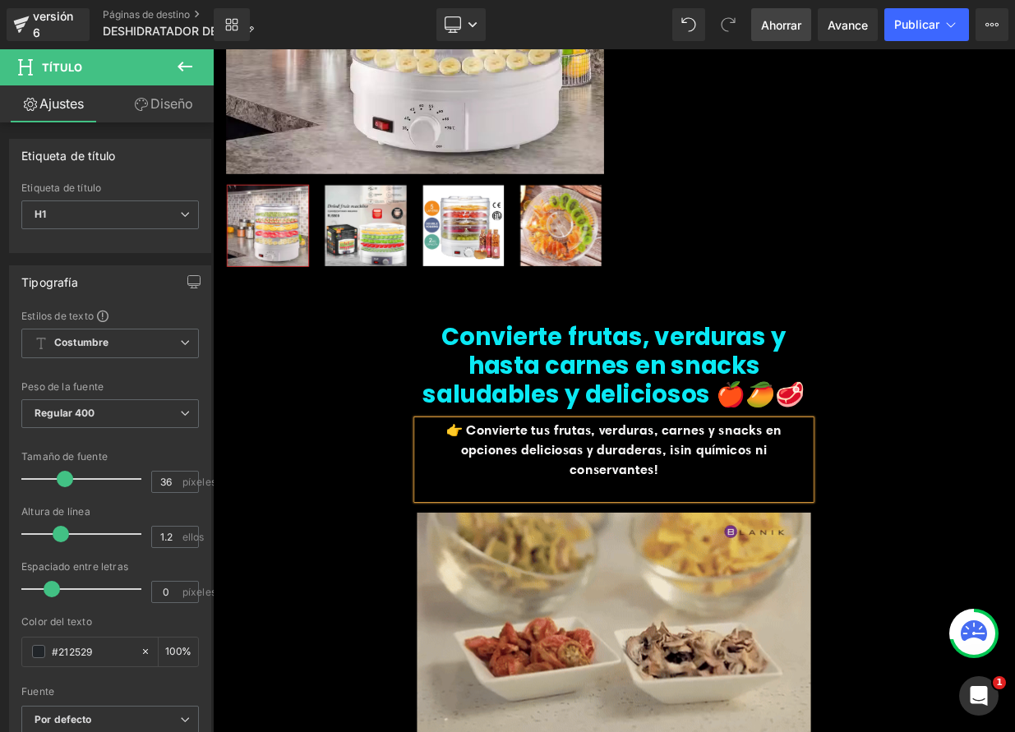
click at [487, 519] on p "👉 Convierte tus frutas, verduras, carnes y snacks en opciones deliciosas y dura…" at bounding box center [710, 546] width 488 height 74
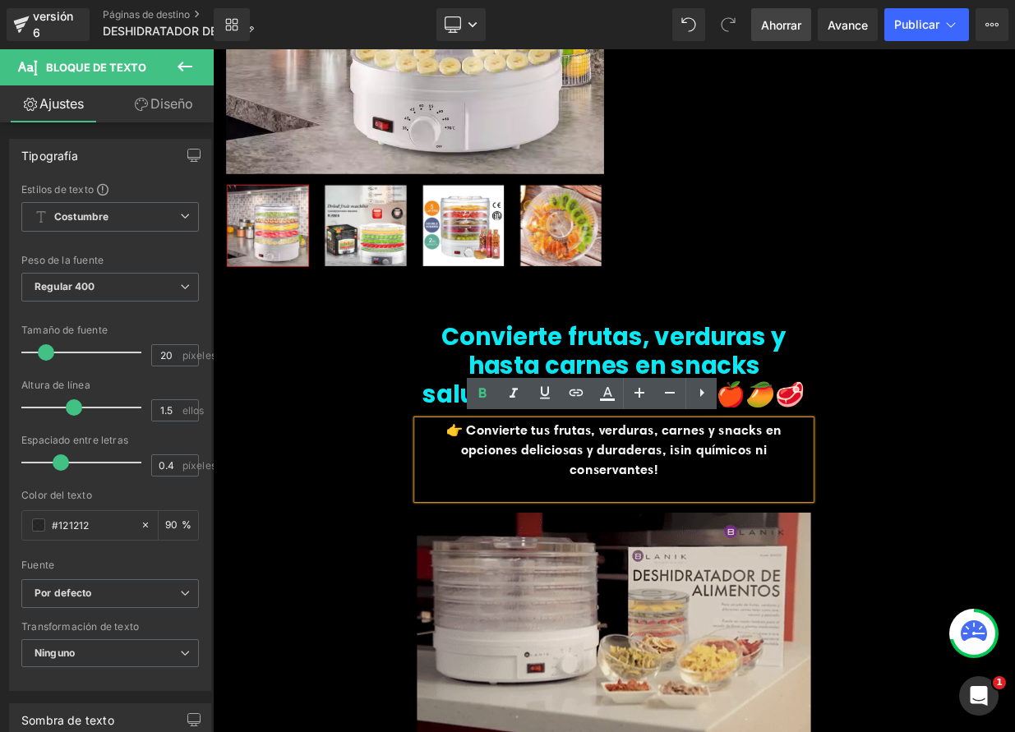
click at [568, 545] on font "👉 Convierte tus frutas, verduras, carnes y snacks en opciones deliciosas y dura…" at bounding box center [710, 545] width 417 height 70
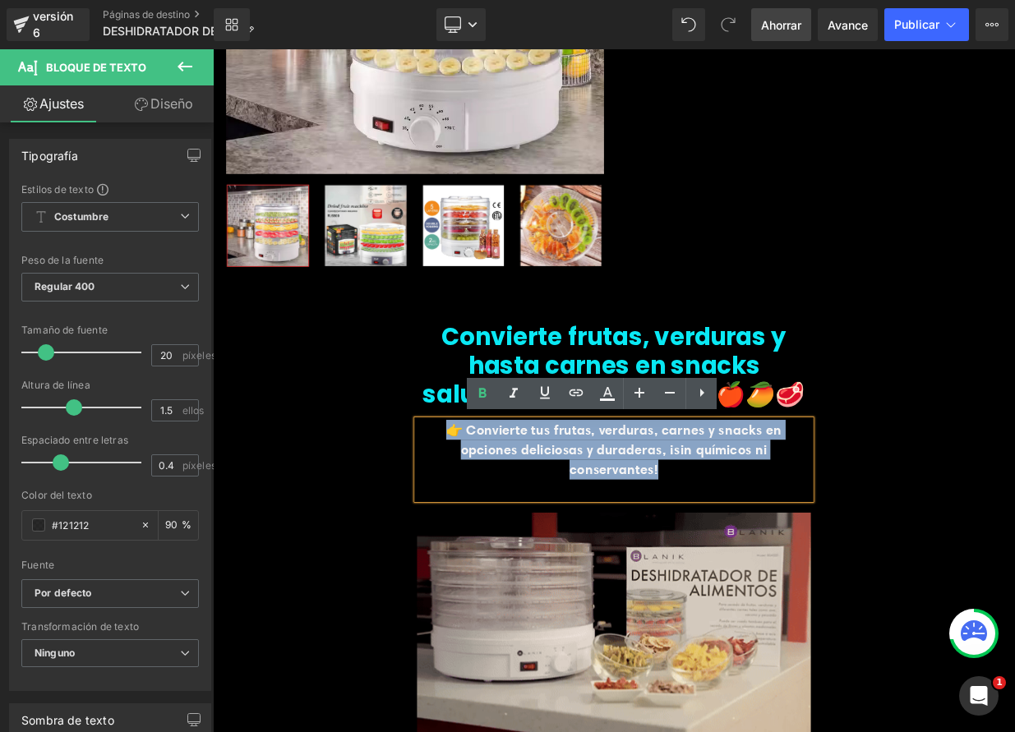
drag, startPoint x: 490, startPoint y: 523, endPoint x: 797, endPoint y: 574, distance: 311.7
click at [797, 574] on p "👉 Convierte tus frutas, verduras, carnes y snacks en opciones deliciosas y dura…" at bounding box center [710, 546] width 488 height 74
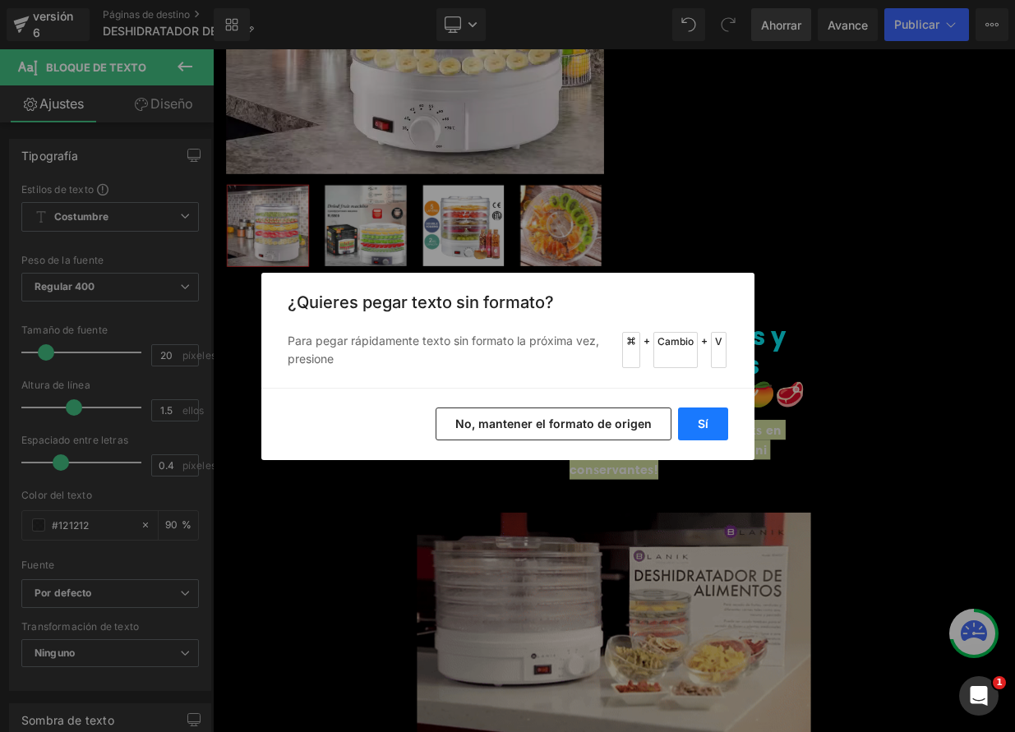
click at [693, 423] on button "Sí" at bounding box center [703, 424] width 50 height 33
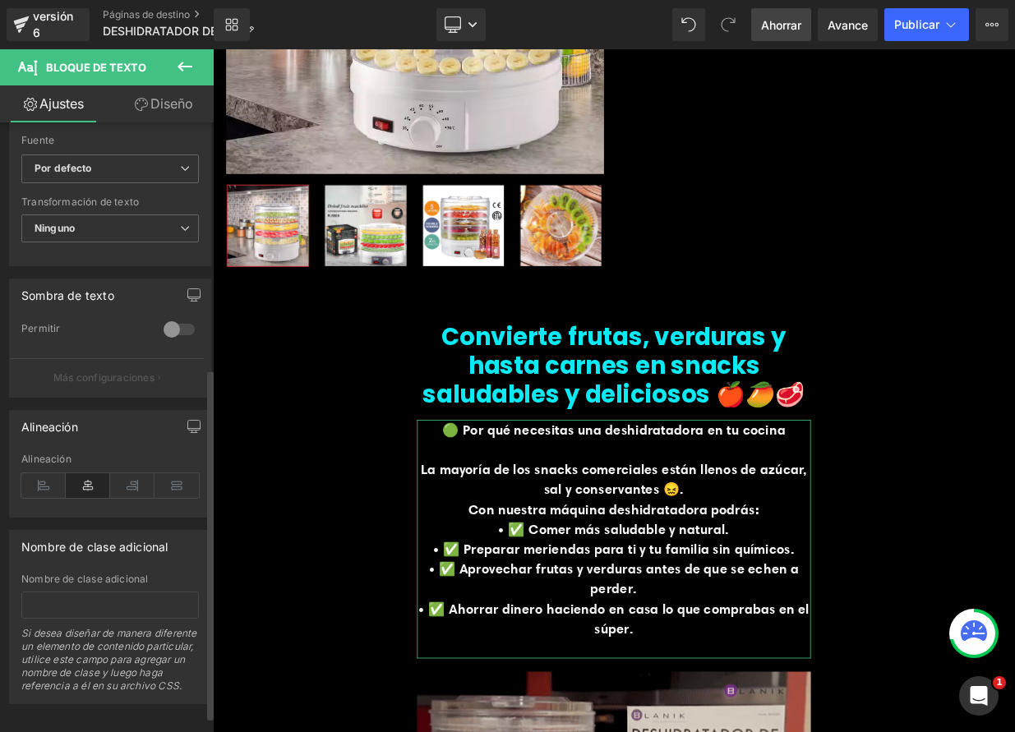
scroll to position [456, 0]
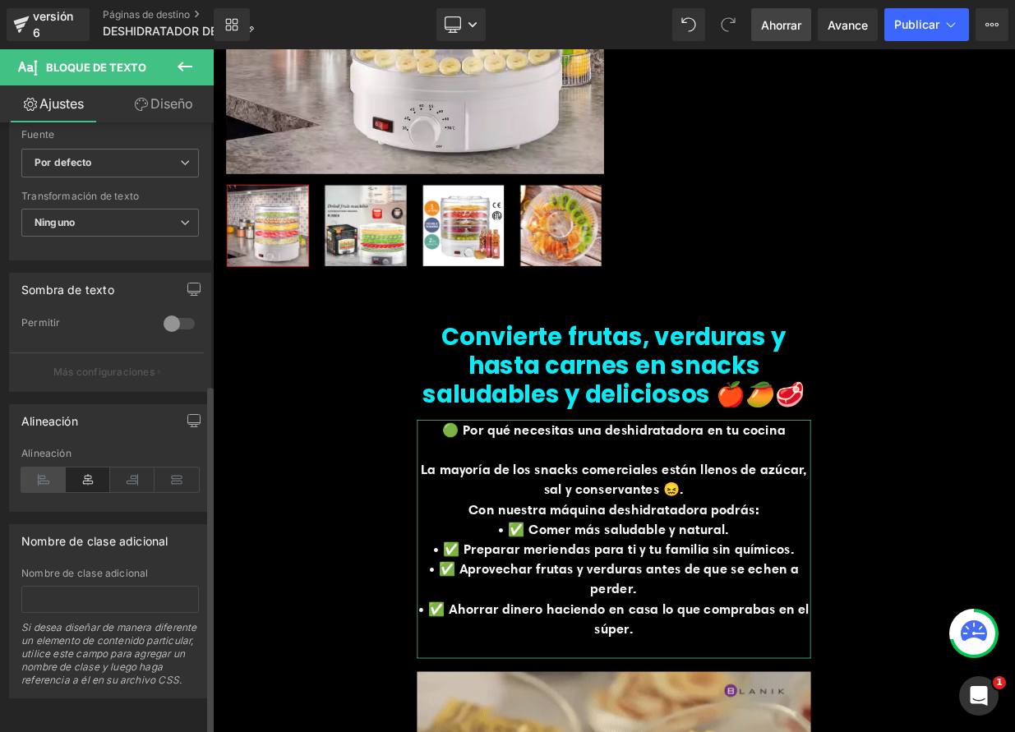
click at [39, 468] on icon at bounding box center [43, 480] width 44 height 25
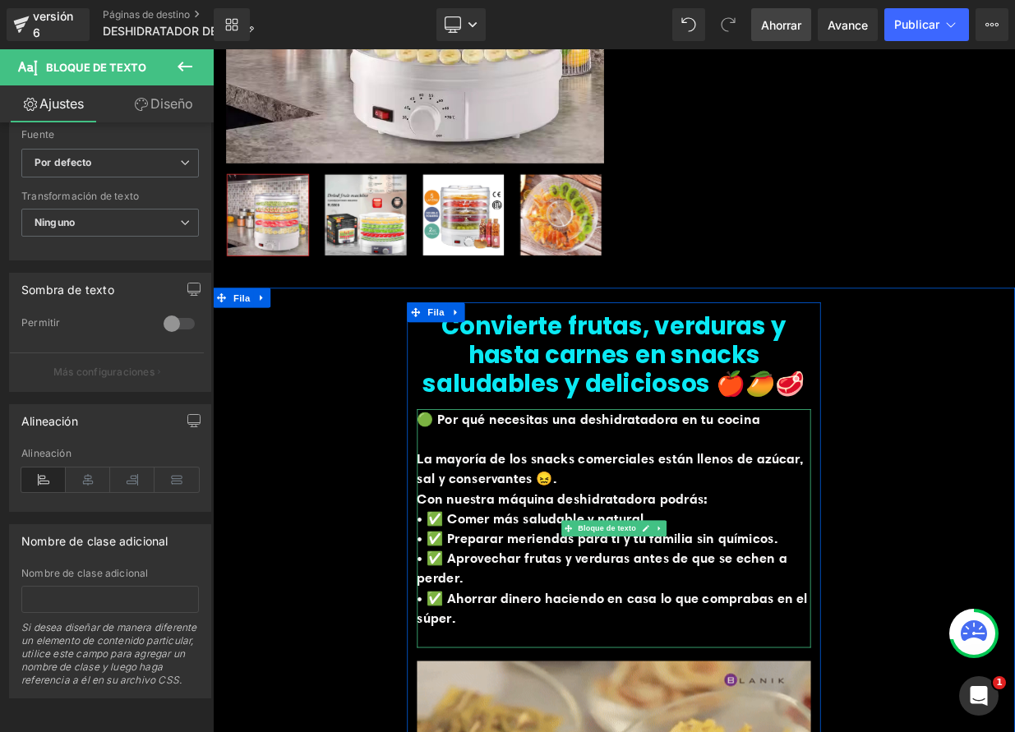
scroll to position [328, 0]
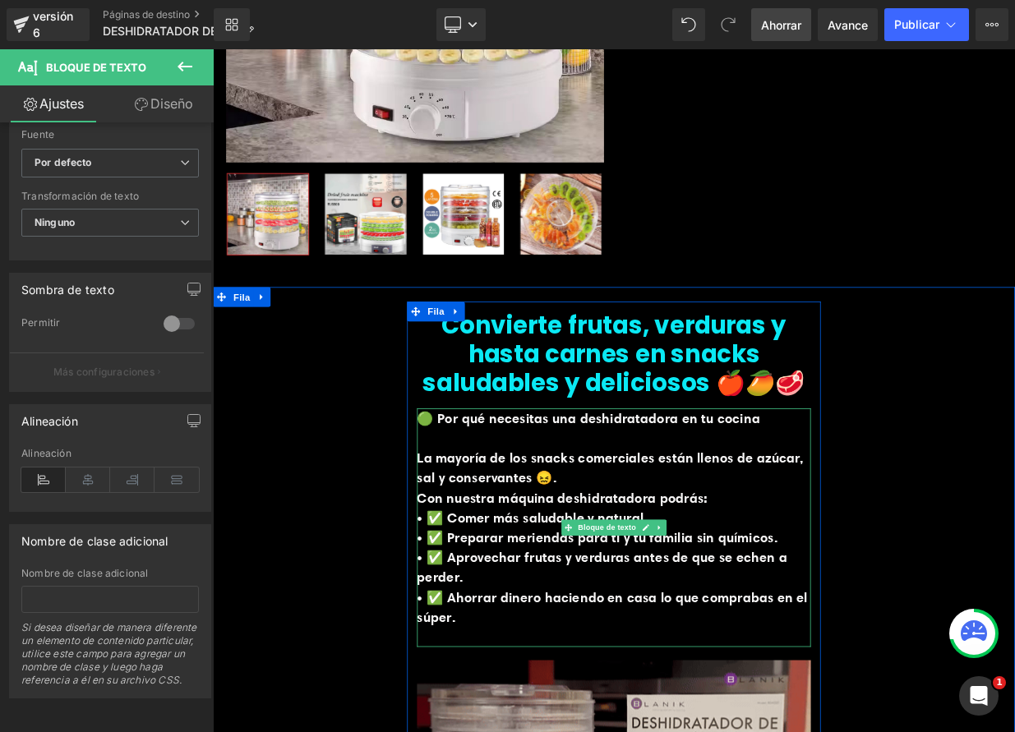
click at [466, 708] on font "• ✅ Aprovechar frutas y verduras antes de que se echen a perder." at bounding box center [695, 691] width 459 height 45
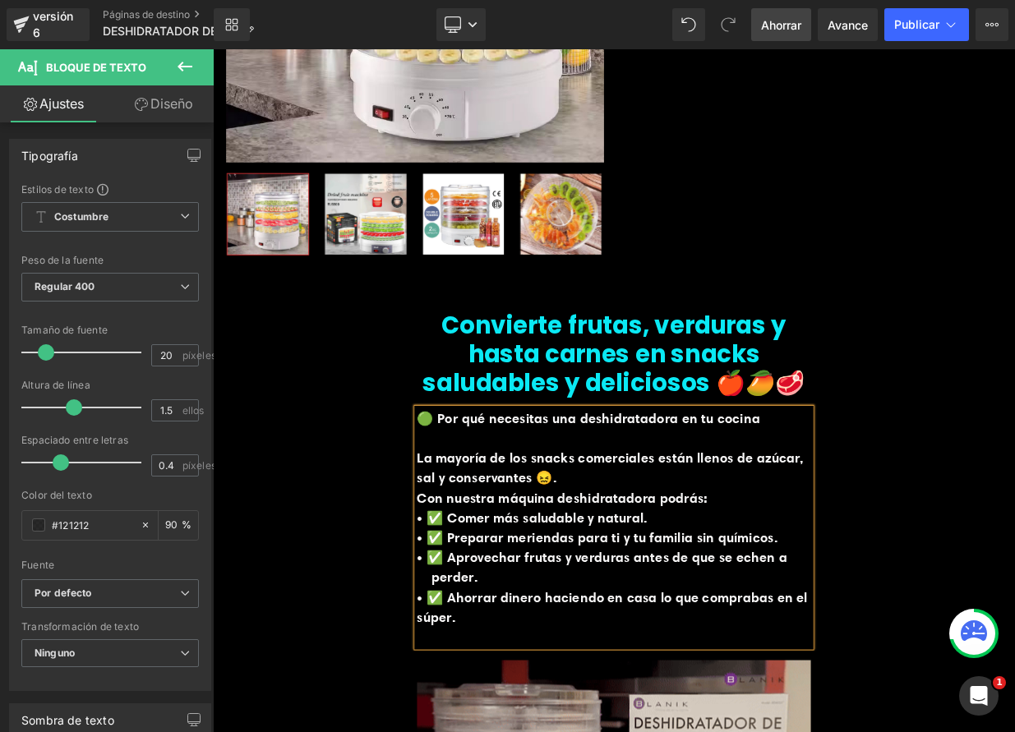
click at [474, 730] on font "• ✅ Ahorrar dinero haciendo en casa lo que comprabas en el súper." at bounding box center [708, 740] width 484 height 45
click at [473, 682] on font "• ✅ Aprovechar frutas y verduras antes de que se echen a perder." at bounding box center [706, 691] width 481 height 45
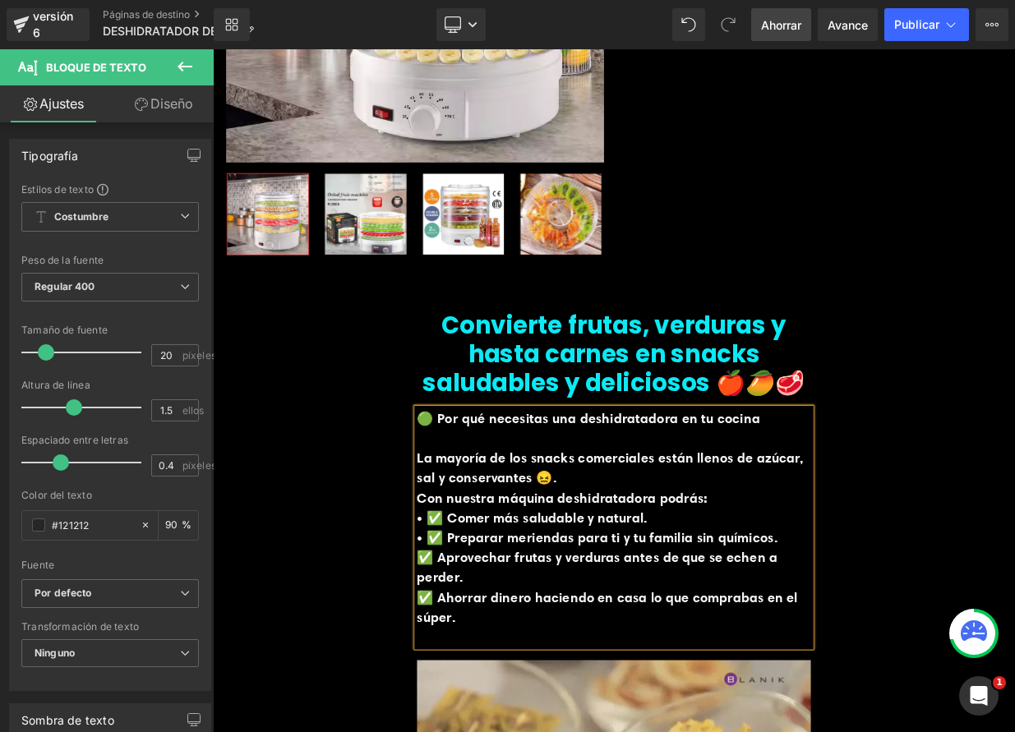
click at [473, 656] on font "• ✅ Preparar meriendas para ti y tu familia sin químicos." at bounding box center [690, 654] width 448 height 21
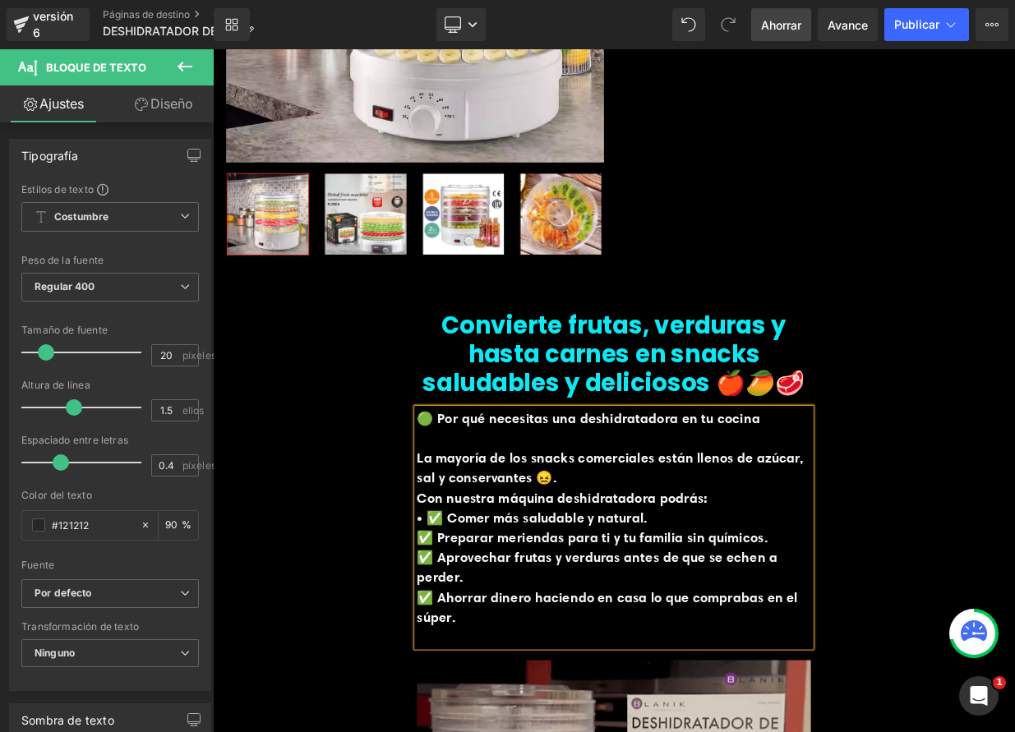
click at [473, 627] on font "• ✅ Comer más saludable y natural." at bounding box center [609, 630] width 287 height 21
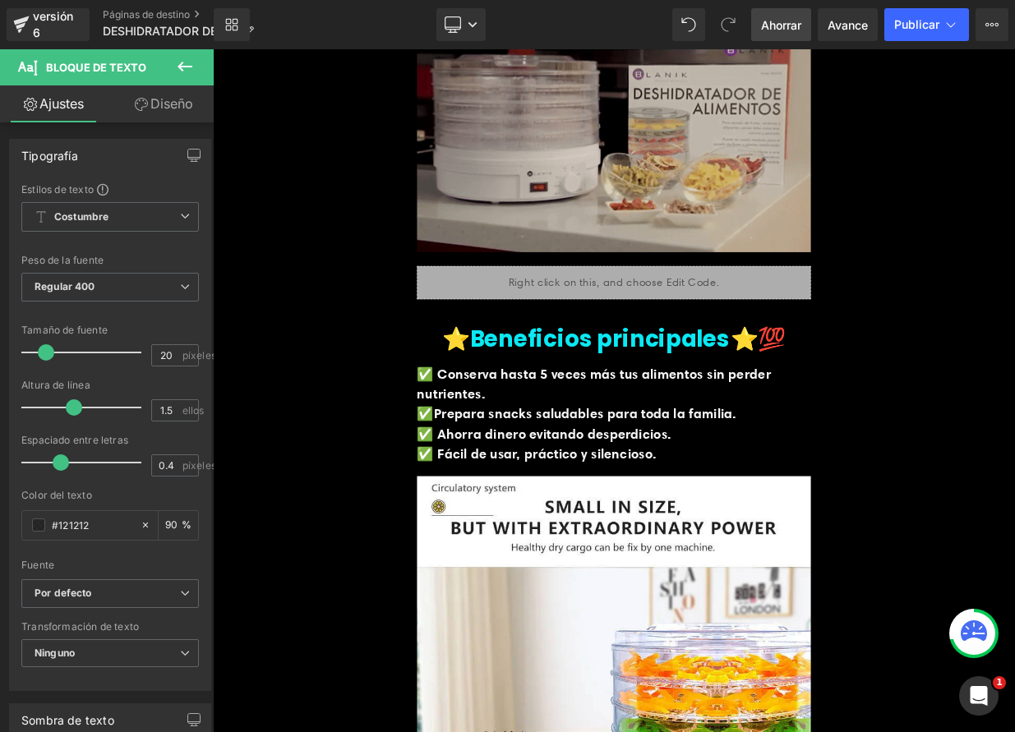
scroll to position [1112, 0]
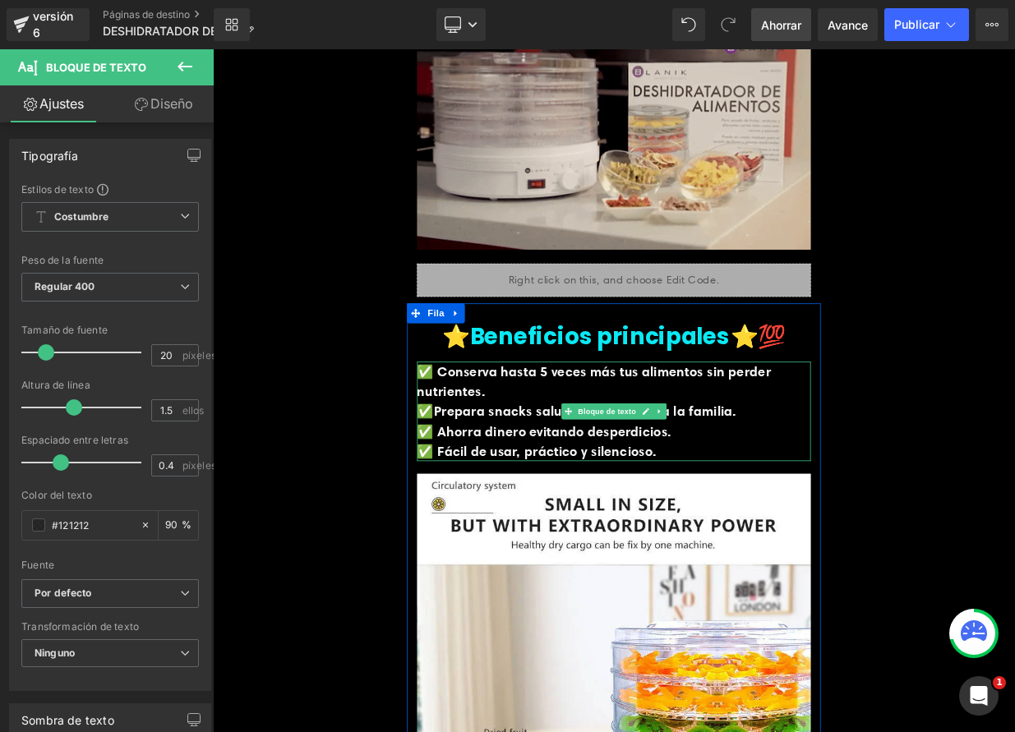
drag, startPoint x: 741, startPoint y: 505, endPoint x: 603, endPoint y: 489, distance: 138.9
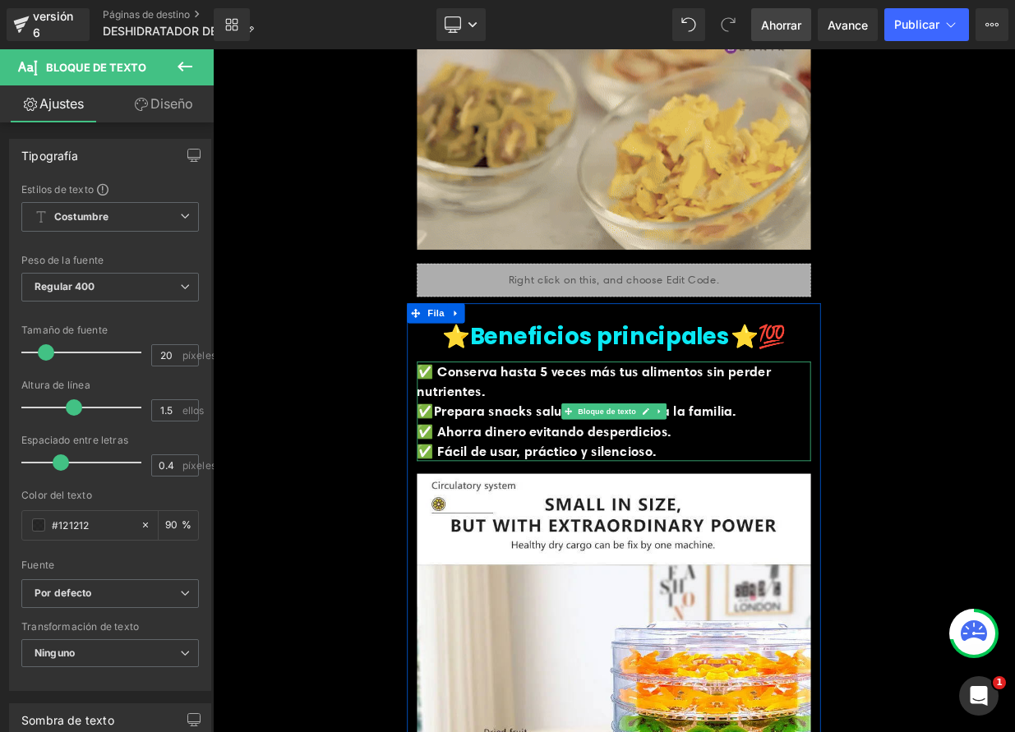
click at [741, 505] on link at bounding box center [748, 498] width 17 height 20
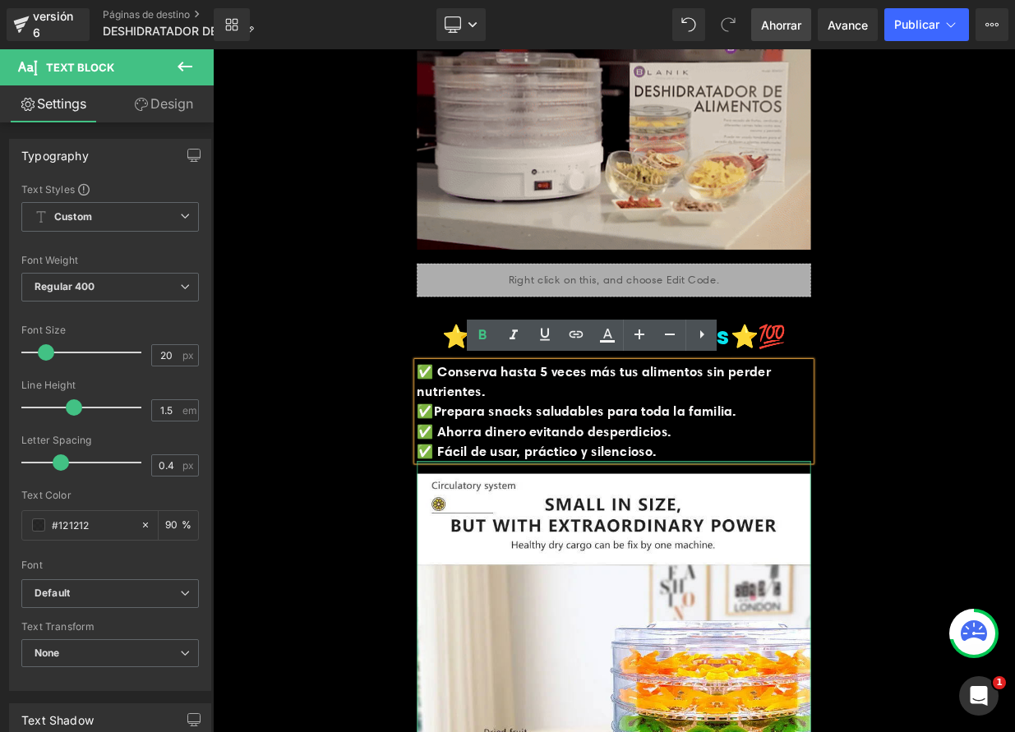
drag, startPoint x: 766, startPoint y: 560, endPoint x: 791, endPoint y: 558, distance: 24.8
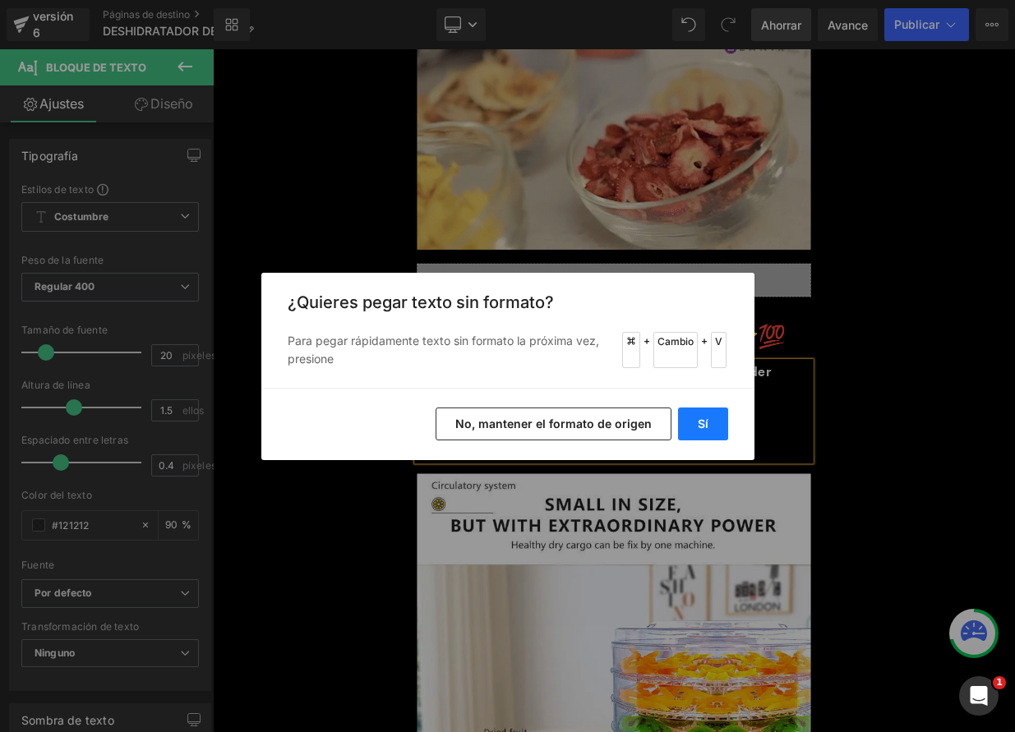
click at [688, 427] on button "Sí" at bounding box center [703, 424] width 50 height 33
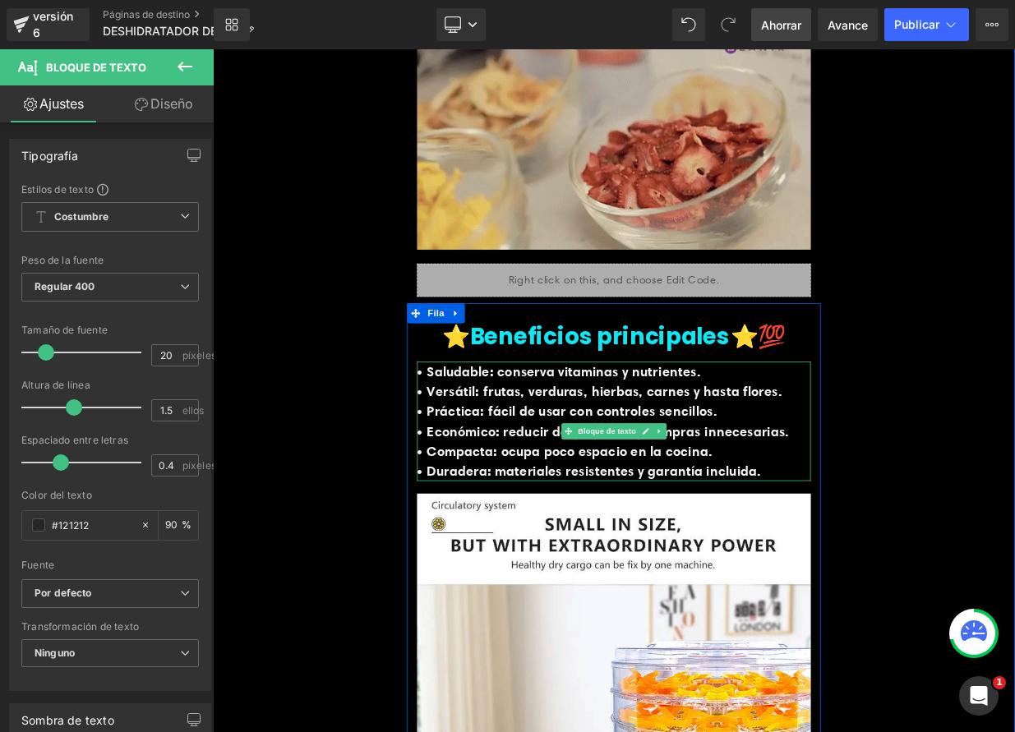
click at [466, 533] on font "• Económico: reducir desperdicios y compras innecesarias." at bounding box center [697, 522] width 462 height 21
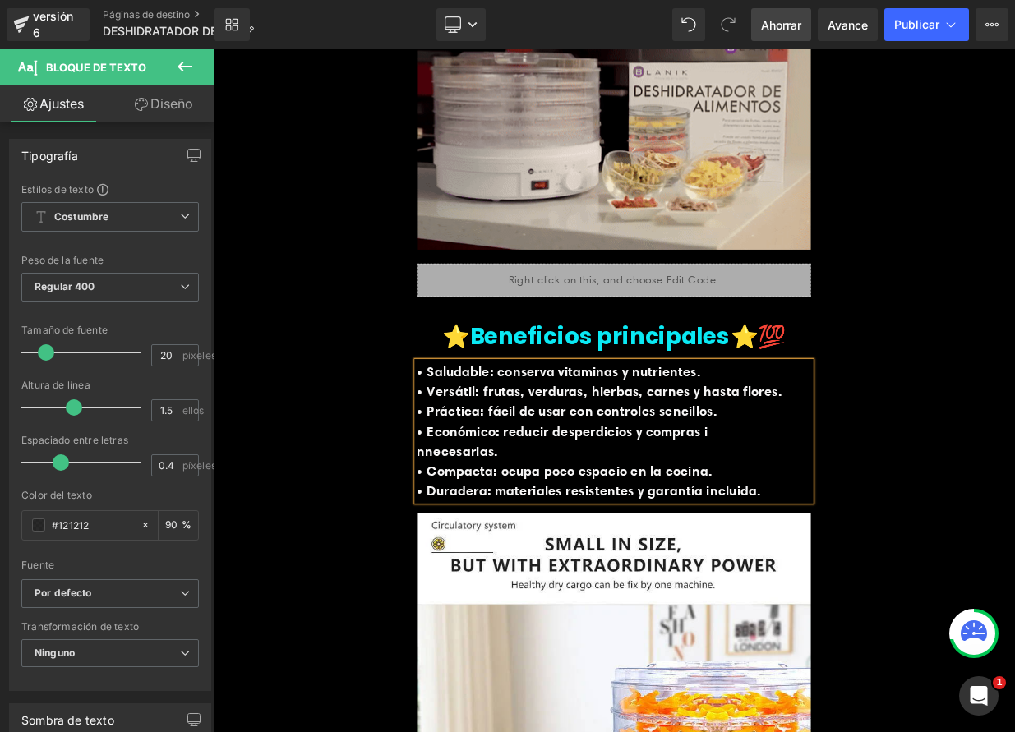
click at [468, 550] on font "• Económico: reducir desperdicios y compras i nnecesarias." at bounding box center [670, 534] width 409 height 45
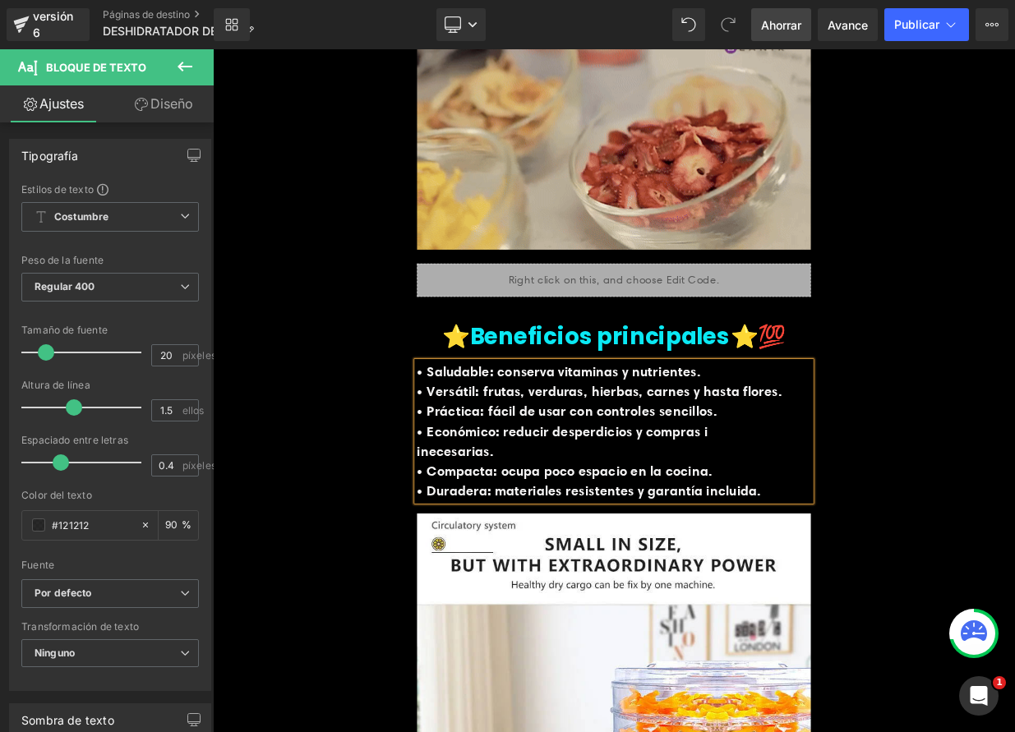
drag, startPoint x: 461, startPoint y: 550, endPoint x: 484, endPoint y: 551, distance: 23.0
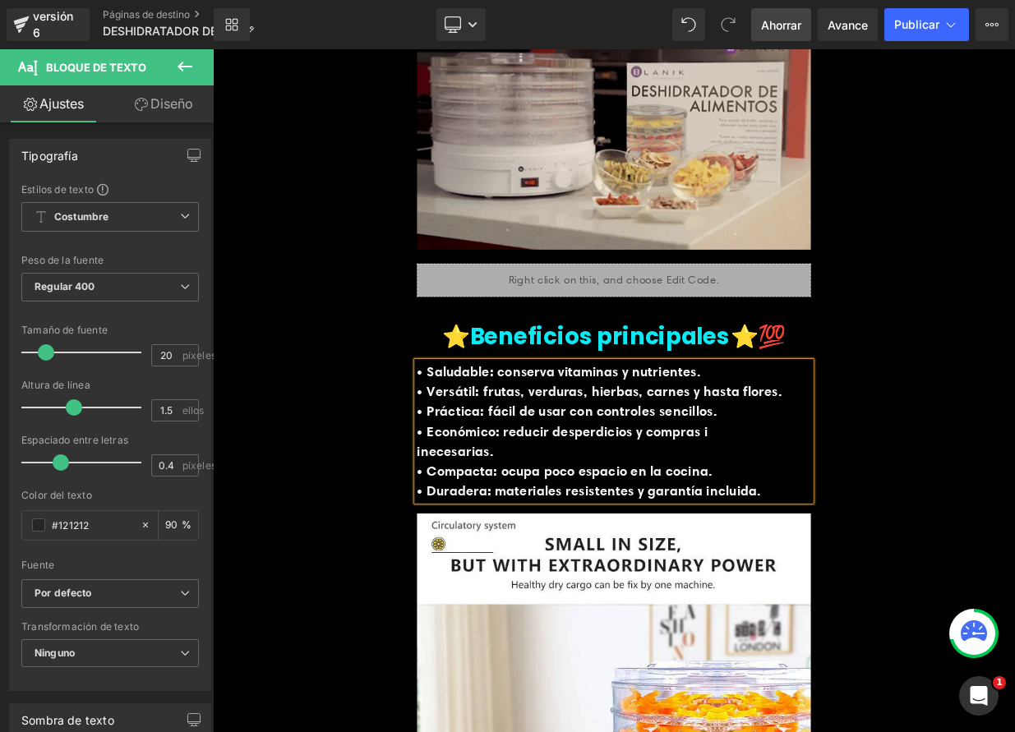
click at [466, 550] on font "• Económico: reducir desperdicios y compras i inecesarias." at bounding box center [670, 534] width 409 height 45
drag, startPoint x: 399, startPoint y: 565, endPoint x: 393, endPoint y: 558, distance: 9.4
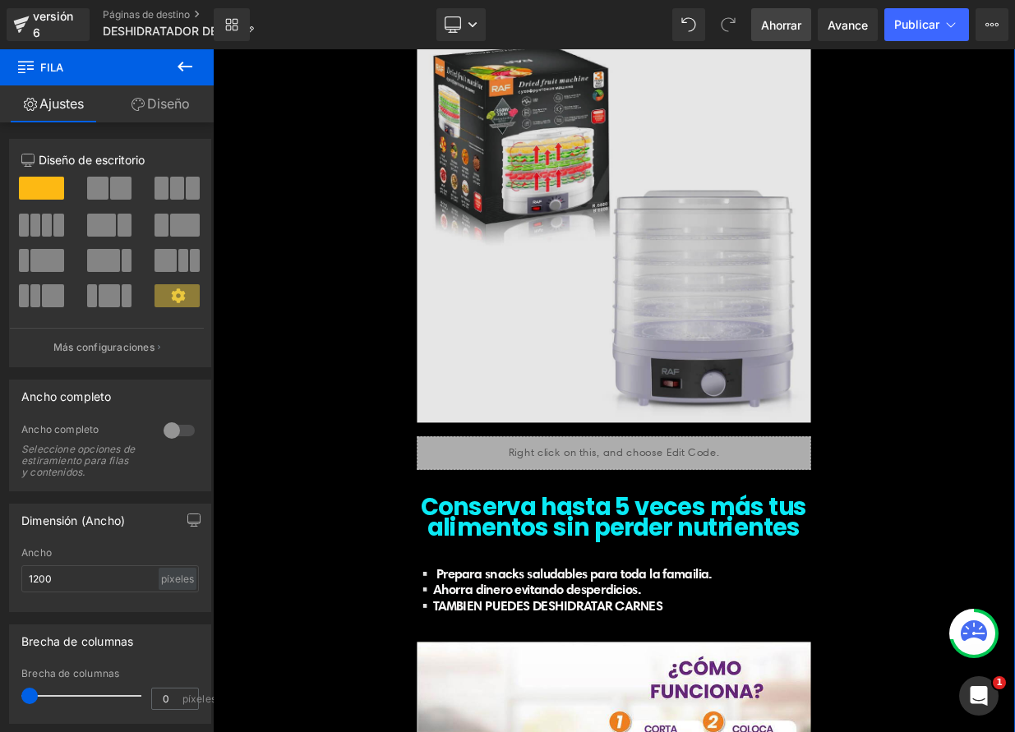
scroll to position [5653, 0]
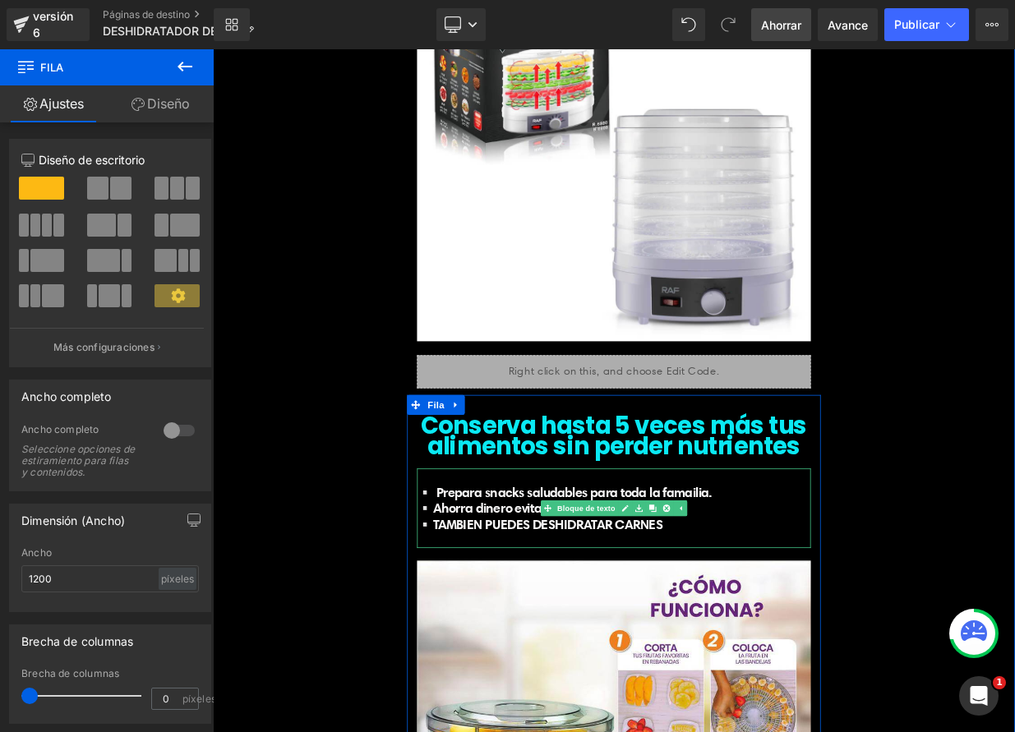
drag, startPoint x: 524, startPoint y: 579, endPoint x: 464, endPoint y: 556, distance: 64.7
click at [466, 570] on div "▫️ Prepara snacks saludables para toda la famailia. ▫️Ahorra dinero evitando de…" at bounding box center [710, 619] width 488 height 99
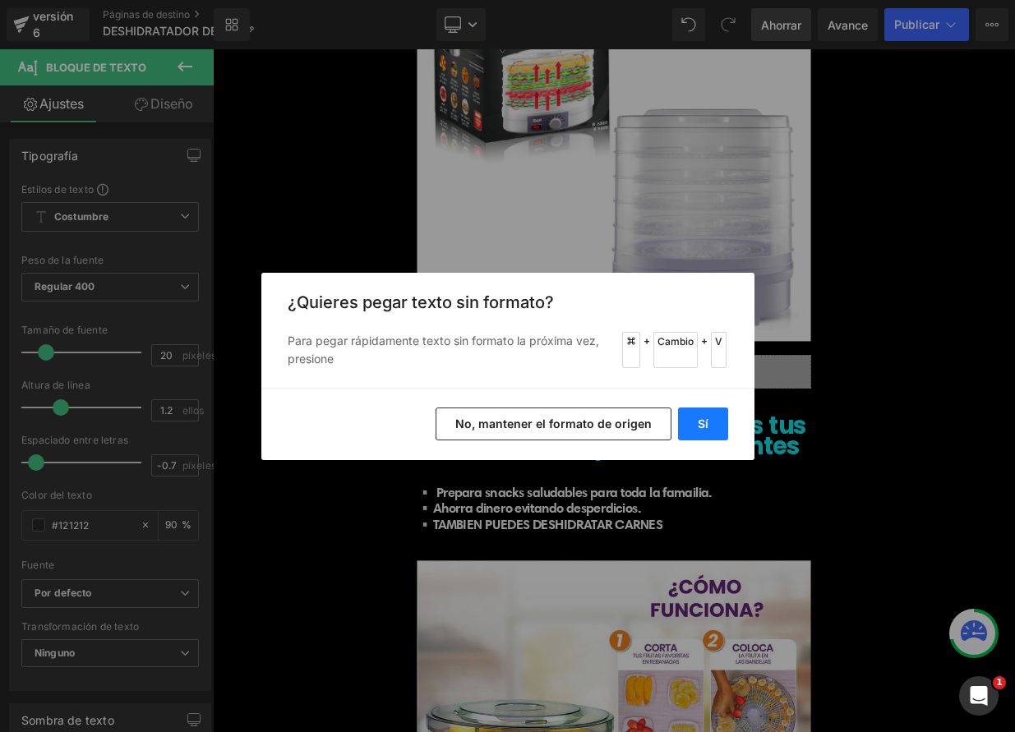
click at [692, 427] on button "Sí" at bounding box center [703, 424] width 50 height 33
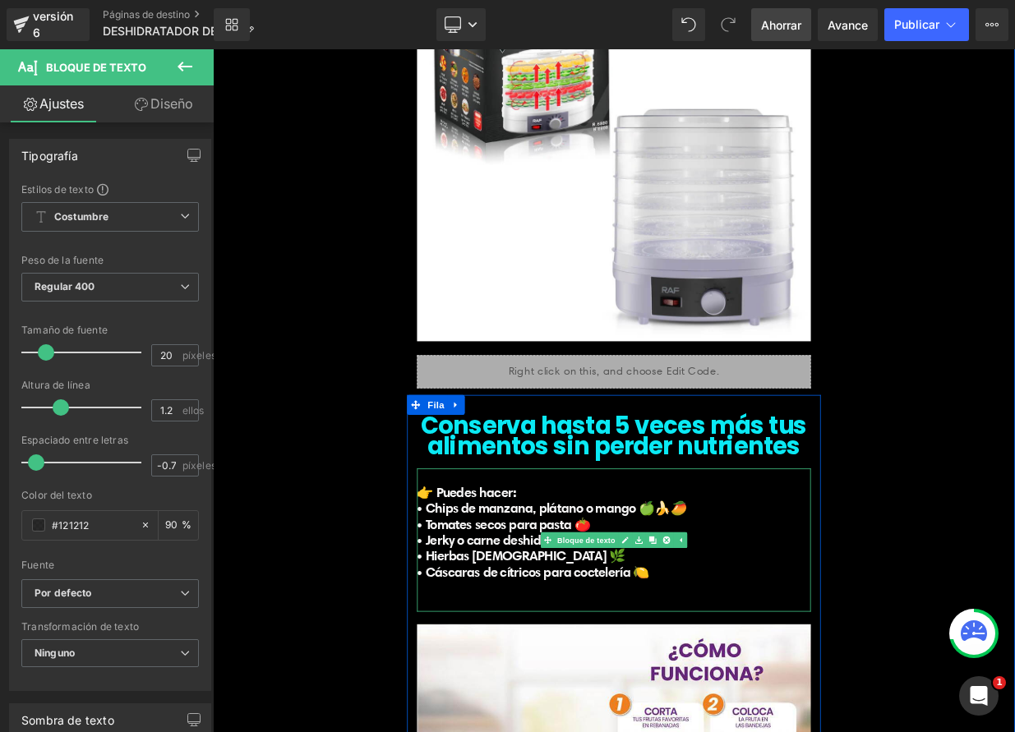
click at [619, 589] on p "👉 Puedes hacer:" at bounding box center [710, 599] width 488 height 20
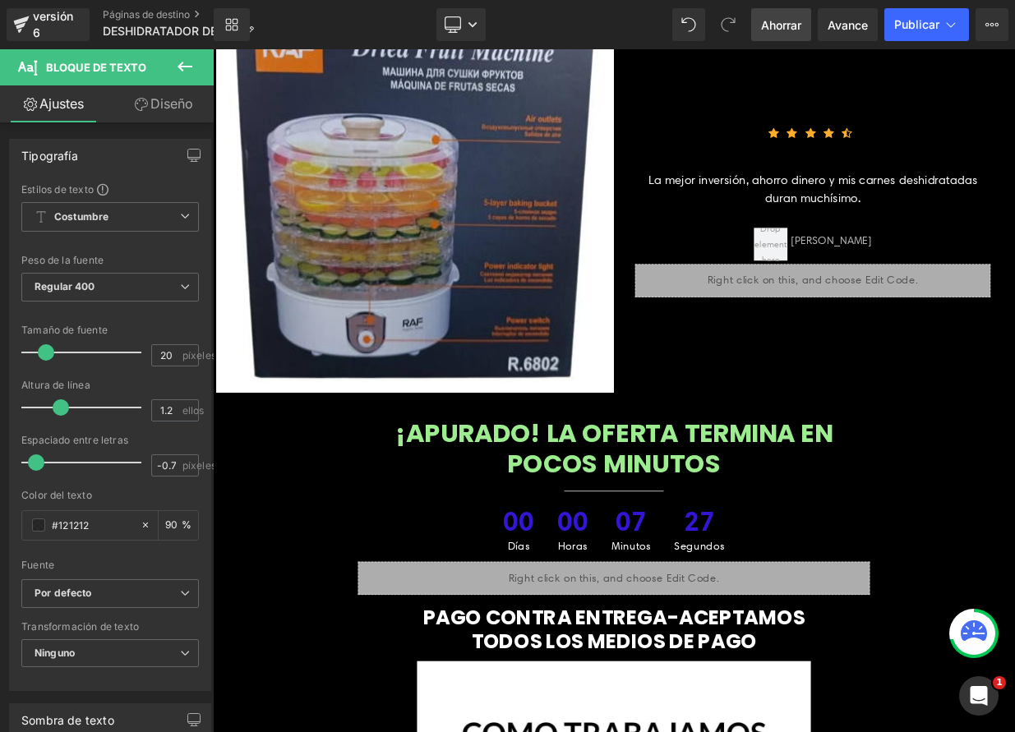
scroll to position [7833, 0]
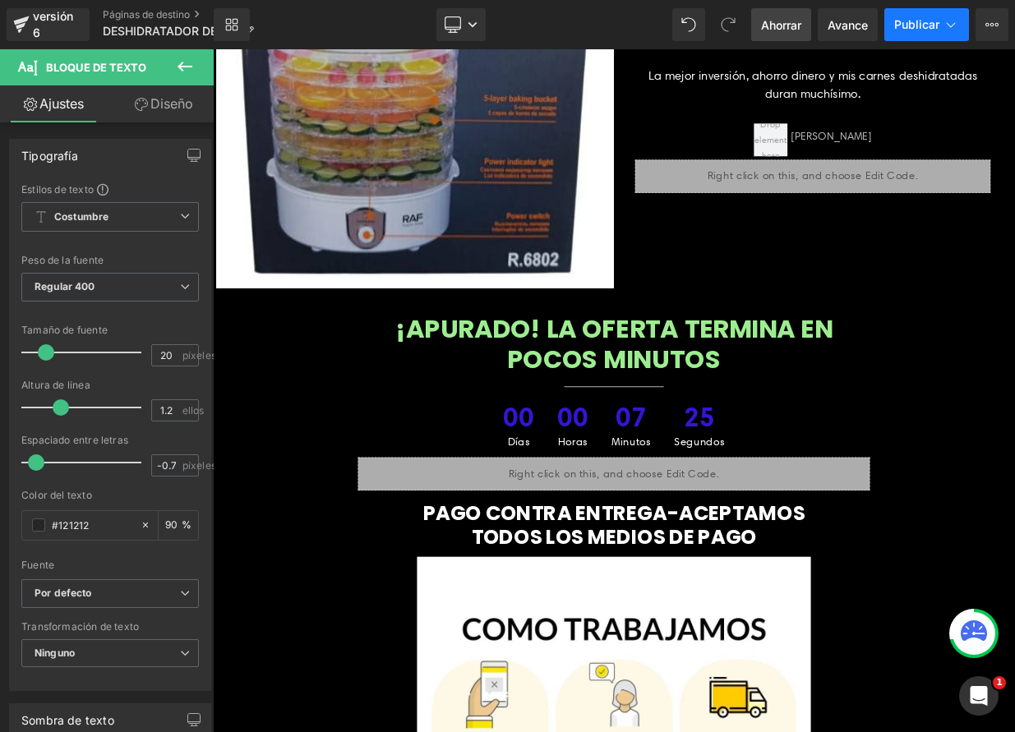
click at [924, 29] on font "Publicar" at bounding box center [916, 24] width 45 height 14
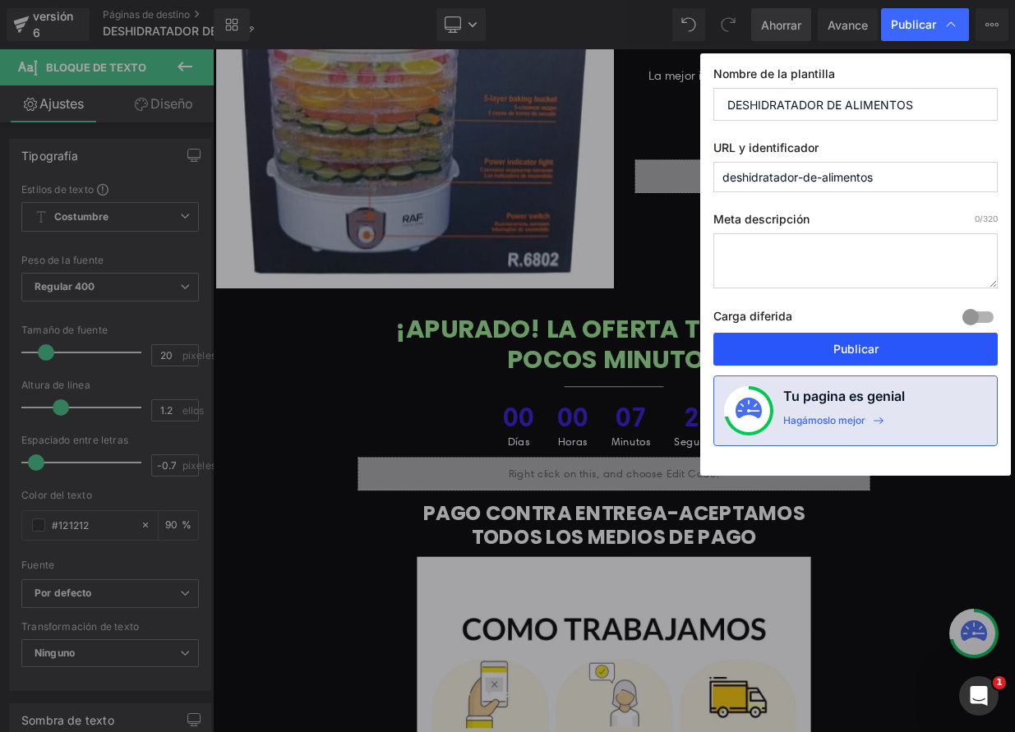
click at [869, 352] on font "Publicar" at bounding box center [855, 349] width 45 height 14
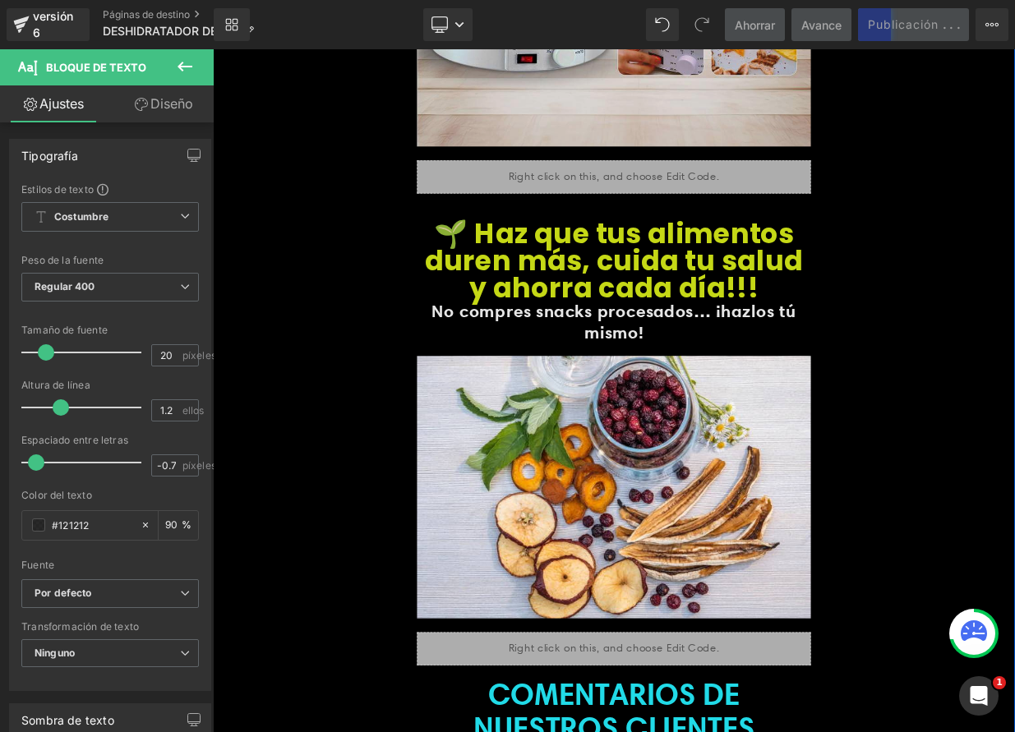
scroll to position [6457, 0]
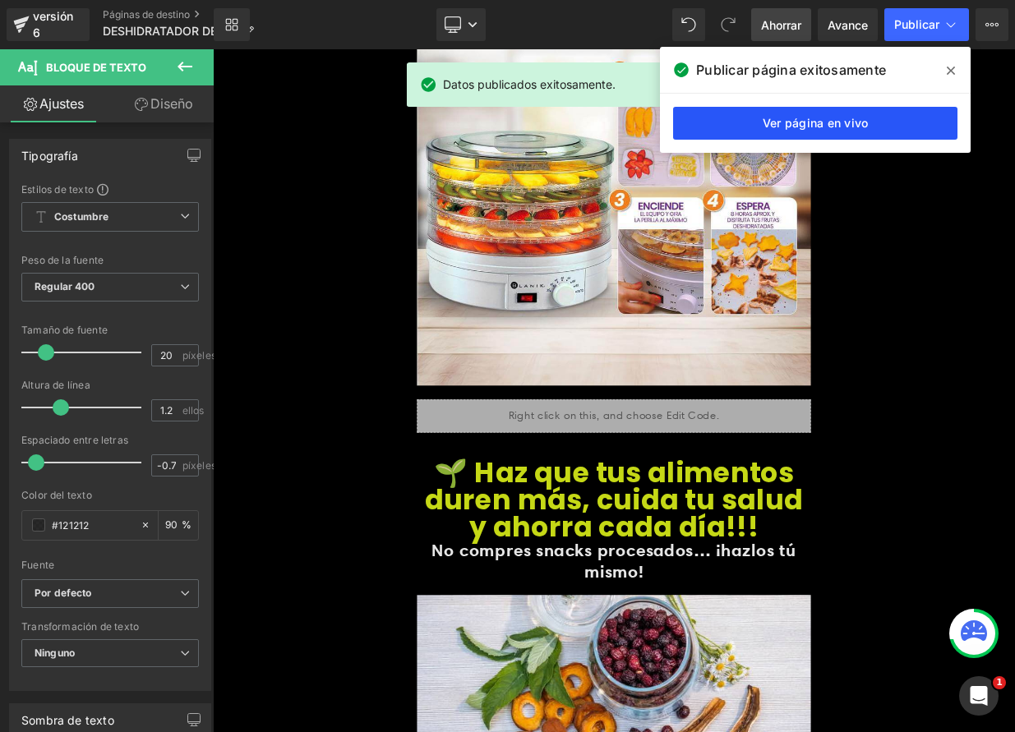
click at [806, 126] on font "Ver página en vivo" at bounding box center [816, 123] width 106 height 14
